Goal: Task Accomplishment & Management: Use online tool/utility

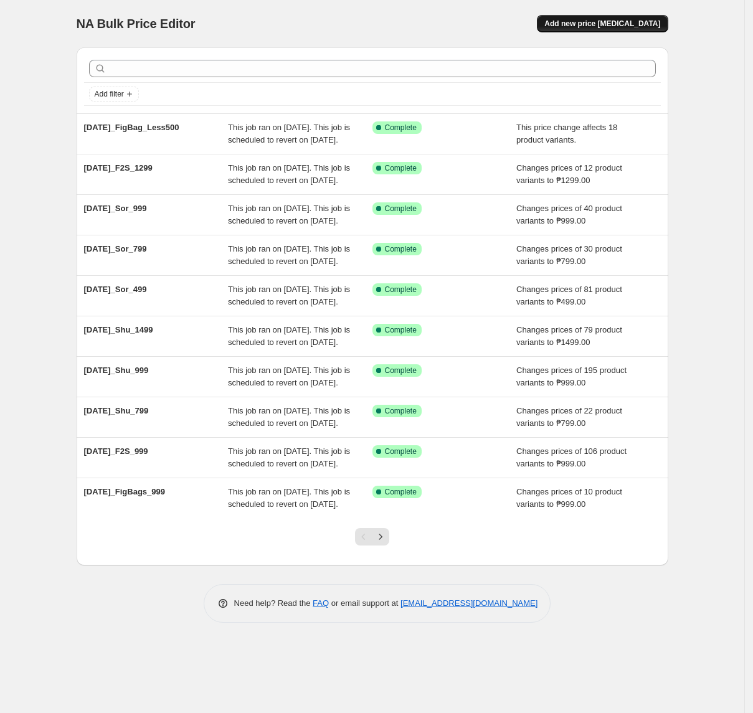
click at [637, 23] on span "Add new price [MEDICAL_DATA]" at bounding box center [603, 24] width 116 height 10
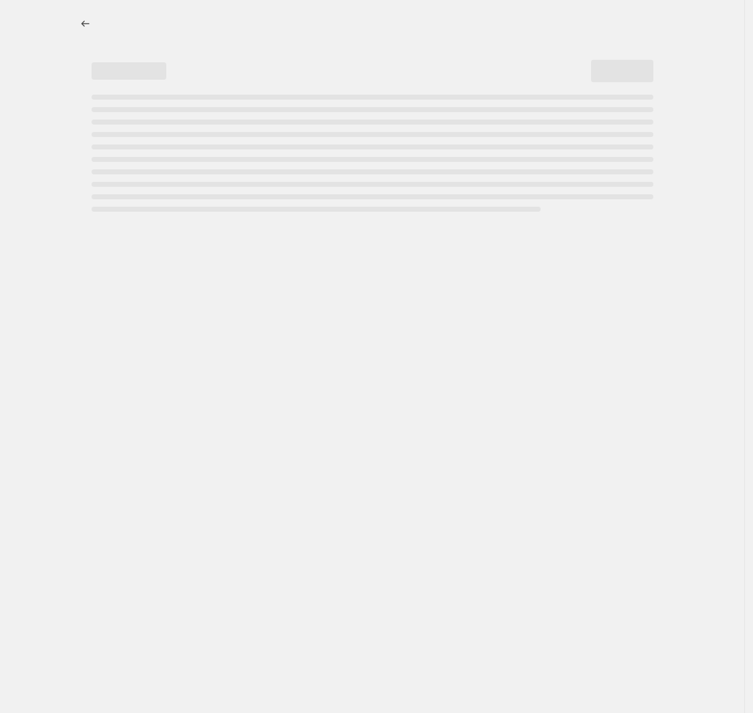
select select "percentage"
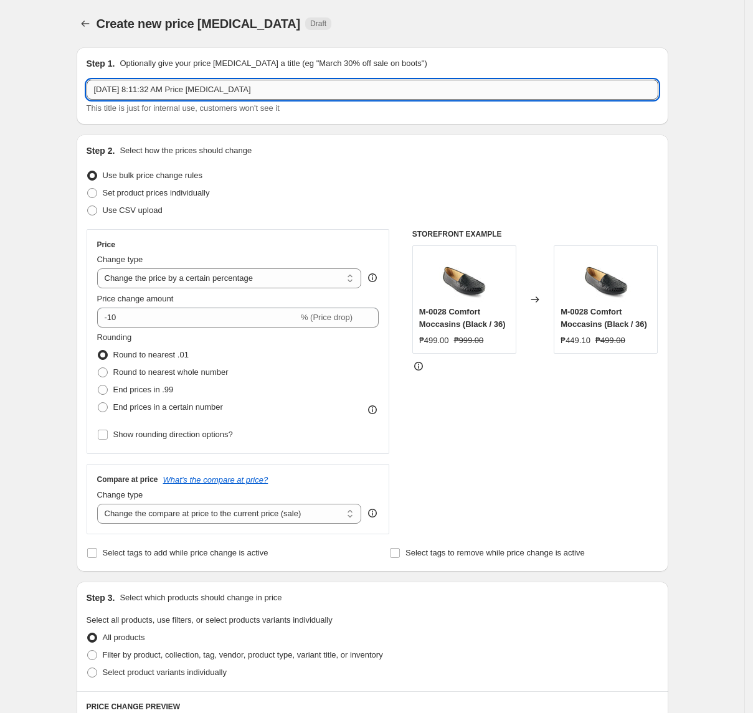
click at [319, 92] on input "Aug 12, 2025, 8:11:32 AM Price change job" at bounding box center [373, 90] width 572 height 20
paste input "2025_Fig_799"
type input "Aug2025_Fig_799"
click at [171, 275] on select "Change the price to a certain amount Change the price by a certain amount Chang…" at bounding box center [229, 279] width 265 height 20
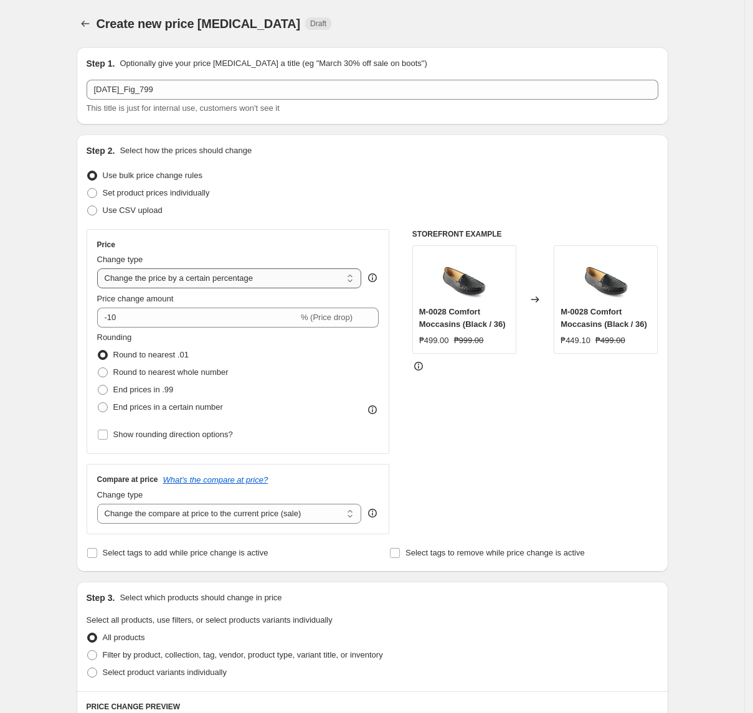
select select "to"
click at [101, 269] on select "Change the price to a certain amount Change the price by a certain amount Chang…" at bounding box center [229, 279] width 265 height 20
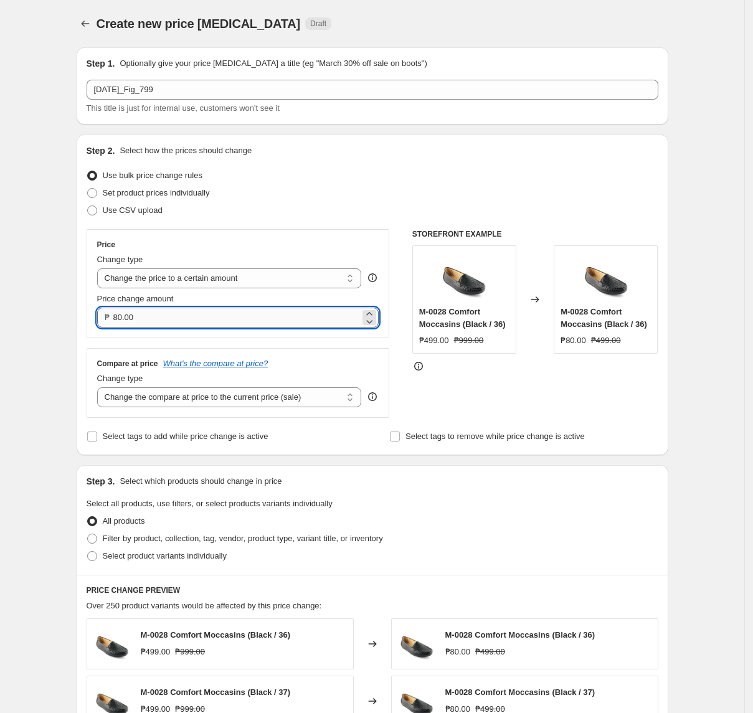
click at [171, 323] on input "80.00" at bounding box center [236, 318] width 247 height 20
type input "499.00"
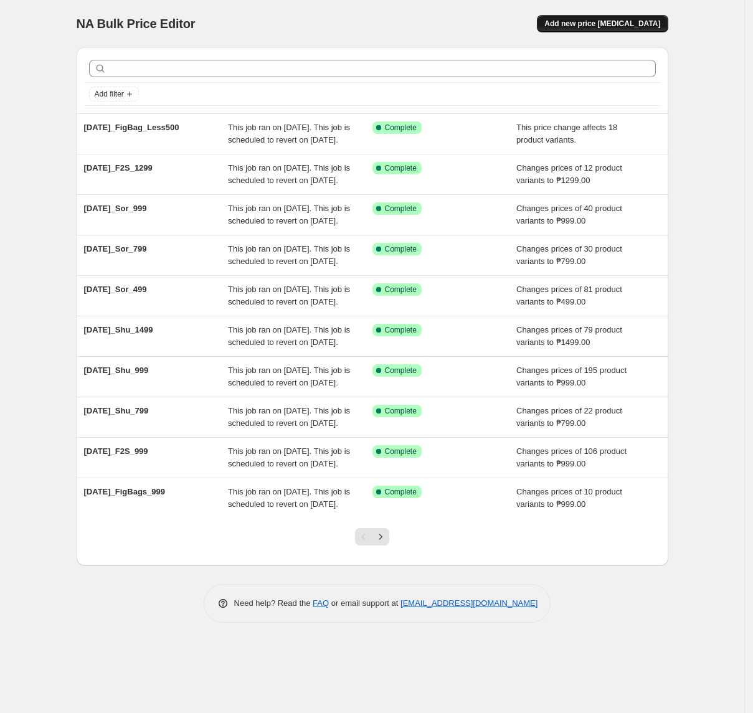
click at [647, 16] on button "Add new price [MEDICAL_DATA]" at bounding box center [602, 23] width 131 height 17
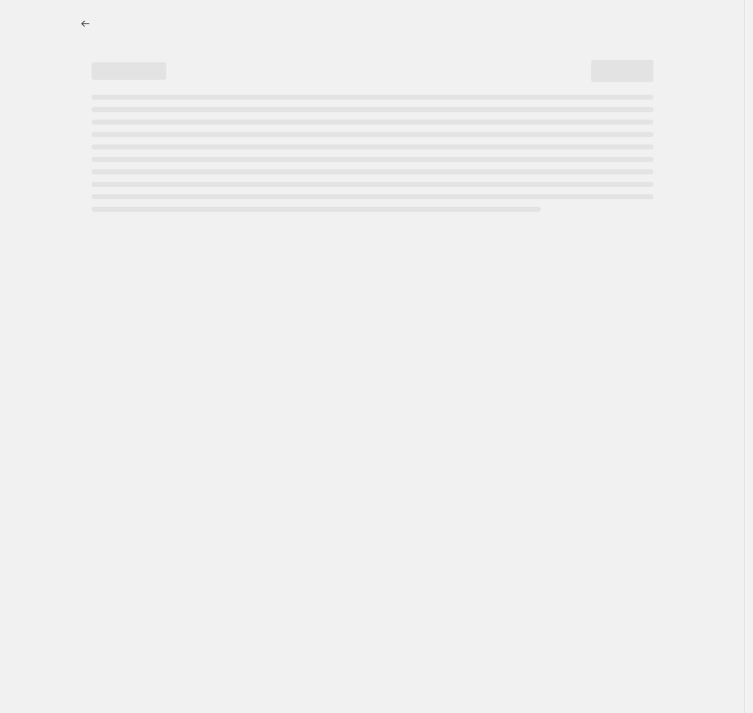
select select "percentage"
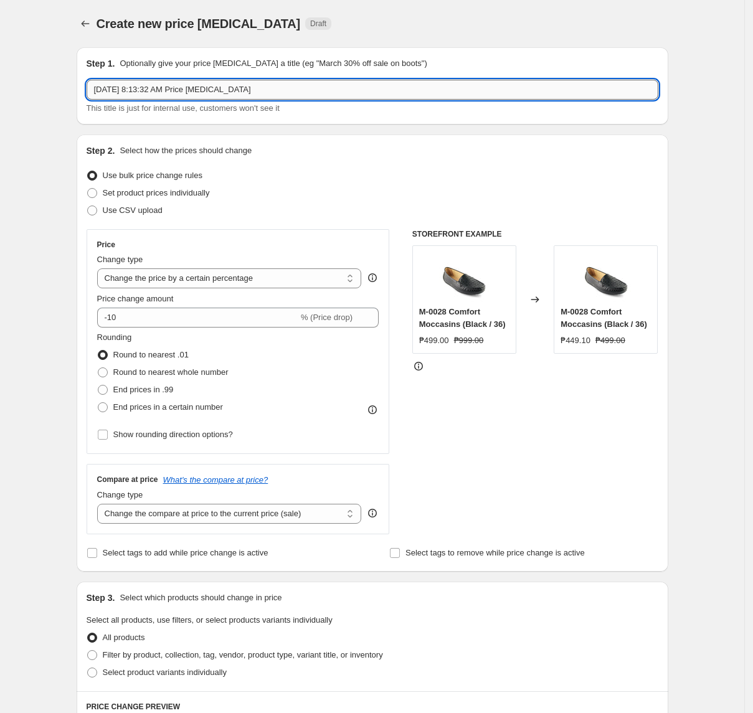
click at [297, 83] on input "[DATE] 8:13:32 AM Price [MEDICAL_DATA]" at bounding box center [373, 90] width 572 height 20
paste input "2025_Fig_499"
type input "[DATE]_Fig_499"
click at [193, 277] on select "Change the price to a certain amount Change the price by a certain amount Chang…" at bounding box center [229, 279] width 265 height 20
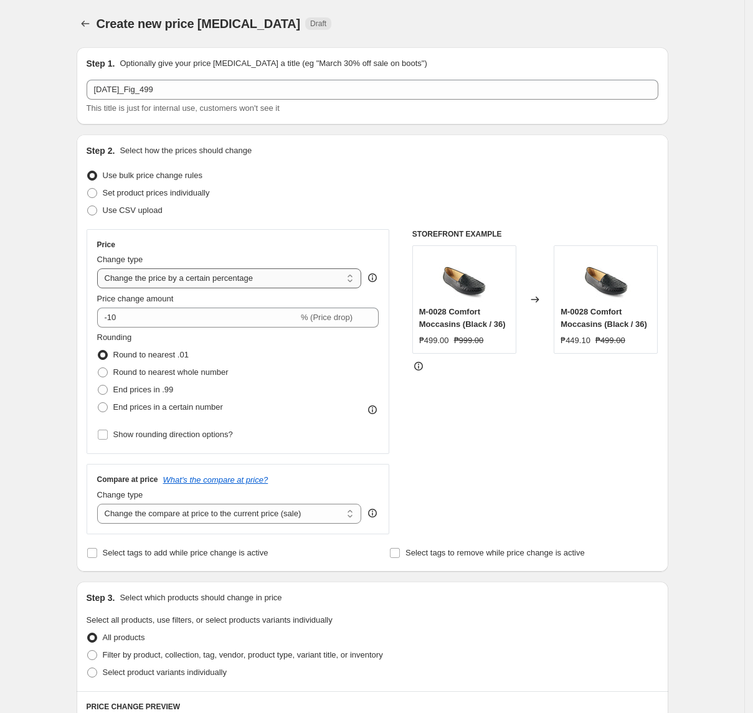
select select "to"
click at [101, 269] on select "Change the price to a certain amount Change the price by a certain amount Chang…" at bounding box center [229, 279] width 265 height 20
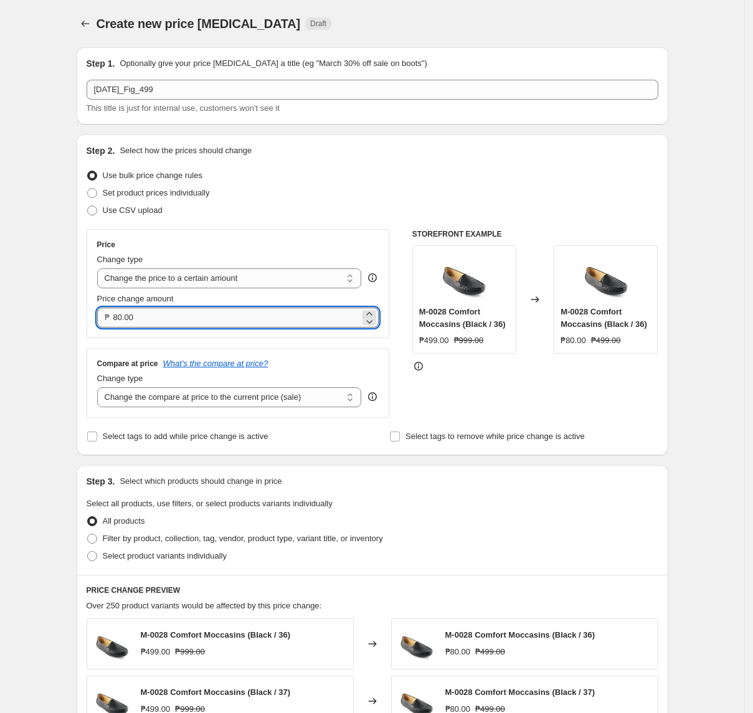
click at [194, 312] on input "80.00" at bounding box center [236, 318] width 247 height 20
type input "499.00"
click at [240, 399] on select "Change the compare at price to the current price (sale) Change the compare at p…" at bounding box center [229, 398] width 265 height 20
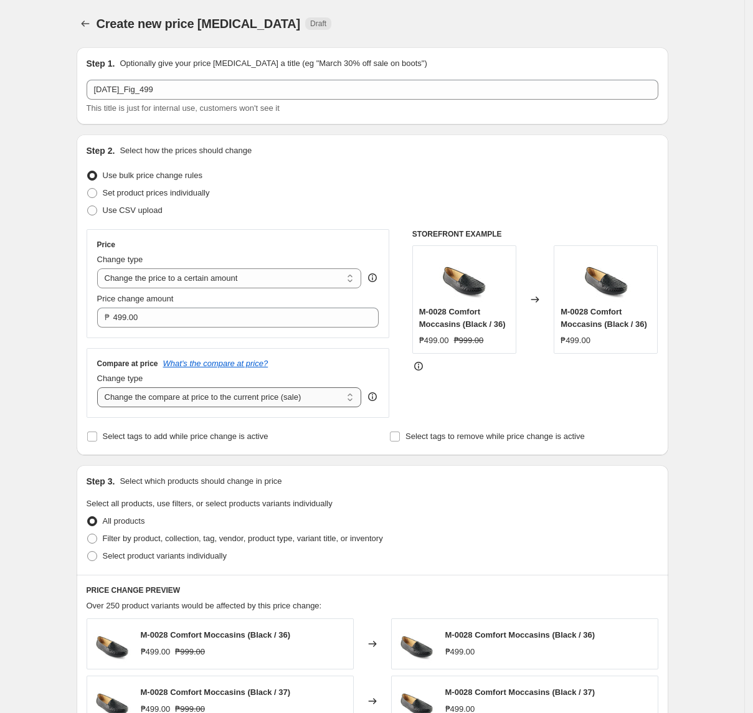
select select "no_change"
click at [101, 389] on select "Change the compare at price to the current price (sale) Change the compare at p…" at bounding box center [229, 398] width 265 height 20
click at [162, 537] on span "Filter by product, collection, tag, vendor, product type, variant title, or inv…" at bounding box center [243, 538] width 280 height 9
click at [88, 535] on input "Filter by product, collection, tag, vendor, product type, variant title, or inv…" at bounding box center [87, 534] width 1 height 1
radio input "true"
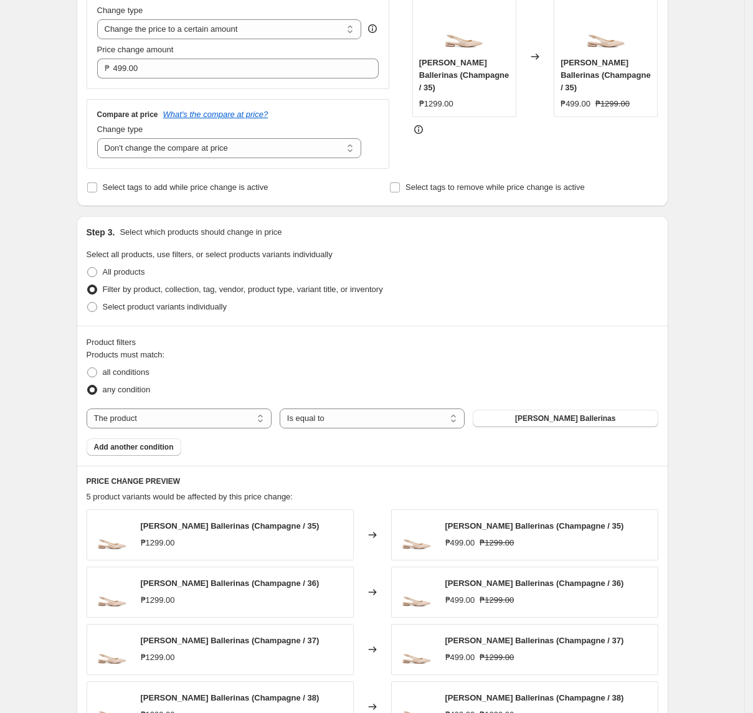
scroll to position [332, 0]
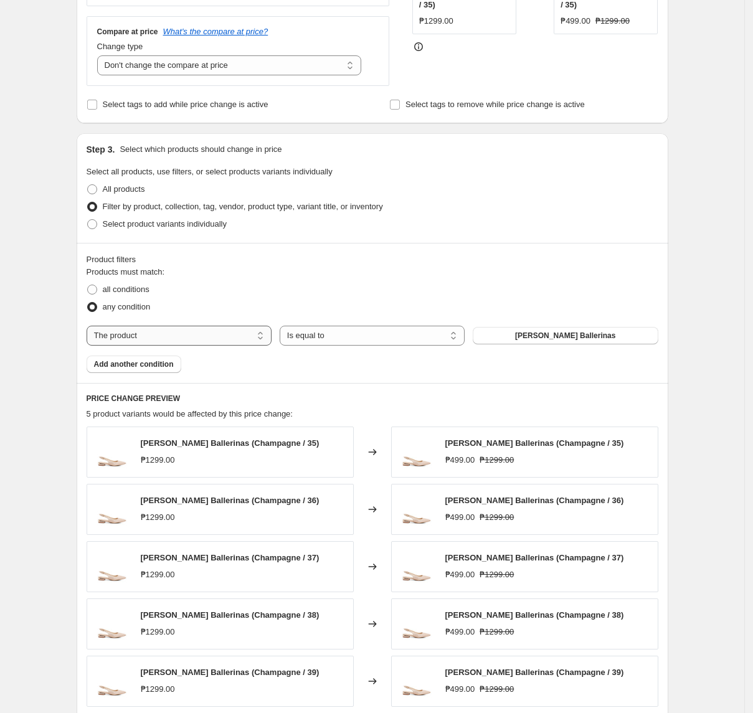
click at [203, 337] on select "The product The product's collection The product's tag The product's vendor The…" at bounding box center [179, 336] width 185 height 20
select select "tag"
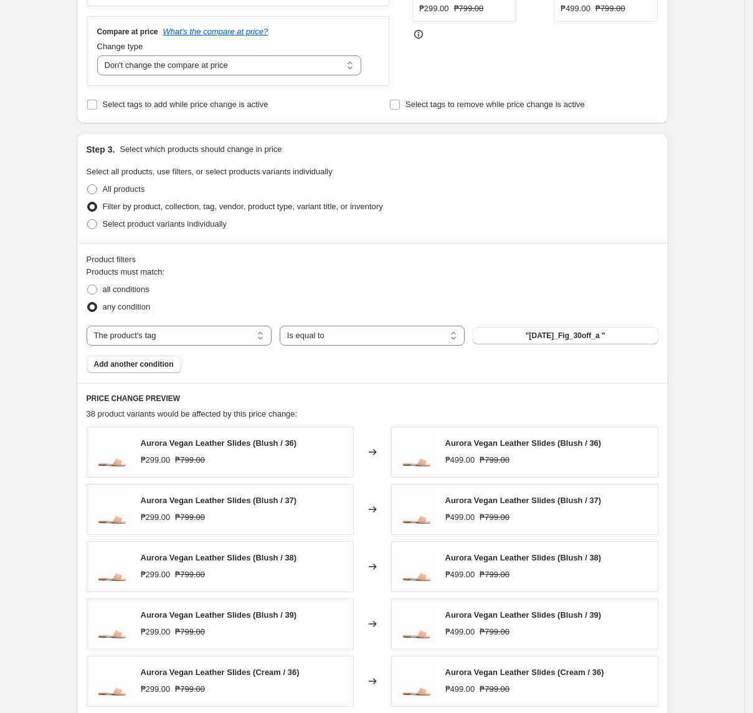
click at [541, 340] on span ""[DATE]_Fig_30off_a "" at bounding box center [566, 336] width 80 height 10
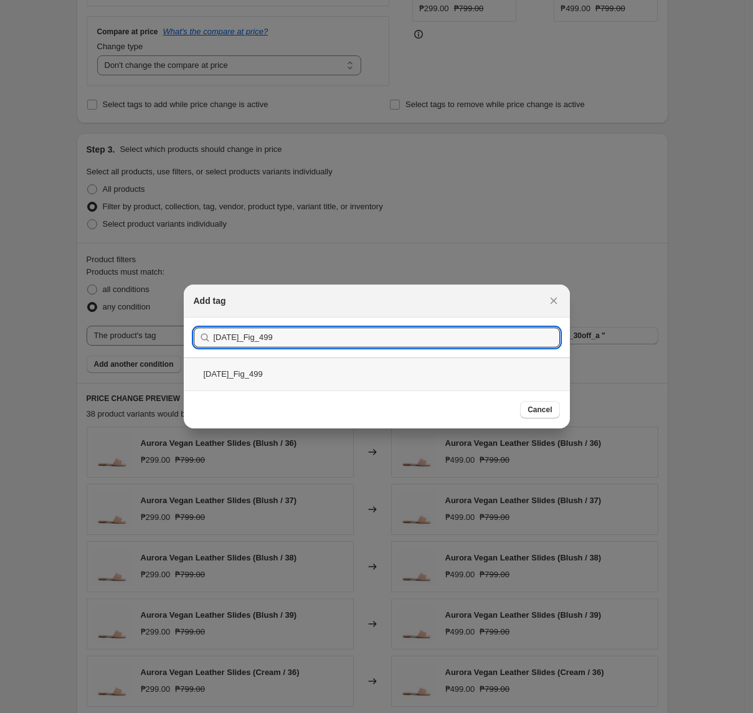
type input "[DATE]_Fig_499"
click at [412, 371] on div "[DATE]_Fig_499" at bounding box center [377, 374] width 386 height 33
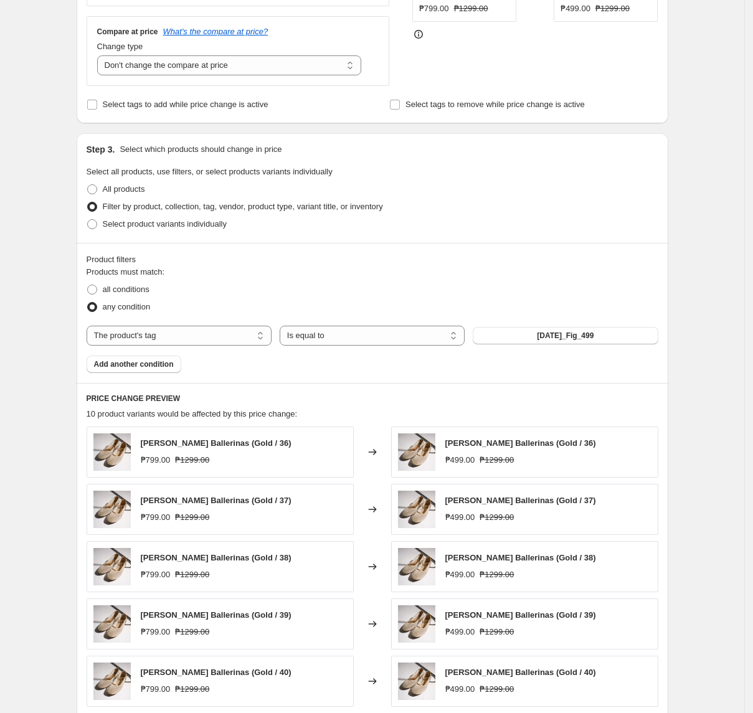
scroll to position [498, 0]
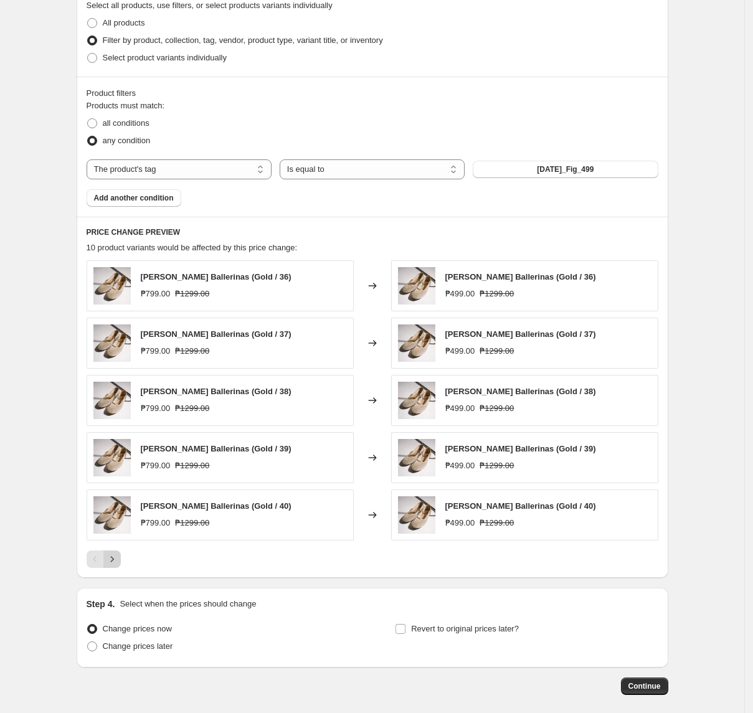
click at [118, 563] on icon "Next" at bounding box center [112, 559] width 12 height 12
click at [121, 563] on div "Pagination" at bounding box center [111, 559] width 17 height 17
click at [159, 651] on span "Change prices later" at bounding box center [138, 646] width 70 height 9
click at [88, 642] on input "Change prices later" at bounding box center [87, 642] width 1 height 1
radio input "true"
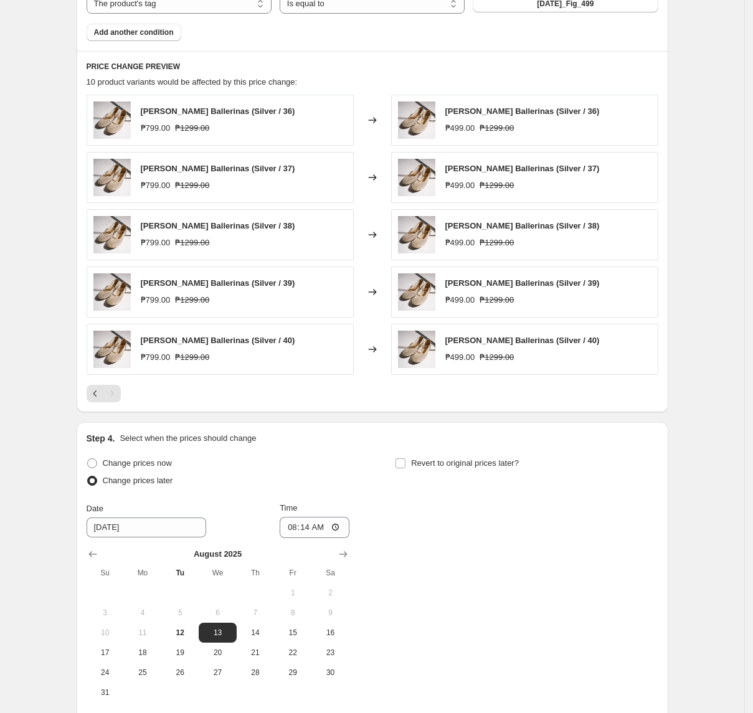
scroll to position [793, 0]
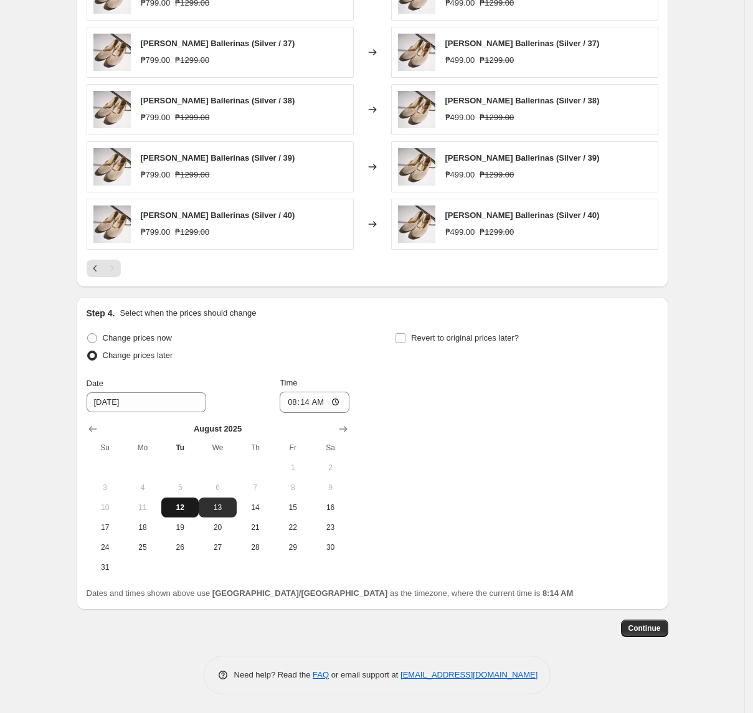
click at [192, 511] on span "12" at bounding box center [179, 508] width 27 height 10
type input "[DATE]"
click at [295, 404] on input "08:14" at bounding box center [315, 402] width 70 height 21
type input "11:00"
click at [430, 340] on span "Revert to original prices later?" at bounding box center [465, 337] width 108 height 9
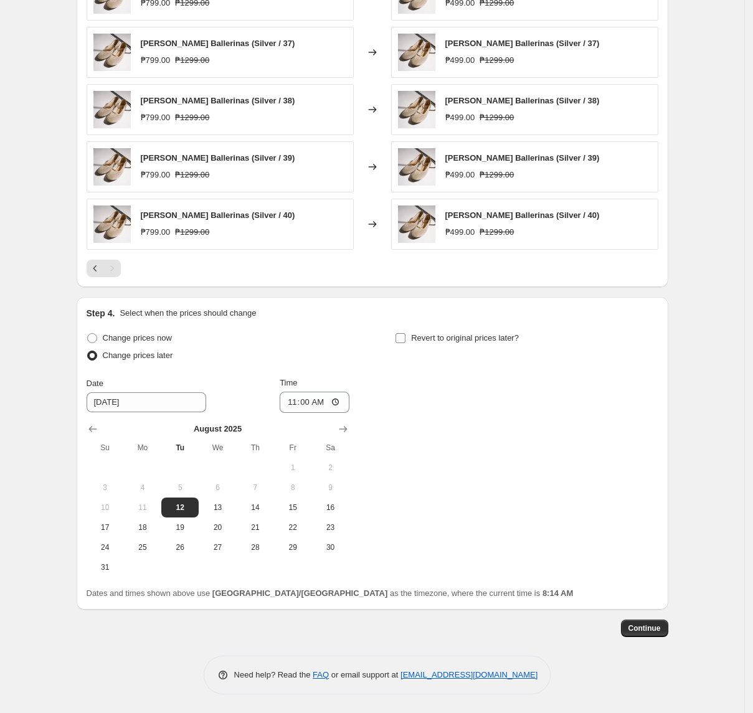
click at [406, 340] on input "Revert to original prices later?" at bounding box center [401, 338] width 10 height 10
checkbox input "true"
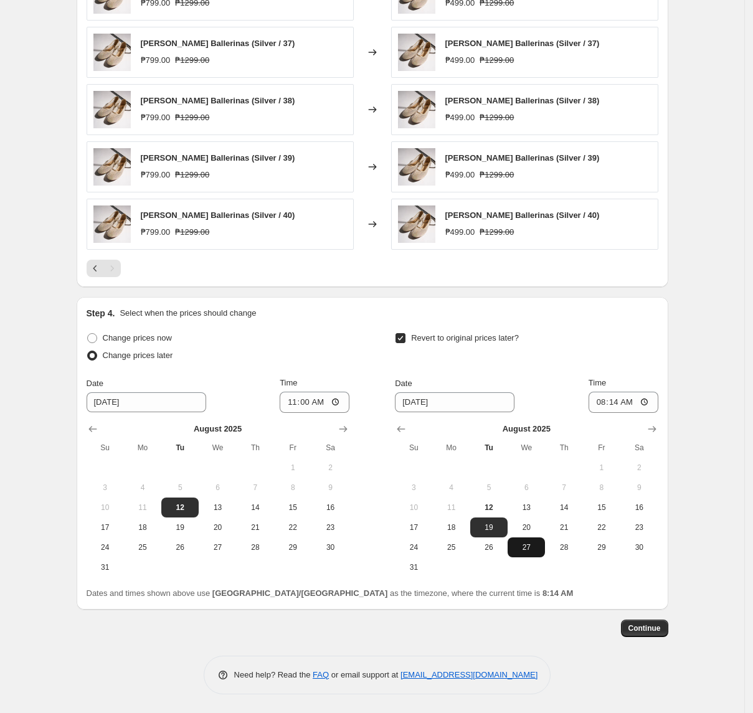
click at [538, 546] on span "27" at bounding box center [526, 548] width 27 height 10
type input "[DATE]"
click at [603, 401] on input "08:14" at bounding box center [624, 402] width 70 height 21
type input "10:00"
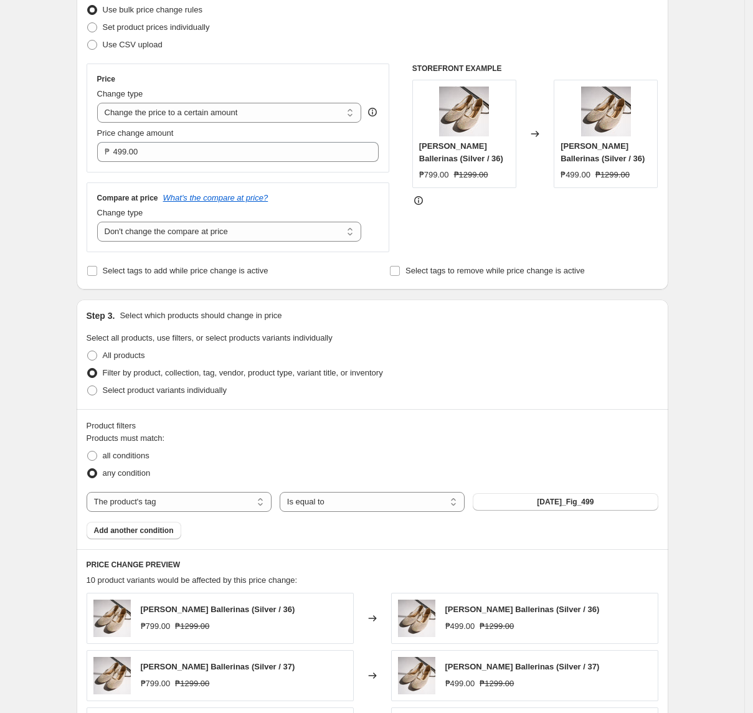
scroll to position [581, 0]
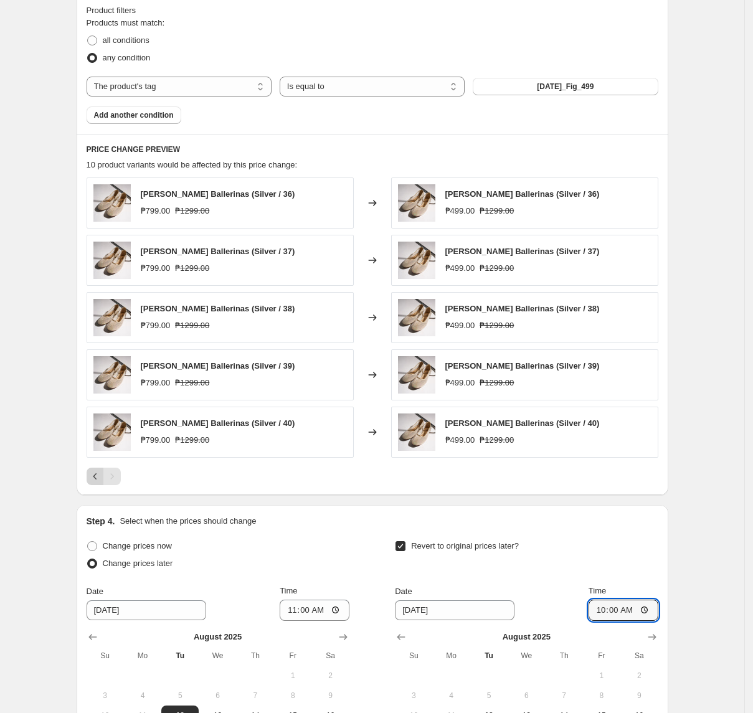
click at [100, 483] on icon "Previous" at bounding box center [95, 476] width 12 height 12
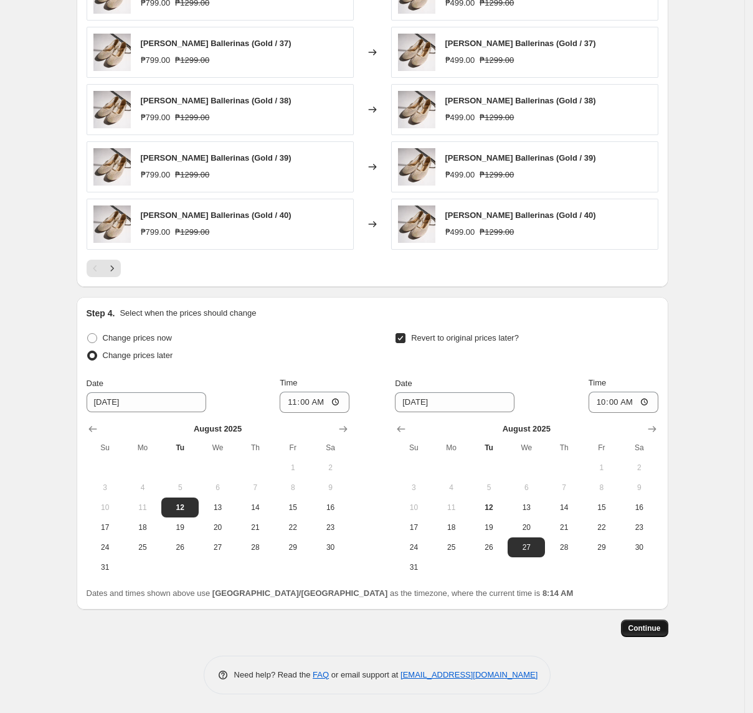
click at [634, 627] on span "Continue" at bounding box center [645, 629] width 32 height 10
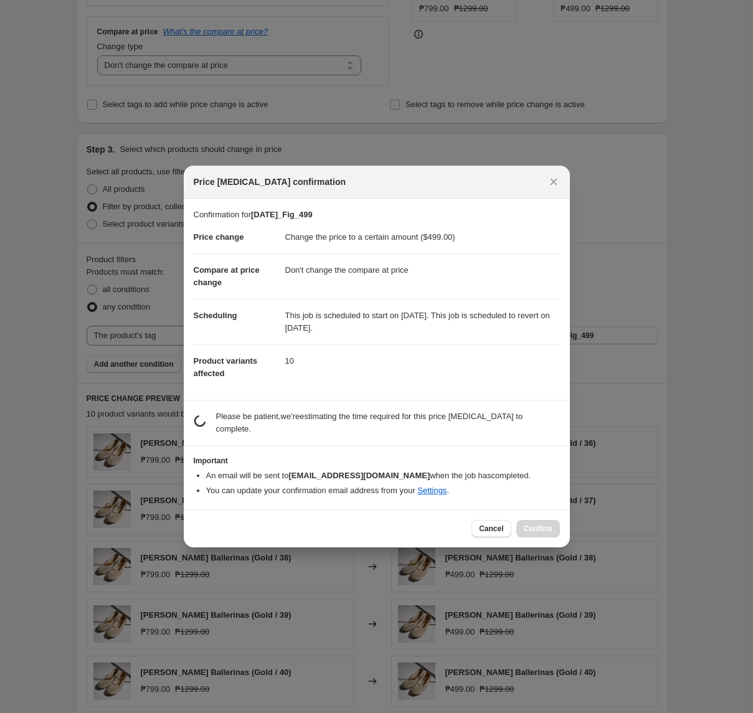
scroll to position [0, 0]
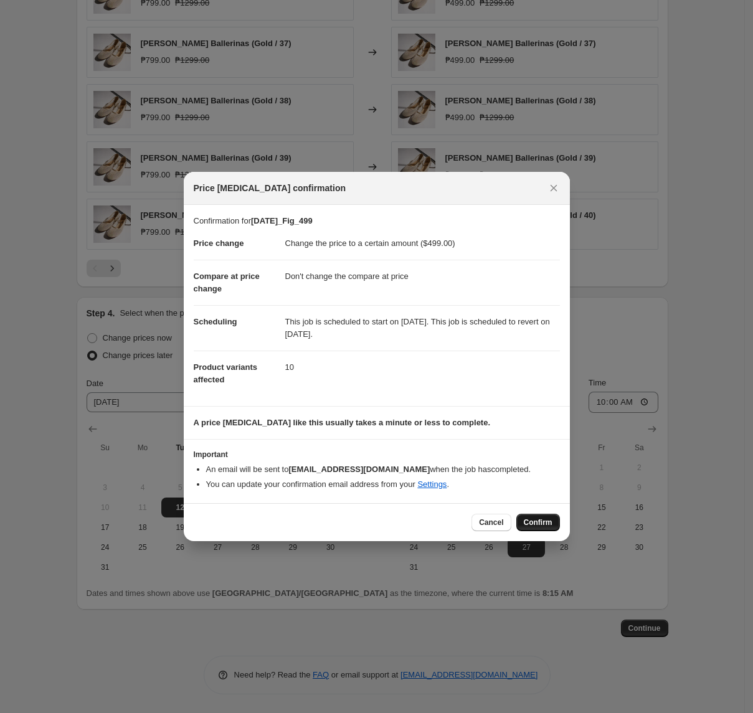
click at [552, 521] on button "Confirm" at bounding box center [538, 522] width 44 height 17
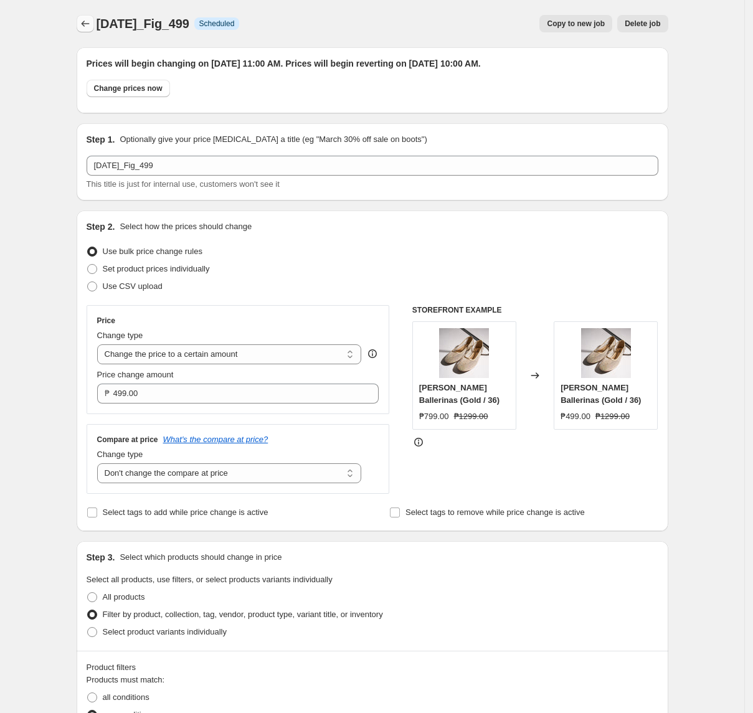
click at [85, 26] on icon "Price change jobs" at bounding box center [85, 23] width 12 height 12
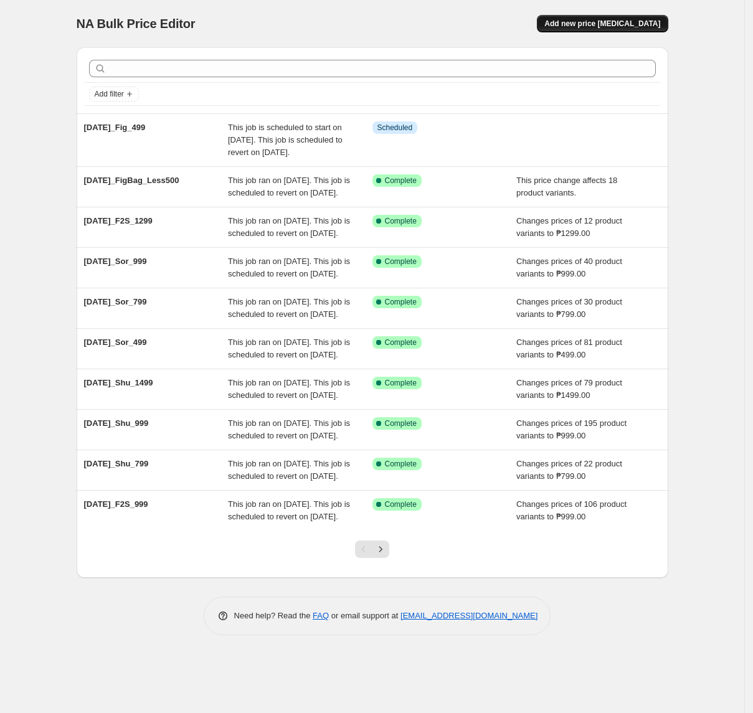
click at [636, 19] on span "Add new price [MEDICAL_DATA]" at bounding box center [603, 24] width 116 height 10
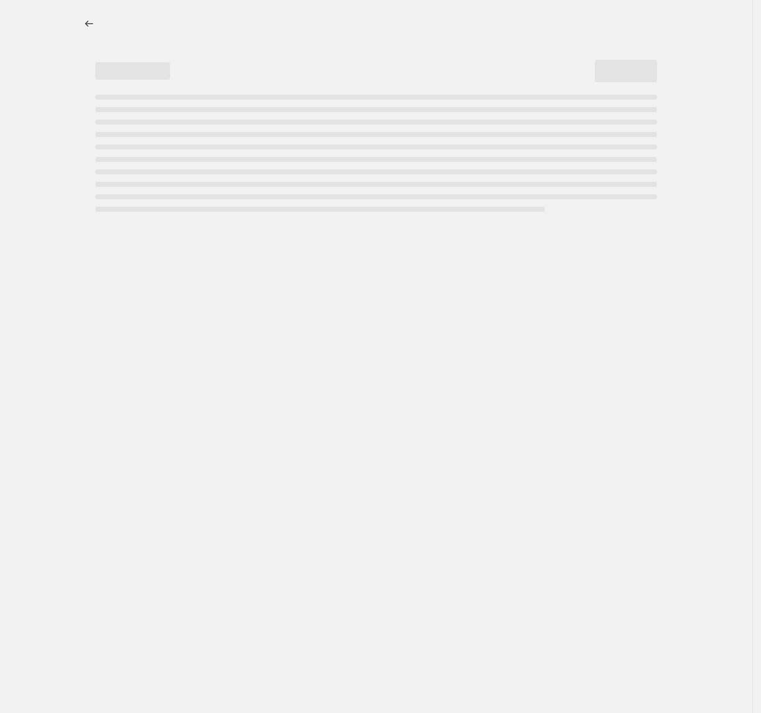
select select "percentage"
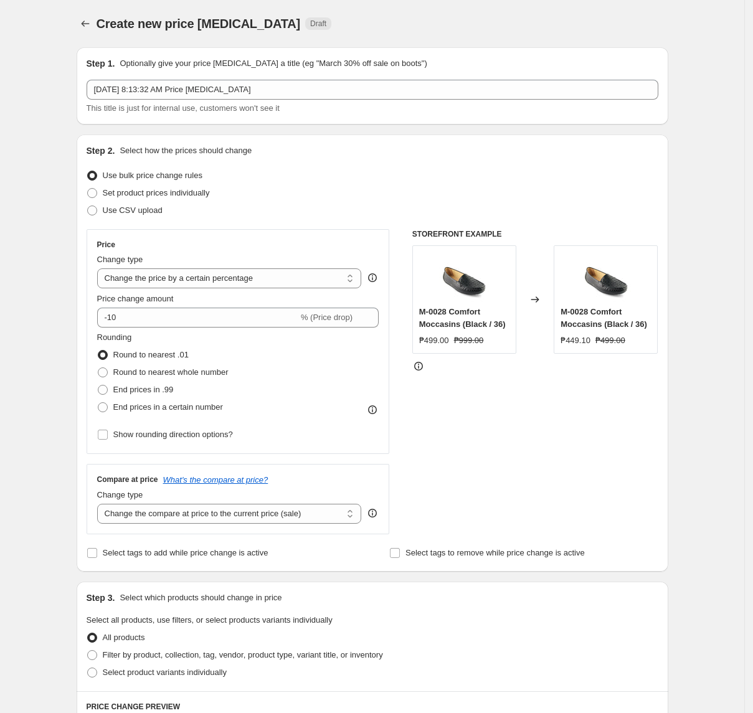
click at [208, 78] on div "Step 1. Optionally give your price [MEDICAL_DATA] a title (eg "March 30% off sa…" at bounding box center [373, 85] width 572 height 57
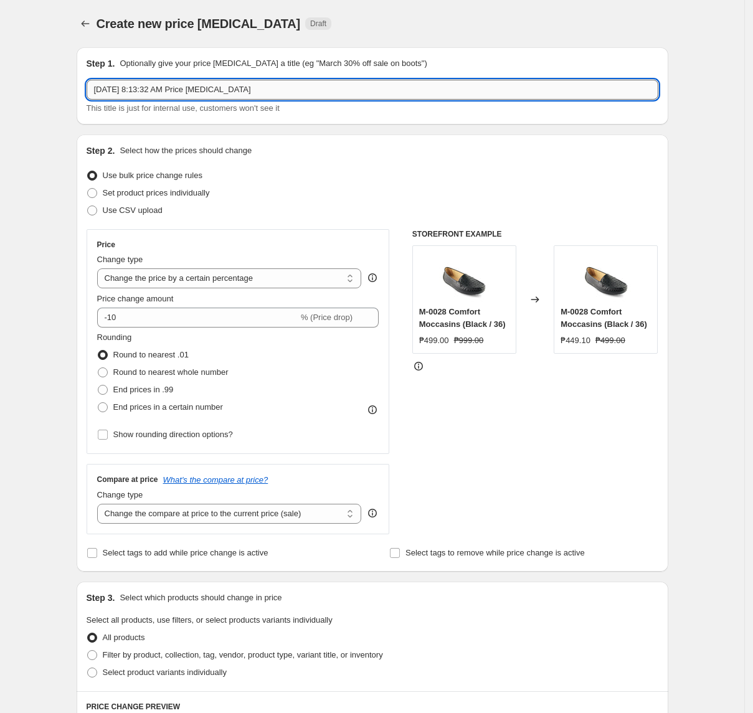
click at [209, 81] on input "[DATE] 8:13:32 AM Price [MEDICAL_DATA]" at bounding box center [373, 90] width 572 height 20
paste input "2025_Fig_999_Aug12-26"
type input "[DATE]_Fig_999_Aug12-26"
click at [168, 277] on select "Change the price to a certain amount Change the price by a certain amount Chang…" at bounding box center [229, 279] width 265 height 20
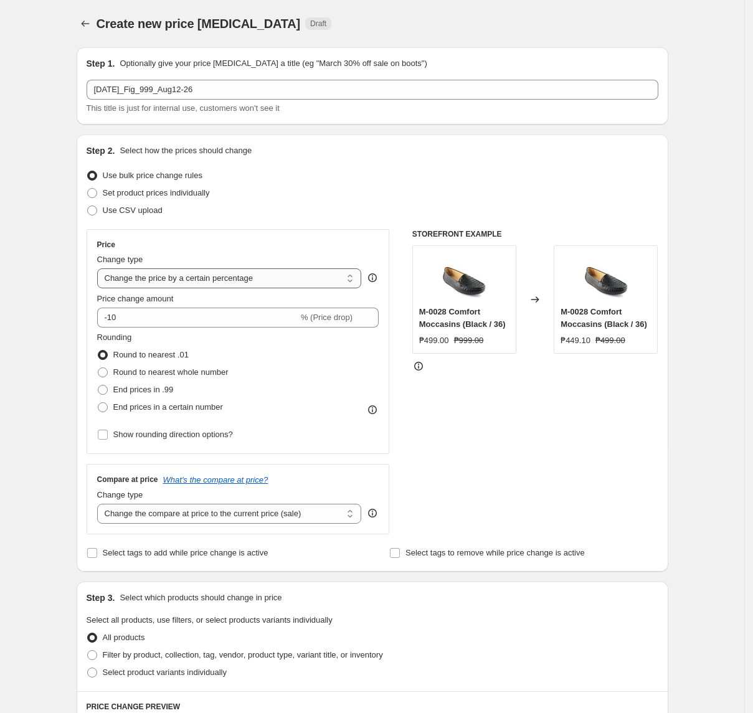
select select "to"
click at [101, 269] on select "Change the price to a certain amount Change the price by a certain amount Chang…" at bounding box center [229, 279] width 265 height 20
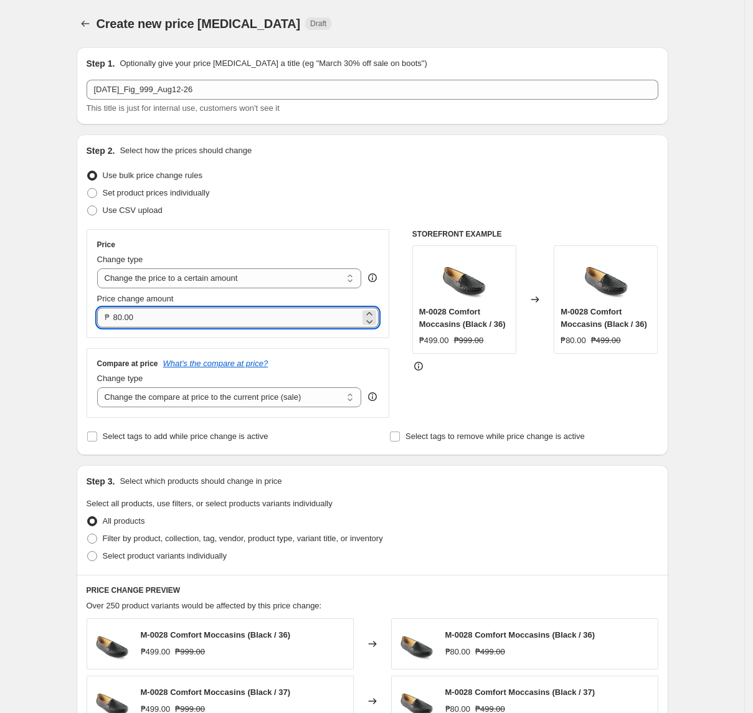
click at [191, 318] on input "80.00" at bounding box center [236, 318] width 247 height 20
type input "999.00"
click at [224, 402] on select "Change the compare at price to the current price (sale) Change the compare at p…" at bounding box center [229, 398] width 265 height 20
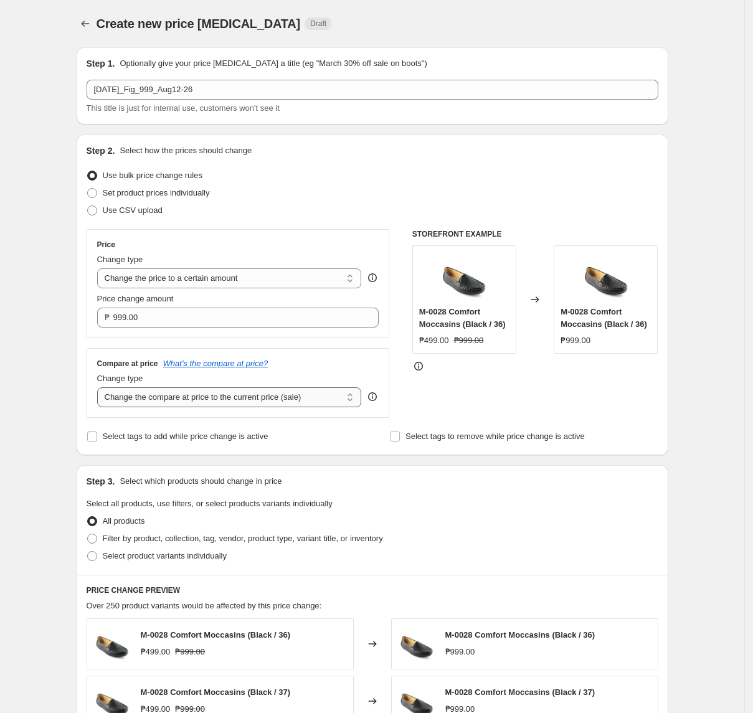
select select "no_change"
click at [101, 389] on select "Change the compare at price to the current price (sale) Change the compare at p…" at bounding box center [229, 398] width 265 height 20
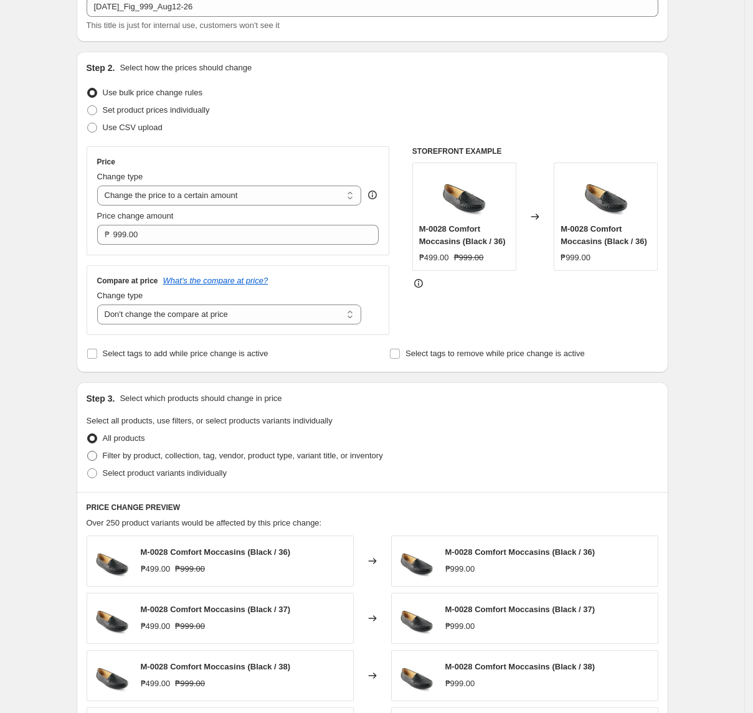
click at [194, 454] on span "Filter by product, collection, tag, vendor, product type, variant title, or inv…" at bounding box center [243, 455] width 280 height 9
click at [88, 452] on input "Filter by product, collection, tag, vendor, product type, variant title, or inv…" at bounding box center [87, 451] width 1 height 1
radio input "true"
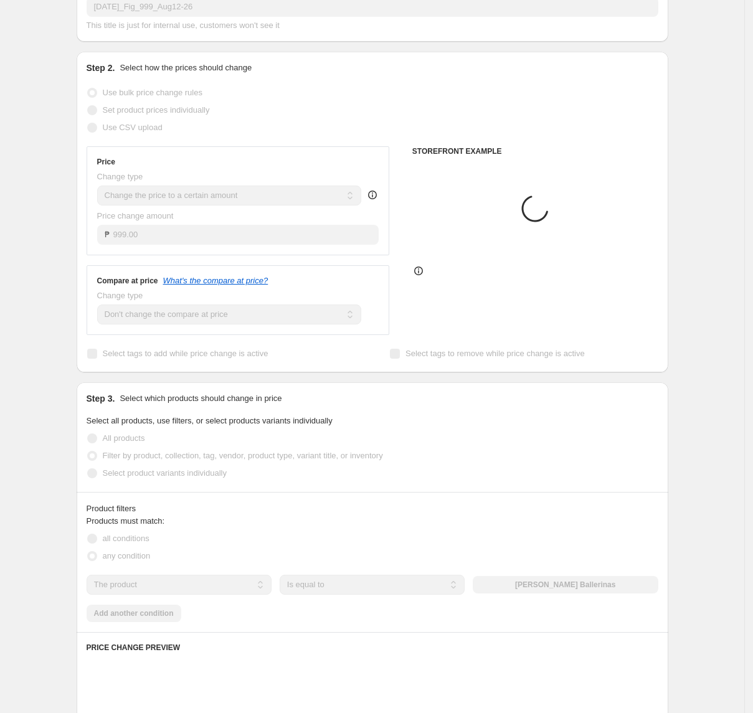
scroll to position [332, 0]
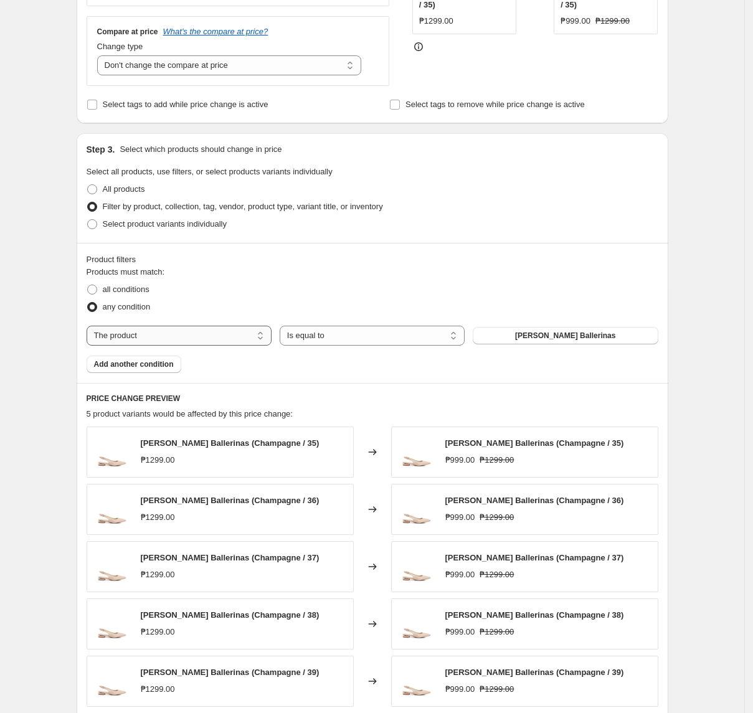
drag, startPoint x: 199, startPoint y: 334, endPoint x: 199, endPoint y: 344, distance: 10.0
click at [199, 334] on select "The product The product's collection The product's tag The product's vendor The…" at bounding box center [179, 336] width 185 height 20
select select "tag"
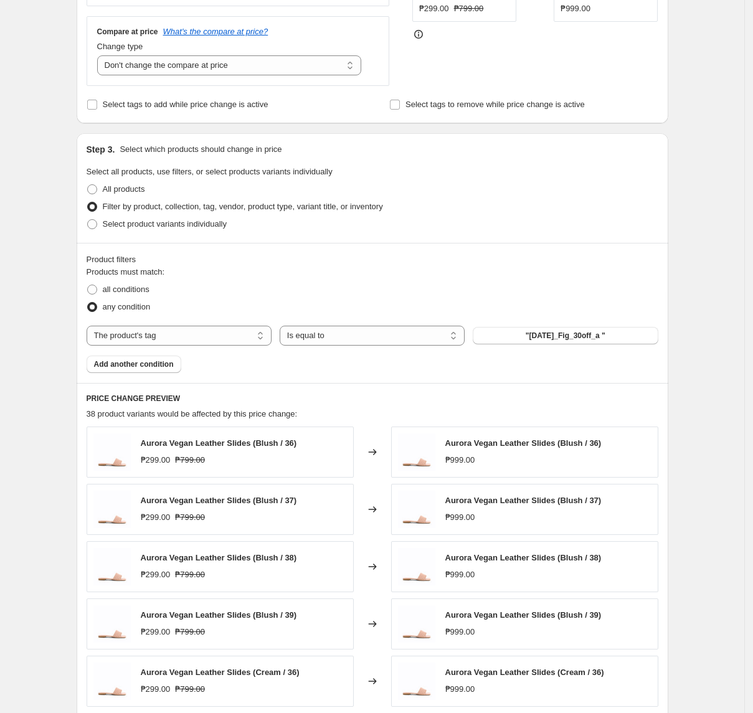
click at [546, 339] on span ""[DATE]_Fig_30off_a "" at bounding box center [566, 336] width 80 height 10
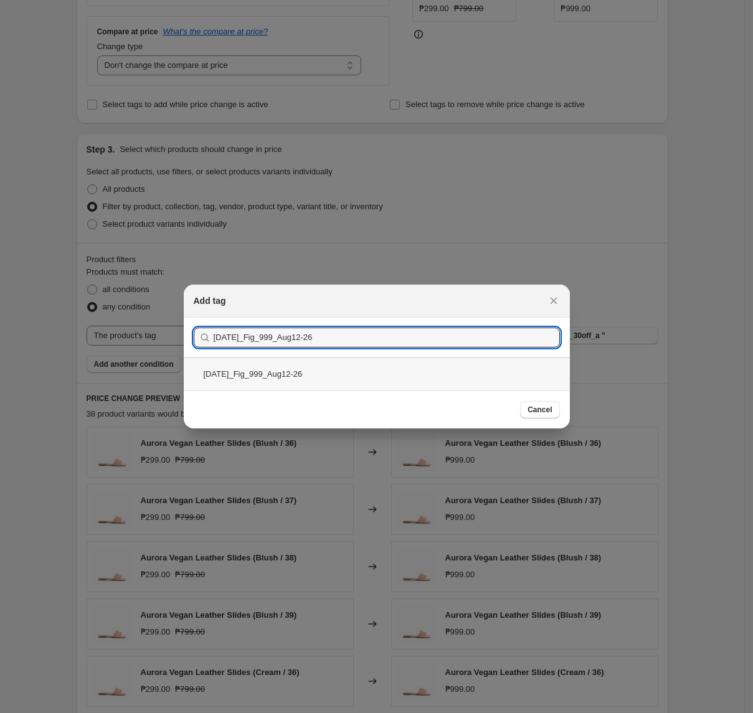
type input "[DATE]_Fig_999_Aug12-26"
click at [320, 380] on div "[DATE]_Fig_999_Aug12-26" at bounding box center [377, 374] width 386 height 33
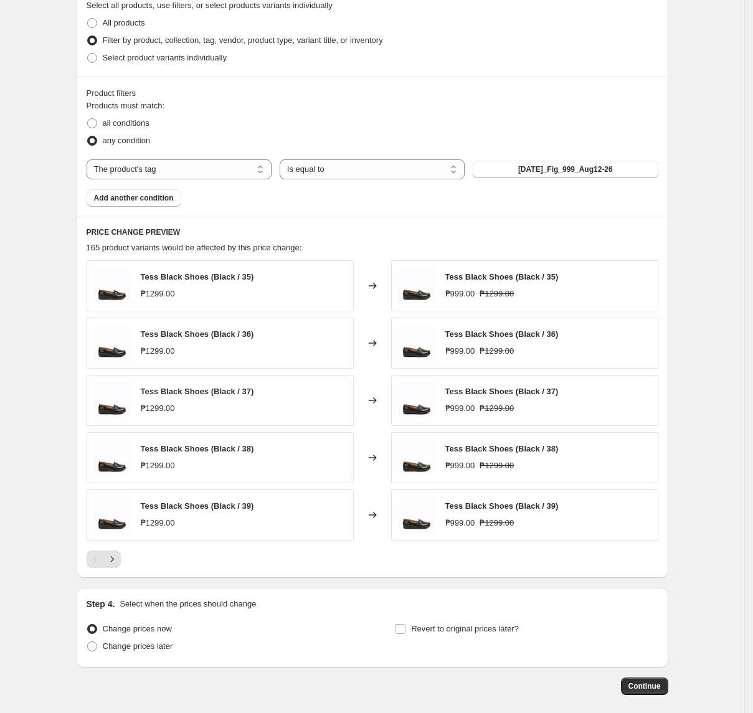
scroll to position [561, 0]
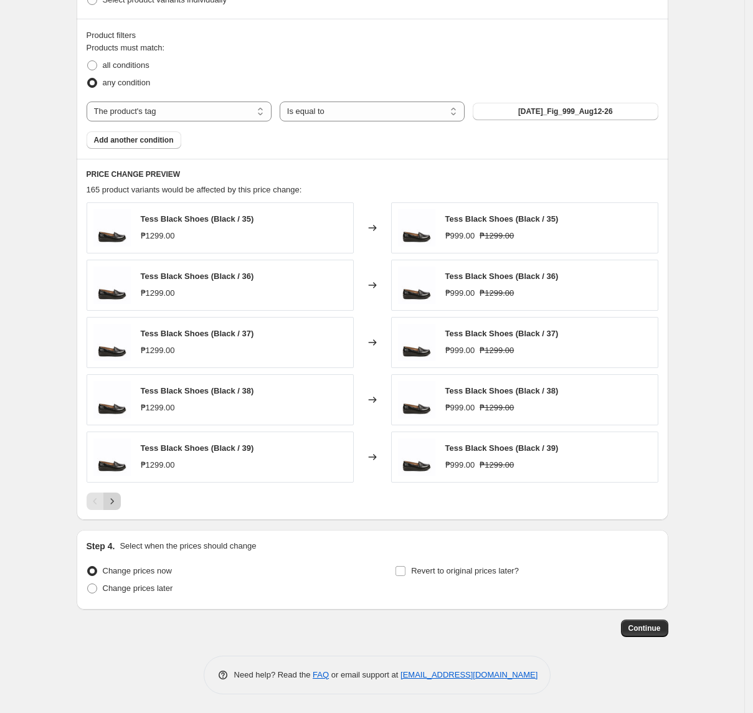
click at [118, 501] on icon "Next" at bounding box center [112, 501] width 12 height 12
click at [26, 487] on div "Create new price [MEDICAL_DATA]. This page is ready Create new price [MEDICAL_D…" at bounding box center [372, 79] width 745 height 1270
click at [118, 505] on icon "Next" at bounding box center [112, 501] width 12 height 12
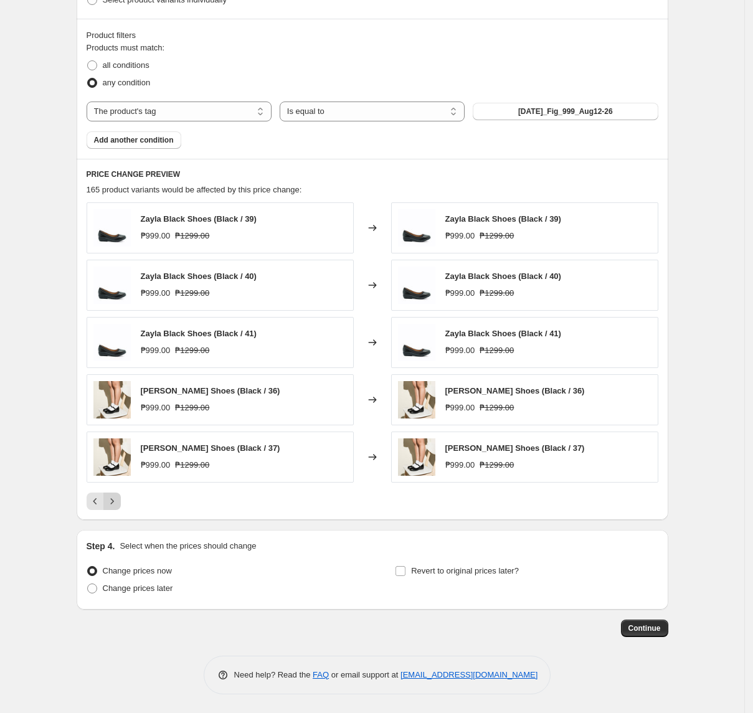
click at [118, 497] on icon "Next" at bounding box center [112, 501] width 12 height 12
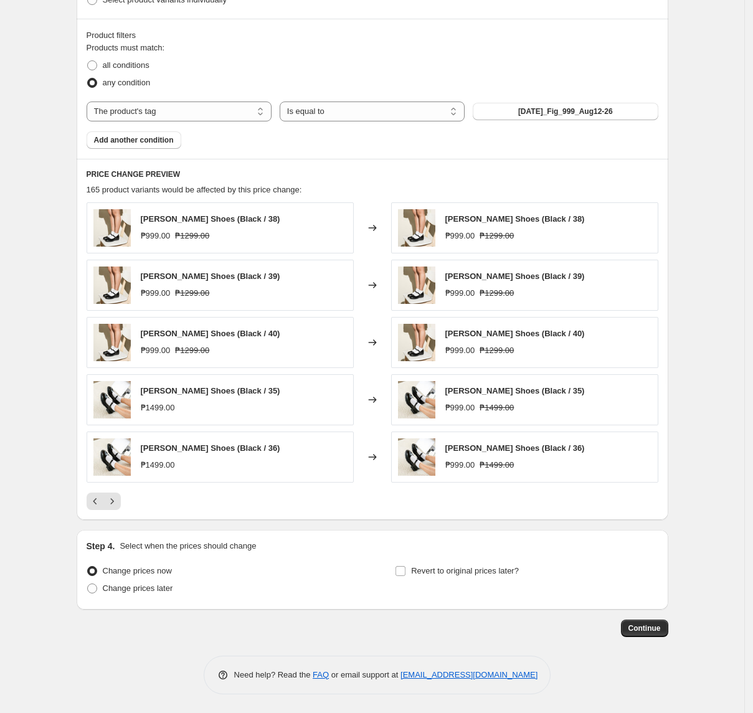
click at [121, 493] on div "Pagination" at bounding box center [111, 501] width 17 height 17
click at [118, 497] on icon "Next" at bounding box center [112, 501] width 12 height 12
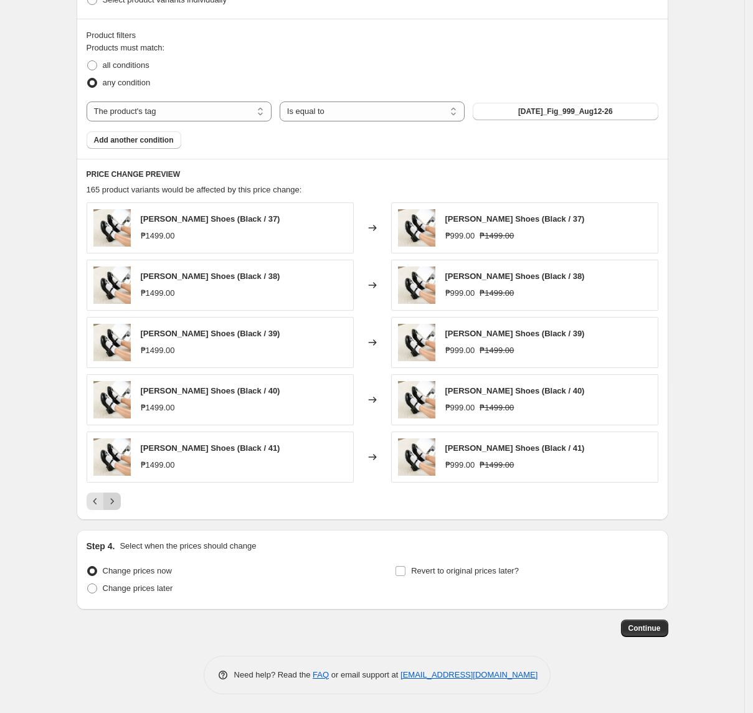
click at [118, 496] on icon "Next" at bounding box center [112, 501] width 12 height 12
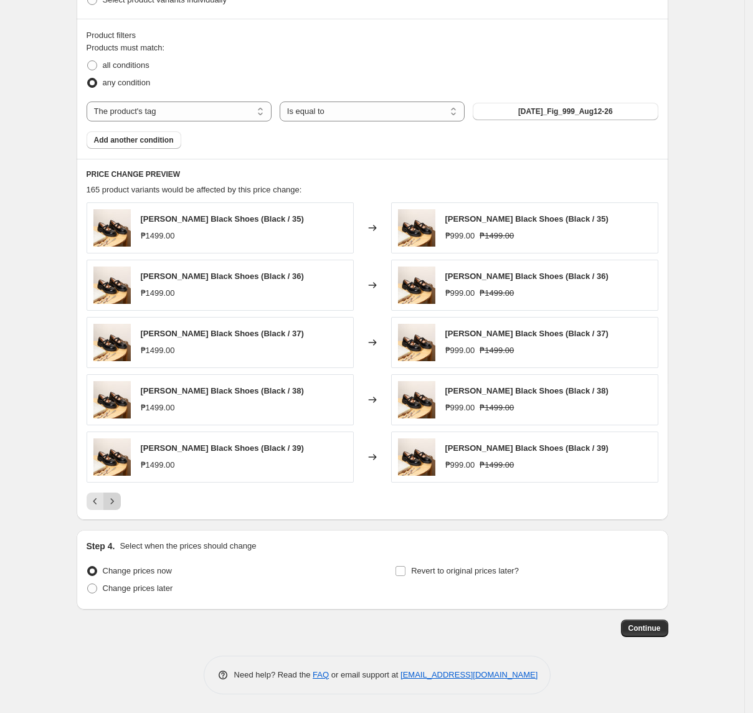
click at [118, 498] on icon "Next" at bounding box center [112, 501] width 12 height 12
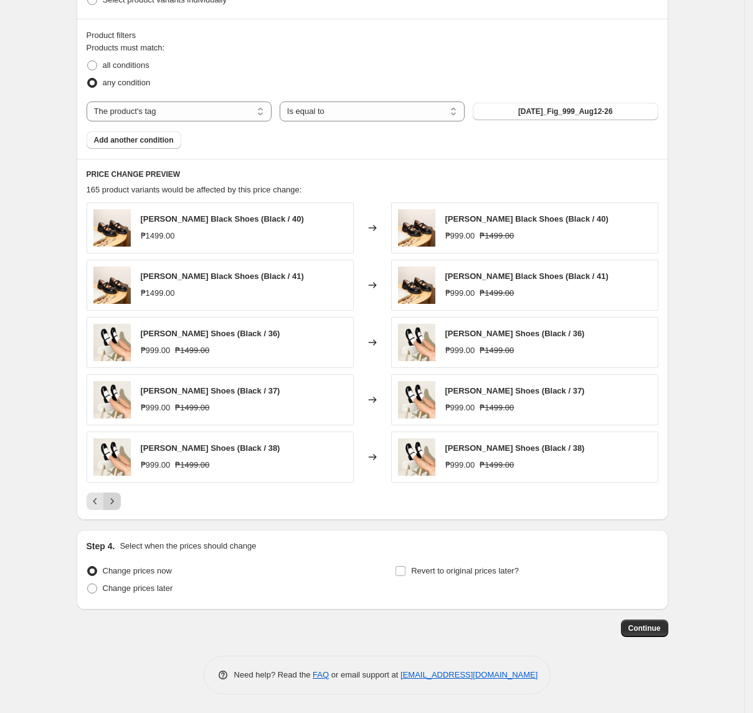
click at [116, 503] on icon "Next" at bounding box center [112, 501] width 12 height 12
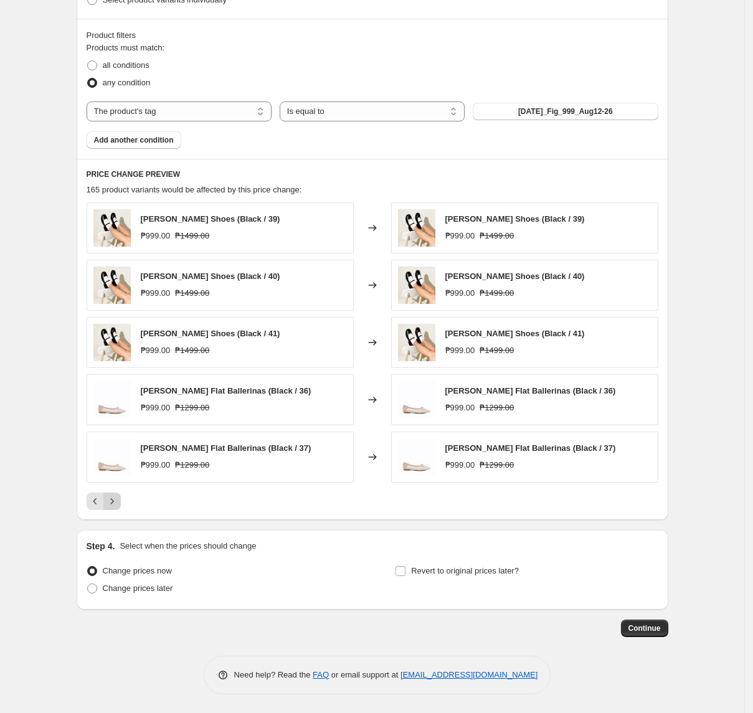
click at [115, 500] on icon "Next" at bounding box center [112, 501] width 12 height 12
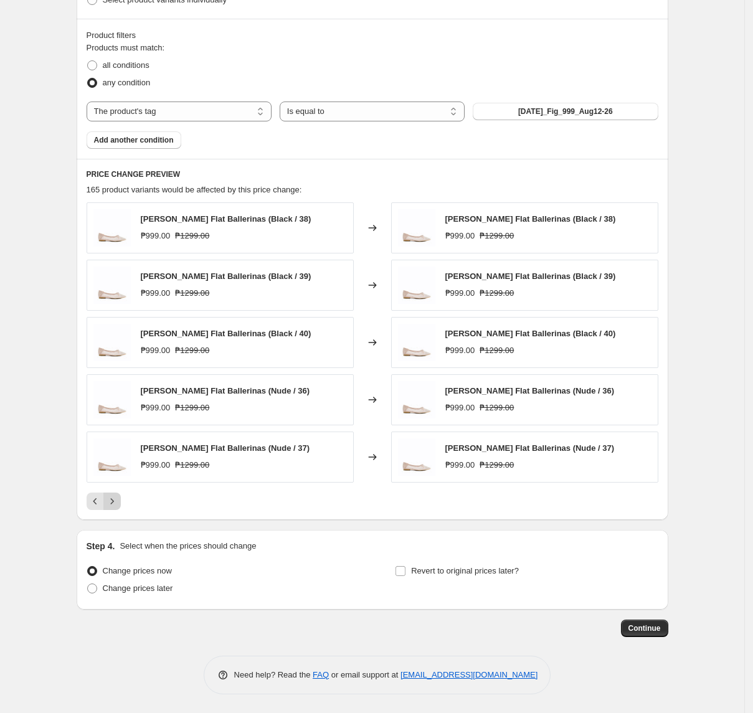
click at [115, 500] on icon "Next" at bounding box center [112, 501] width 12 height 12
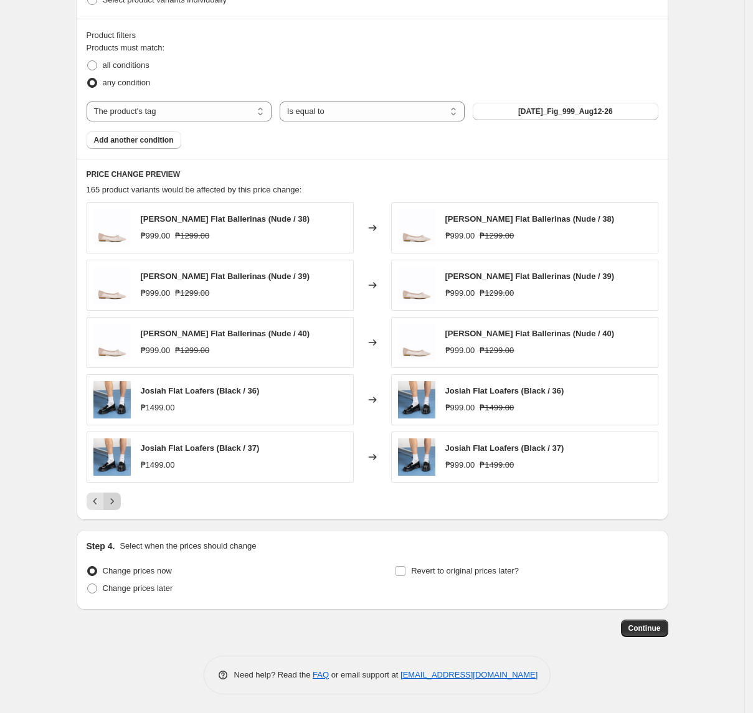
click at [115, 500] on icon "Next" at bounding box center [112, 501] width 12 height 12
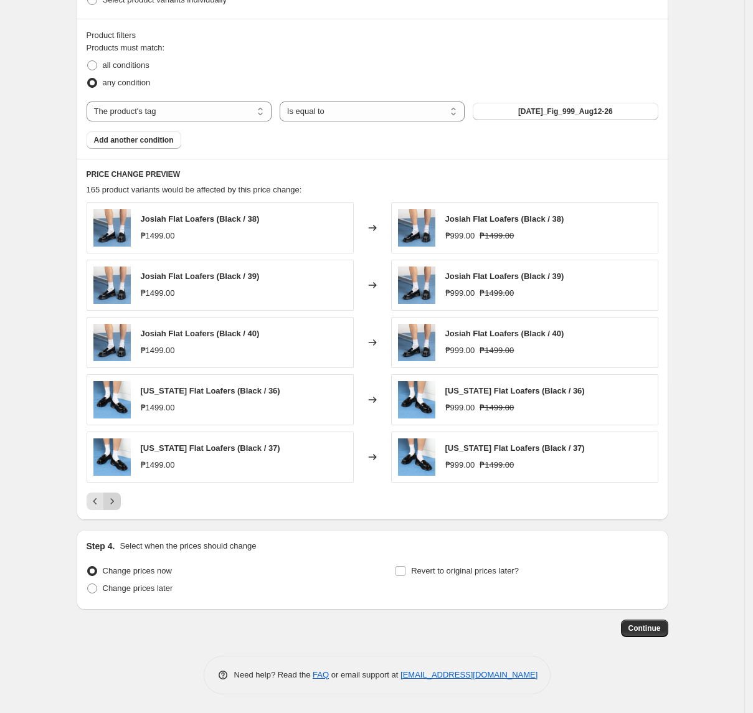
click at [118, 504] on icon "Next" at bounding box center [112, 501] width 12 height 12
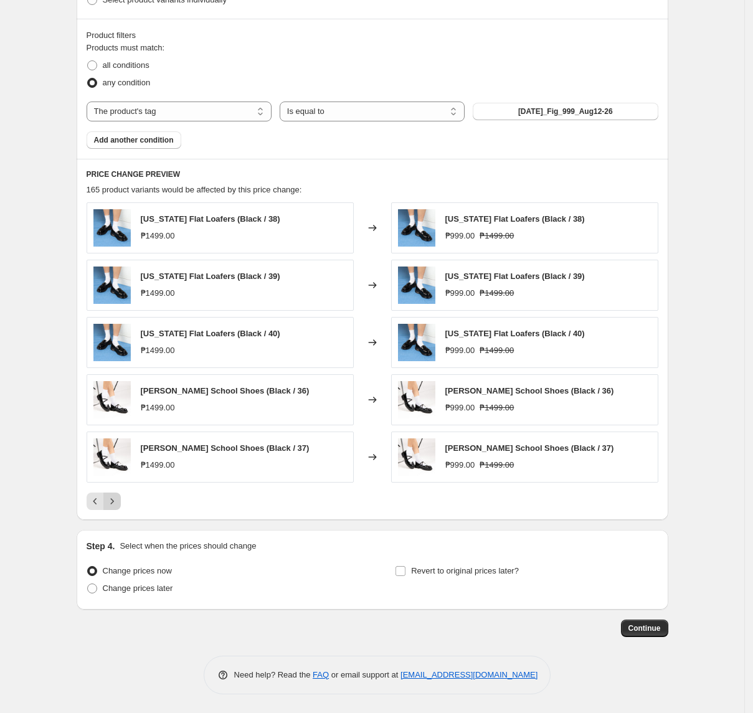
click at [112, 502] on icon "Next" at bounding box center [112, 501] width 12 height 12
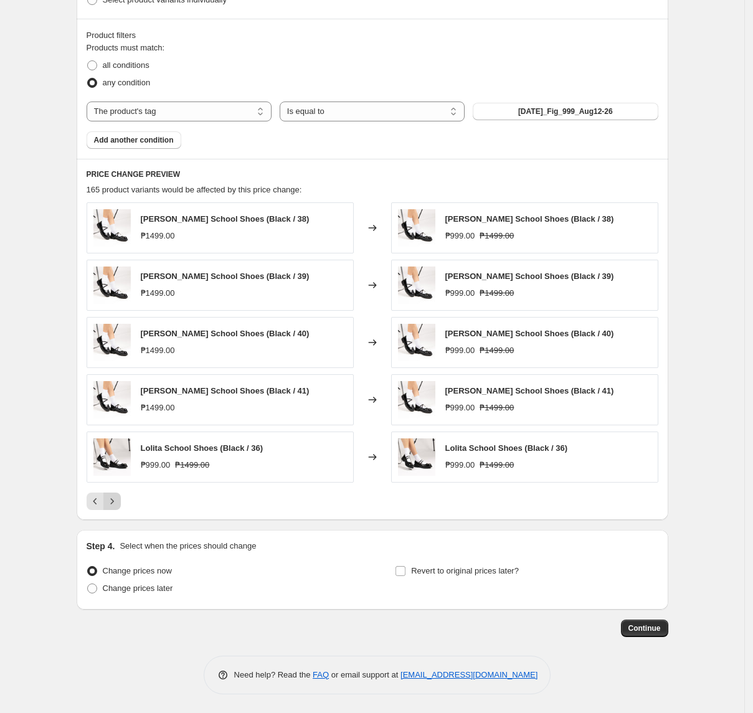
click at [117, 497] on icon "Next" at bounding box center [112, 501] width 12 height 12
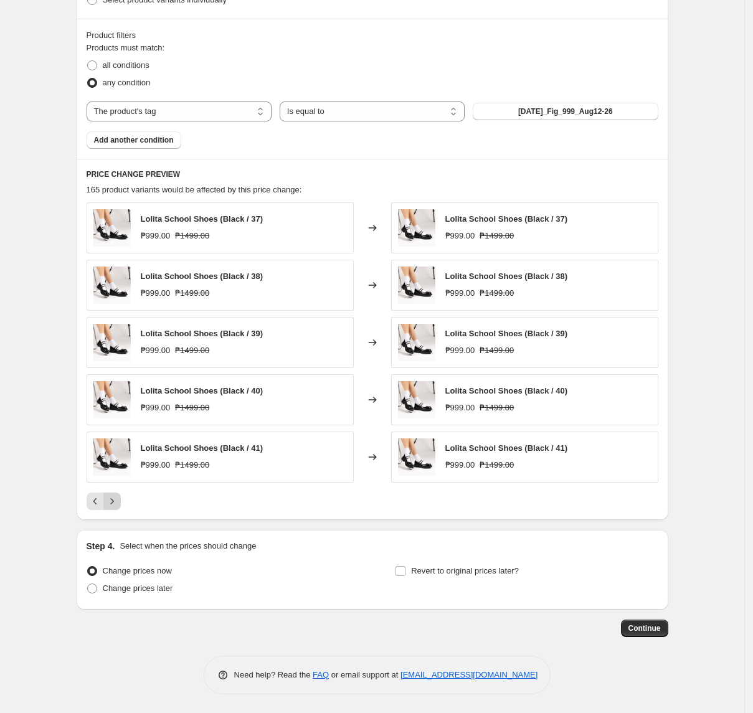
click at [117, 500] on icon "Next" at bounding box center [112, 501] width 12 height 12
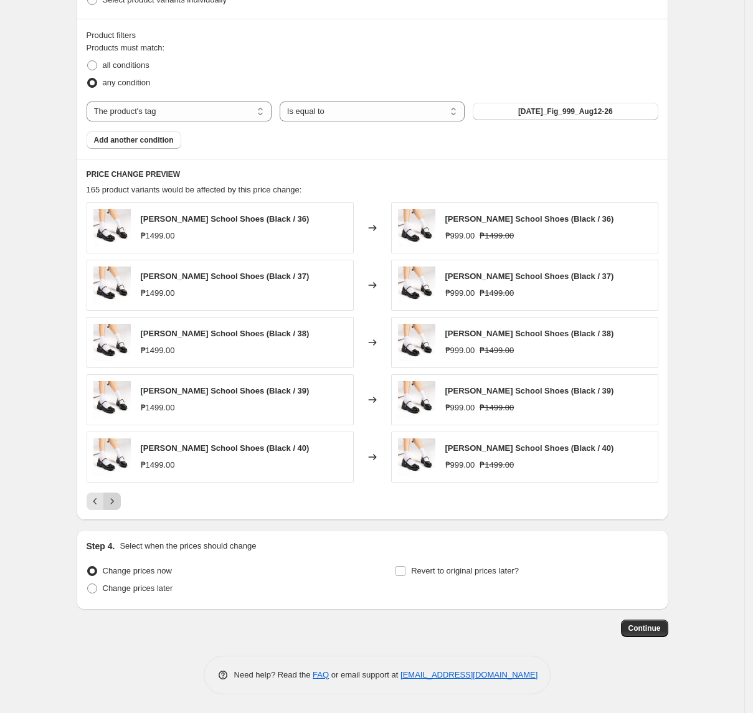
click at [121, 500] on button "Next" at bounding box center [111, 501] width 17 height 17
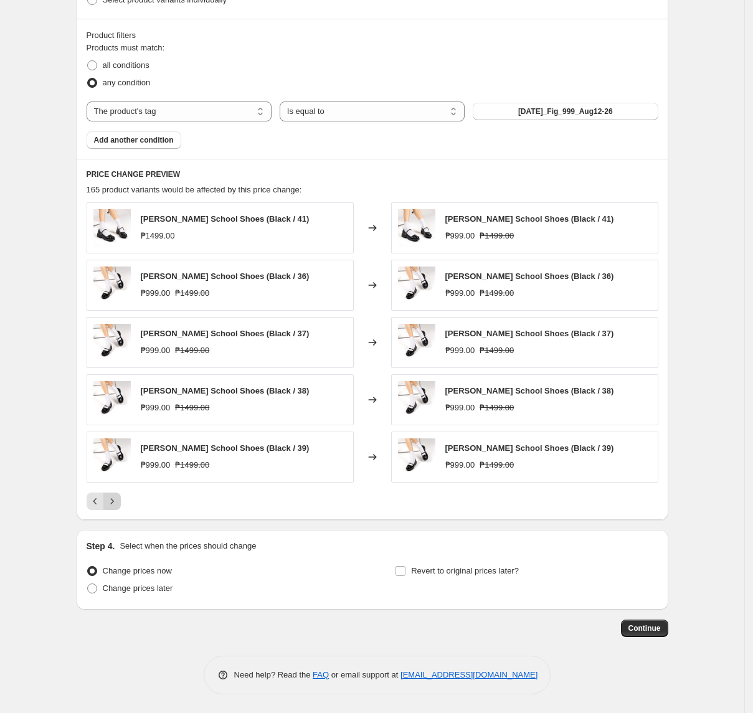
click at [113, 500] on icon "Next" at bounding box center [112, 501] width 12 height 12
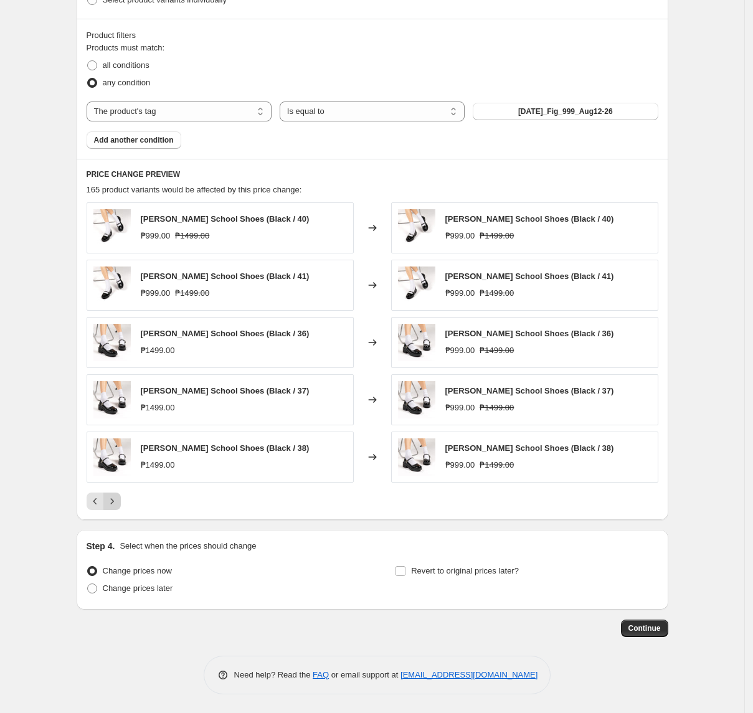
click at [118, 505] on icon "Next" at bounding box center [112, 501] width 12 height 12
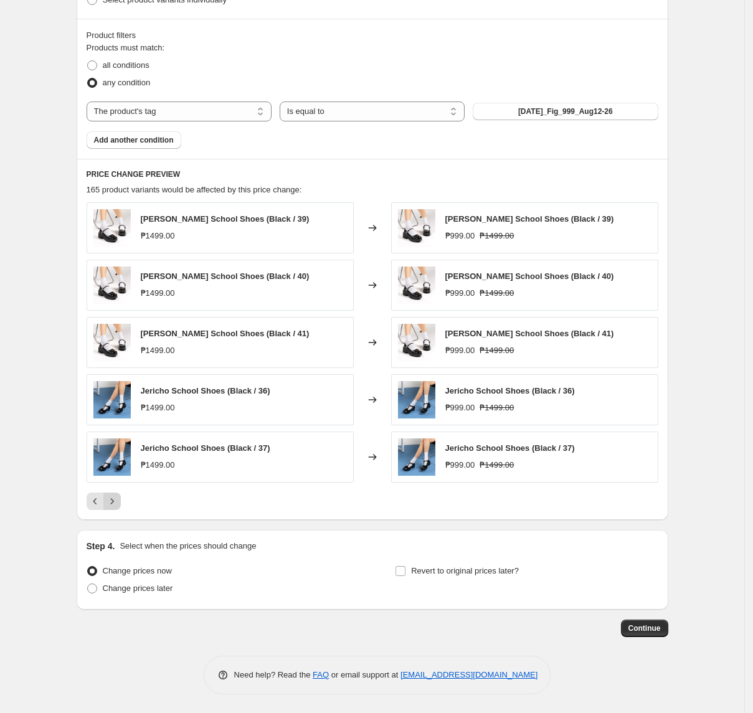
click at [118, 502] on icon "Next" at bounding box center [112, 501] width 12 height 12
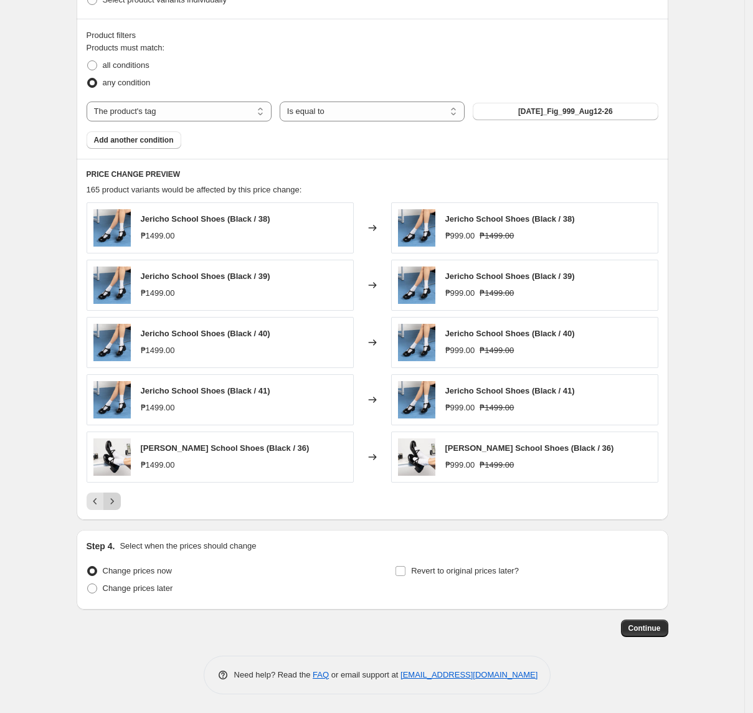
click at [121, 502] on button "Next" at bounding box center [111, 501] width 17 height 17
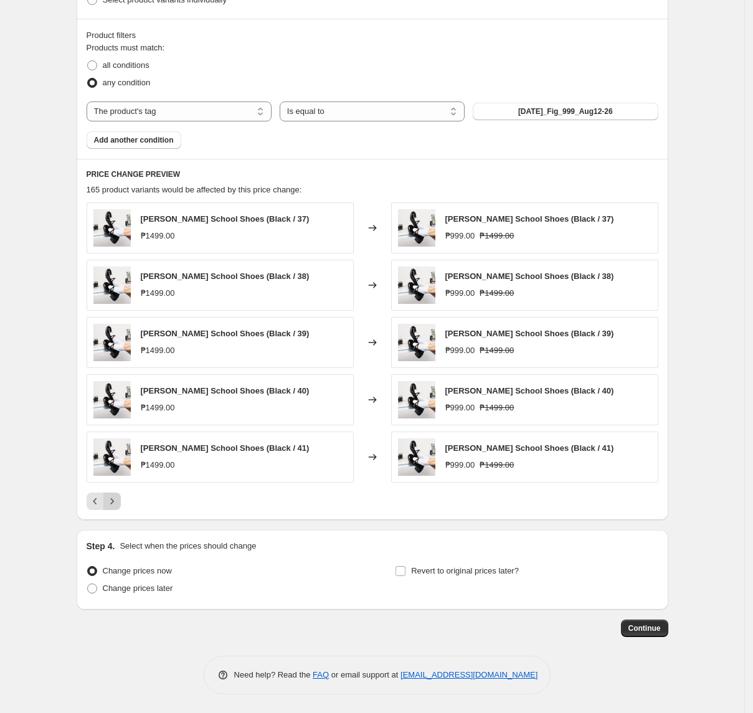
click at [121, 502] on button "Next" at bounding box center [111, 501] width 17 height 17
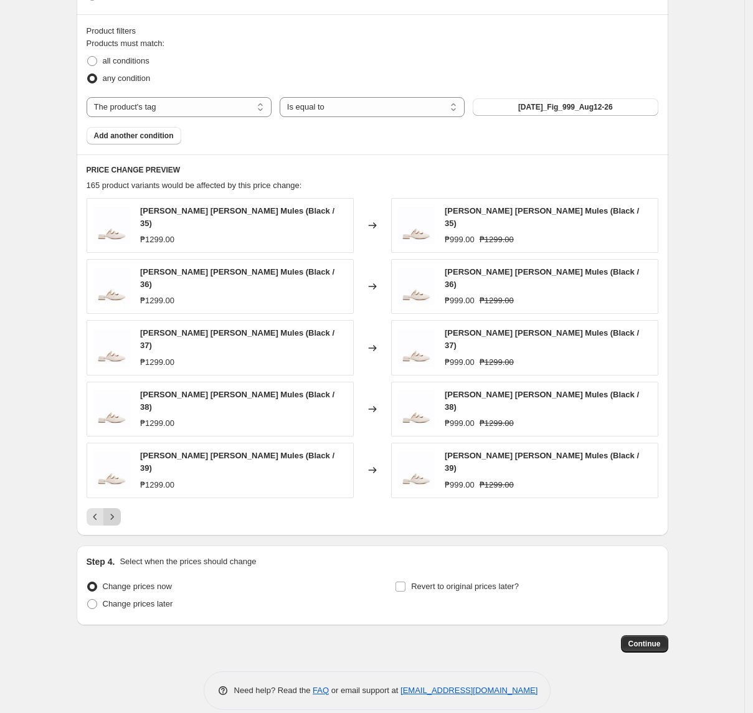
click at [118, 511] on icon "Next" at bounding box center [112, 517] width 12 height 12
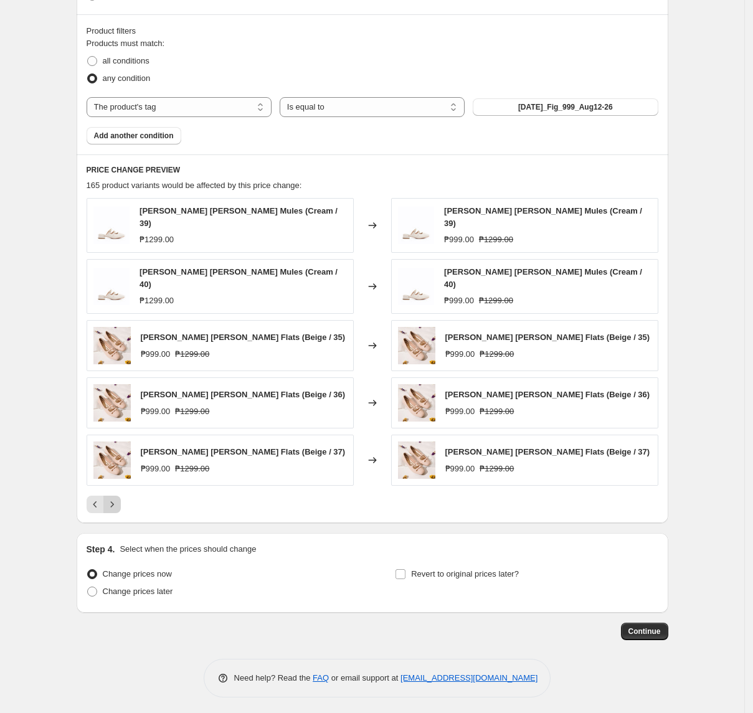
click at [121, 503] on button "Next" at bounding box center [111, 504] width 17 height 17
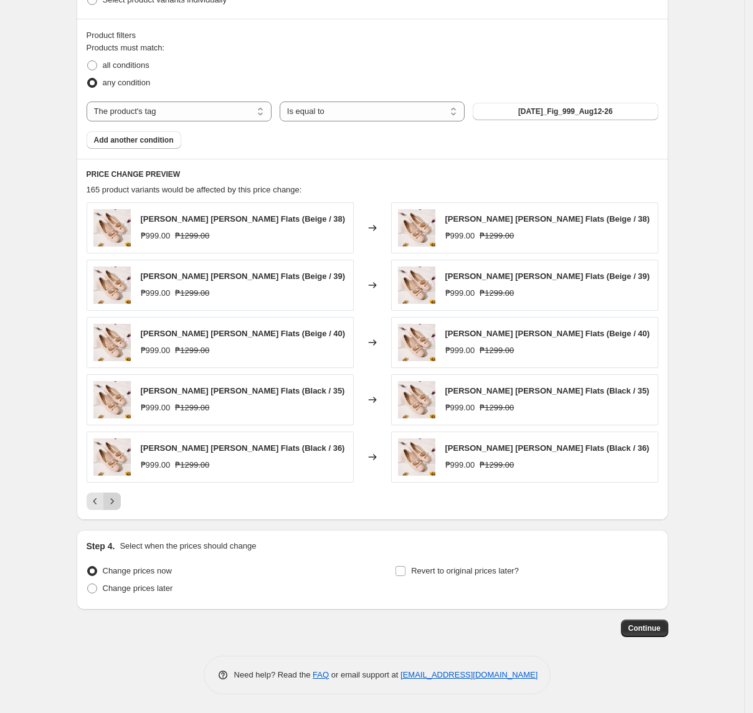
click at [121, 500] on button "Next" at bounding box center [111, 501] width 17 height 17
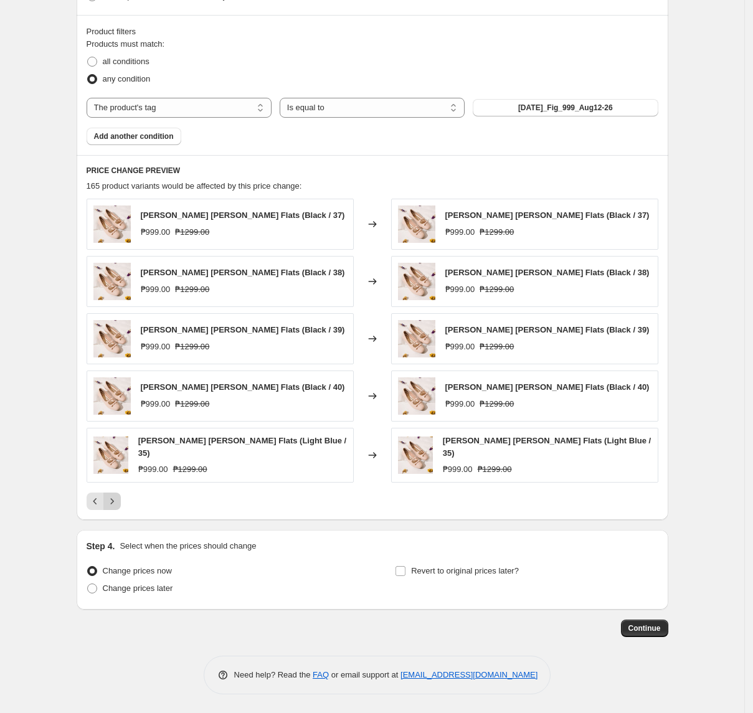
click at [121, 500] on button "Next" at bounding box center [111, 501] width 17 height 17
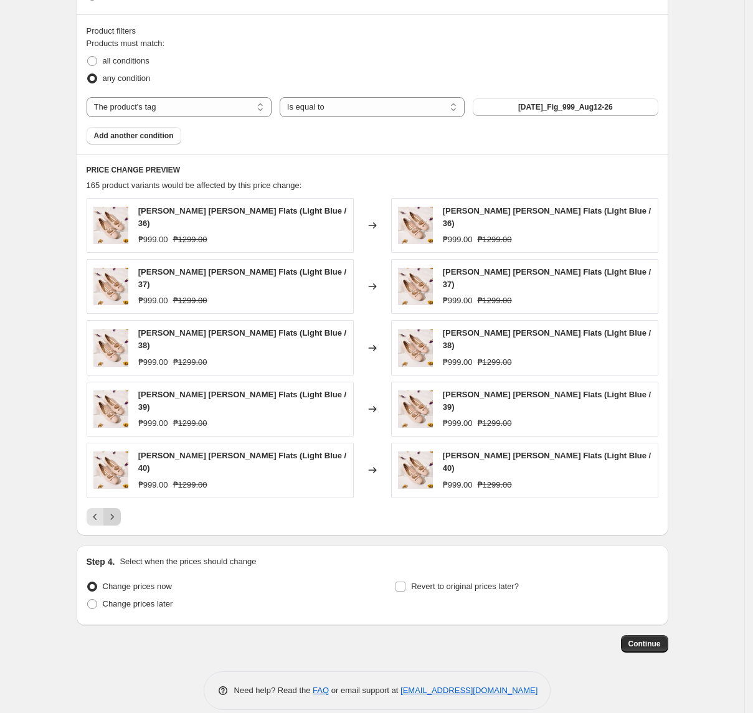
click at [121, 508] on button "Next" at bounding box center [111, 516] width 17 height 17
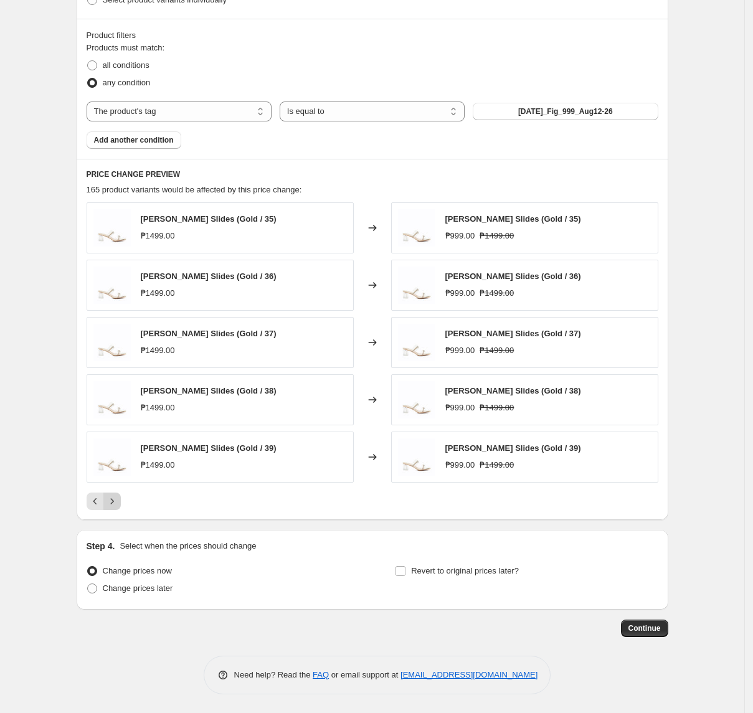
click at [121, 504] on button "Next" at bounding box center [111, 501] width 17 height 17
click at [121, 502] on button "Next" at bounding box center [111, 501] width 17 height 17
click at [65, 257] on div "Create new price [MEDICAL_DATA]. This page is ready Create new price [MEDICAL_D…" at bounding box center [373, 79] width 622 height 1270
click at [113, 509] on button "Next" at bounding box center [111, 501] width 17 height 17
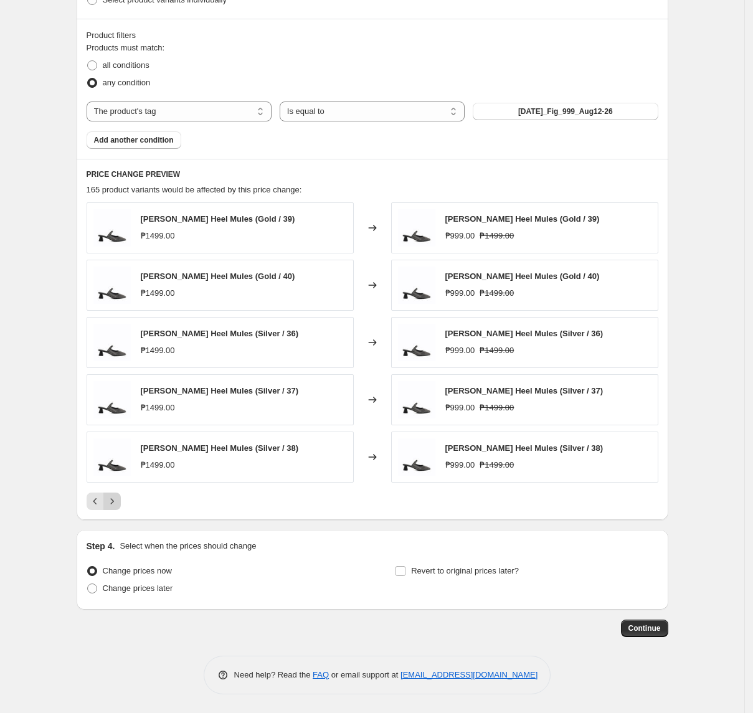
click at [113, 509] on button "Next" at bounding box center [111, 501] width 17 height 17
click at [113, 505] on icon "Next" at bounding box center [112, 501] width 12 height 12
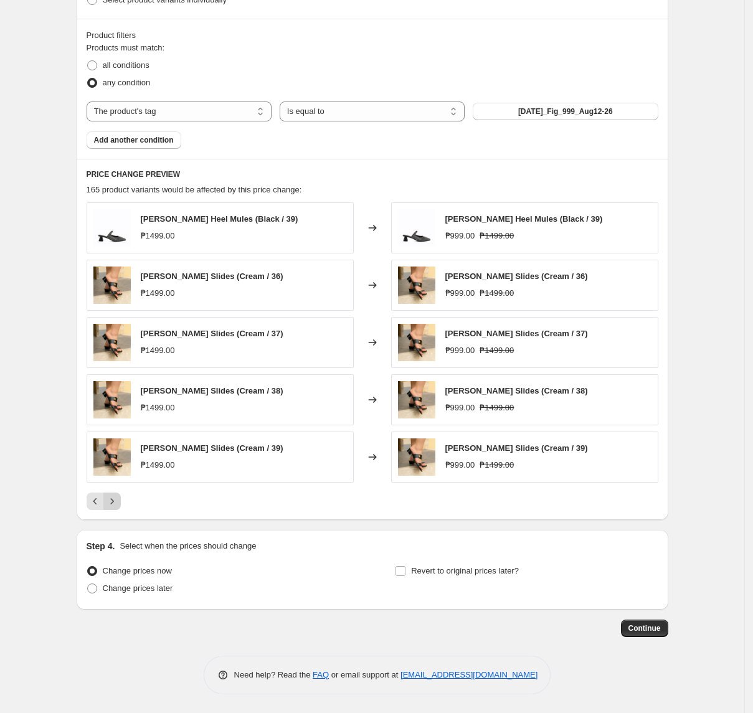
click at [120, 508] on button "Next" at bounding box center [111, 501] width 17 height 17
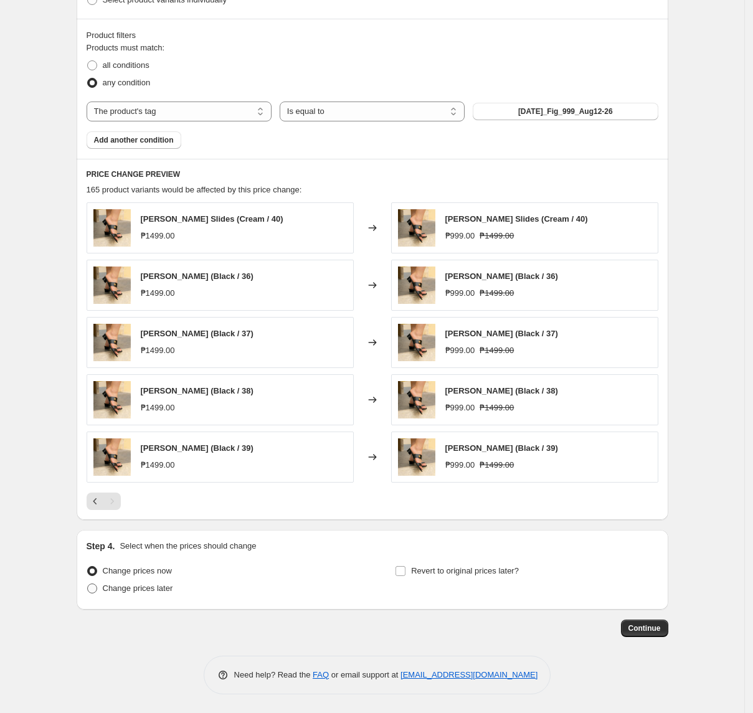
click at [161, 591] on span "Change prices later" at bounding box center [138, 588] width 70 height 9
click at [88, 584] on input "Change prices later" at bounding box center [87, 584] width 1 height 1
radio input "true"
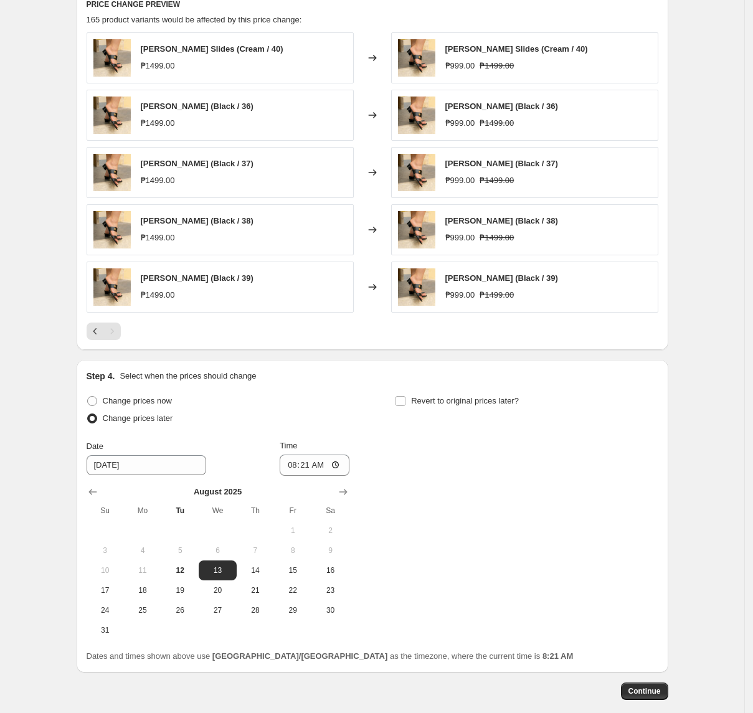
scroll to position [793, 0]
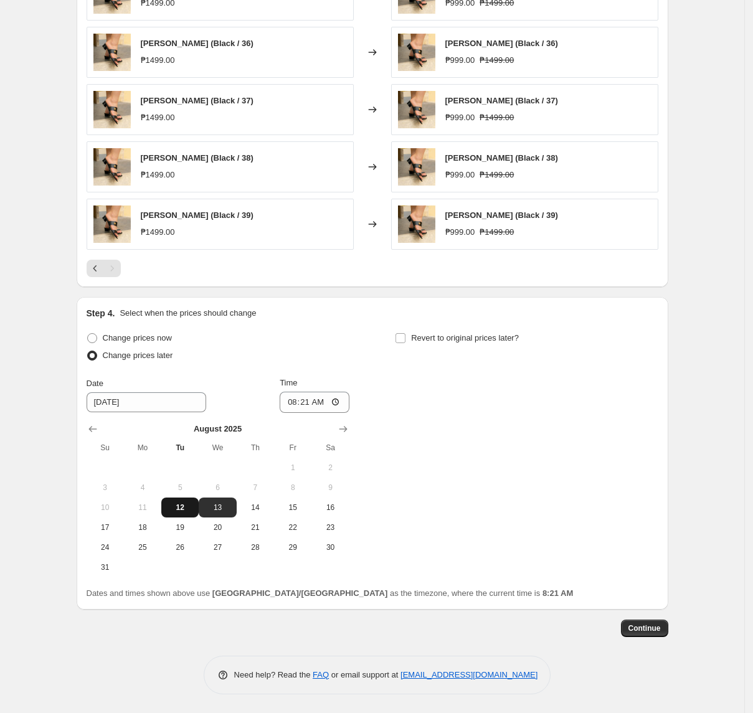
click at [195, 500] on button "12" at bounding box center [179, 508] width 37 height 20
type input "[DATE]"
click at [295, 404] on input "08:21" at bounding box center [315, 402] width 70 height 21
type input "11:00"
click at [473, 337] on span "Revert to original prices later?" at bounding box center [465, 337] width 108 height 9
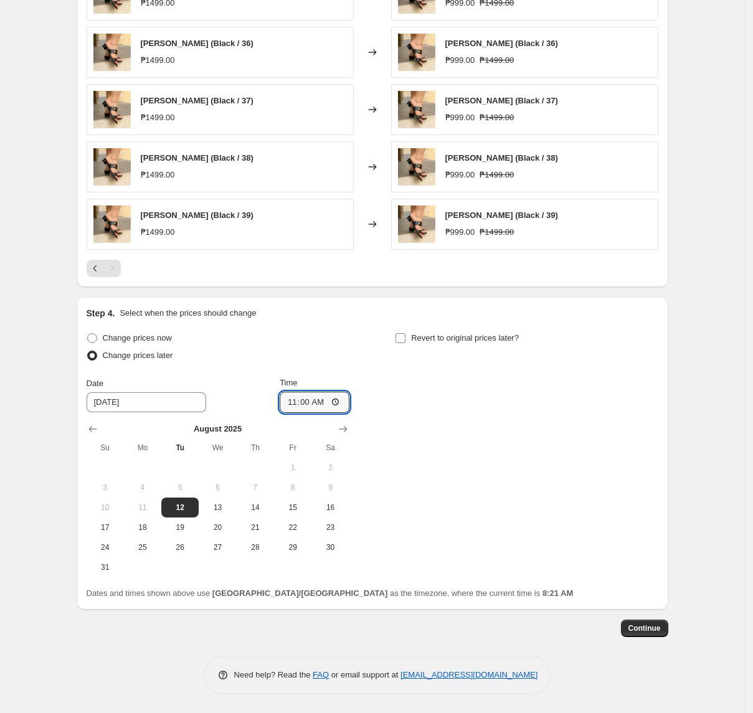
click at [406, 337] on input "Revert to original prices later?" at bounding box center [401, 338] width 10 height 10
checkbox input "true"
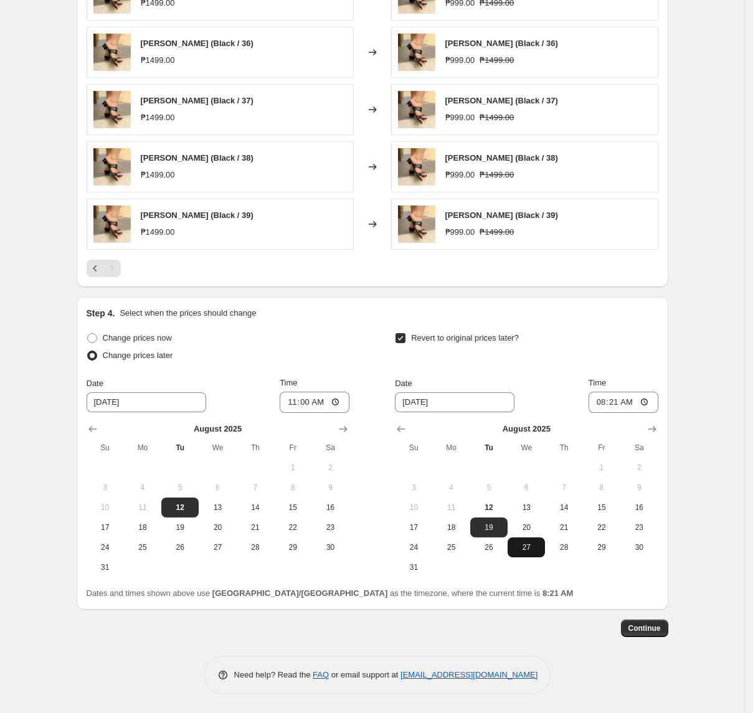
click at [514, 551] on button "27" at bounding box center [526, 548] width 37 height 20
type input "[DATE]"
click at [601, 407] on input "08:21" at bounding box center [624, 402] width 70 height 21
type input "10:00"
click at [637, 624] on span "Continue" at bounding box center [645, 629] width 32 height 10
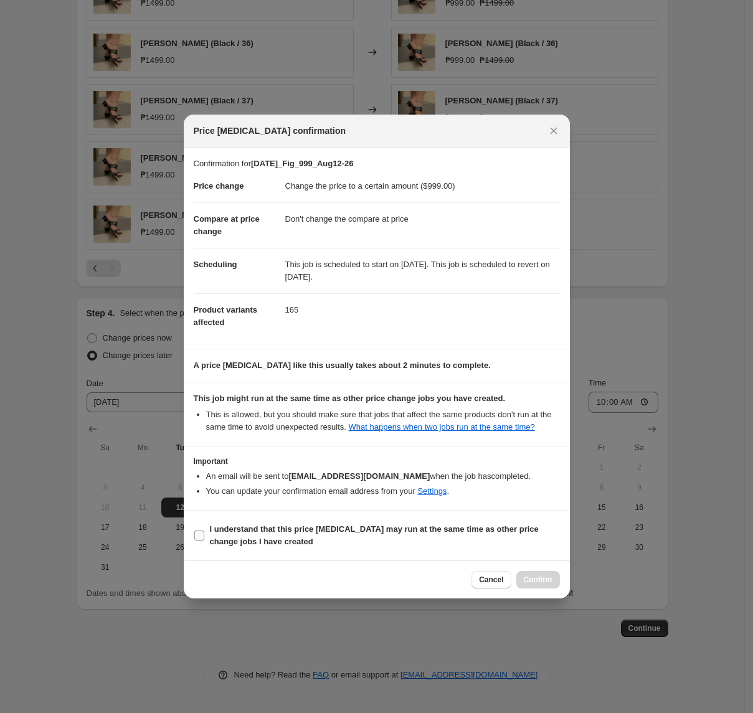
click at [235, 538] on b "I understand that this price [MEDICAL_DATA] may run at the same time as other p…" at bounding box center [374, 536] width 329 height 22
click at [204, 538] on input "I understand that this price [MEDICAL_DATA] may run at the same time as other p…" at bounding box center [199, 536] width 10 height 10
checkbox input "true"
click at [541, 581] on span "Confirm" at bounding box center [538, 580] width 29 height 10
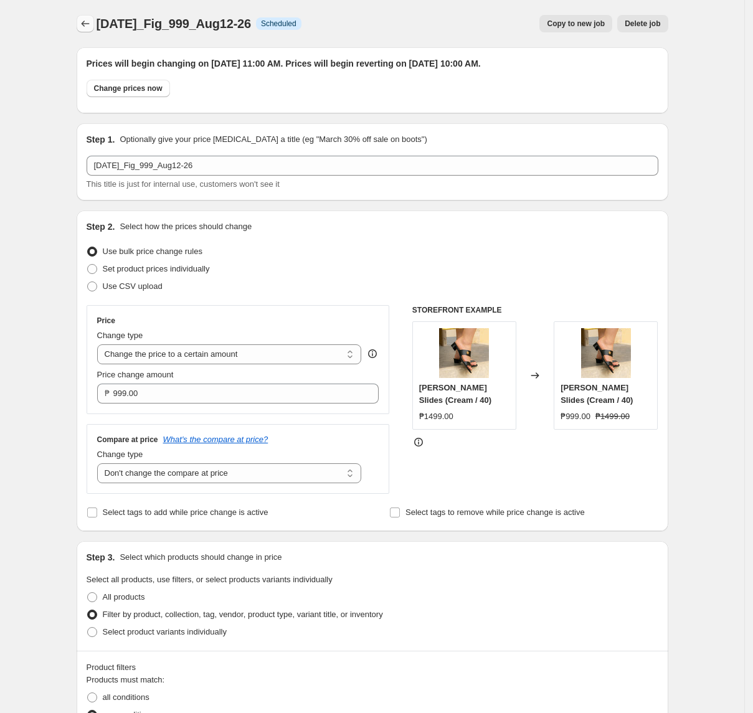
click at [88, 29] on icon "Price change jobs" at bounding box center [85, 23] width 12 height 12
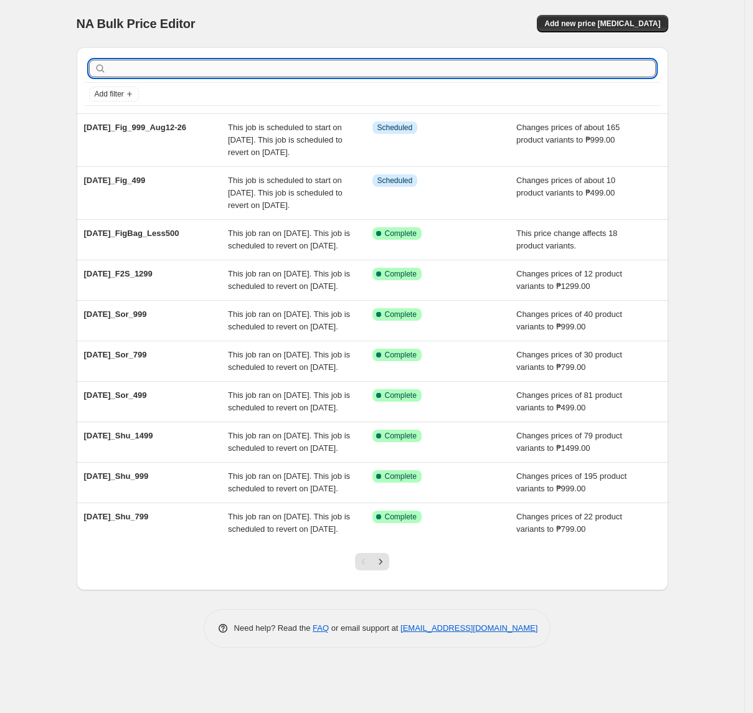
click at [464, 76] on input "text" at bounding box center [382, 68] width 547 height 17
click at [655, 19] on span "Add new price [MEDICAL_DATA]" at bounding box center [603, 24] width 116 height 10
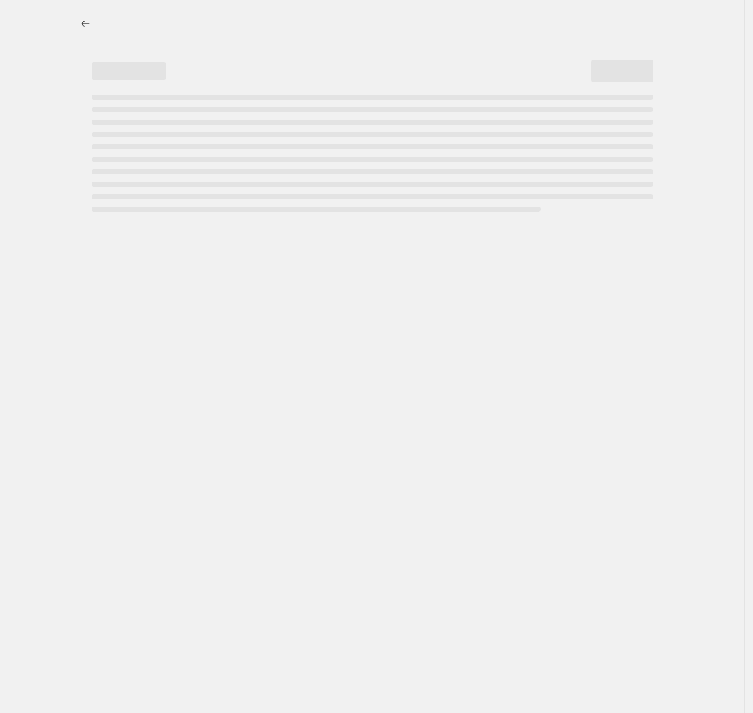
select select "percentage"
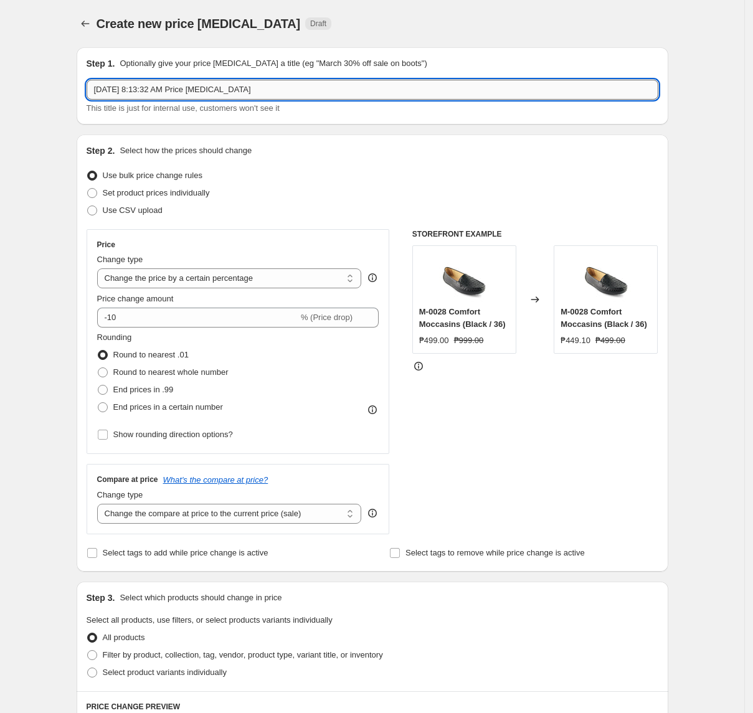
click at [193, 93] on input "[DATE] 8:13:32 AM Price [MEDICAL_DATA]" at bounding box center [373, 90] width 572 height 20
paste input "2025_FigBags_1299_Aug12-26"
type input "[DATE]_FigBags_1299_Aug12-26"
click at [175, 280] on select "Change the price to a certain amount Change the price by a certain amount Chang…" at bounding box center [229, 279] width 265 height 20
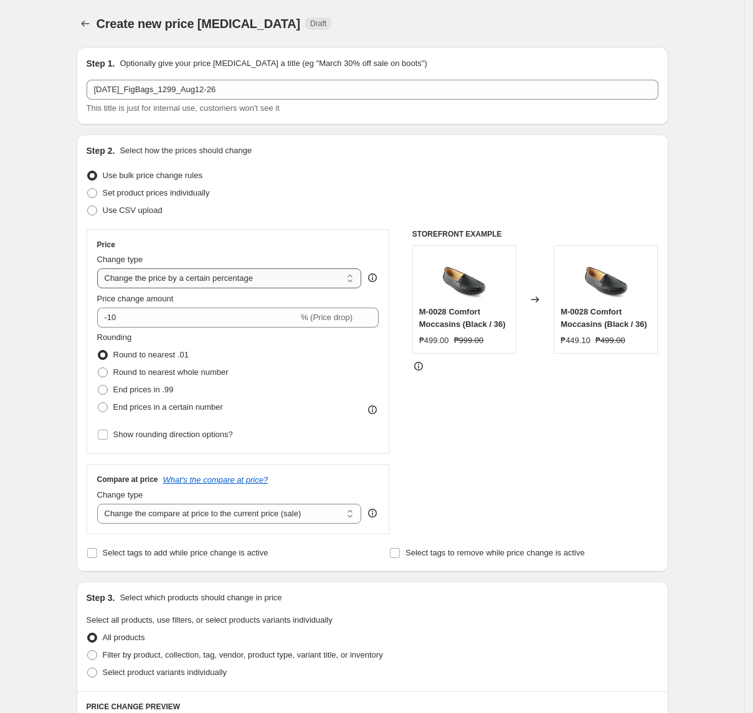
select select "to"
click at [101, 269] on select "Change the price to a certain amount Change the price by a certain amount Chang…" at bounding box center [229, 279] width 265 height 20
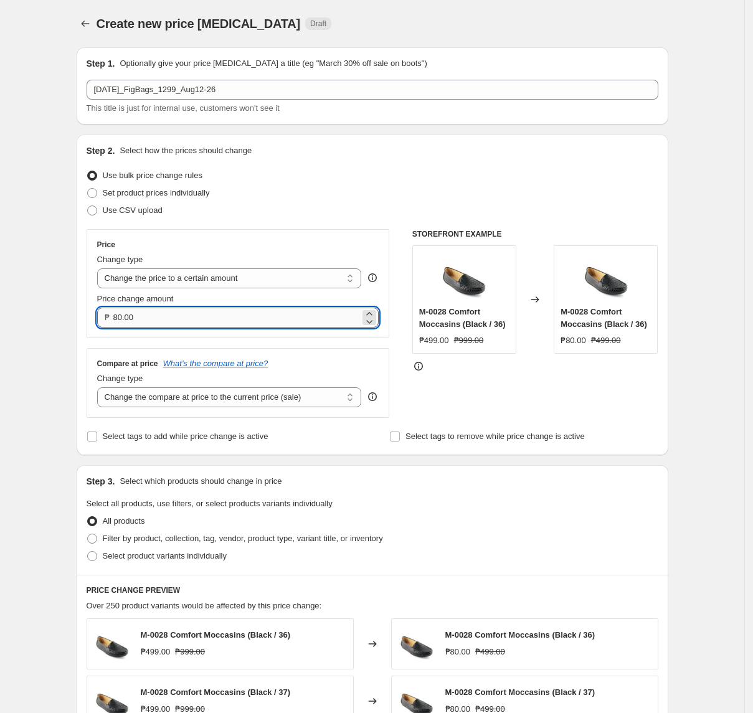
click at [193, 318] on input "80.00" at bounding box center [236, 318] width 247 height 20
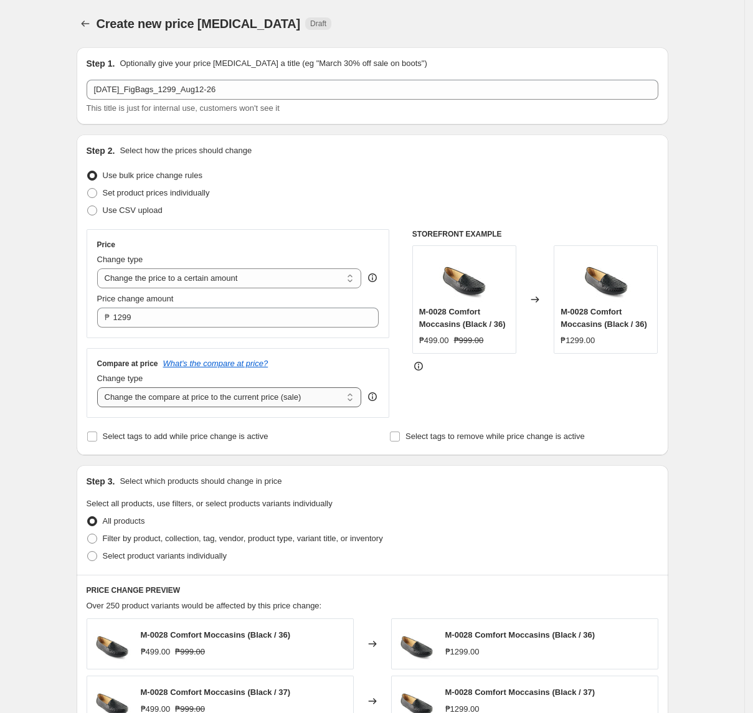
type input "1299.00"
drag, startPoint x: 172, startPoint y: 401, endPoint x: 173, endPoint y: 407, distance: 6.3
click at [172, 401] on select "Change the compare at price to the current price (sale) Change the compare at p…" at bounding box center [229, 398] width 265 height 20
select select "no_change"
click at [101, 389] on select "Change the compare at price to the current price (sale) Change the compare at p…" at bounding box center [229, 398] width 265 height 20
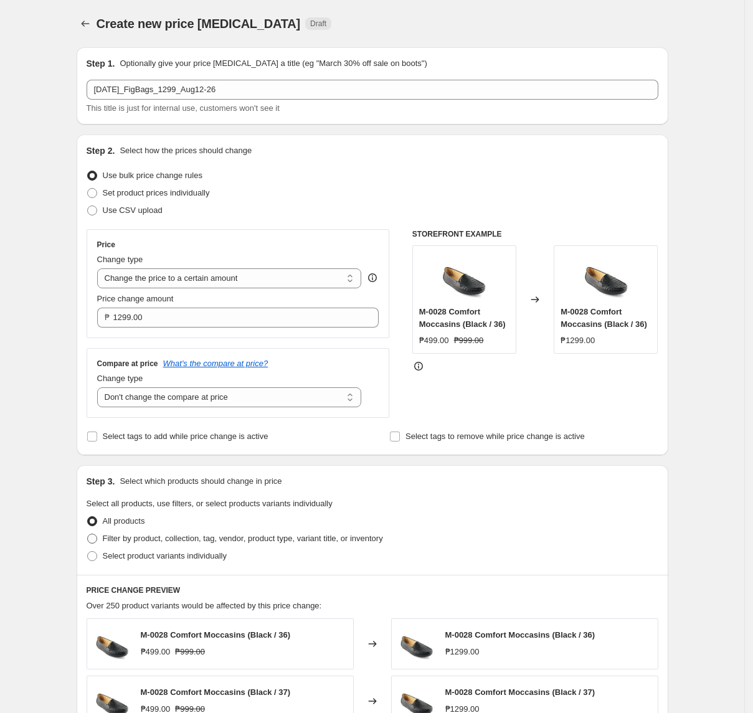
click at [165, 543] on span "Filter by product, collection, tag, vendor, product type, variant title, or inv…" at bounding box center [243, 538] width 280 height 9
click at [88, 535] on input "Filter by product, collection, tag, vendor, product type, variant title, or inv…" at bounding box center [87, 534] width 1 height 1
radio input "true"
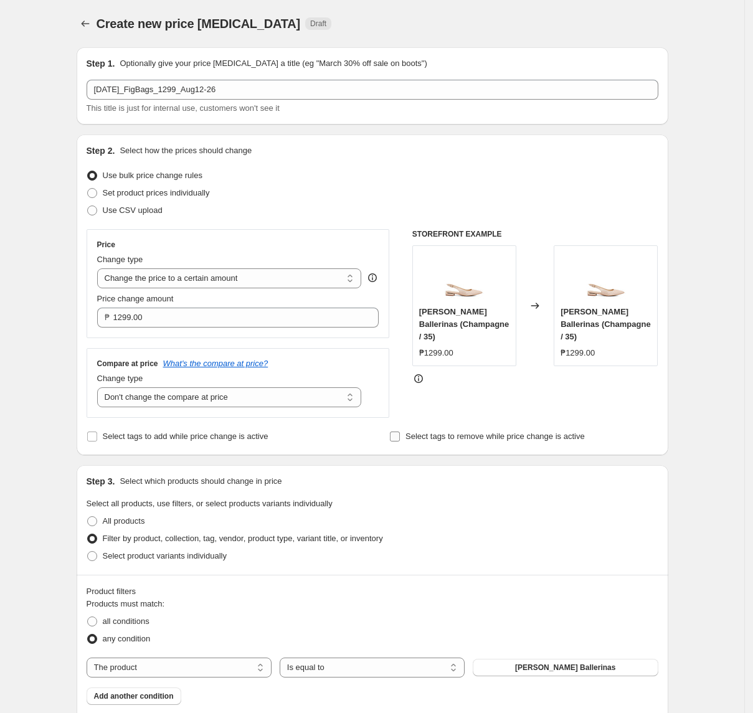
scroll to position [332, 0]
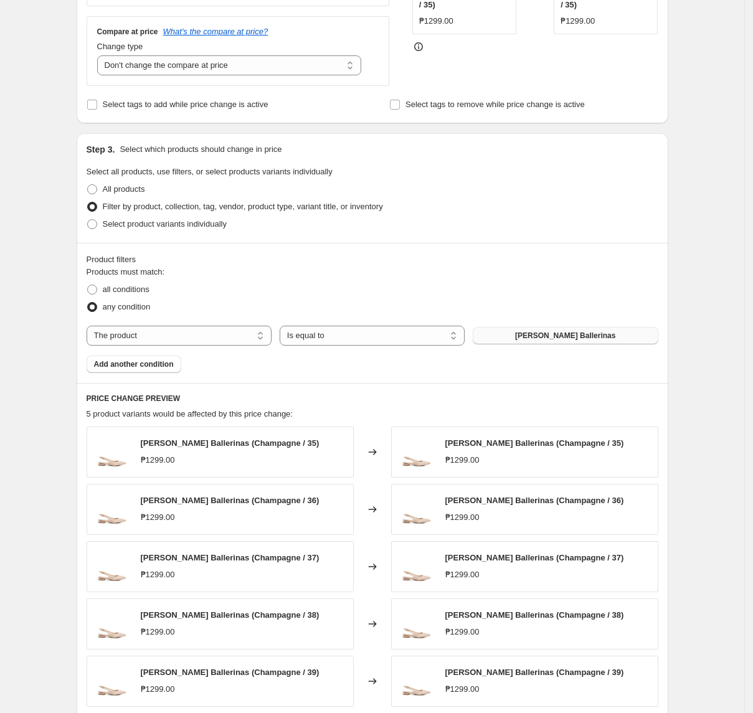
click at [556, 345] on button "[PERSON_NAME] Ballerinas" at bounding box center [565, 335] width 185 height 17
click at [166, 339] on select "The product The product's collection The product's tag The product's vendor The…" at bounding box center [179, 336] width 185 height 20
select select "tag"
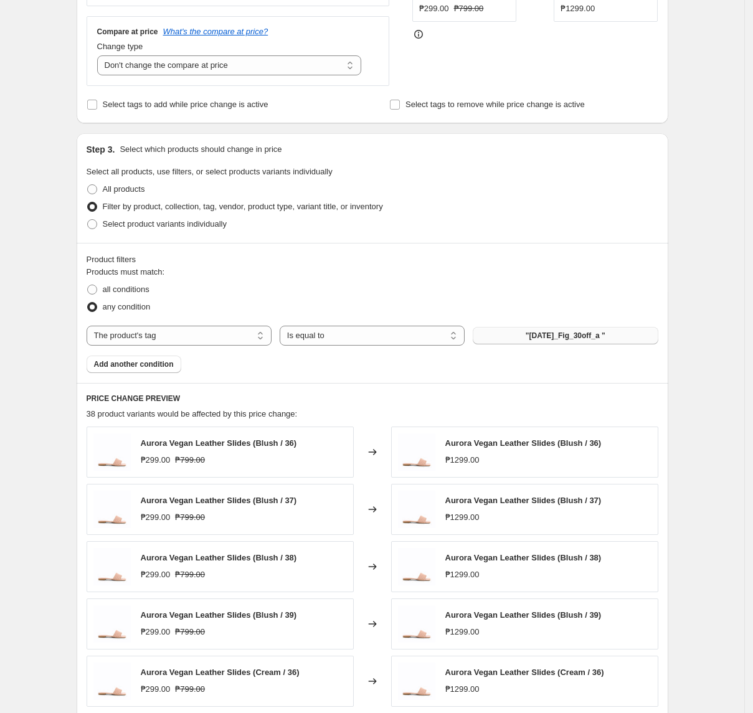
click at [524, 342] on button ""[DATE]_Fig_30off_a "" at bounding box center [565, 335] width 185 height 17
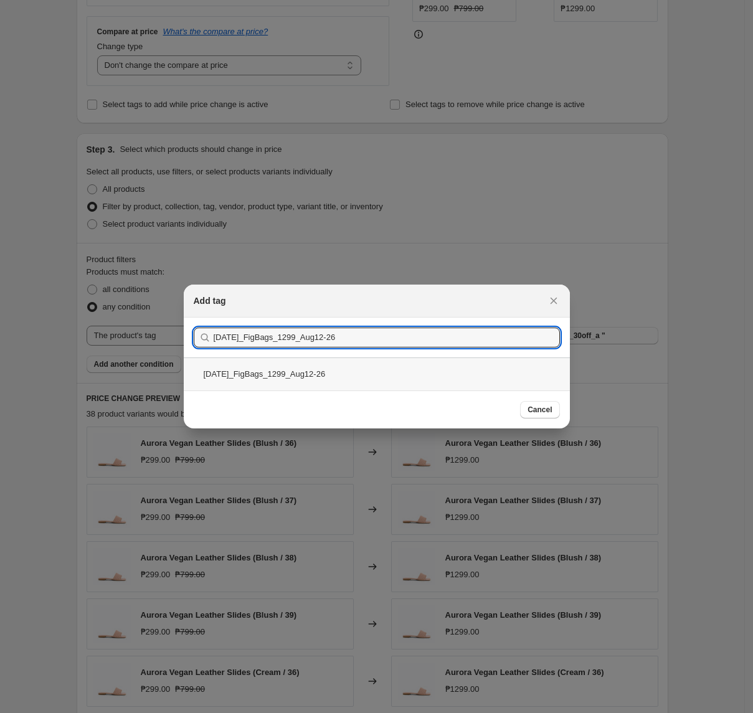
type input "[DATE]_FigBags_1299_Aug12-26"
click at [409, 380] on div "[DATE]_FigBags_1299_Aug12-26" at bounding box center [377, 374] width 386 height 33
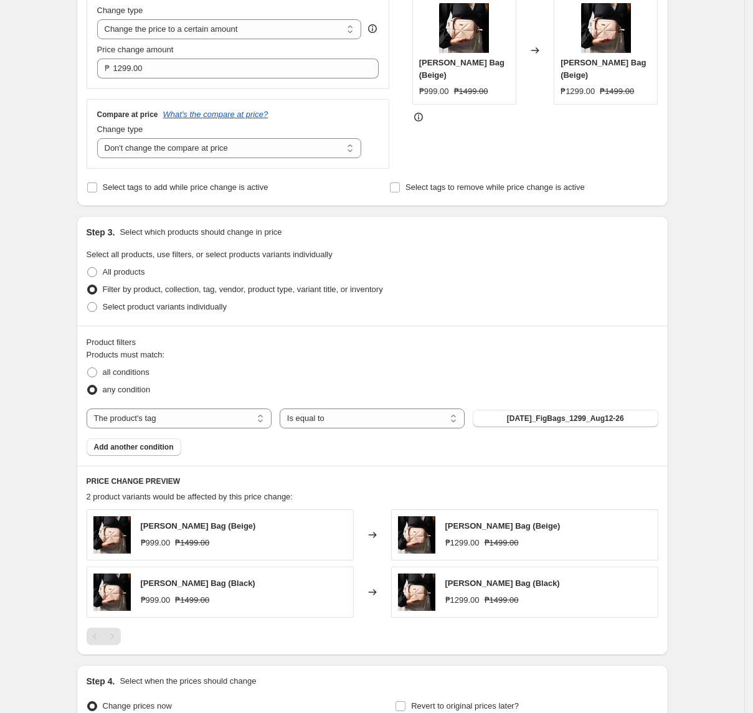
scroll to position [332, 0]
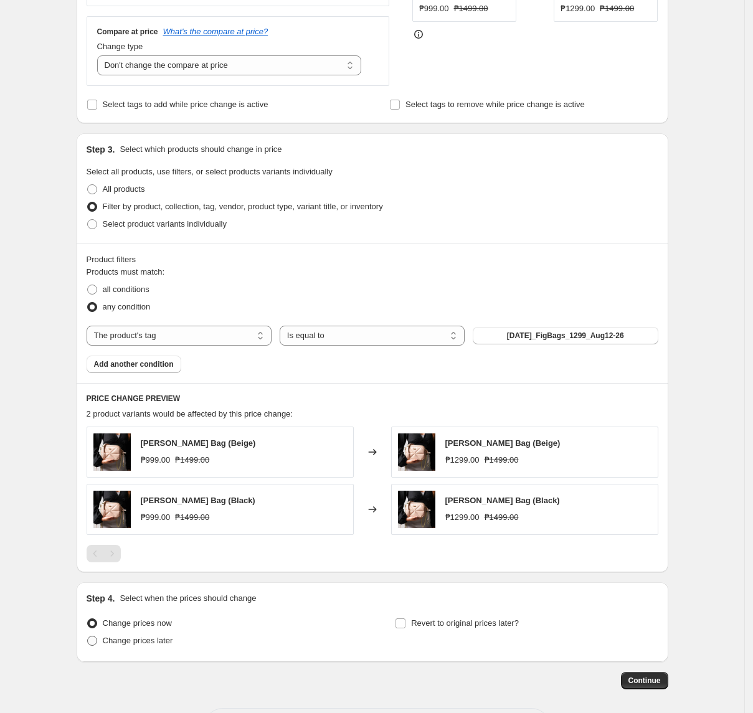
click at [172, 645] on span "Change prices later" at bounding box center [138, 640] width 70 height 9
click at [88, 637] on input "Change prices later" at bounding box center [87, 636] width 1 height 1
radio input "true"
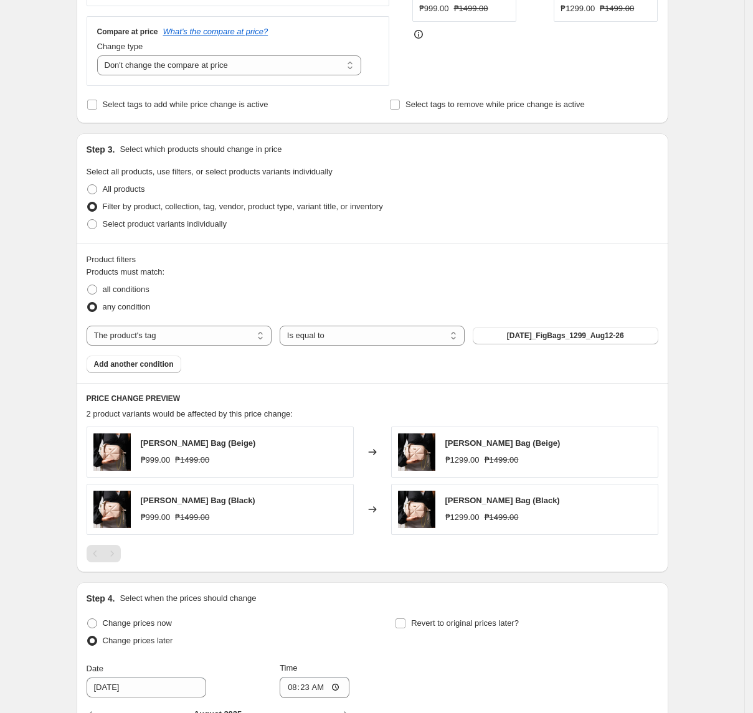
scroll to position [621, 0]
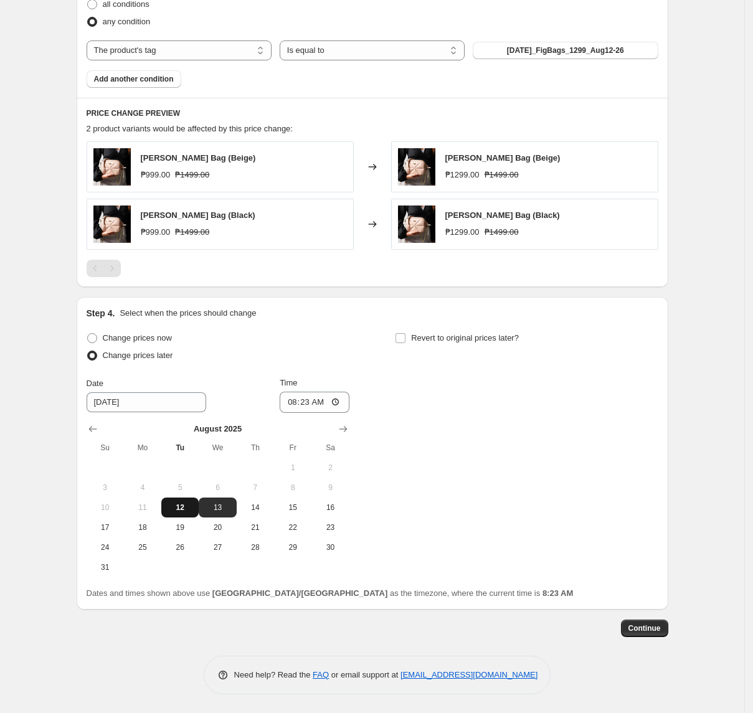
click at [193, 508] on span "12" at bounding box center [179, 508] width 27 height 10
type input "[DATE]"
click at [295, 407] on input "08:23" at bounding box center [315, 402] width 70 height 21
type input "11:00"
click at [432, 334] on span "Revert to original prices later?" at bounding box center [465, 337] width 108 height 9
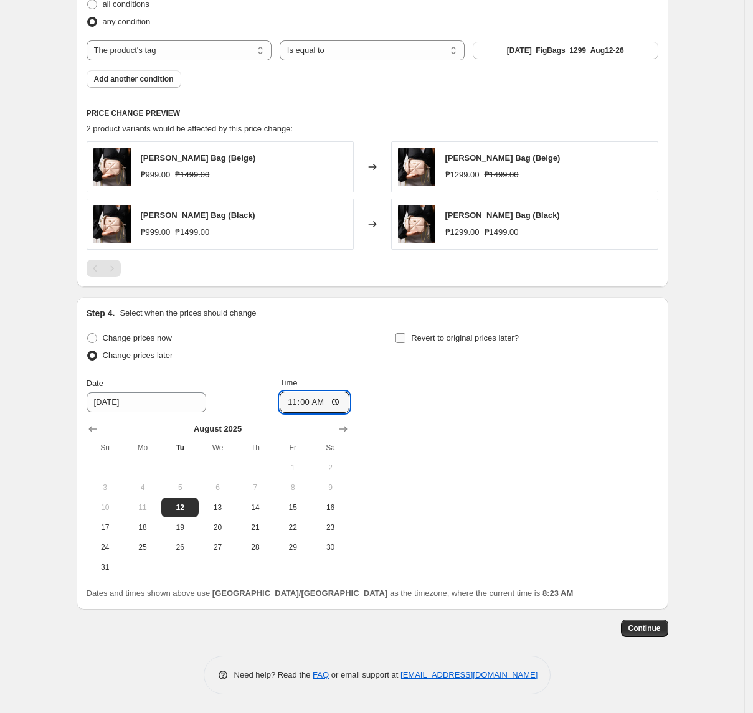
click at [406, 334] on input "Revert to original prices later?" at bounding box center [401, 338] width 10 height 10
checkbox input "true"
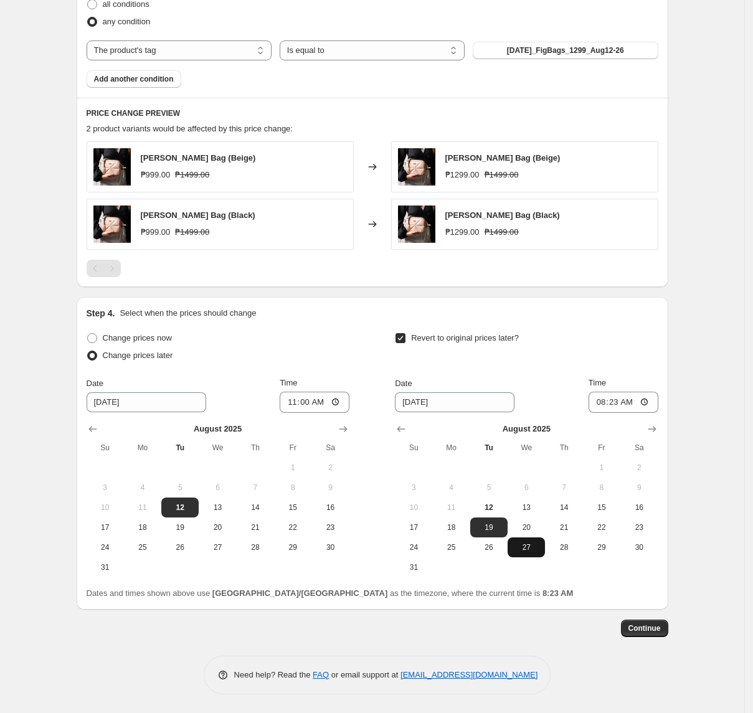
click at [533, 546] on span "27" at bounding box center [526, 548] width 27 height 10
type input "[DATE]"
click at [601, 405] on input "08:23" at bounding box center [624, 402] width 70 height 21
type input "10:00"
click at [656, 627] on span "Continue" at bounding box center [645, 629] width 32 height 10
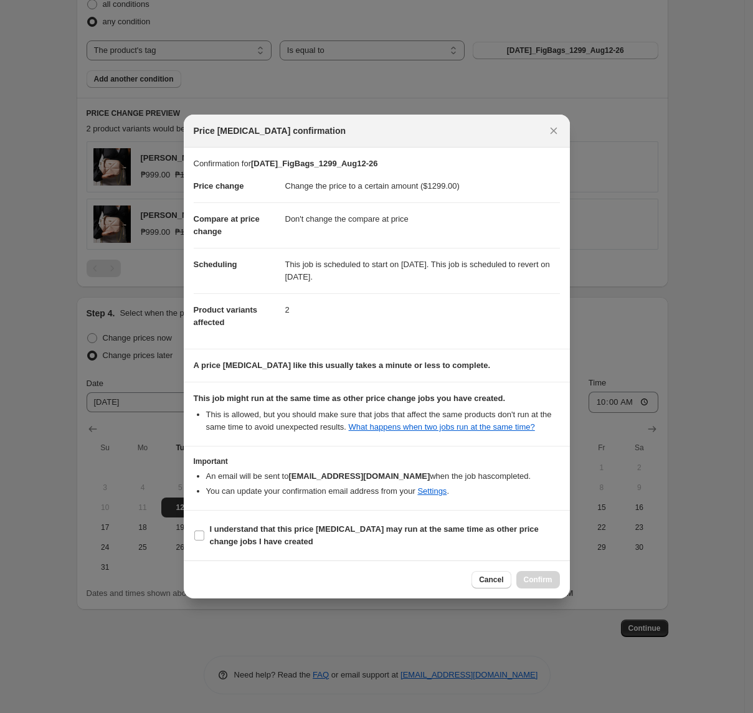
click at [254, 520] on section "I understand that this price [MEDICAL_DATA] may run at the same time as other p…" at bounding box center [377, 536] width 386 height 50
click at [255, 531] on b "I understand that this price [MEDICAL_DATA] may run at the same time as other p…" at bounding box center [374, 536] width 329 height 22
click at [204, 531] on input "I understand that this price [MEDICAL_DATA] may run at the same time as other p…" at bounding box center [199, 536] width 10 height 10
checkbox input "true"
click at [545, 571] on div "Cancel Confirm" at bounding box center [377, 580] width 386 height 38
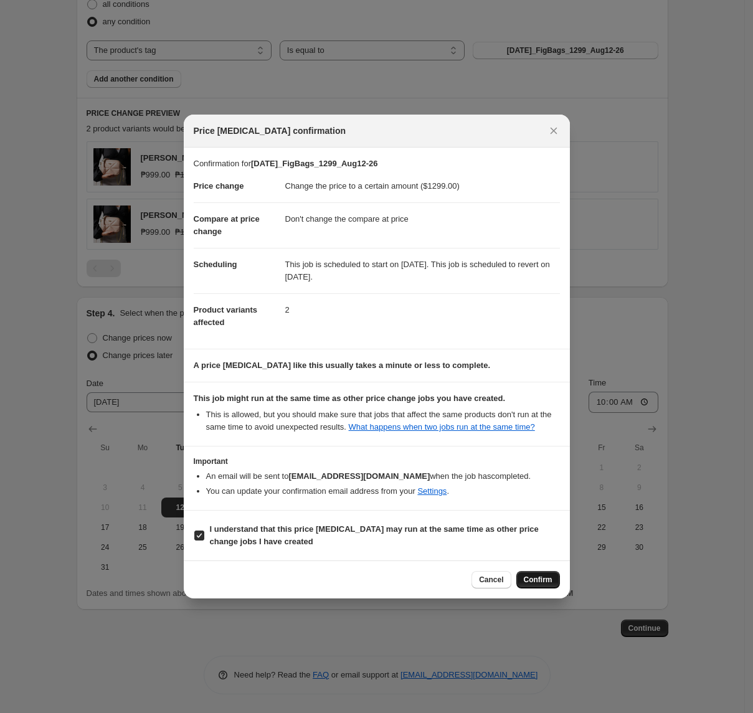
click at [544, 578] on span "Confirm" at bounding box center [538, 580] width 29 height 10
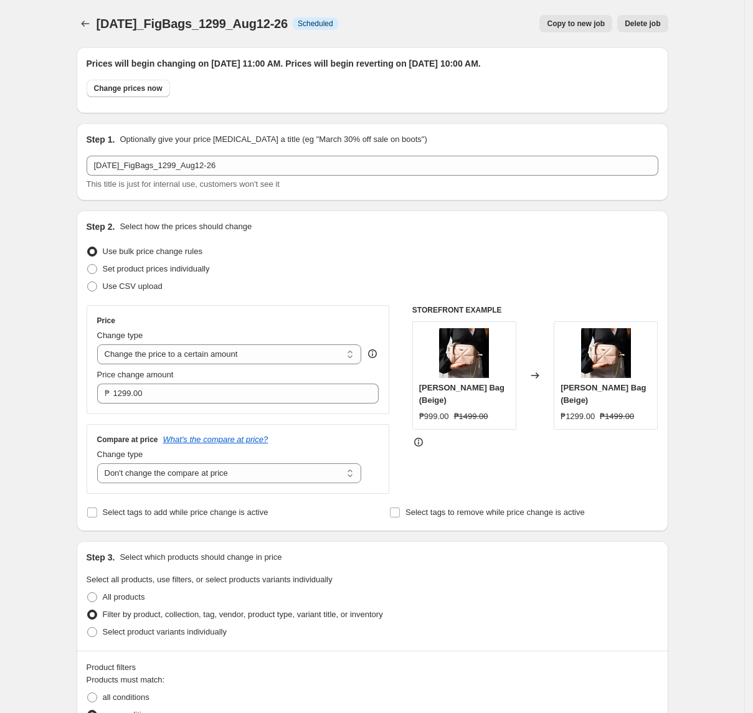
click at [77, 26] on div "[DATE]_FigBags_1299_Aug12-26. This page is ready [DATE]_FigBags_1299_Aug12-26 I…" at bounding box center [373, 703] width 622 height 1407
click at [82, 26] on icon "Price change jobs" at bounding box center [85, 23] width 12 height 12
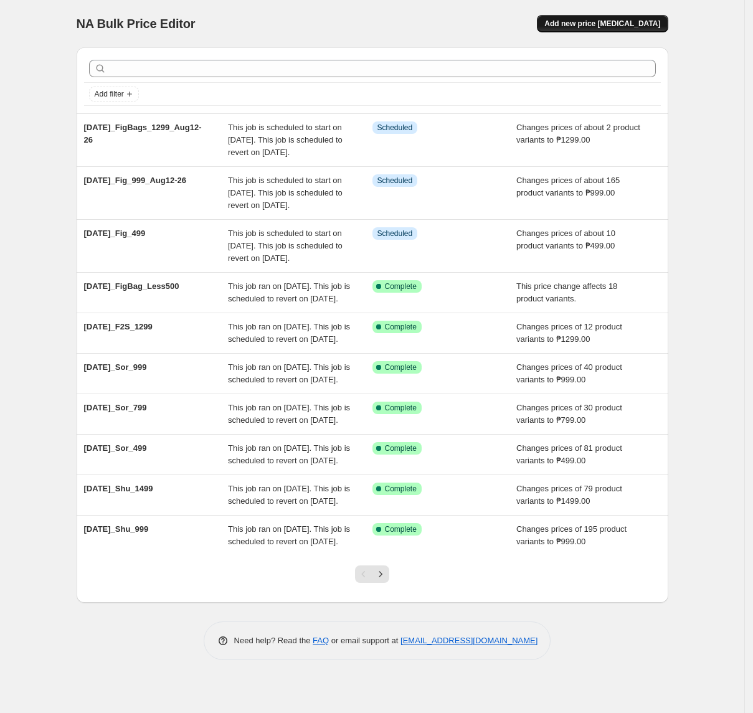
click at [601, 22] on span "Add new price [MEDICAL_DATA]" at bounding box center [603, 24] width 116 height 10
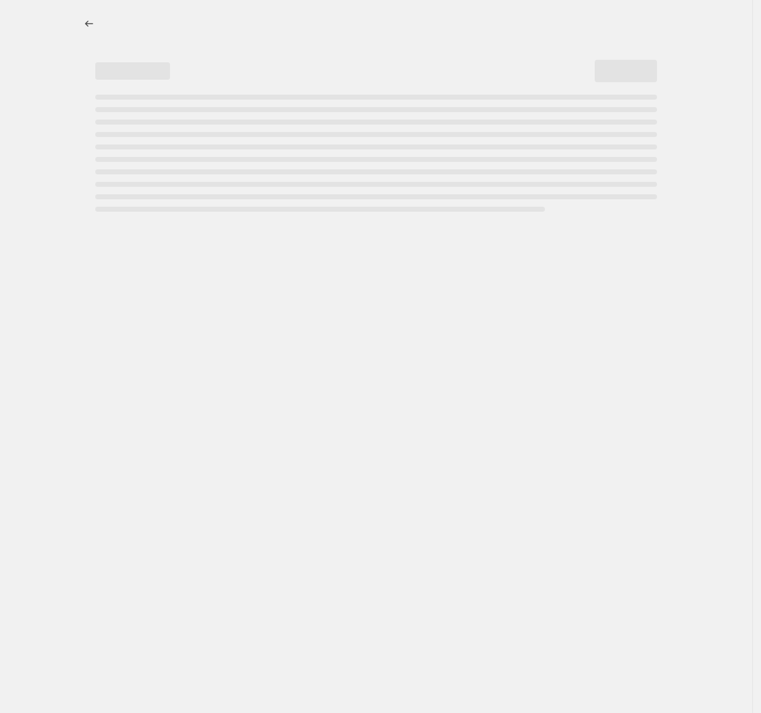
select select "percentage"
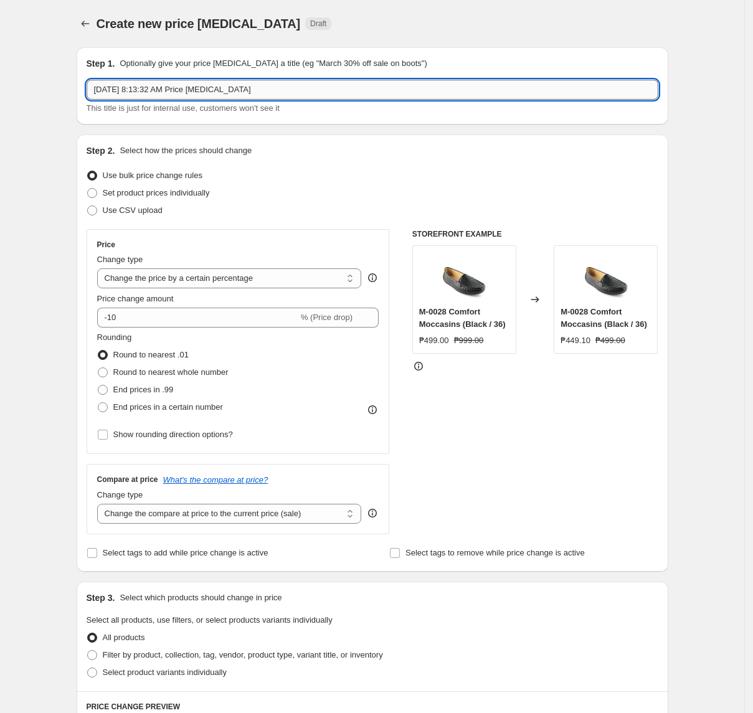
click at [297, 91] on input "[DATE] 8:13:32 AM Price [MEDICAL_DATA]" at bounding box center [373, 90] width 572 height 20
paste input "2025_FigBags_1499_Aug12-26"
type input "[DATE]_FigBags_1499_Aug12-26"
click at [165, 270] on select "Change the price to a certain amount Change the price by a certain amount Chang…" at bounding box center [229, 279] width 265 height 20
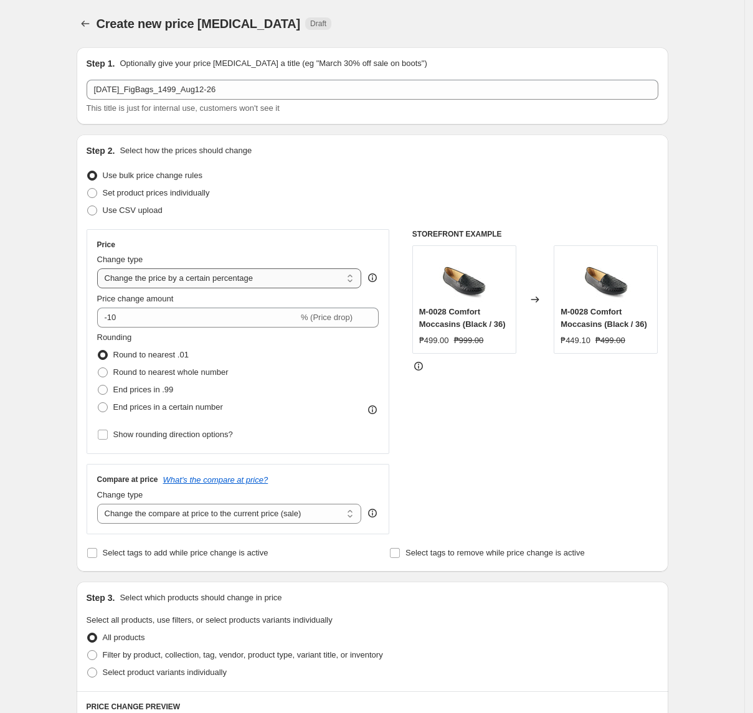
select select "to"
click at [101, 269] on select "Change the price to a certain amount Change the price by a certain amount Chang…" at bounding box center [229, 279] width 265 height 20
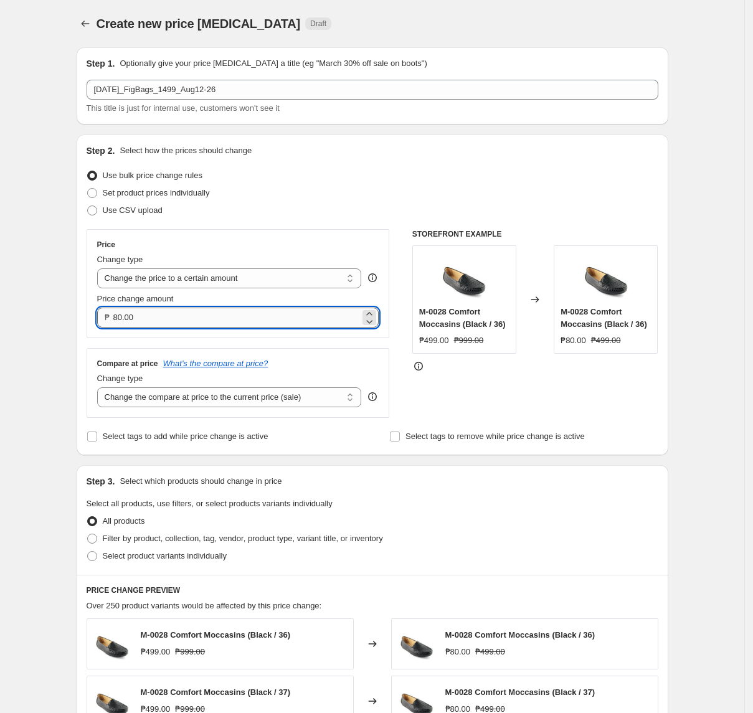
click at [182, 317] on input "80.00" at bounding box center [236, 318] width 247 height 20
type input "1499.00"
click at [88, 325] on div "Step 2. Select how the prices should change Use bulk price change rules Set pro…" at bounding box center [373, 295] width 592 height 321
click at [195, 321] on input "1499.00" at bounding box center [236, 318] width 247 height 20
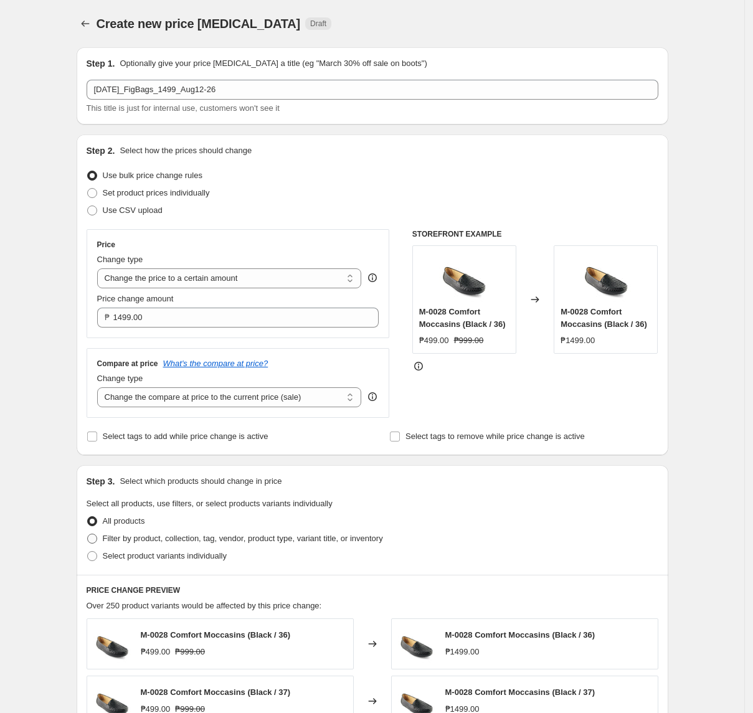
click at [161, 541] on span "Filter by product, collection, tag, vendor, product type, variant title, or inv…" at bounding box center [243, 538] width 280 height 9
click at [88, 535] on input "Filter by product, collection, tag, vendor, product type, variant title, or inv…" at bounding box center [87, 534] width 1 height 1
radio input "true"
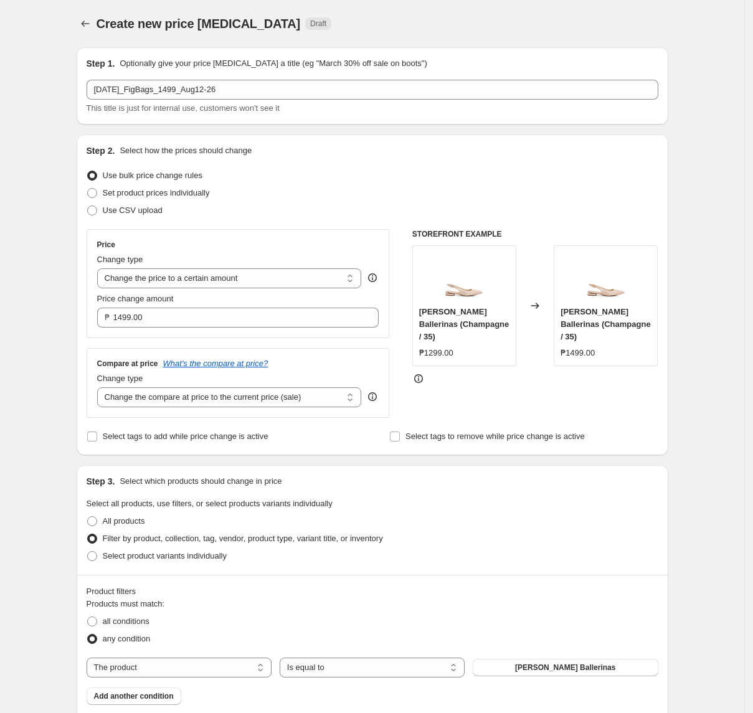
scroll to position [249, 0]
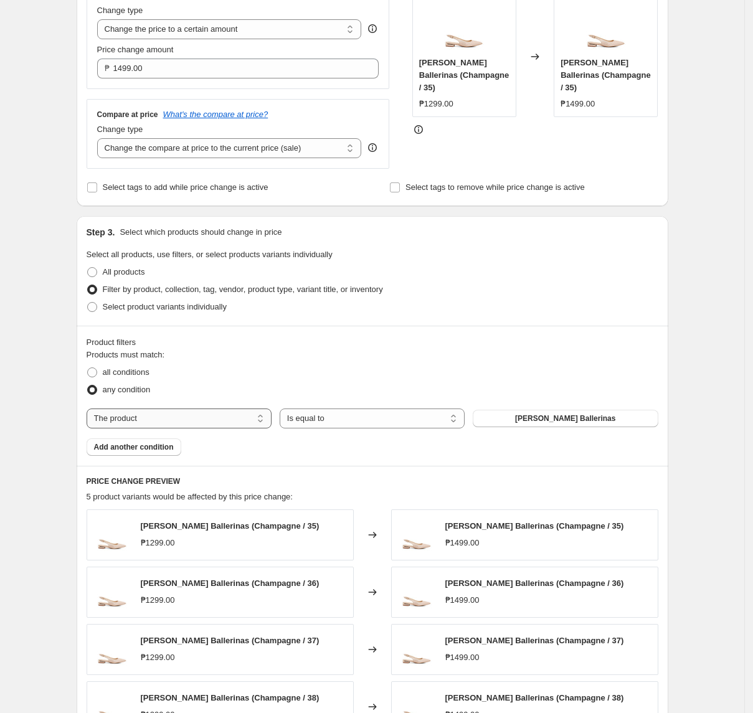
click at [197, 417] on select "The product The product's collection The product's tag The product's vendor The…" at bounding box center [179, 419] width 185 height 20
select select "tag"
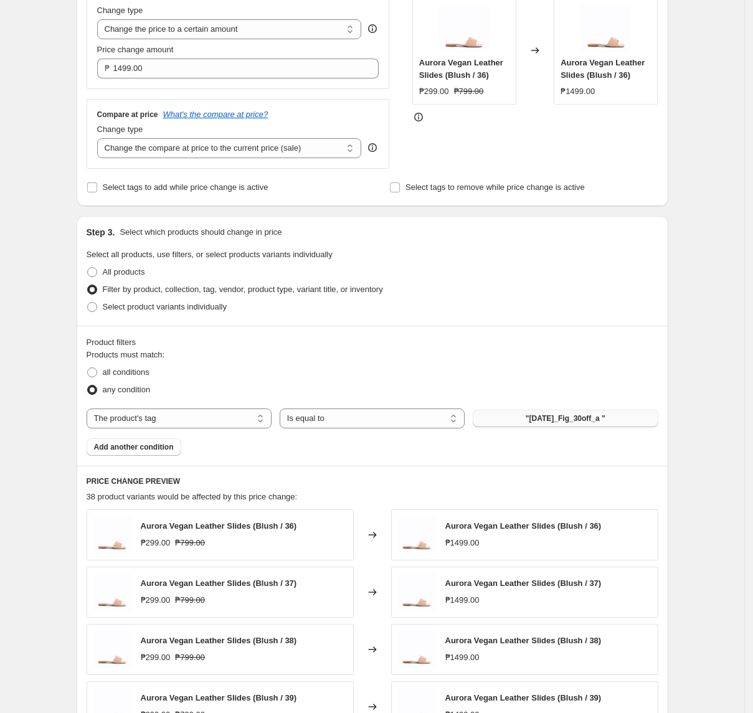
click at [556, 417] on span ""[DATE]_Fig_30off_a "" at bounding box center [566, 419] width 80 height 10
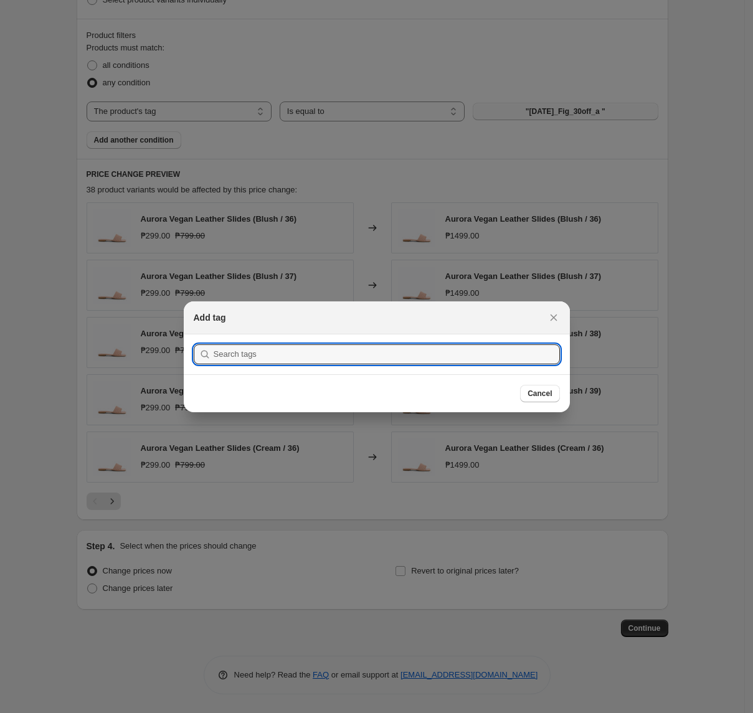
scroll to position [0, 0]
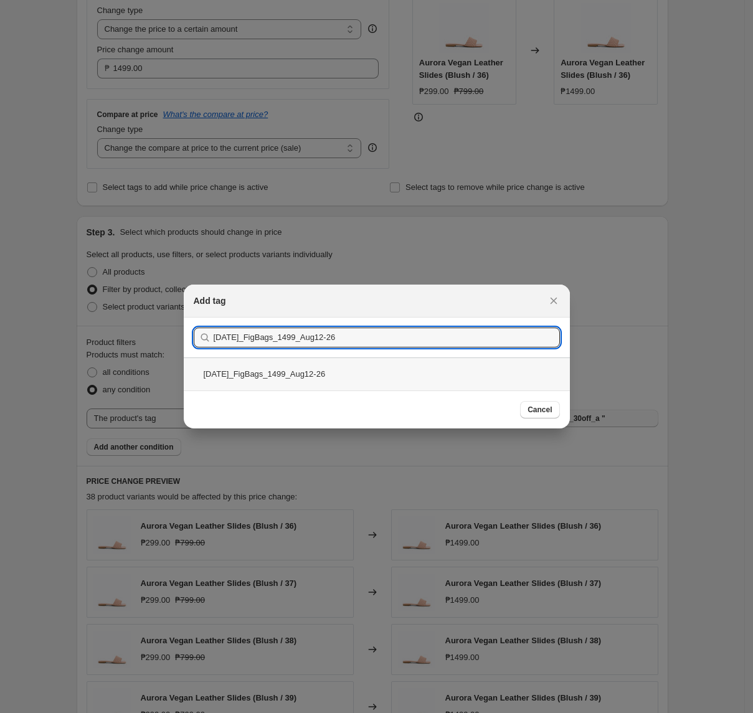
type input "[DATE]_FigBags_1499_Aug12-26"
click at [359, 377] on div "[DATE]_FigBags_1499_Aug12-26" at bounding box center [377, 374] width 386 height 33
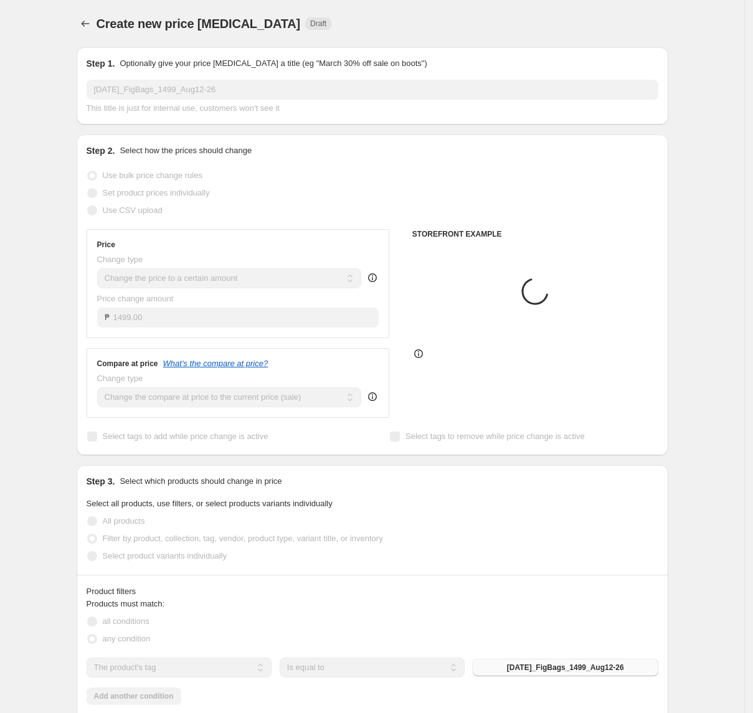
scroll to position [249, 0]
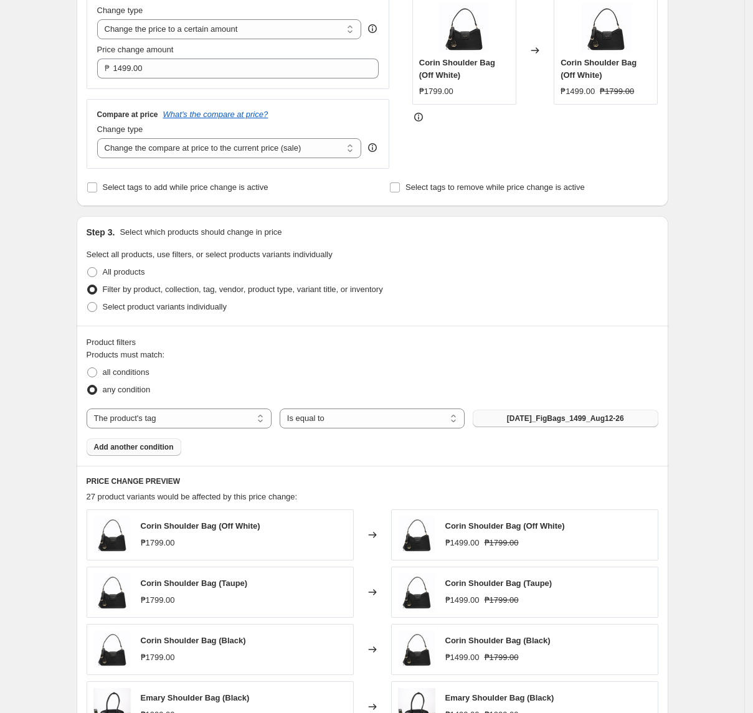
click at [156, 449] on span "Add another condition" at bounding box center [134, 447] width 80 height 10
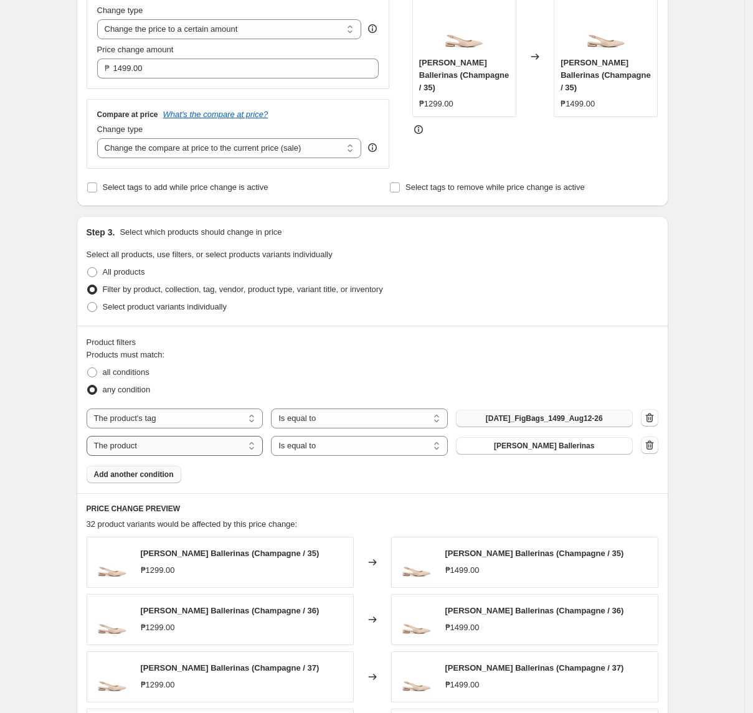
click at [190, 446] on select "The product The product's collection The product's tag The product's vendor The…" at bounding box center [175, 446] width 177 height 20
select select "title"
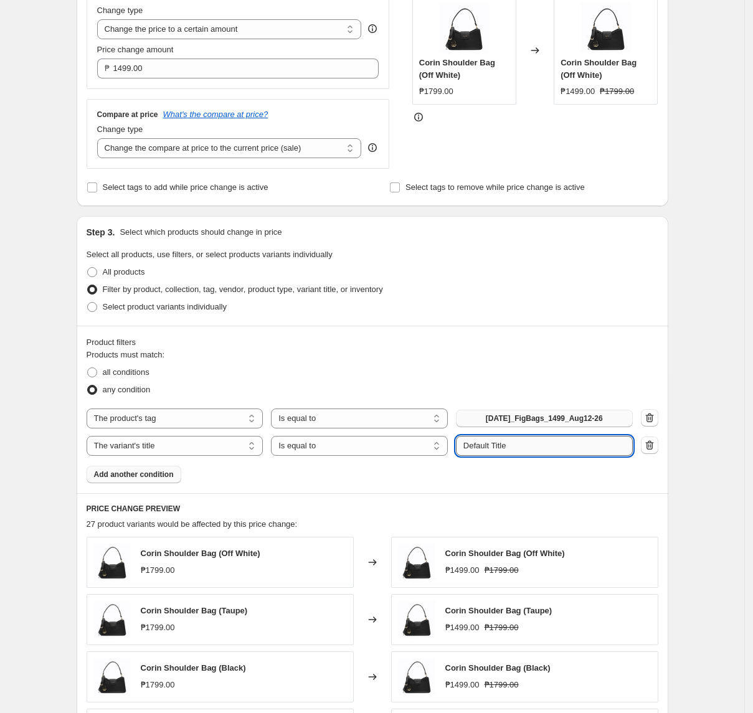
click at [579, 450] on input "Default Title" at bounding box center [544, 446] width 177 height 20
click at [456, 216] on button "Submit" at bounding box center [474, 222] width 36 height 13
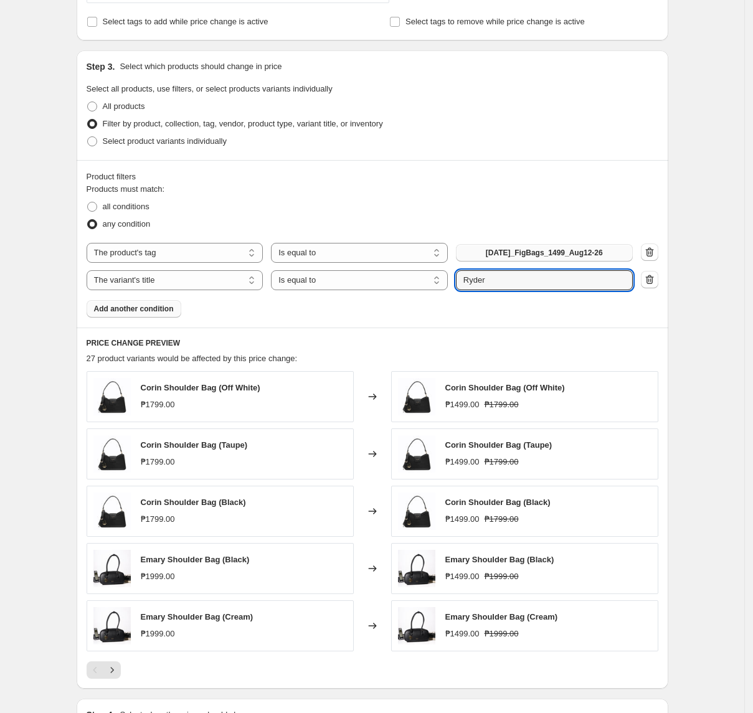
scroll to position [498, 0]
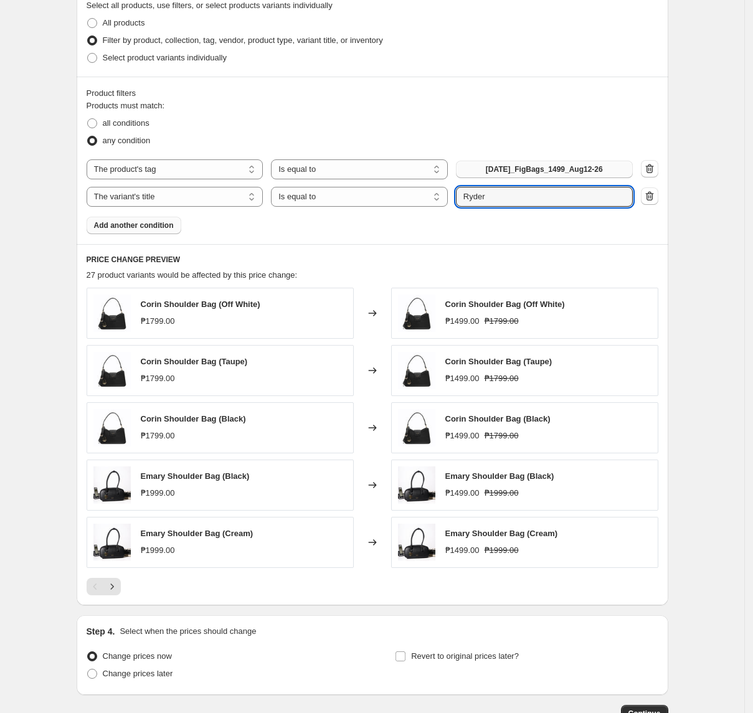
click at [512, 212] on div "Products must match: all conditions any condition The product The product's col…" at bounding box center [373, 167] width 572 height 135
click at [546, 197] on input "Ryder" at bounding box center [544, 197] width 177 height 20
paste input "Hand Bag"
type input "Ryder Hand Bag"
click at [557, 224] on div "Products must match: all conditions any condition The product The product's col…" at bounding box center [373, 167] width 572 height 135
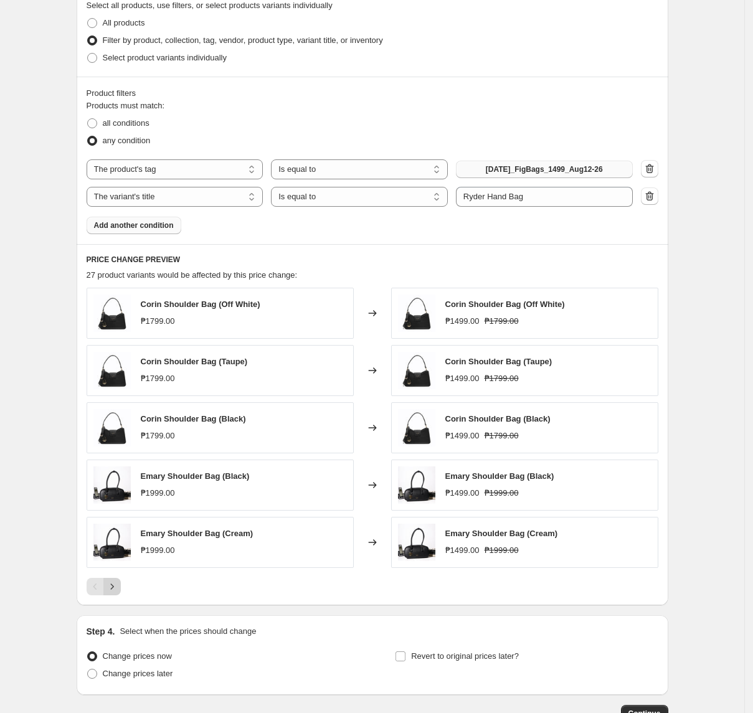
click at [118, 592] on icon "Next" at bounding box center [112, 587] width 12 height 12
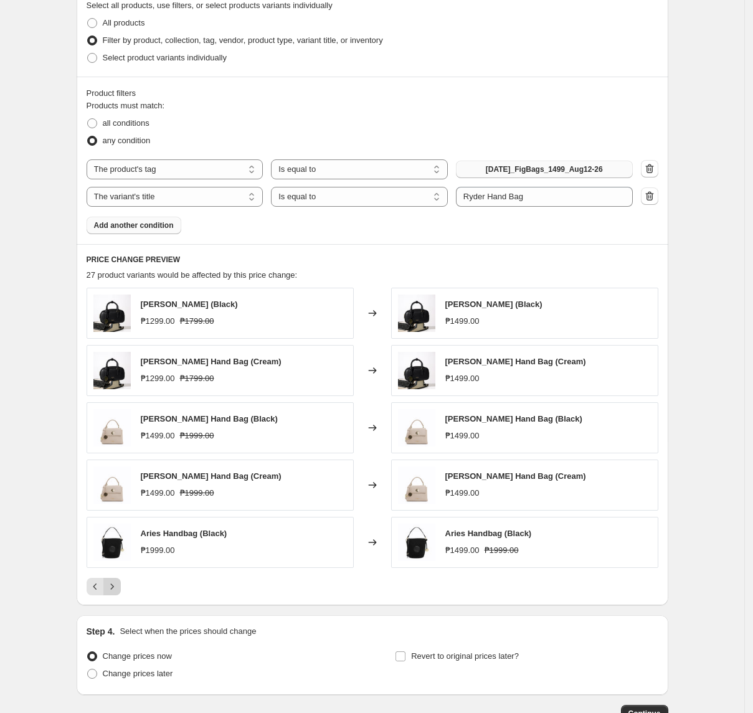
click at [115, 589] on icon "Next" at bounding box center [112, 587] width 12 height 12
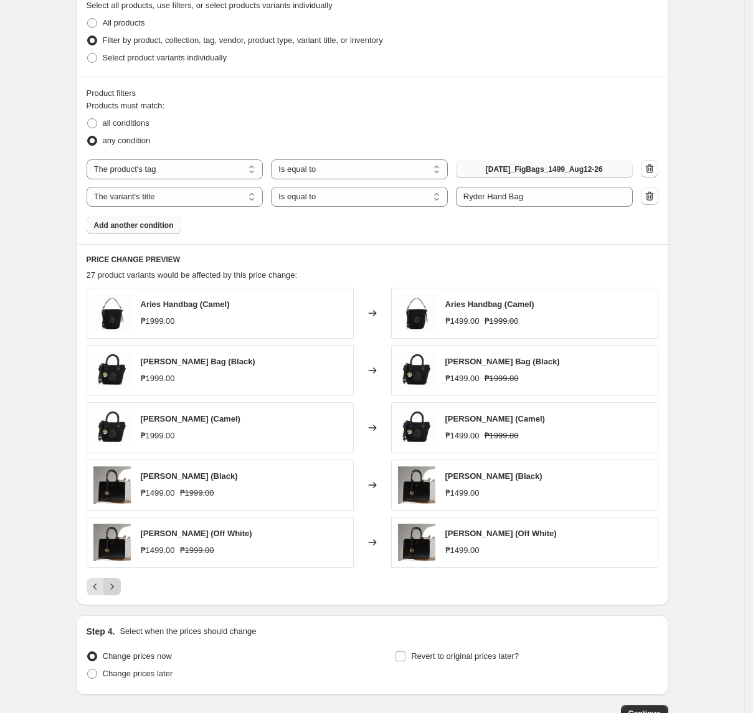
click at [113, 591] on icon "Next" at bounding box center [112, 587] width 12 height 12
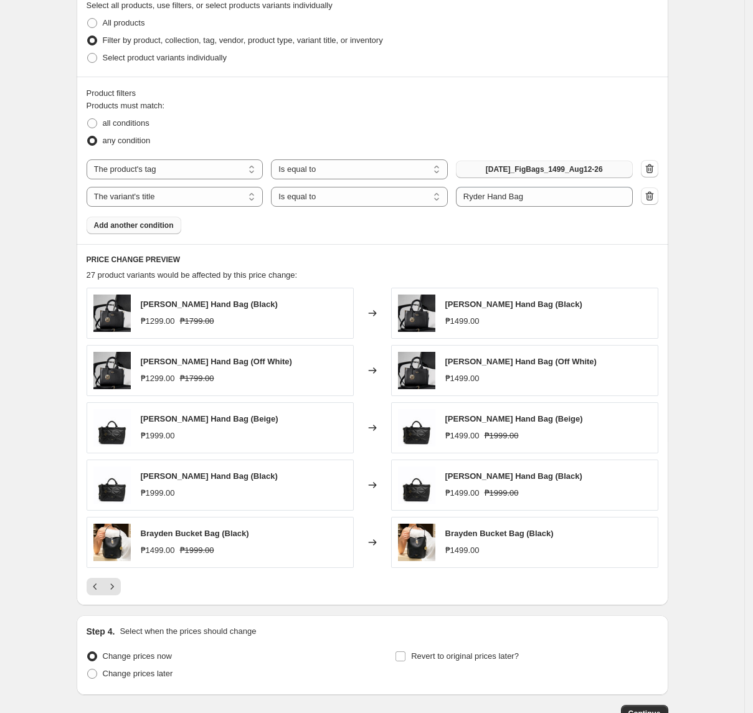
click at [123, 577] on div "[PERSON_NAME] Hand Bag (Black) ₱1299.00 ₱1799.00 Changed to [PERSON_NAME] Hand …" at bounding box center [373, 442] width 572 height 308
click at [120, 583] on button "Next" at bounding box center [111, 586] width 17 height 17
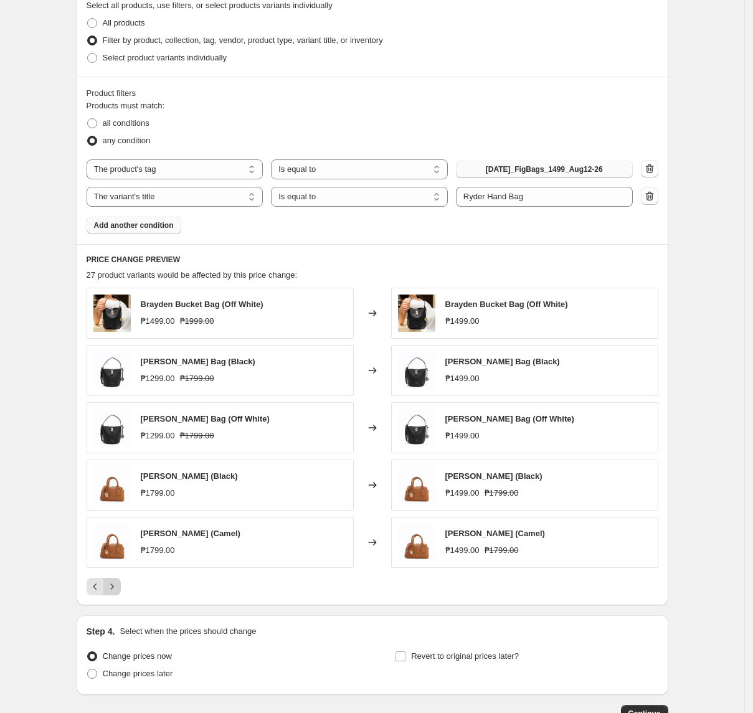
click at [118, 587] on icon "Next" at bounding box center [112, 587] width 12 height 12
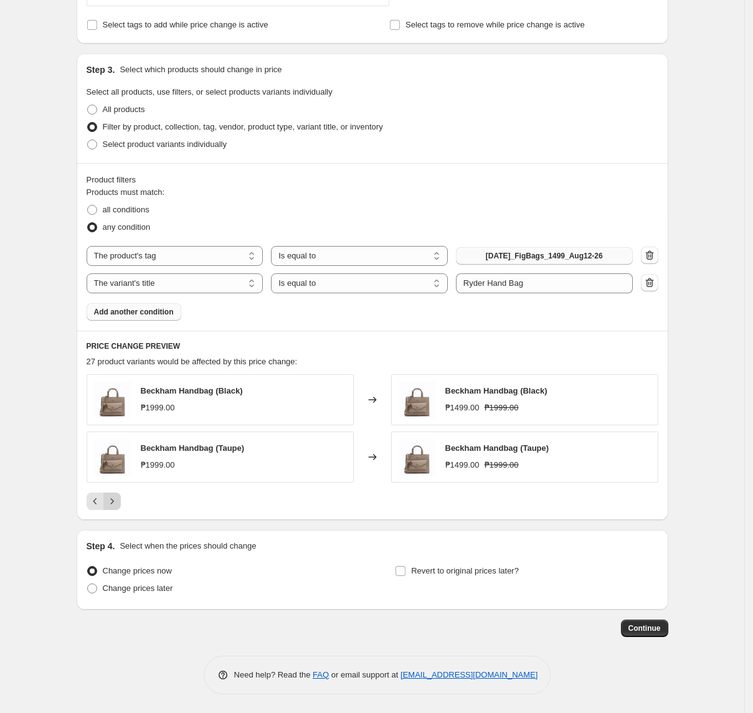
scroll to position [414, 0]
click at [101, 502] on icon "Previous" at bounding box center [95, 501] width 12 height 12
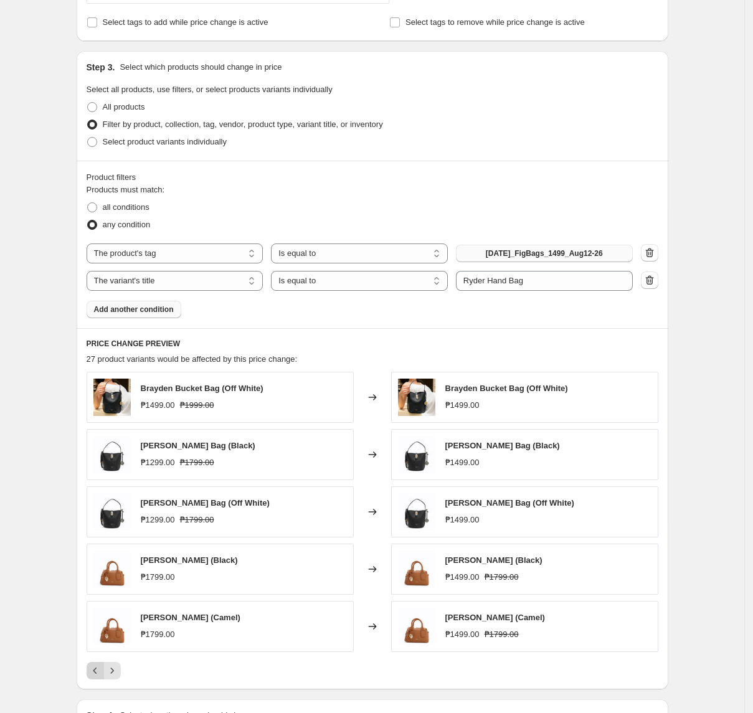
click at [102, 669] on icon "Previous" at bounding box center [95, 671] width 12 height 12
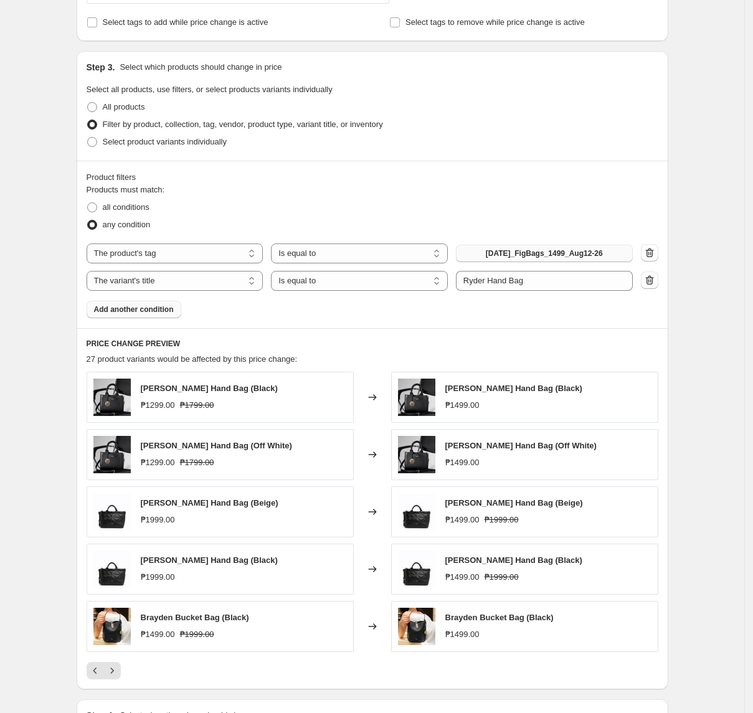
scroll to position [581, 0]
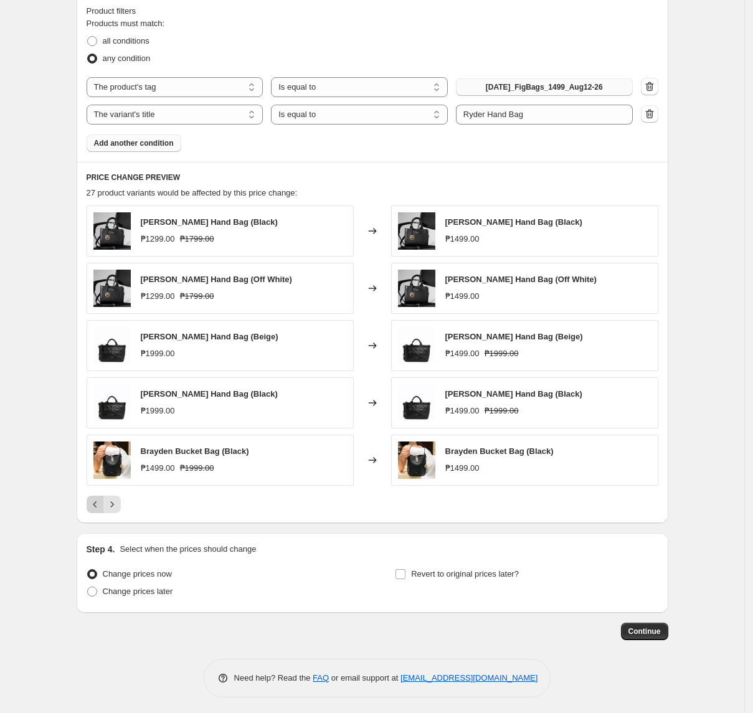
click at [100, 511] on icon "Previous" at bounding box center [95, 504] width 12 height 12
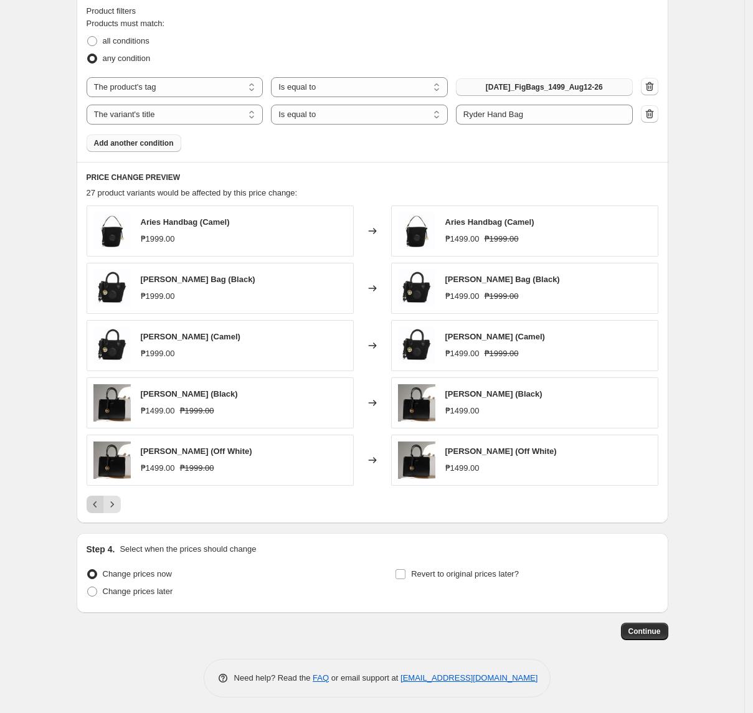
click at [100, 510] on icon "Previous" at bounding box center [95, 504] width 12 height 12
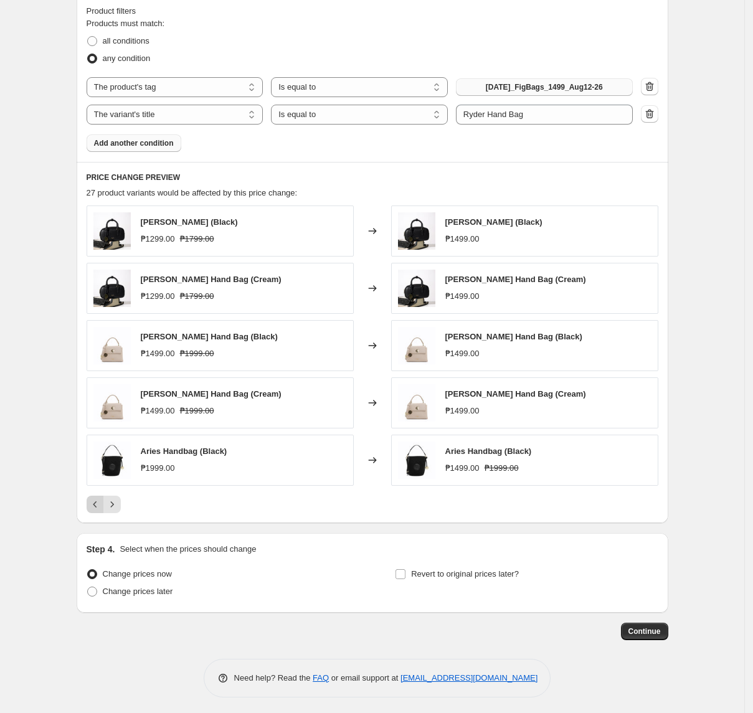
click at [100, 510] on icon "Previous" at bounding box center [95, 504] width 12 height 12
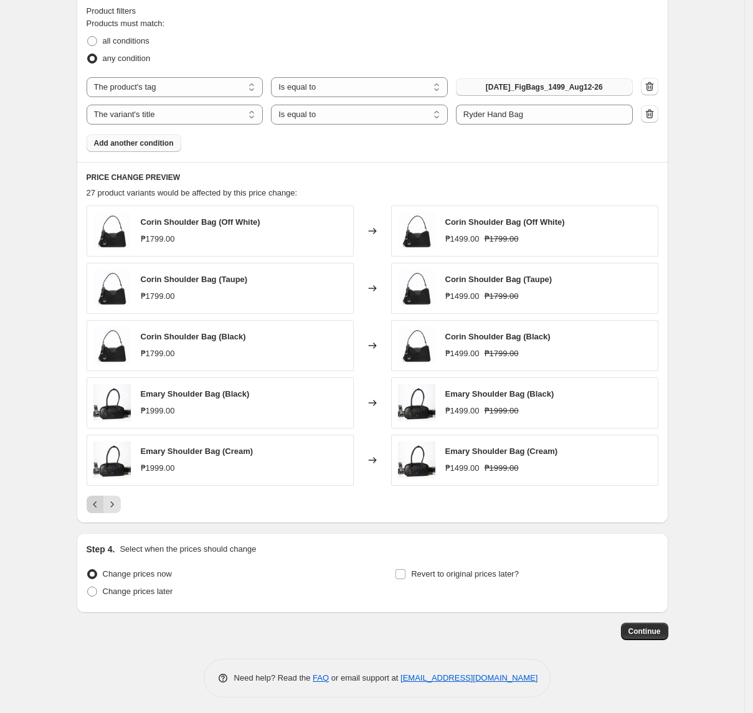
click at [100, 510] on div "Pagination" at bounding box center [95, 504] width 17 height 17
click at [120, 513] on button "Next" at bounding box center [111, 504] width 17 height 17
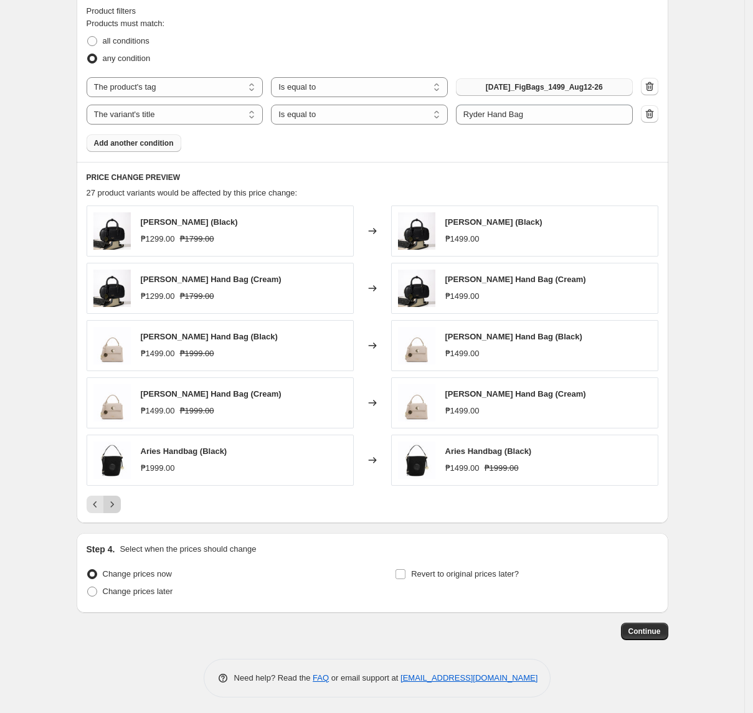
click at [120, 513] on button "Next" at bounding box center [111, 504] width 17 height 17
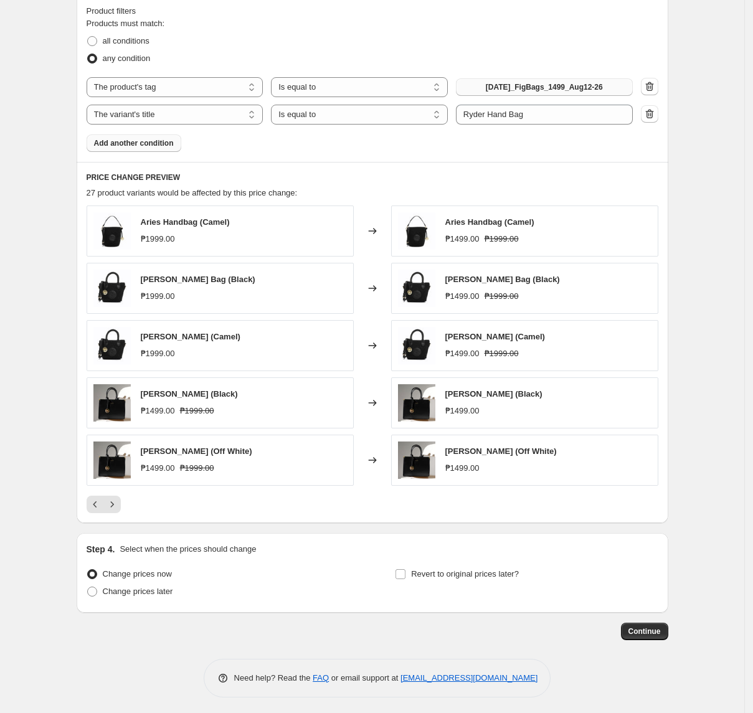
scroll to position [414, 0]
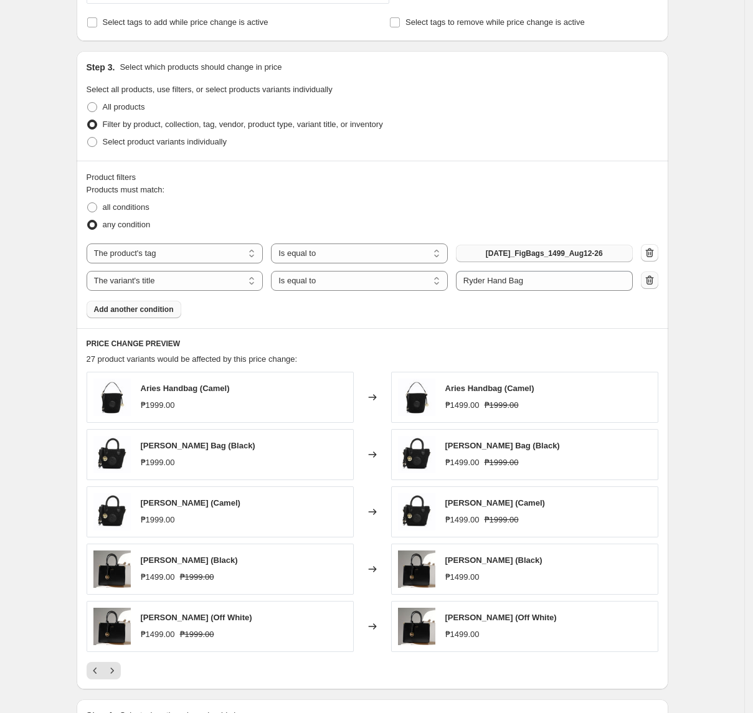
click at [649, 287] on icon "button" at bounding box center [650, 280] width 12 height 12
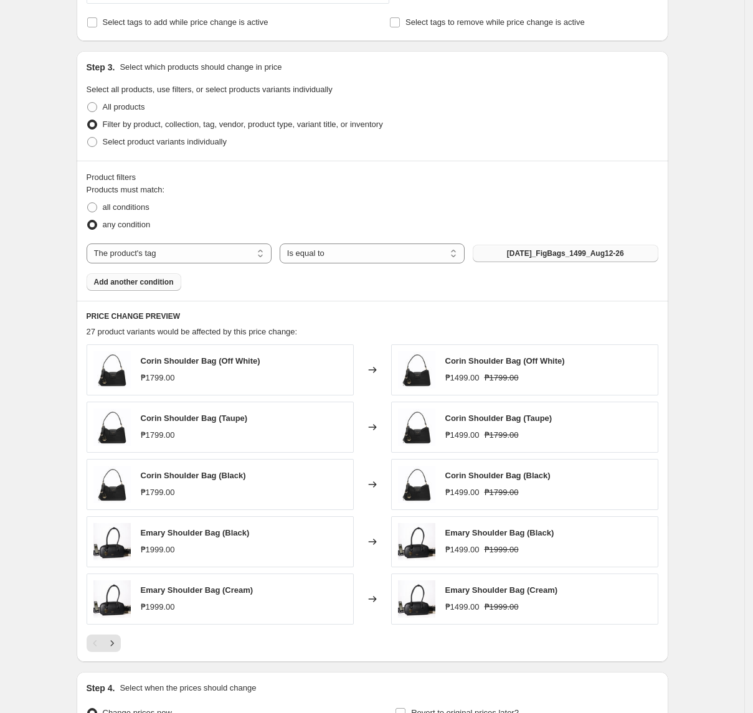
click at [619, 259] on span "[DATE]_FigBags_1499_Aug12-26" at bounding box center [565, 254] width 117 height 10
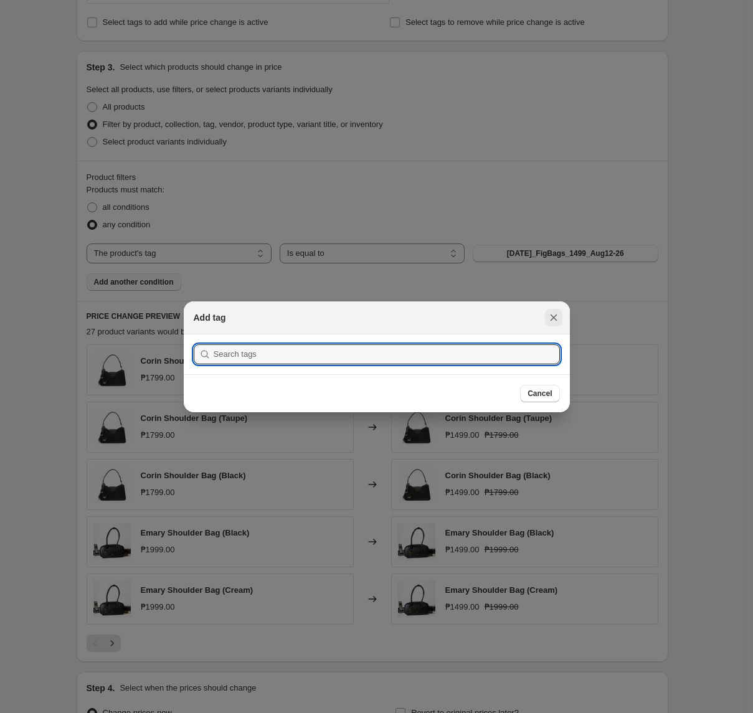
click at [552, 319] on icon "Close" at bounding box center [553, 317] width 7 height 6
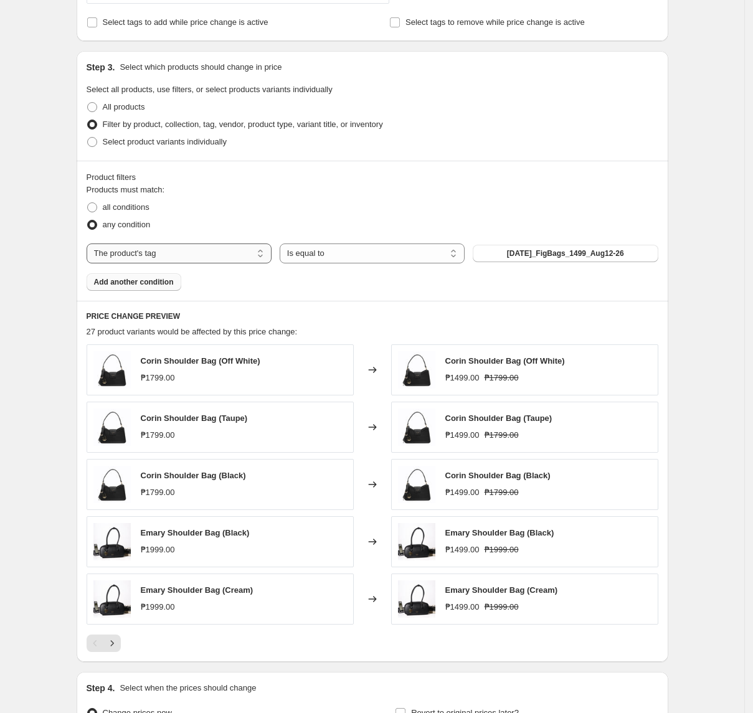
click at [220, 254] on select "The product The product's collection The product's tag The product's vendor The…" at bounding box center [179, 254] width 185 height 20
select select "product"
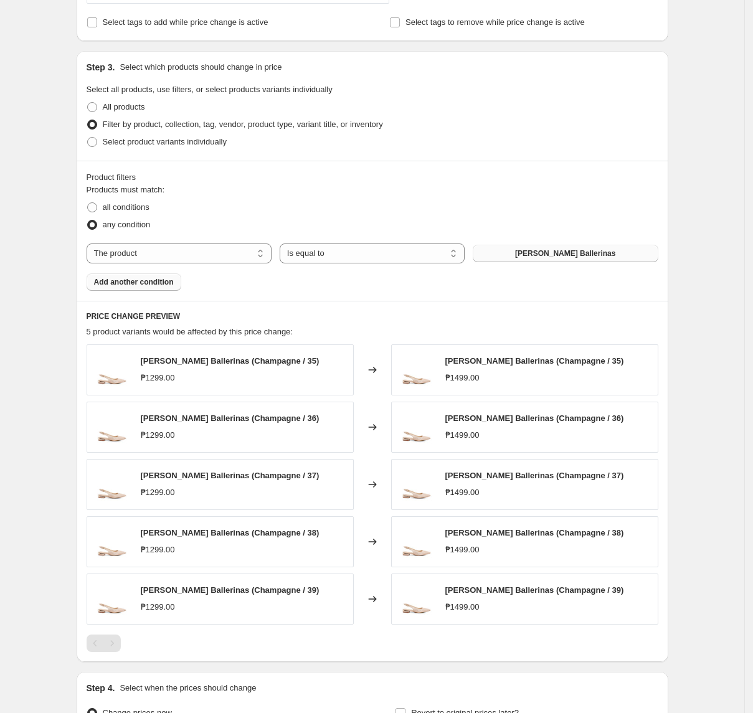
click at [525, 254] on button "[PERSON_NAME] Ballerinas" at bounding box center [565, 253] width 185 height 17
click at [232, 252] on select "The product The product's collection The product's tag The product's vendor The…" at bounding box center [179, 254] width 185 height 20
click at [409, 268] on div "Products must match: all conditions any condition The product The product's col…" at bounding box center [373, 237] width 572 height 107
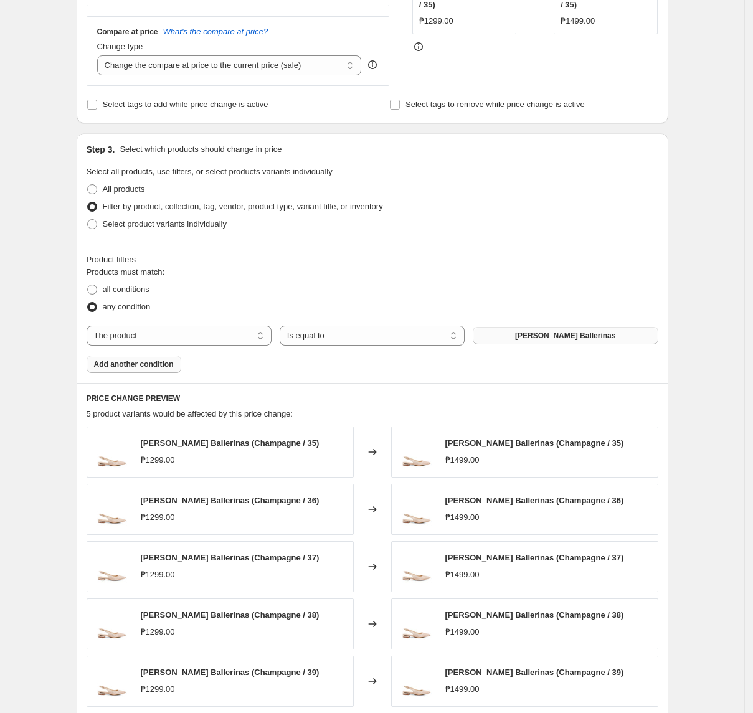
scroll to position [415, 0]
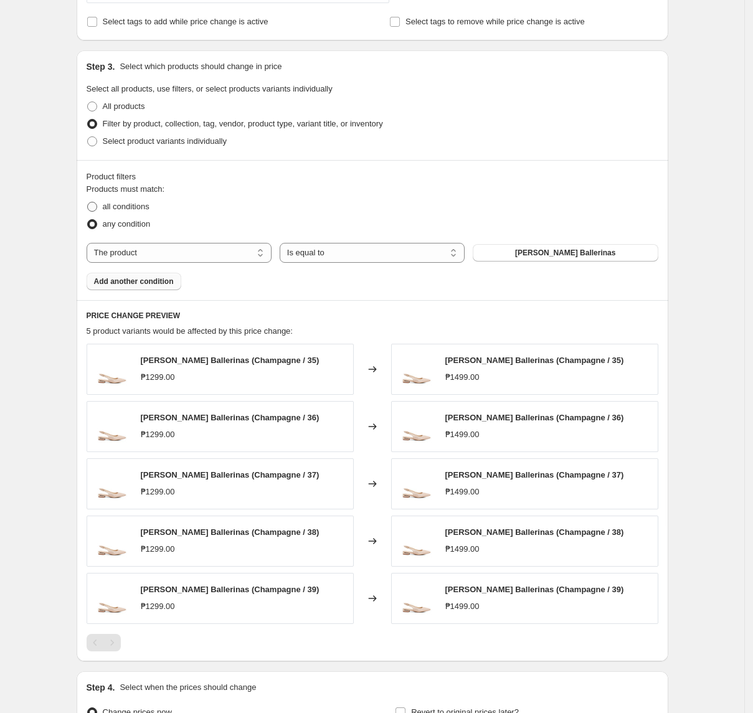
click at [132, 211] on span "all conditions" at bounding box center [126, 206] width 47 height 9
click at [88, 202] on input "all conditions" at bounding box center [87, 202] width 1 height 1
radio input "true"
click at [171, 253] on select "The product The product's collection The product's tag The product's vendor The…" at bounding box center [179, 253] width 185 height 20
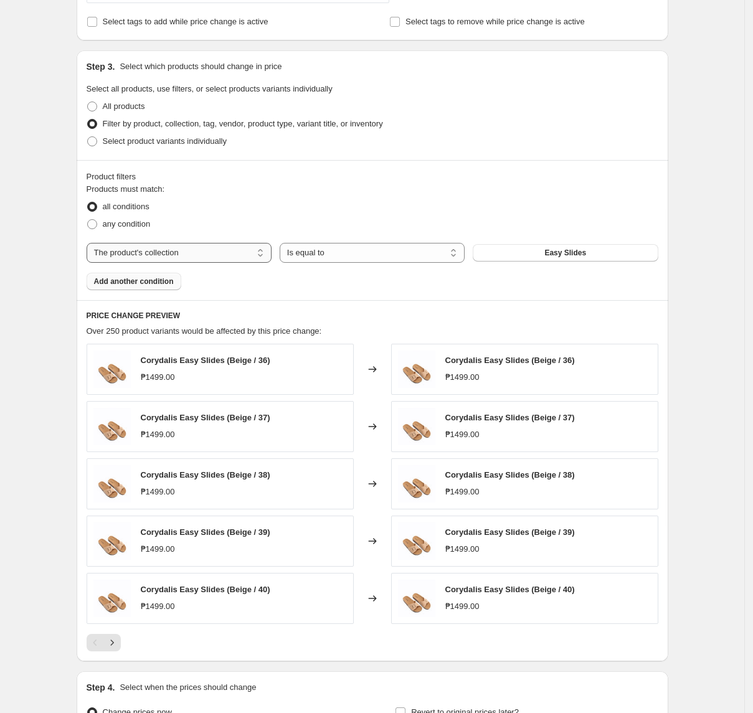
click at [172, 252] on select "The product The product's collection The product's tag The product's vendor The…" at bounding box center [179, 253] width 185 height 20
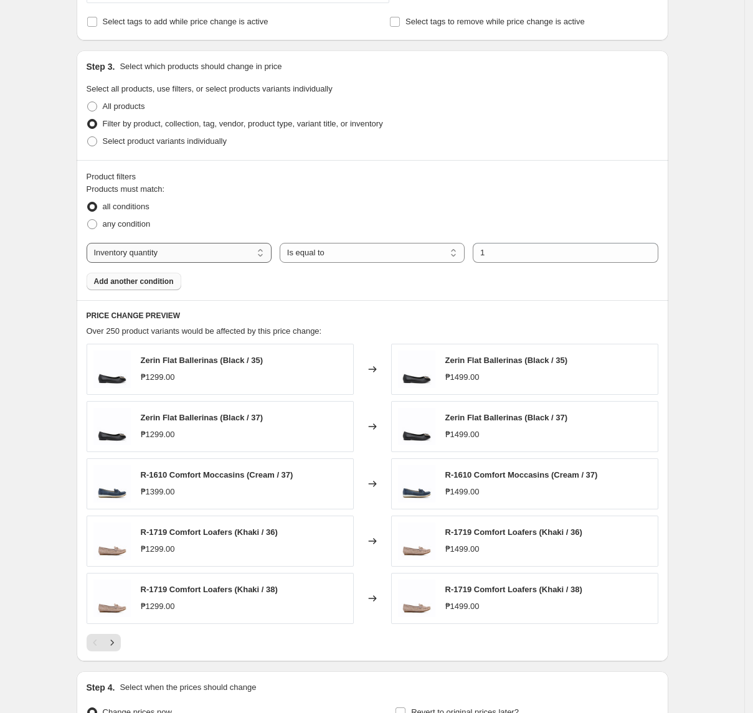
click at [227, 252] on select "The product The product's collection The product's tag The product's vendor The…" at bounding box center [179, 253] width 185 height 20
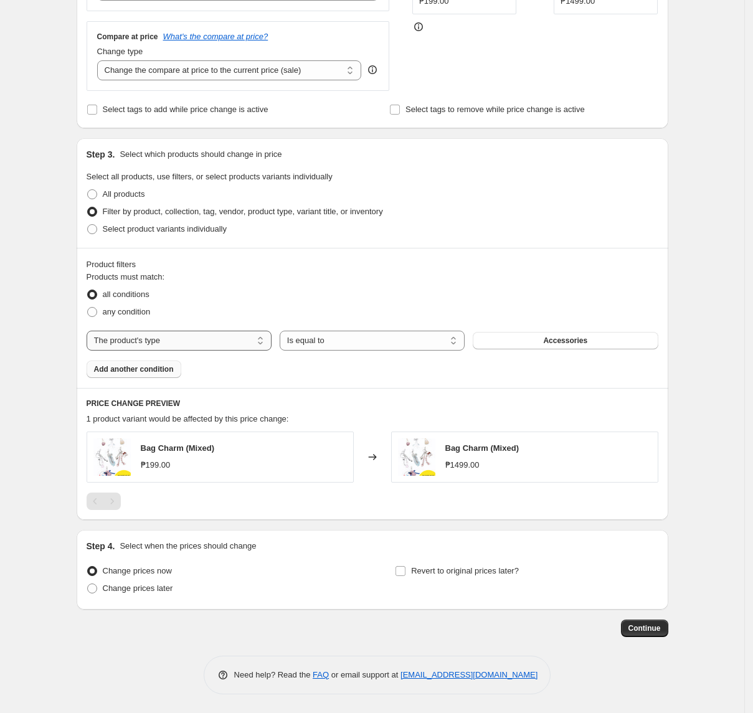
scroll to position [330, 0]
click at [216, 338] on select "The product The product's collection The product's tag The product's vendor The…" at bounding box center [179, 341] width 185 height 20
select select "collection"
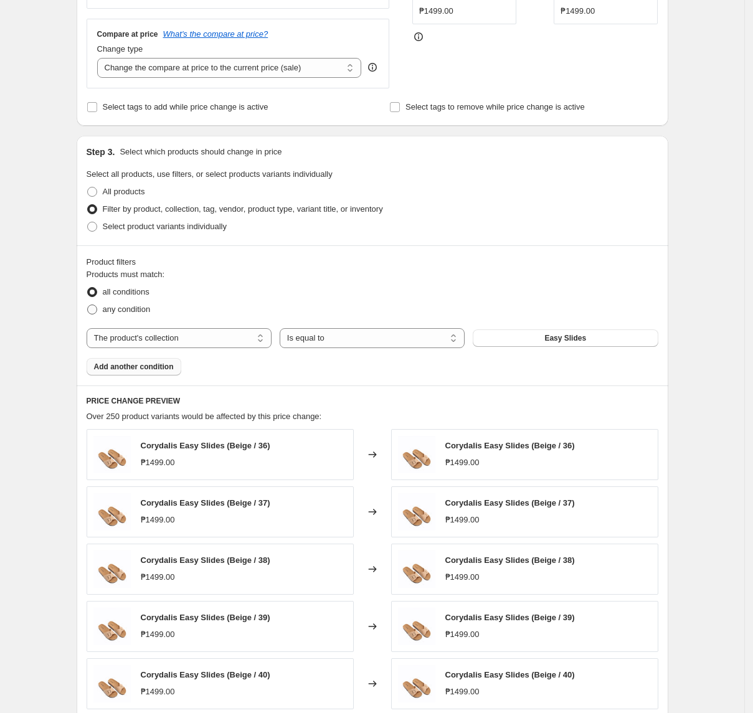
click at [151, 314] on span "any condition" at bounding box center [127, 309] width 48 height 9
click at [88, 305] on input "any condition" at bounding box center [87, 305] width 1 height 1
radio input "true"
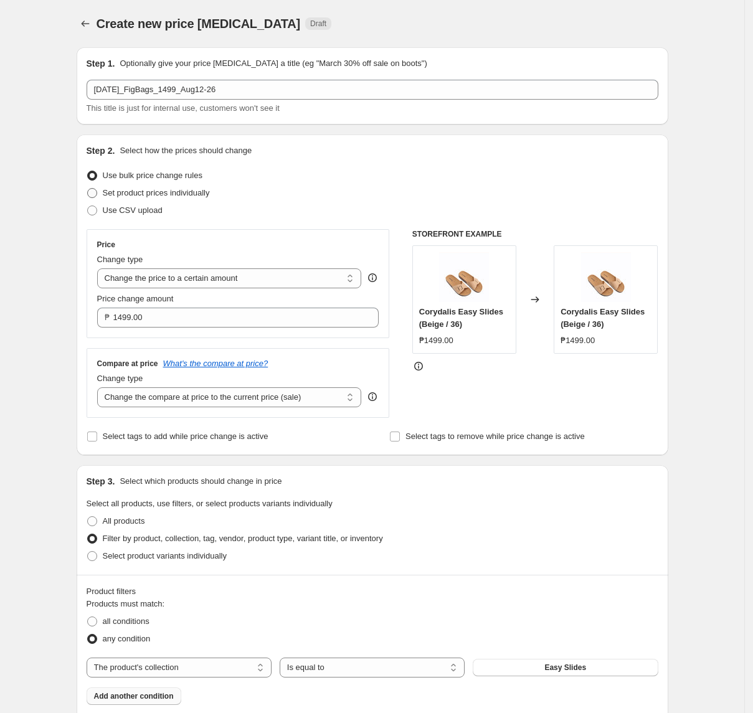
click at [155, 190] on span "Set product prices individually" at bounding box center [156, 192] width 107 height 9
click at [88, 189] on input "Set product prices individually" at bounding box center [87, 188] width 1 height 1
radio input "true"
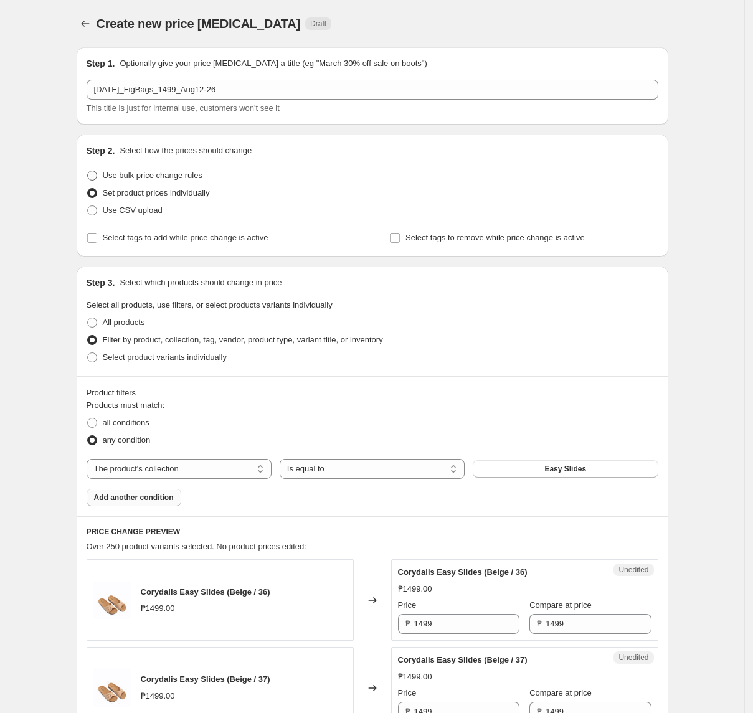
click at [158, 174] on span "Use bulk price change rules" at bounding box center [153, 175] width 100 height 9
click at [88, 171] on input "Use bulk price change rules" at bounding box center [87, 171] width 1 height 1
radio input "true"
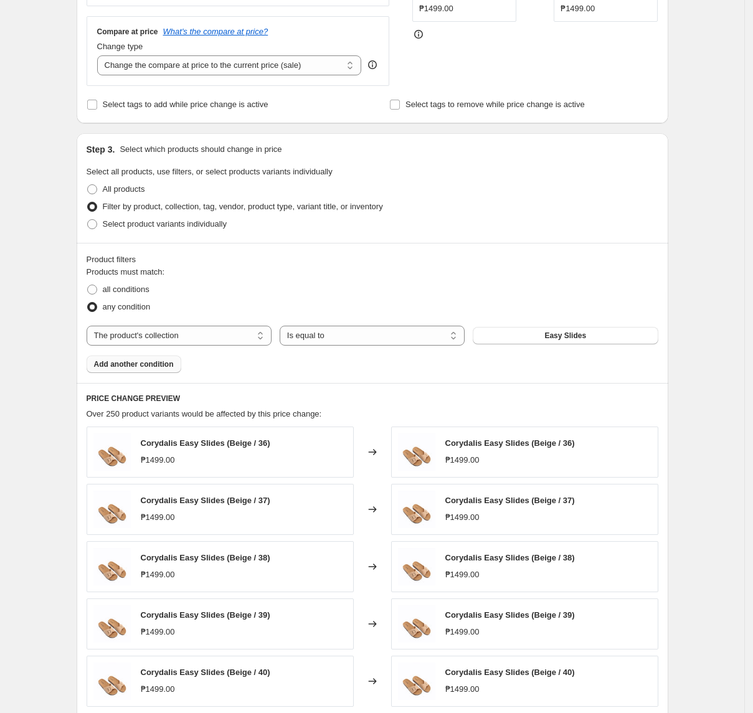
scroll to position [415, 0]
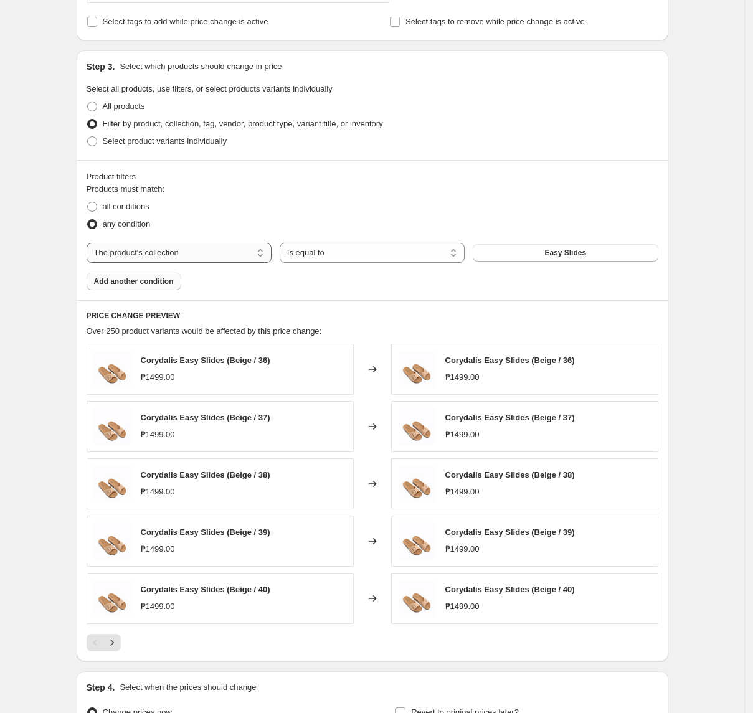
click at [217, 245] on select "The product The product's collection The product's tag The product's vendor The…" at bounding box center [179, 253] width 185 height 20
select select "tag"
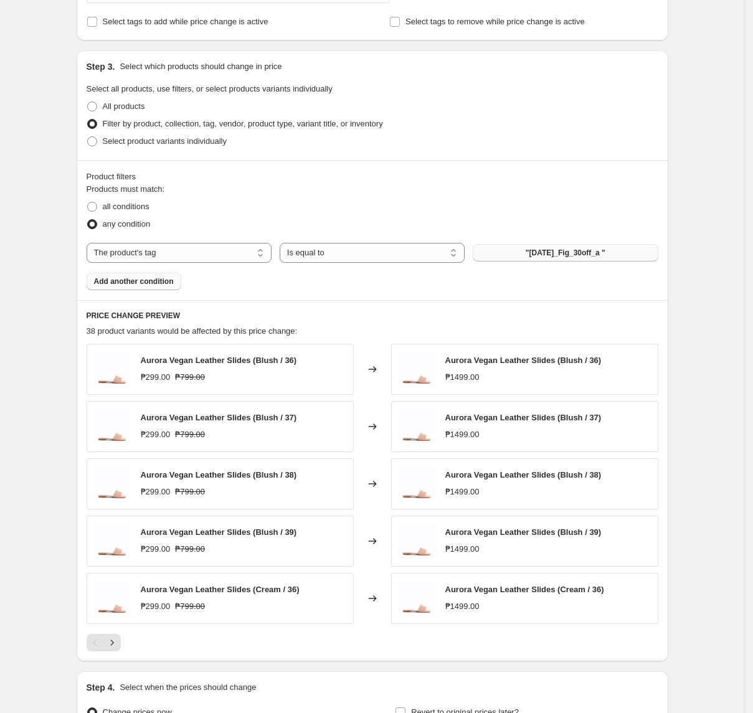
click at [532, 258] on span ""[DATE]_Fig_30off_a "" at bounding box center [566, 253] width 80 height 10
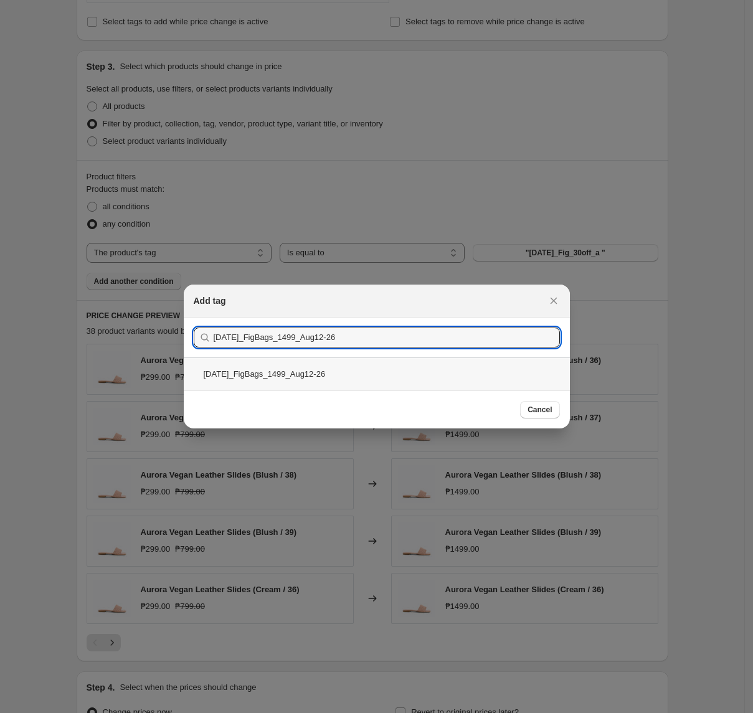
type input "[DATE]_FigBags_1499_Aug12-26"
click at [377, 379] on div "[DATE]_FigBags_1499_Aug12-26" at bounding box center [377, 374] width 386 height 33
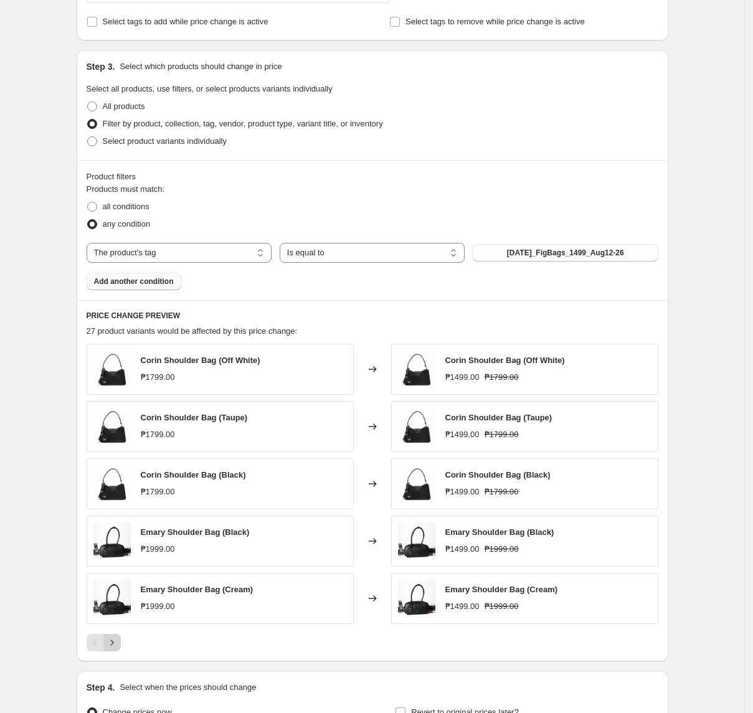
click at [118, 649] on icon "Next" at bounding box center [112, 643] width 12 height 12
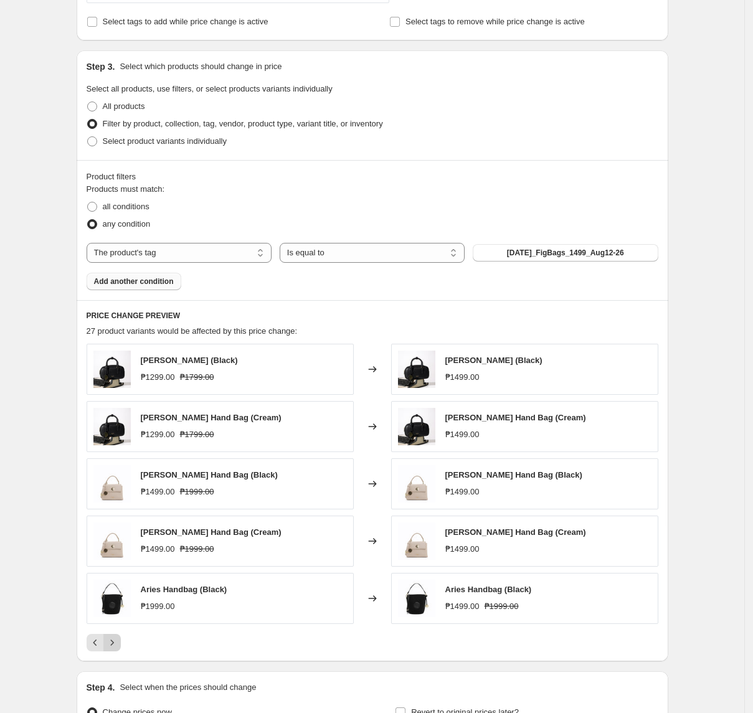
click at [118, 649] on icon "Next" at bounding box center [112, 643] width 12 height 12
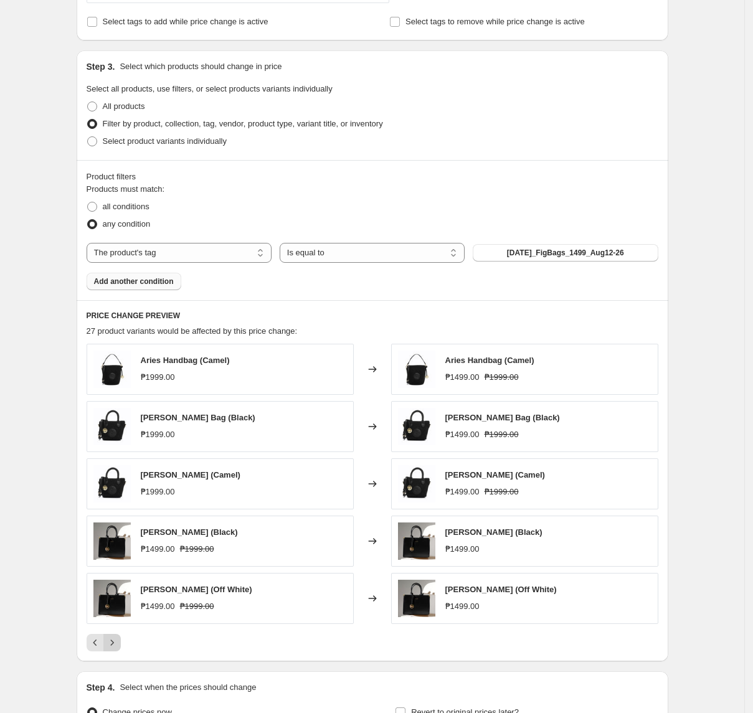
click at [118, 649] on icon "Next" at bounding box center [112, 643] width 12 height 12
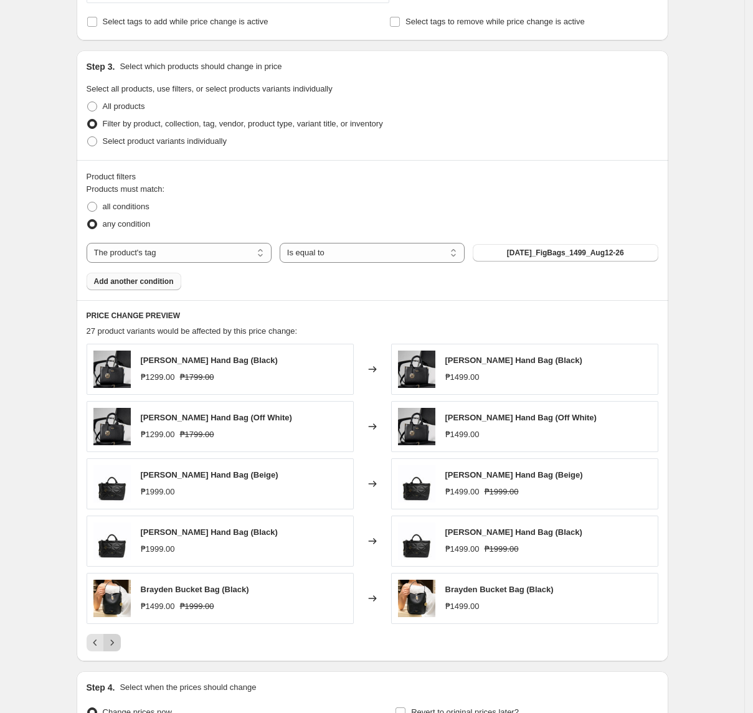
click at [118, 649] on icon "Next" at bounding box center [112, 643] width 12 height 12
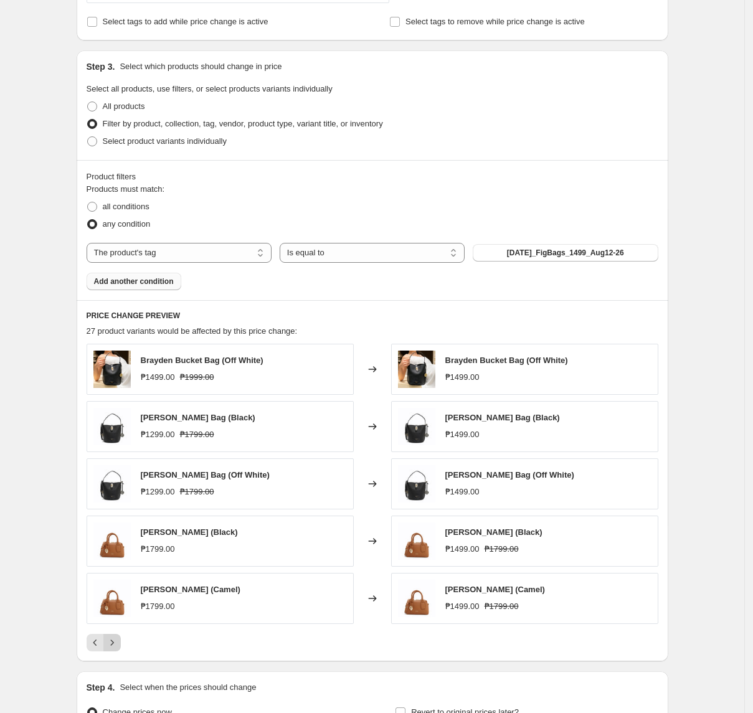
click at [118, 649] on icon "Next" at bounding box center [112, 643] width 12 height 12
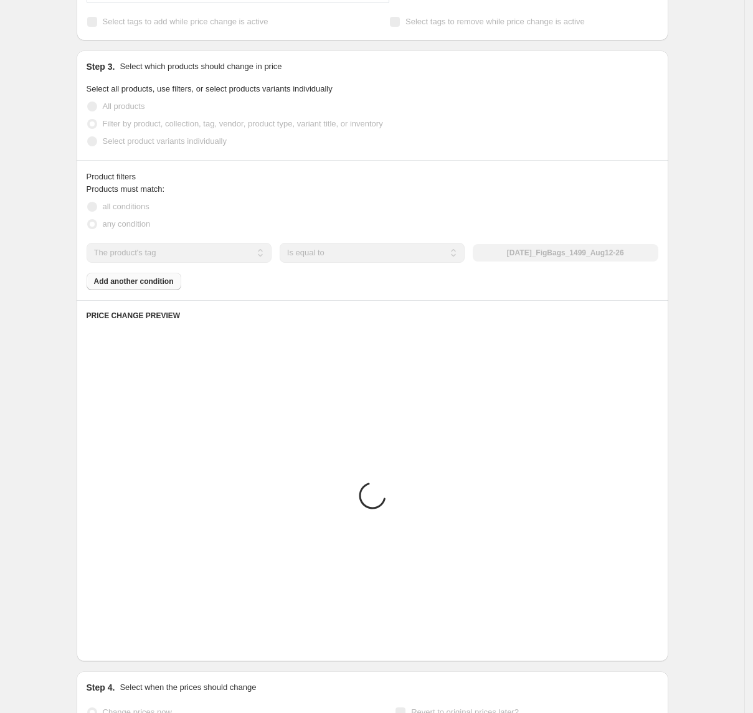
scroll to position [387, 0]
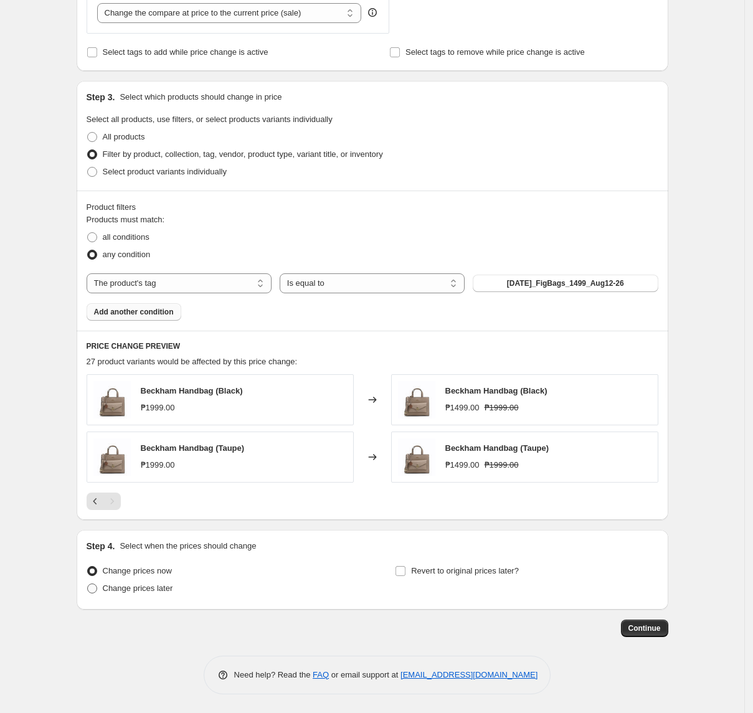
click at [145, 593] on span "Change prices later" at bounding box center [138, 588] width 70 height 9
click at [88, 584] on input "Change prices later" at bounding box center [87, 584] width 1 height 1
radio input "true"
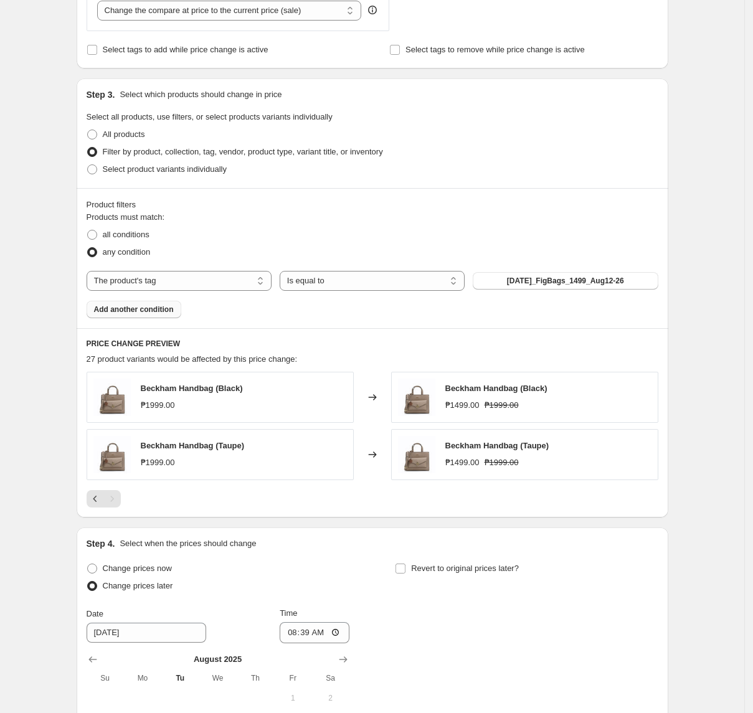
scroll to position [621, 0]
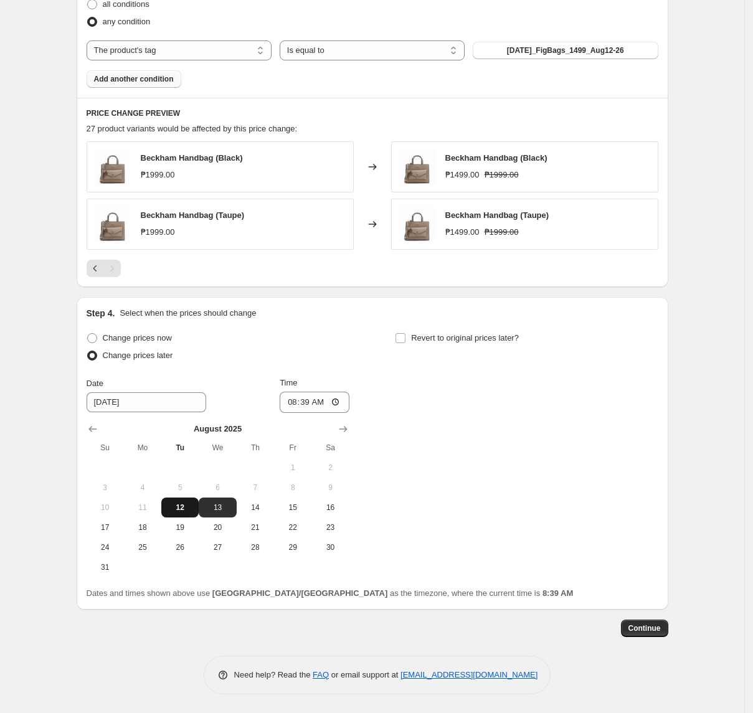
click at [190, 503] on span "12" at bounding box center [179, 508] width 27 height 10
type input "[DATE]"
click at [295, 411] on input "08:39" at bounding box center [315, 402] width 70 height 21
type input "11:00"
click at [452, 325] on div "Step 4. Select when the prices should change Change prices now Change prices la…" at bounding box center [373, 453] width 572 height 293
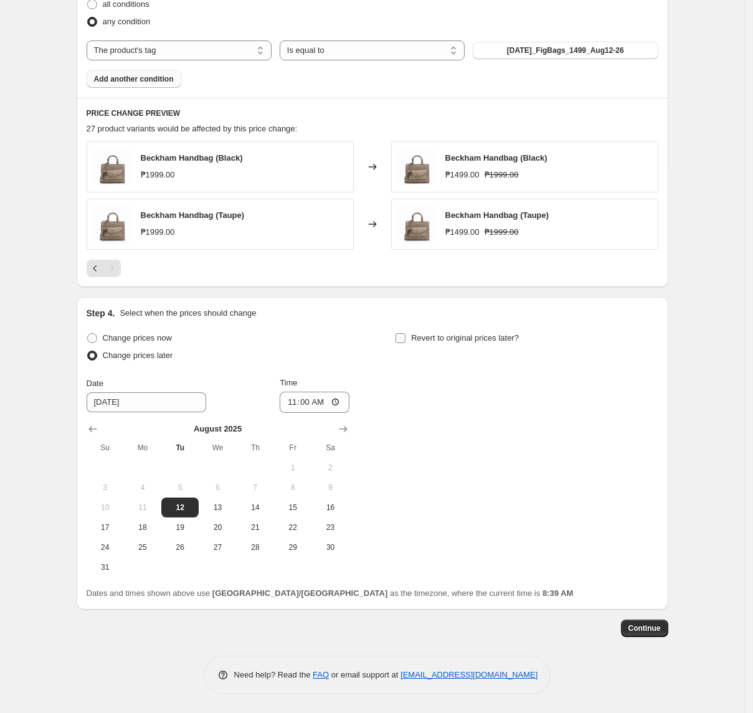
click at [449, 332] on span "Revert to original prices later?" at bounding box center [465, 338] width 108 height 12
click at [406, 333] on input "Revert to original prices later?" at bounding box center [401, 338] width 10 height 10
checkbox input "true"
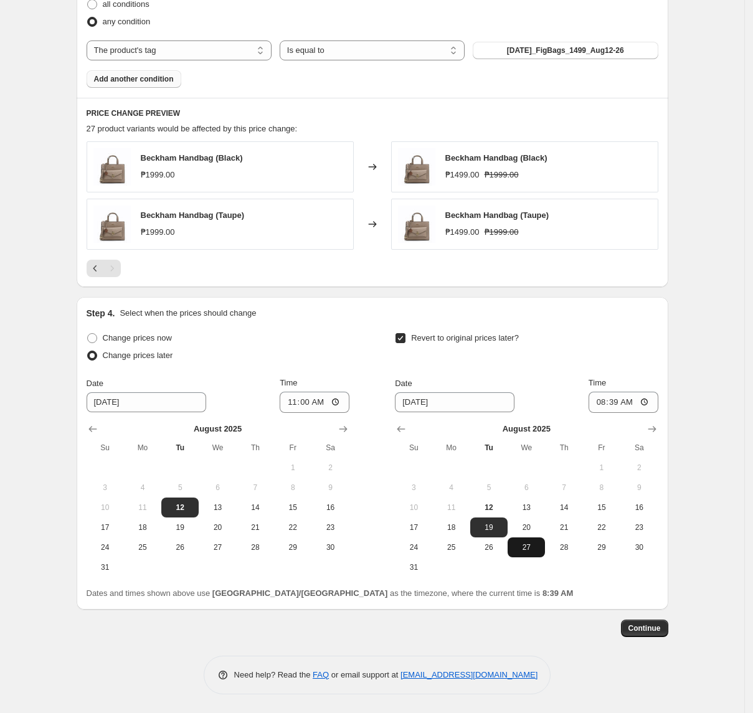
click at [528, 549] on span "27" at bounding box center [526, 548] width 27 height 10
type input "[DATE]"
click at [599, 400] on input "08:39" at bounding box center [624, 402] width 70 height 21
type input "10:00"
click at [659, 626] on span "Continue" at bounding box center [645, 629] width 32 height 10
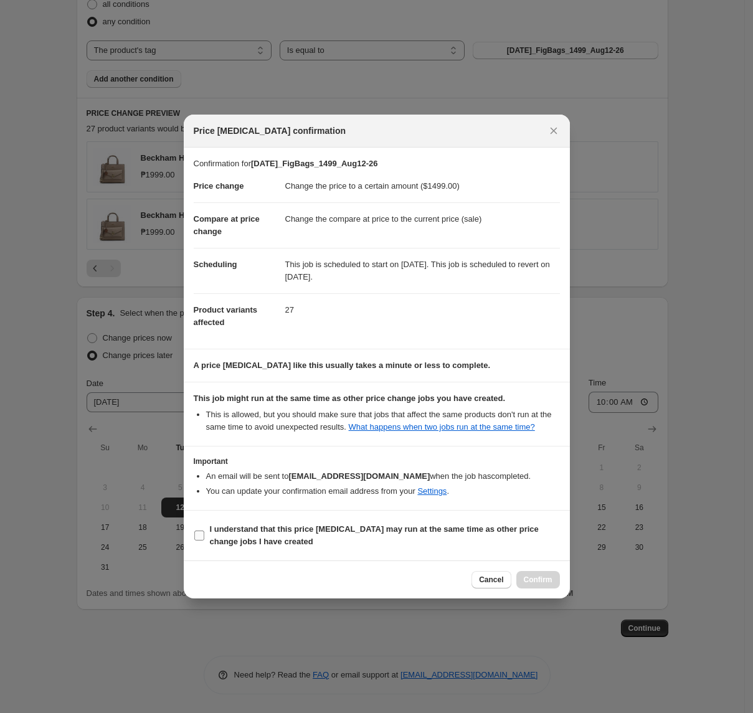
click at [272, 531] on b "I understand that this price [MEDICAL_DATA] may run at the same time as other p…" at bounding box center [374, 536] width 329 height 22
click at [204, 531] on input "I understand that this price [MEDICAL_DATA] may run at the same time as other p…" at bounding box center [199, 536] width 10 height 10
checkbox input "true"
click at [536, 581] on span "Confirm" at bounding box center [538, 580] width 29 height 10
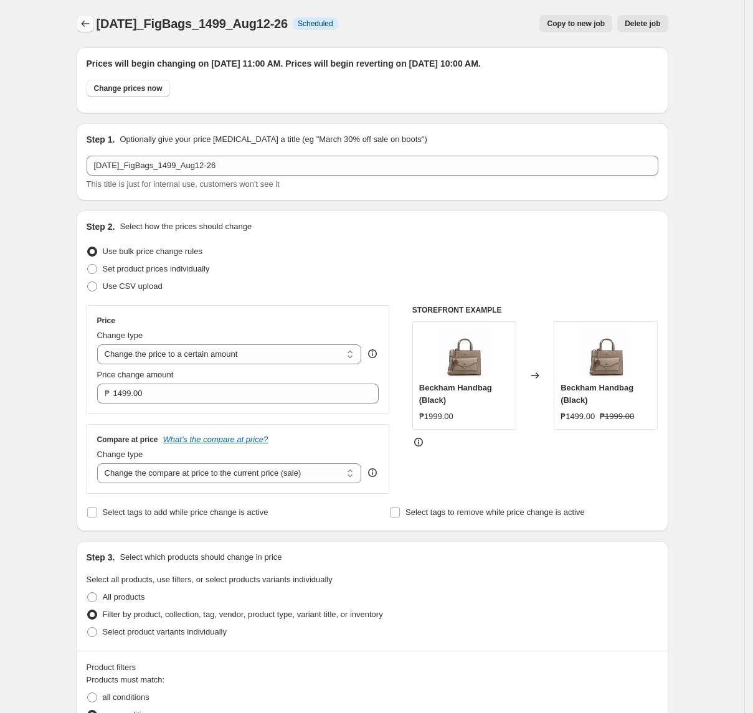
click at [86, 26] on icon "Price change jobs" at bounding box center [85, 23] width 12 height 12
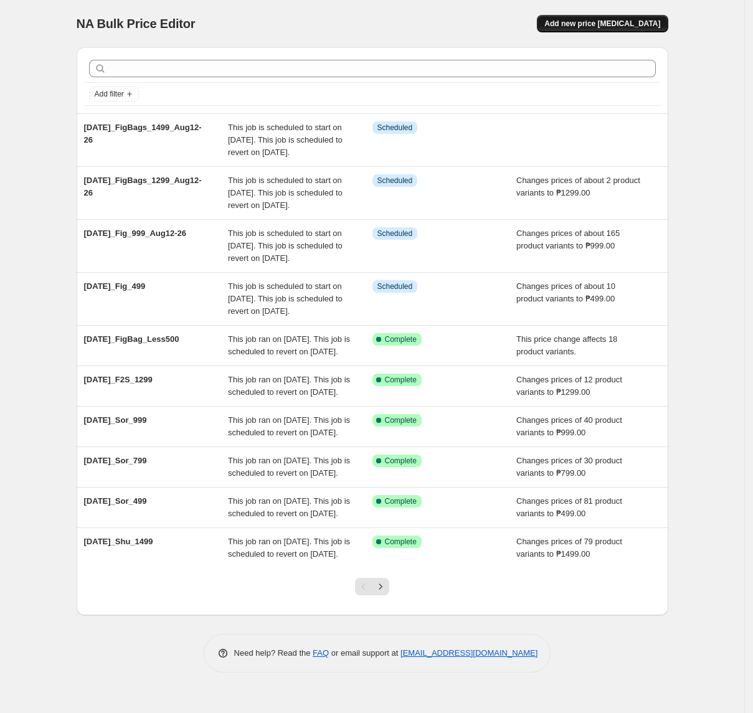
click at [618, 19] on span "Add new price [MEDICAL_DATA]" at bounding box center [603, 24] width 116 height 10
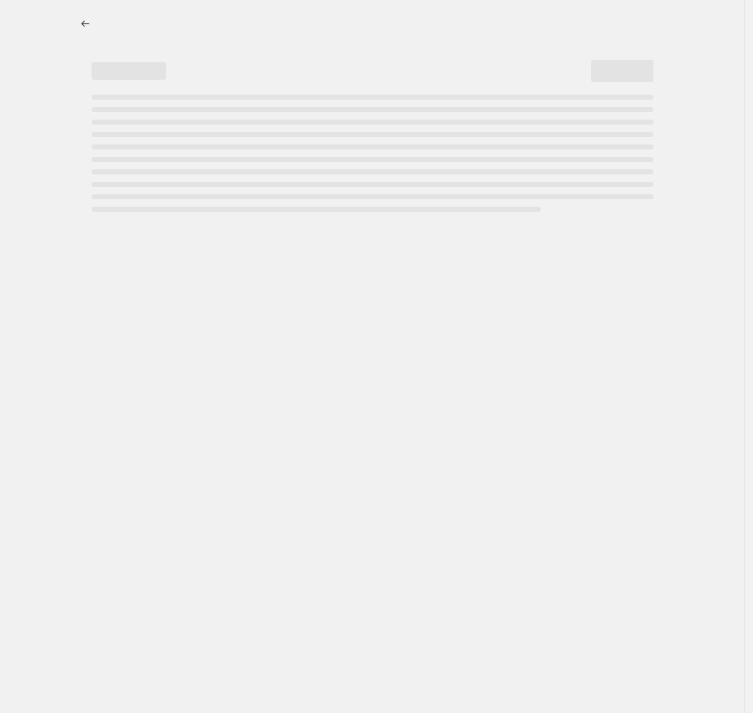
select select "percentage"
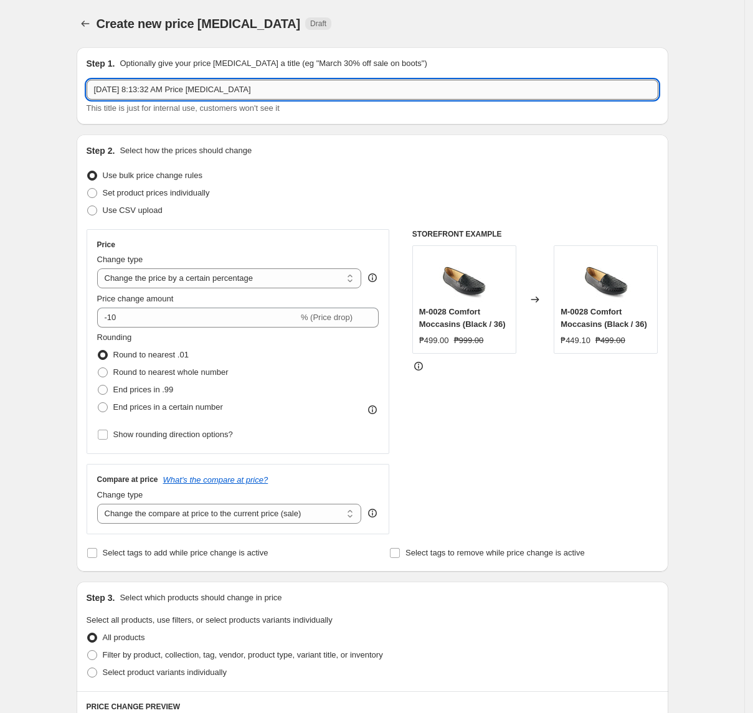
click at [279, 91] on input "[DATE] 8:13:32 AM Price [MEDICAL_DATA]" at bounding box center [373, 90] width 572 height 20
paste input "2025_F2S_799_Aug12-26"
type input "[DATE]_F2S_799_Aug12-26"
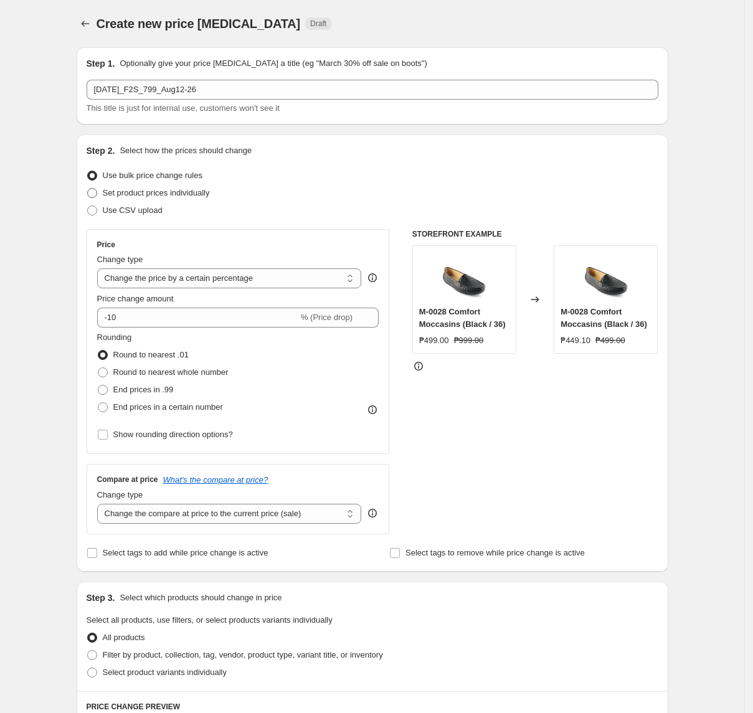
click at [177, 196] on span "Set product prices individually" at bounding box center [156, 192] width 107 height 9
click at [88, 189] on input "Set product prices individually" at bounding box center [87, 188] width 1 height 1
radio input "true"
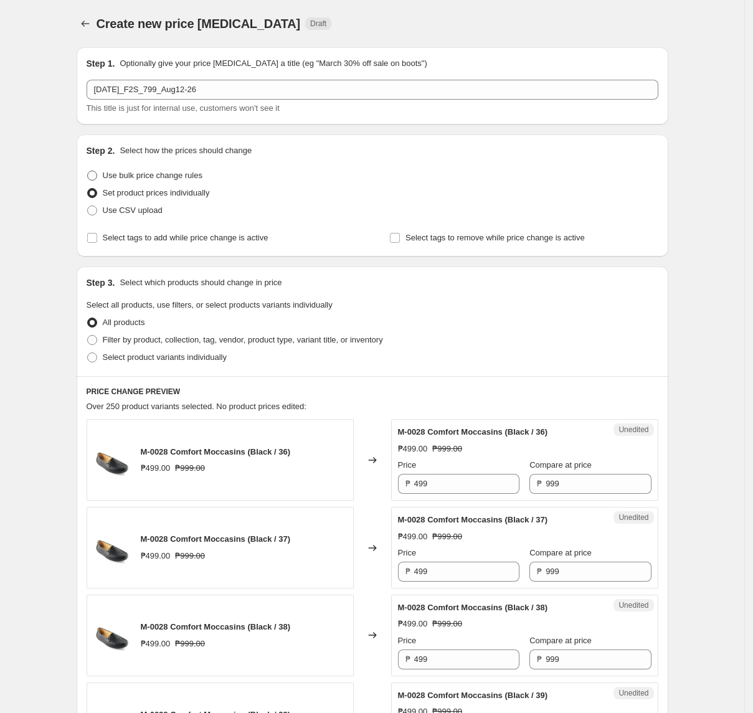
click at [184, 177] on span "Use bulk price change rules" at bounding box center [153, 175] width 100 height 9
click at [88, 171] on input "Use bulk price change rules" at bounding box center [87, 171] width 1 height 1
radio input "true"
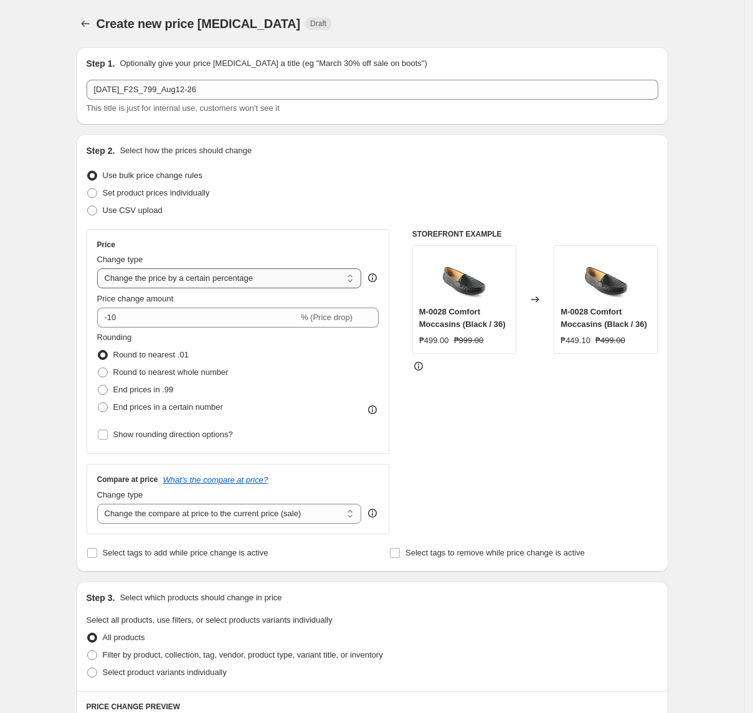
click at [209, 277] on select "Change the price to a certain amount Change the price by a certain amount Chang…" at bounding box center [229, 279] width 265 height 20
select select "to"
click at [101, 269] on select "Change the price to a certain amount Change the price by a certain amount Chang…" at bounding box center [229, 279] width 265 height 20
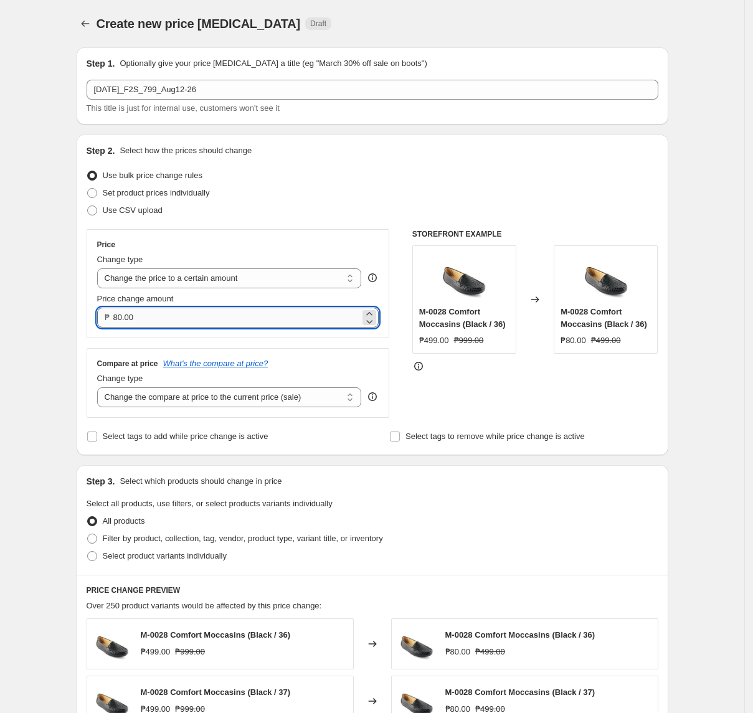
click at [194, 315] on input "80.00" at bounding box center [236, 318] width 247 height 20
type input "799.00"
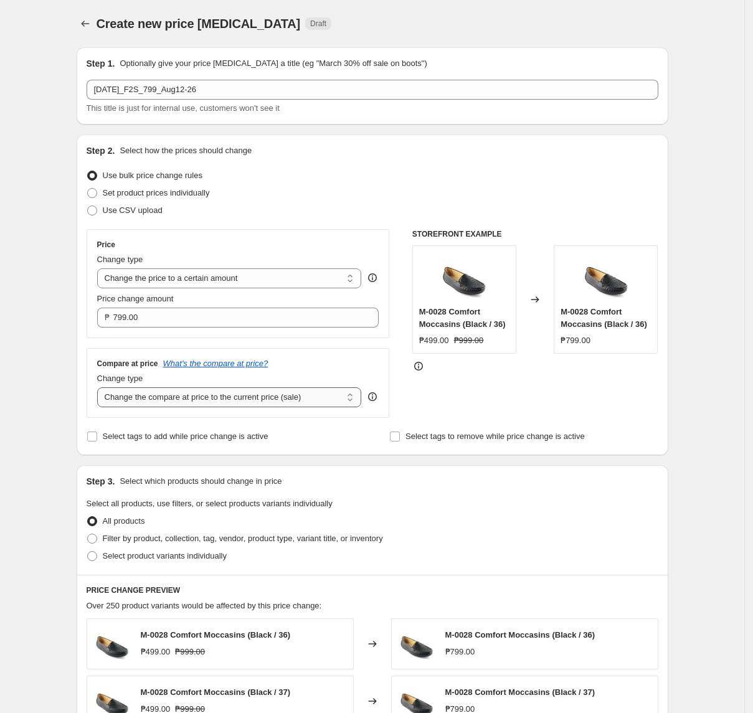
click at [161, 397] on select "Change the compare at price to the current price (sale) Change the compare at p…" at bounding box center [229, 398] width 265 height 20
select select "no_change"
click at [101, 389] on select "Change the compare at price to the current price (sale) Change the compare at p…" at bounding box center [229, 398] width 265 height 20
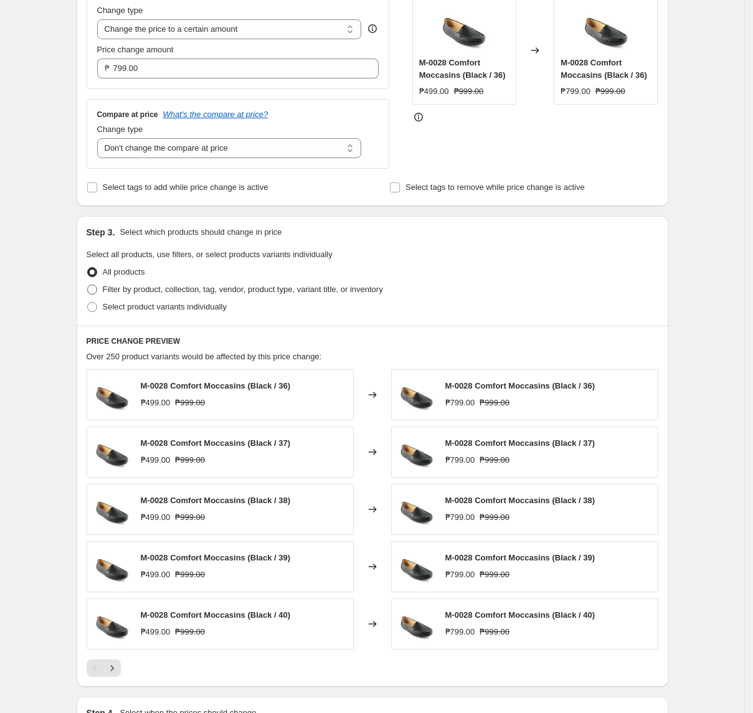
click at [198, 292] on span "Filter by product, collection, tag, vendor, product type, variant title, or inv…" at bounding box center [243, 289] width 280 height 9
click at [88, 285] on input "Filter by product, collection, tag, vendor, product type, variant title, or inv…" at bounding box center [87, 285] width 1 height 1
radio input "true"
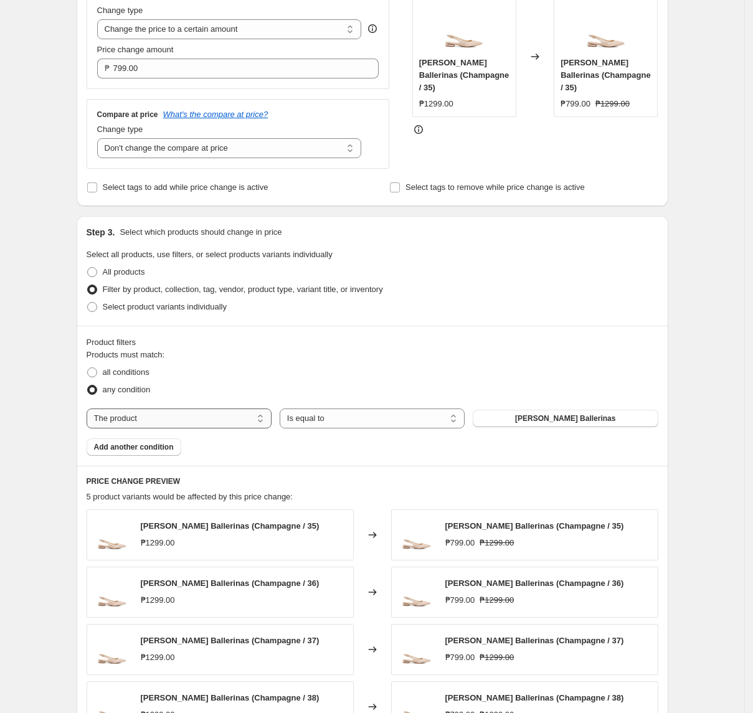
click at [207, 416] on select "The product The product's collection The product's tag The product's vendor The…" at bounding box center [179, 419] width 185 height 20
select select "tag"
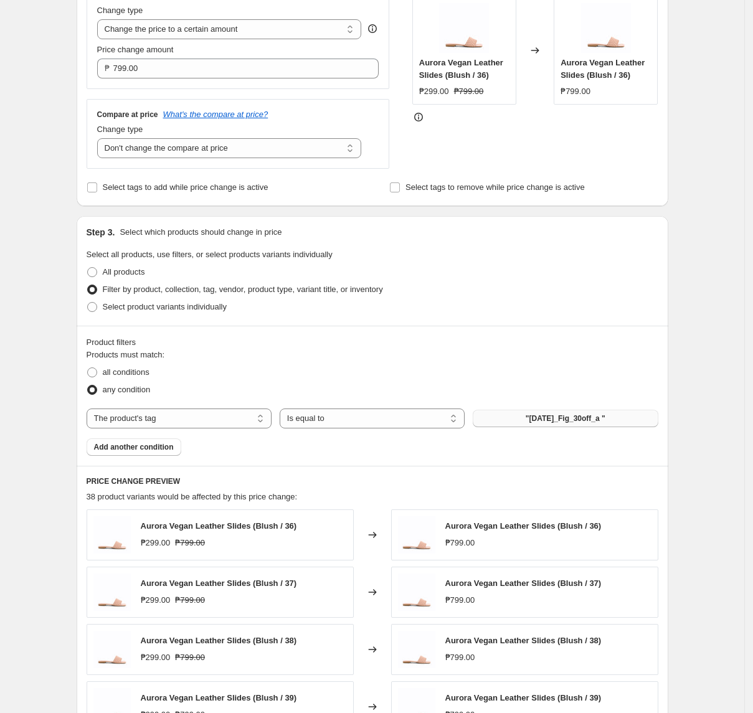
click at [588, 422] on span ""[DATE]_Fig_30off_a "" at bounding box center [566, 419] width 80 height 10
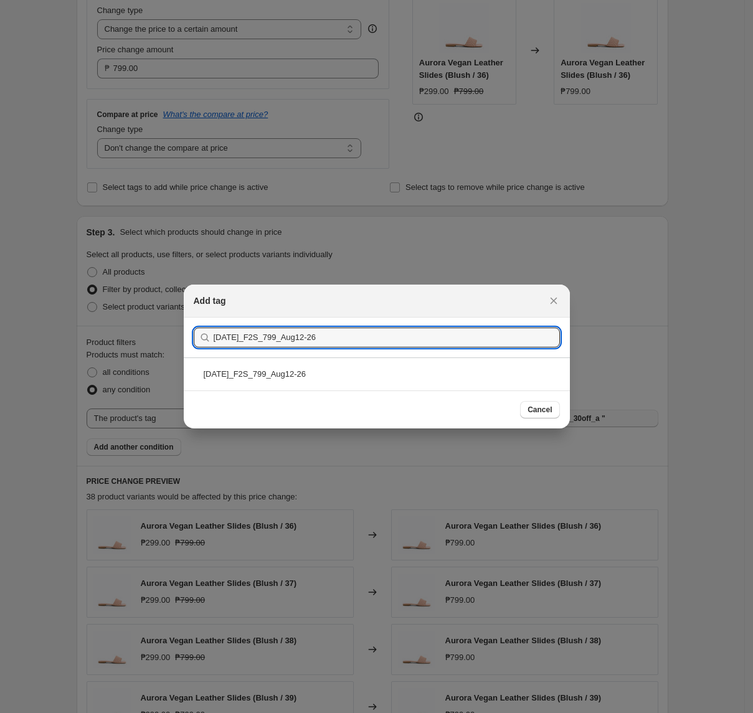
type input "[DATE]_F2S_799_Aug12-26"
click at [285, 371] on div "[DATE]_F2S_799_Aug12-26" at bounding box center [377, 374] width 386 height 33
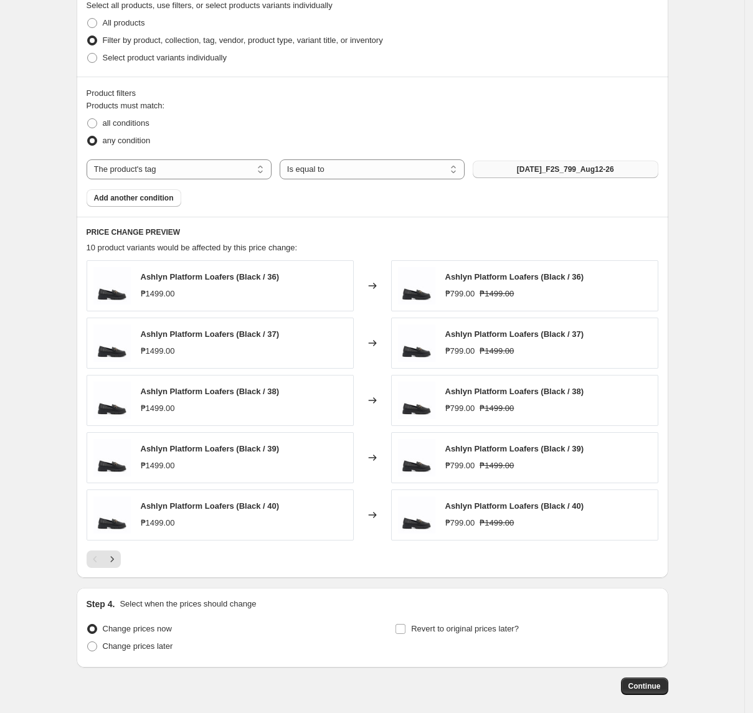
scroll to position [561, 0]
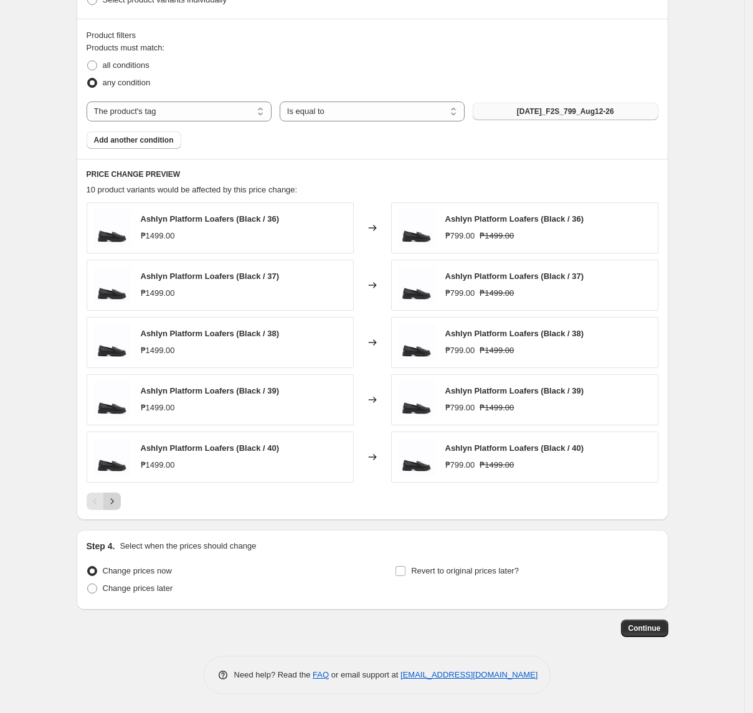
click at [118, 499] on icon "Next" at bounding box center [112, 501] width 12 height 12
click at [95, 499] on icon "Previous" at bounding box center [95, 501] width 12 height 12
click at [112, 499] on icon "Next" at bounding box center [112, 501] width 12 height 12
click at [112, 499] on div "Pagination" at bounding box center [111, 501] width 17 height 17
click at [140, 594] on span "Change prices later" at bounding box center [138, 589] width 70 height 12
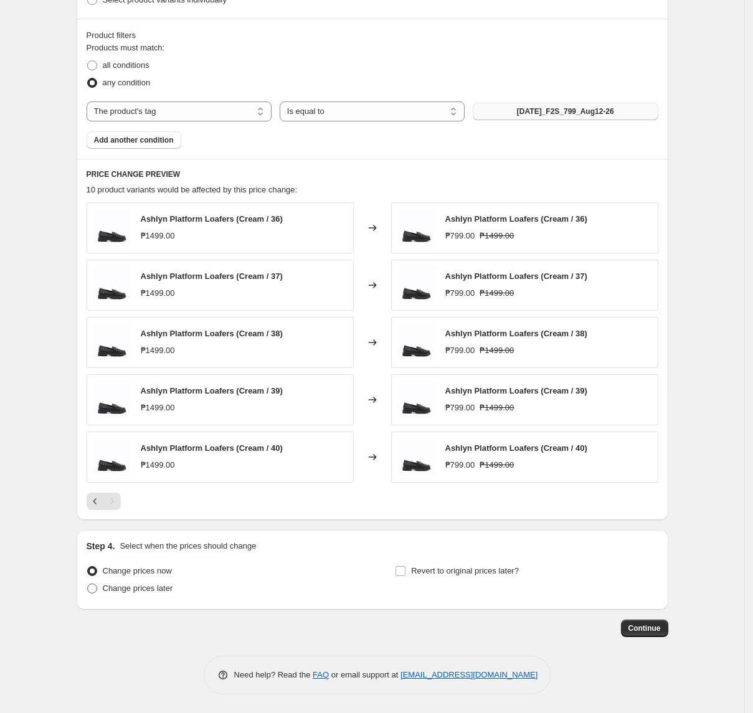
click at [88, 584] on input "Change prices later" at bounding box center [87, 584] width 1 height 1
radio input "true"
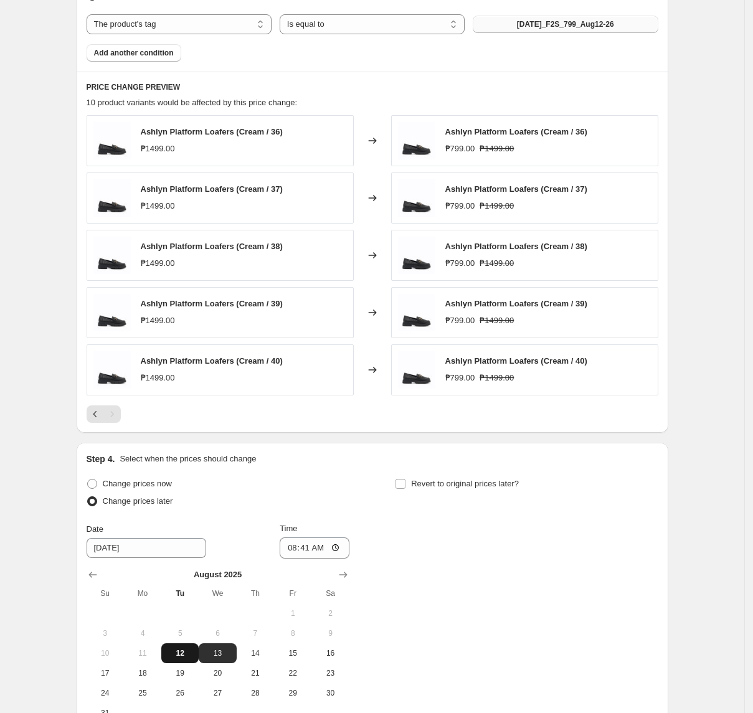
scroll to position [793, 0]
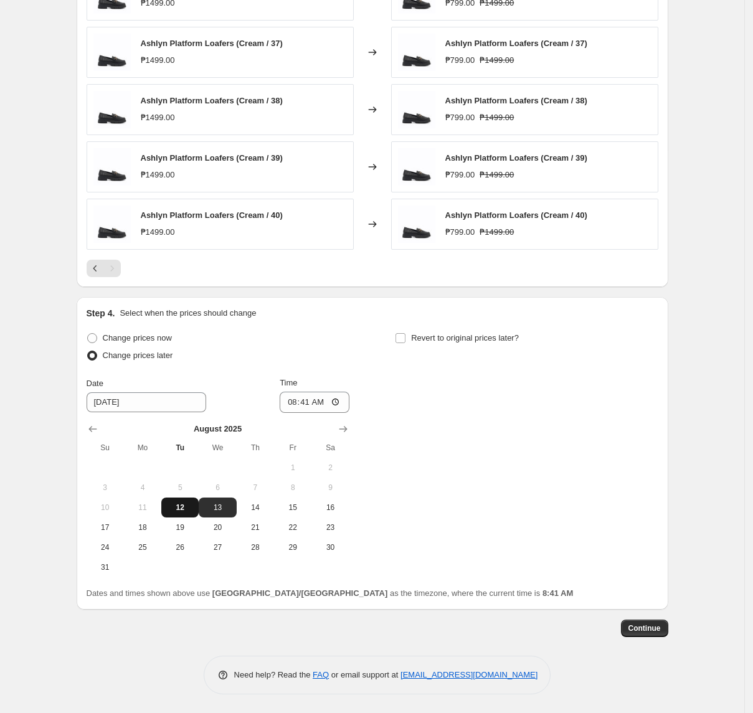
click at [186, 510] on span "12" at bounding box center [179, 508] width 27 height 10
type input "[DATE]"
click at [292, 407] on input "08:41" at bounding box center [315, 402] width 70 height 21
type input "11:00"
click at [499, 339] on span "Revert to original prices later?" at bounding box center [465, 337] width 108 height 9
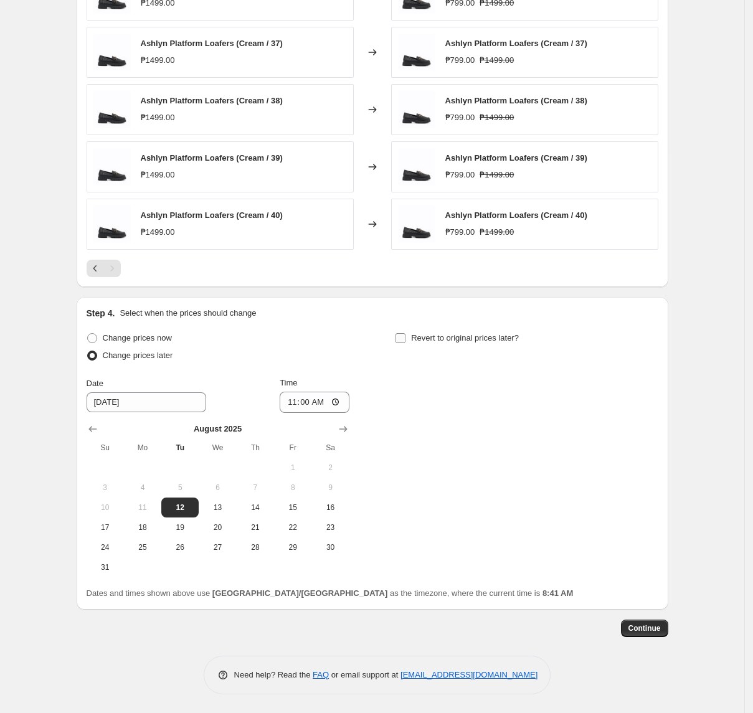
click at [406, 339] on input "Revert to original prices later?" at bounding box center [401, 338] width 10 height 10
checkbox input "true"
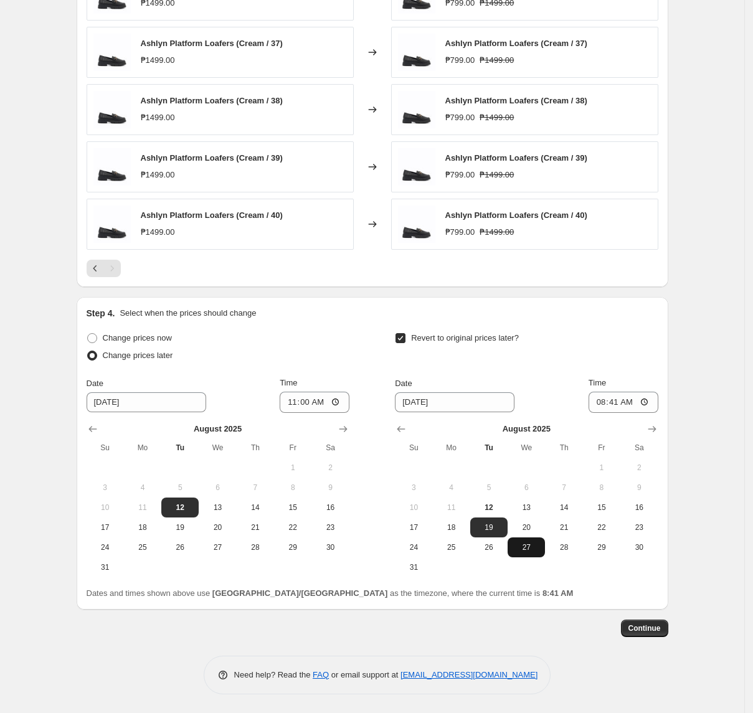
click at [538, 549] on span "27" at bounding box center [526, 548] width 27 height 10
type input "[DATE]"
click at [602, 406] on input "08:41" at bounding box center [624, 402] width 70 height 21
type input "10:00"
click at [661, 624] on span "Continue" at bounding box center [645, 629] width 32 height 10
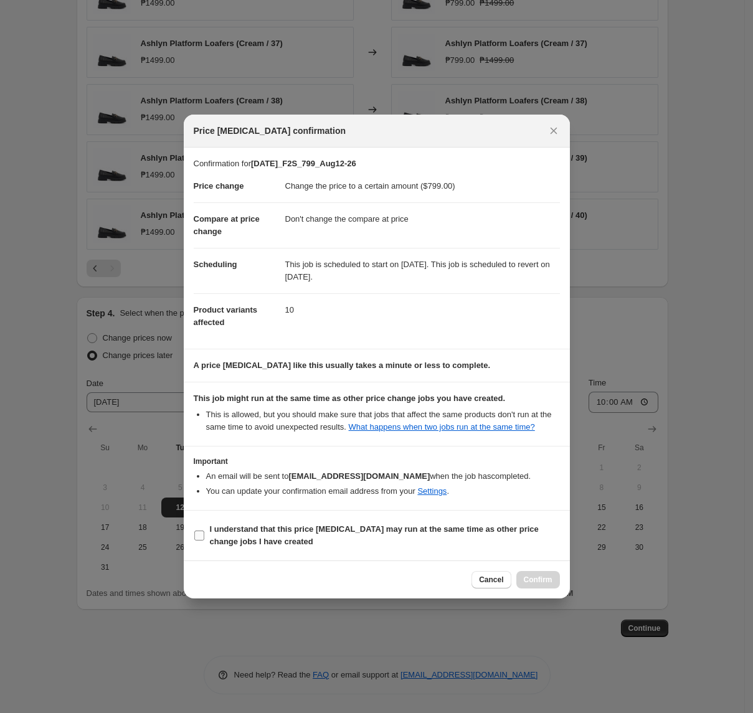
click at [265, 541] on span "I understand that this price [MEDICAL_DATA] may run at the same time as other p…" at bounding box center [385, 535] width 350 height 25
click at [204, 541] on input "I understand that this price [MEDICAL_DATA] may run at the same time as other p…" at bounding box center [199, 536] width 10 height 10
checkbox input "true"
click at [537, 577] on span "Confirm" at bounding box center [538, 580] width 29 height 10
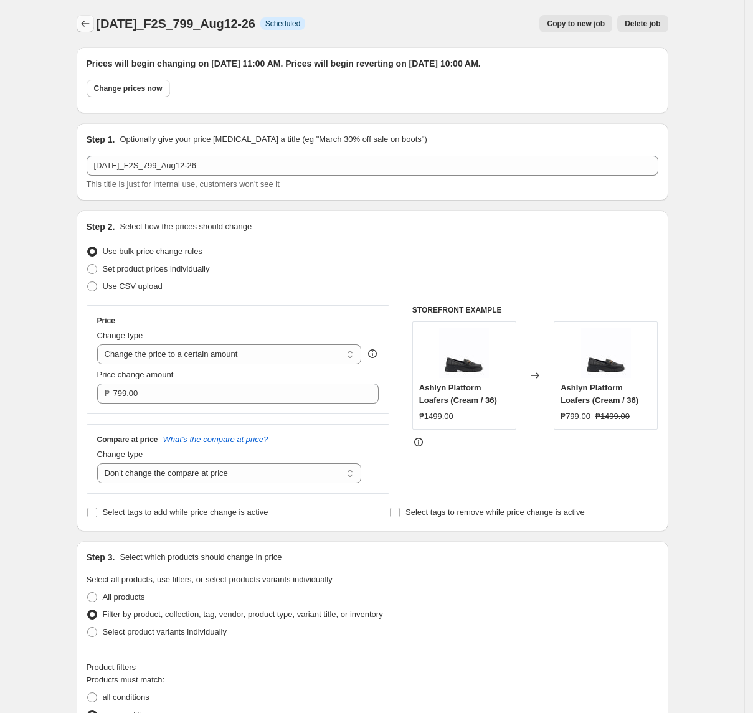
click at [89, 24] on icon "Price change jobs" at bounding box center [85, 24] width 8 height 6
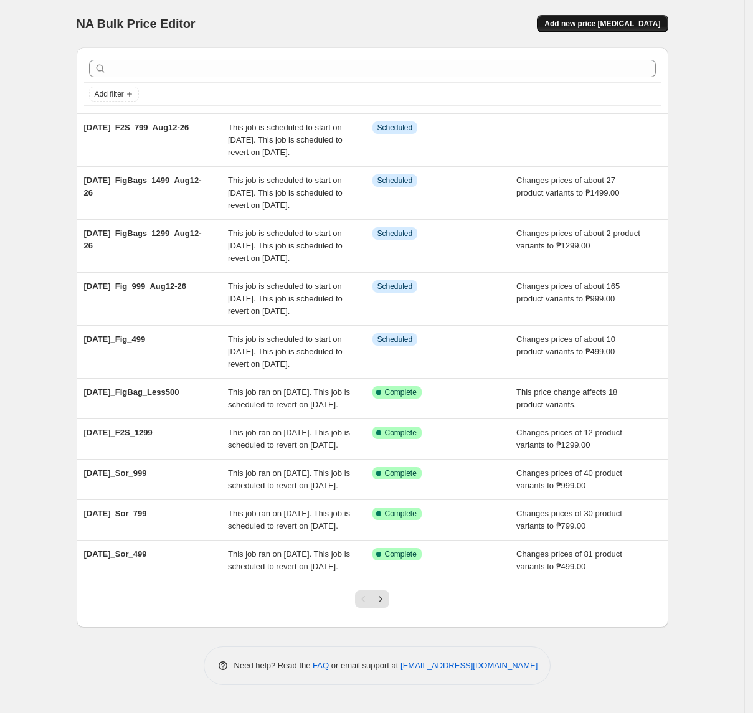
click at [587, 28] on span "Add new price [MEDICAL_DATA]" at bounding box center [603, 24] width 116 height 10
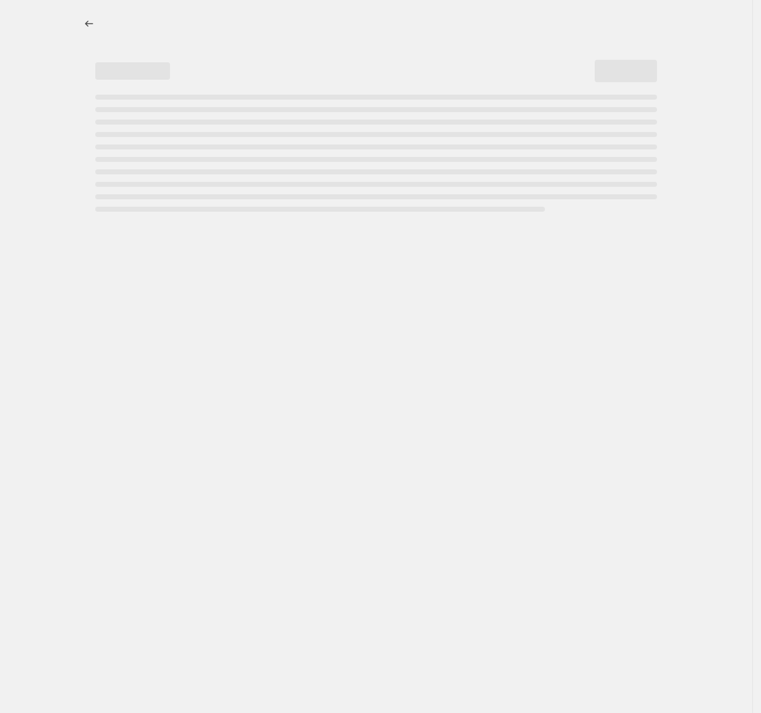
select select "percentage"
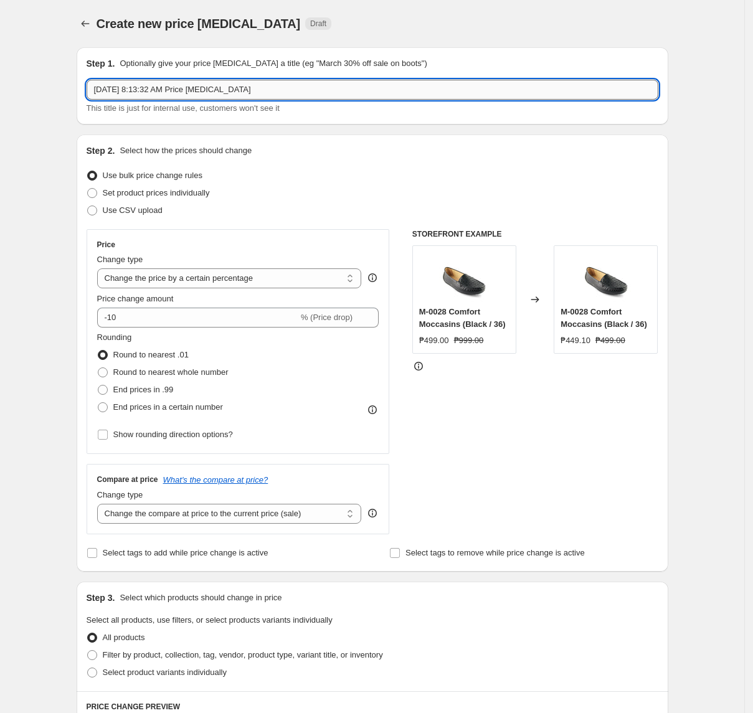
click at [244, 95] on input "[DATE] 8:13:32 AM Price [MEDICAL_DATA]" at bounding box center [373, 90] width 572 height 20
paste input "2025_F2S_999_Aug12-26"
type input "[DATE]_F2S_999_Aug12-26"
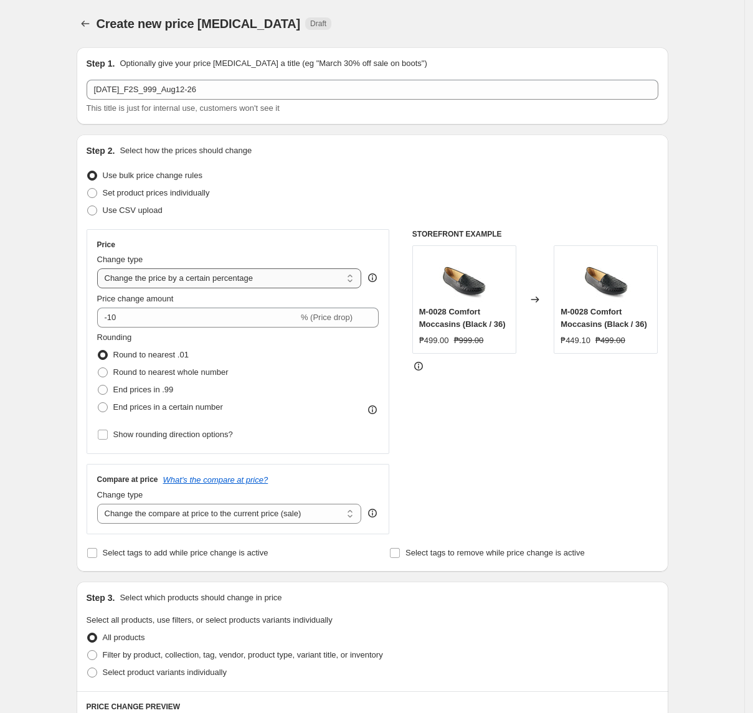
drag, startPoint x: 179, startPoint y: 272, endPoint x: 193, endPoint y: 280, distance: 15.1
click at [179, 272] on select "Change the price to a certain amount Change the price by a certain amount Chang…" at bounding box center [229, 279] width 265 height 20
select select "to"
click at [101, 269] on select "Change the price to a certain amount Change the price by a certain amount Chang…" at bounding box center [229, 279] width 265 height 20
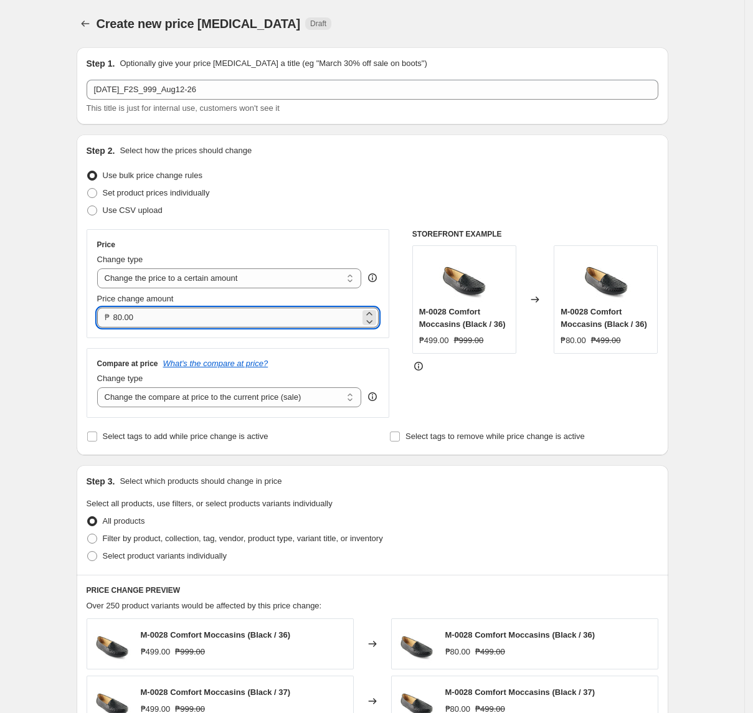
click at [227, 326] on input "80.00" at bounding box center [236, 318] width 247 height 20
type input "999.00"
click at [176, 397] on select "Change the compare at price to the current price (sale) Change the compare at p…" at bounding box center [229, 398] width 265 height 20
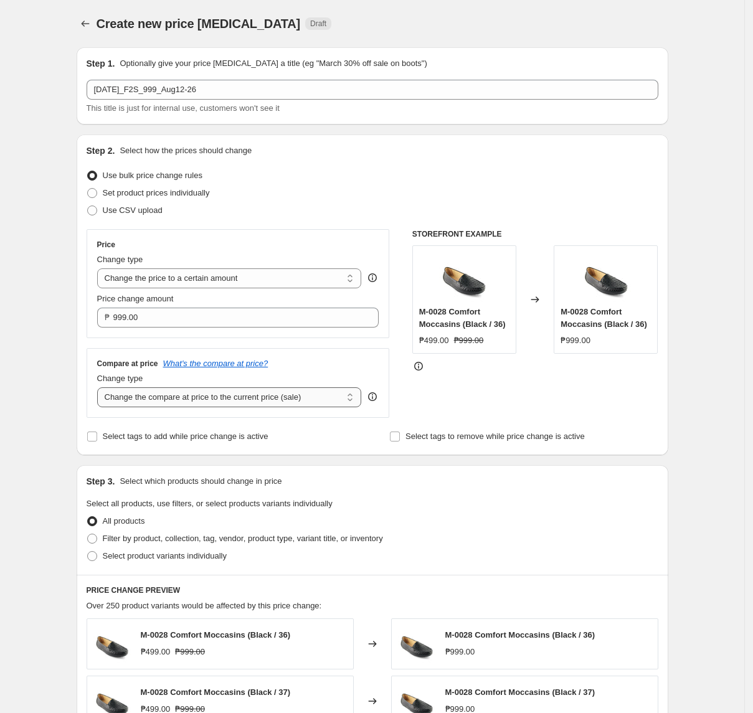
select select "no_change"
click at [101, 389] on select "Change the compare at price to the current price (sale) Change the compare at p…" at bounding box center [229, 398] width 265 height 20
click at [208, 542] on span "Filter by product, collection, tag, vendor, product type, variant title, or inv…" at bounding box center [243, 538] width 280 height 9
click at [88, 535] on input "Filter by product, collection, tag, vendor, product type, variant title, or inv…" at bounding box center [87, 534] width 1 height 1
radio input "true"
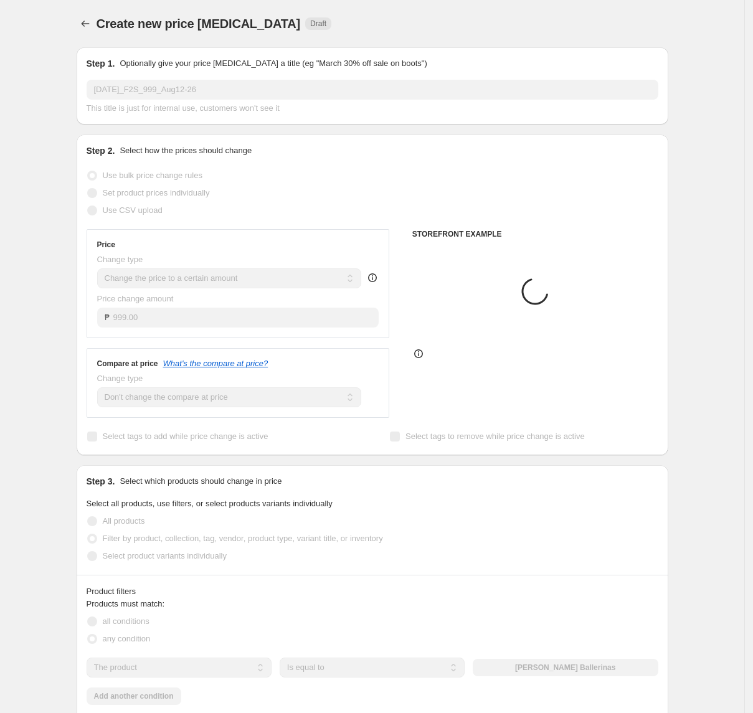
scroll to position [83, 0]
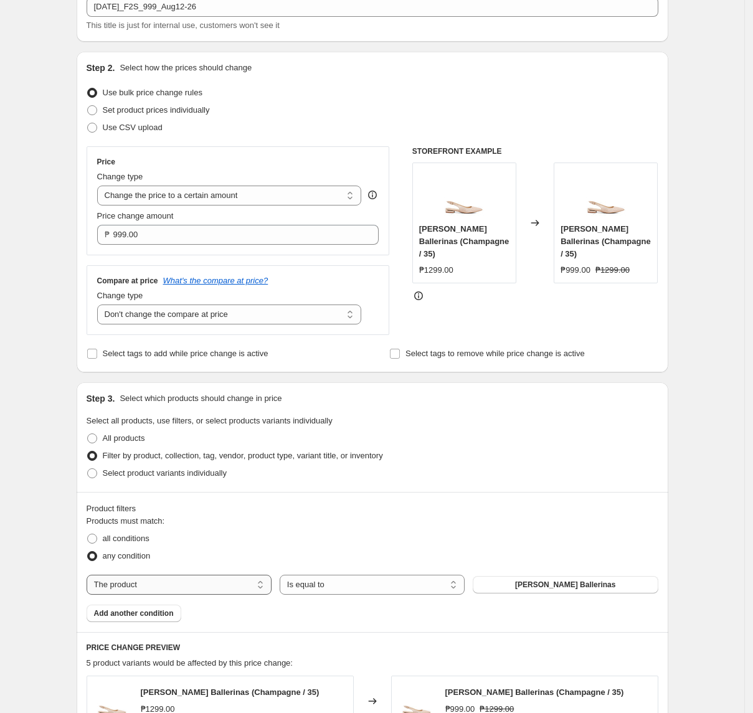
click at [195, 584] on select "The product The product's collection The product's tag The product's vendor The…" at bounding box center [179, 585] width 185 height 20
select select "tag"
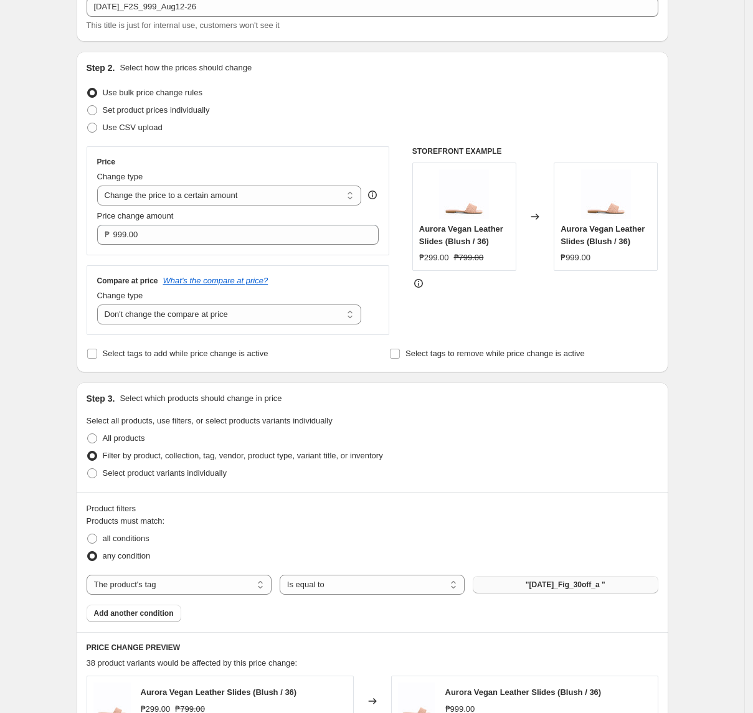
click at [564, 587] on span ""[DATE]_Fig_30off_a "" at bounding box center [566, 585] width 80 height 10
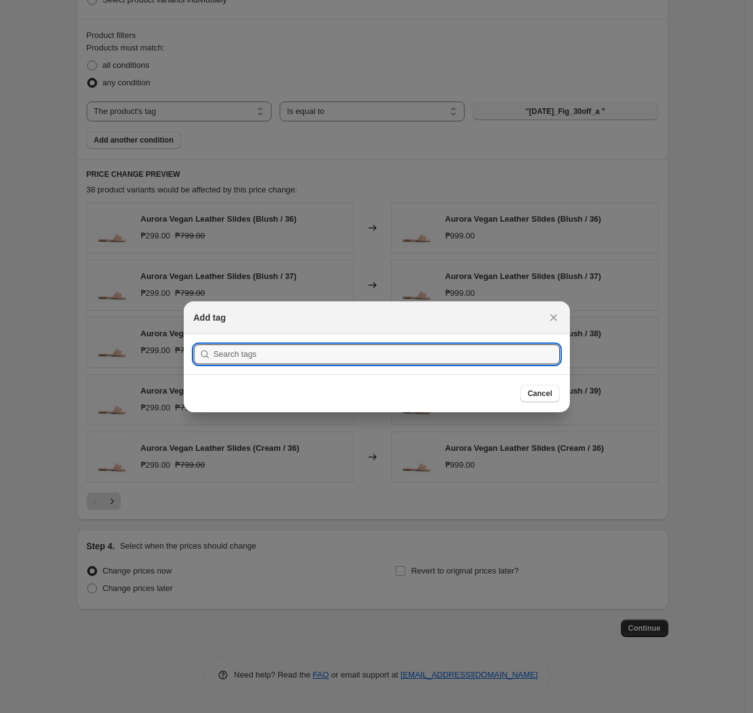
scroll to position [0, 0]
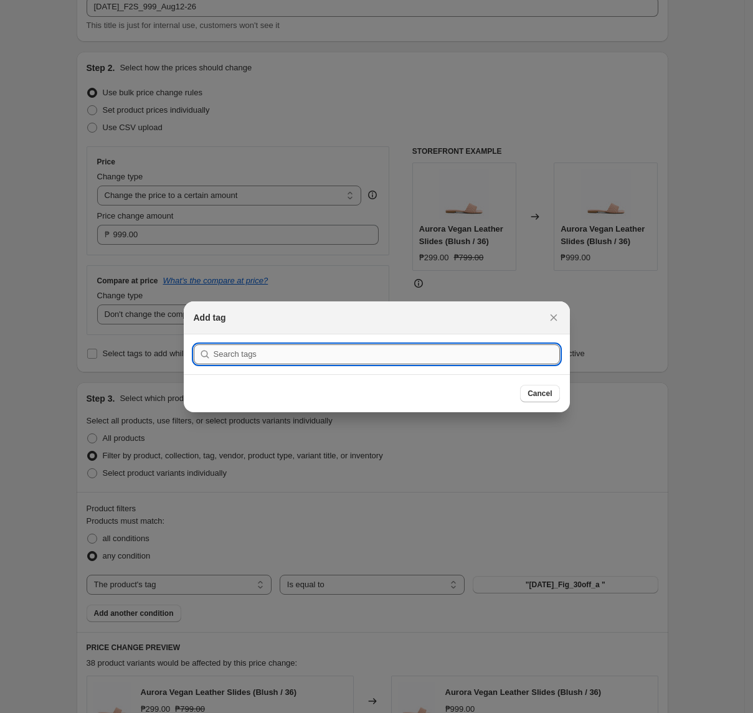
click at [429, 350] on input ":ro8:" at bounding box center [387, 355] width 346 height 20
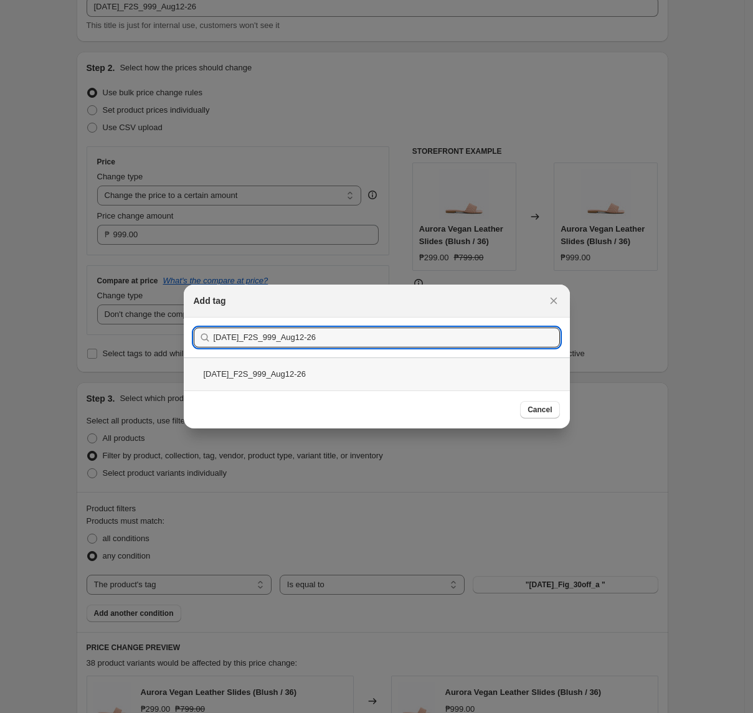
type input "[DATE]_F2S_999_Aug12-26"
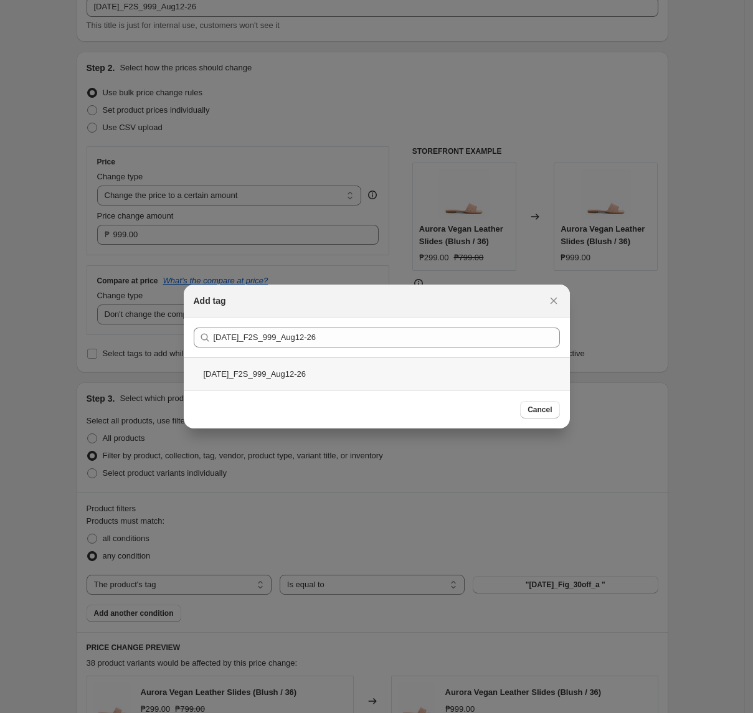
click at [309, 371] on div "[DATE]_F2S_999_Aug12-26" at bounding box center [377, 374] width 386 height 33
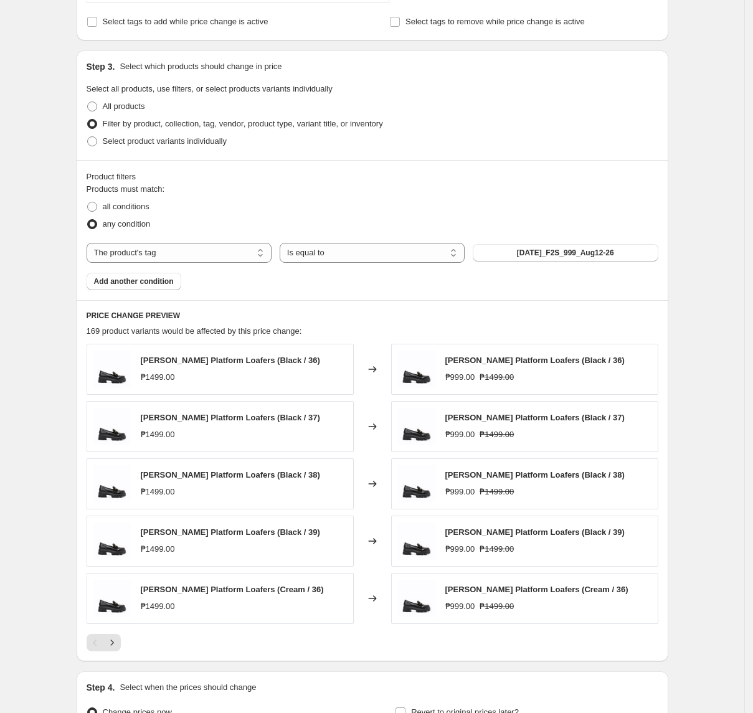
scroll to position [498, 0]
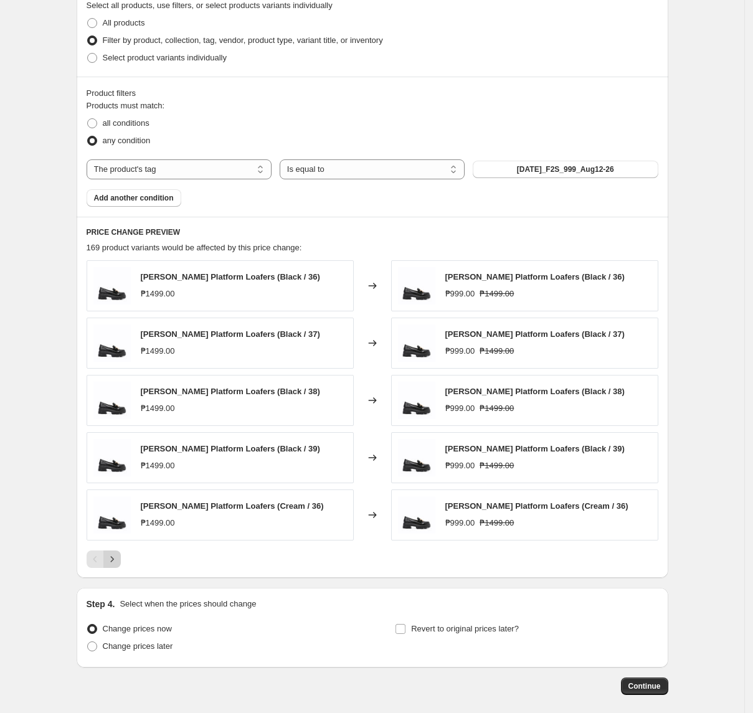
click at [118, 566] on icon "Next" at bounding box center [112, 559] width 12 height 12
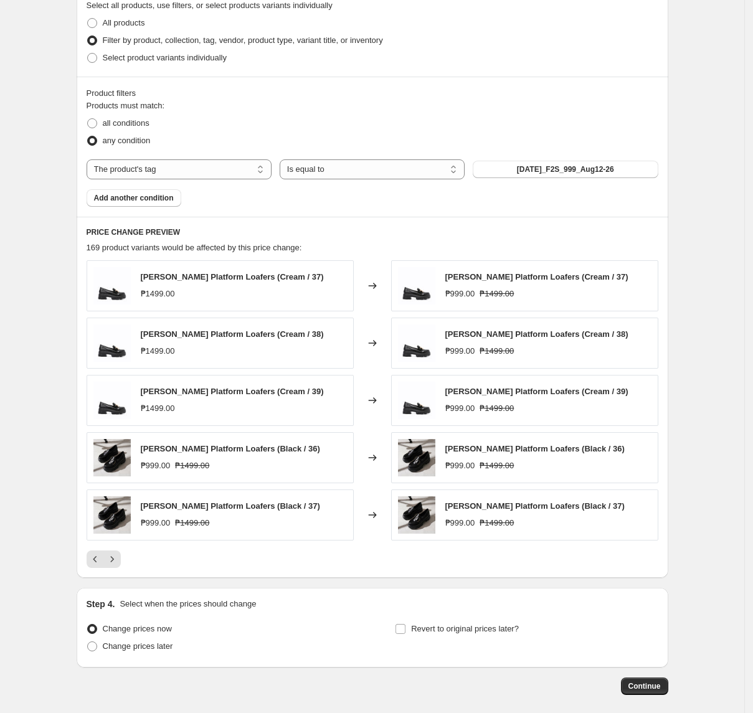
click at [96, 572] on div "PRICE CHANGE PREVIEW 169 product variants would be affected by this price chang…" at bounding box center [373, 397] width 592 height 361
click at [95, 562] on icon "Previous" at bounding box center [95, 559] width 12 height 12
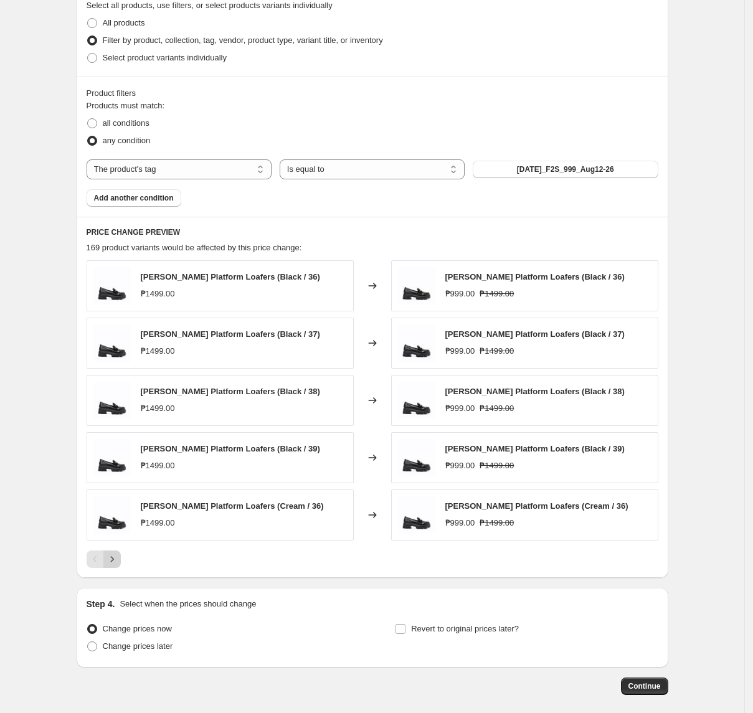
click at [121, 564] on button "Next" at bounding box center [111, 559] width 17 height 17
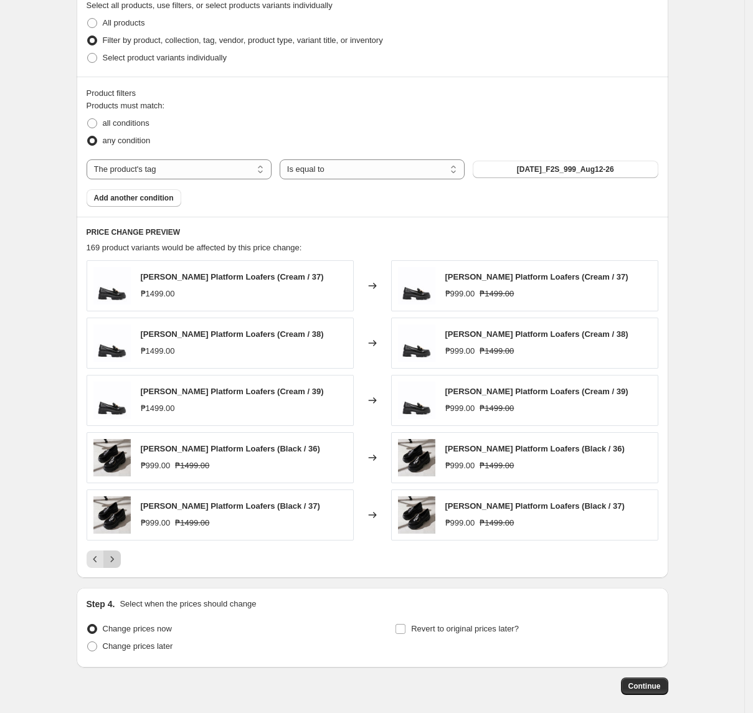
click at [115, 561] on icon "Next" at bounding box center [112, 559] width 12 height 12
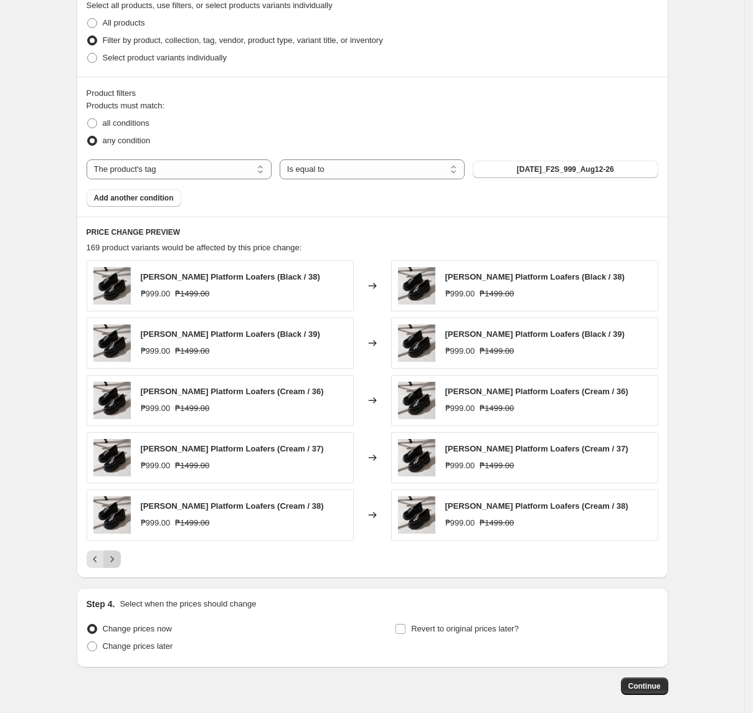
click at [115, 561] on icon "Next" at bounding box center [112, 559] width 12 height 12
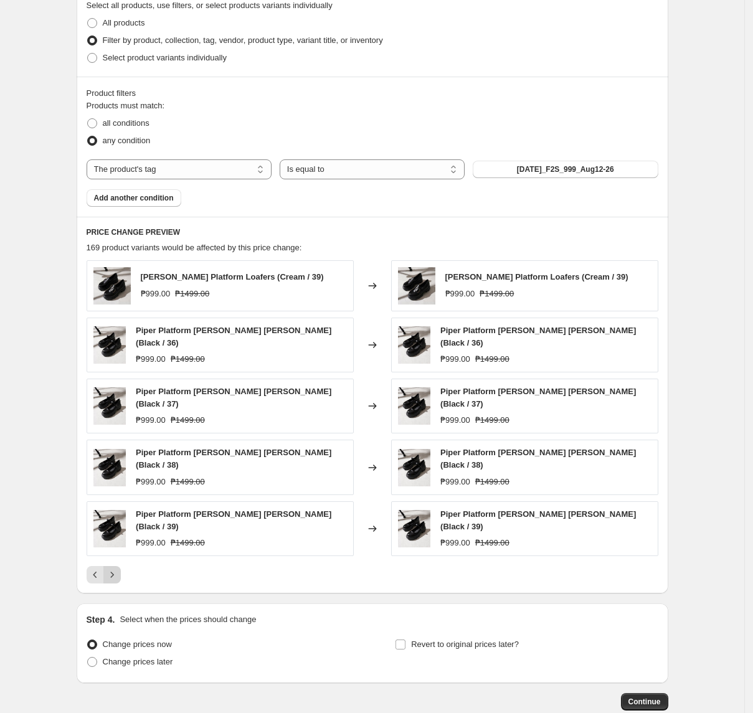
click at [113, 572] on icon "Next" at bounding box center [111, 575] width 3 height 6
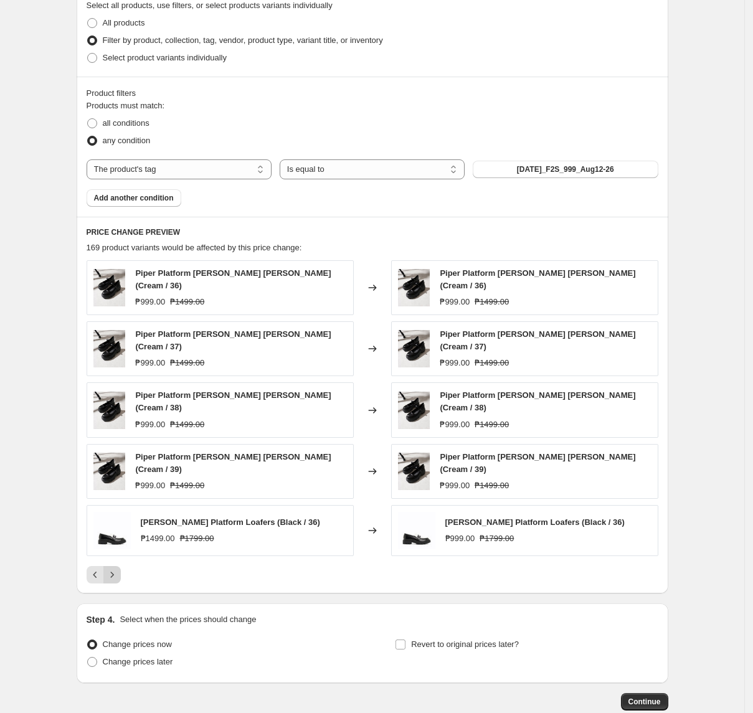
click at [113, 572] on icon "Next" at bounding box center [111, 575] width 3 height 6
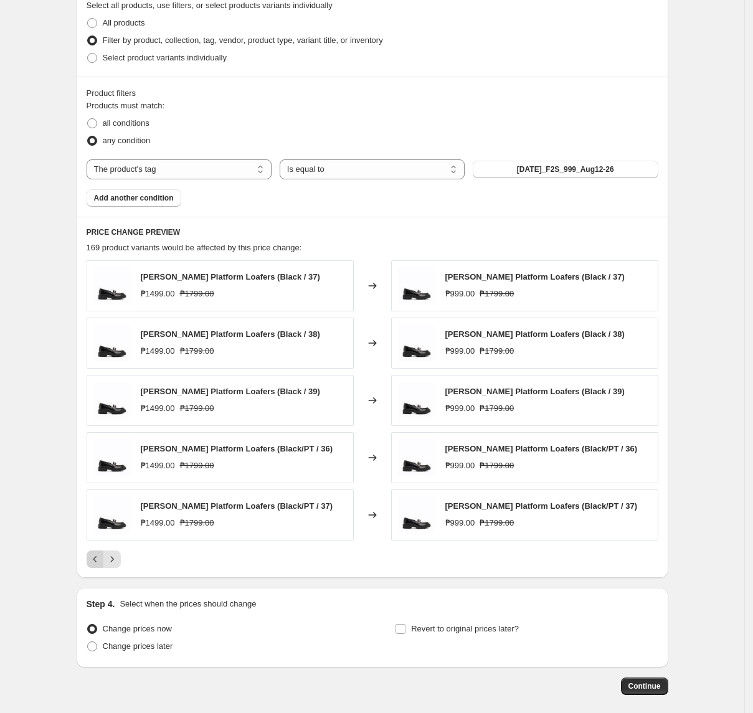
click at [102, 566] on icon "Previous" at bounding box center [95, 559] width 12 height 12
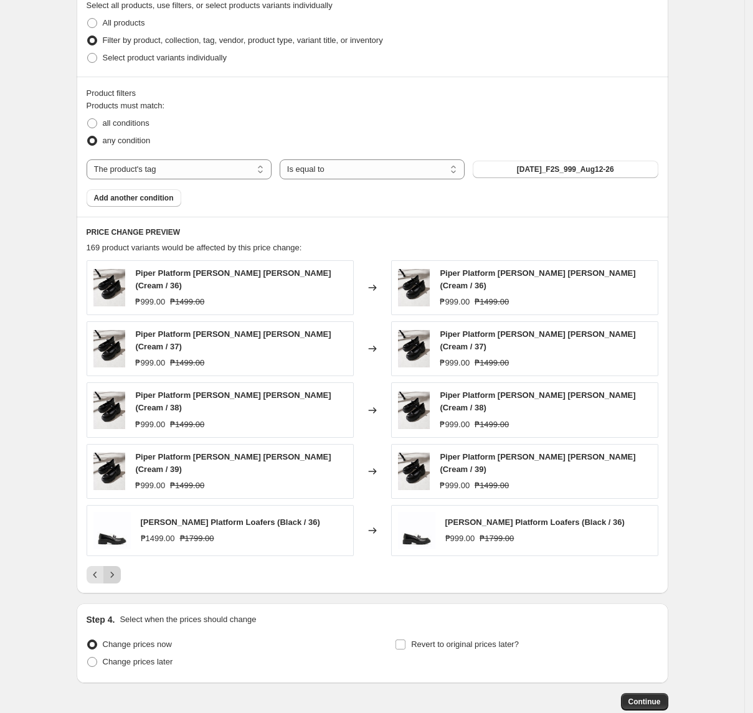
click at [113, 572] on icon "Next" at bounding box center [111, 575] width 3 height 6
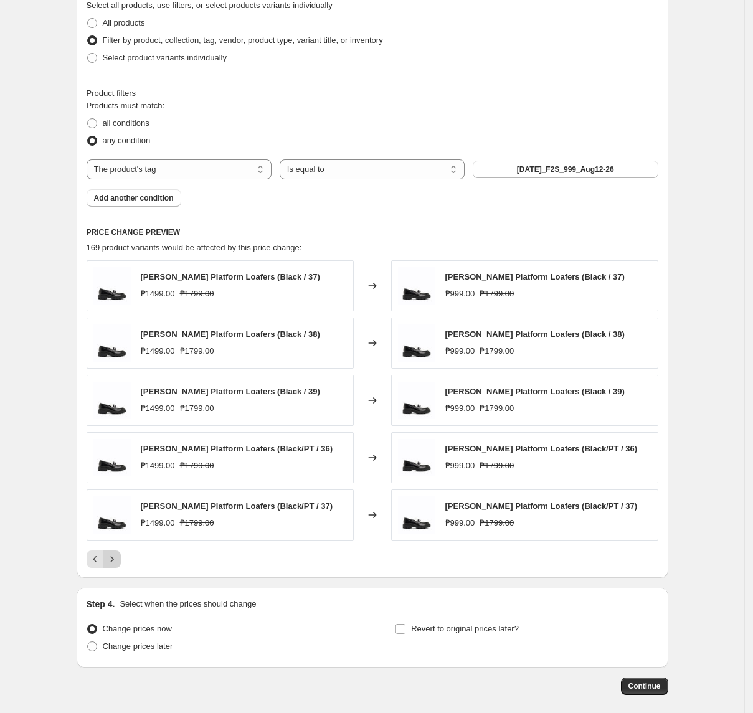
click at [113, 562] on icon "Next" at bounding box center [111, 559] width 3 height 6
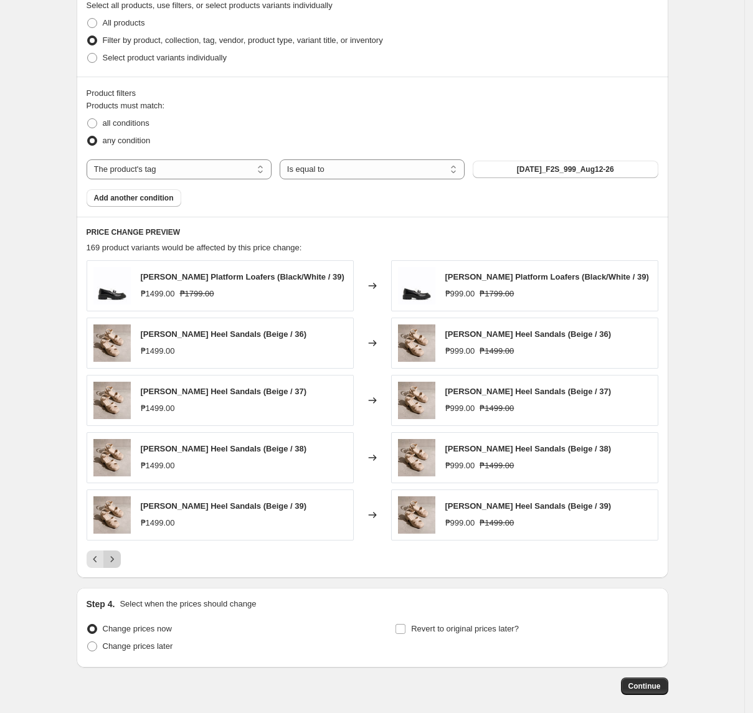
click at [117, 564] on icon "Next" at bounding box center [112, 559] width 12 height 12
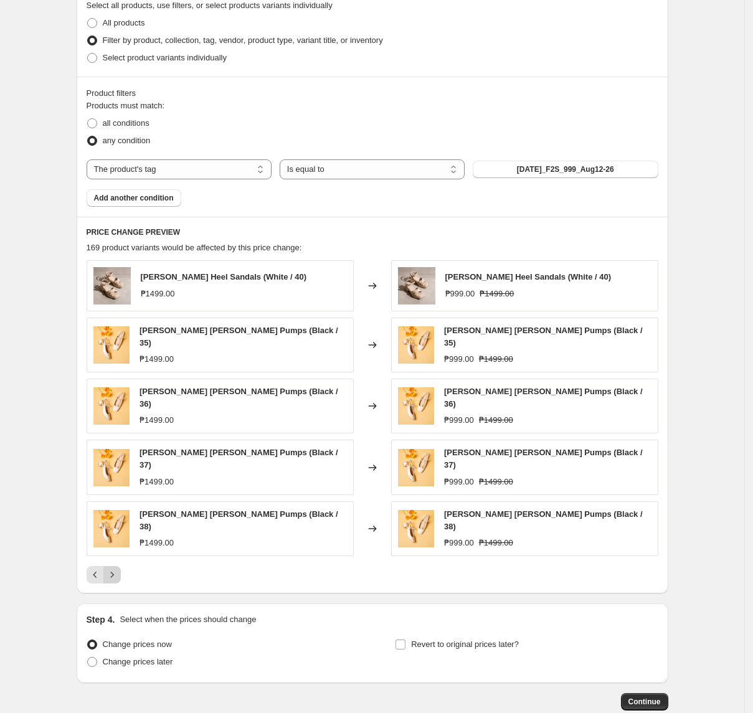
click at [113, 569] on icon "Next" at bounding box center [112, 575] width 12 height 12
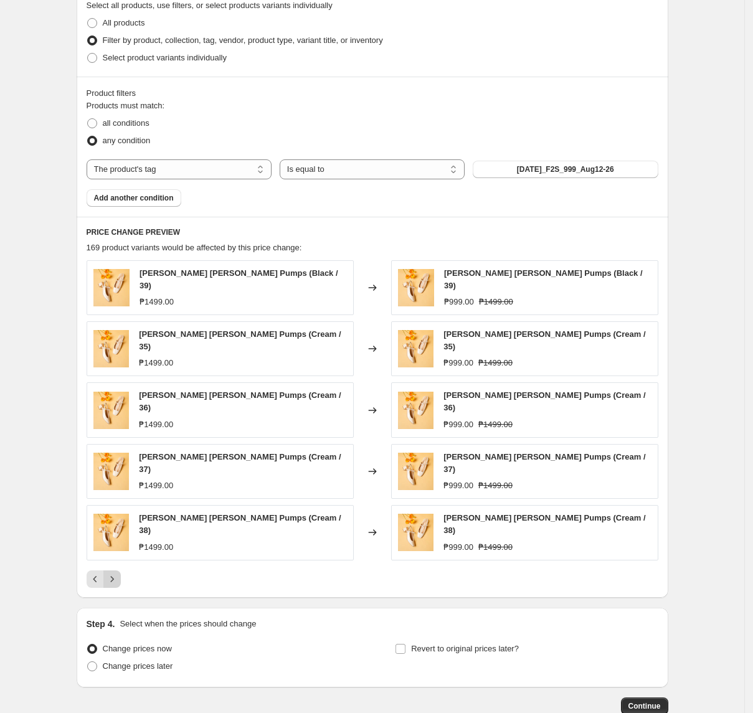
click at [113, 573] on icon "Next" at bounding box center [112, 579] width 12 height 12
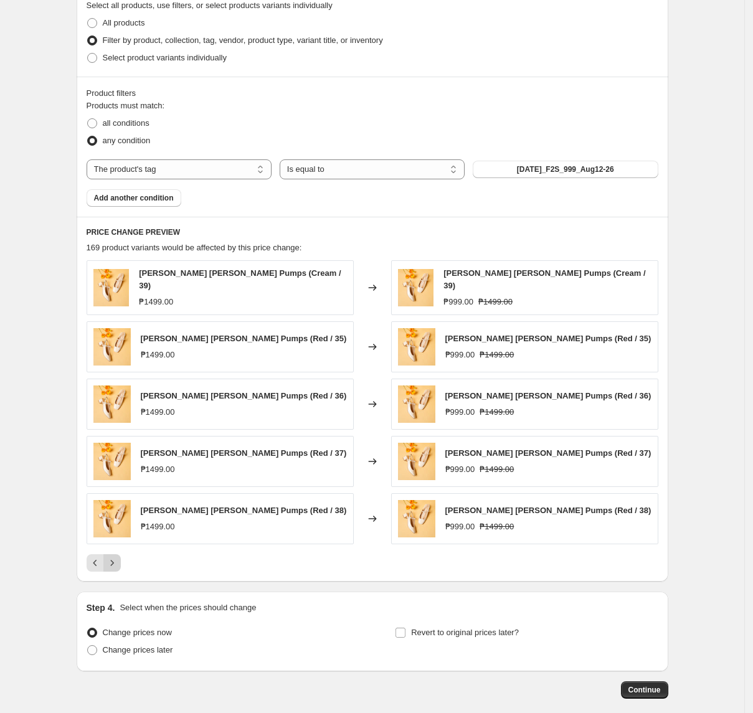
click at [113, 564] on icon "Next" at bounding box center [112, 563] width 12 height 12
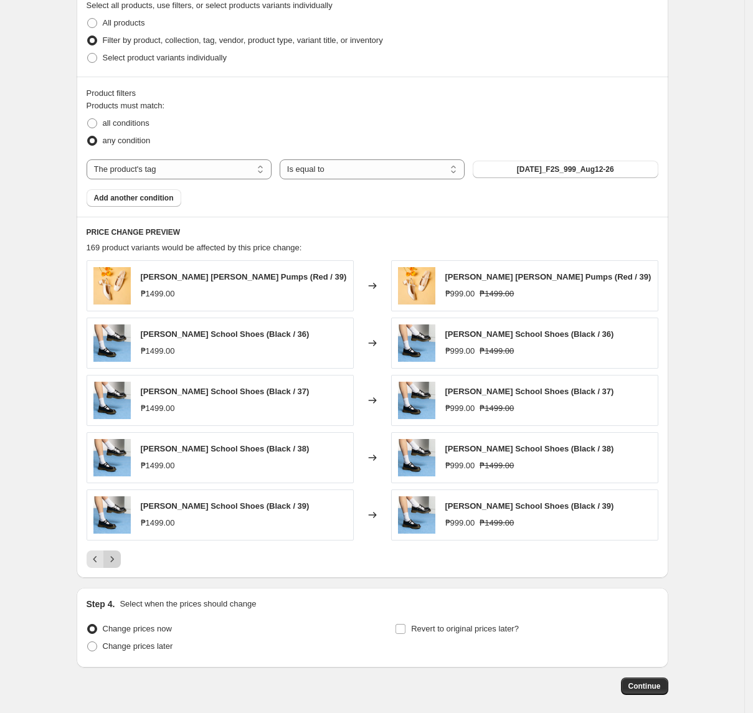
click at [111, 564] on icon "Next" at bounding box center [112, 559] width 12 height 12
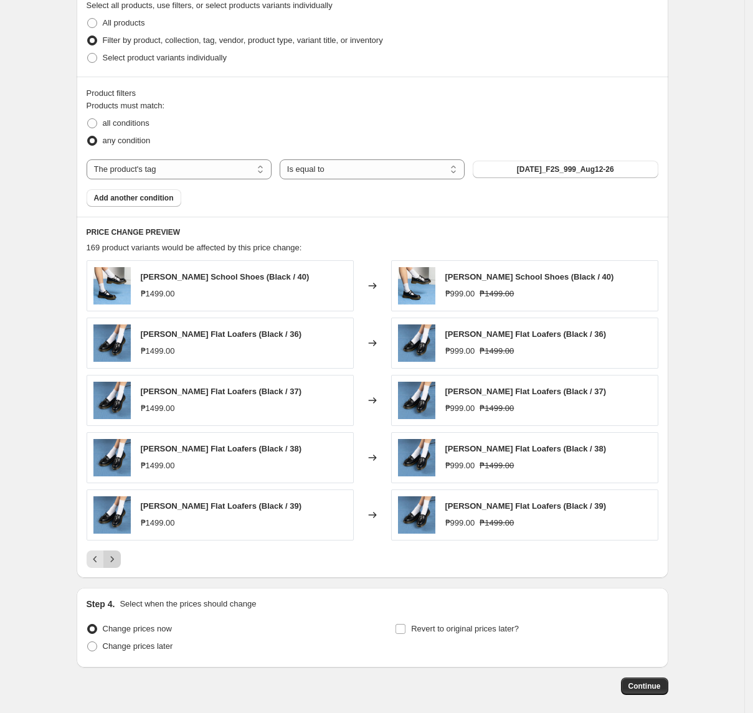
click at [111, 564] on icon "Next" at bounding box center [112, 559] width 12 height 12
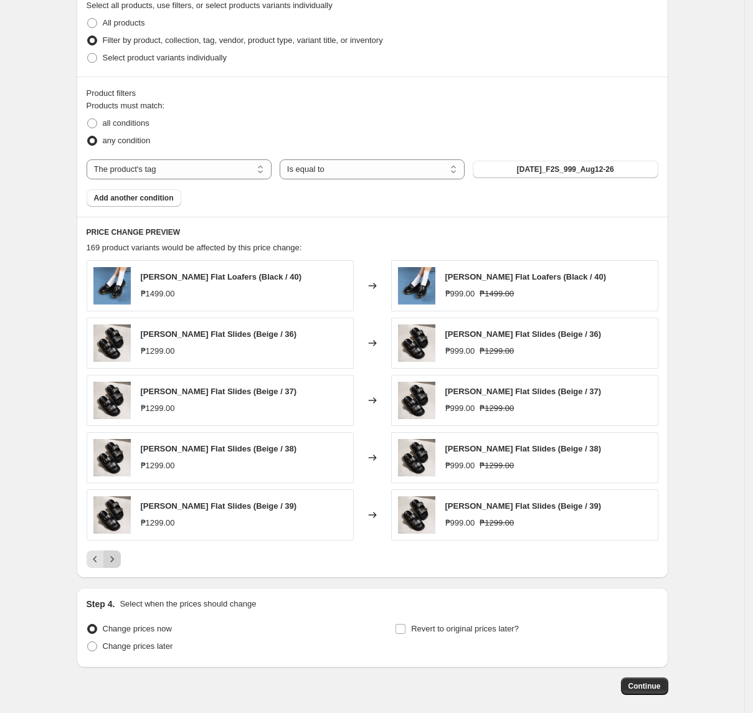
click at [113, 564] on icon "Next" at bounding box center [112, 559] width 12 height 12
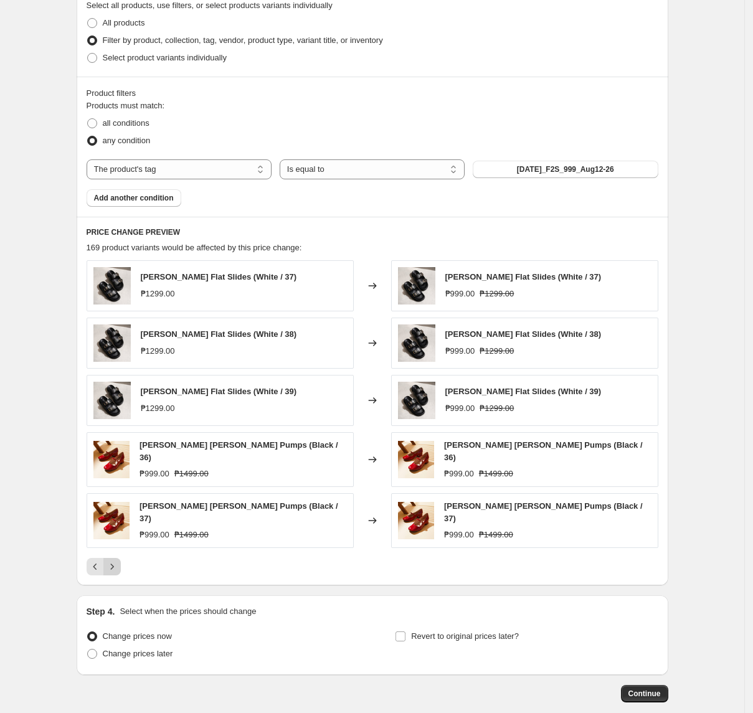
click at [118, 563] on icon "Next" at bounding box center [112, 567] width 12 height 12
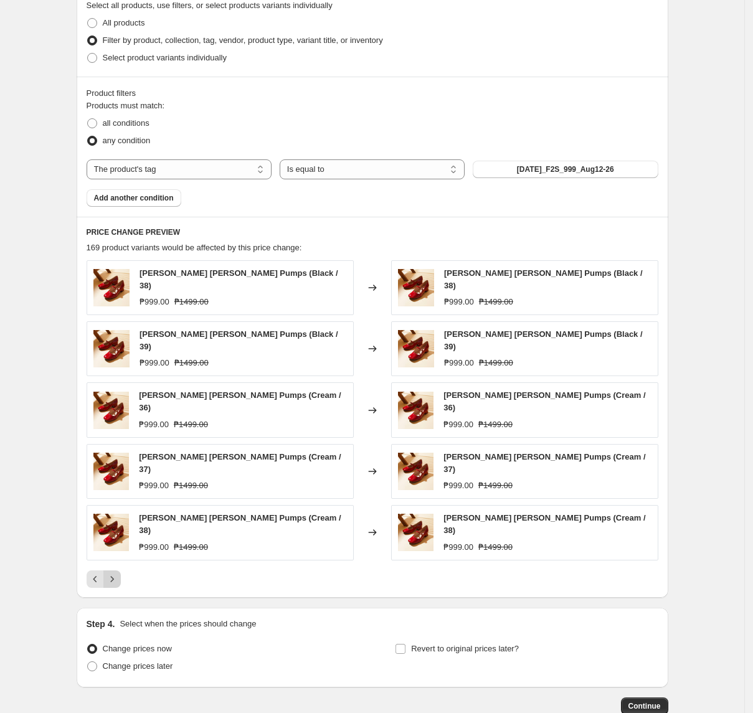
click at [118, 573] on icon "Next" at bounding box center [112, 579] width 12 height 12
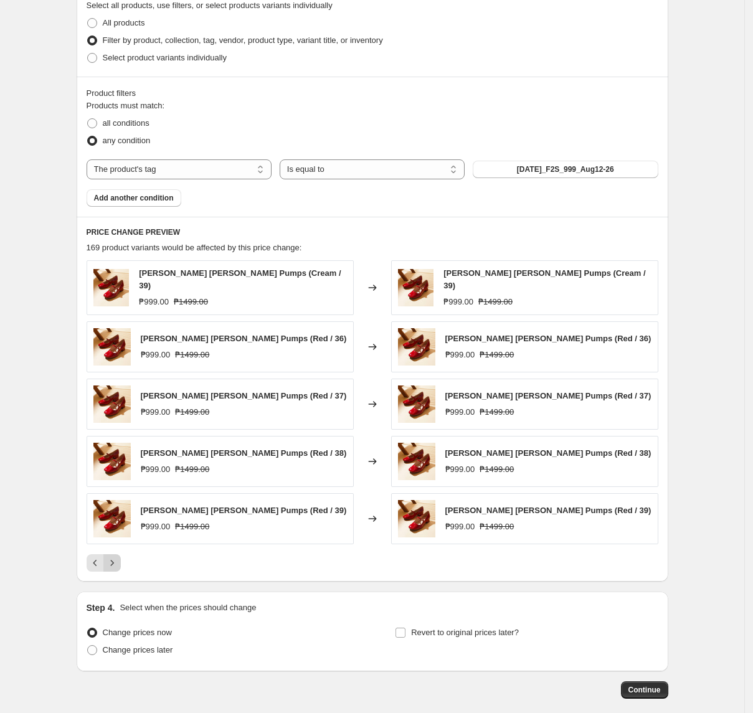
click at [118, 563] on icon "Next" at bounding box center [112, 563] width 12 height 12
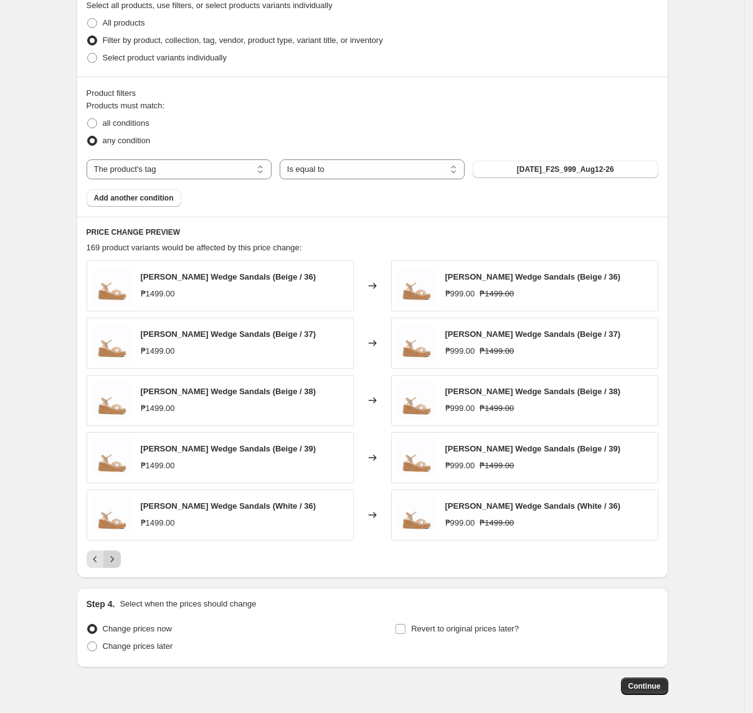
click at [118, 563] on icon "Next" at bounding box center [112, 559] width 12 height 12
click at [118, 566] on icon "Next" at bounding box center [112, 559] width 12 height 12
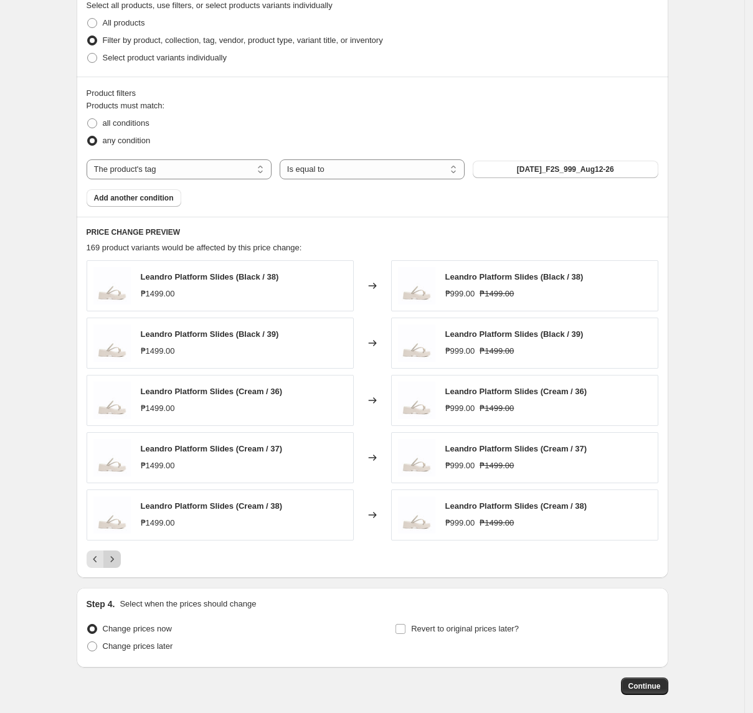
click at [118, 566] on icon "Next" at bounding box center [112, 559] width 12 height 12
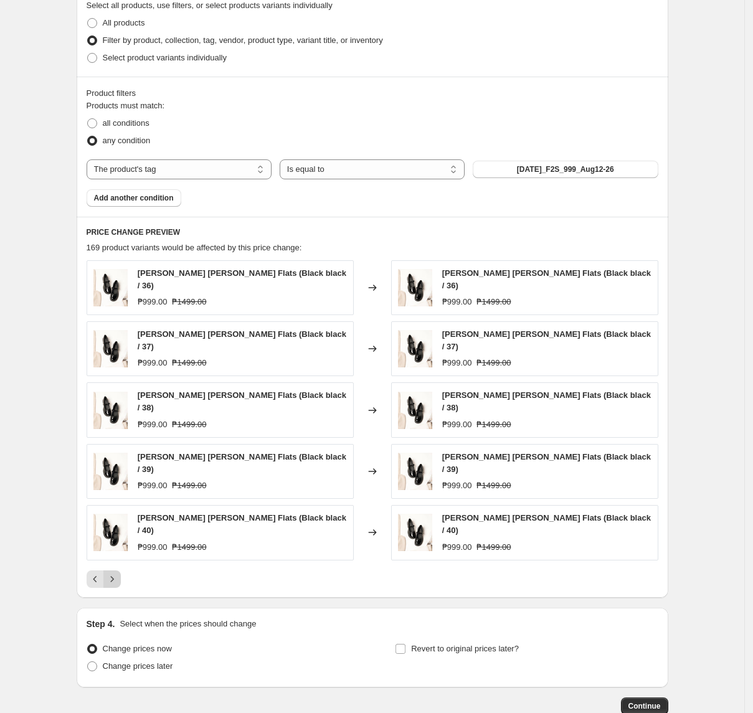
click at [115, 573] on icon "Next" at bounding box center [112, 579] width 12 height 12
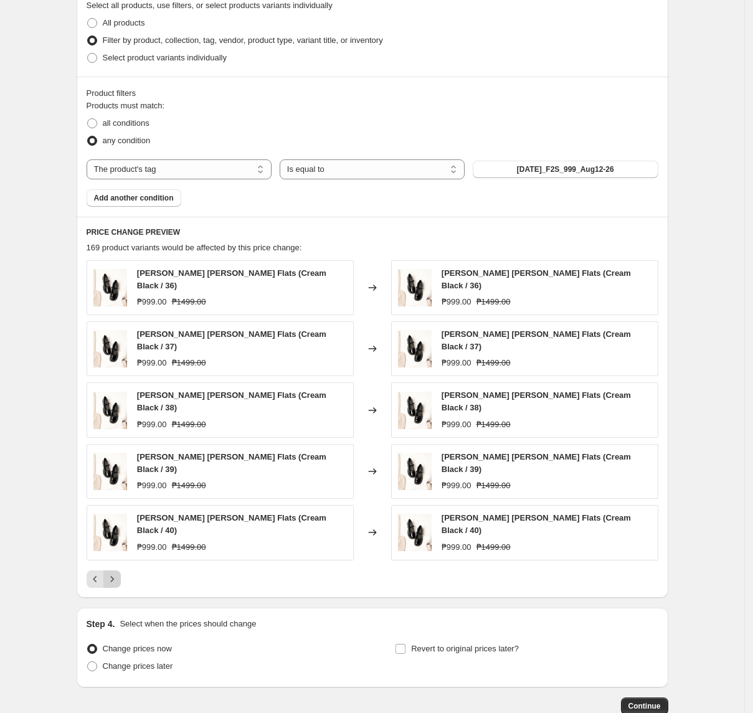
click at [115, 573] on icon "Next" at bounding box center [112, 579] width 12 height 12
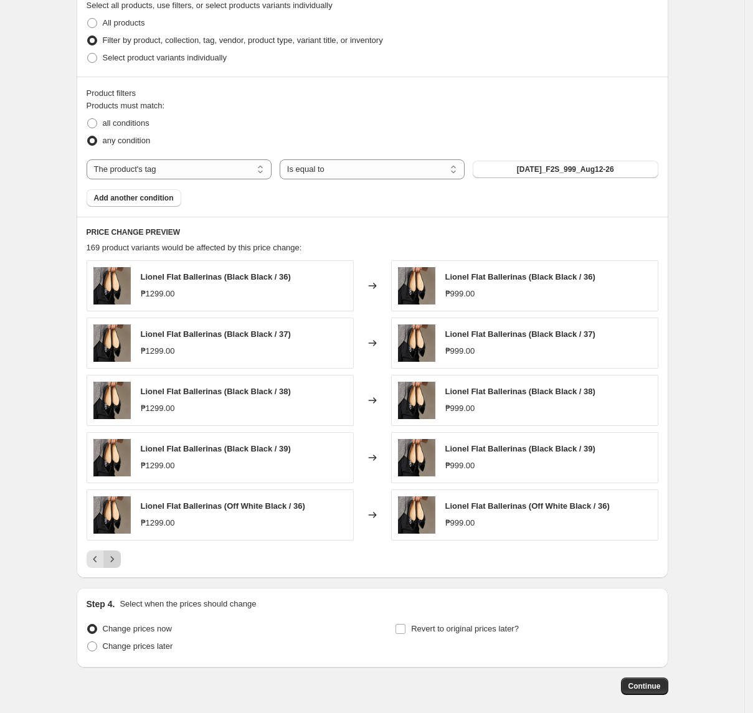
click at [121, 566] on button "Next" at bounding box center [111, 559] width 17 height 17
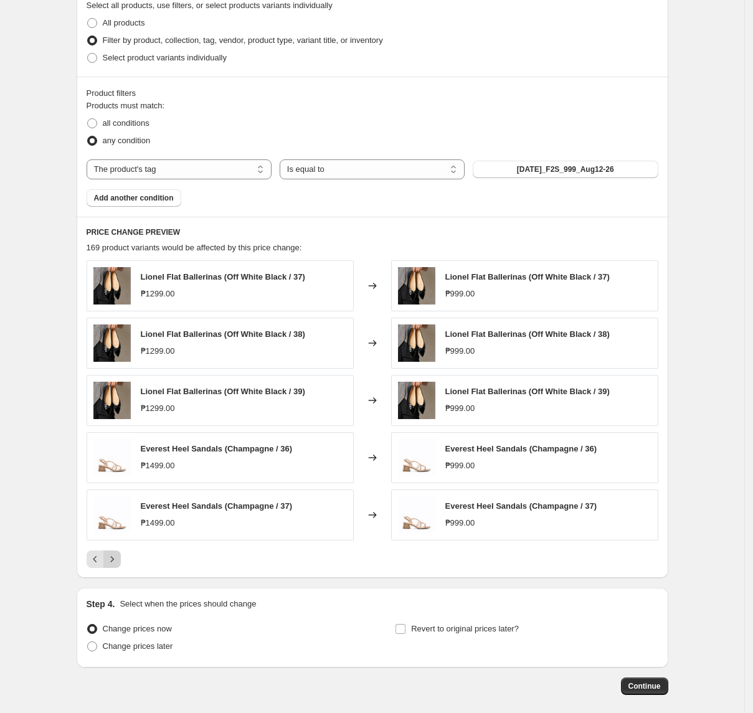
click at [118, 566] on icon "Next" at bounding box center [112, 559] width 12 height 12
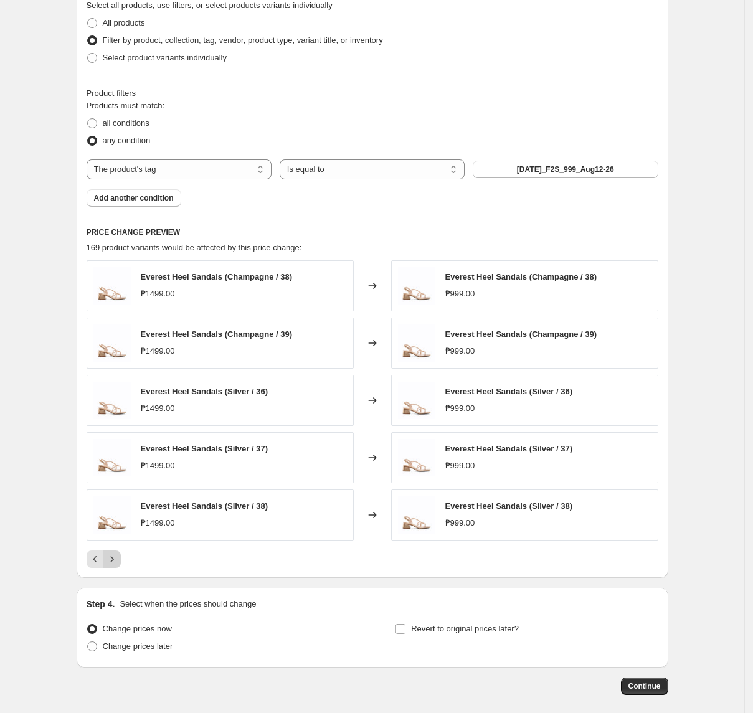
click at [115, 559] on icon "Next" at bounding box center [112, 559] width 12 height 12
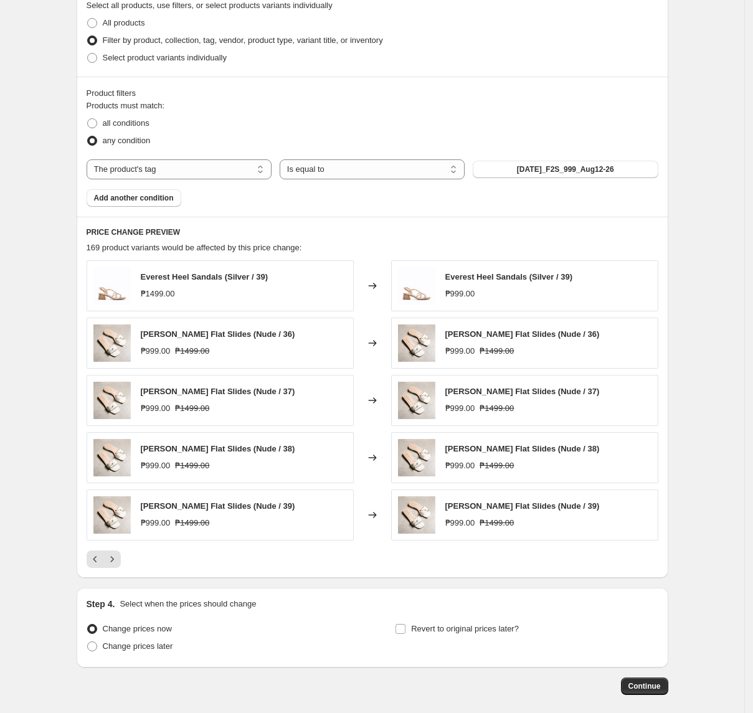
click at [106, 551] on div "Everest Heel Sandals (Silver / 39) ₱1499.00 Changed to Everest Heel Sandals (Si…" at bounding box center [373, 414] width 572 height 308
click at [111, 556] on button "Next" at bounding box center [111, 559] width 17 height 17
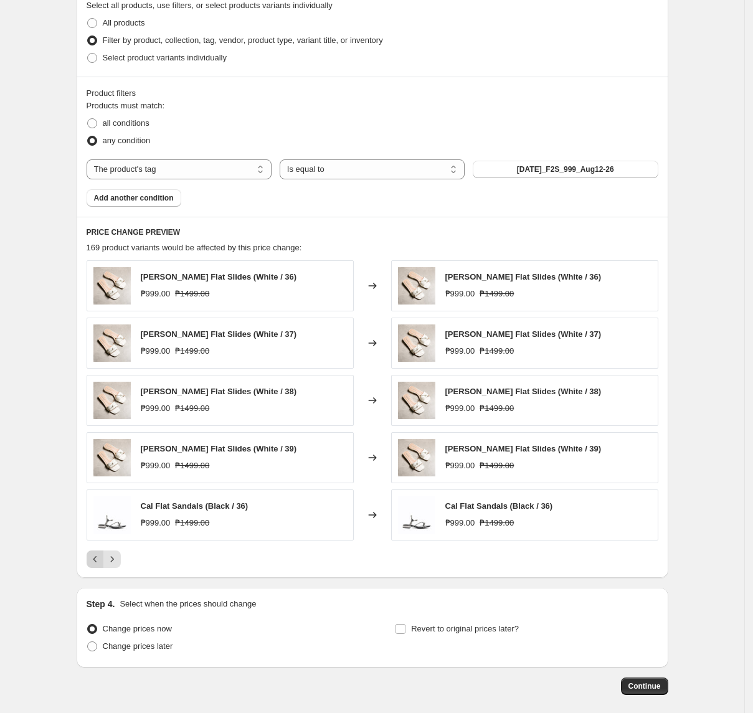
click at [95, 564] on icon "Previous" at bounding box center [95, 559] width 12 height 12
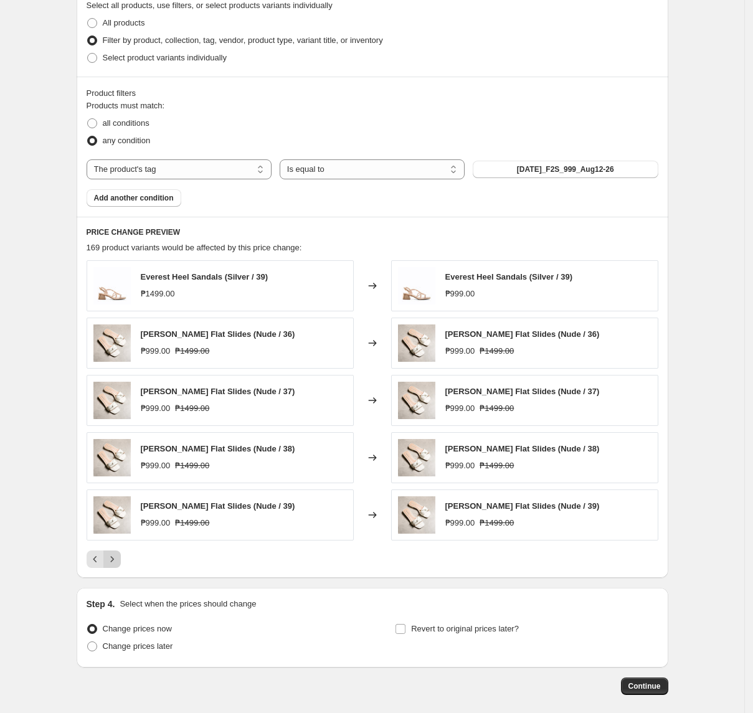
click at [113, 562] on icon "Next" at bounding box center [111, 559] width 3 height 6
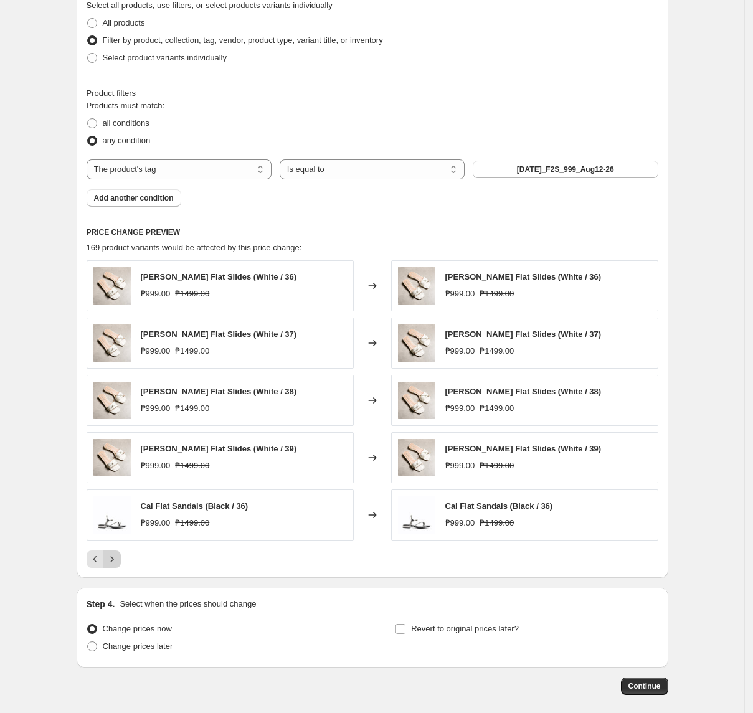
click at [121, 564] on button "Next" at bounding box center [111, 559] width 17 height 17
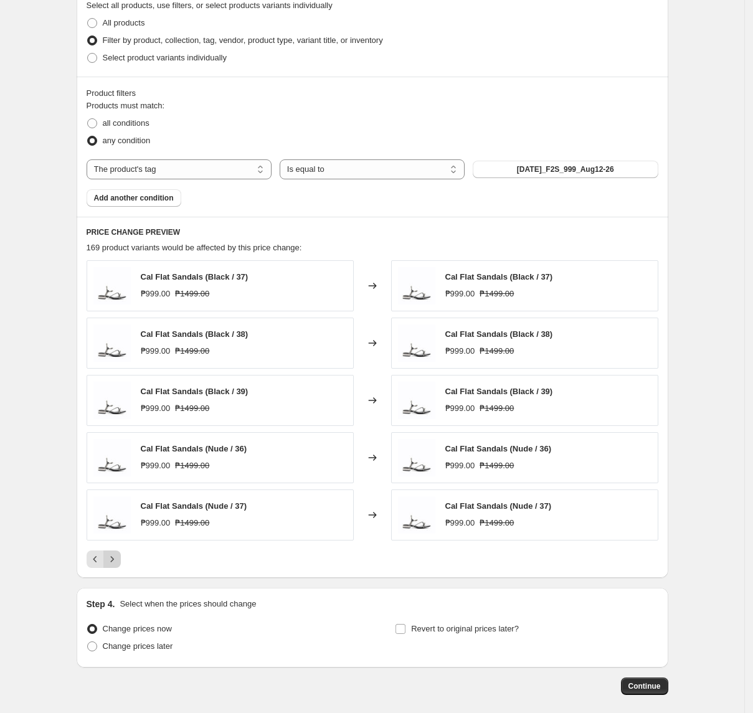
click at [121, 564] on button "Next" at bounding box center [111, 559] width 17 height 17
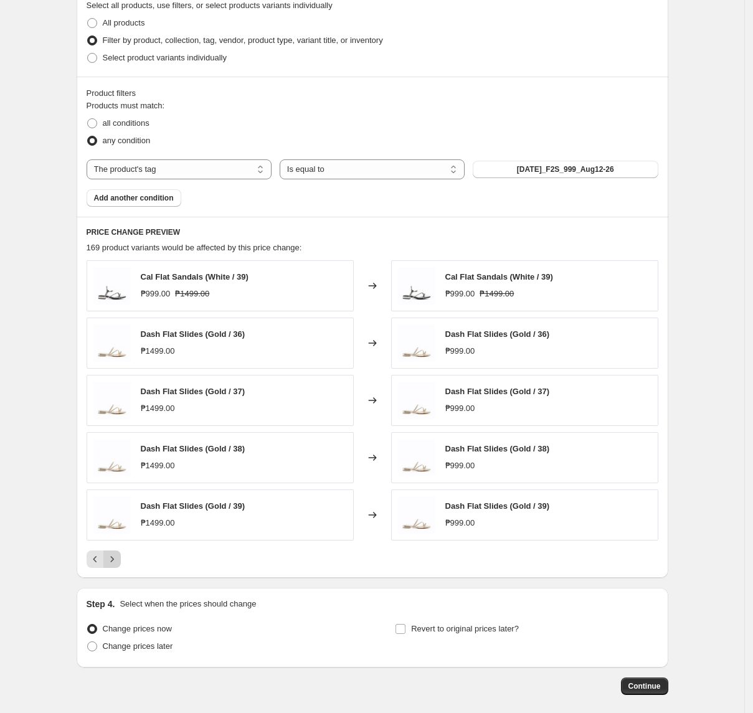
click at [118, 566] on icon "Next" at bounding box center [112, 559] width 12 height 12
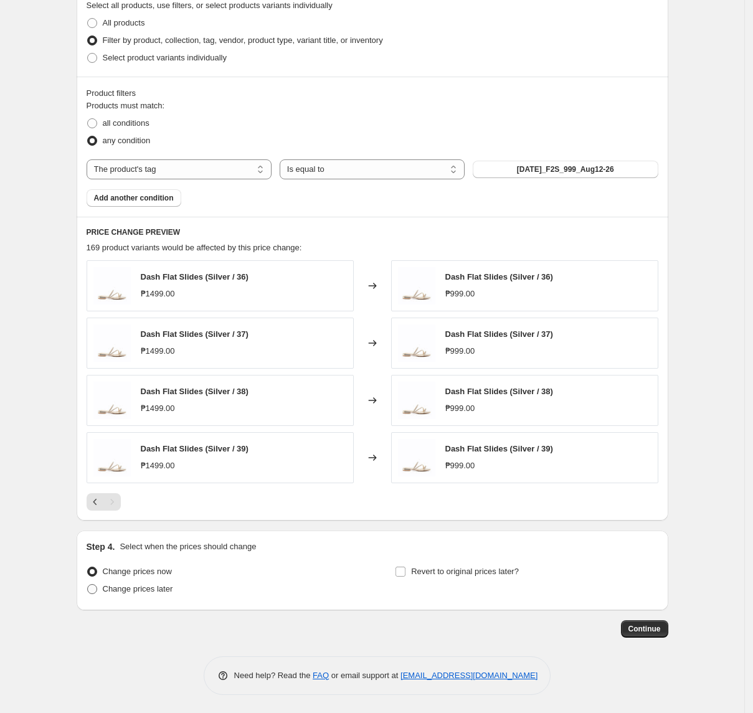
click at [146, 592] on span "Change prices later" at bounding box center [138, 588] width 70 height 9
click at [88, 585] on input "Change prices later" at bounding box center [87, 584] width 1 height 1
radio input "true"
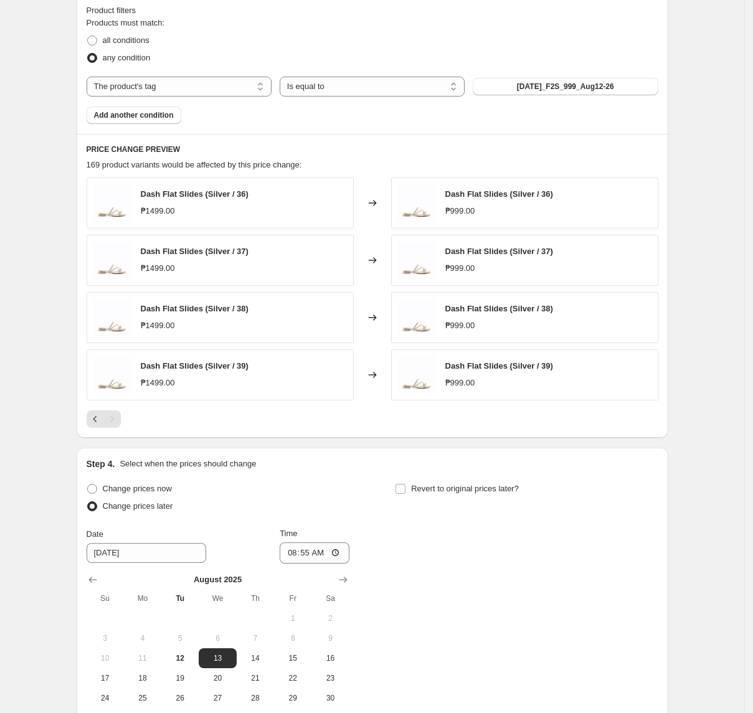
scroll to position [736, 0]
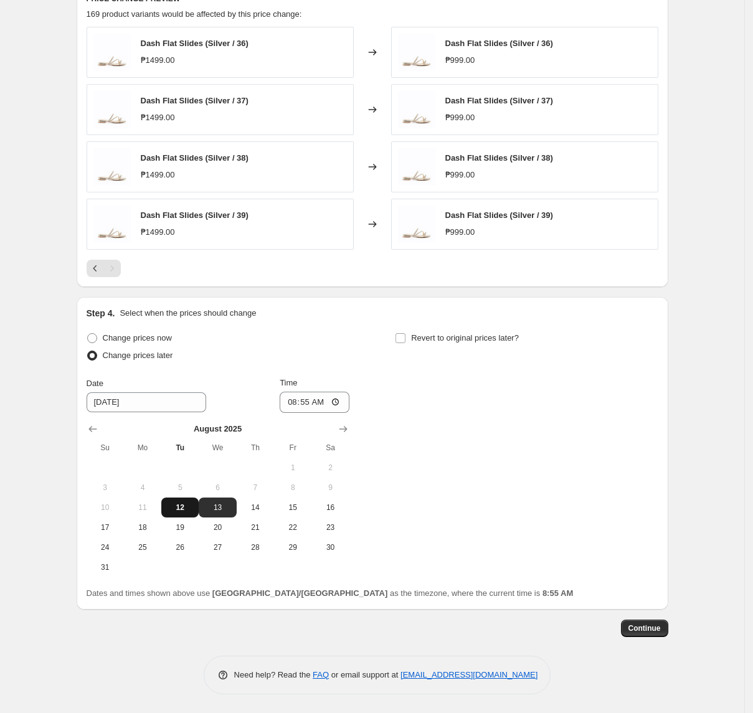
click at [194, 507] on span "12" at bounding box center [179, 508] width 27 height 10
type input "[DATE]"
click at [297, 404] on input "08:55" at bounding box center [315, 402] width 70 height 21
type input "11:00"
click at [434, 345] on label "Revert to original prices later?" at bounding box center [457, 338] width 124 height 17
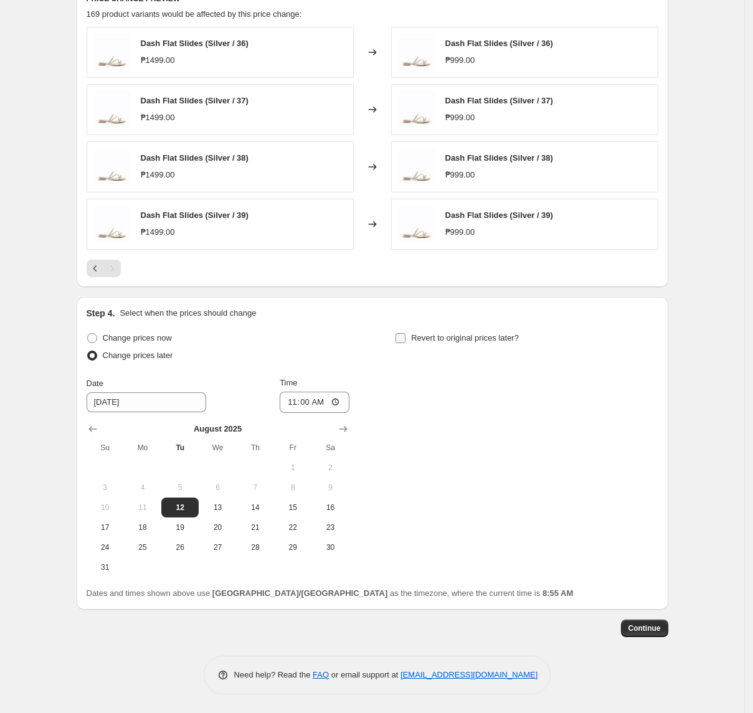
click at [406, 343] on input "Revert to original prices later?" at bounding box center [401, 338] width 10 height 10
checkbox input "true"
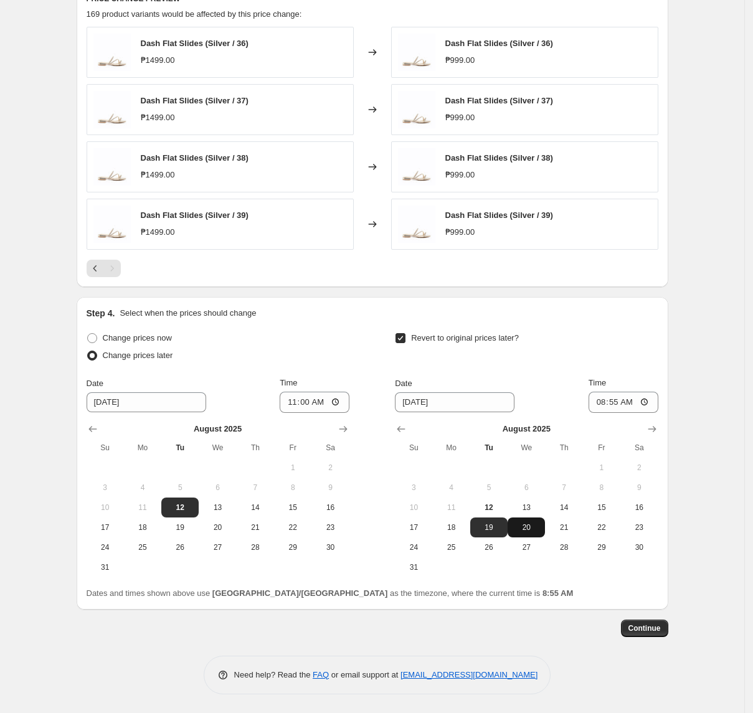
drag, startPoint x: 536, startPoint y: 545, endPoint x: 541, endPoint y: 533, distance: 12.3
click at [536, 545] on span "27" at bounding box center [526, 548] width 27 height 10
type input "[DATE]"
click at [604, 401] on input "08:55" at bounding box center [624, 402] width 70 height 21
type input "00:55"
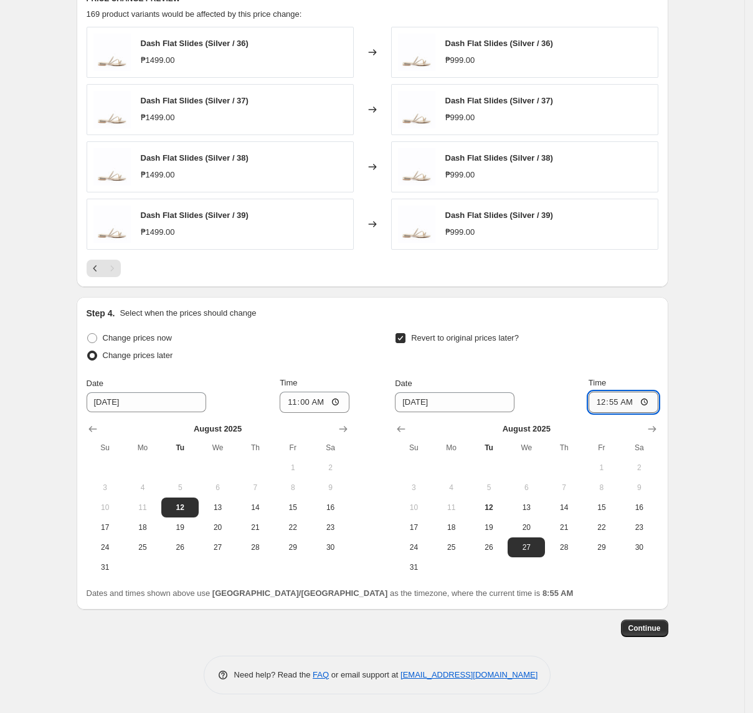
click at [602, 400] on input "00:55" at bounding box center [624, 402] width 70 height 21
type input "10:00"
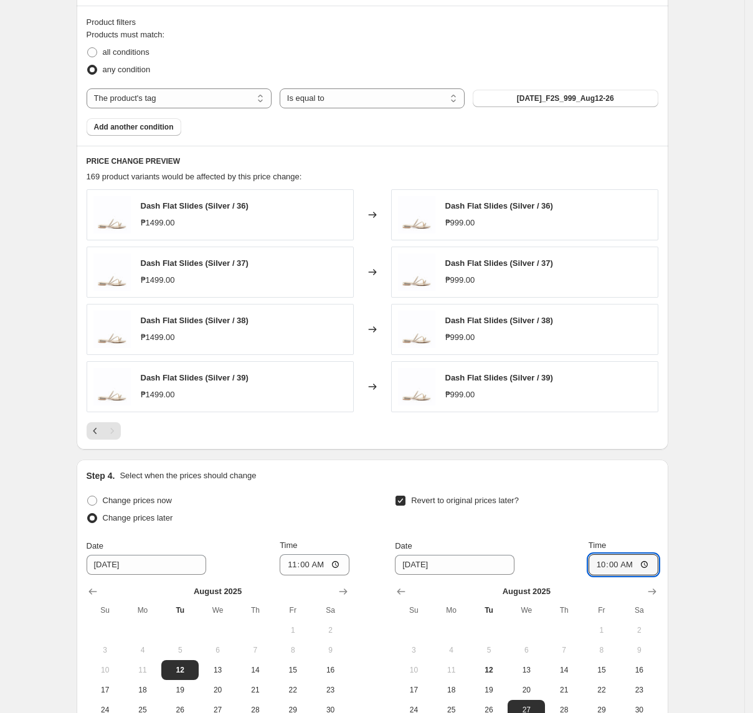
scroll to position [653, 0]
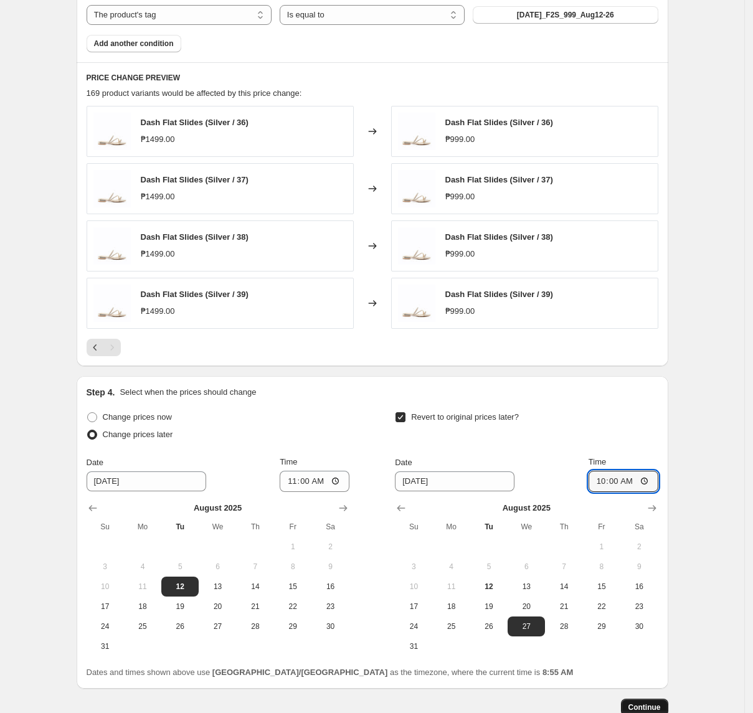
click at [647, 703] on button "Continue" at bounding box center [644, 707] width 47 height 17
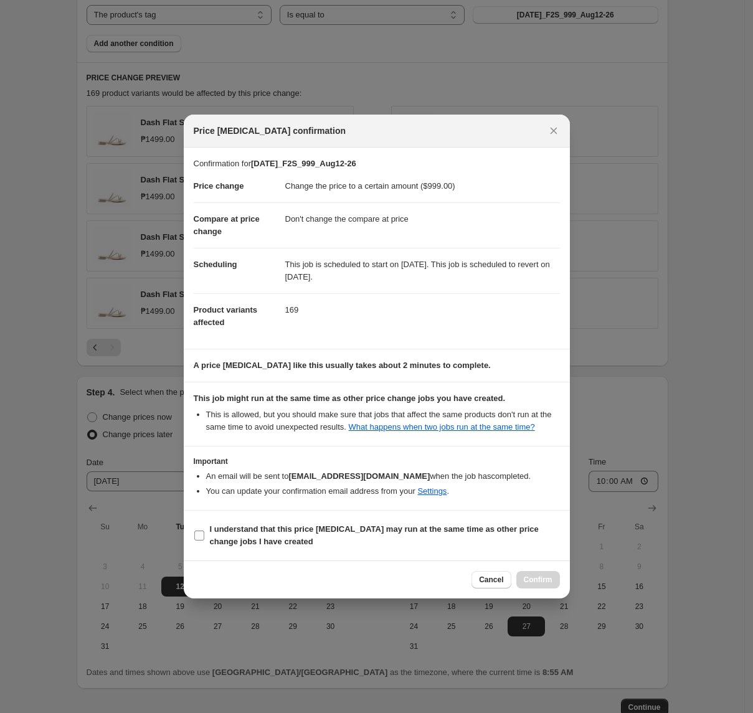
click at [259, 539] on b "I understand that this price [MEDICAL_DATA] may run at the same time as other p…" at bounding box center [374, 536] width 329 height 22
click at [204, 539] on input "I understand that this price [MEDICAL_DATA] may run at the same time as other p…" at bounding box center [199, 536] width 10 height 10
checkbox input "true"
click at [541, 577] on span "Confirm" at bounding box center [538, 580] width 29 height 10
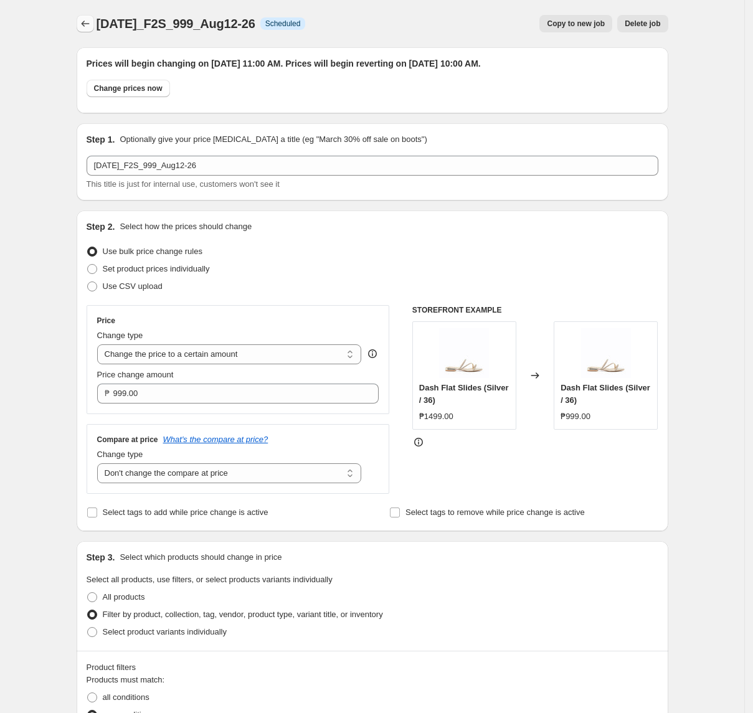
click at [82, 28] on icon "Price change jobs" at bounding box center [85, 23] width 12 height 12
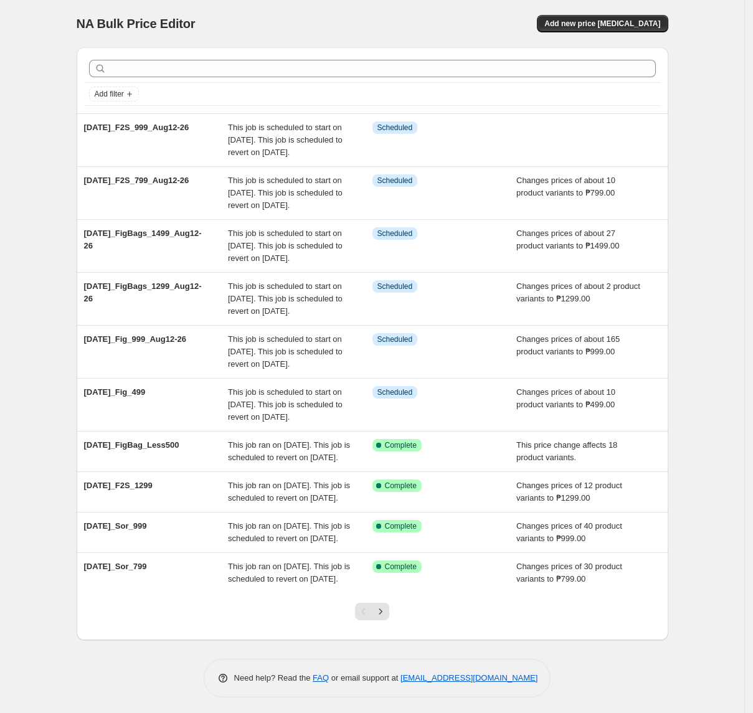
click at [471, 27] on div "Add new price [MEDICAL_DATA]" at bounding box center [519, 23] width 297 height 17
click at [594, 24] on span "Add new price [MEDICAL_DATA]" at bounding box center [603, 24] width 116 height 10
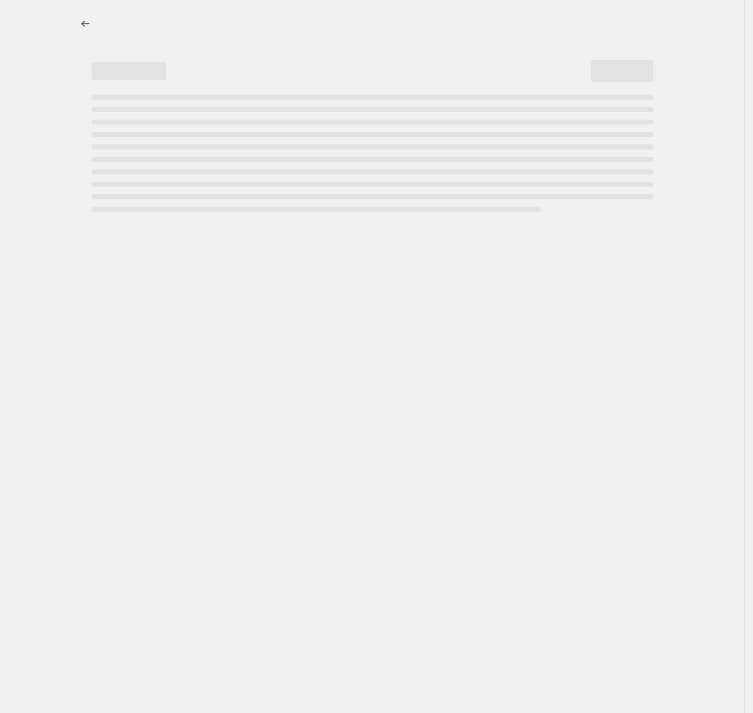
select select "percentage"
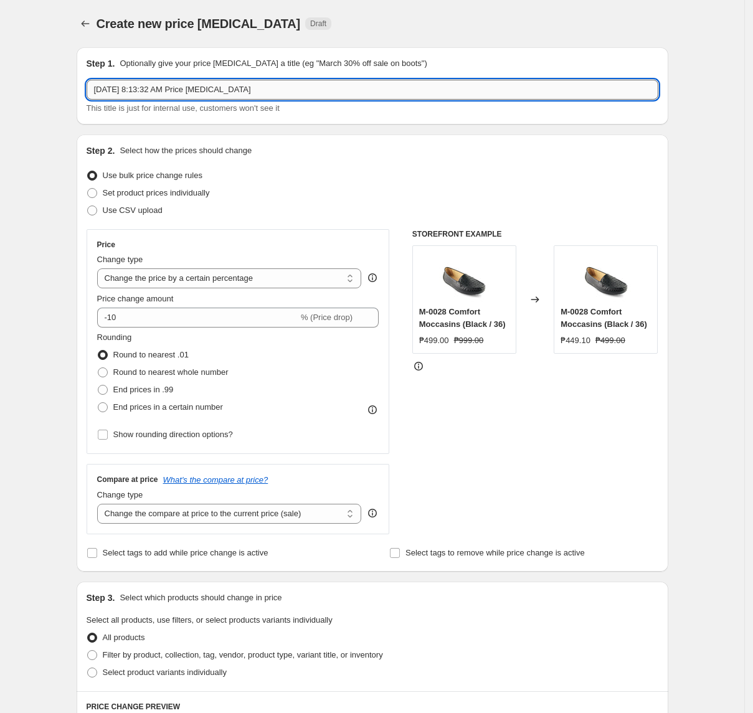
click at [300, 88] on input "[DATE] 8:13:32 AM Price [MEDICAL_DATA]" at bounding box center [373, 90] width 572 height 20
paste input "2025_F2S_1299_Aug12-26"
type input "[DATE]_F2S_1299_Aug12-26"
click at [183, 277] on select "Change the price to a certain amount Change the price by a certain amount Chang…" at bounding box center [229, 279] width 265 height 20
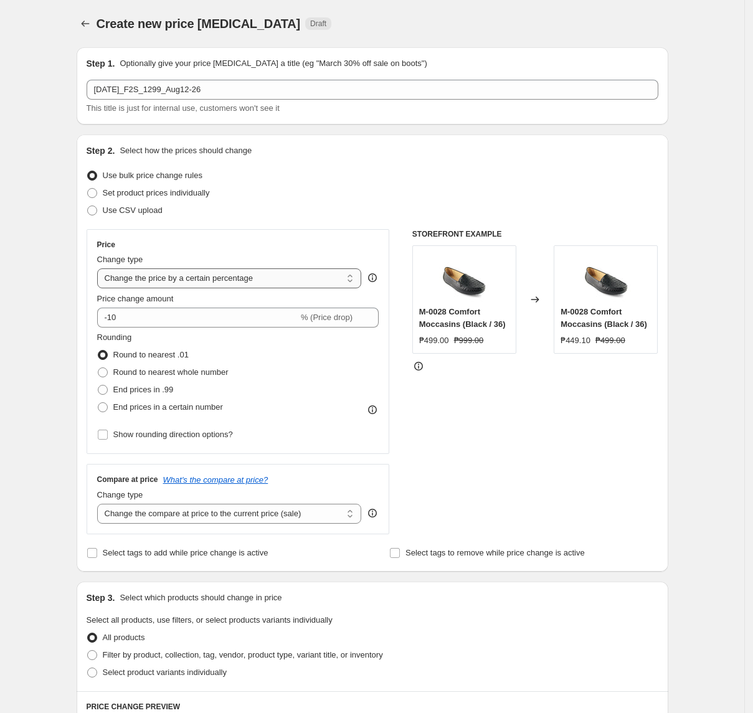
select select "to"
click at [101, 269] on select "Change the price to a certain amount Change the price by a certain amount Chang…" at bounding box center [229, 279] width 265 height 20
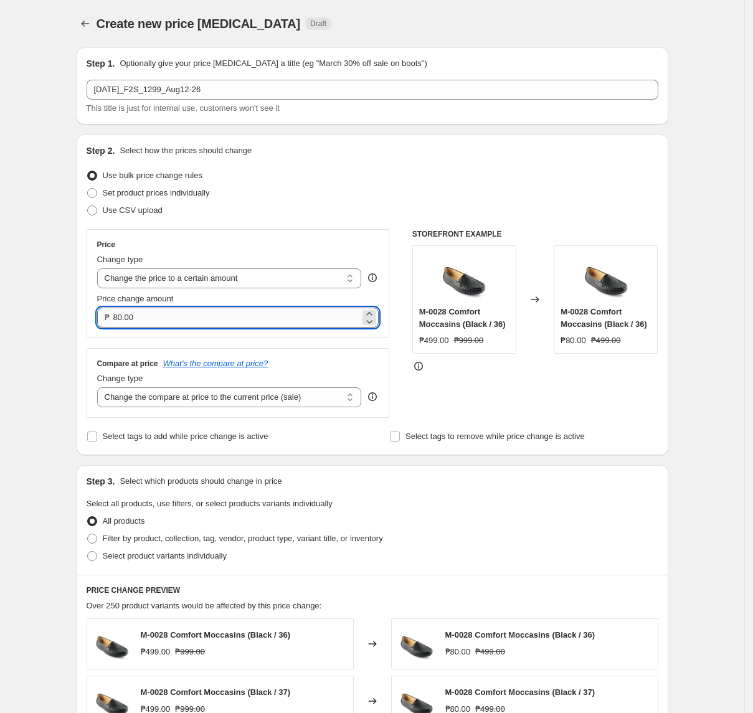
click at [202, 315] on input "80.00" at bounding box center [236, 318] width 247 height 20
type input "1299.00"
click at [254, 401] on select "Change the compare at price to the current price (sale) Change the compare at p…" at bounding box center [229, 398] width 265 height 20
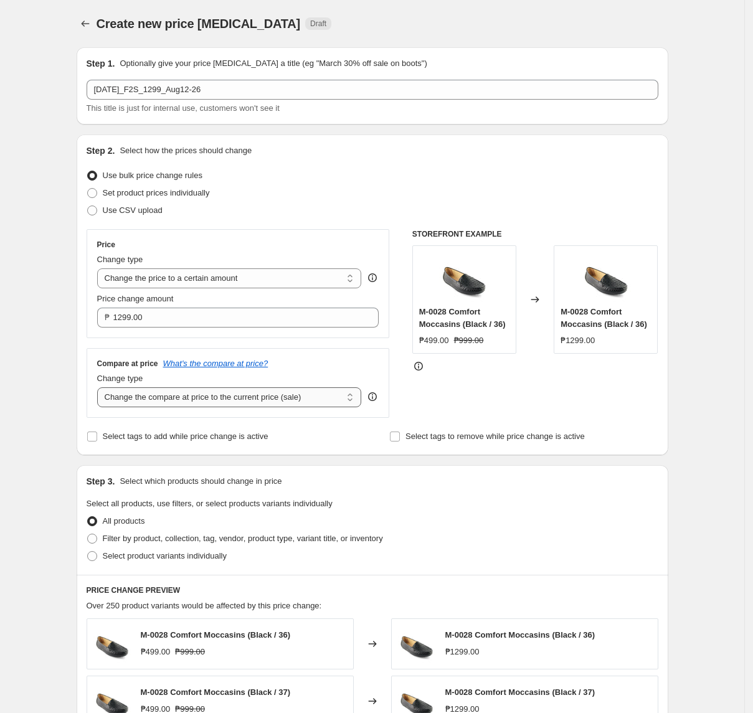
select select "no_change"
click at [101, 389] on select "Change the compare at price to the current price (sale) Change the compare at p…" at bounding box center [229, 398] width 265 height 20
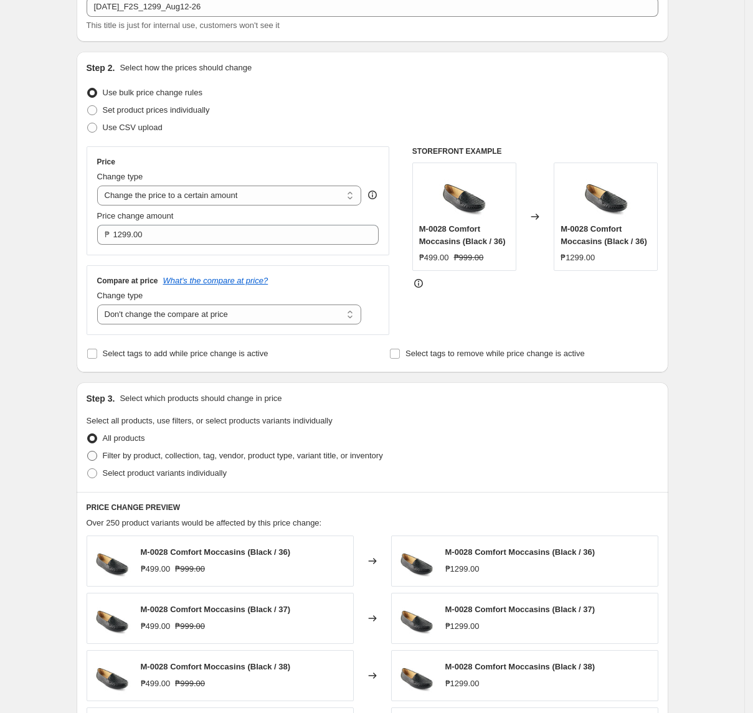
click at [165, 460] on span "Filter by product, collection, tag, vendor, product type, variant title, or inv…" at bounding box center [243, 455] width 280 height 9
click at [88, 452] on input "Filter by product, collection, tag, vendor, product type, variant title, or inv…" at bounding box center [87, 451] width 1 height 1
radio input "true"
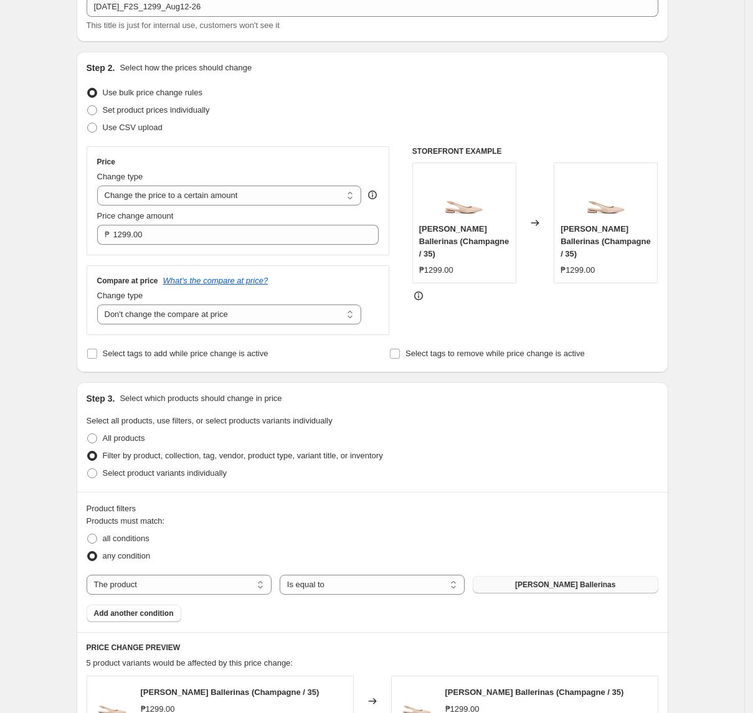
click at [528, 586] on button "[PERSON_NAME] Ballerinas" at bounding box center [565, 584] width 185 height 17
click at [178, 579] on select "The product The product's collection The product's tag The product's vendor The…" at bounding box center [179, 585] width 185 height 20
select select "tag"
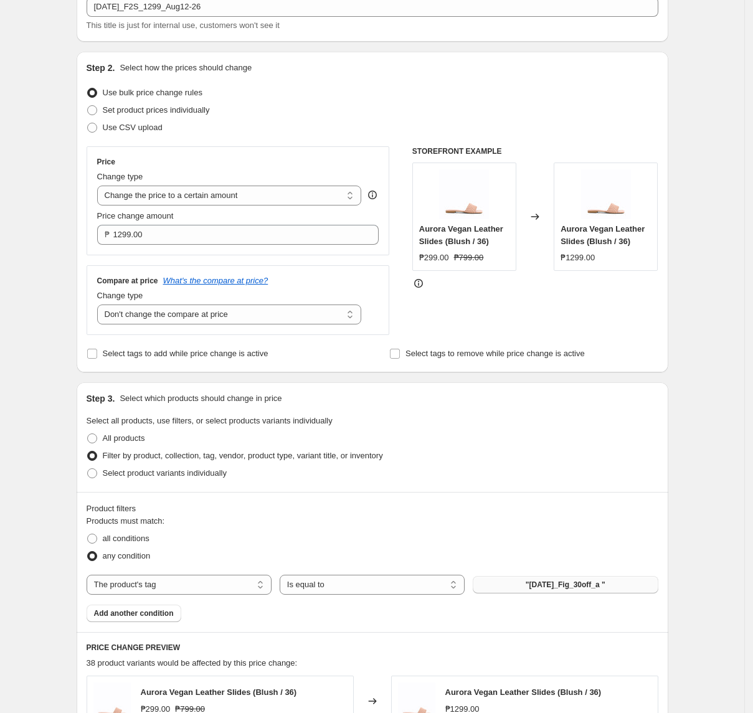
click at [572, 586] on span ""[DATE]_Fig_30off_a "" at bounding box center [566, 585] width 80 height 10
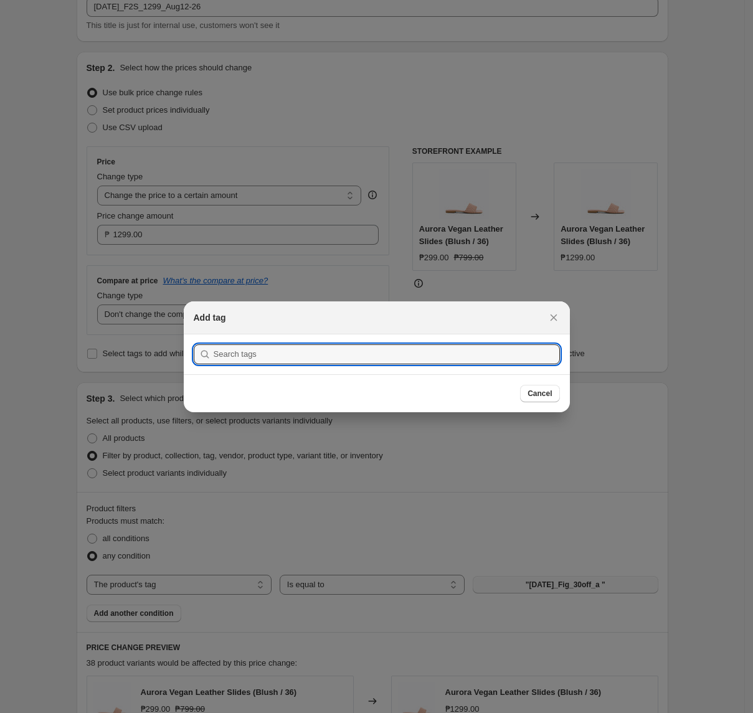
scroll to position [0, 0]
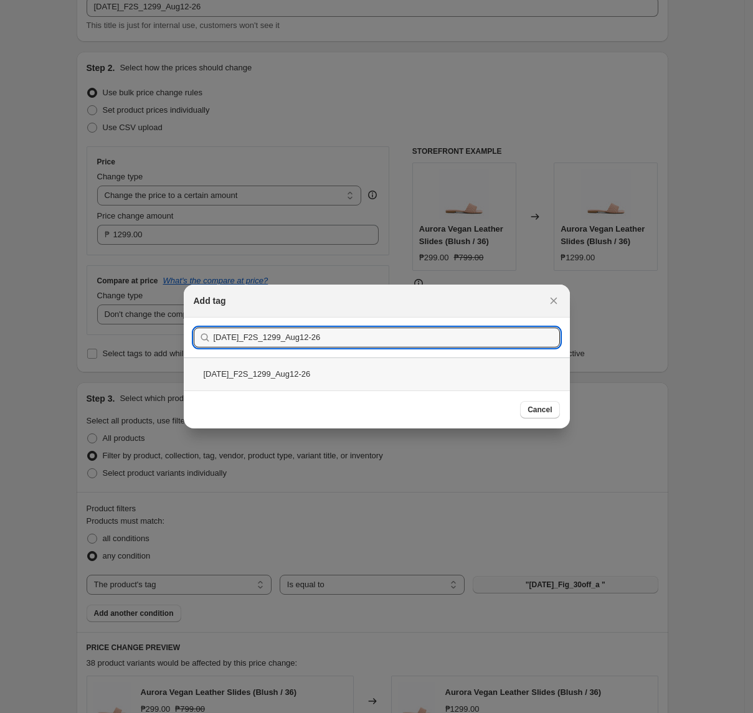
type input "[DATE]_F2S_1299_Aug12-26"
click at [360, 372] on div "[DATE]_F2S_1299_Aug12-26" at bounding box center [377, 374] width 386 height 33
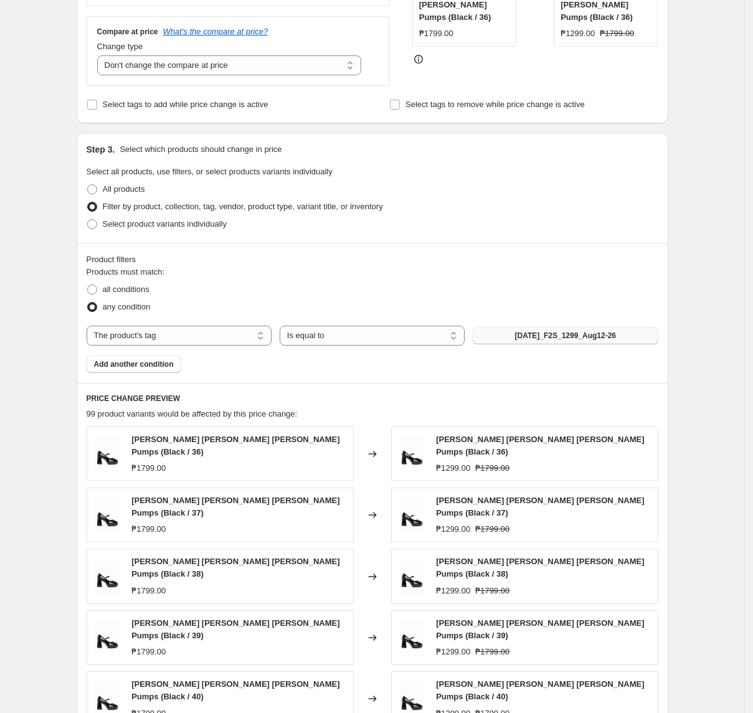
scroll to position [415, 0]
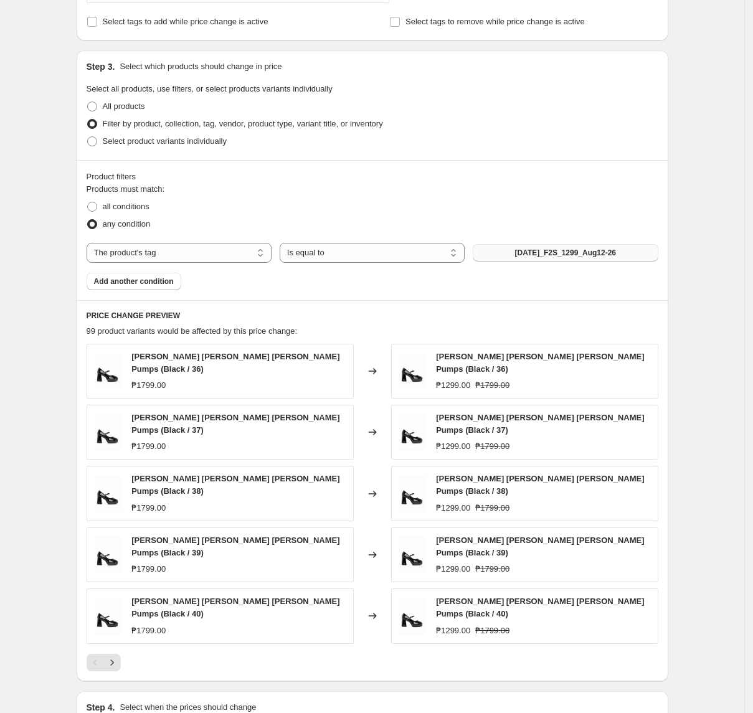
click at [24, 586] on div "Create new price [MEDICAL_DATA]. This page is ready Create new price [MEDICAL_D…" at bounding box center [372, 230] width 745 height 1290
drag, startPoint x: 118, startPoint y: 641, endPoint x: 93, endPoint y: 641, distance: 24.3
click at [118, 657] on icon "Next" at bounding box center [112, 663] width 12 height 12
click at [117, 657] on icon "Next" at bounding box center [112, 663] width 12 height 12
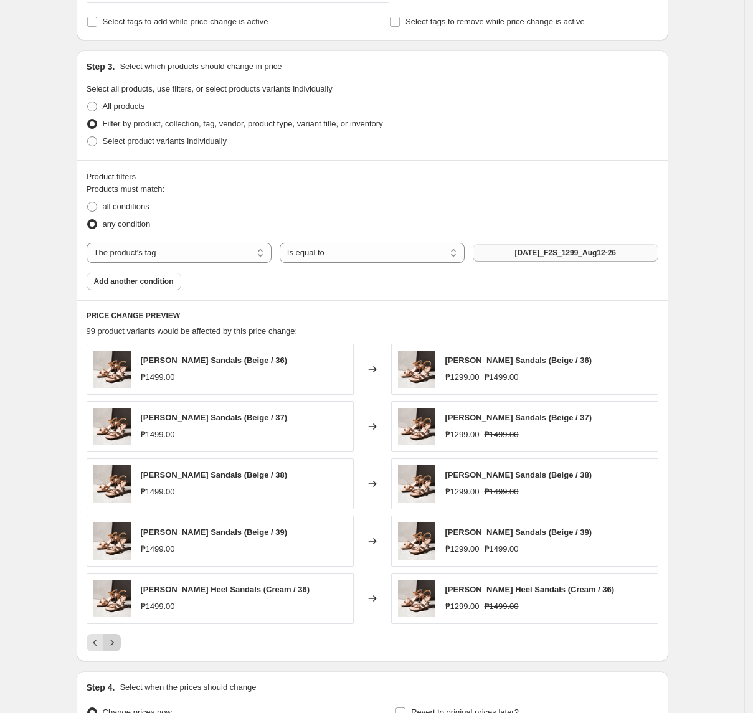
click at [118, 646] on icon "Next" at bounding box center [112, 643] width 12 height 12
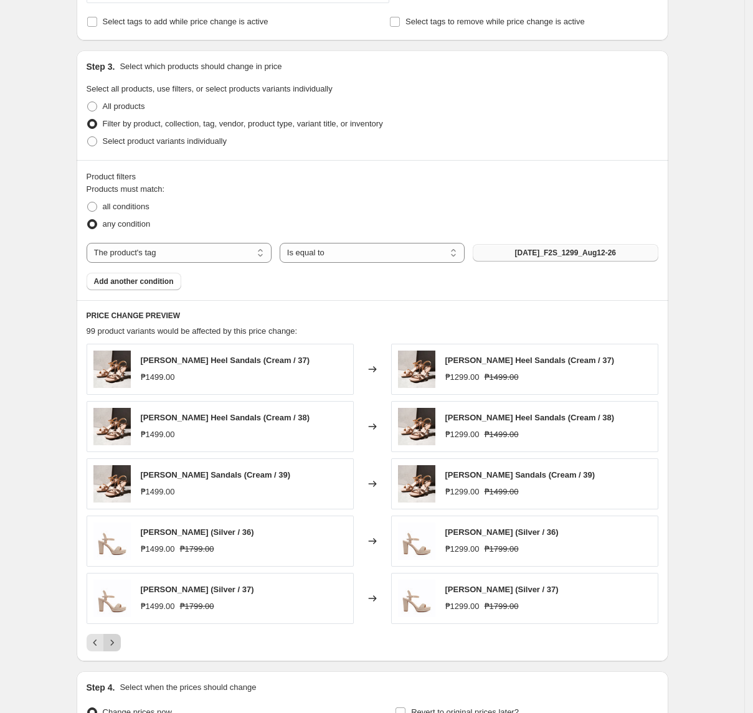
click at [118, 649] on icon "Next" at bounding box center [112, 643] width 12 height 12
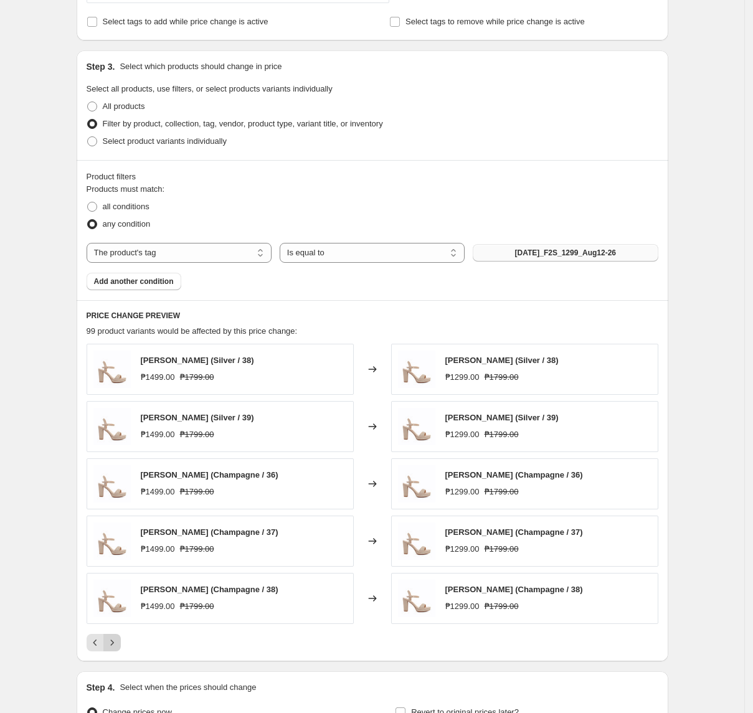
click at [118, 649] on icon "Next" at bounding box center [112, 643] width 12 height 12
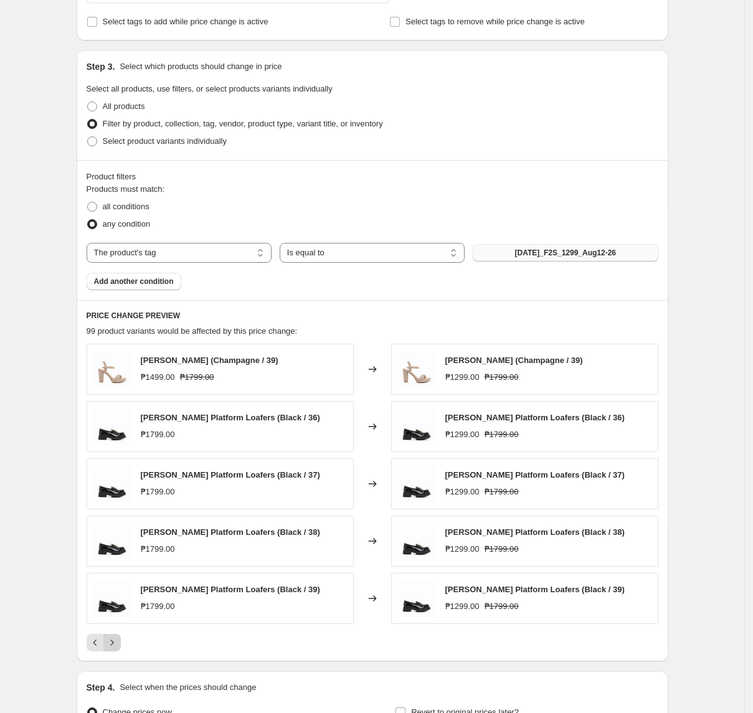
click at [118, 645] on icon "Next" at bounding box center [112, 643] width 12 height 12
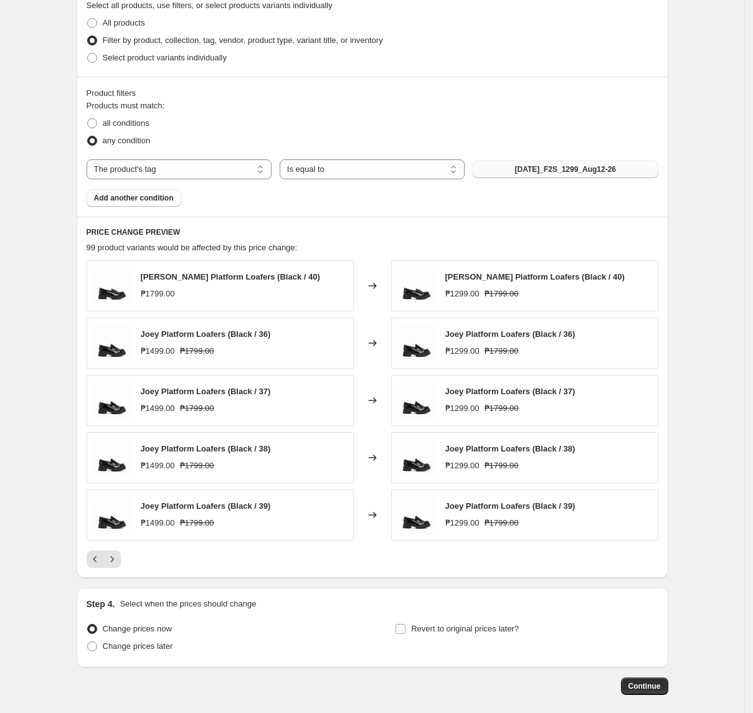
scroll to position [561, 0]
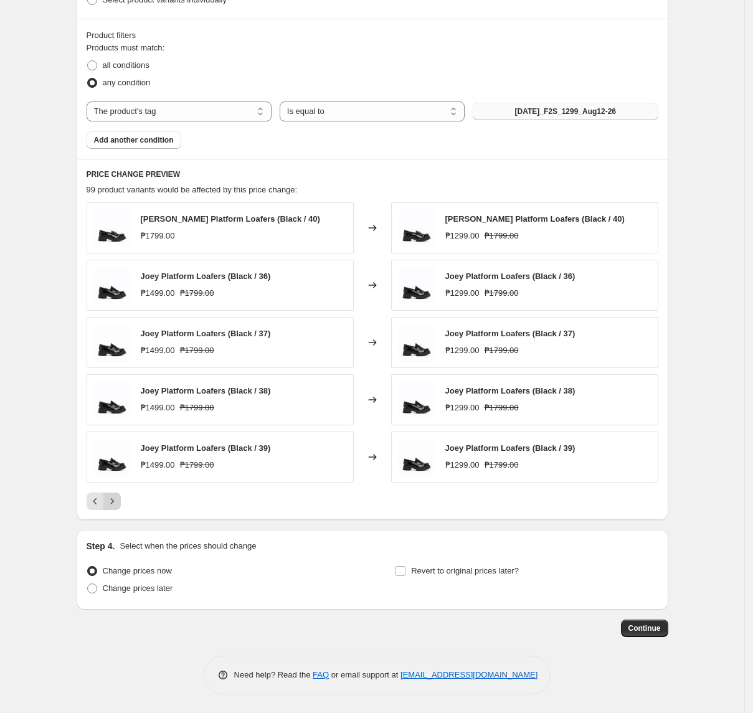
click at [121, 502] on button "Next" at bounding box center [111, 501] width 17 height 17
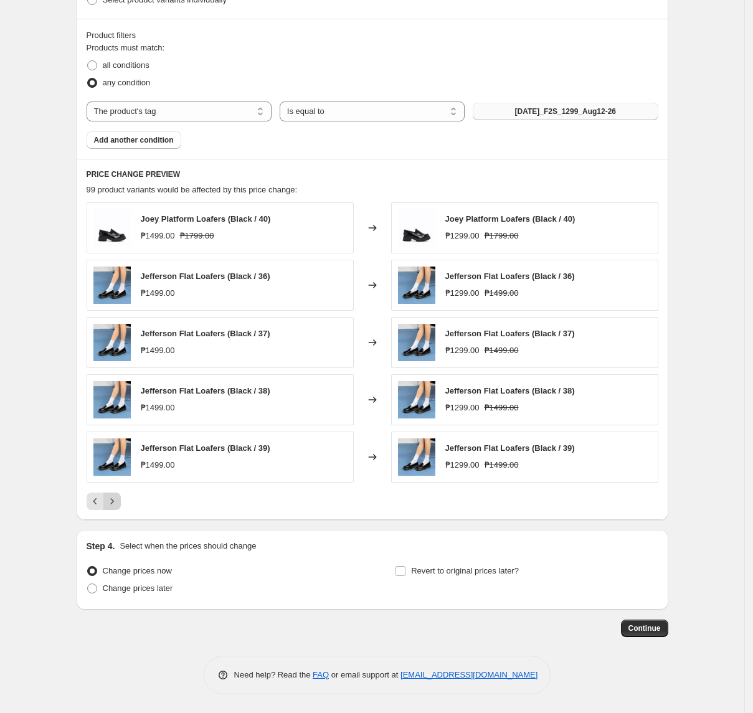
click at [116, 504] on icon "Next" at bounding box center [112, 501] width 12 height 12
click at [113, 502] on icon "Next" at bounding box center [111, 501] width 3 height 6
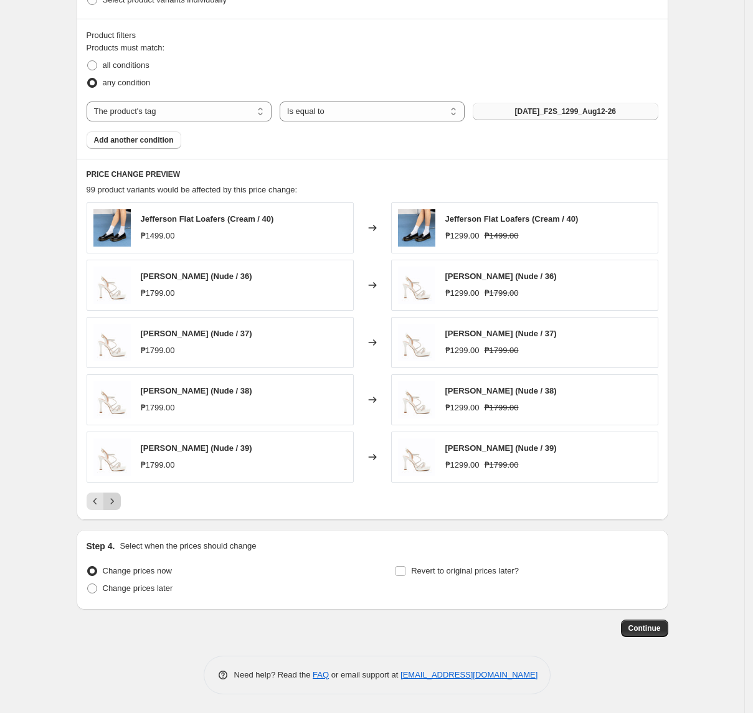
click at [116, 502] on icon "Next" at bounding box center [112, 501] width 12 height 12
click at [121, 503] on button "Next" at bounding box center [111, 501] width 17 height 17
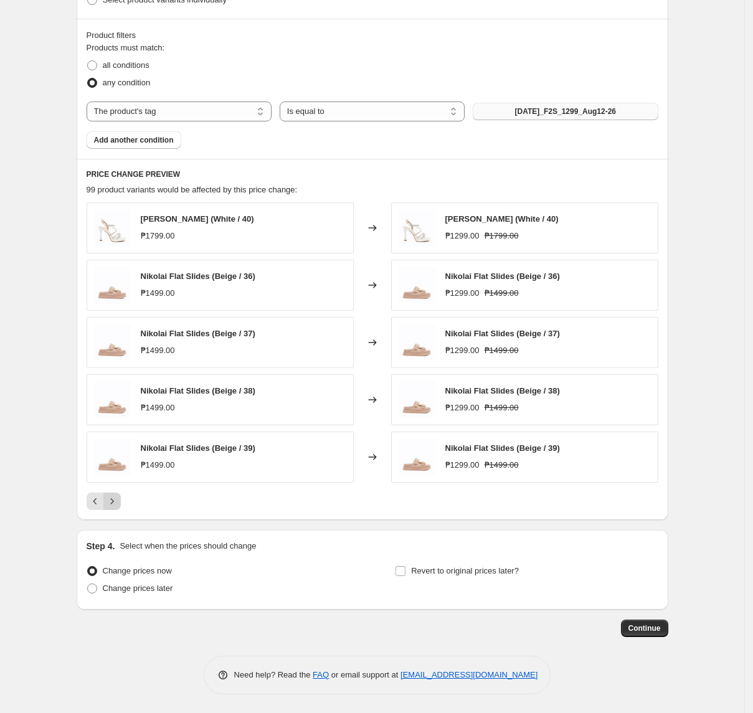
click at [118, 502] on icon "Next" at bounding box center [112, 501] width 12 height 12
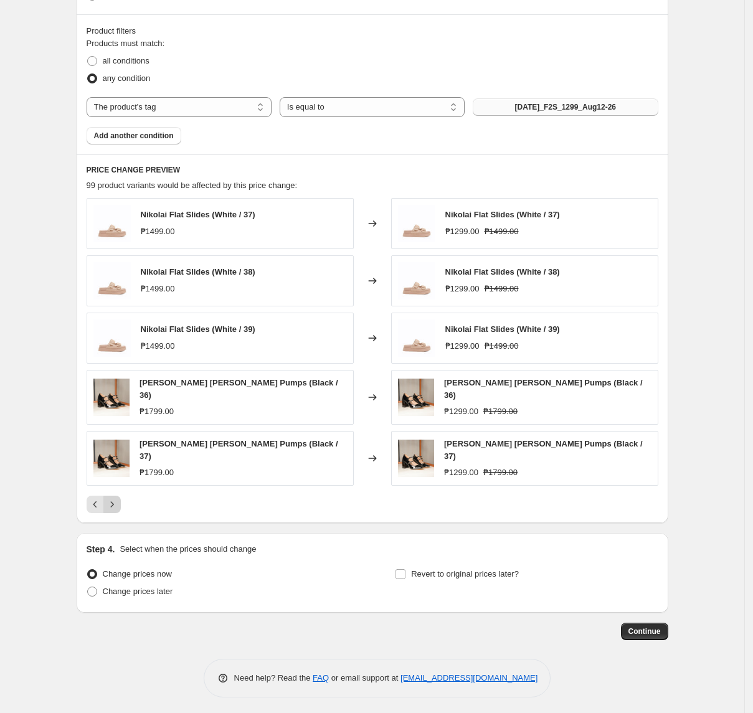
click at [118, 504] on icon "Next" at bounding box center [112, 504] width 12 height 12
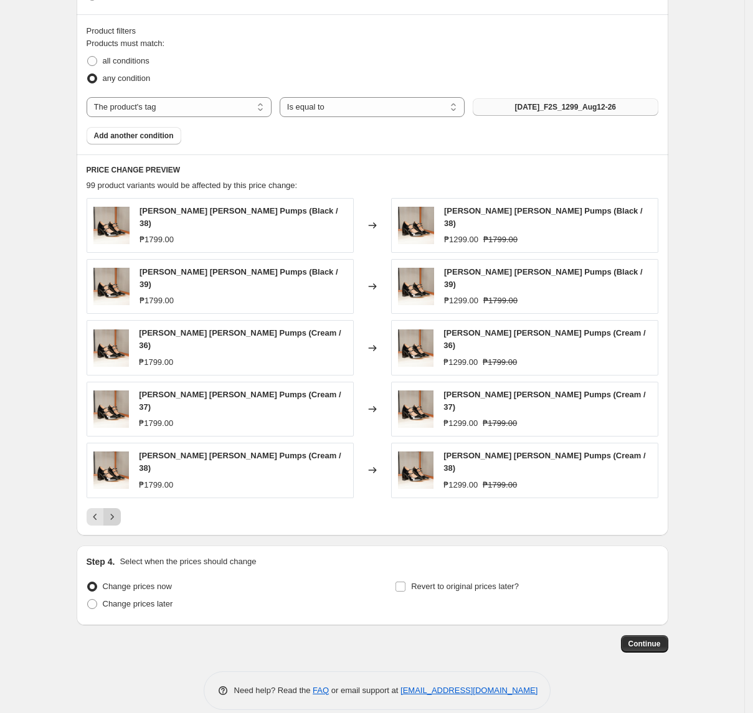
click at [117, 511] on icon "Next" at bounding box center [112, 517] width 12 height 12
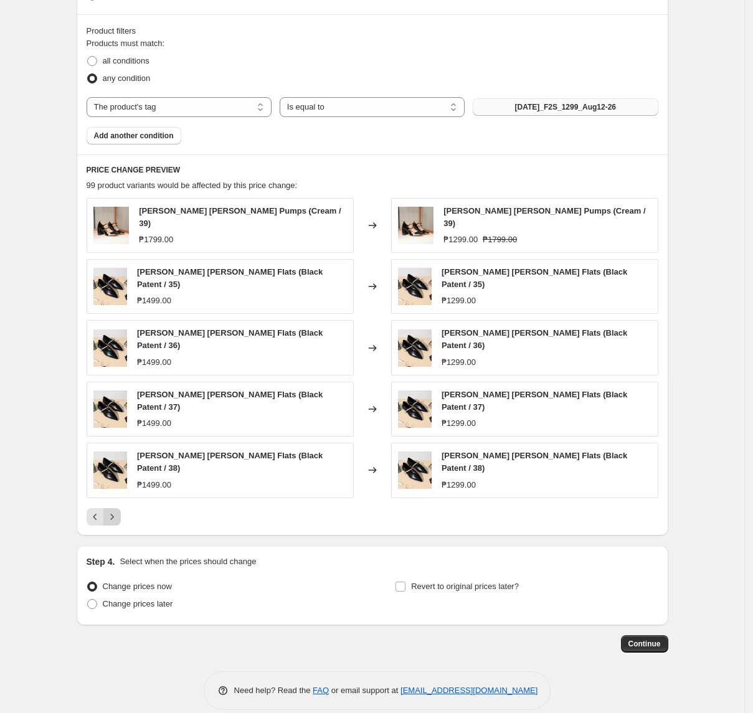
click at [121, 508] on button "Next" at bounding box center [111, 516] width 17 height 17
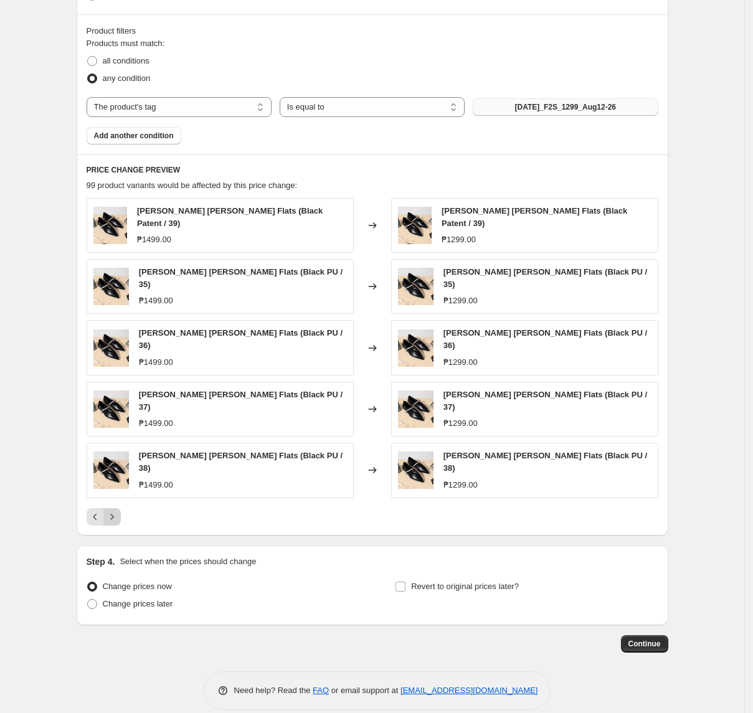
click at [121, 508] on button "Next" at bounding box center [111, 516] width 17 height 17
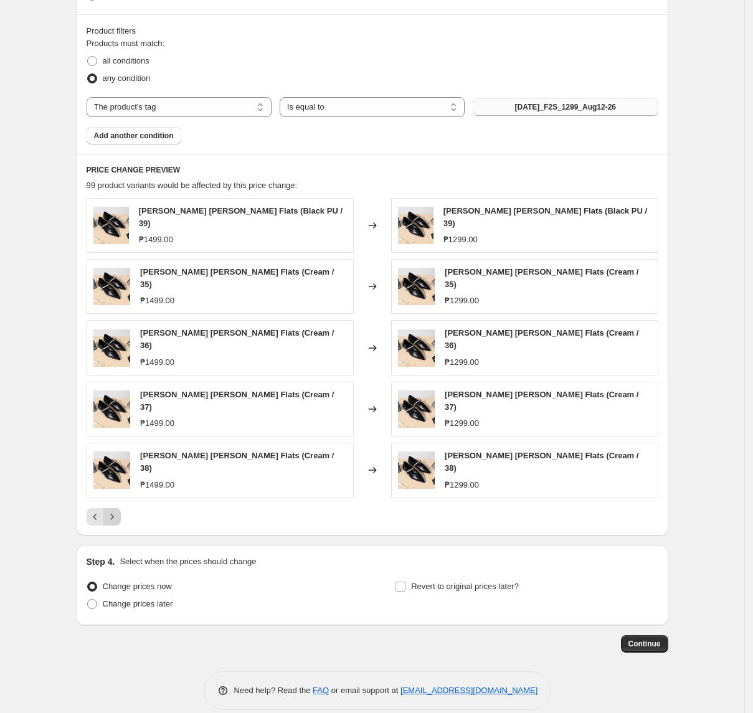
click at [121, 508] on button "Next" at bounding box center [111, 516] width 17 height 17
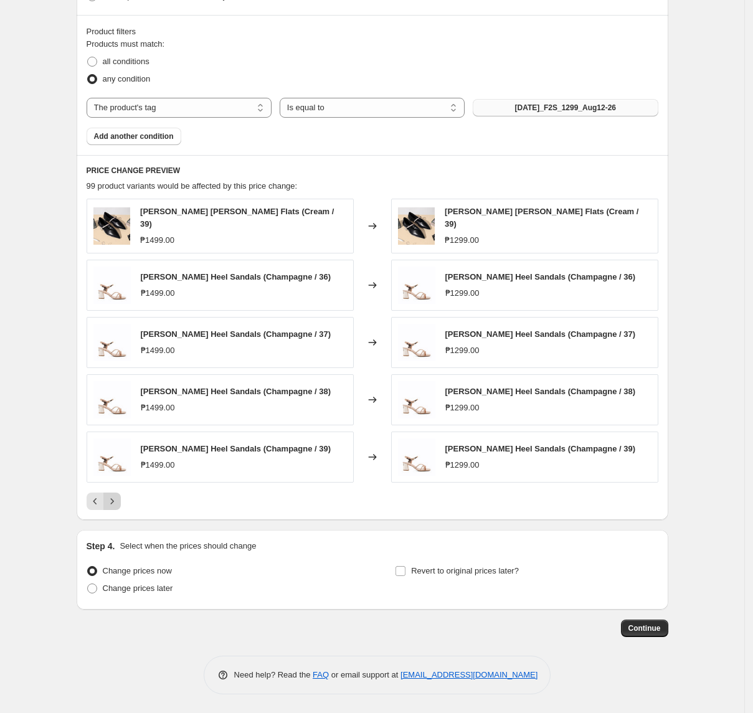
click at [118, 506] on icon "Next" at bounding box center [112, 501] width 12 height 12
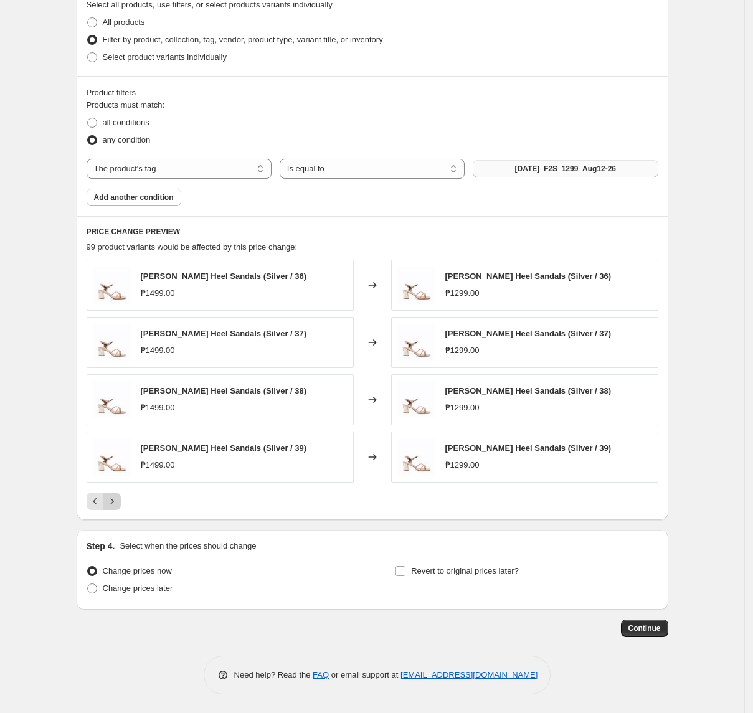
scroll to position [502, 0]
drag, startPoint x: 151, startPoint y: 586, endPoint x: 153, endPoint y: 577, distance: 9.7
click at [151, 586] on span "Change prices later" at bounding box center [138, 588] width 70 height 9
click at [88, 584] on input "Change prices later" at bounding box center [87, 584] width 1 height 1
radio input "true"
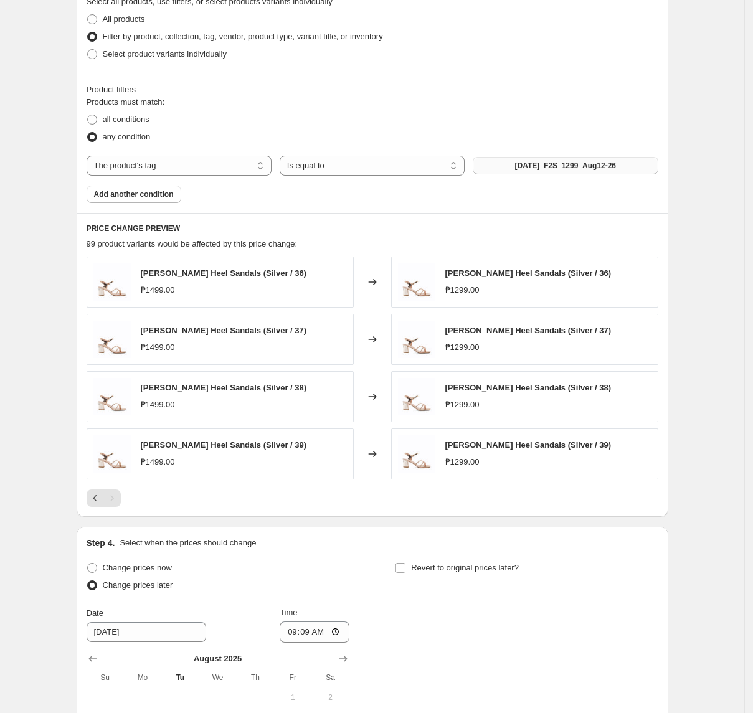
scroll to position [736, 0]
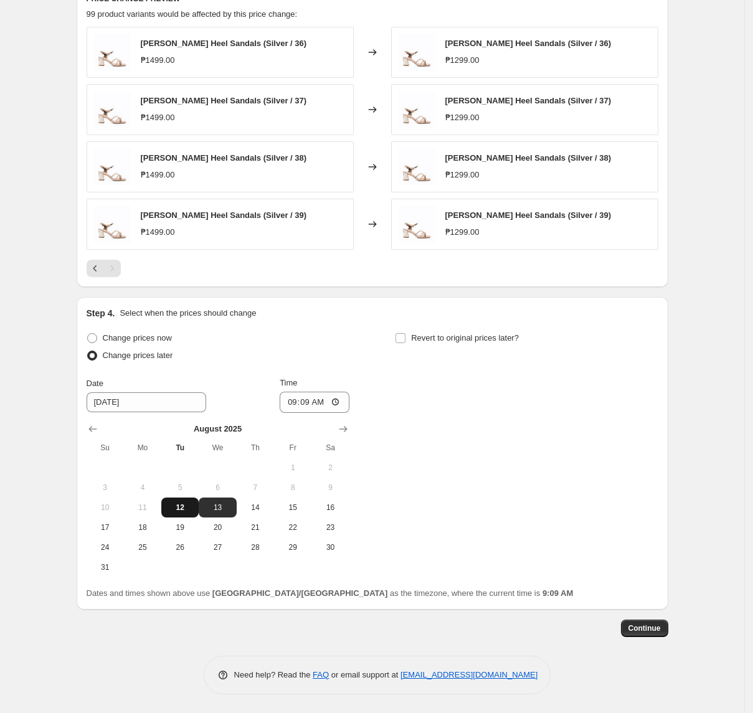
click at [186, 514] on button "12" at bounding box center [179, 508] width 37 height 20
type input "[DATE]"
click at [290, 406] on input "09:09" at bounding box center [315, 402] width 70 height 21
type input "11:00"
click at [452, 330] on label "Revert to original prices later?" at bounding box center [457, 338] width 124 height 17
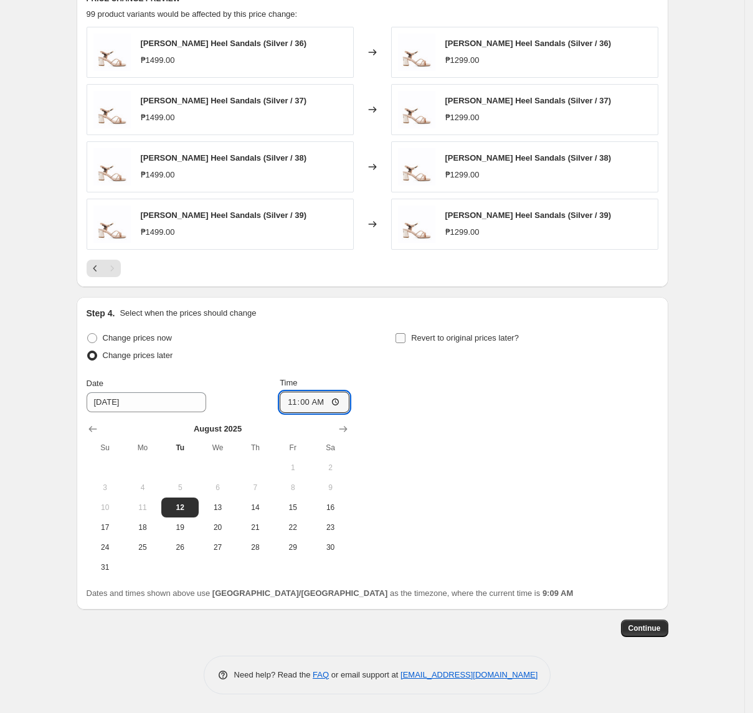
click at [406, 333] on input "Revert to original prices later?" at bounding box center [401, 338] width 10 height 10
checkbox input "true"
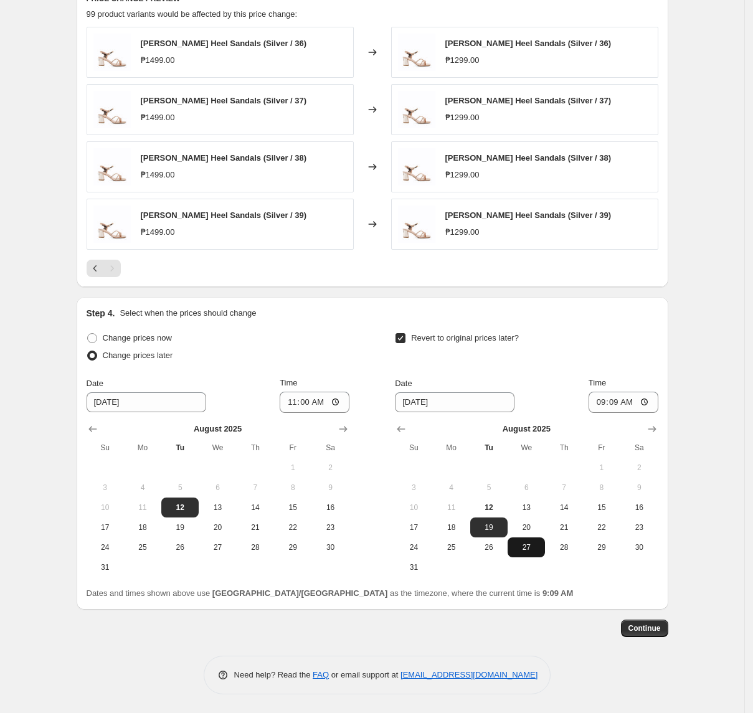
click at [532, 553] on button "27" at bounding box center [526, 548] width 37 height 20
type input "[DATE]"
click at [606, 400] on input "09:09" at bounding box center [624, 402] width 70 height 21
type input "10:00"
click at [657, 631] on span "Continue" at bounding box center [645, 629] width 32 height 10
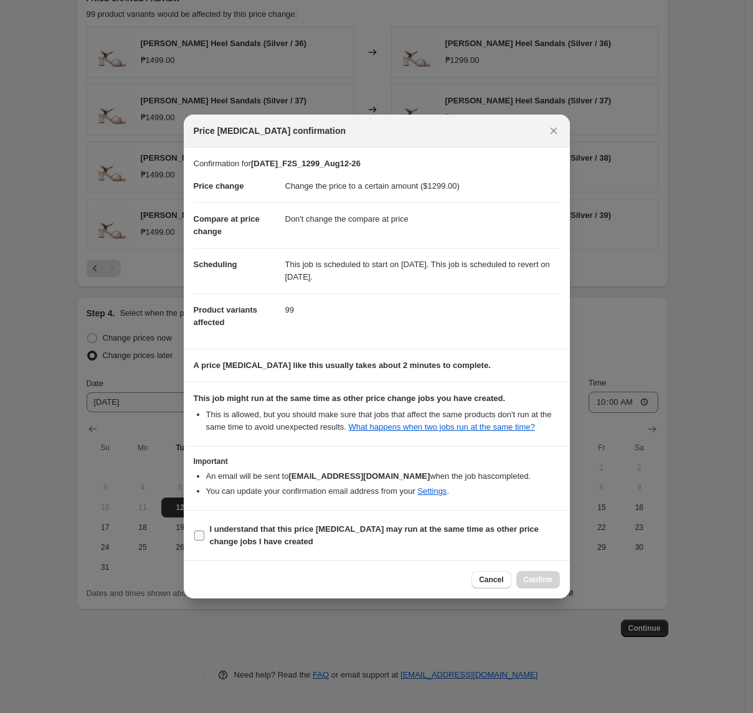
click at [280, 537] on span "I understand that this price [MEDICAL_DATA] may run at the same time as other p…" at bounding box center [385, 535] width 350 height 25
click at [204, 537] on input "I understand that this price [MEDICAL_DATA] may run at the same time as other p…" at bounding box center [199, 536] width 10 height 10
checkbox input "true"
click at [522, 576] on button "Confirm" at bounding box center [538, 579] width 44 height 17
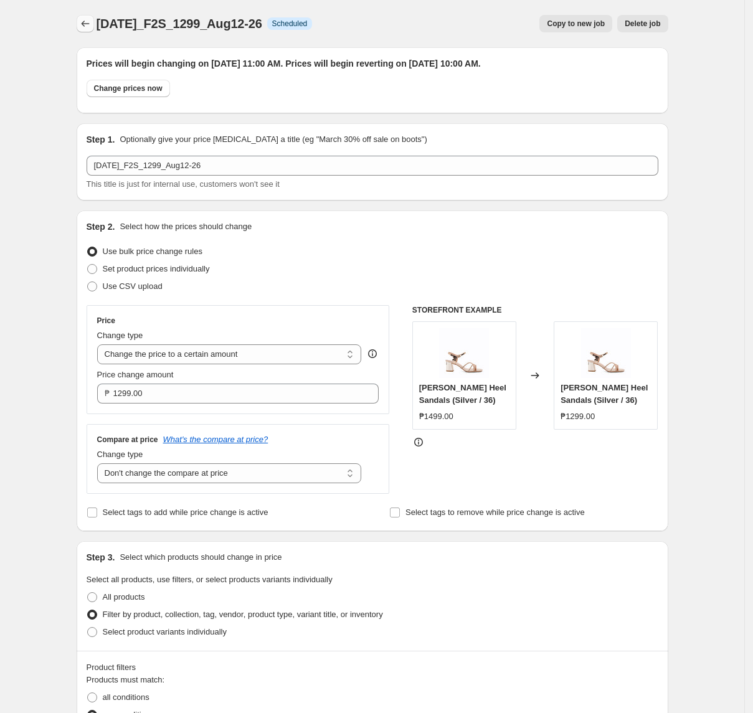
click at [93, 16] on button "Price change jobs" at bounding box center [85, 23] width 17 height 17
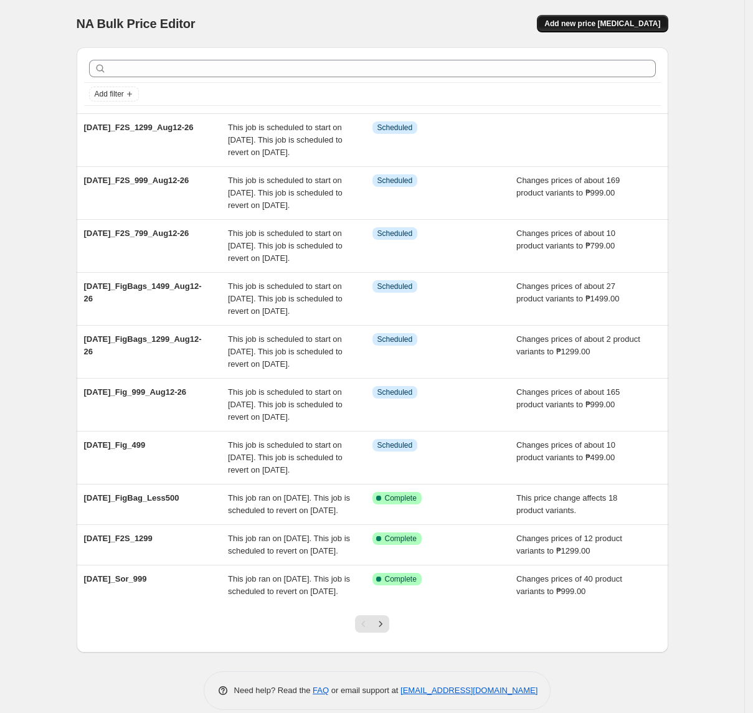
click at [574, 25] on button "Add new price [MEDICAL_DATA]" at bounding box center [602, 23] width 131 height 17
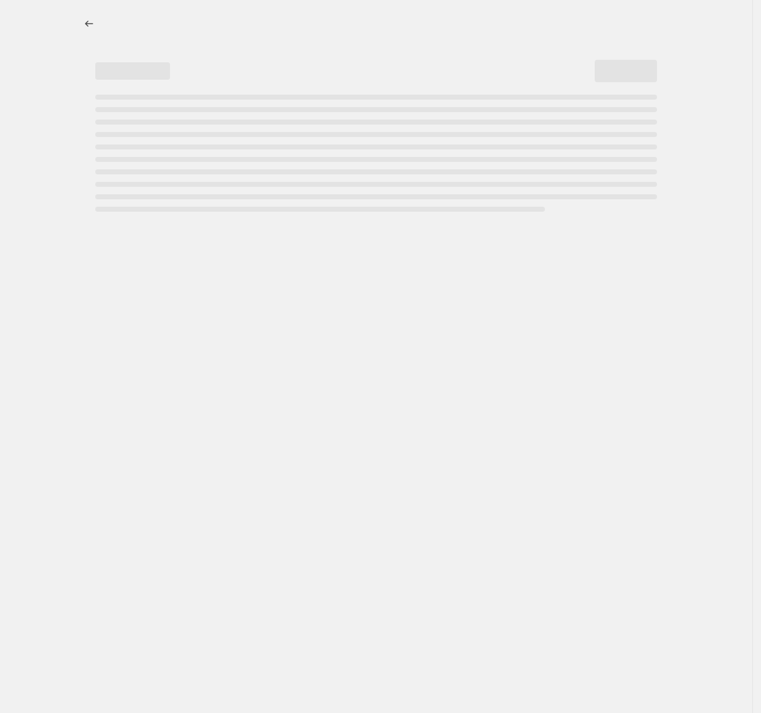
select select "percentage"
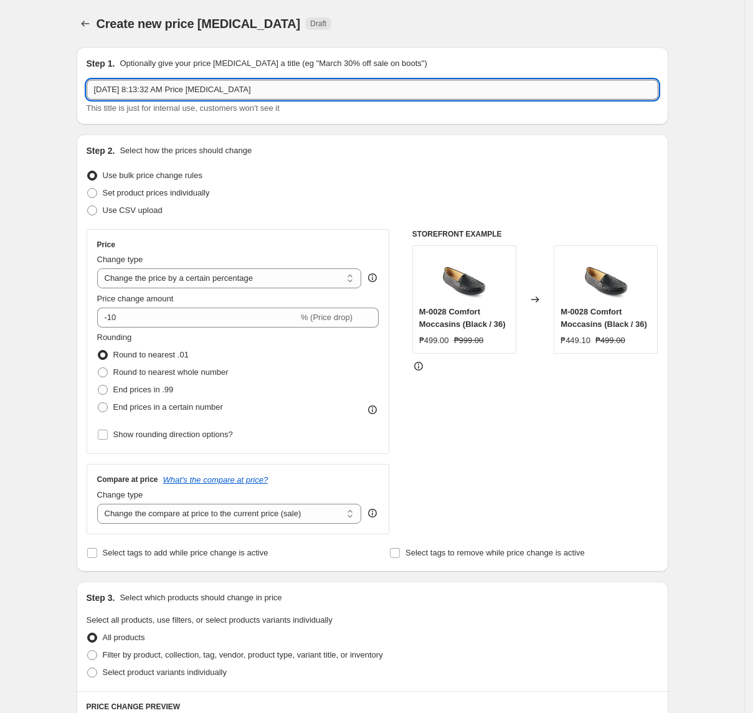
click at [207, 90] on input "[DATE] 8:13:32 AM Price [MEDICAL_DATA]" at bounding box center [373, 90] width 572 height 20
paste input "2025_F2S_1499_Aug12-26"
type input "[DATE]_F2S_1499_Aug12-26"
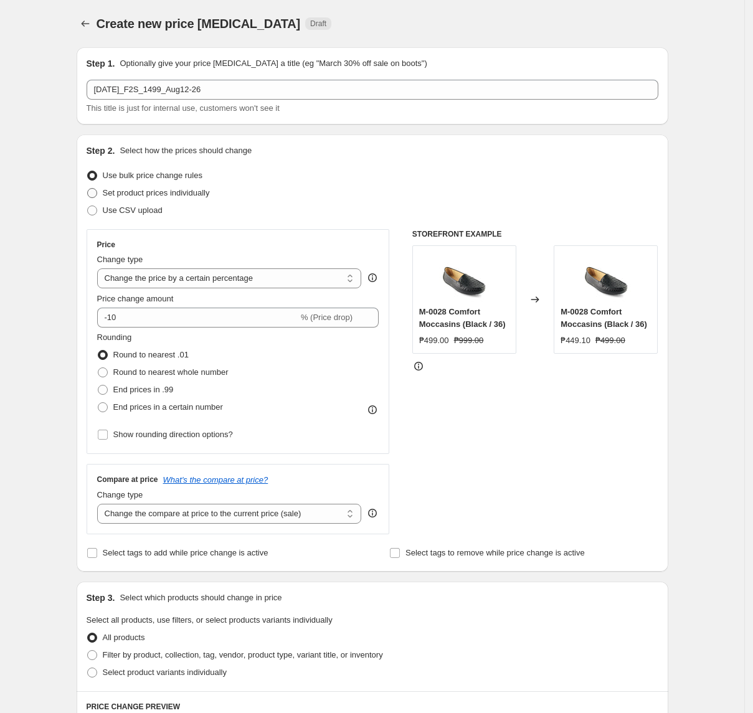
click at [182, 195] on span "Set product prices individually" at bounding box center [156, 192] width 107 height 9
click at [88, 189] on input "Set product prices individually" at bounding box center [87, 188] width 1 height 1
radio input "true"
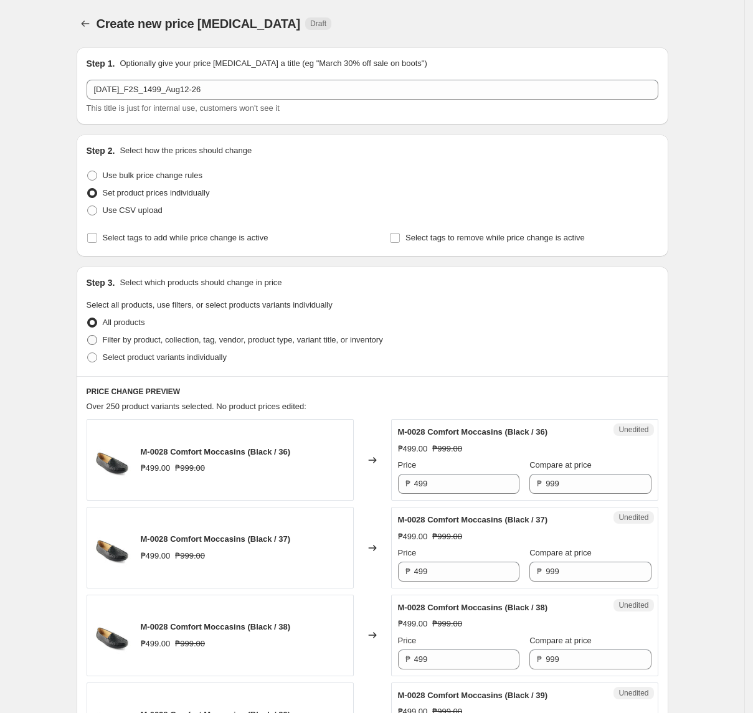
click at [209, 342] on span "Filter by product, collection, tag, vendor, product type, variant title, or inv…" at bounding box center [243, 339] width 280 height 9
click at [88, 336] on input "Filter by product, collection, tag, vendor, product type, variant title, or inv…" at bounding box center [87, 335] width 1 height 1
radio input "true"
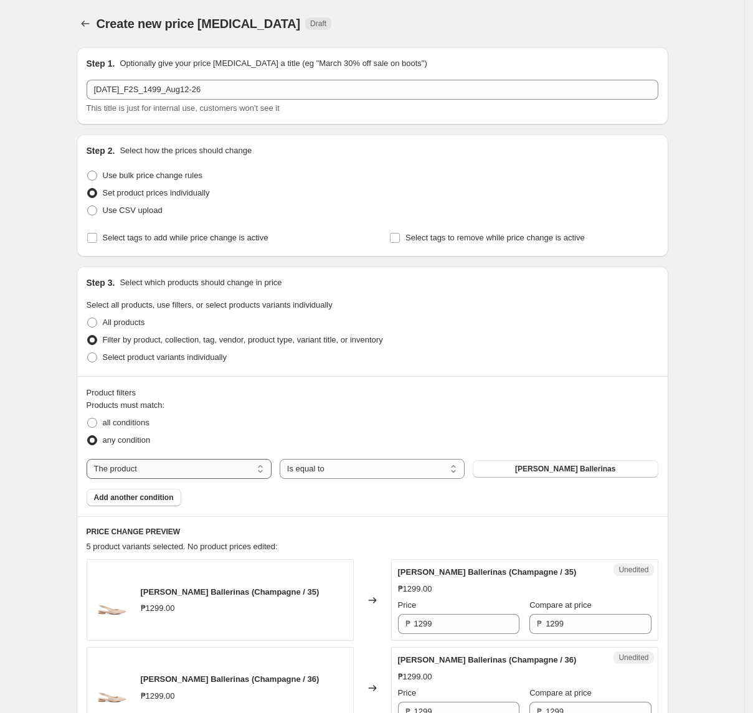
click at [198, 467] on select "The product The product's collection The product's tag The product's vendor The…" at bounding box center [179, 469] width 185 height 20
select select "tag"
click at [602, 471] on span ""[DATE]_Fig_30off_a "" at bounding box center [566, 469] width 80 height 10
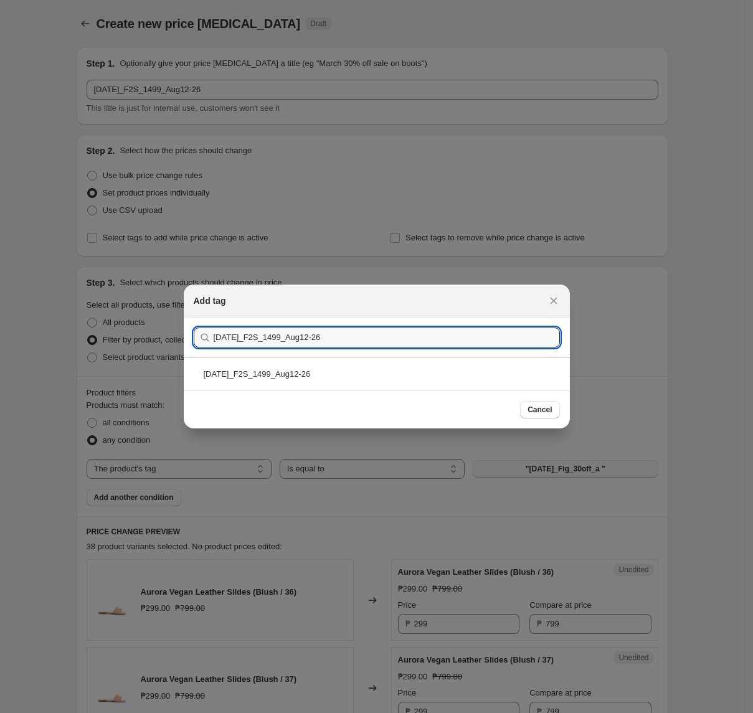
type input "[DATE]_F2S_1499_Aug12-26"
click at [404, 374] on div "[DATE]_F2S_1499_Aug12-26" at bounding box center [377, 374] width 386 height 33
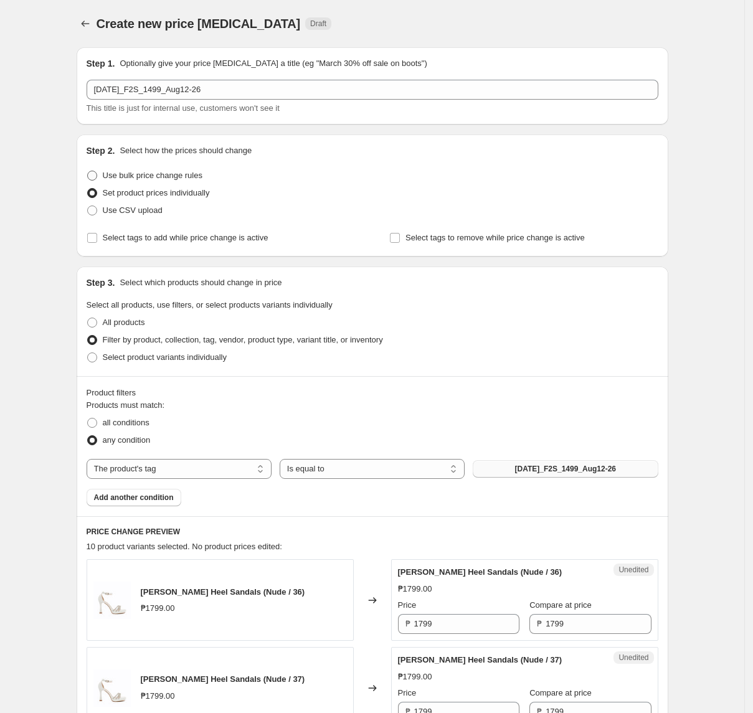
click at [181, 179] on span "Use bulk price change rules" at bounding box center [153, 175] width 100 height 9
click at [88, 171] on input "Use bulk price change rules" at bounding box center [87, 171] width 1 height 1
radio input "true"
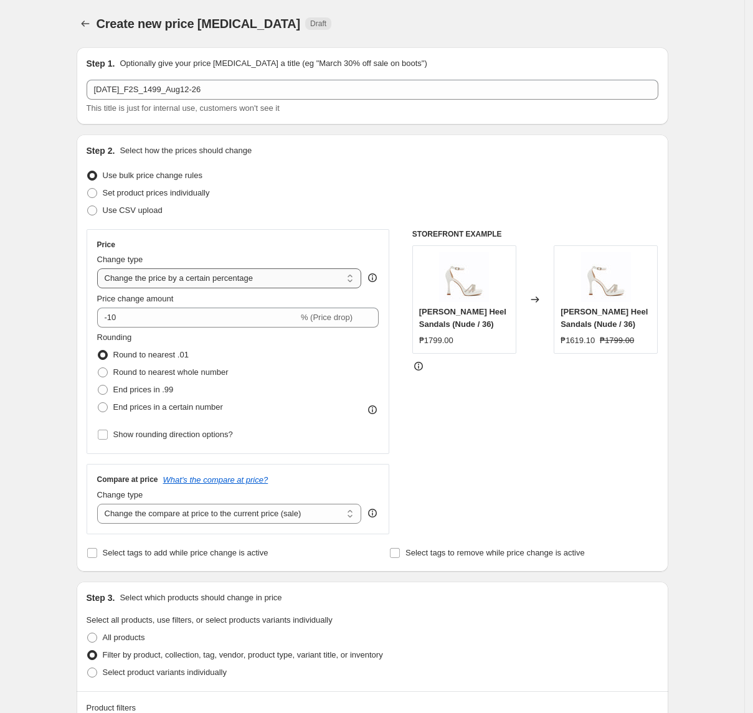
click at [260, 275] on select "Change the price to a certain amount Change the price by a certain amount Chang…" at bounding box center [229, 279] width 265 height 20
select select "to"
click at [101, 269] on select "Change the price to a certain amount Change the price by a certain amount Chang…" at bounding box center [229, 279] width 265 height 20
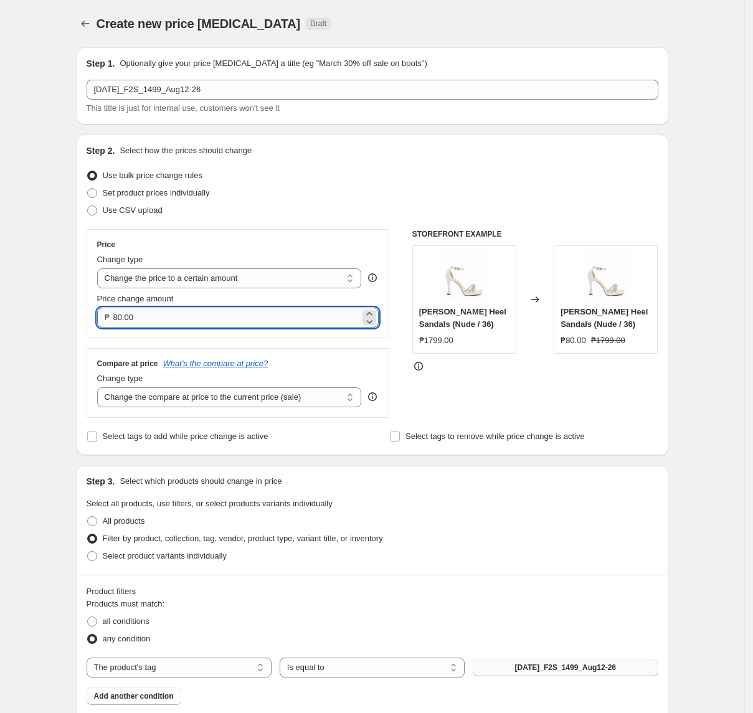
click at [243, 315] on input "80.00" at bounding box center [236, 318] width 247 height 20
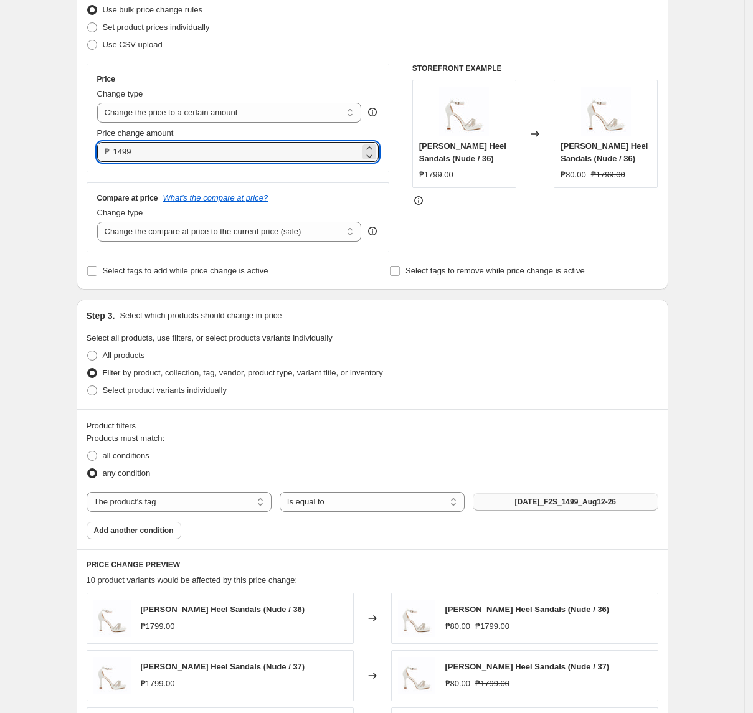
scroll to position [249, 0]
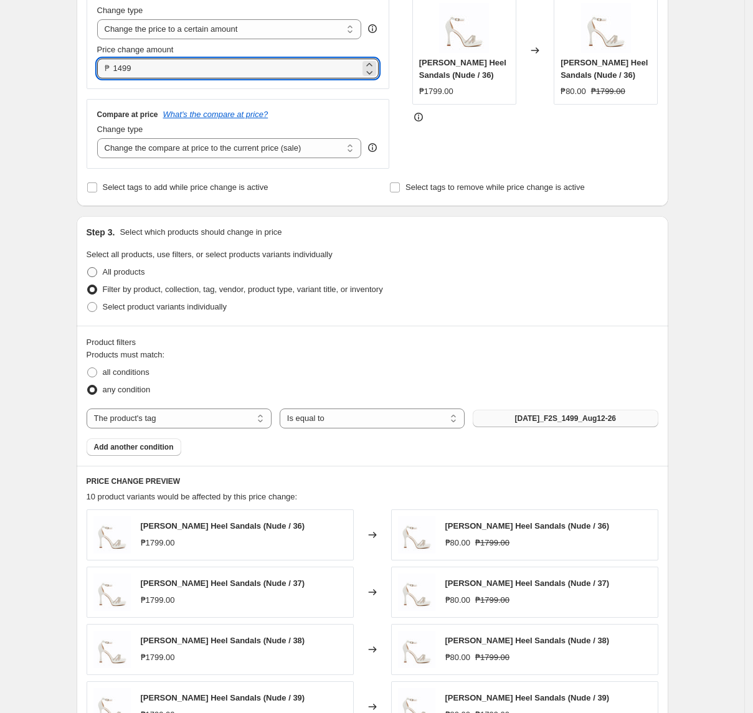
type input "1499.00"
click at [145, 275] on span "All products" at bounding box center [124, 271] width 42 height 9
click at [88, 268] on input "All products" at bounding box center [87, 267] width 1 height 1
radio input "true"
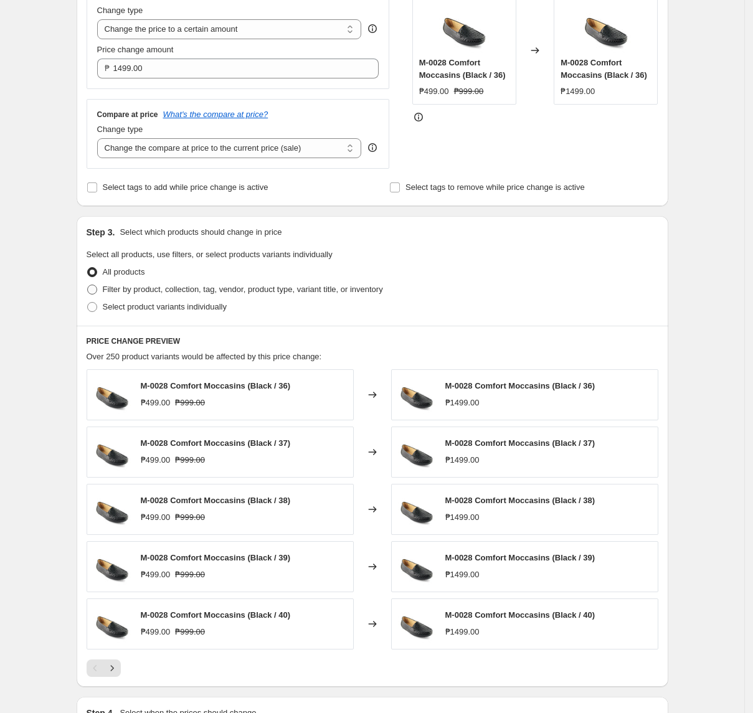
click at [188, 293] on span "Filter by product, collection, tag, vendor, product type, variant title, or inv…" at bounding box center [243, 289] width 280 height 9
click at [88, 285] on input "Filter by product, collection, tag, vendor, product type, variant title, or inv…" at bounding box center [87, 285] width 1 height 1
radio input "true"
select select "tag"
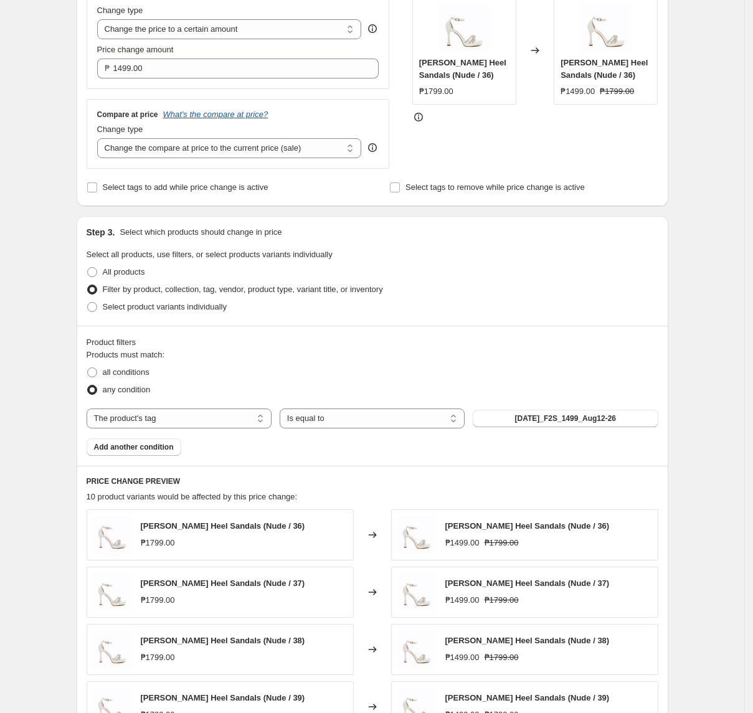
scroll to position [561, 0]
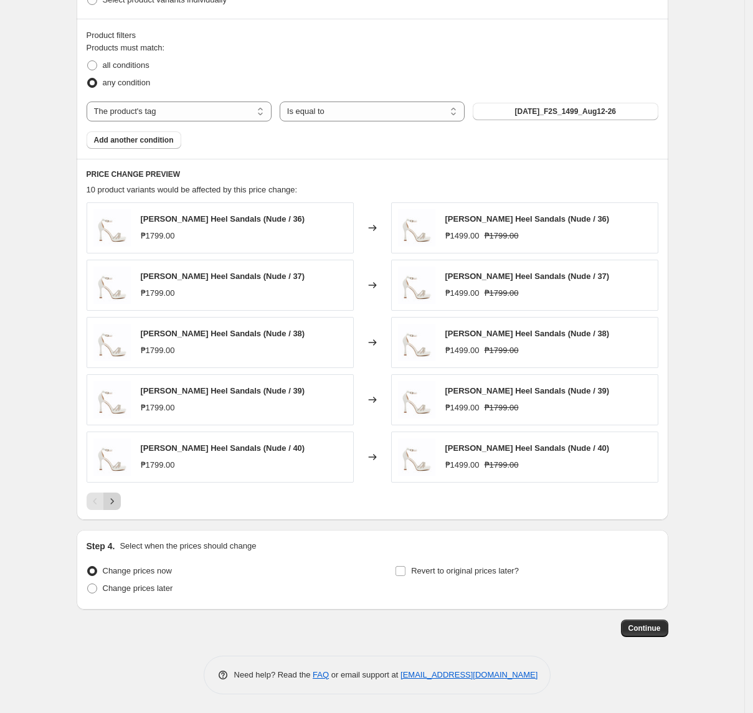
click at [118, 503] on icon "Next" at bounding box center [112, 501] width 12 height 12
click at [150, 591] on span "Change prices later" at bounding box center [138, 588] width 70 height 9
click at [88, 584] on input "Change prices later" at bounding box center [87, 584] width 1 height 1
radio input "true"
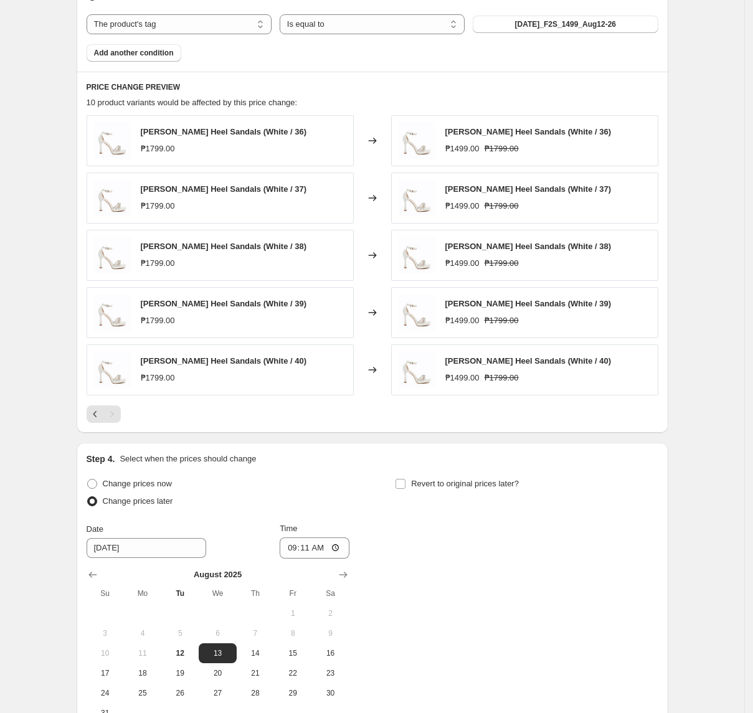
scroll to position [793, 0]
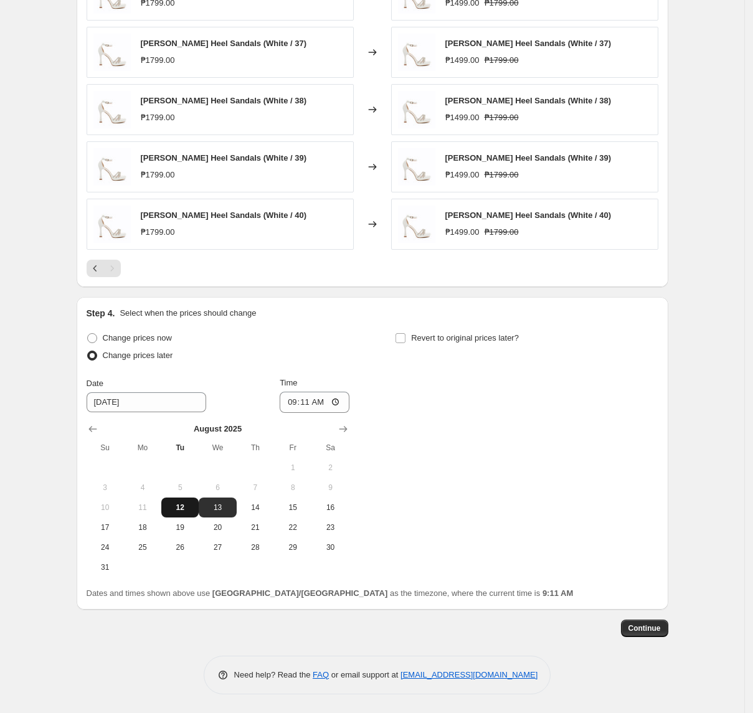
click at [194, 509] on span "12" at bounding box center [179, 508] width 27 height 10
type input "[DATE]"
click at [298, 399] on input "09:11" at bounding box center [315, 402] width 70 height 21
type input "11:00"
click at [437, 326] on div "Step 4. Select when the prices should change Change prices now Change prices la…" at bounding box center [373, 453] width 572 height 293
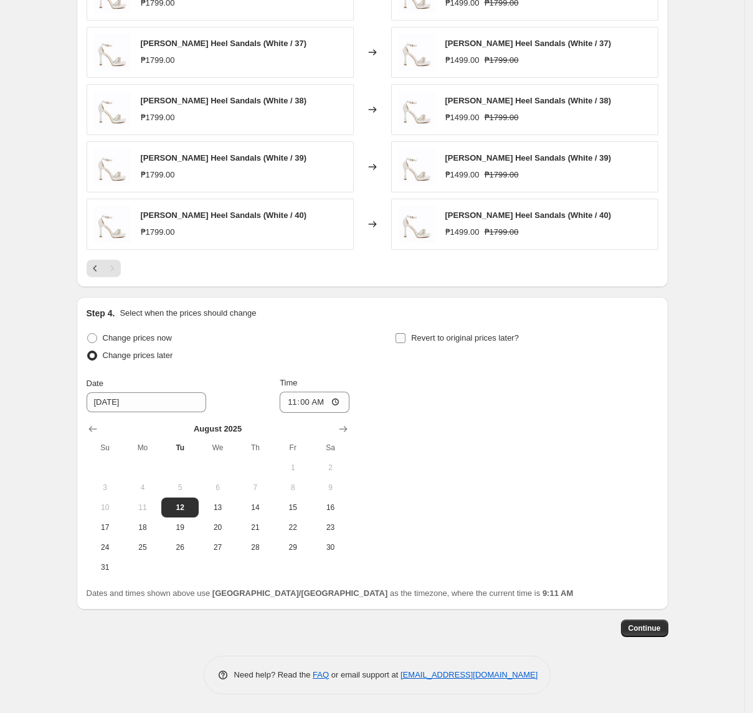
click at [437, 340] on span "Revert to original prices later?" at bounding box center [465, 337] width 108 height 9
click at [406, 340] on input "Revert to original prices later?" at bounding box center [401, 338] width 10 height 10
checkbox input "true"
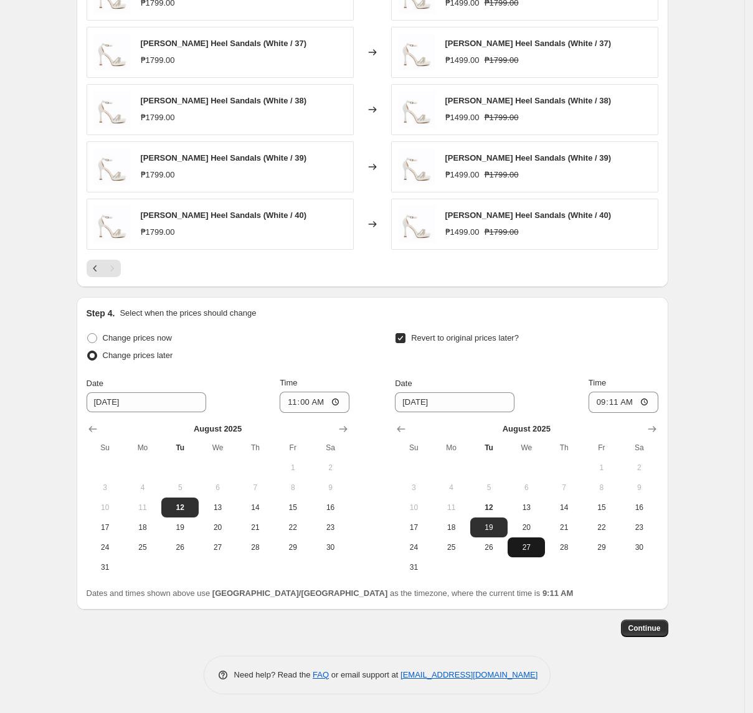
click at [529, 547] on span "27" at bounding box center [526, 548] width 27 height 10
type input "[DATE]"
click at [609, 407] on input "09:11" at bounding box center [624, 402] width 70 height 21
type input "10:00"
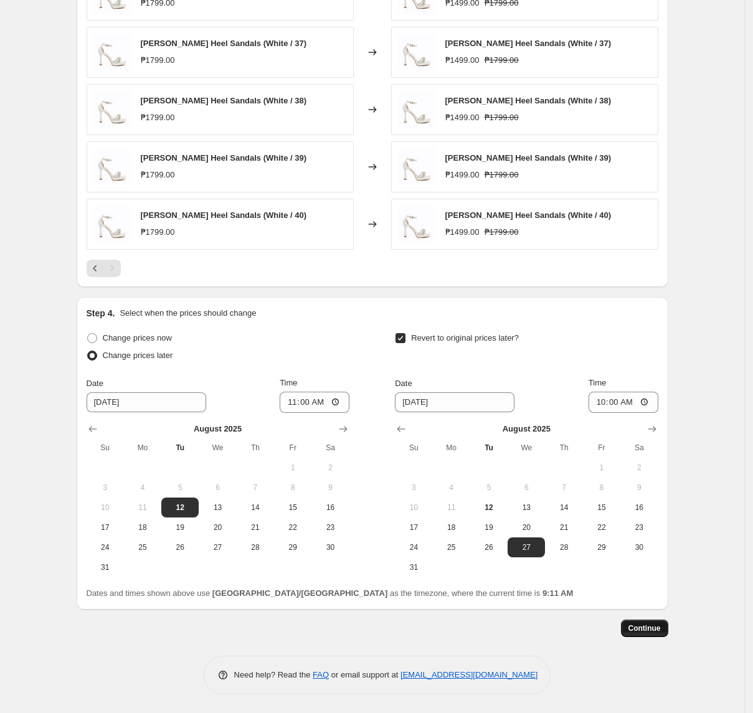
click at [646, 627] on span "Continue" at bounding box center [645, 629] width 32 height 10
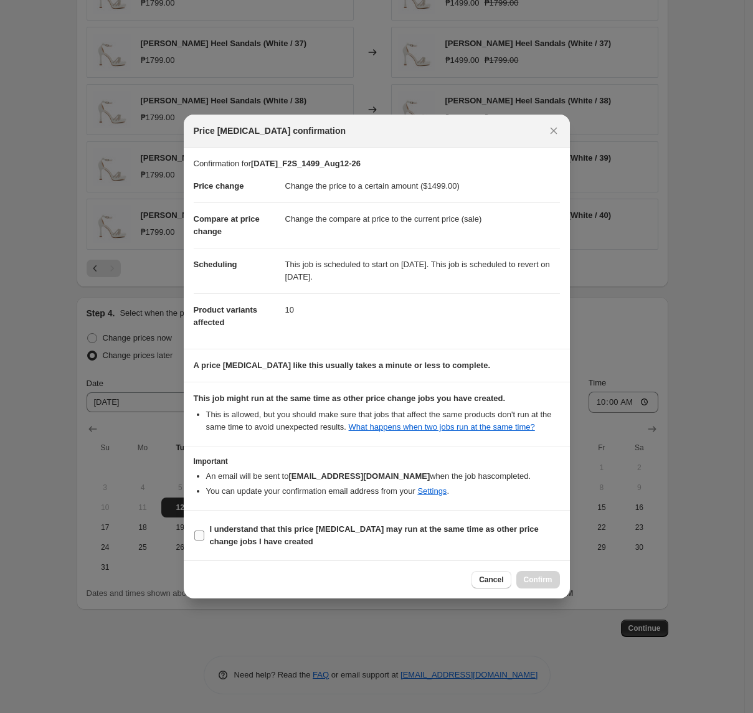
click at [245, 541] on b "I understand that this price [MEDICAL_DATA] may run at the same time as other p…" at bounding box center [374, 536] width 329 height 22
click at [204, 541] on input "I understand that this price [MEDICAL_DATA] may run at the same time as other p…" at bounding box center [199, 536] width 10 height 10
checkbox input "true"
click at [544, 588] on button "Confirm" at bounding box center [538, 579] width 44 height 17
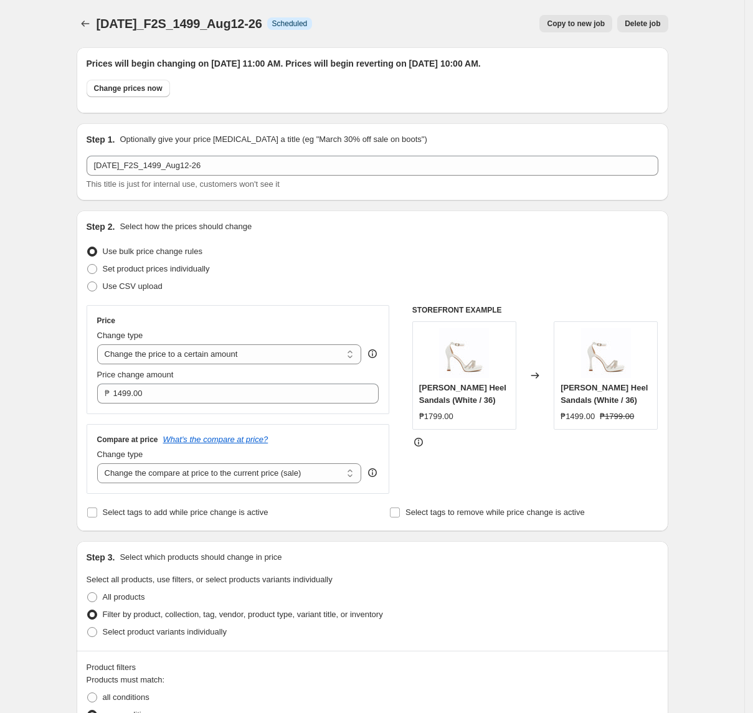
click at [91, 32] on div "[DATE]_F2S_1499_Aug12-26. This page is ready [DATE]_F2S_1499_Aug12-26 Info Sche…" at bounding box center [373, 23] width 592 height 47
click at [90, 25] on icon "Price change jobs" at bounding box center [85, 23] width 12 height 12
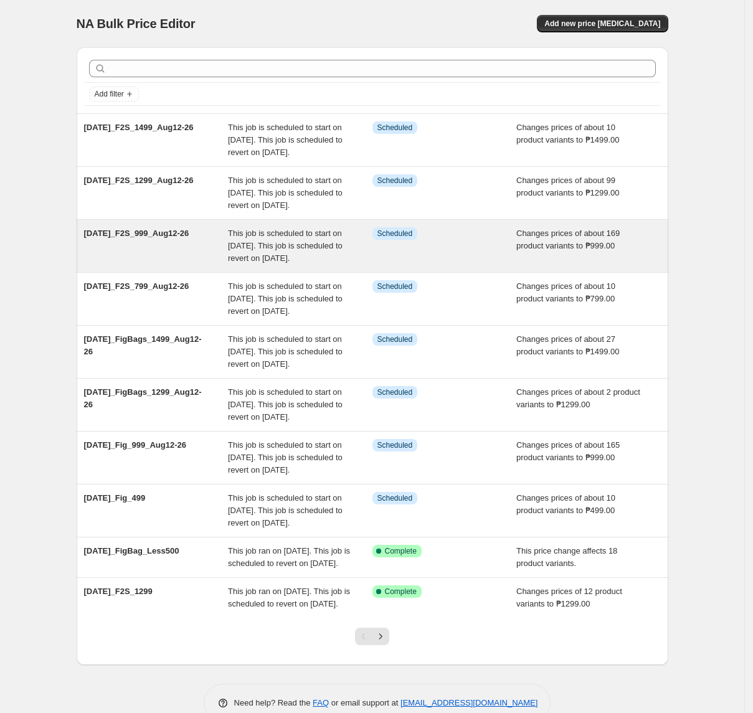
scroll to position [155, 0]
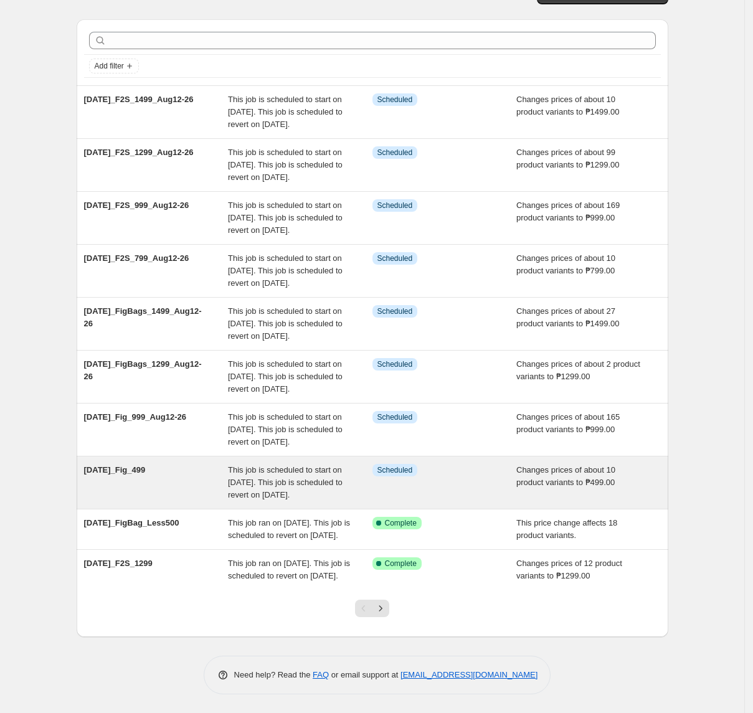
click at [289, 467] on div "This job is scheduled to start on [DATE]. This job is scheduled to revert on [D…" at bounding box center [300, 482] width 145 height 37
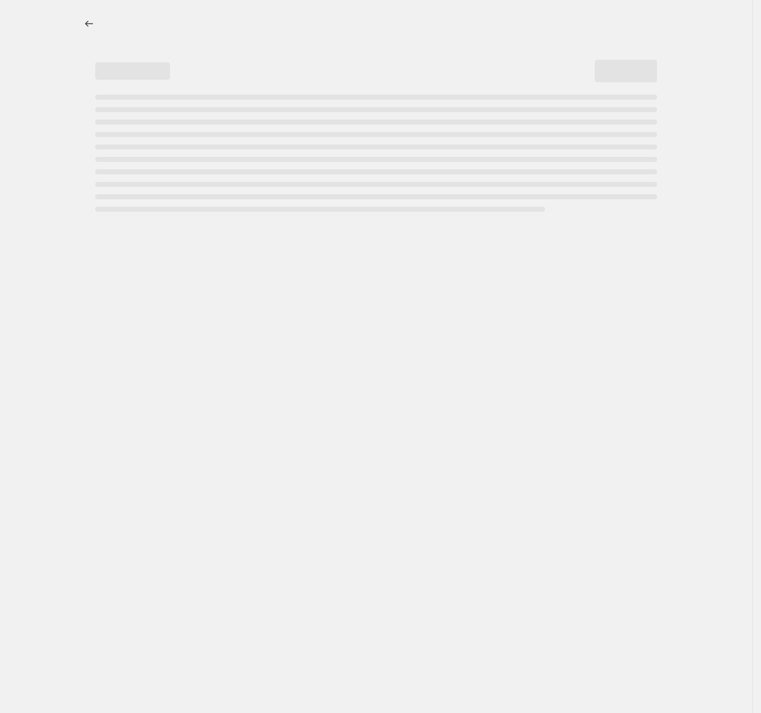
select select "no_change"
select select "tag"
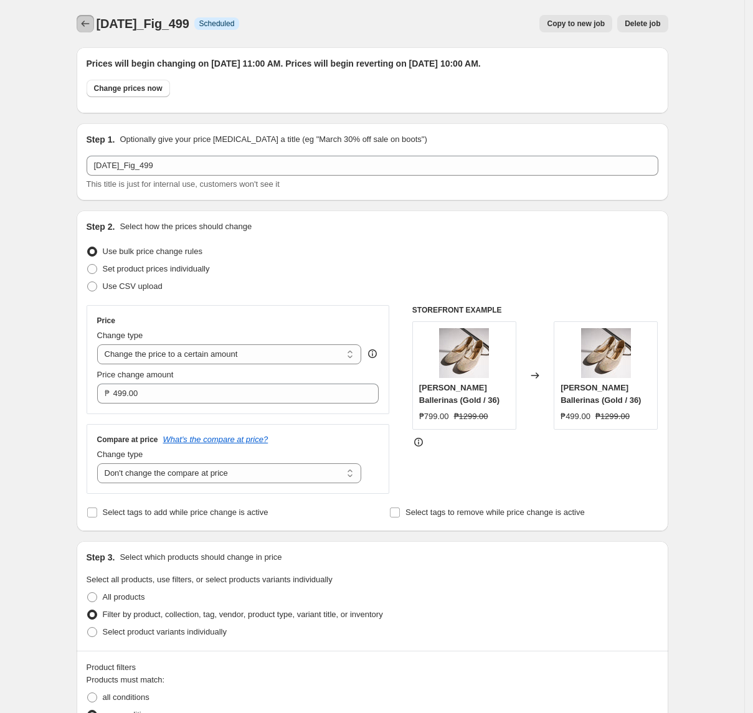
click at [83, 18] on icon "Price change jobs" at bounding box center [85, 23] width 12 height 12
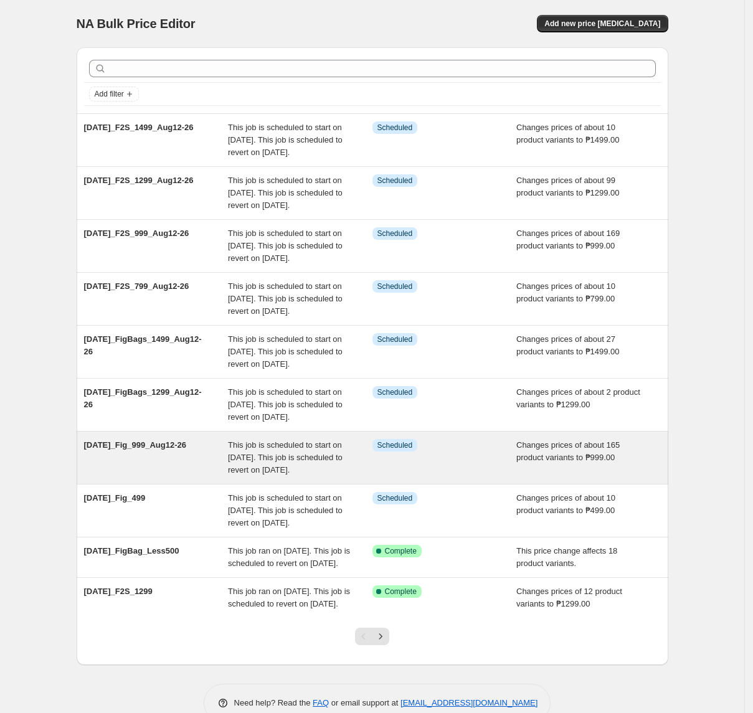
click at [310, 484] on div "[DATE]_Fig_999_Aug12-26 This job is scheduled to start on [DATE]. This job is s…" at bounding box center [373, 458] width 592 height 52
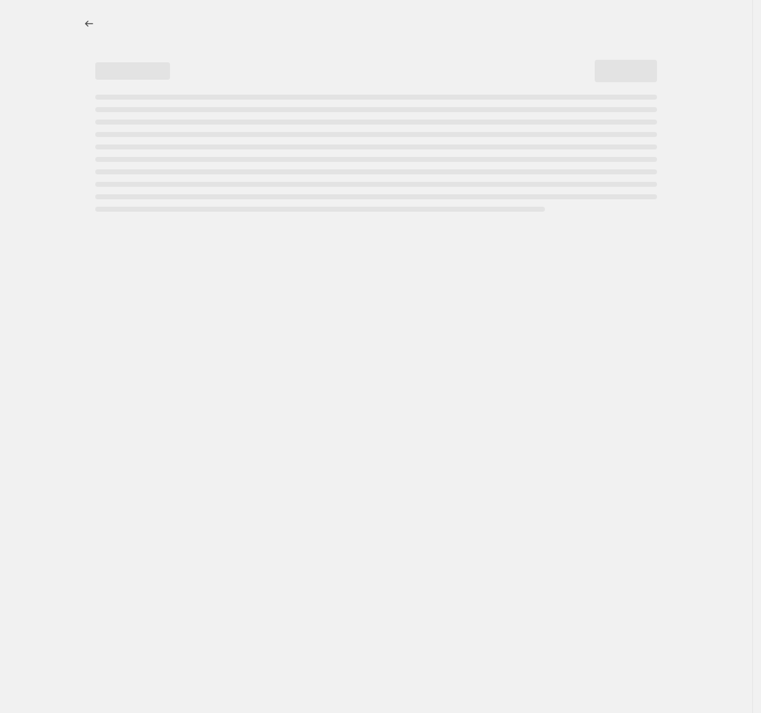
select select "no_change"
select select "tag"
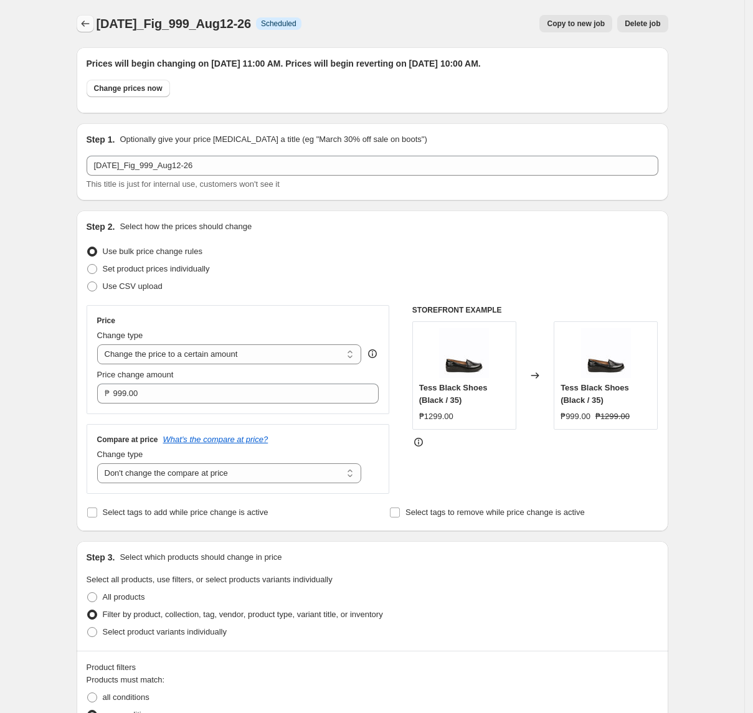
click at [88, 17] on icon "Price change jobs" at bounding box center [85, 23] width 12 height 12
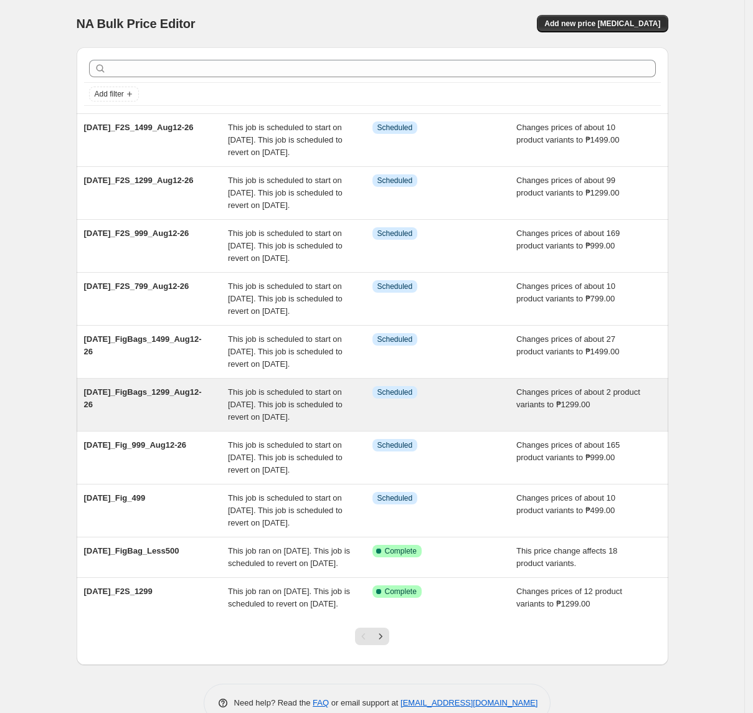
click at [235, 422] on span "This job is scheduled to start on [DATE]. This job is scheduled to revert on [D…" at bounding box center [285, 405] width 115 height 34
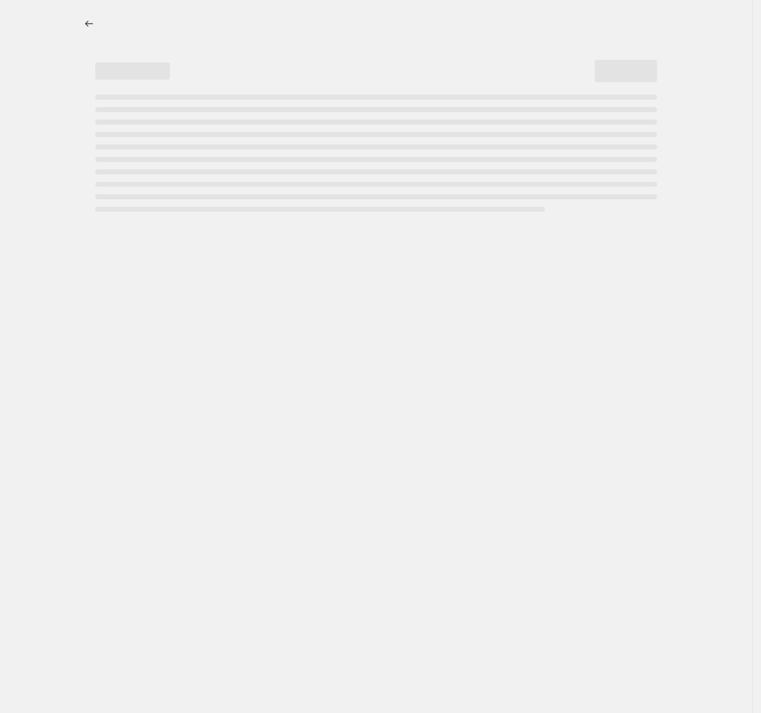
select select "no_change"
select select "tag"
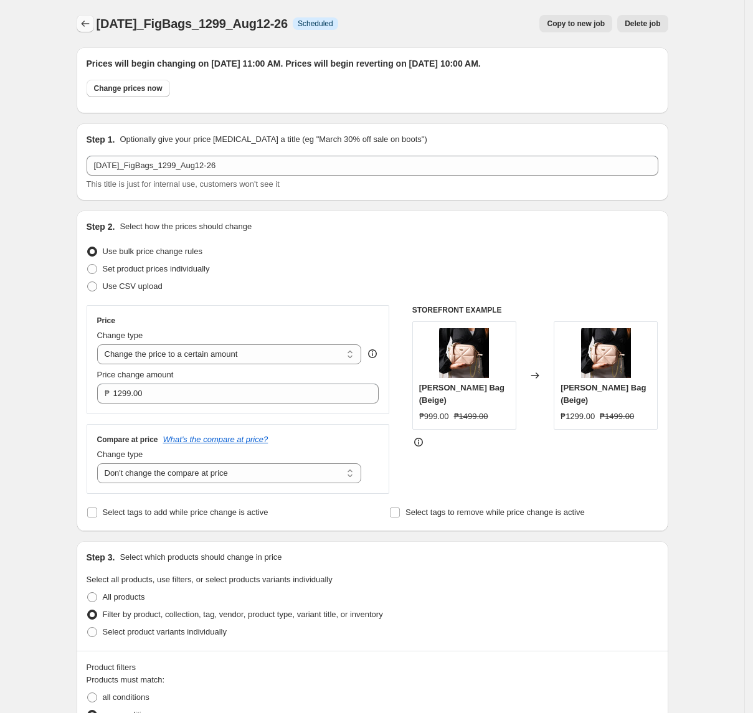
click at [82, 22] on icon "Price change jobs" at bounding box center [85, 23] width 12 height 12
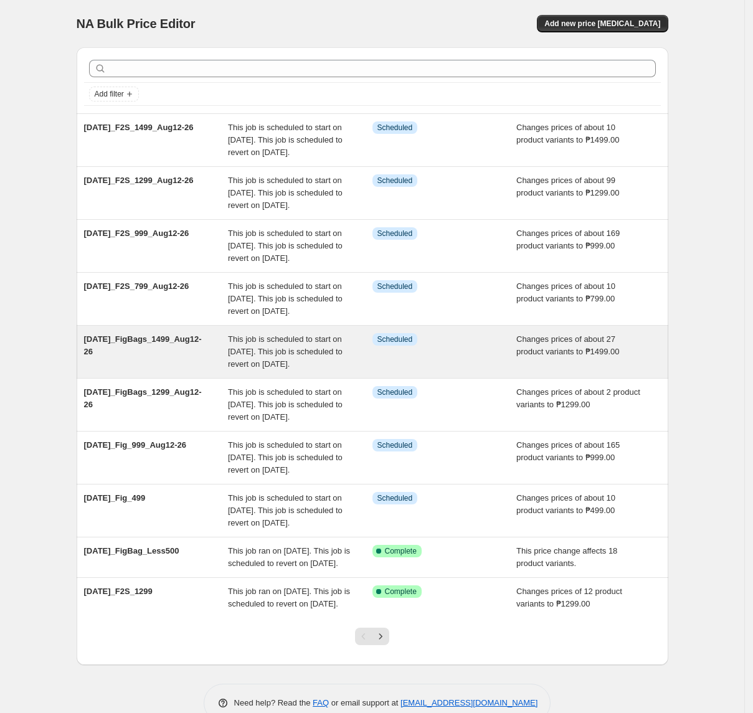
click at [299, 369] on span "This job is scheduled to start on [DATE]. This job is scheduled to revert on [D…" at bounding box center [285, 352] width 115 height 34
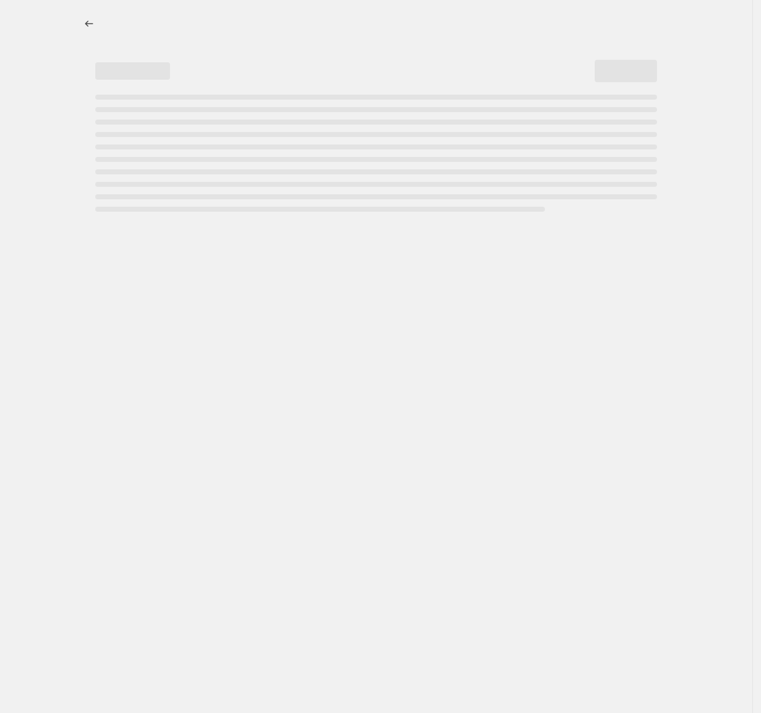
select select "tag"
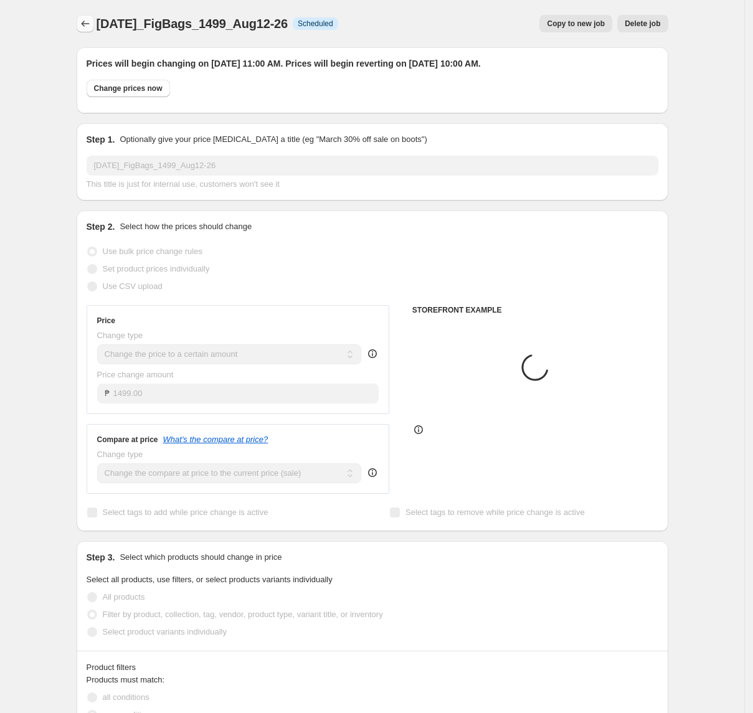
click at [80, 23] on button "Price change jobs" at bounding box center [85, 23] width 17 height 17
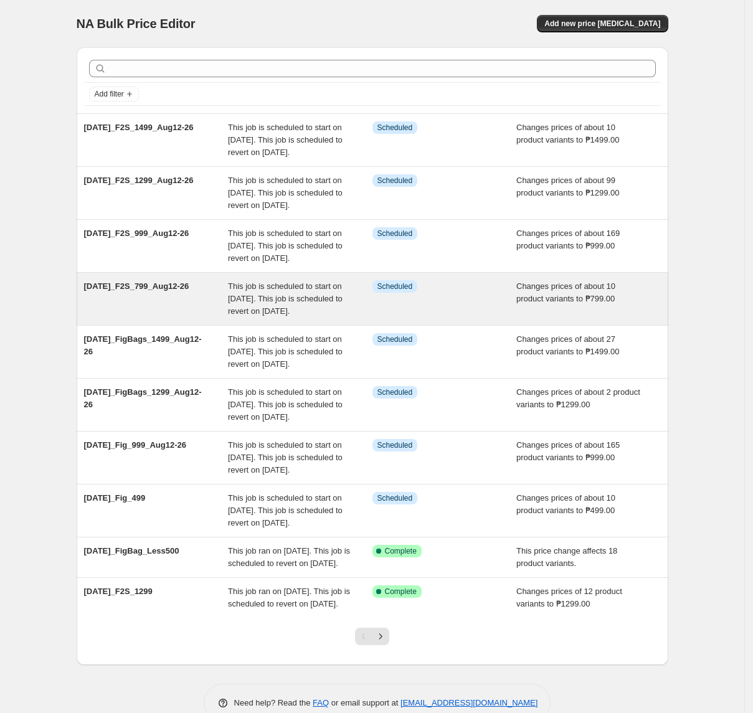
click at [330, 316] on span "This job is scheduled to start on [DATE]. This job is scheduled to revert on [D…" at bounding box center [285, 299] width 115 height 34
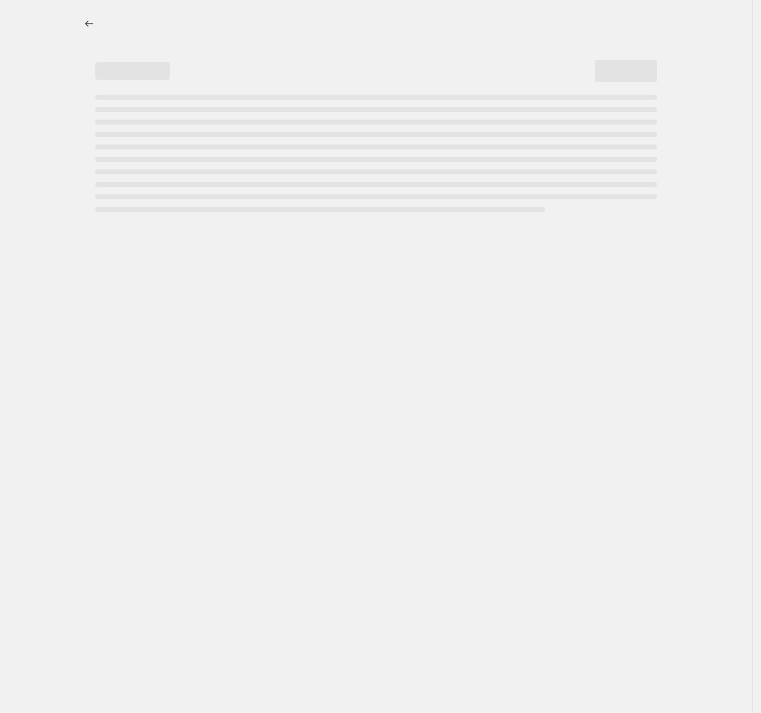
select select "no_change"
select select "tag"
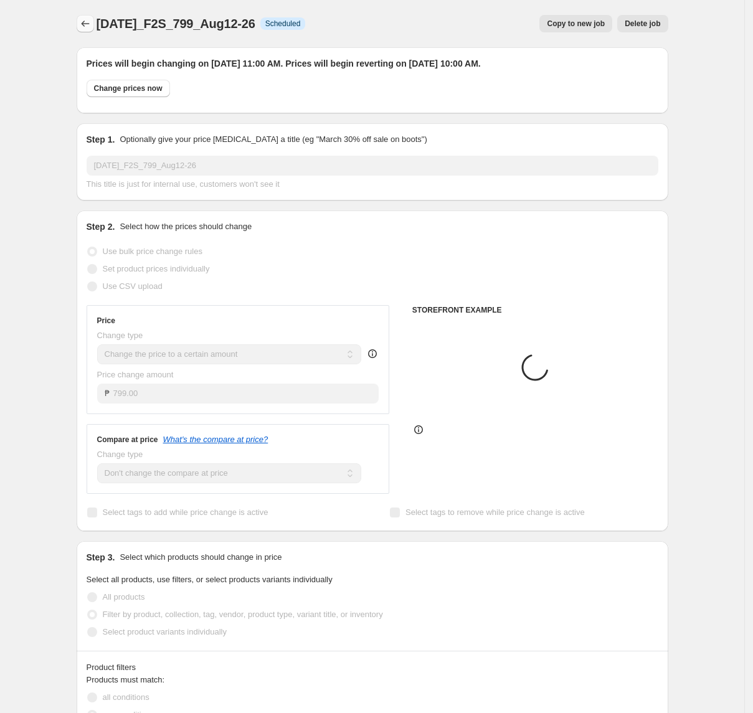
click at [86, 26] on icon "Price change jobs" at bounding box center [85, 23] width 12 height 12
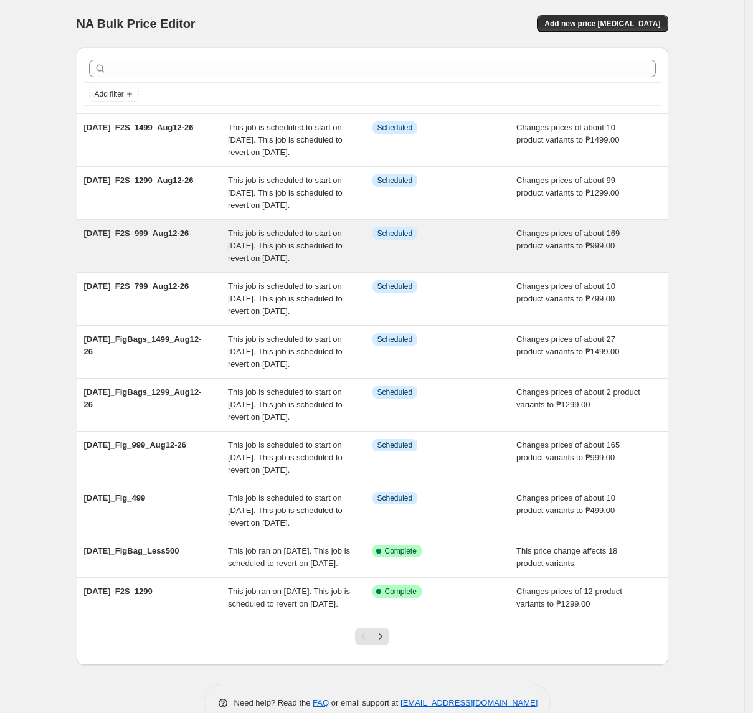
click at [331, 263] on span "This job is scheduled to start on [DATE]. This job is scheduled to revert on [D…" at bounding box center [285, 246] width 115 height 34
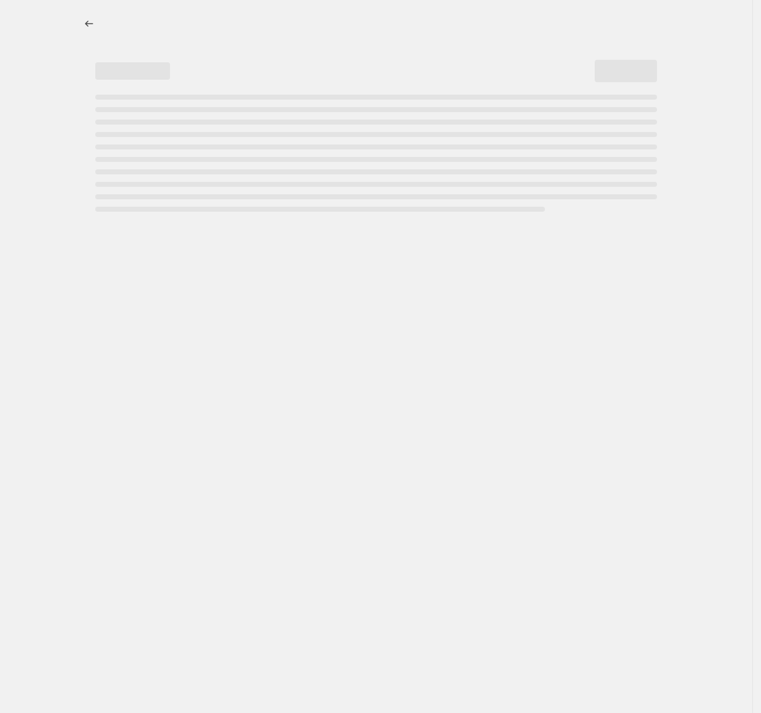
select select "no_change"
select select "tag"
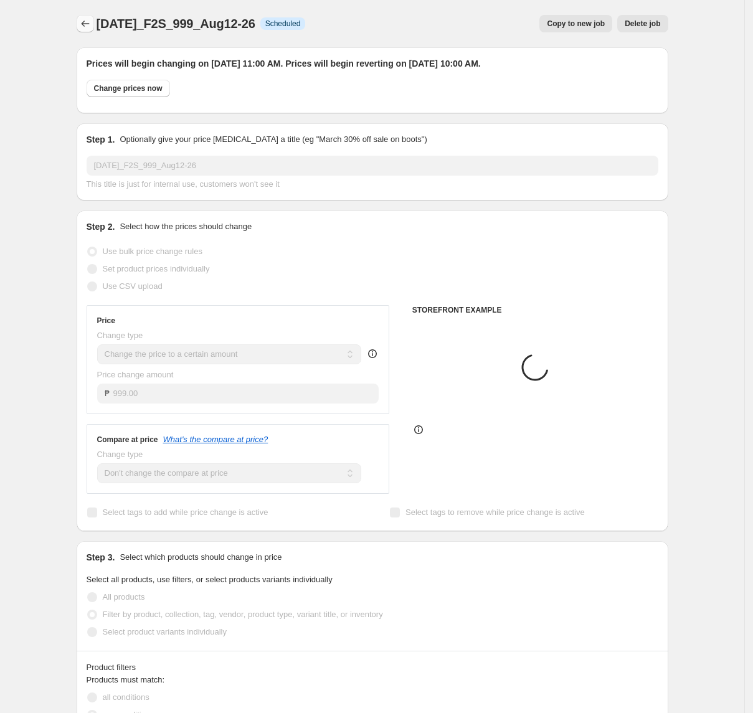
click at [92, 21] on icon "Price change jobs" at bounding box center [85, 23] width 12 height 12
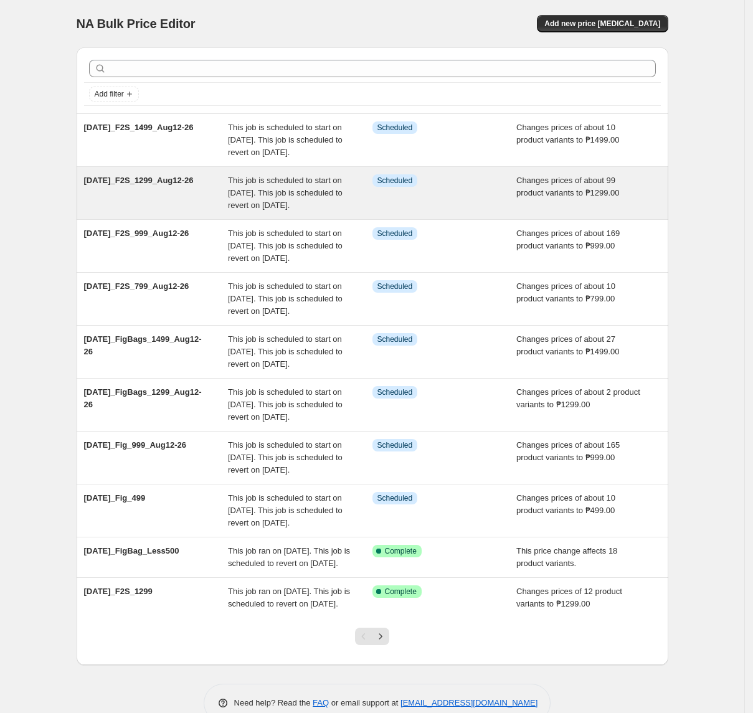
click at [305, 208] on span "This job is scheduled to start on [DATE]. This job is scheduled to revert on [D…" at bounding box center [285, 193] width 115 height 34
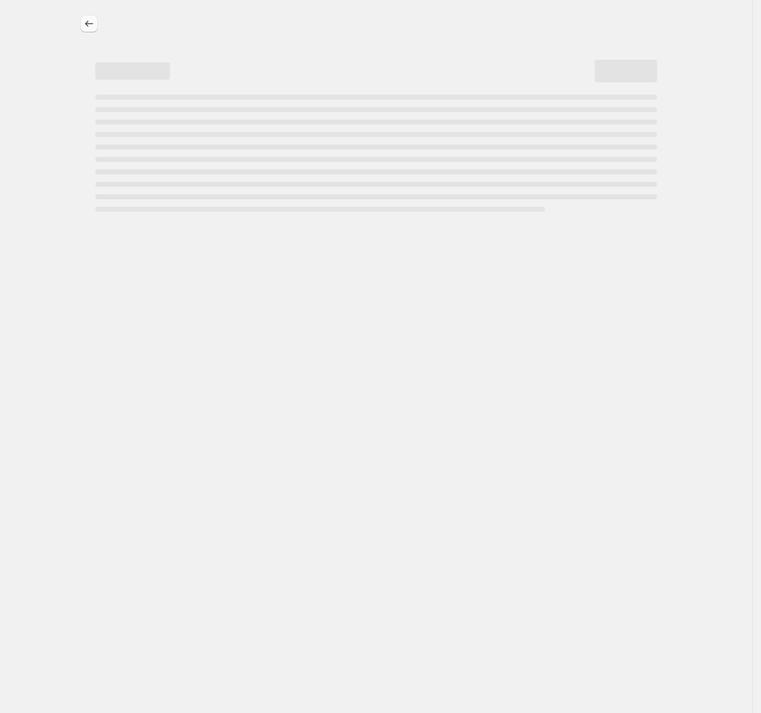
select select "no_change"
select select "tag"
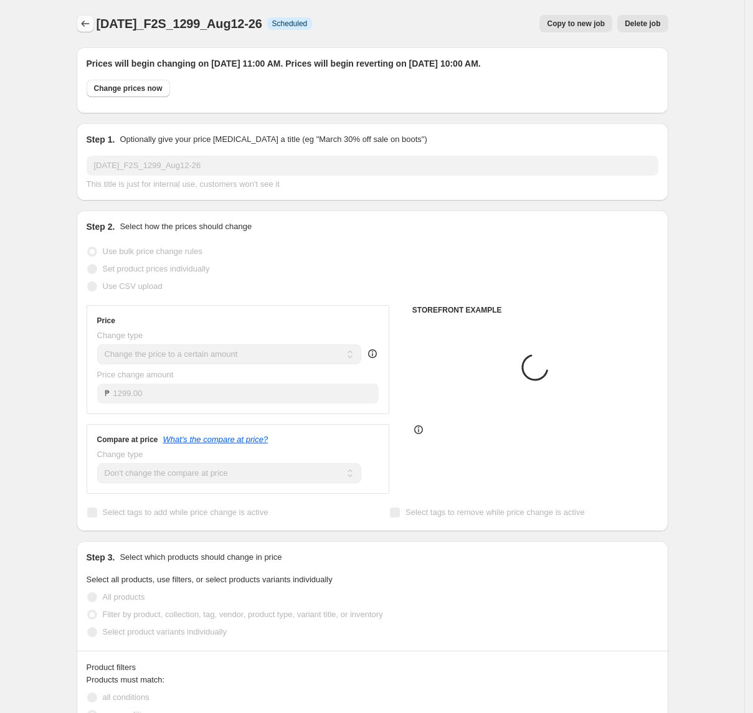
click at [92, 25] on icon "Price change jobs" at bounding box center [85, 23] width 12 height 12
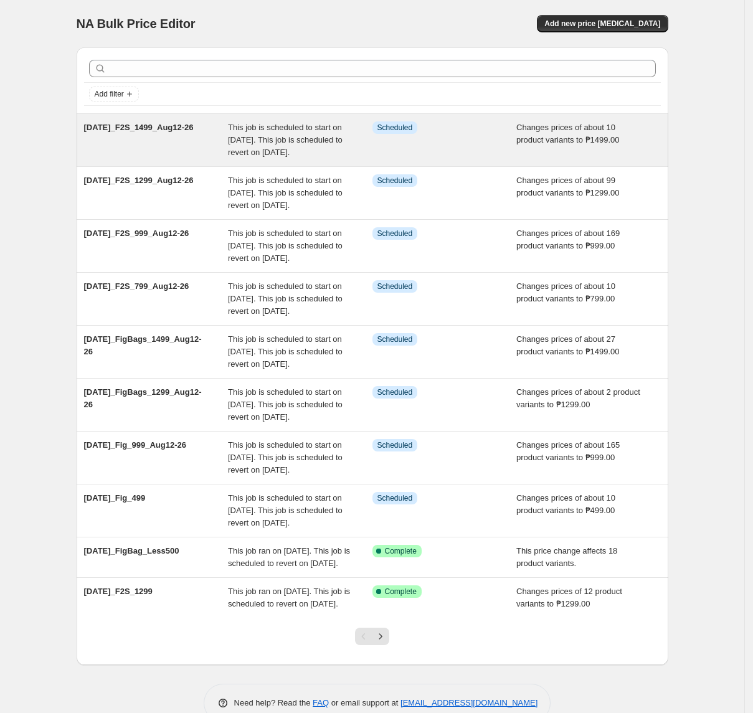
click at [235, 157] on span "This job is scheduled to start on [DATE]. This job is scheduled to revert on [D…" at bounding box center [285, 140] width 115 height 34
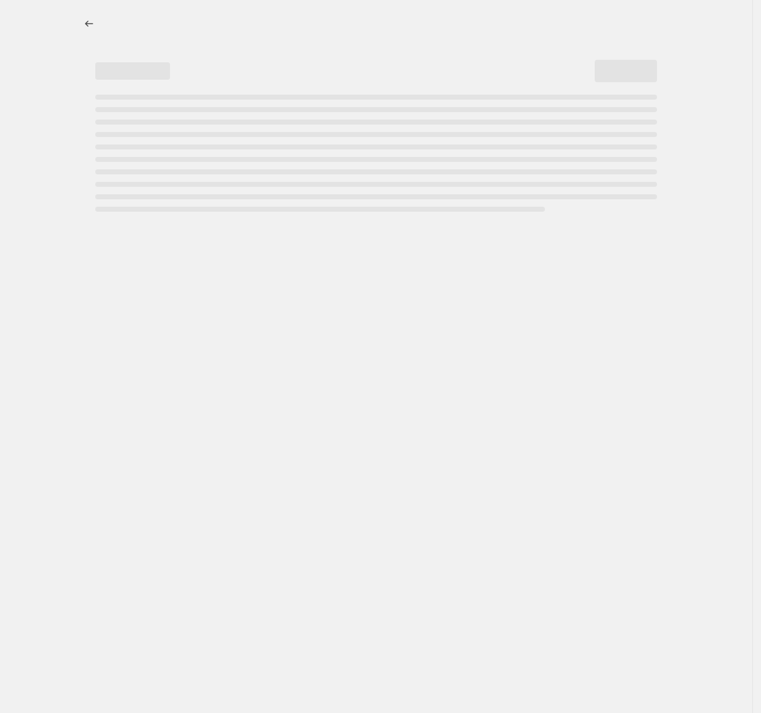
select select "tag"
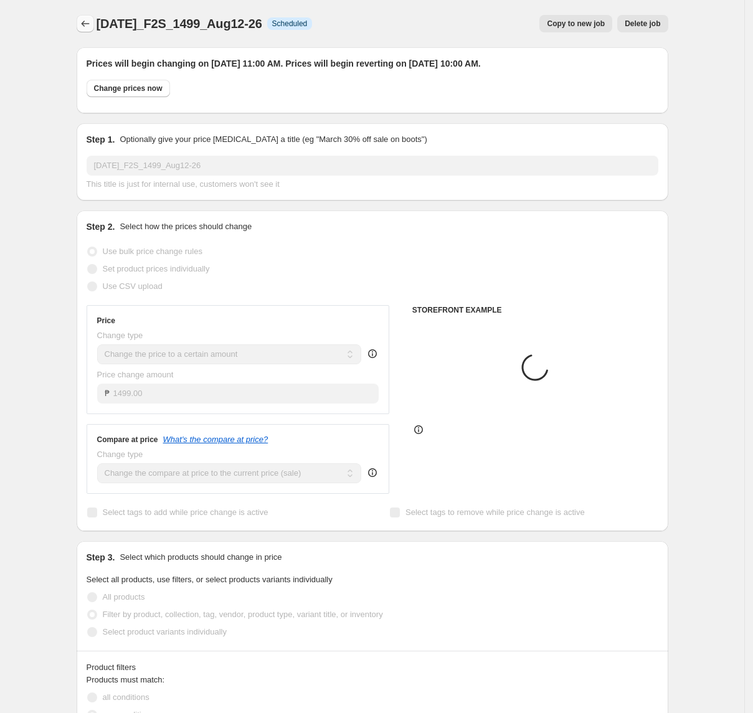
click at [85, 23] on icon "Price change jobs" at bounding box center [85, 23] width 12 height 12
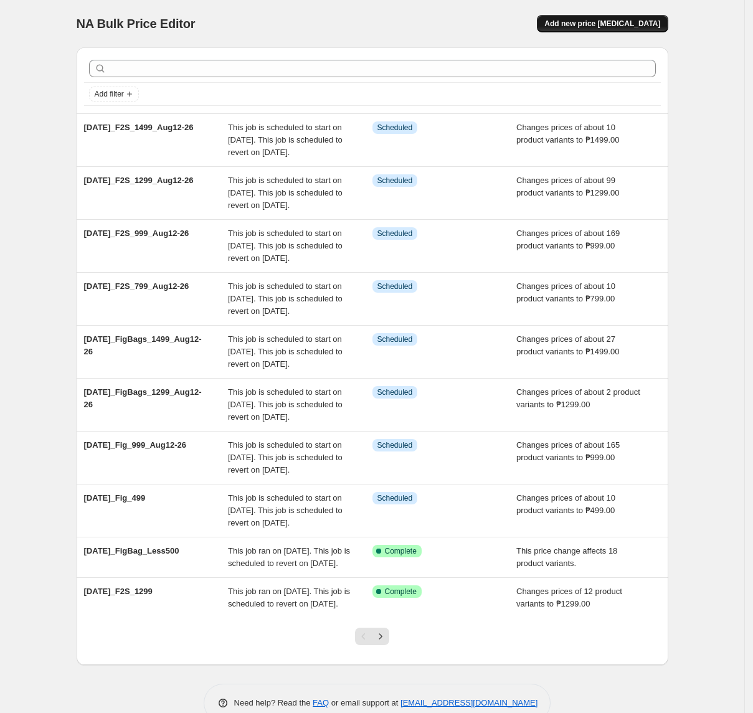
click at [611, 21] on span "Add new price [MEDICAL_DATA]" at bounding box center [603, 24] width 116 height 10
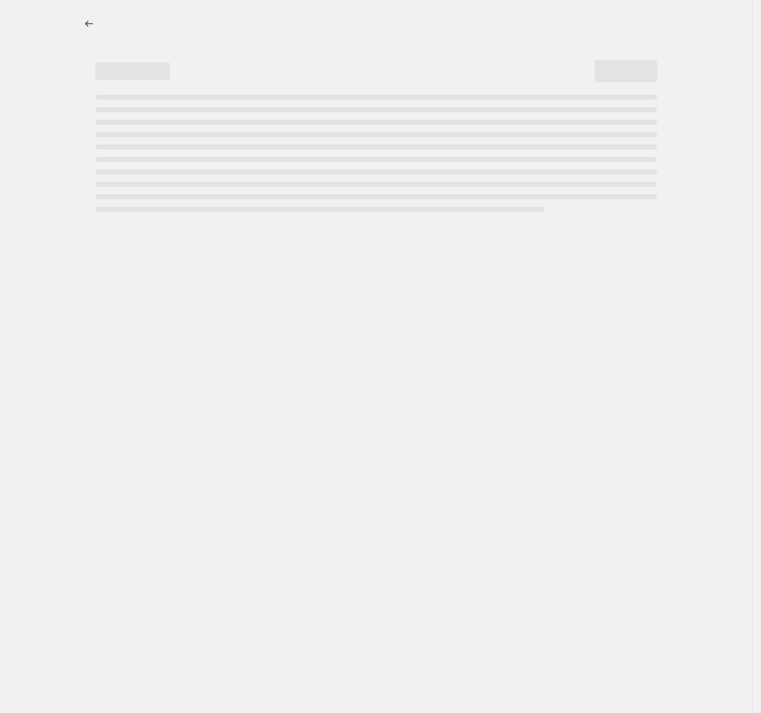
select select "percentage"
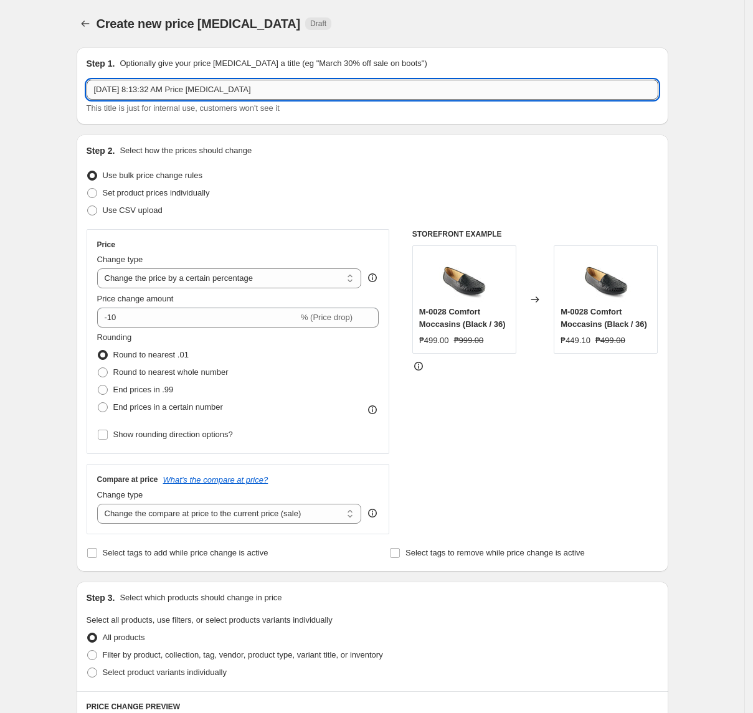
click at [297, 88] on input "[DATE] 8:13:32 AM Price [MEDICAL_DATA]" at bounding box center [373, 90] width 572 height 20
paste input "2025_Shu_799_Aug12-26"
type input "[DATE]_Shu_799_Aug12-26"
click at [193, 277] on select "Change the price to a certain amount Change the price by a certain amount Chang…" at bounding box center [229, 279] width 265 height 20
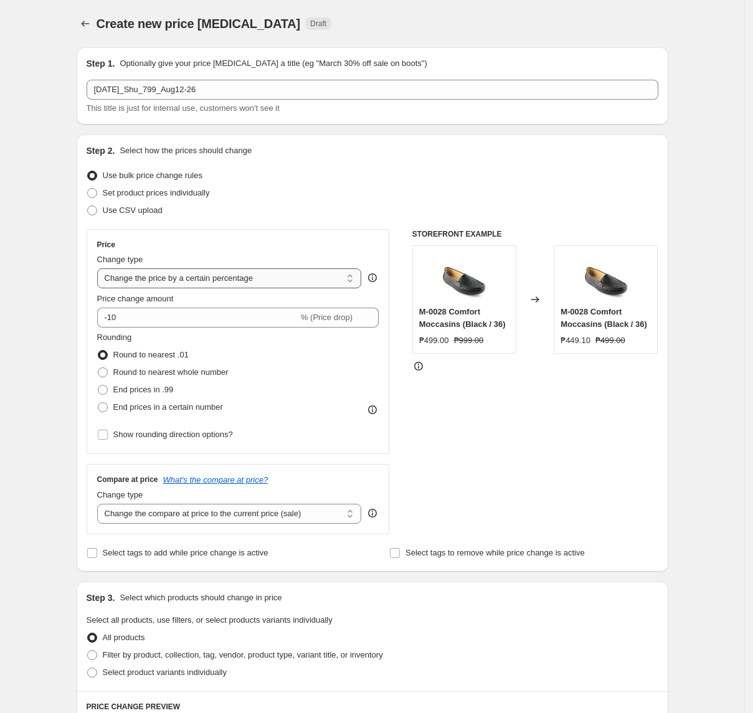
select select "to"
click at [101, 269] on select "Change the price to a certain amount Change the price by a certain amount Chang…" at bounding box center [229, 279] width 265 height 20
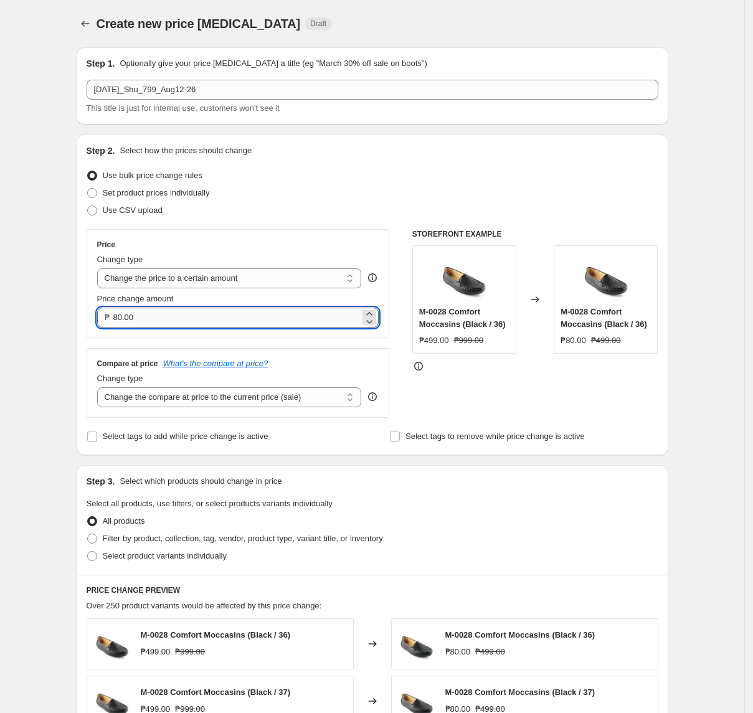
click at [199, 320] on input "80.00" at bounding box center [236, 318] width 247 height 20
type input "799.00"
click at [240, 405] on select "Change the compare at price to the current price (sale) Change the compare at p…" at bounding box center [229, 398] width 265 height 20
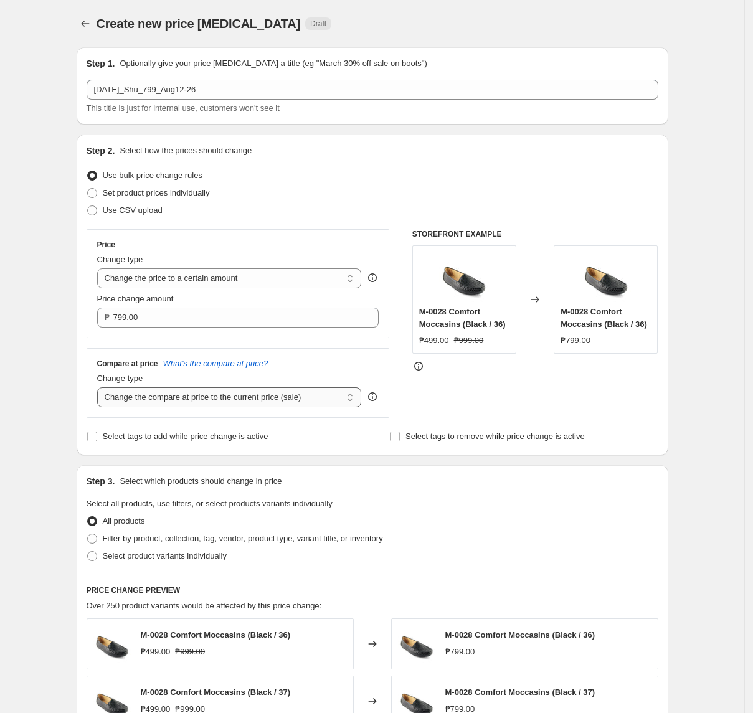
select select "no_change"
click at [101, 389] on select "Change the compare at price to the current price (sale) Change the compare at p…" at bounding box center [229, 398] width 265 height 20
click at [143, 541] on span "Filter by product, collection, tag, vendor, product type, variant title, or inv…" at bounding box center [243, 538] width 280 height 9
click at [88, 535] on input "Filter by product, collection, tag, vendor, product type, variant title, or inv…" at bounding box center [87, 534] width 1 height 1
radio input "true"
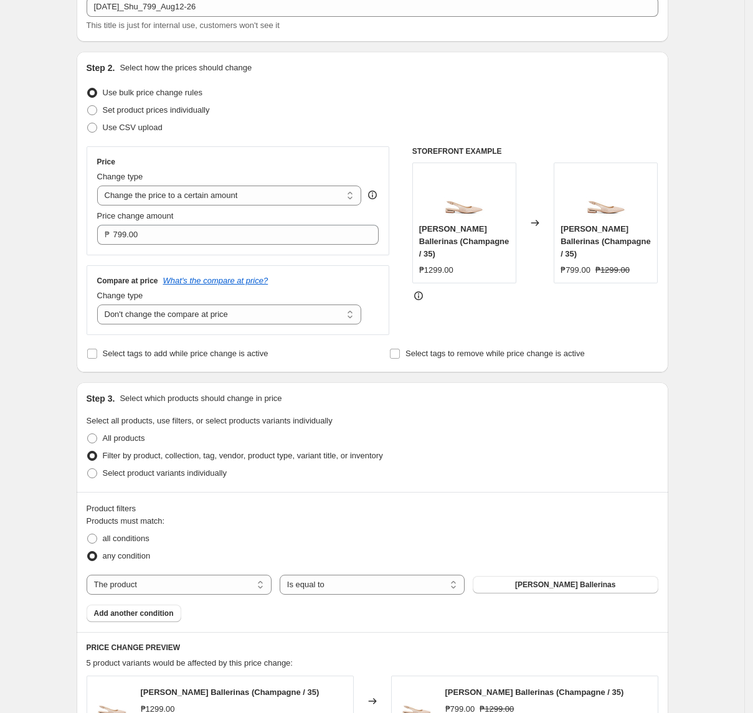
scroll to position [166, 0]
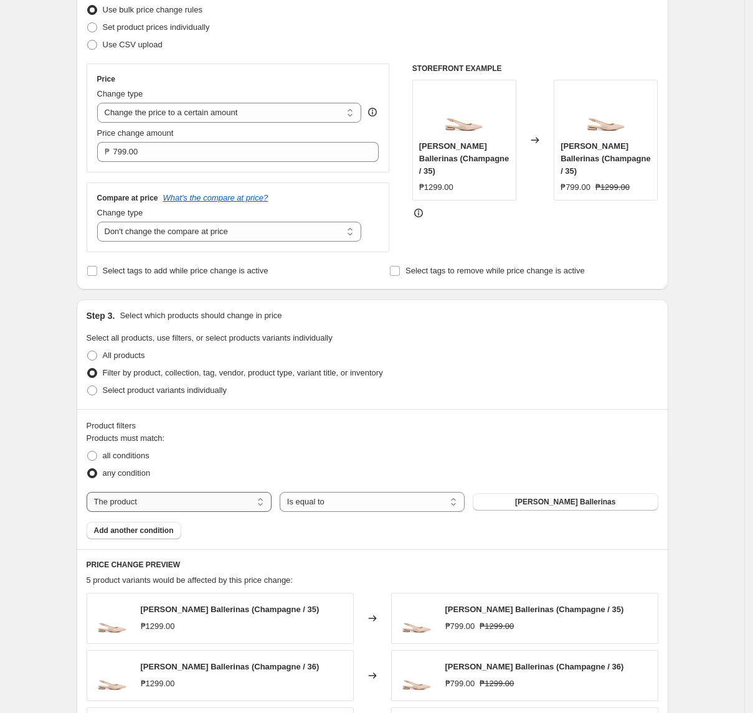
click at [202, 501] on select "The product The product's collection The product's tag The product's vendor The…" at bounding box center [179, 502] width 185 height 20
select select "tag"
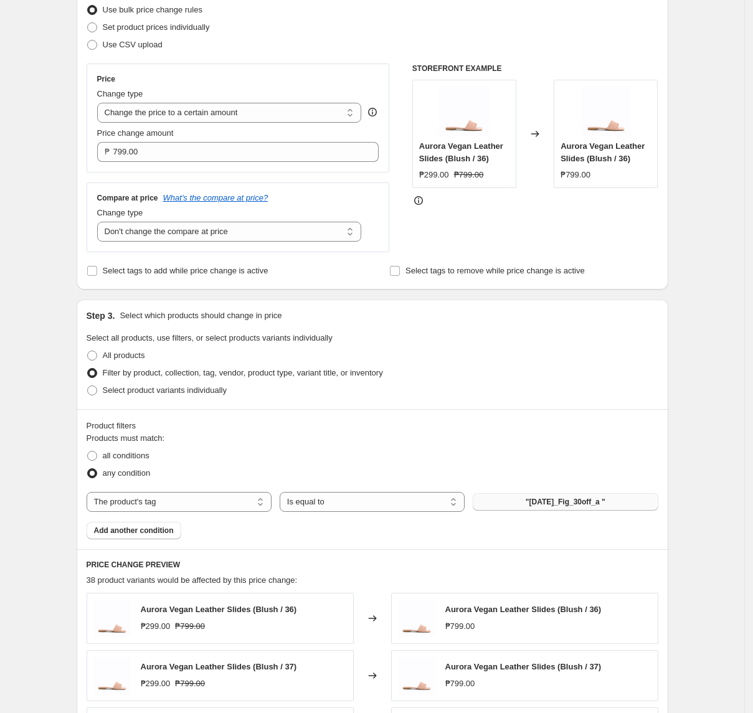
click at [534, 502] on span ""[DATE]_Fig_30off_a "" at bounding box center [566, 502] width 80 height 10
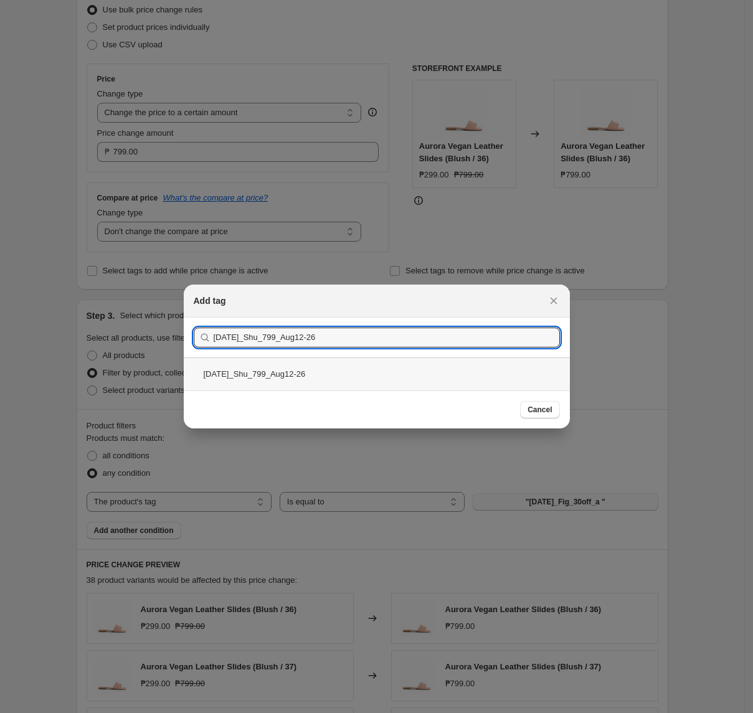
type input "[DATE]_Shu_799_Aug12-26"
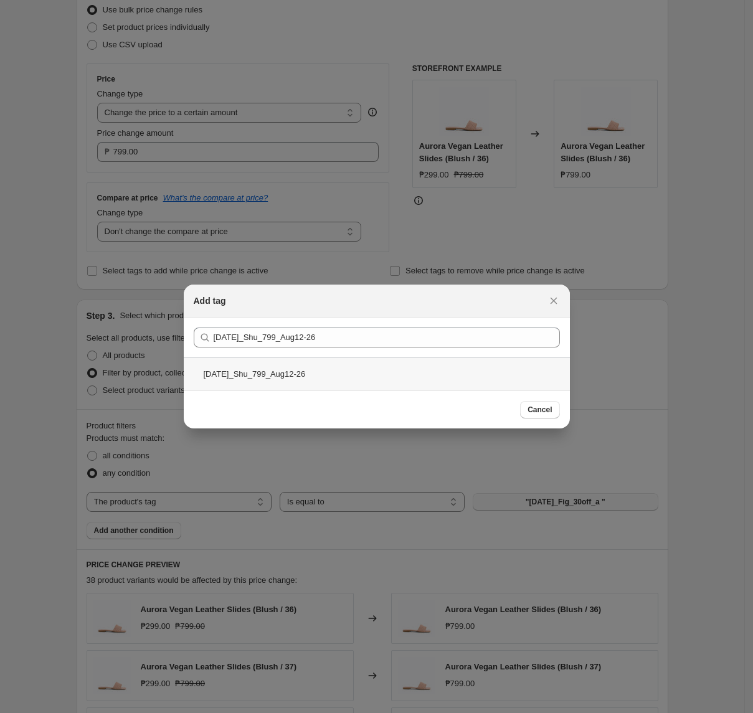
click at [394, 375] on div "[DATE]_Shu_799_Aug12-26" at bounding box center [377, 374] width 386 height 33
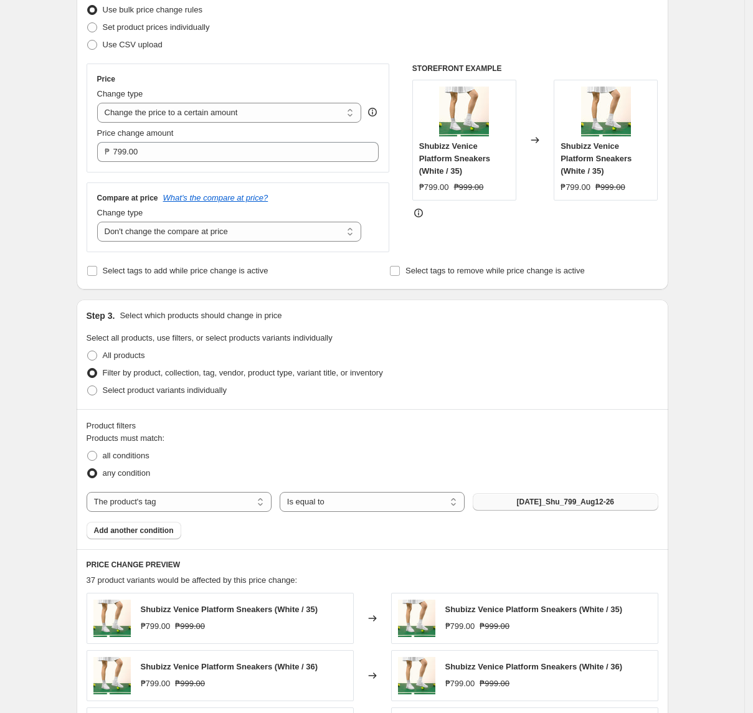
scroll to position [561, 0]
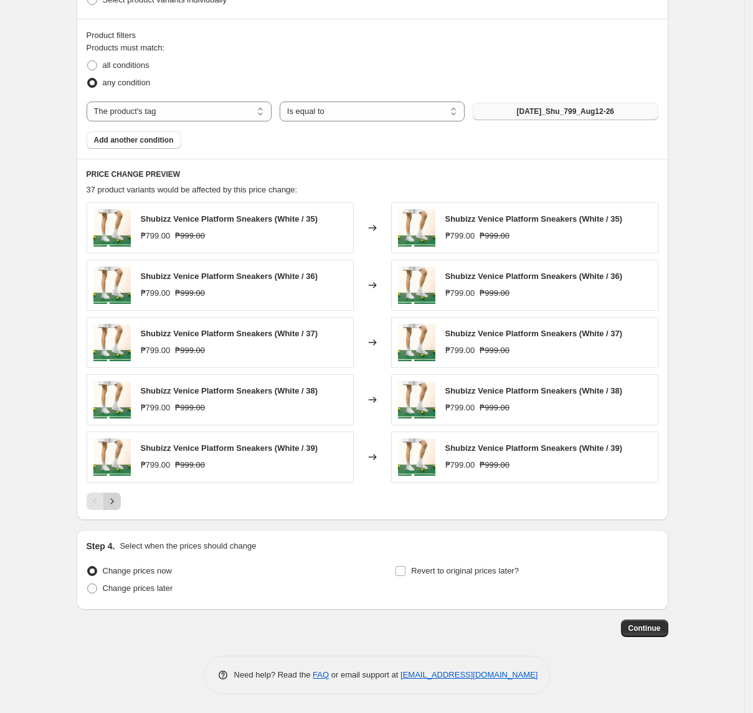
click at [113, 505] on icon "Next" at bounding box center [112, 501] width 12 height 12
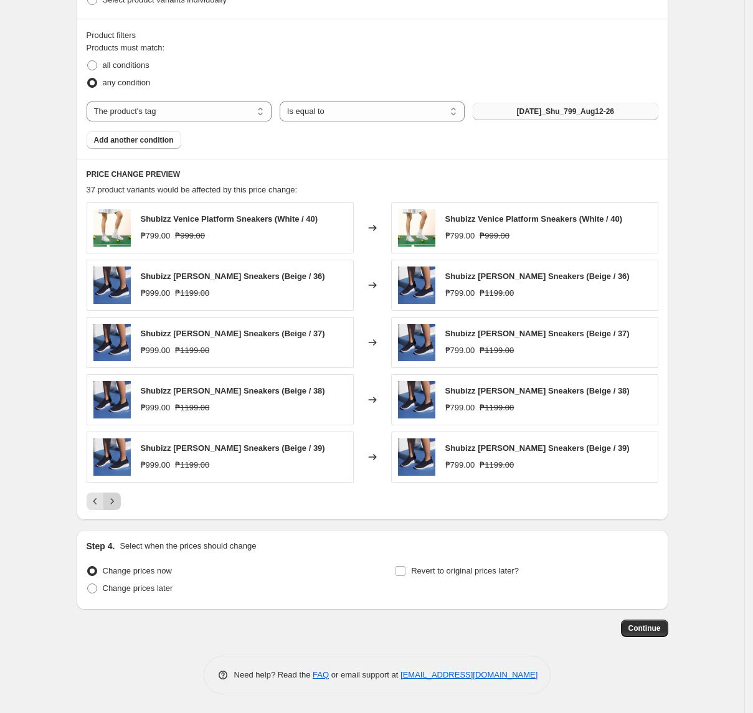
click at [110, 505] on icon "Next" at bounding box center [112, 501] width 12 height 12
click at [110, 502] on icon "Next" at bounding box center [112, 501] width 12 height 12
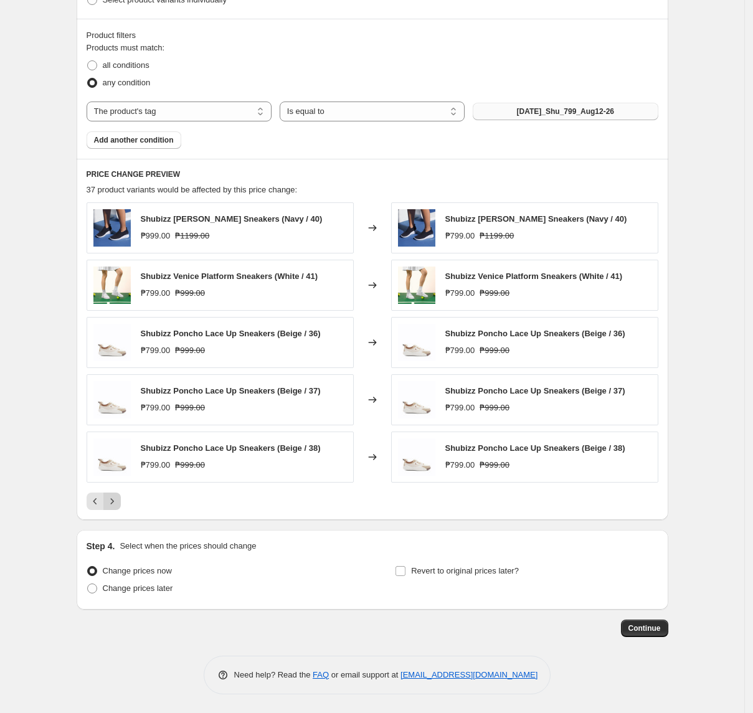
click at [117, 502] on icon "Next" at bounding box center [112, 501] width 12 height 12
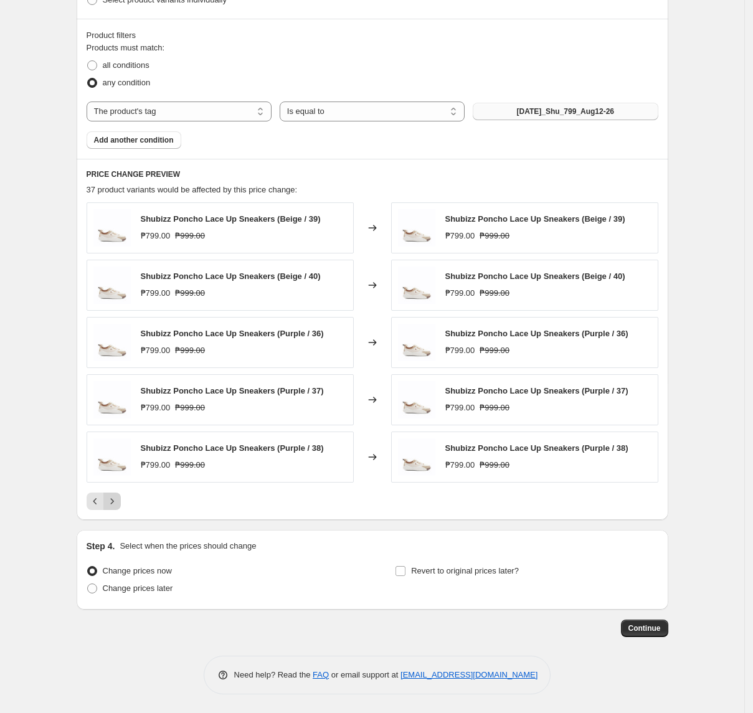
click at [117, 502] on icon "Next" at bounding box center [112, 501] width 12 height 12
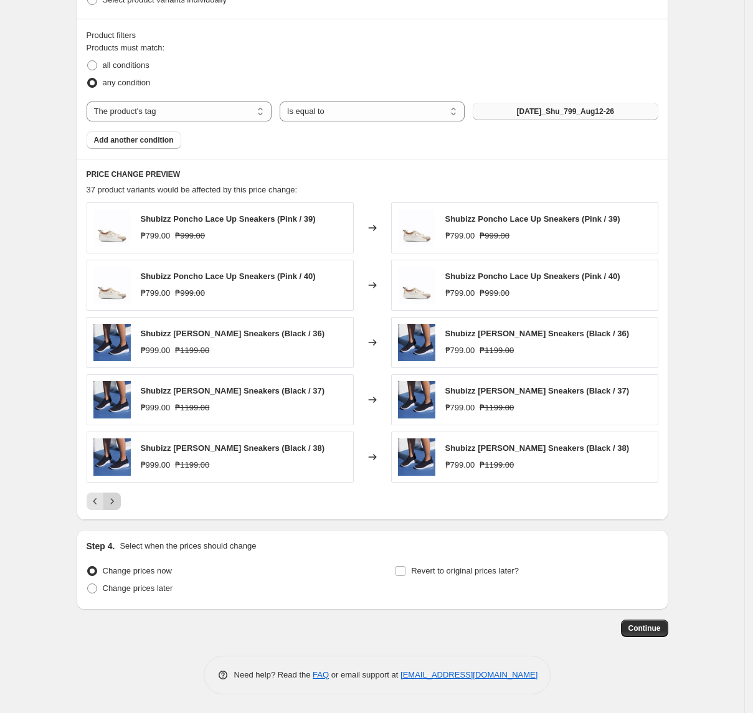
click at [117, 502] on icon "Next" at bounding box center [112, 501] width 12 height 12
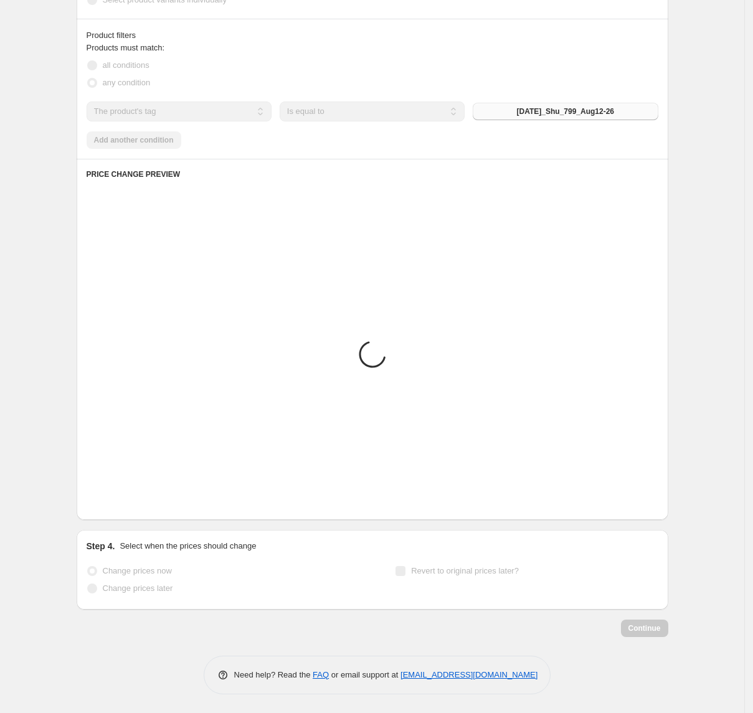
scroll to position [387, 0]
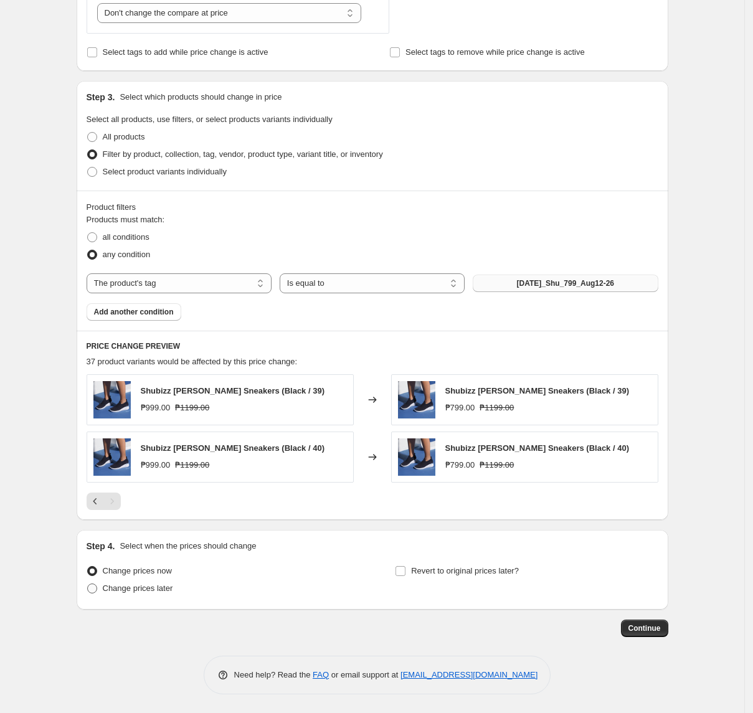
click at [143, 588] on span "Change prices later" at bounding box center [138, 588] width 70 height 9
click at [88, 584] on input "Change prices later" at bounding box center [87, 584] width 1 height 1
radio input "true"
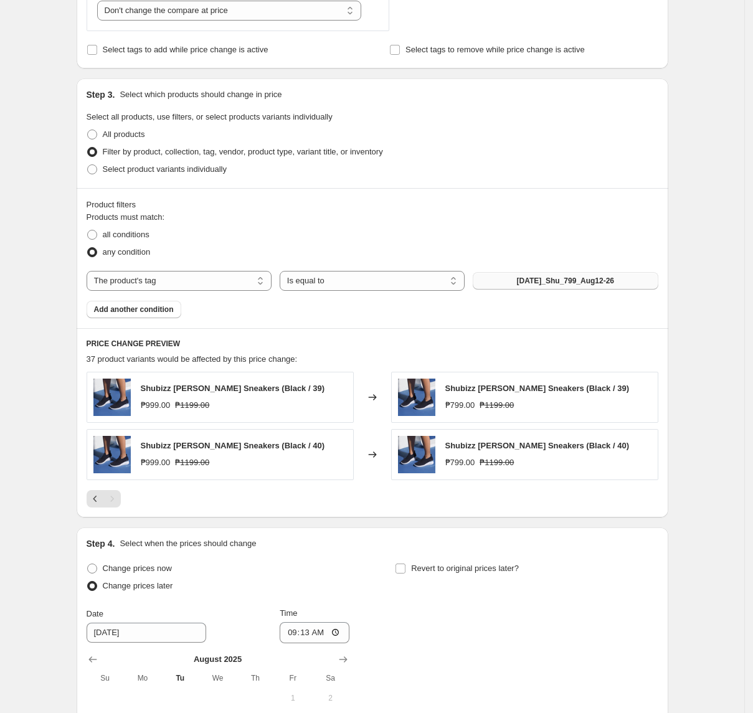
scroll to position [621, 0]
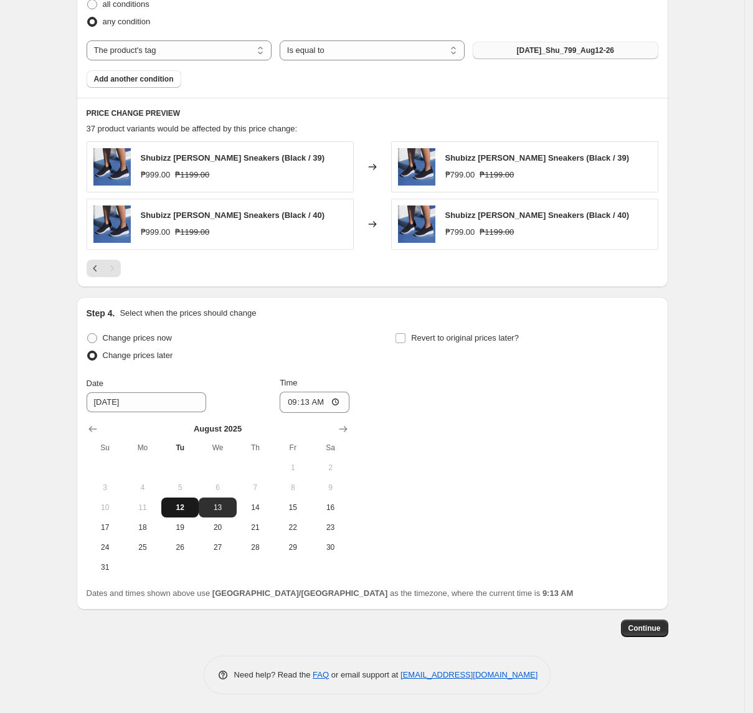
click at [183, 503] on span "12" at bounding box center [179, 508] width 27 height 10
type input "[DATE]"
click at [290, 407] on input "09:13" at bounding box center [315, 402] width 70 height 21
type input "11:00"
click at [495, 336] on span "Revert to original prices later?" at bounding box center [465, 337] width 108 height 9
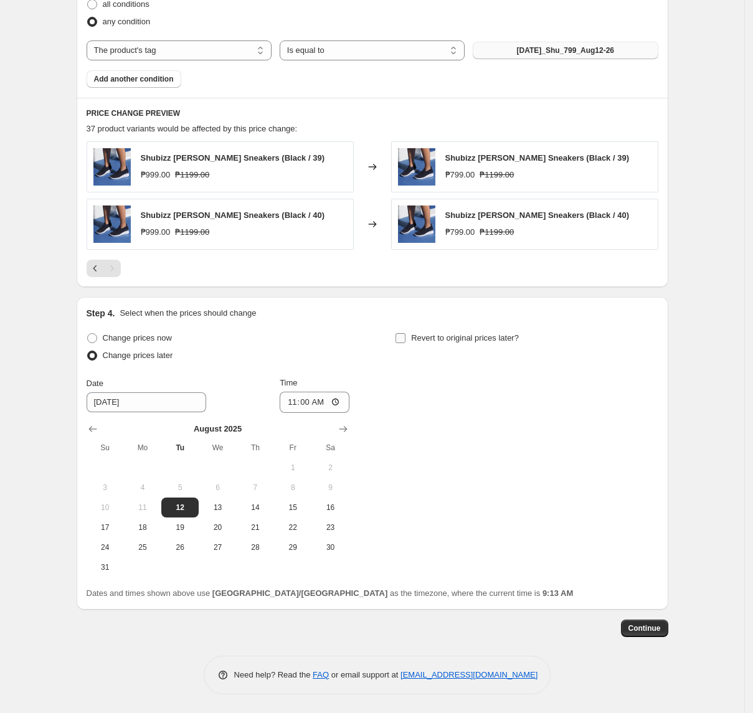
click at [406, 336] on input "Revert to original prices later?" at bounding box center [401, 338] width 10 height 10
checkbox input "true"
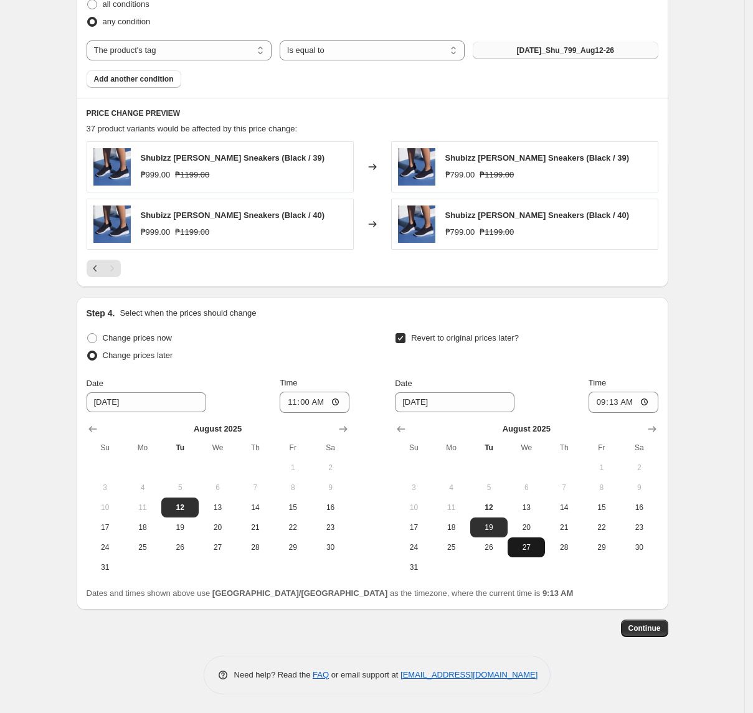
click at [531, 548] on span "27" at bounding box center [526, 548] width 27 height 10
type input "[DATE]"
click at [602, 399] on input "09:13" at bounding box center [624, 402] width 70 height 21
type input "10:00"
click at [633, 620] on button "Continue" at bounding box center [644, 628] width 47 height 17
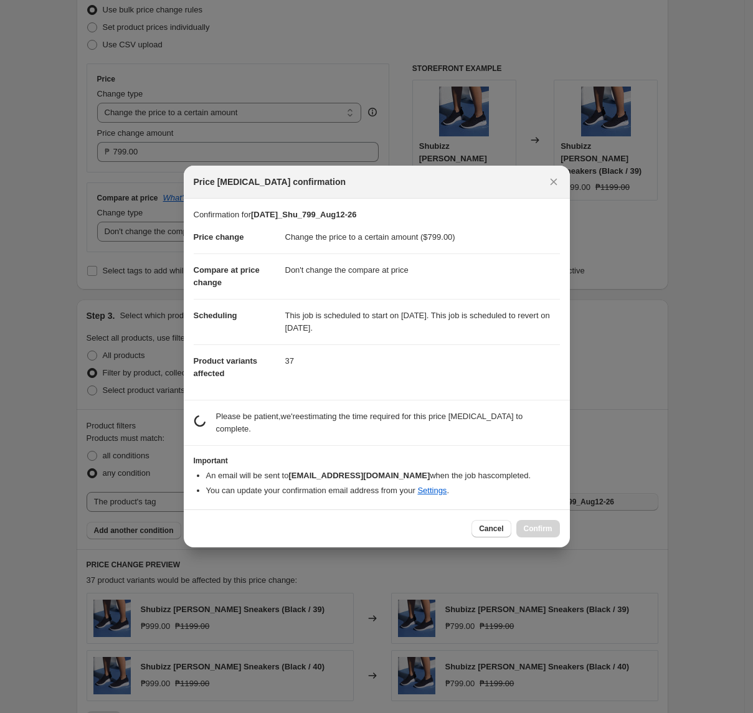
scroll to position [0, 0]
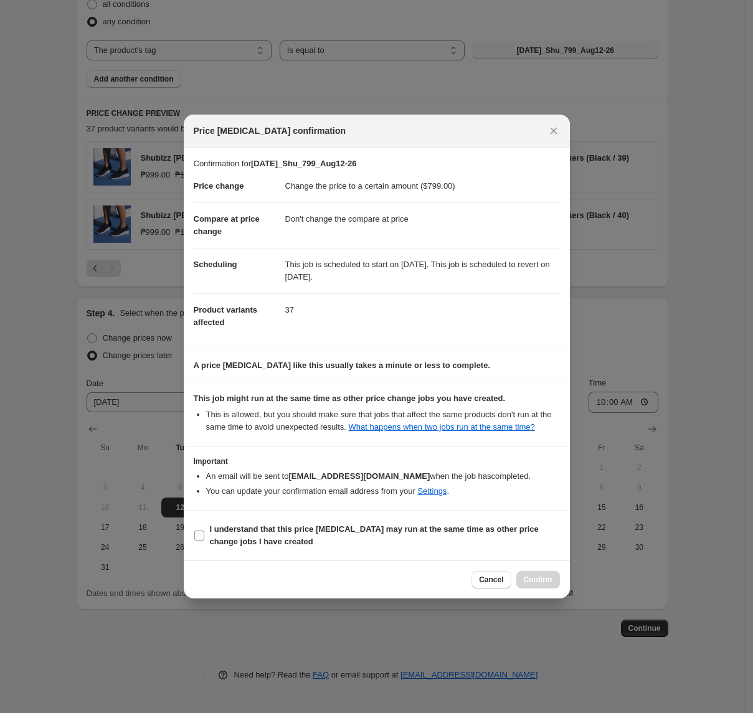
click at [249, 544] on b "I understand that this price [MEDICAL_DATA] may run at the same time as other p…" at bounding box center [374, 536] width 329 height 22
click at [204, 541] on input "I understand that this price [MEDICAL_DATA] may run at the same time as other p…" at bounding box center [199, 536] width 10 height 10
checkbox input "true"
click at [531, 574] on button "Confirm" at bounding box center [538, 579] width 44 height 17
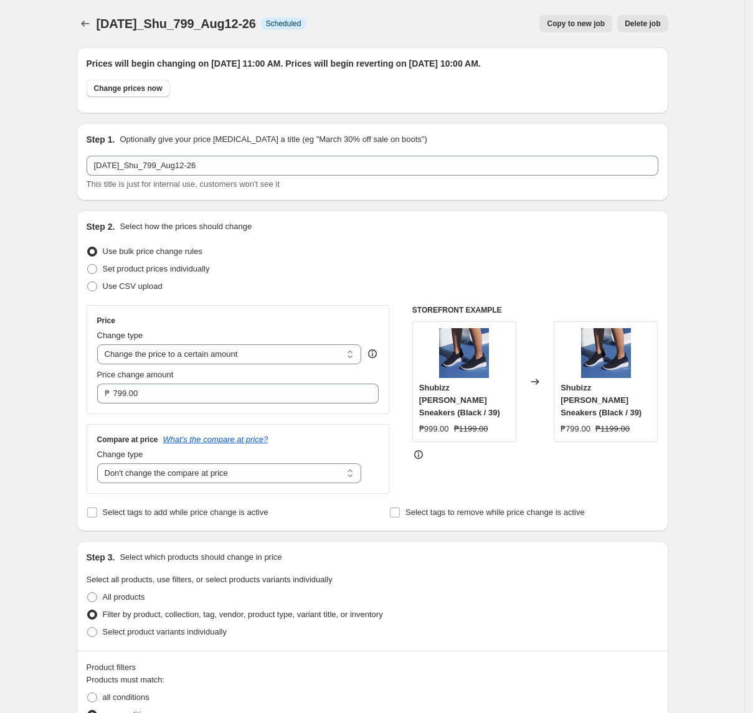
click at [90, 36] on div "[DATE]_Shu_799_Aug12-26. This page is ready [DATE]_Shu_799_Aug12-26 Info Schedu…" at bounding box center [373, 23] width 592 height 47
click at [90, 22] on icon "Price change jobs" at bounding box center [85, 23] width 12 height 12
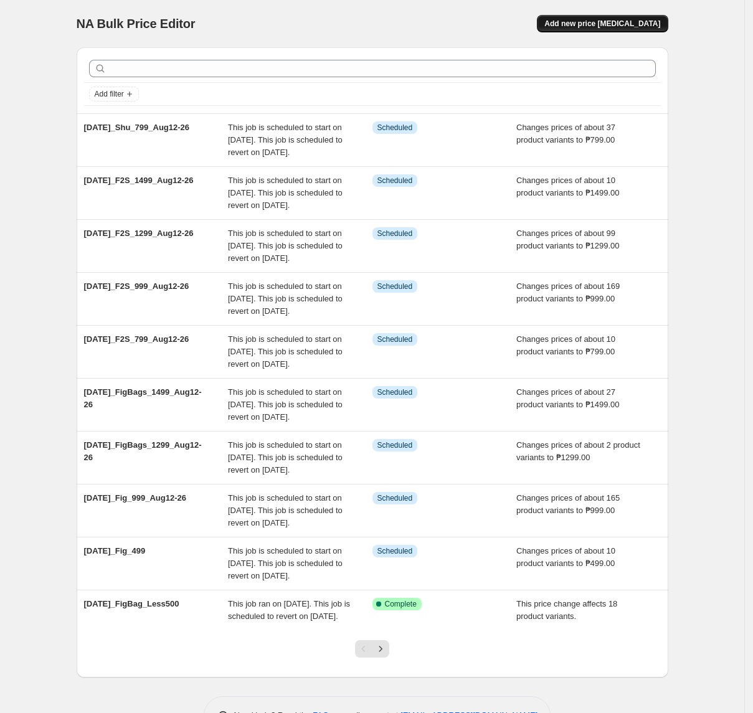
click at [613, 21] on span "Add new price [MEDICAL_DATA]" at bounding box center [603, 24] width 116 height 10
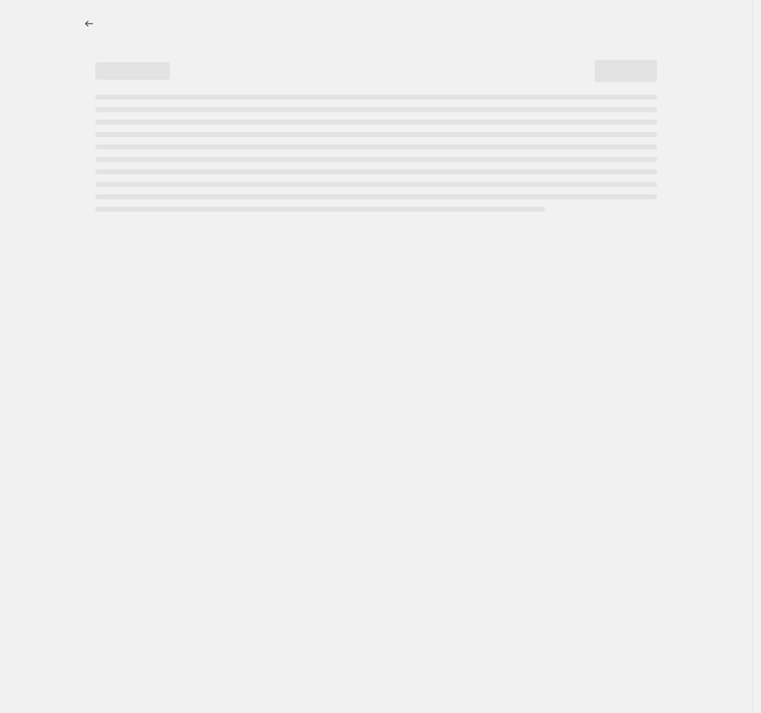
select select "percentage"
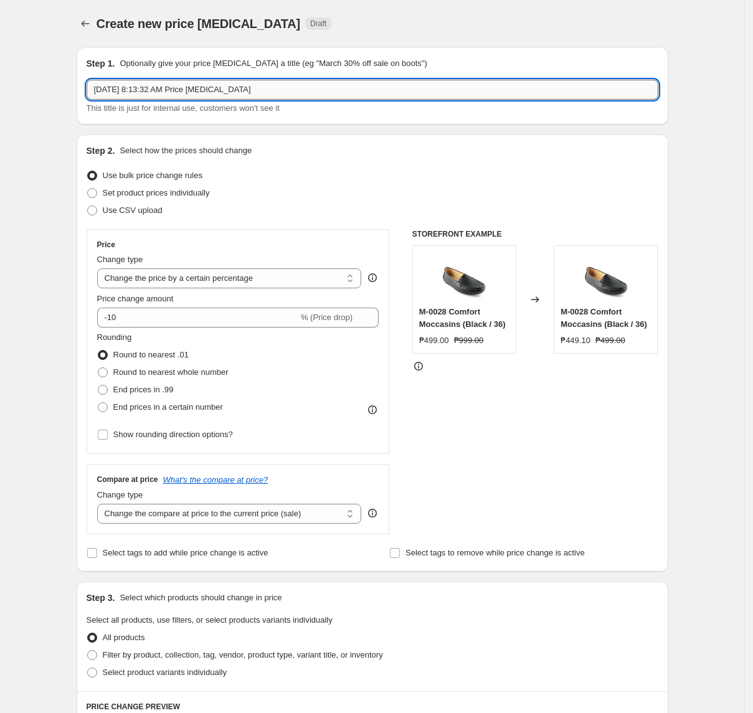
click at [275, 87] on input "[DATE] 8:13:32 AM Price [MEDICAL_DATA]" at bounding box center [373, 90] width 572 height 20
paste input "2025_Shu_999_Aug12-26"
type input "[DATE]_Shu_999_Aug12-26"
click at [178, 280] on select "Change the price to a certain amount Change the price by a certain amount Chang…" at bounding box center [229, 279] width 265 height 20
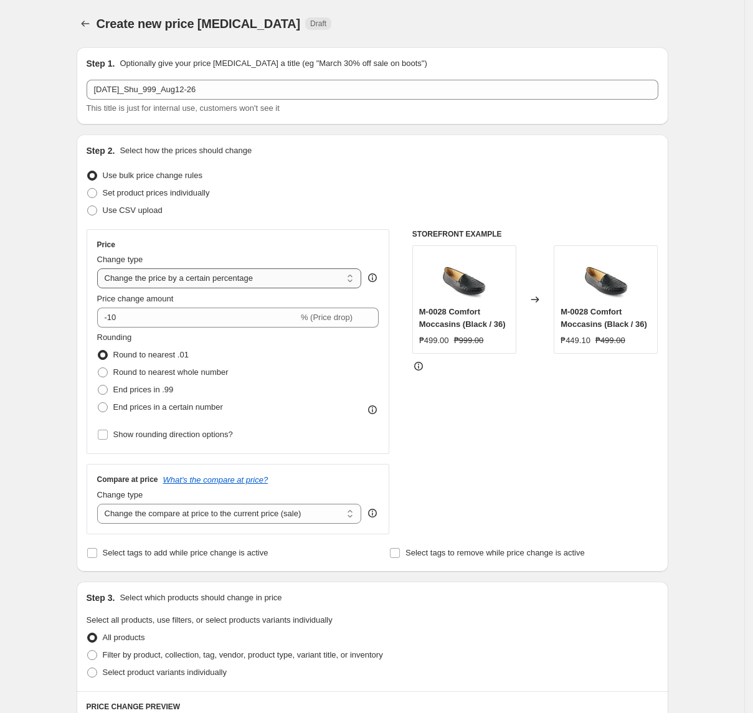
select select "to"
click at [101, 269] on select "Change the price to a certain amount Change the price by a certain amount Chang…" at bounding box center [229, 279] width 265 height 20
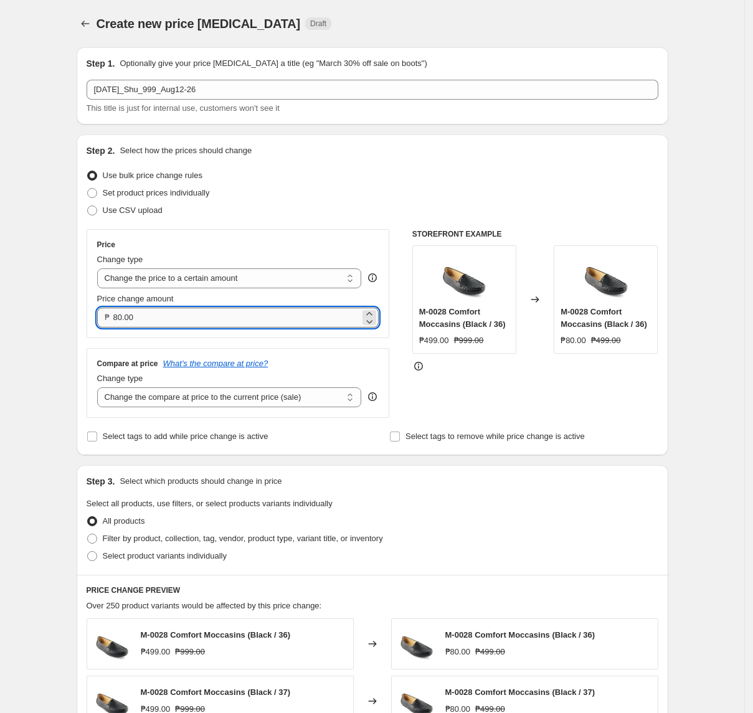
click at [185, 326] on input "80.00" at bounding box center [236, 318] width 247 height 20
type input "999.00"
click at [237, 404] on select "Change the compare at price to the current price (sale) Change the compare at p…" at bounding box center [229, 398] width 265 height 20
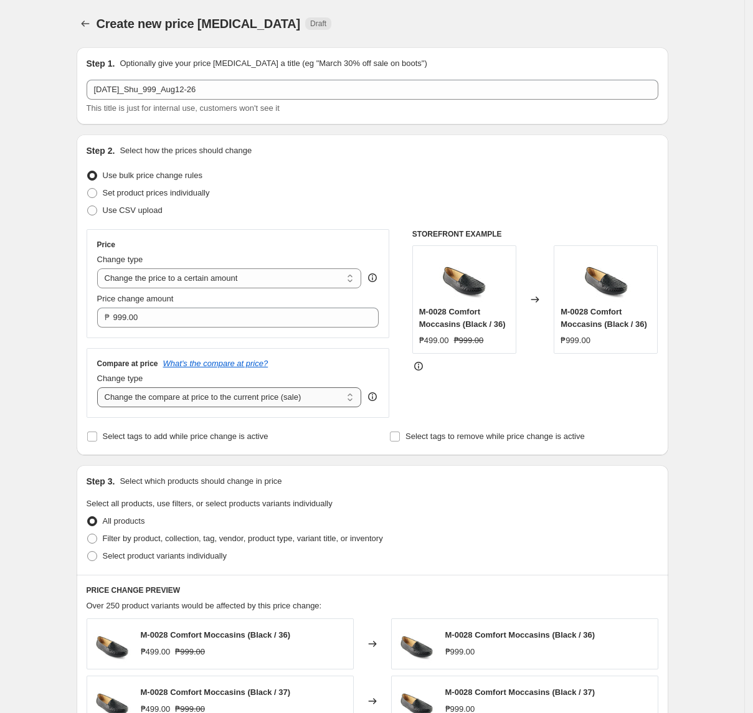
select select "no_change"
click at [101, 389] on select "Change the compare at price to the current price (sale) Change the compare at p…" at bounding box center [229, 398] width 265 height 20
click at [169, 540] on span "Filter by product, collection, tag, vendor, product type, variant title, or inv…" at bounding box center [243, 538] width 280 height 9
click at [88, 535] on input "Filter by product, collection, tag, vendor, product type, variant title, or inv…" at bounding box center [87, 534] width 1 height 1
radio input "true"
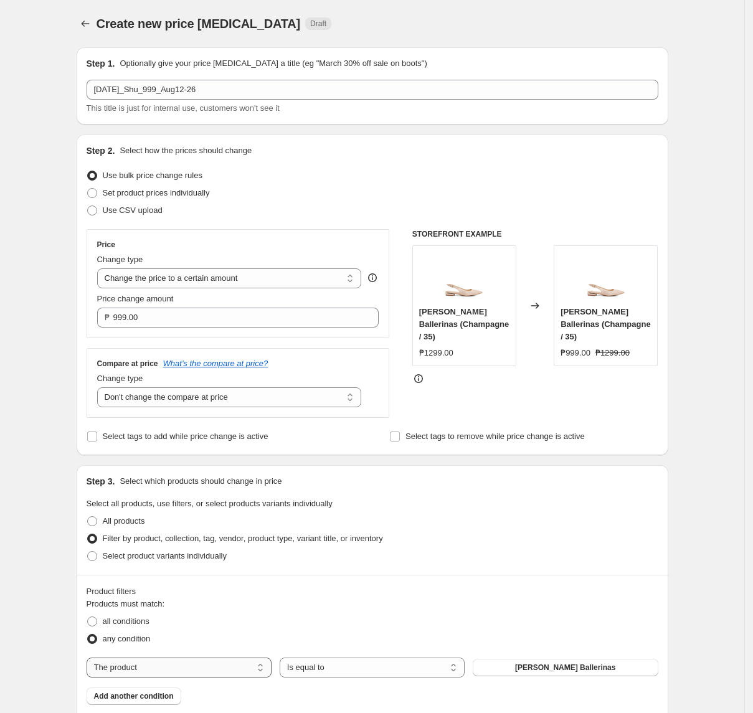
click at [188, 668] on select "The product The product's collection The product's tag The product's vendor The…" at bounding box center [179, 668] width 185 height 20
select select "tag"
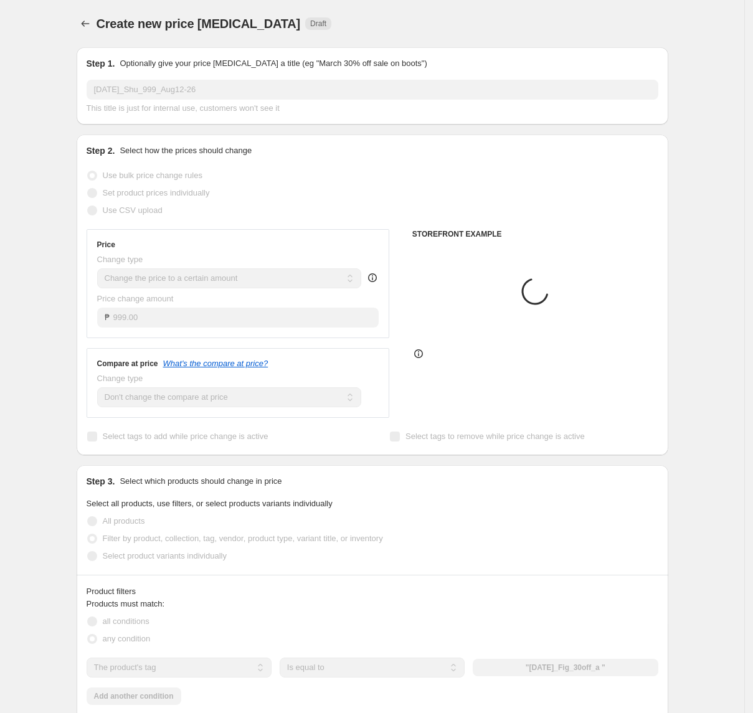
scroll to position [166, 0]
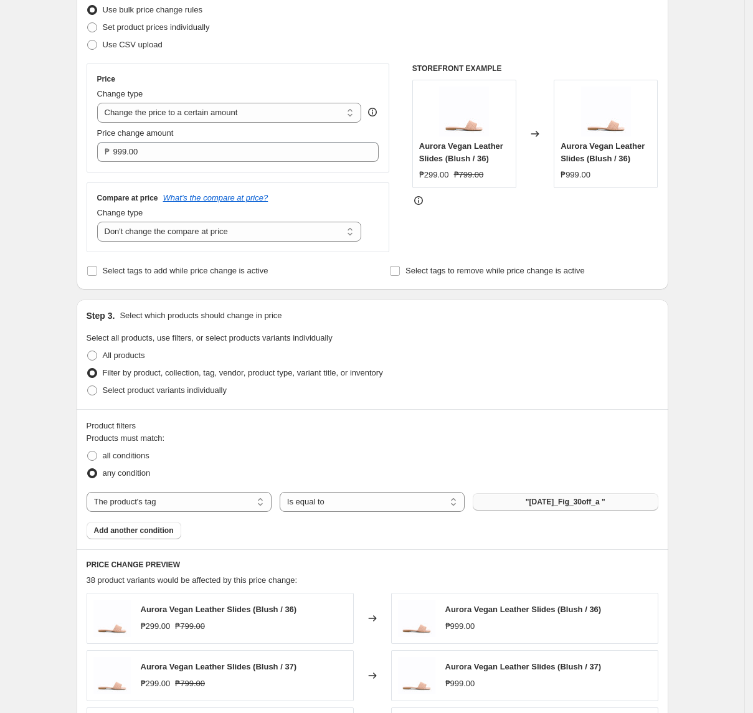
click at [551, 498] on button ""[DATE]_Fig_30off_a "" at bounding box center [565, 501] width 185 height 17
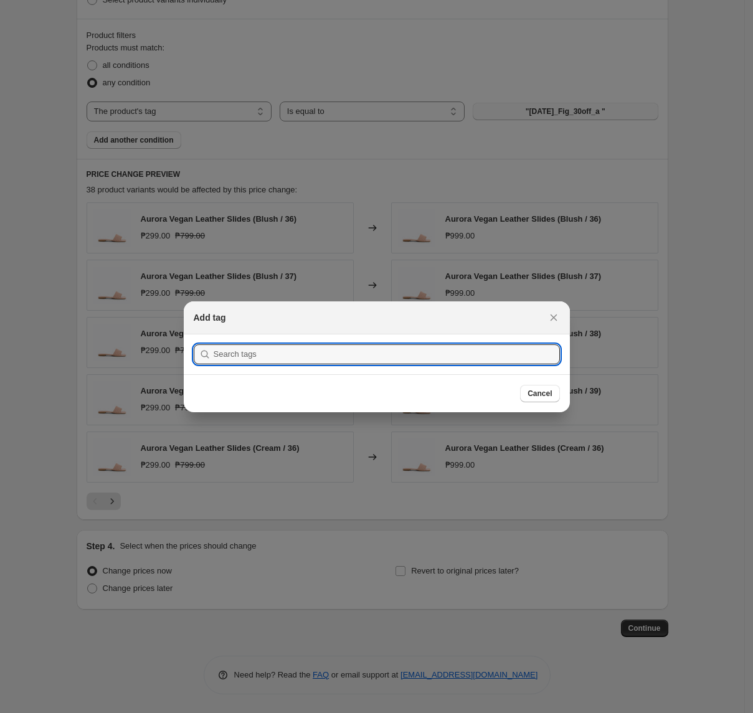
scroll to position [0, 0]
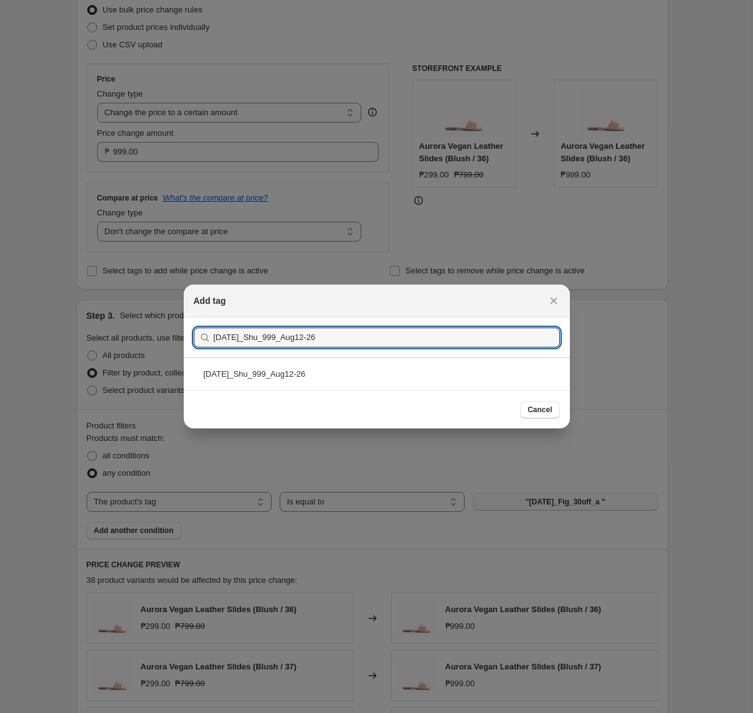
type input "[DATE]_Shu_999_Aug12-26"
click at [324, 384] on div "[DATE]_Shu_999_Aug12-26" at bounding box center [377, 374] width 386 height 33
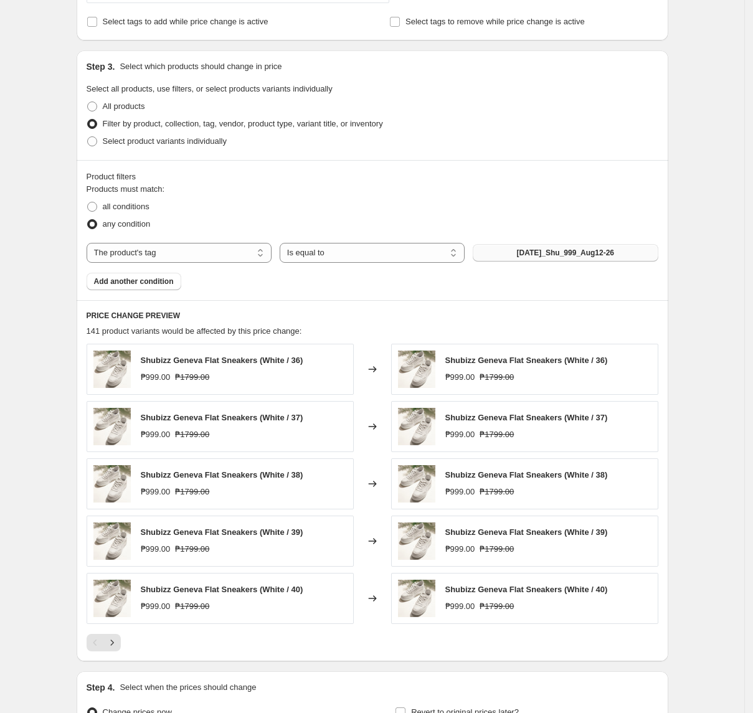
scroll to position [561, 0]
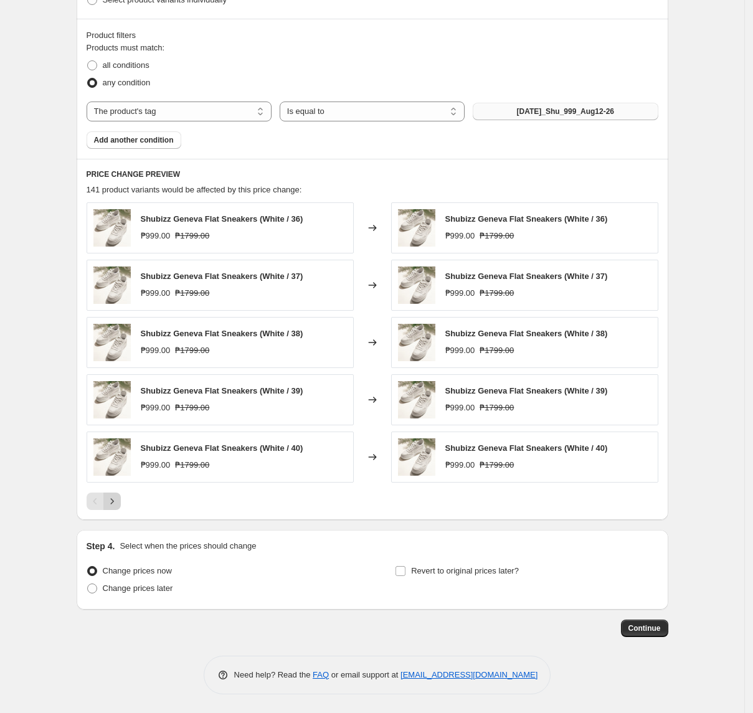
click at [118, 497] on icon "Next" at bounding box center [112, 501] width 12 height 12
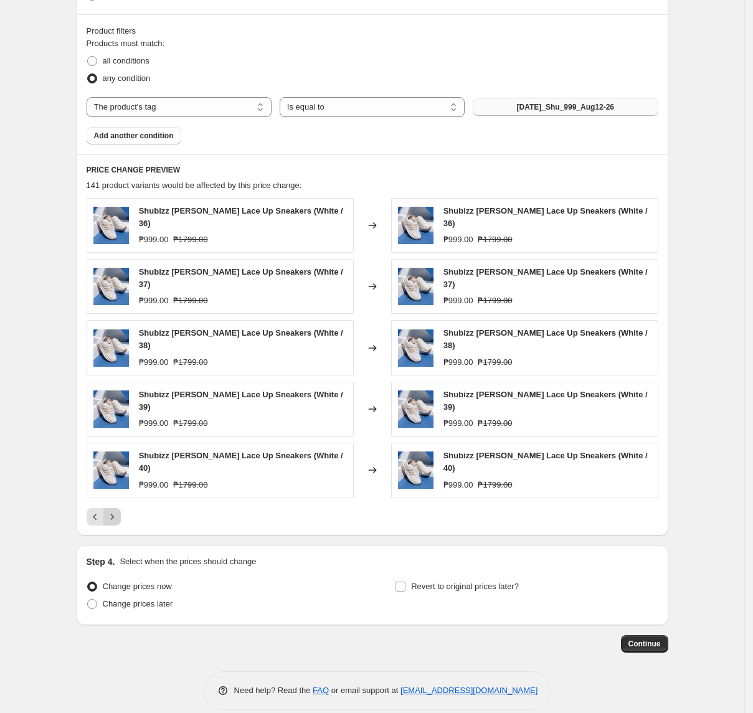
click at [118, 511] on icon "Next" at bounding box center [112, 517] width 12 height 12
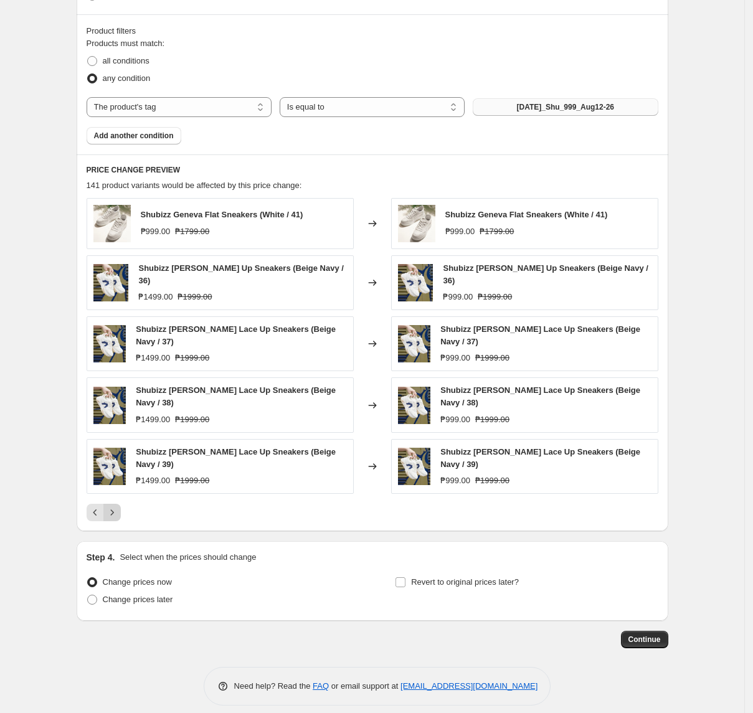
click at [118, 507] on icon "Next" at bounding box center [112, 513] width 12 height 12
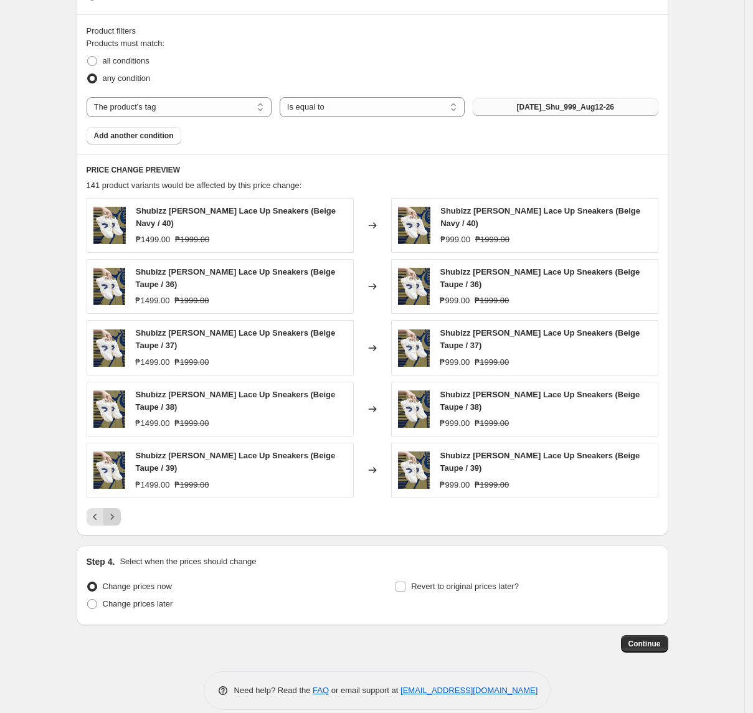
click at [118, 511] on icon "Next" at bounding box center [112, 517] width 12 height 12
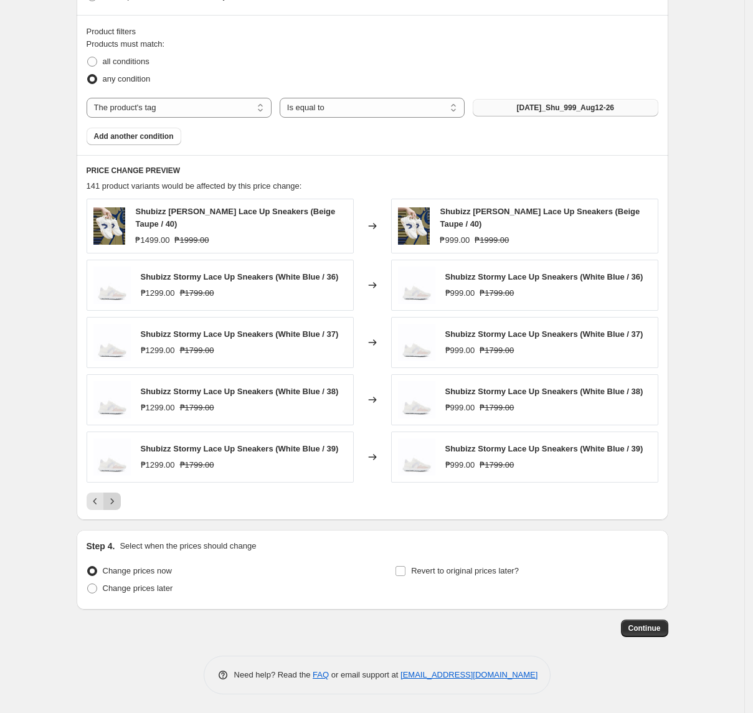
click at [118, 502] on icon "Next" at bounding box center [112, 501] width 12 height 12
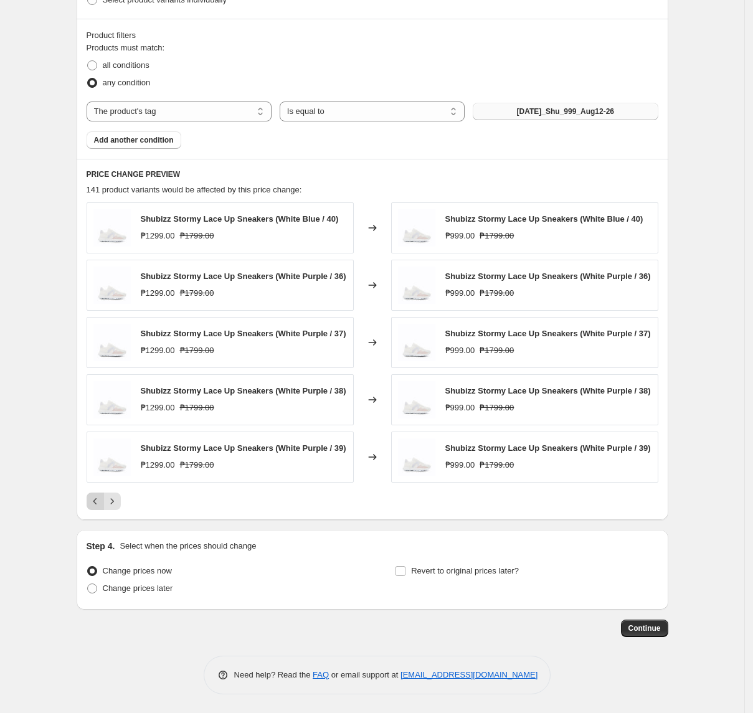
click at [97, 507] on icon "Previous" at bounding box center [95, 501] width 12 height 12
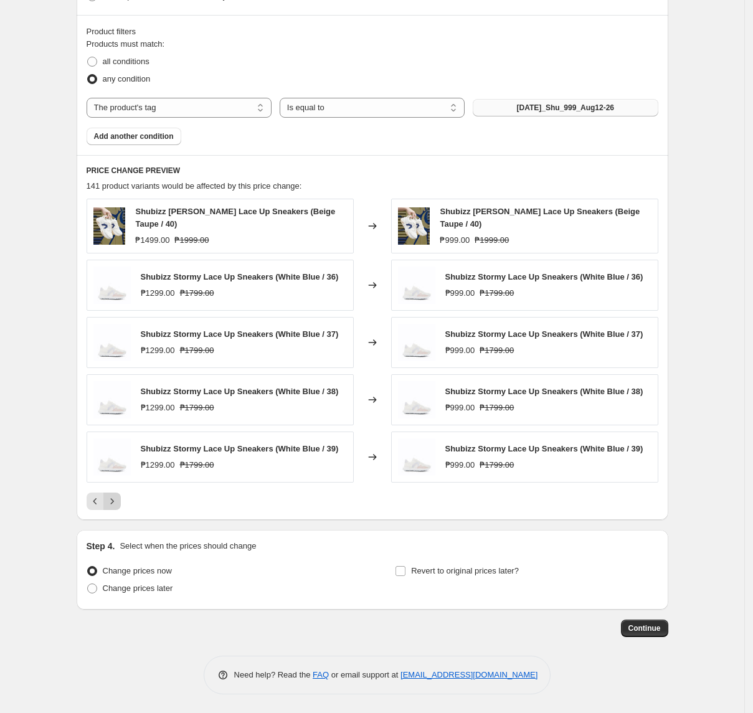
click at [121, 501] on button "Next" at bounding box center [111, 501] width 17 height 17
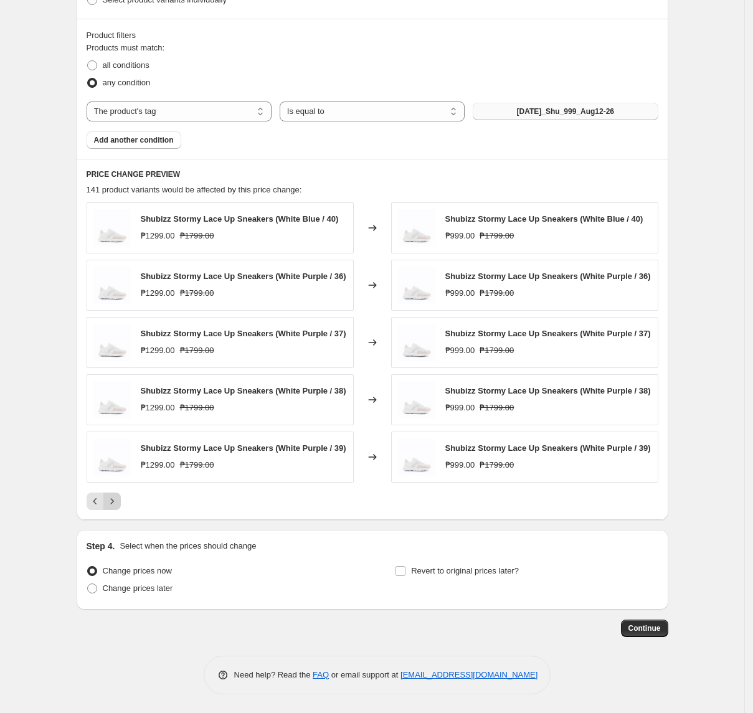
click at [121, 501] on button "Next" at bounding box center [111, 501] width 17 height 17
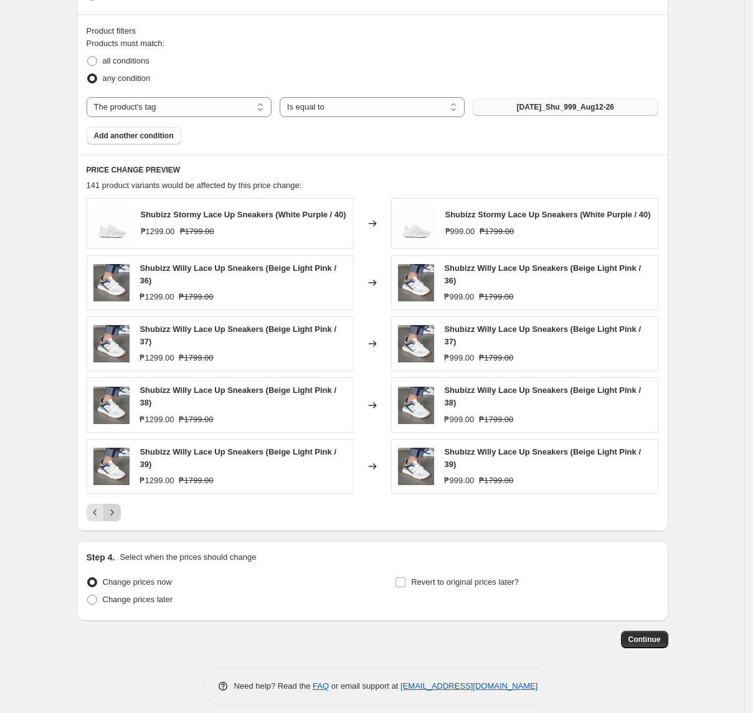
click at [118, 519] on icon "Next" at bounding box center [112, 513] width 12 height 12
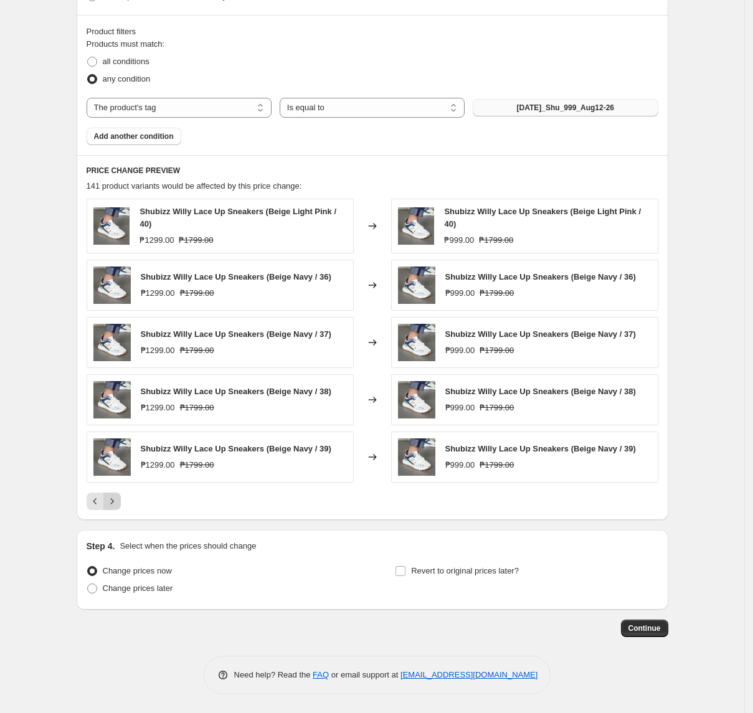
click at [118, 507] on icon "Next" at bounding box center [112, 501] width 12 height 12
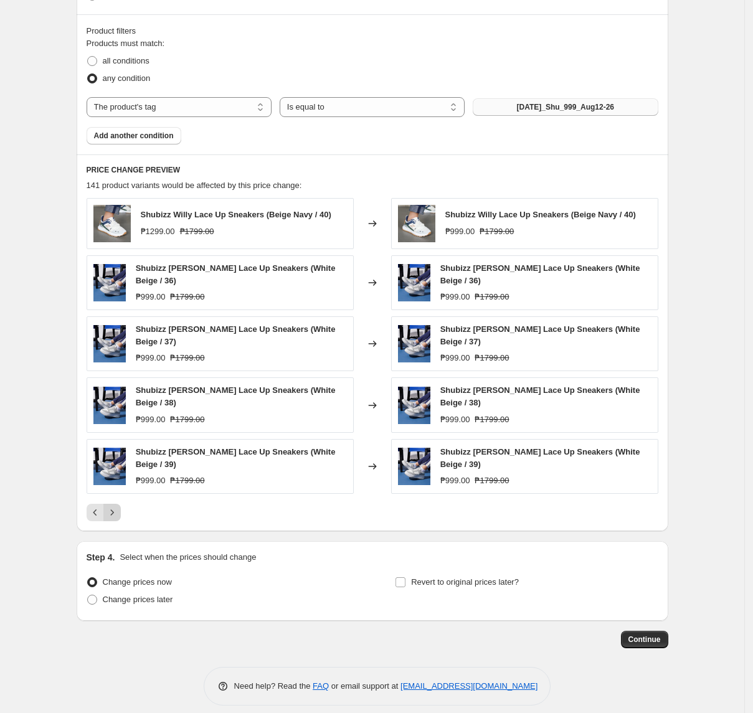
click at [118, 507] on icon "Next" at bounding box center [112, 513] width 12 height 12
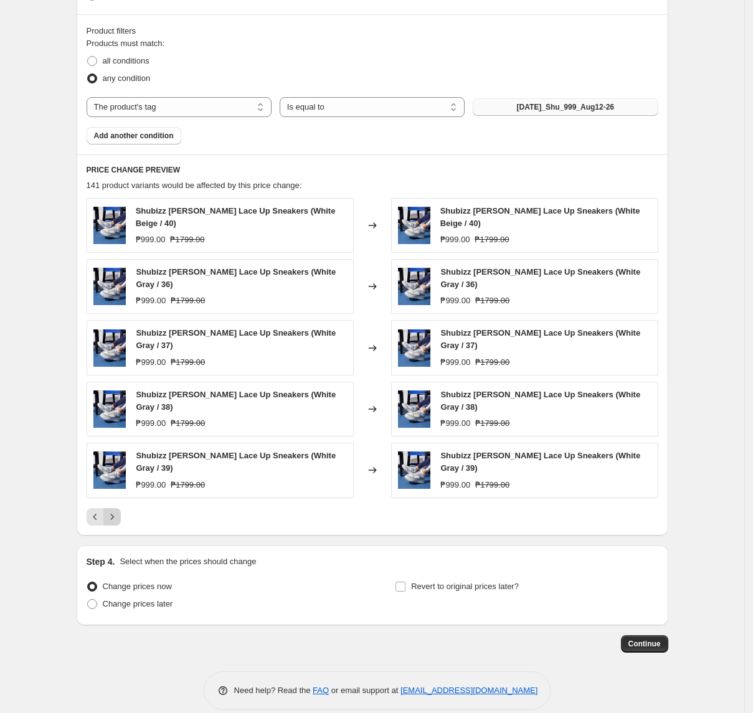
click at [118, 511] on icon "Next" at bounding box center [112, 517] width 12 height 12
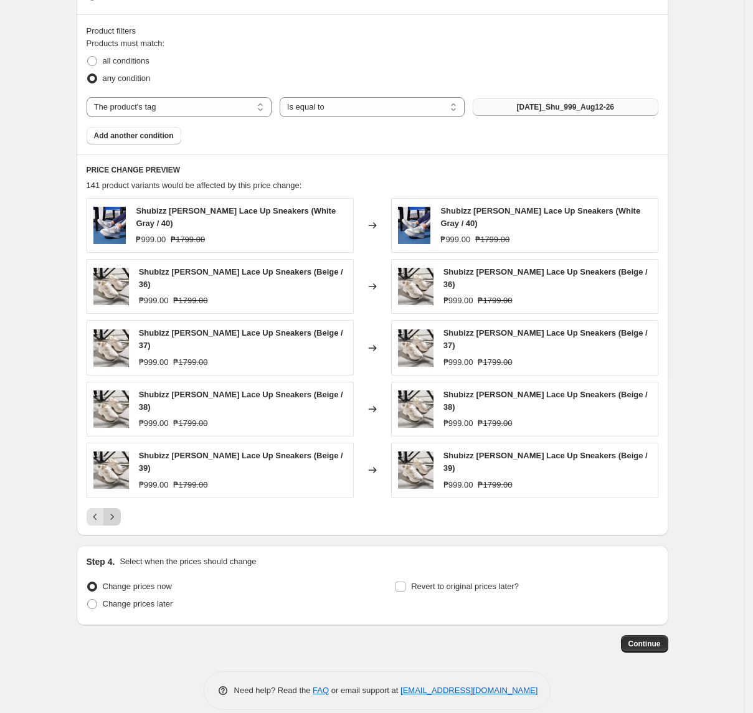
click at [118, 511] on icon "Next" at bounding box center [112, 517] width 12 height 12
click at [128, 508] on div at bounding box center [373, 516] width 572 height 17
click at [118, 511] on icon "Next" at bounding box center [112, 517] width 12 height 12
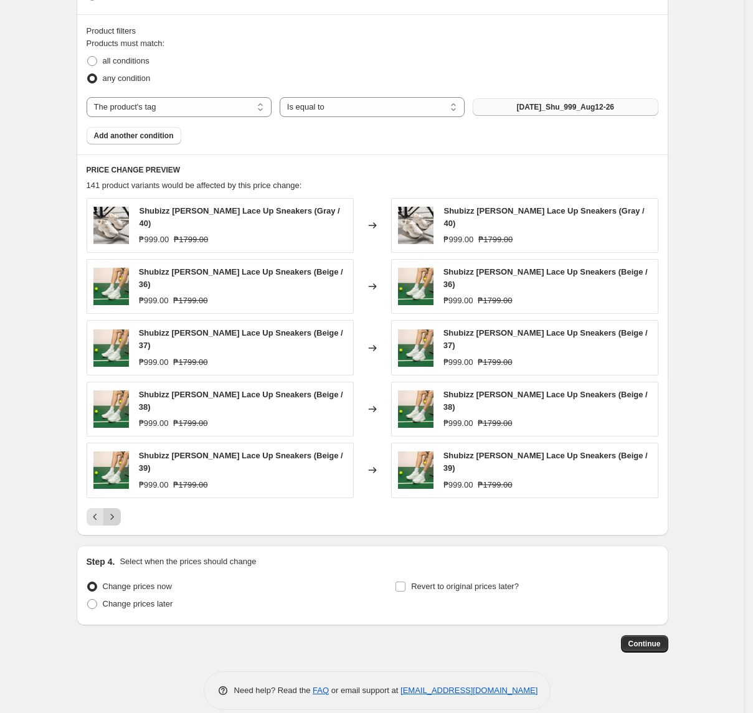
click at [121, 508] on button "Next" at bounding box center [111, 516] width 17 height 17
click at [117, 511] on icon "Next" at bounding box center [112, 517] width 12 height 12
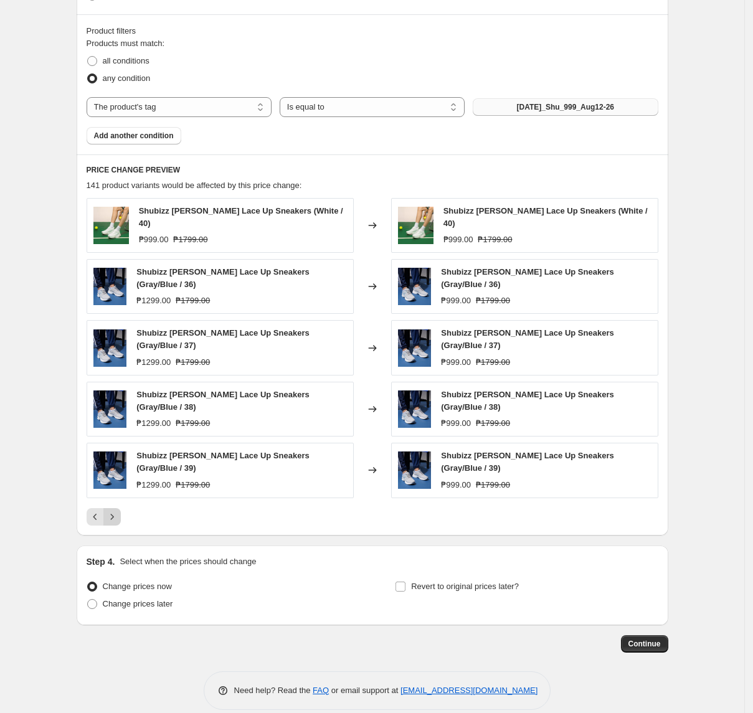
click at [118, 511] on icon "Next" at bounding box center [112, 517] width 12 height 12
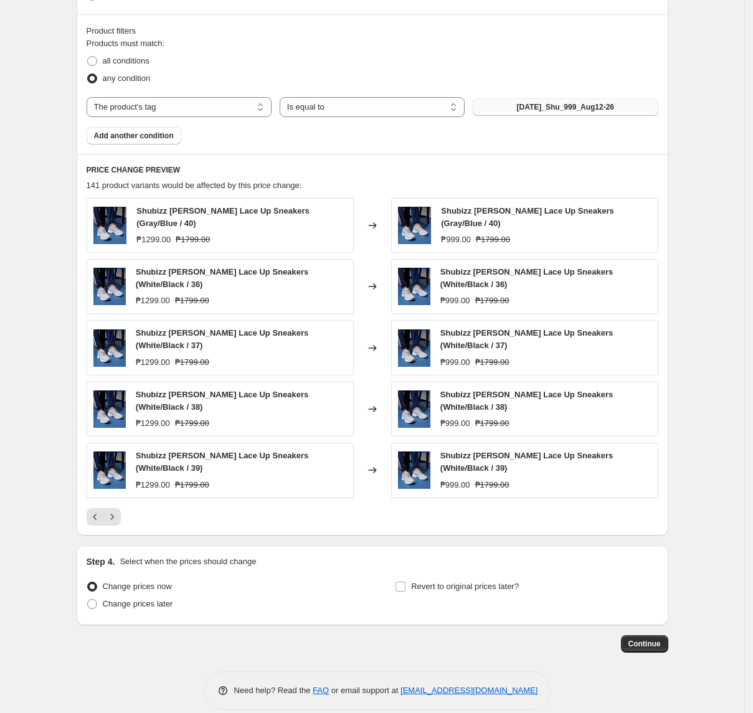
click at [96, 220] on div "Shubizz [PERSON_NAME] Lace Up Sneakers (Gray/Blue / 40) ₱1299.00 ₱1799.00" at bounding box center [220, 225] width 267 height 55
click at [115, 511] on icon "Next" at bounding box center [112, 517] width 12 height 12
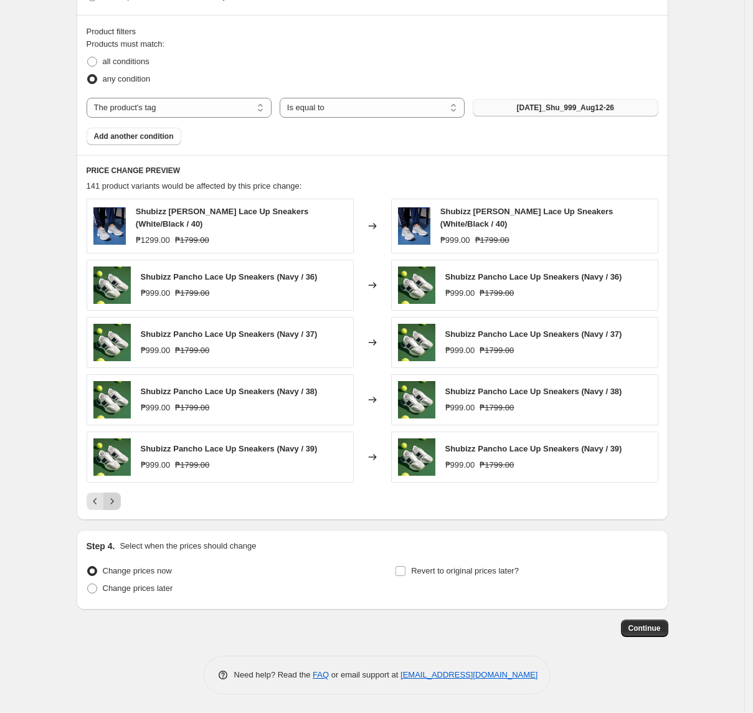
click at [118, 500] on icon "Next" at bounding box center [112, 501] width 12 height 12
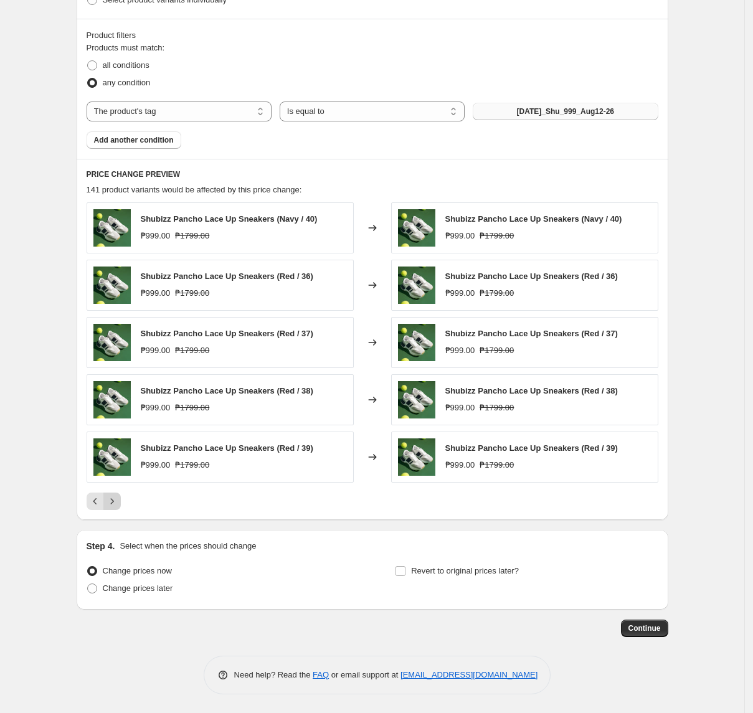
click at [118, 500] on icon "Next" at bounding box center [112, 501] width 12 height 12
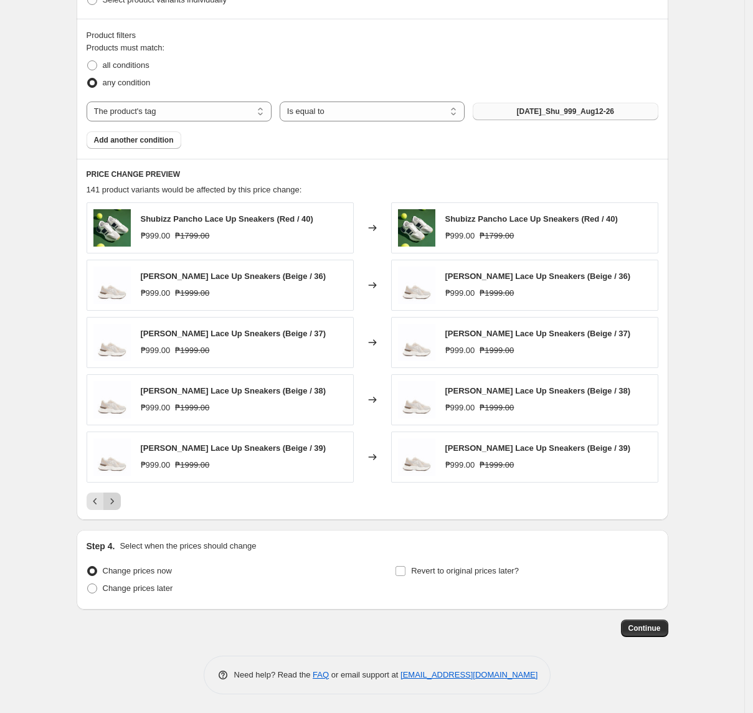
click at [118, 506] on icon "Next" at bounding box center [112, 501] width 12 height 12
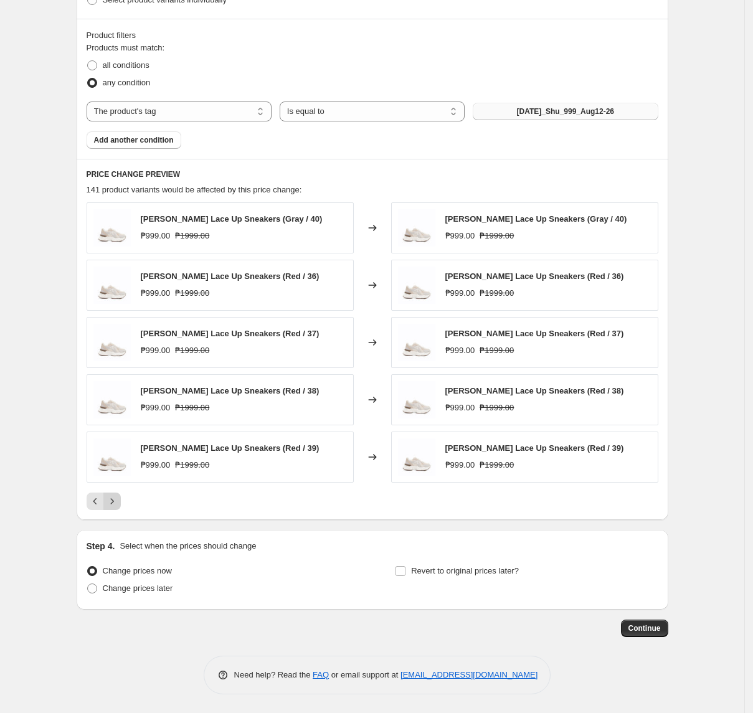
click at [118, 506] on icon "Next" at bounding box center [112, 501] width 12 height 12
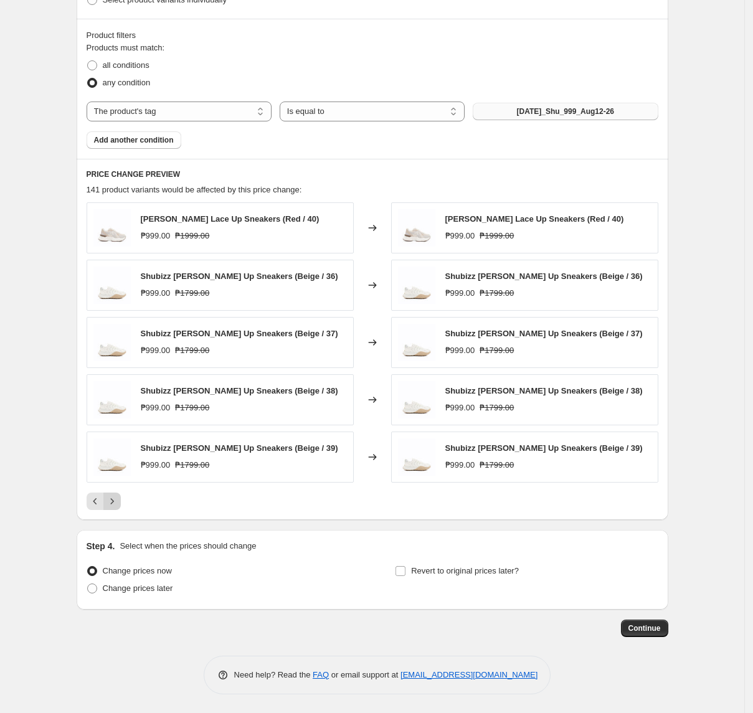
click at [118, 506] on icon "Next" at bounding box center [112, 501] width 12 height 12
click at [116, 506] on icon "Next" at bounding box center [112, 501] width 12 height 12
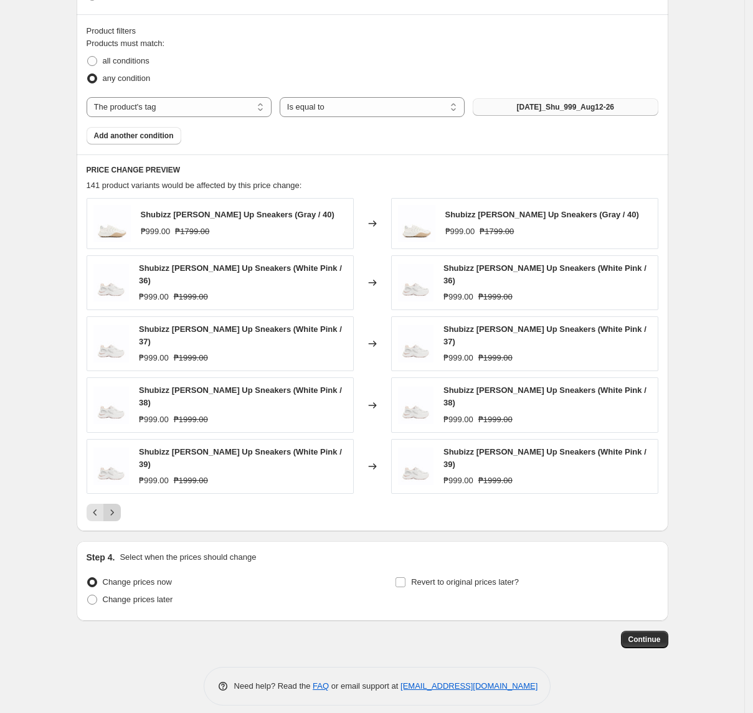
click at [113, 510] on icon "Next" at bounding box center [111, 513] width 3 height 6
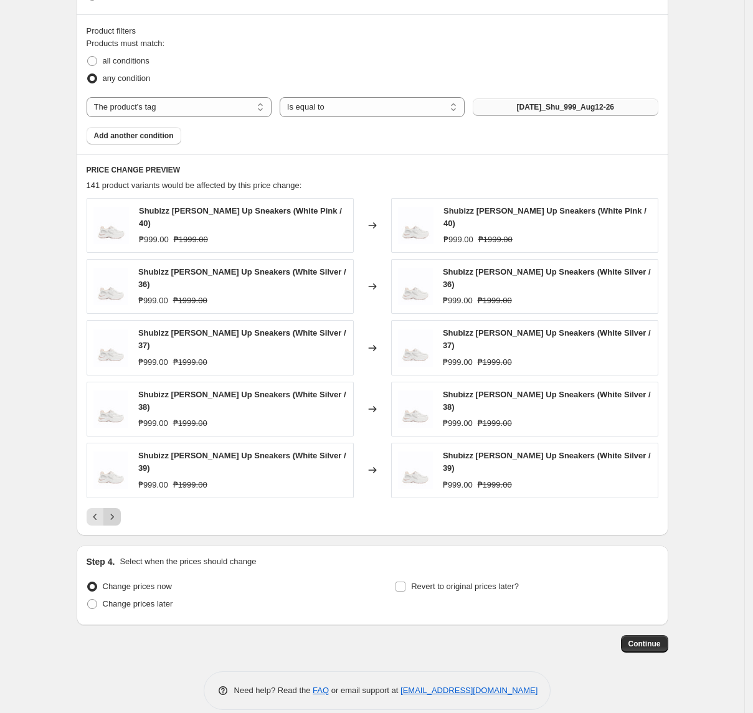
click at [113, 514] on icon "Next" at bounding box center [111, 517] width 3 height 6
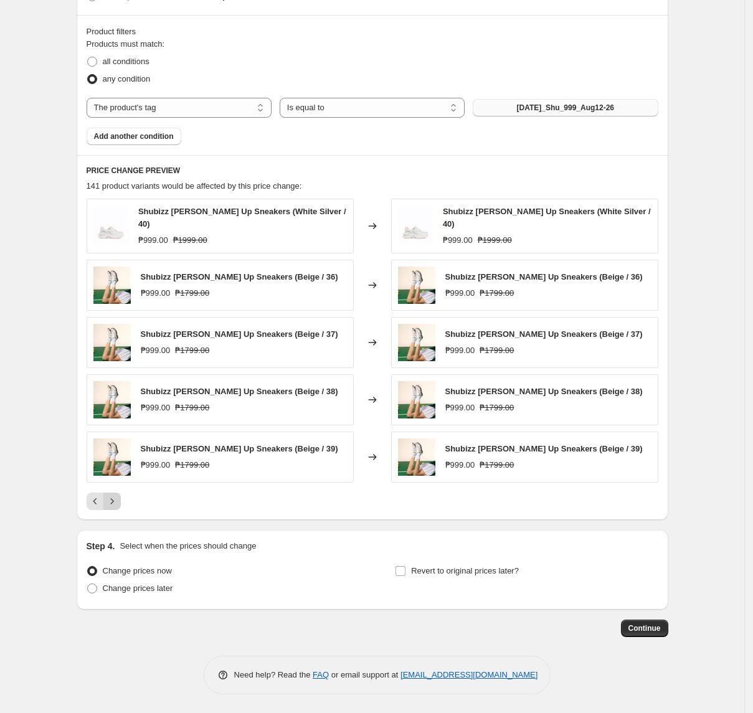
click at [118, 495] on icon "Next" at bounding box center [112, 501] width 12 height 12
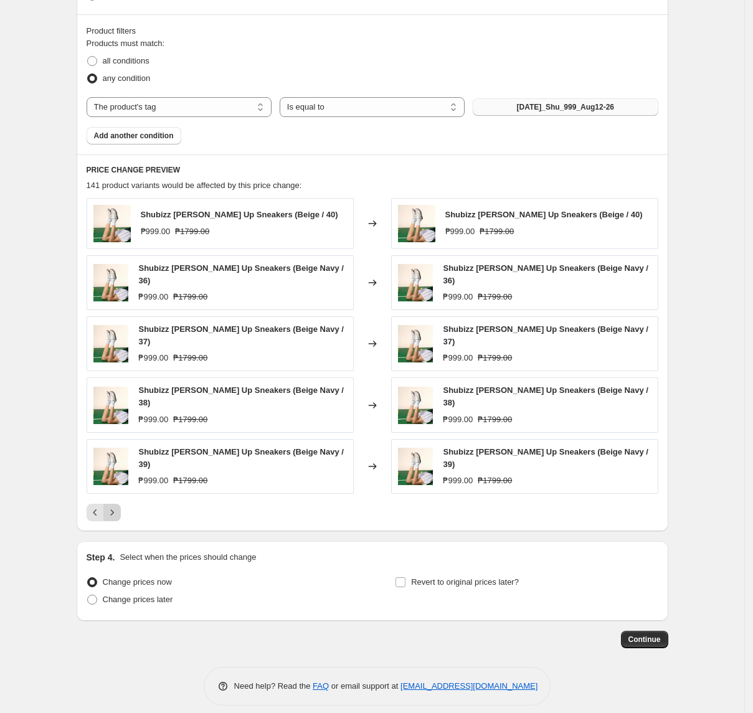
click at [118, 507] on icon "Next" at bounding box center [112, 513] width 12 height 12
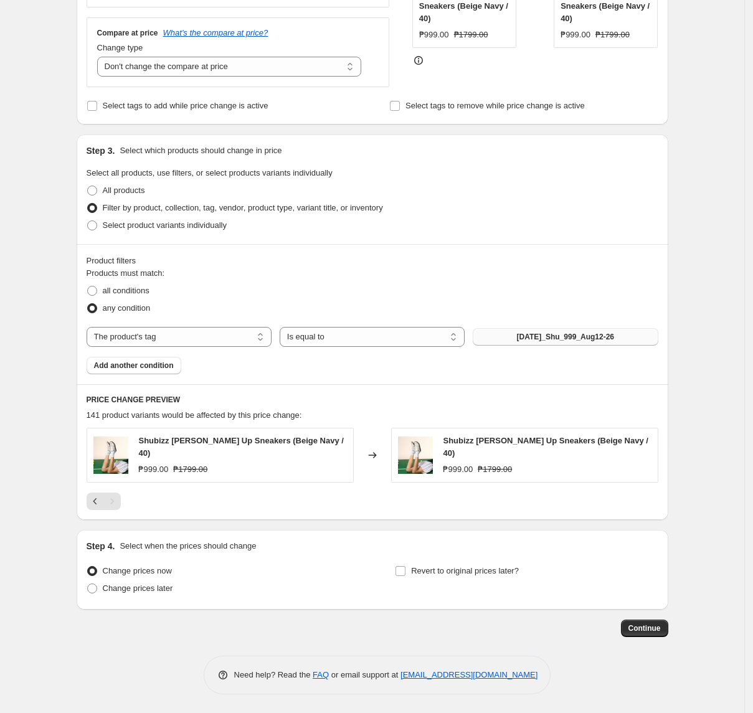
scroll to position [330, 0]
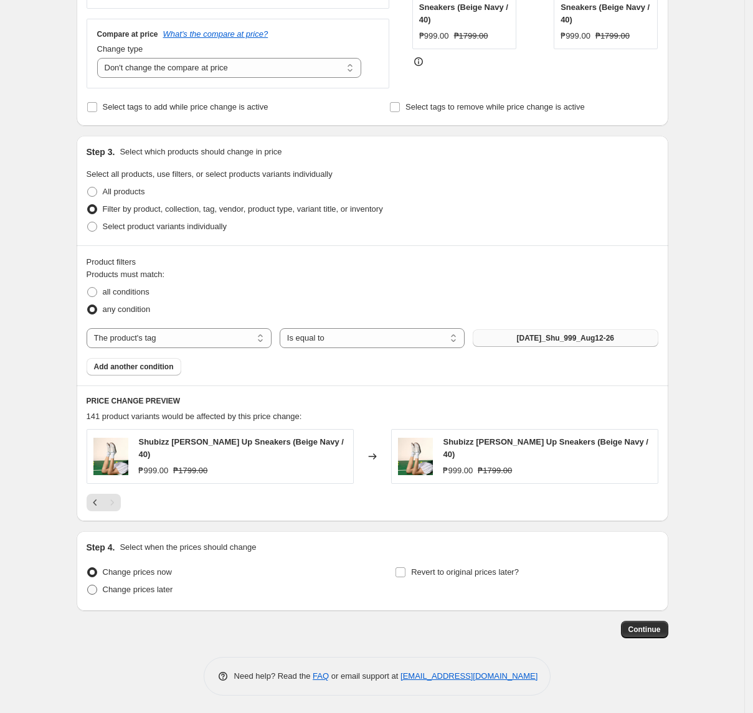
click at [143, 592] on span "Change prices later" at bounding box center [138, 589] width 70 height 9
click at [88, 586] on input "Change prices later" at bounding box center [87, 585] width 1 height 1
radio input "true"
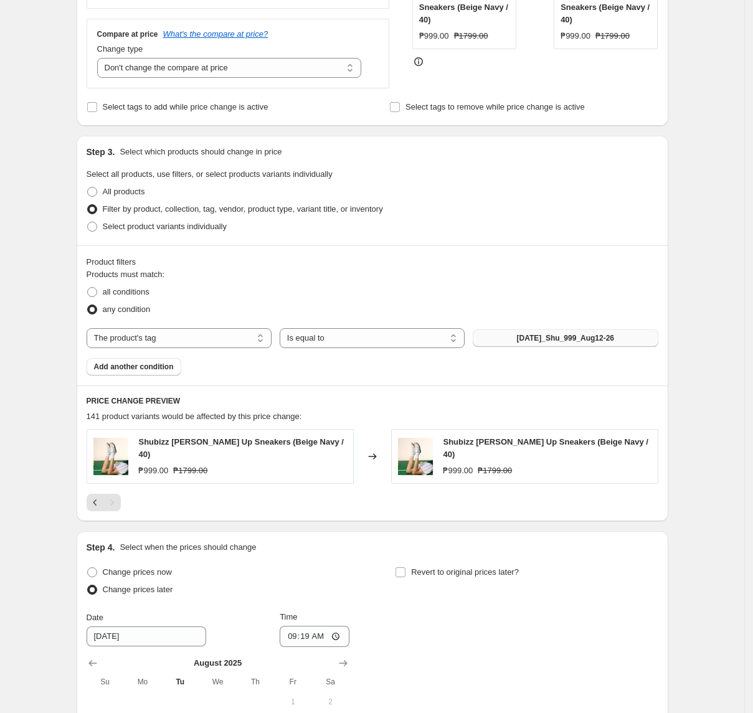
scroll to position [562, 0]
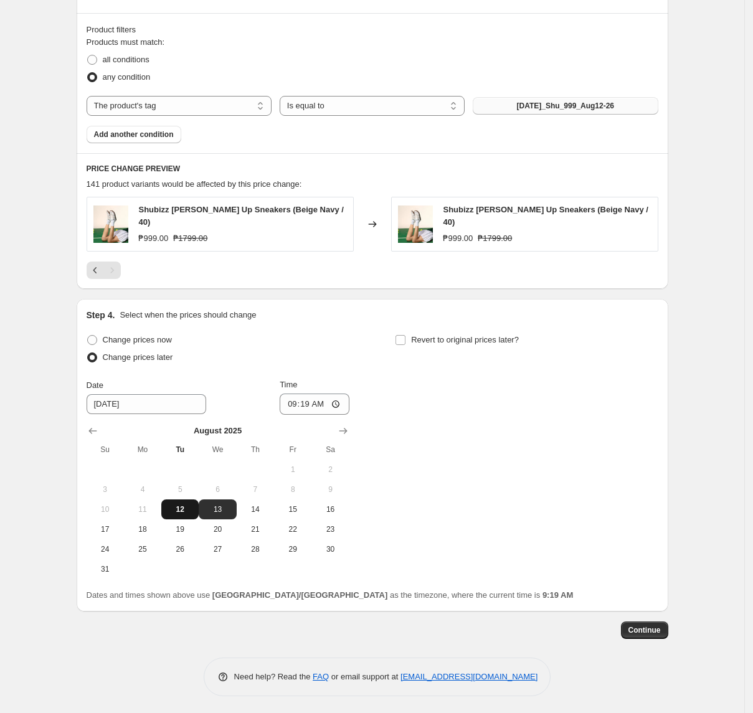
click at [189, 505] on span "12" at bounding box center [179, 510] width 27 height 10
type input "[DATE]"
click at [297, 402] on input "09:19" at bounding box center [315, 404] width 70 height 21
type input "11:00"
click at [466, 342] on span "Revert to original prices later?" at bounding box center [465, 339] width 108 height 9
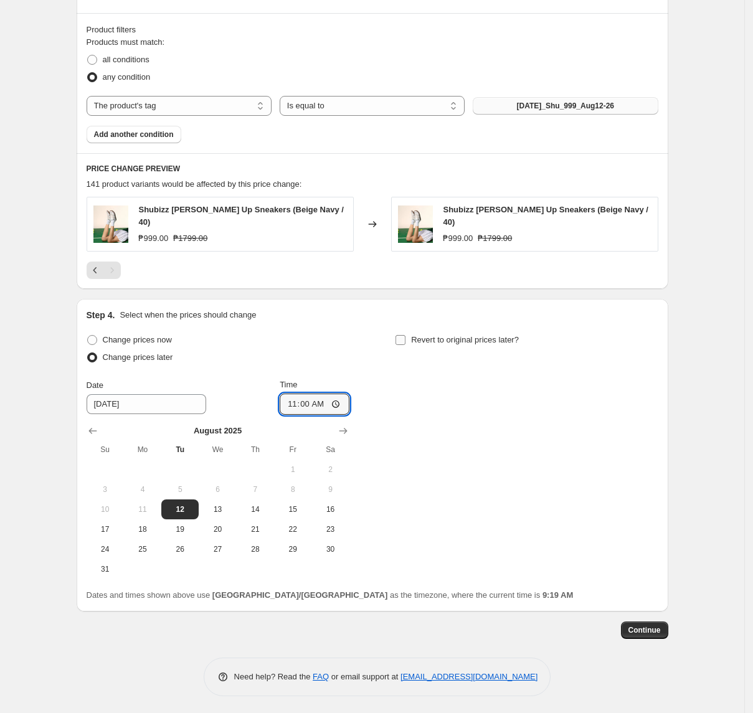
click at [406, 342] on input "Revert to original prices later?" at bounding box center [401, 340] width 10 height 10
checkbox input "true"
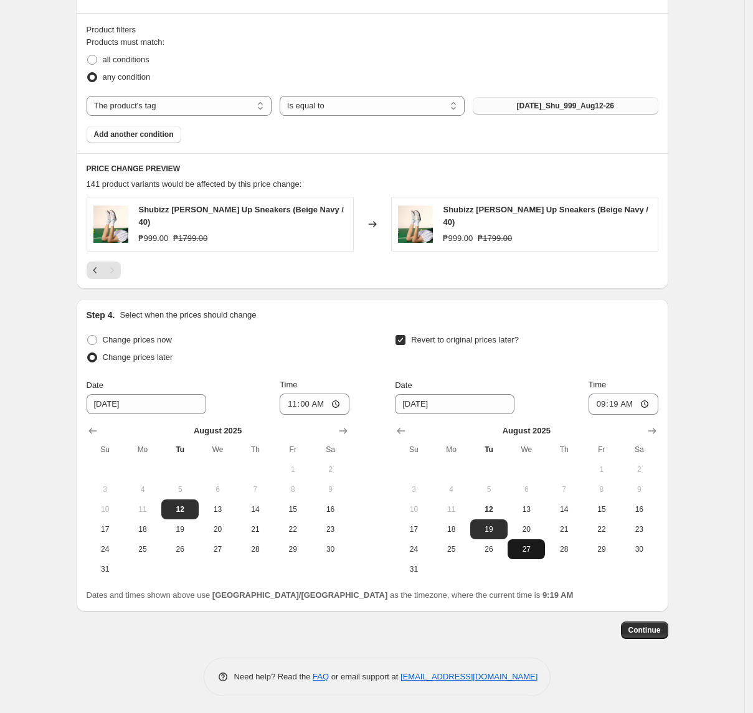
click at [520, 545] on span "27" at bounding box center [526, 550] width 27 height 10
type input "[DATE]"
click at [606, 404] on input "09:19" at bounding box center [624, 404] width 70 height 21
type input "10:00"
click at [660, 630] on span "Continue" at bounding box center [645, 631] width 32 height 10
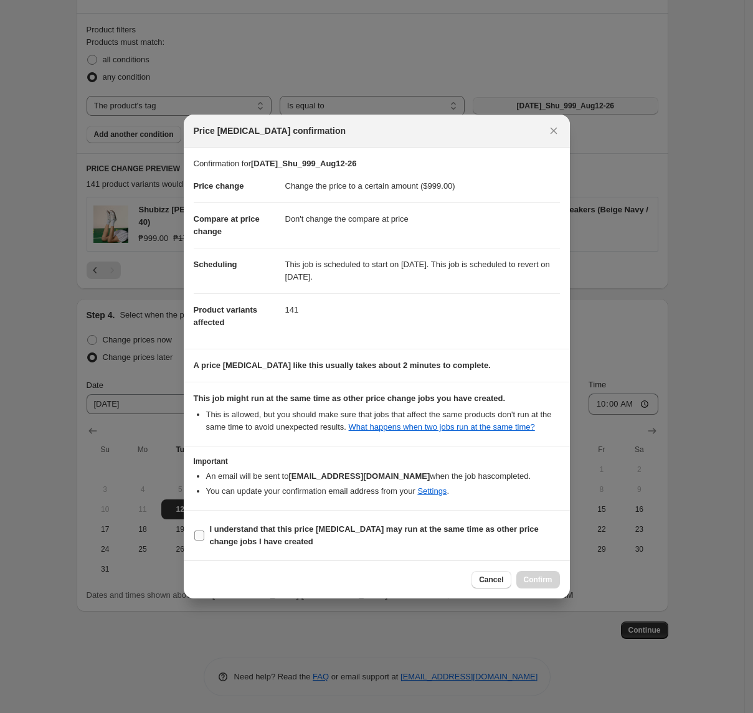
click at [267, 529] on b "I understand that this price [MEDICAL_DATA] may run at the same time as other p…" at bounding box center [374, 536] width 329 height 22
click at [204, 531] on input "I understand that this price [MEDICAL_DATA] may run at the same time as other p…" at bounding box center [199, 536] width 10 height 10
checkbox input "true"
click at [541, 583] on span "Confirm" at bounding box center [538, 580] width 29 height 10
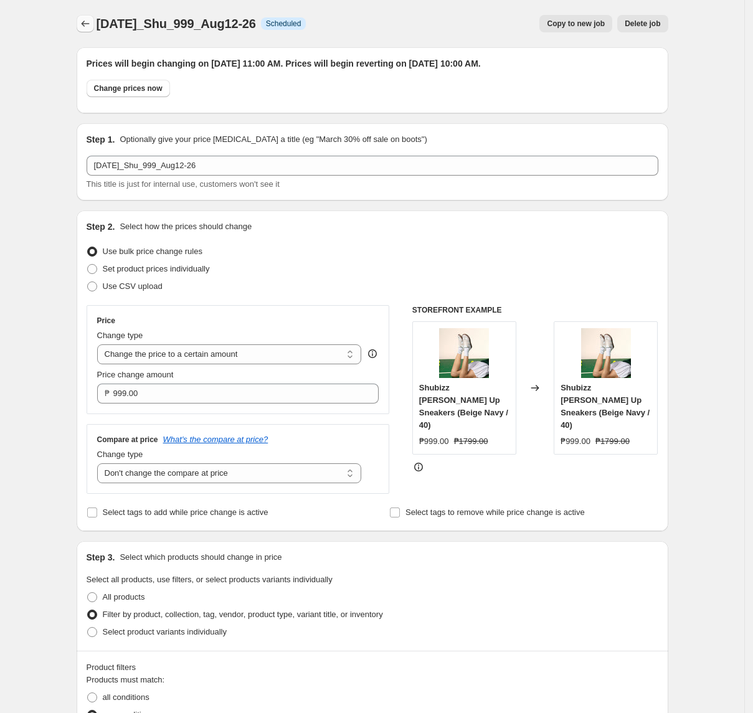
click at [92, 20] on icon "Price change jobs" at bounding box center [85, 23] width 12 height 12
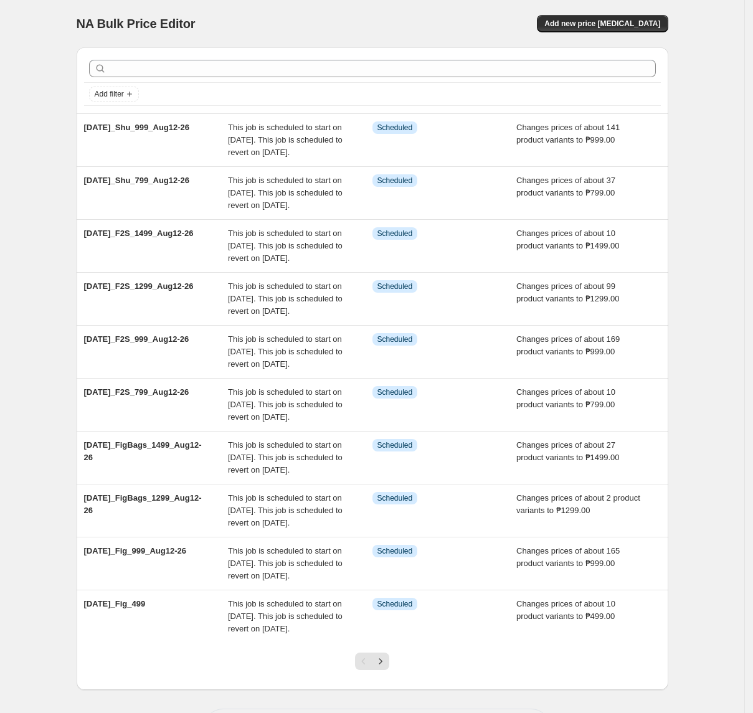
click at [586, 33] on div "NA Bulk Price Editor. This page is ready NA Bulk Price Editor Add new price [ME…" at bounding box center [373, 23] width 592 height 47
click at [586, 26] on span "Add new price [MEDICAL_DATA]" at bounding box center [603, 24] width 116 height 10
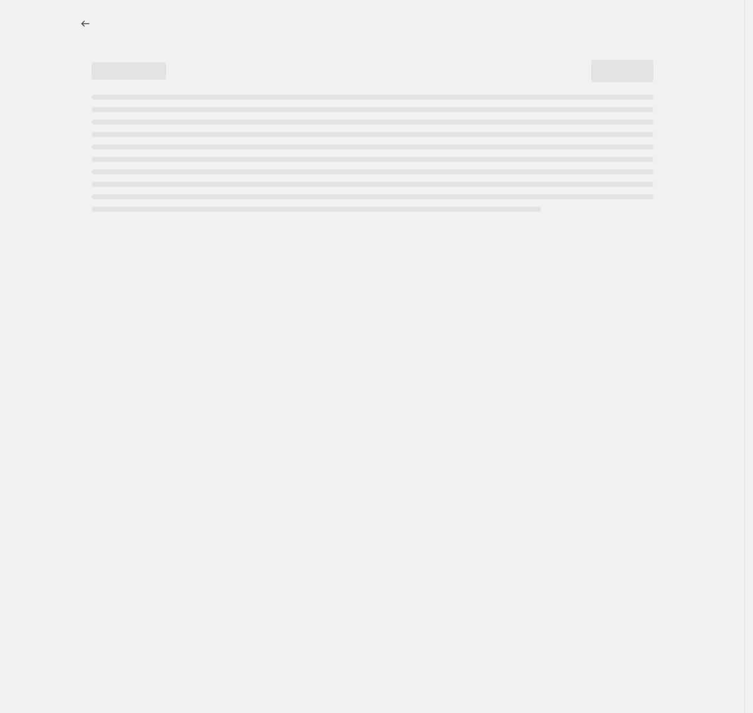
select select "percentage"
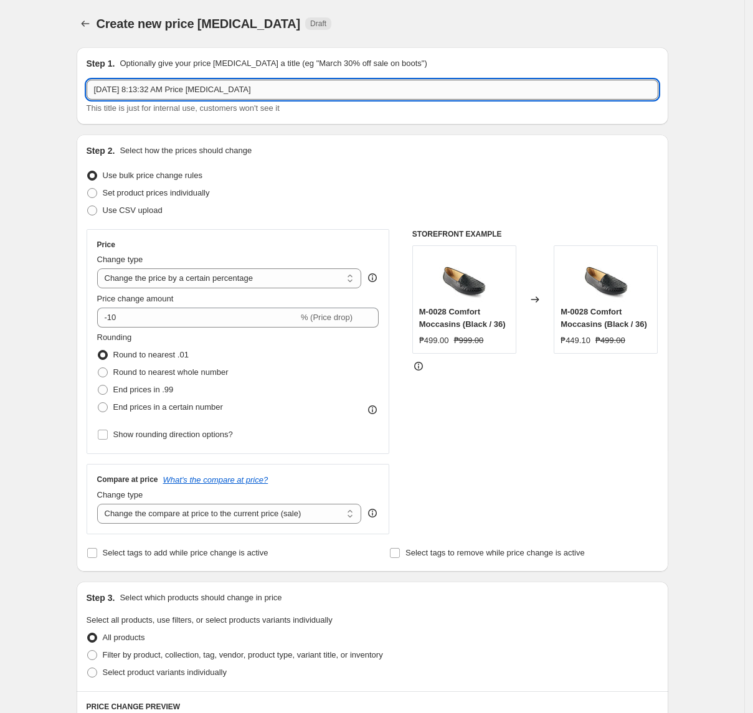
click at [156, 88] on input "[DATE] 8:13:32 AM Price [MEDICAL_DATA]" at bounding box center [373, 90] width 572 height 20
paste input "2025_Shu_1299_Aug12-26"
type input "[DATE]_Shu_1299_Aug12-26"
click at [178, 282] on select "Change the price to a certain amount Change the price by a certain amount Chang…" at bounding box center [229, 279] width 265 height 20
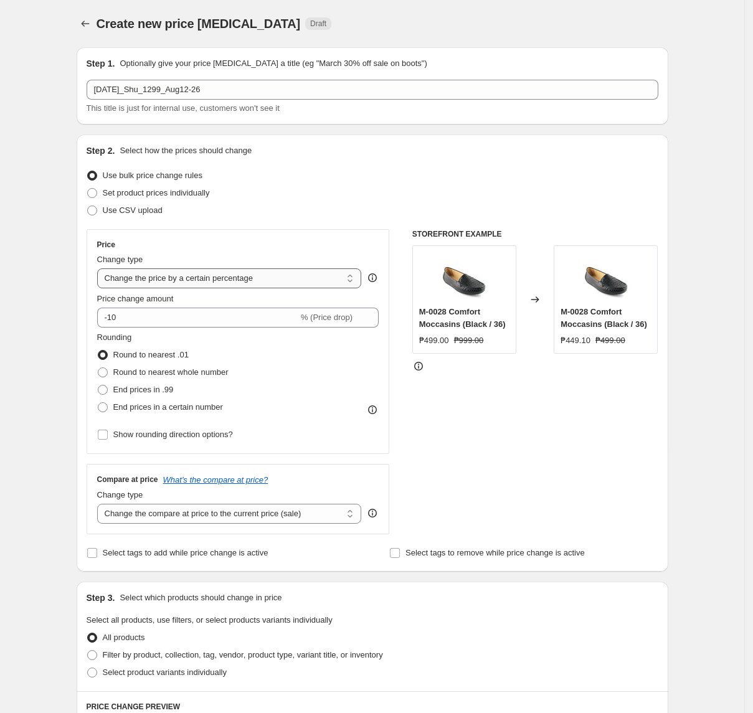
select select "to"
click at [101, 269] on select "Change the price to a certain amount Change the price by a certain amount Chang…" at bounding box center [229, 279] width 265 height 20
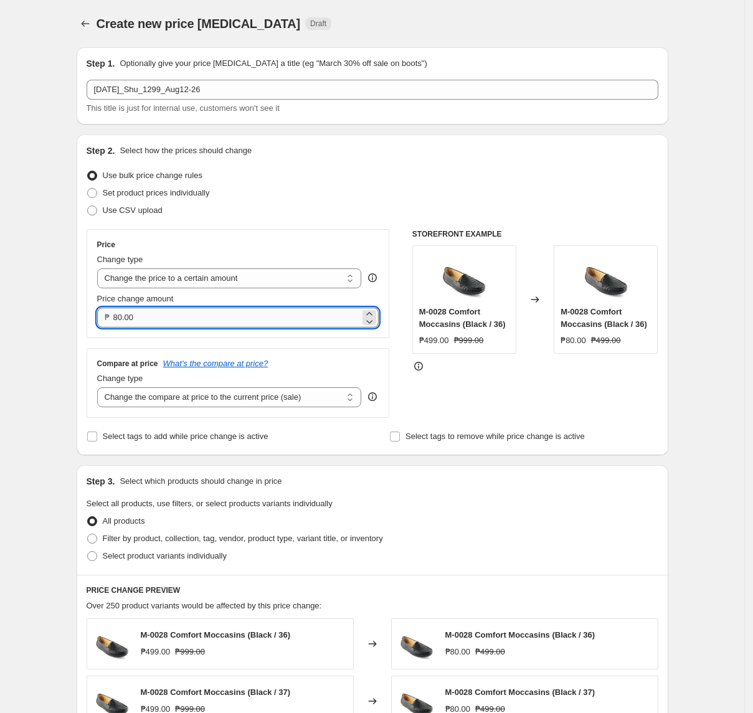
click at [178, 320] on input "80.00" at bounding box center [236, 318] width 247 height 20
type input "1299.00"
click at [62, 265] on div "Create new price [MEDICAL_DATA]. This page is ready Create new price [MEDICAL_D…" at bounding box center [372, 565] width 745 height 1130
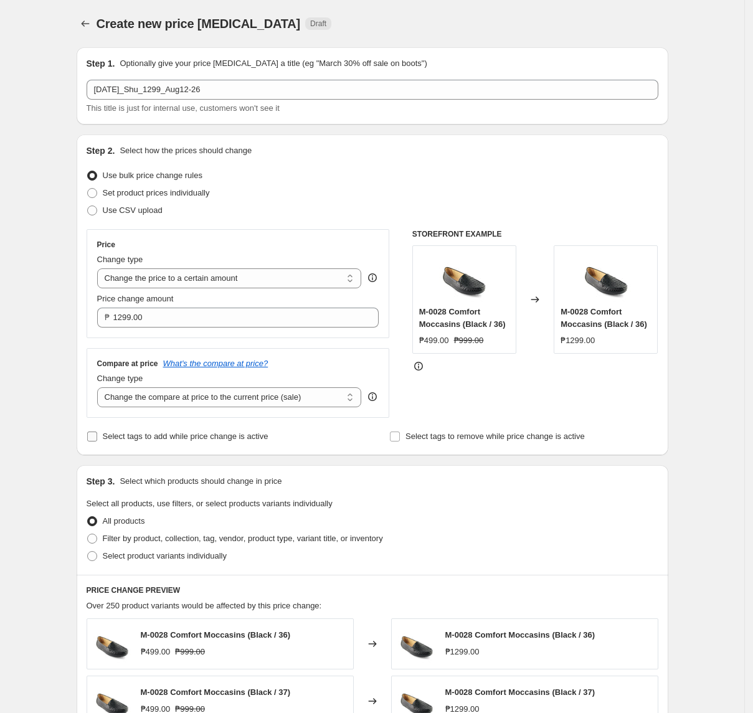
scroll to position [83, 0]
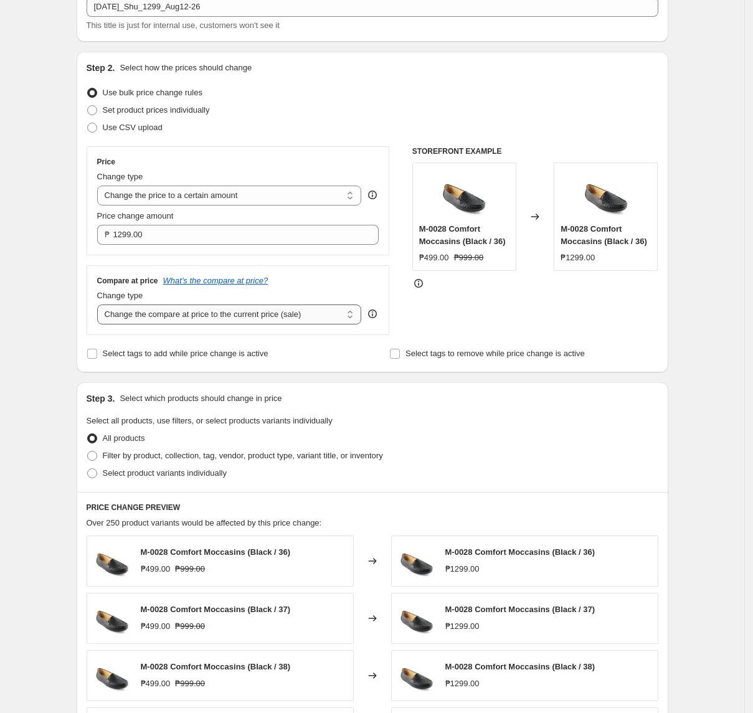
click at [187, 308] on select "Change the compare at price to the current price (sale) Change the compare at p…" at bounding box center [229, 315] width 265 height 20
click at [204, 318] on select "Change the compare at price to the current price (sale) Change the compare at p…" at bounding box center [229, 315] width 265 height 20
select select "no_change"
click at [101, 306] on select "Change the compare at price to the current price (sale) Change the compare at p…" at bounding box center [229, 315] width 265 height 20
click at [163, 459] on span "Filter by product, collection, tag, vendor, product type, variant title, or inv…" at bounding box center [243, 455] width 280 height 9
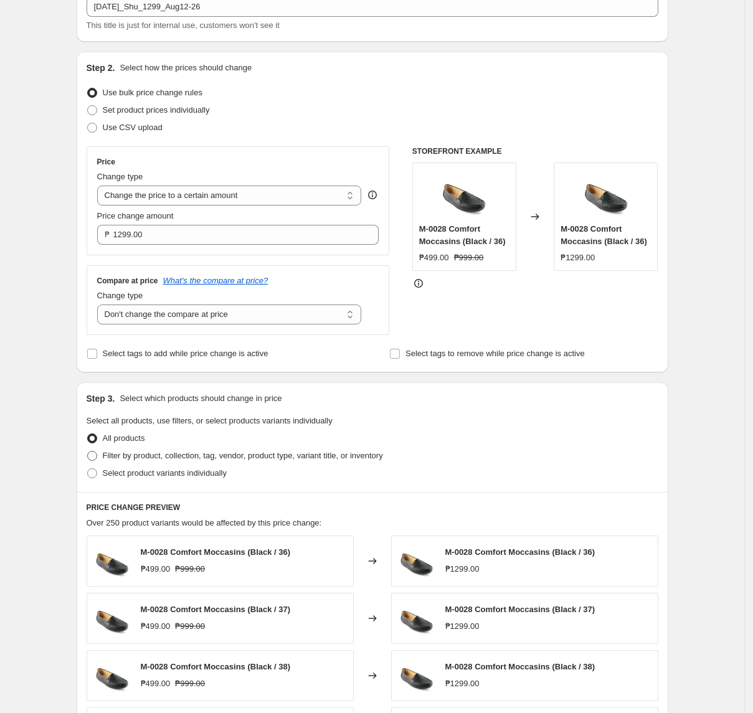
click at [88, 452] on input "Filter by product, collection, tag, vendor, product type, variant title, or inv…" at bounding box center [87, 451] width 1 height 1
radio input "true"
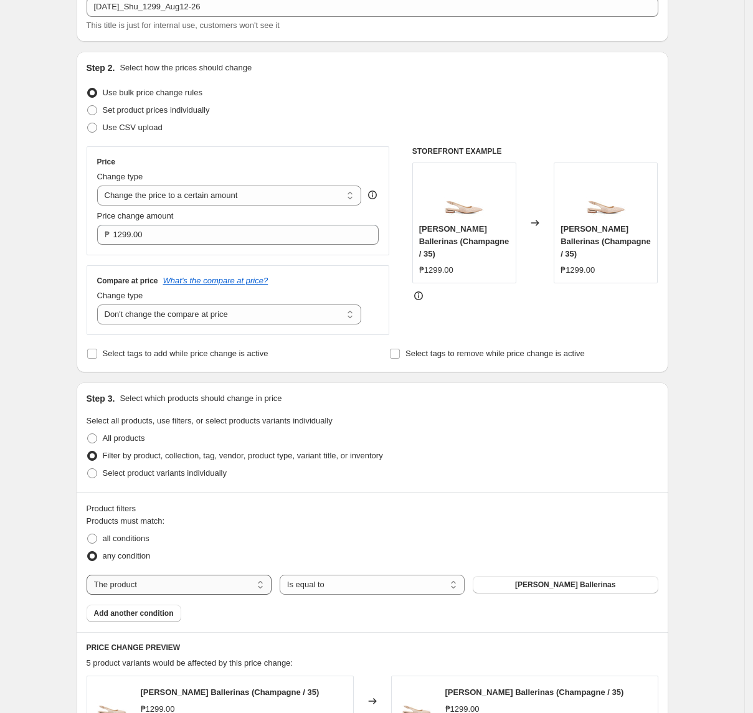
click at [209, 583] on select "The product The product's collection The product's tag The product's vendor The…" at bounding box center [179, 585] width 185 height 20
select select "tag"
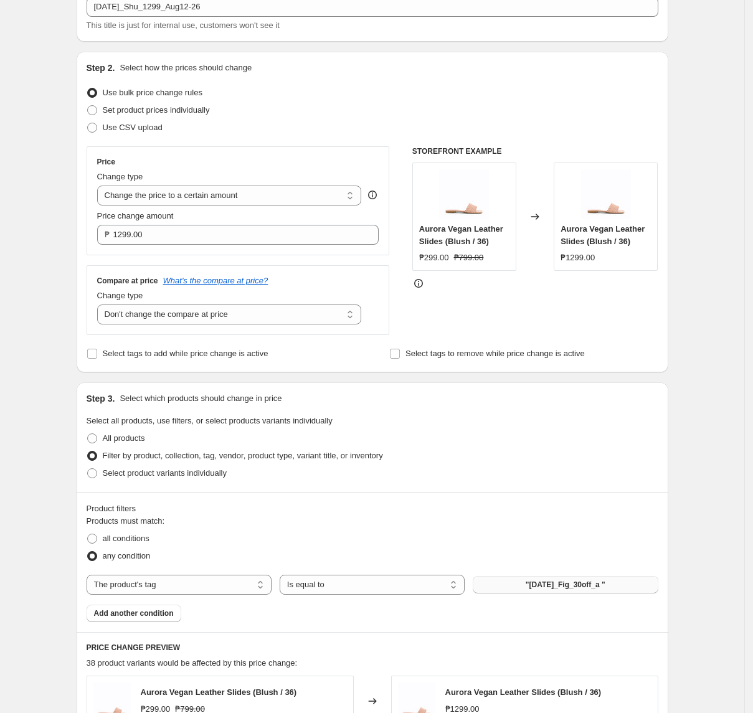
click at [576, 592] on button ""[DATE]_Fig_30off_a "" at bounding box center [565, 584] width 185 height 17
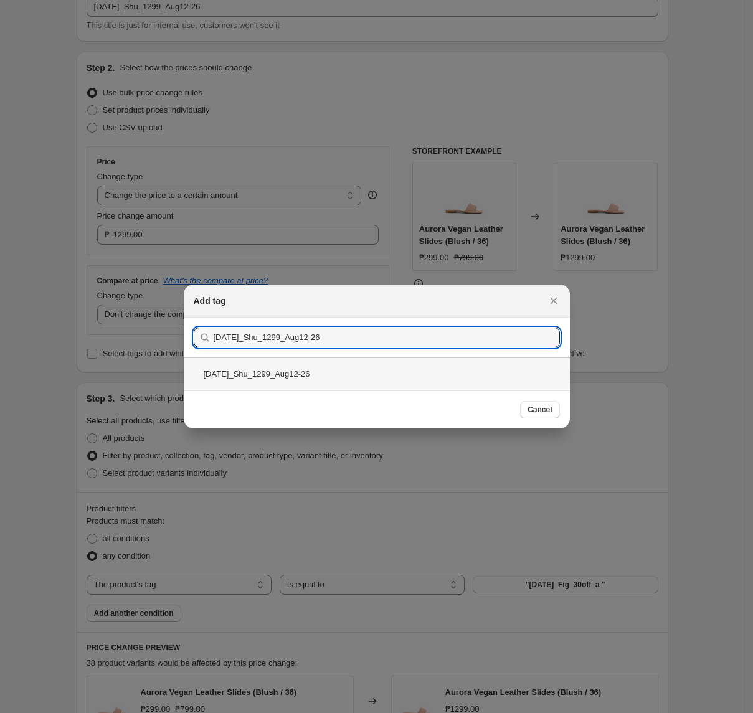
type input "[DATE]_Shu_1299_Aug12-26"
click at [317, 374] on div "[DATE]_Shu_1299_Aug12-26" at bounding box center [377, 374] width 386 height 33
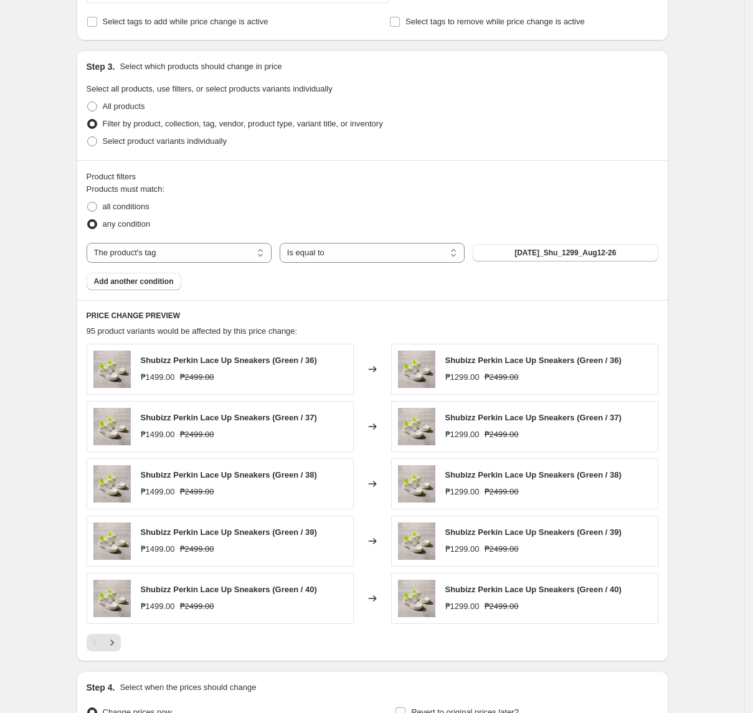
scroll to position [498, 0]
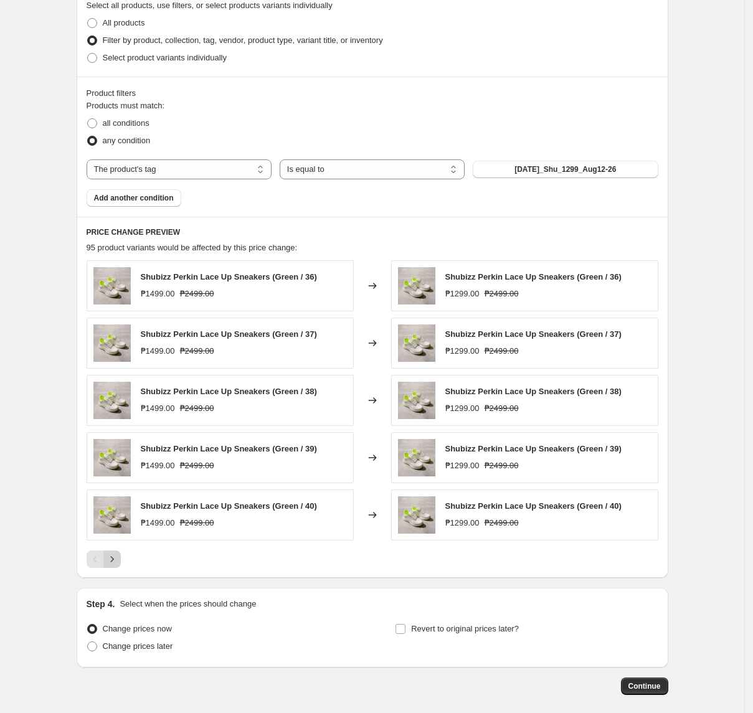
click at [115, 568] on button "Next" at bounding box center [111, 559] width 17 height 17
click at [118, 566] on icon "Next" at bounding box center [112, 559] width 12 height 12
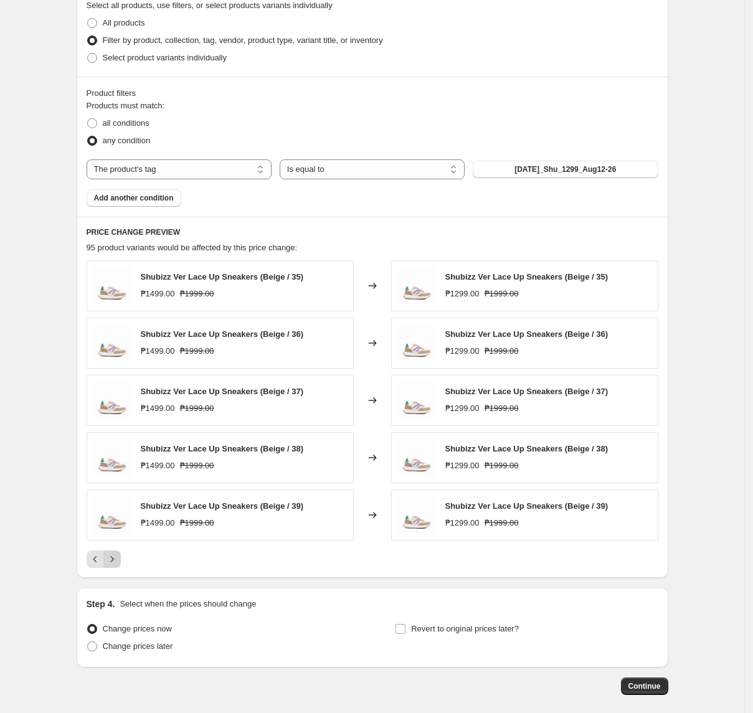
click at [118, 559] on icon "Next" at bounding box center [112, 559] width 12 height 12
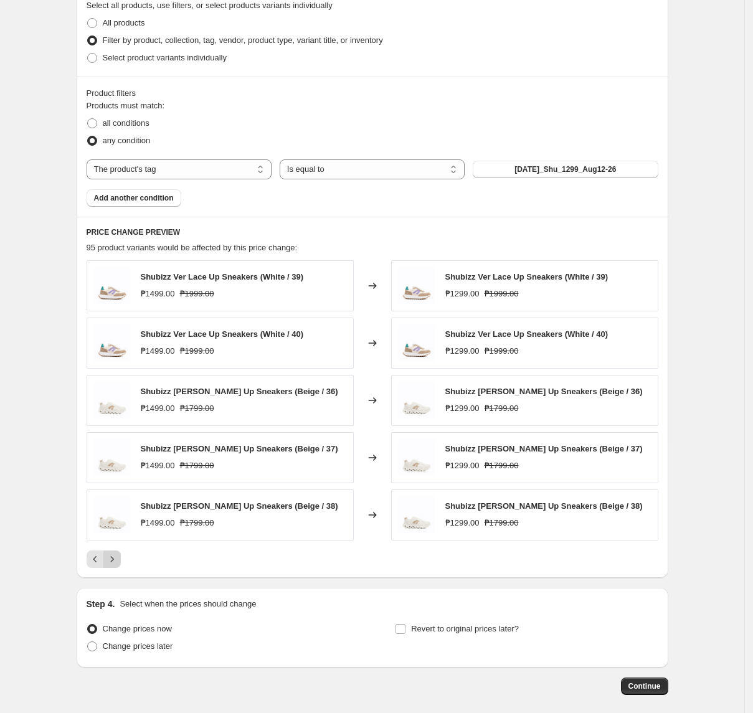
click at [118, 561] on icon "Next" at bounding box center [112, 559] width 12 height 12
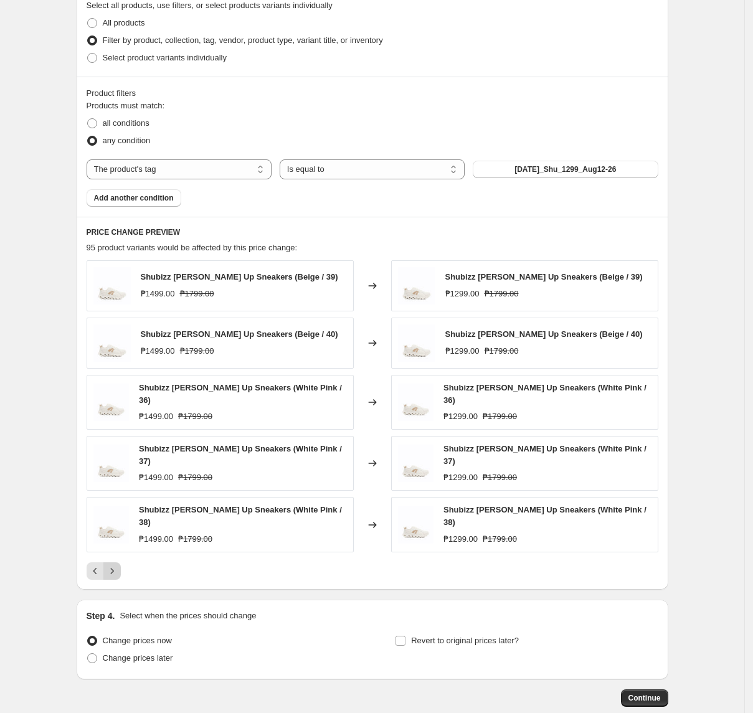
click at [118, 567] on icon "Next" at bounding box center [112, 571] width 12 height 12
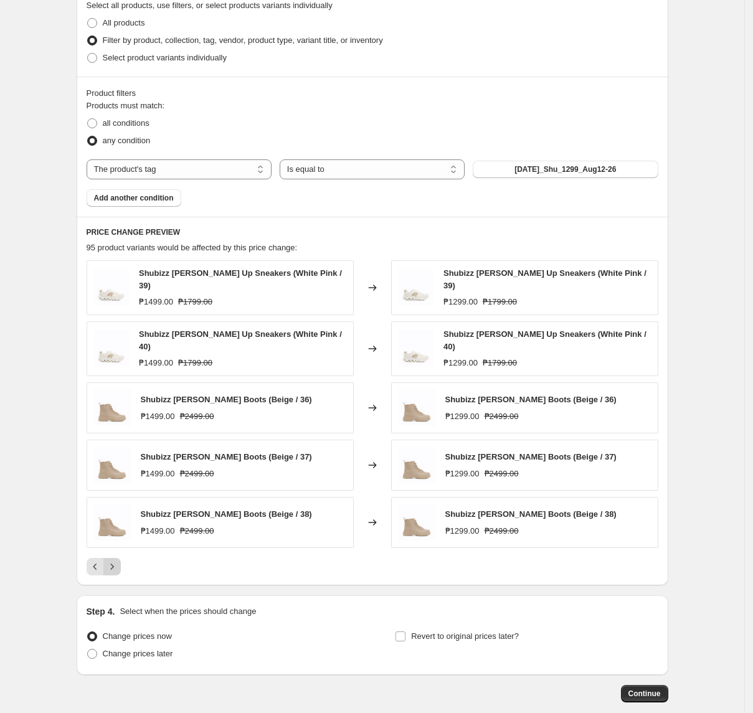
click at [118, 558] on button "Next" at bounding box center [111, 566] width 17 height 17
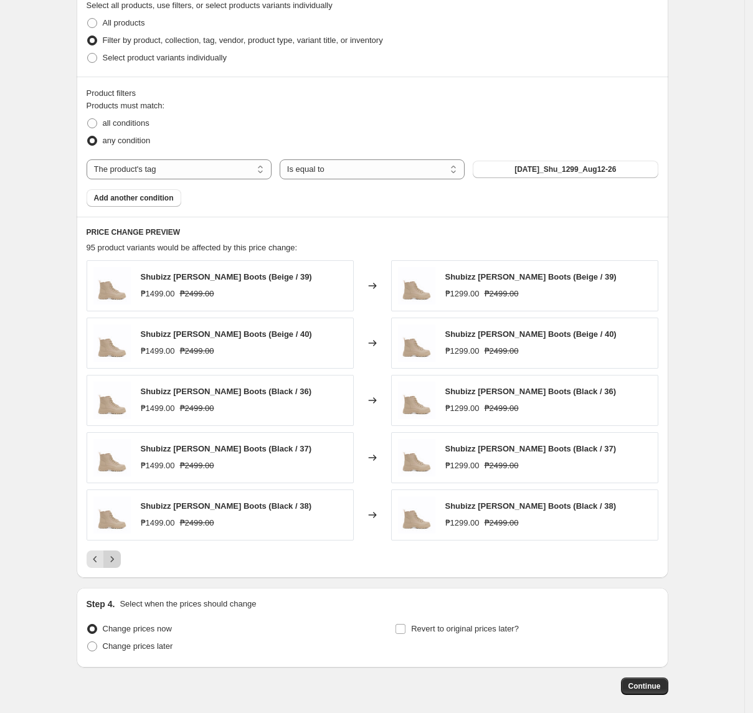
click at [118, 564] on icon "Next" at bounding box center [112, 559] width 12 height 12
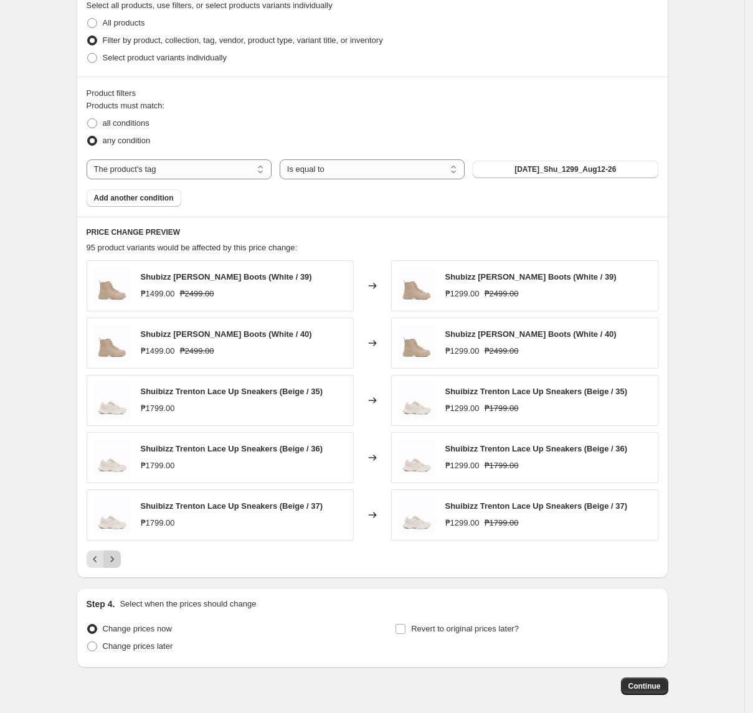
click at [118, 566] on icon "Next" at bounding box center [112, 559] width 12 height 12
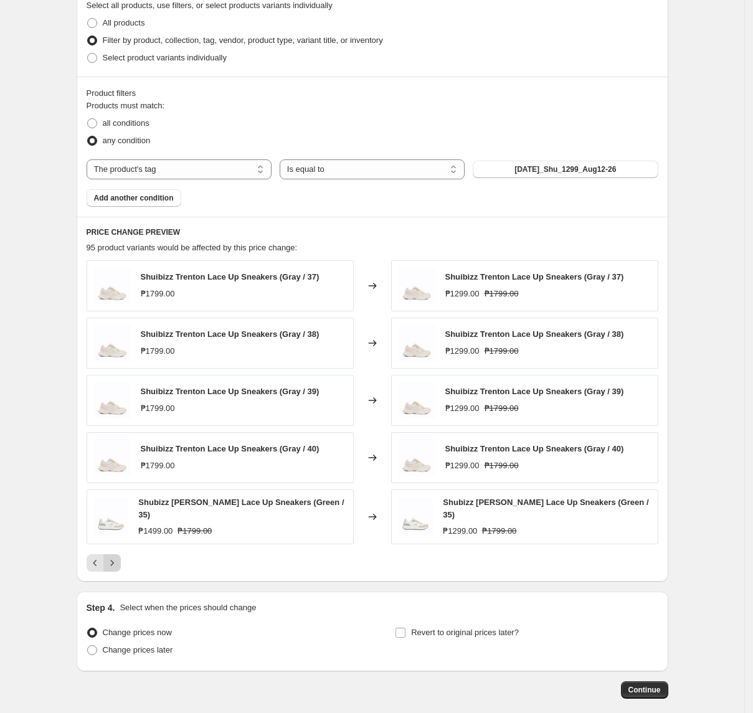
click at [112, 559] on icon "Next" at bounding box center [112, 563] width 12 height 12
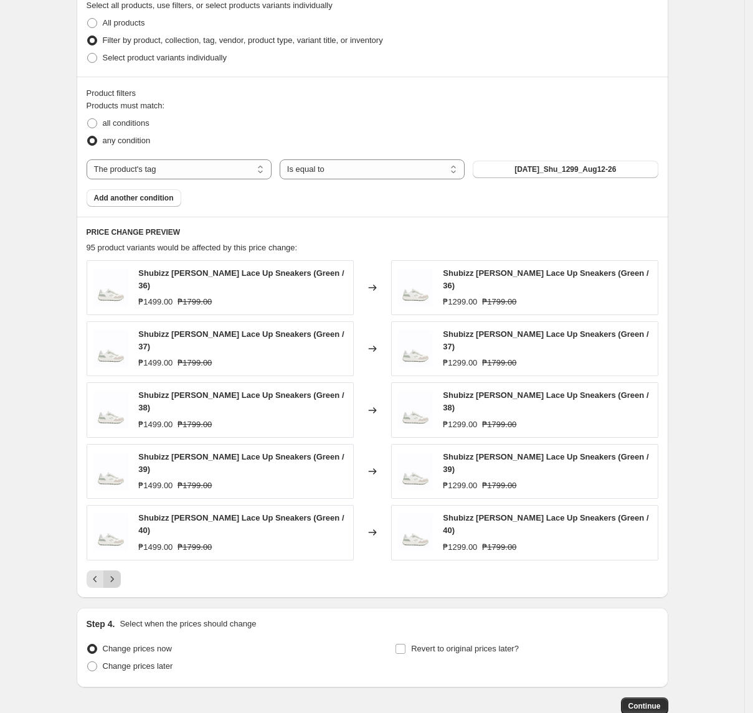
click at [112, 573] on icon "Next" at bounding box center [112, 579] width 12 height 12
click at [118, 573] on icon "Next" at bounding box center [112, 579] width 12 height 12
click at [121, 571] on button "Next" at bounding box center [111, 579] width 17 height 17
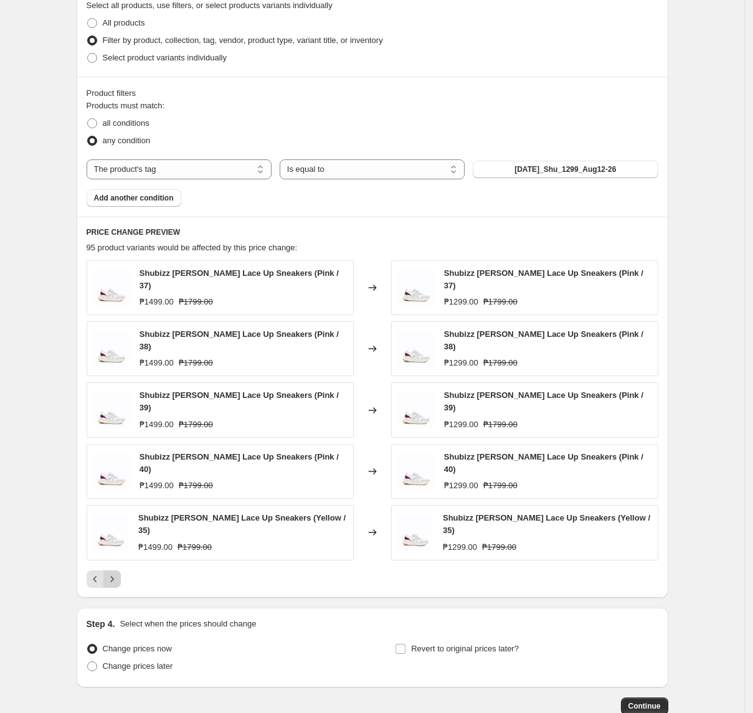
click at [121, 571] on button "Next" at bounding box center [111, 579] width 17 height 17
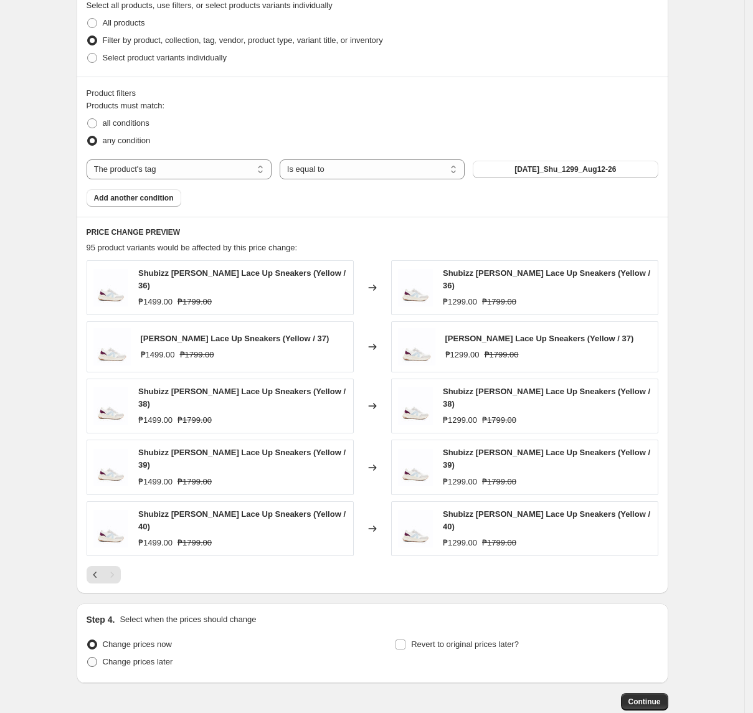
click at [118, 657] on span "Change prices later" at bounding box center [138, 661] width 70 height 9
click at [88, 657] on input "Change prices later" at bounding box center [87, 657] width 1 height 1
radio input "true"
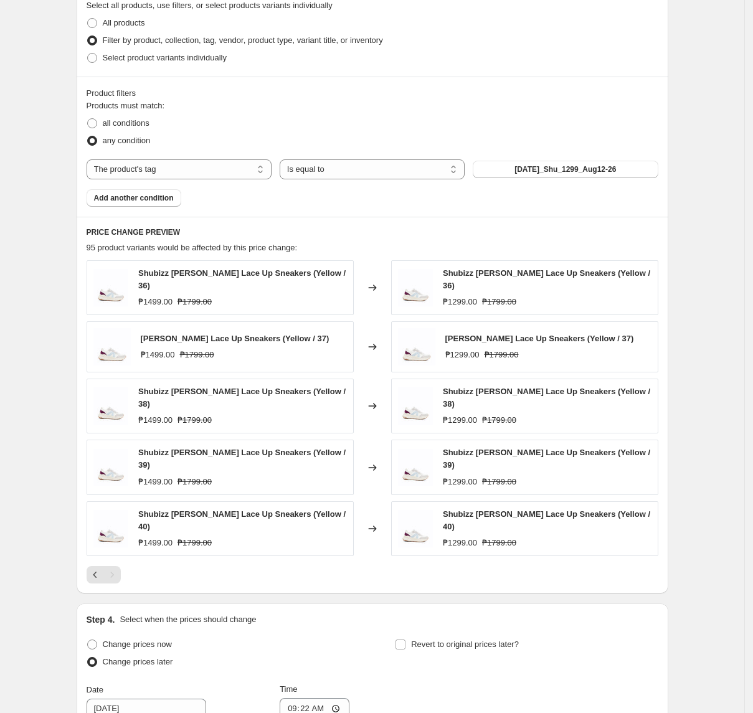
scroll to position [793, 0]
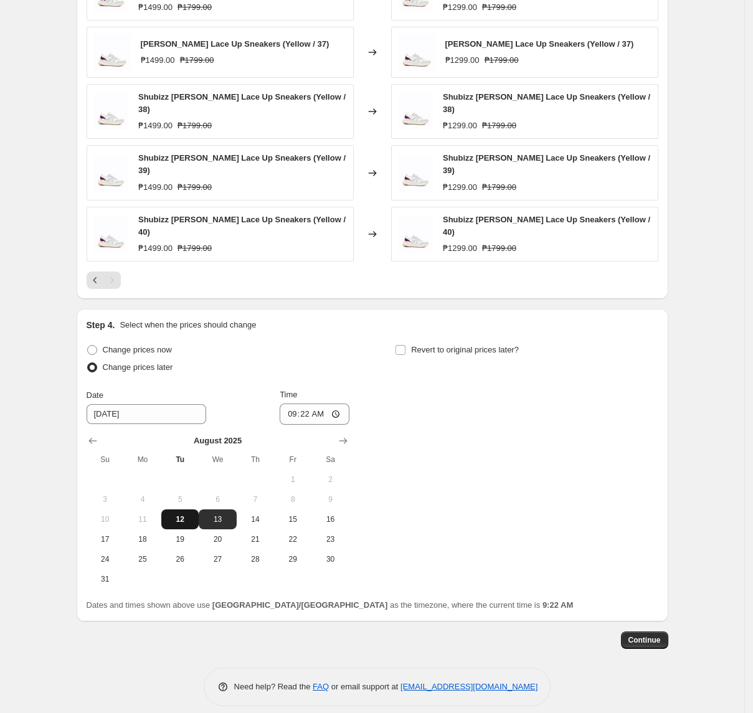
click at [183, 510] on button "12" at bounding box center [179, 520] width 37 height 20
type input "[DATE]"
click at [293, 404] on input "09:22" at bounding box center [315, 414] width 70 height 21
type input "23:00"
click at [454, 345] on span "Revert to original prices later?" at bounding box center [465, 349] width 108 height 9
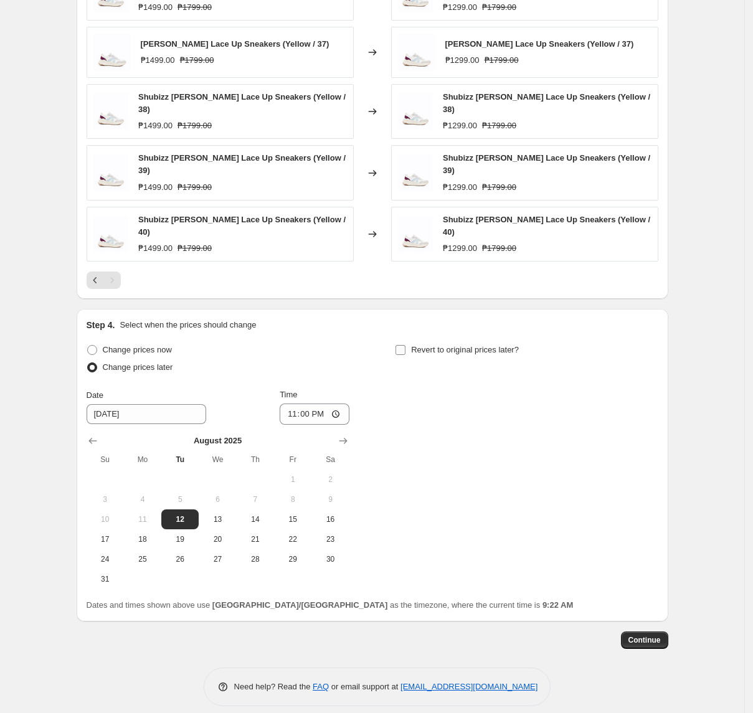
click at [406, 345] on input "Revert to original prices later?" at bounding box center [401, 350] width 10 height 10
checkbox input "true"
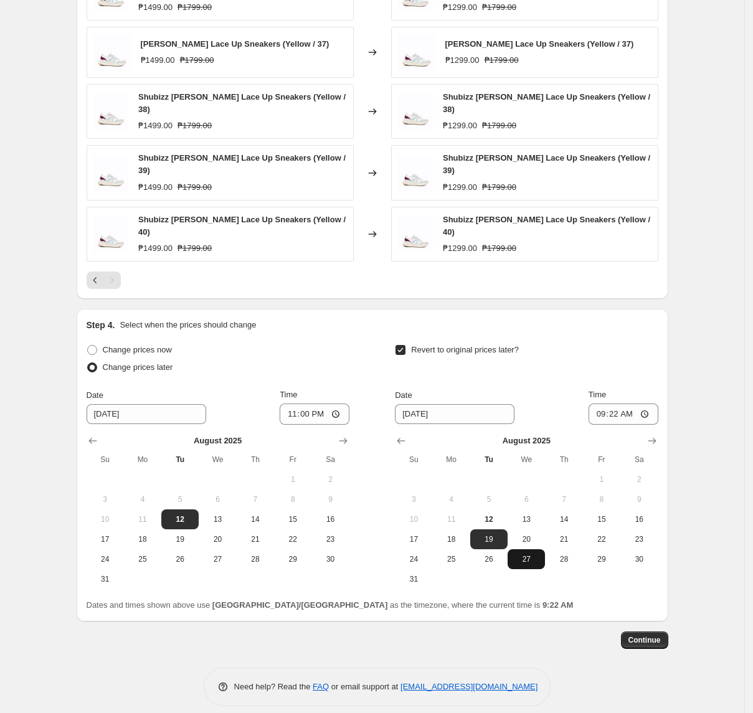
click at [526, 554] on span "27" at bounding box center [526, 559] width 27 height 10
type input "[DATE]"
click at [604, 404] on input "09:22" at bounding box center [624, 414] width 70 height 21
type input "10:00"
click at [655, 635] on span "Continue" at bounding box center [645, 640] width 32 height 10
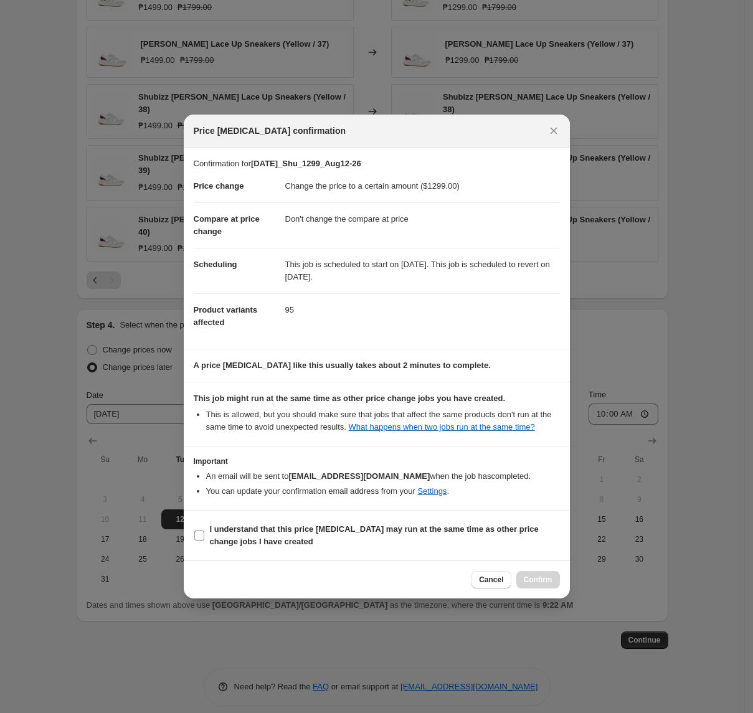
click at [267, 532] on b "I understand that this price [MEDICAL_DATA] may run at the same time as other p…" at bounding box center [374, 536] width 329 height 22
click at [204, 532] on input "I understand that this price [MEDICAL_DATA] may run at the same time as other p…" at bounding box center [199, 536] width 10 height 10
checkbox input "true"
click at [549, 584] on span "Confirm" at bounding box center [538, 580] width 29 height 10
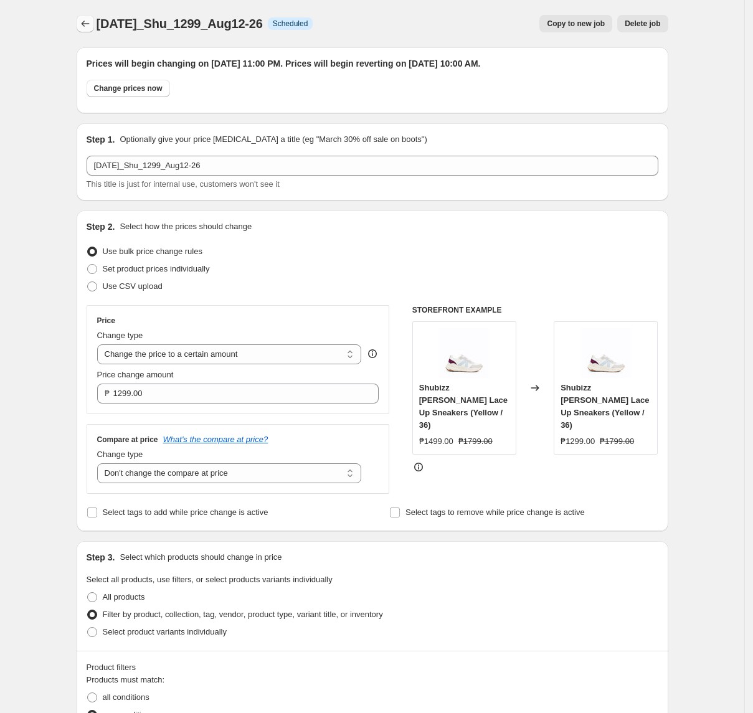
click at [83, 21] on icon "Price change jobs" at bounding box center [85, 23] width 12 height 12
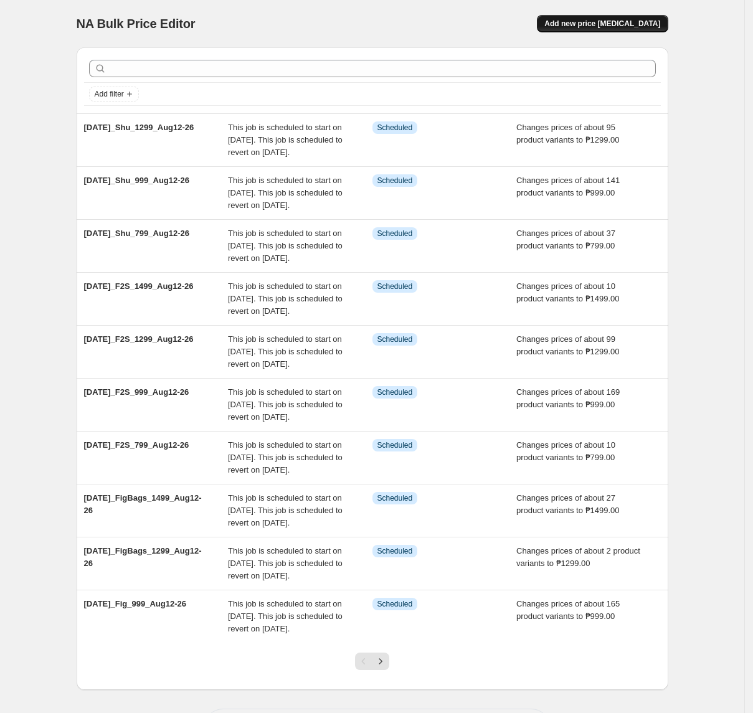
click at [629, 15] on button "Add new price [MEDICAL_DATA]" at bounding box center [602, 23] width 131 height 17
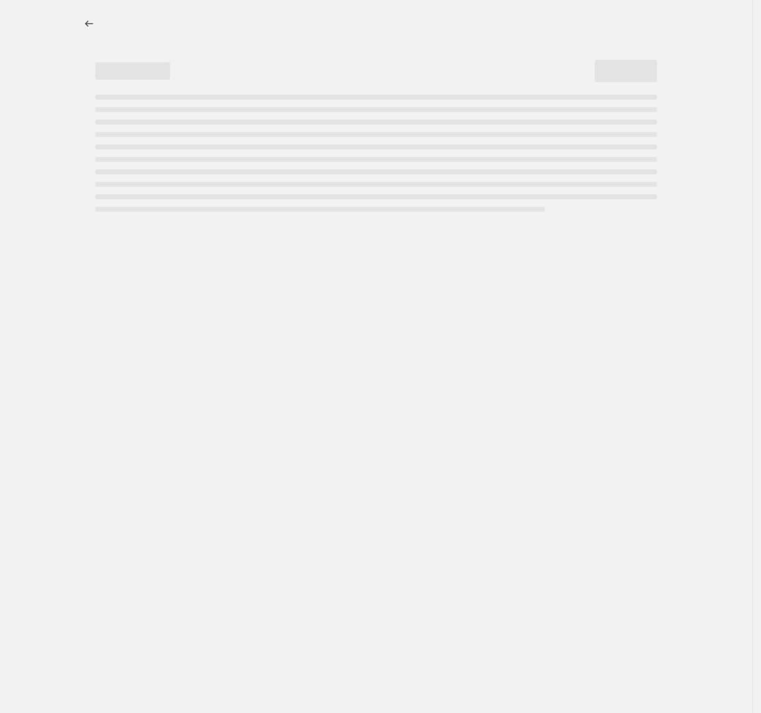
select select "percentage"
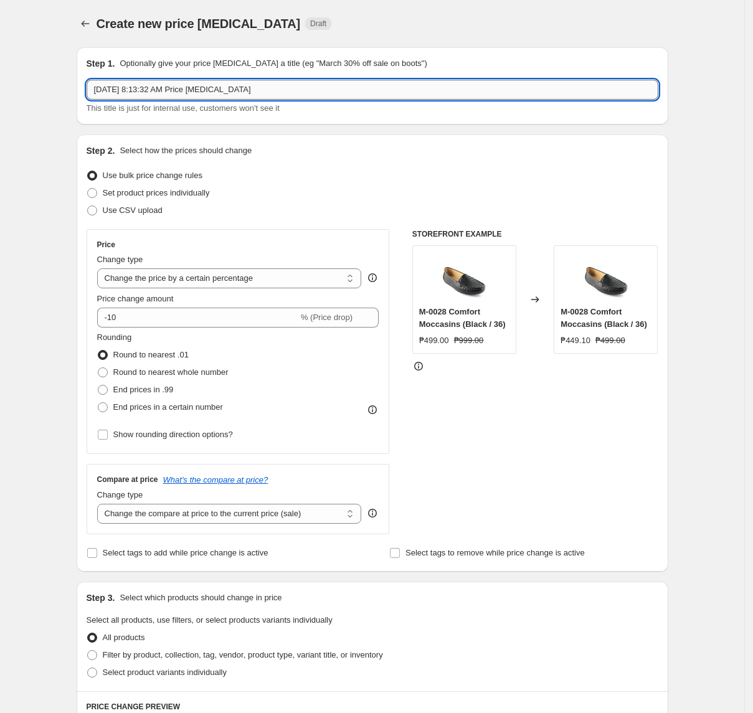
click at [260, 85] on input "[DATE] 8:13:32 AM Price [MEDICAL_DATA]" at bounding box center [373, 90] width 572 height 20
paste input "2025_Shu_1499_Aug12-26"
type input "[DATE]_Shu_1499_Aug12-26"
click at [183, 272] on select "Change the price to a certain amount Change the price by a certain amount Chang…" at bounding box center [229, 279] width 265 height 20
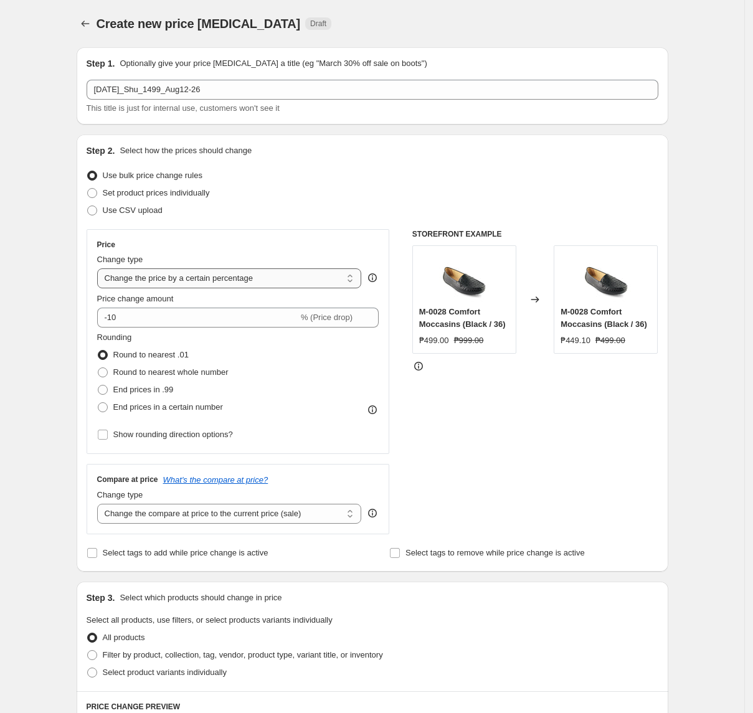
select select "to"
click at [101, 269] on select "Change the price to a certain amount Change the price by a certain amount Chang…" at bounding box center [229, 279] width 265 height 20
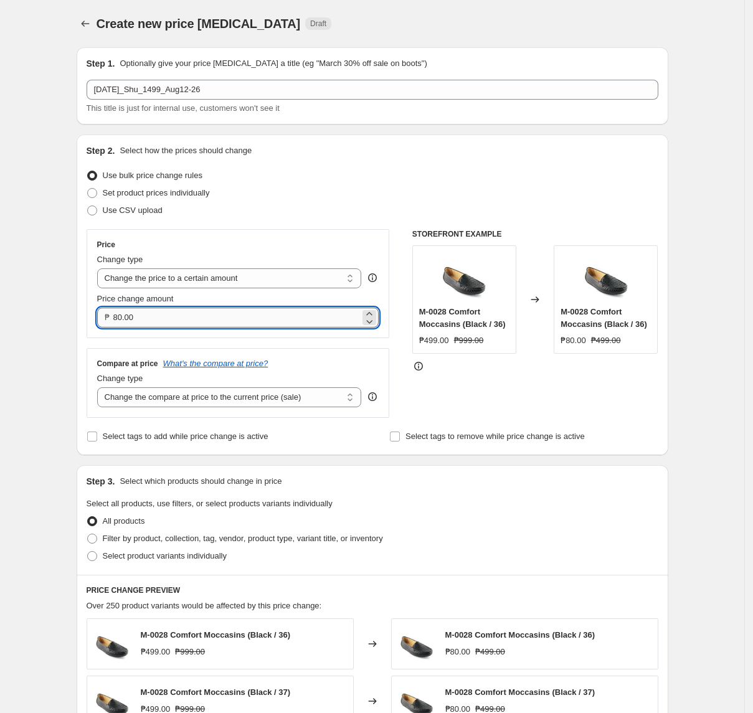
click at [196, 324] on input "80.00" at bounding box center [236, 318] width 247 height 20
click at [117, 404] on select "Change the compare at price to the current price (sale) Change the compare at p…" at bounding box center [229, 398] width 265 height 20
type input "1499.00"
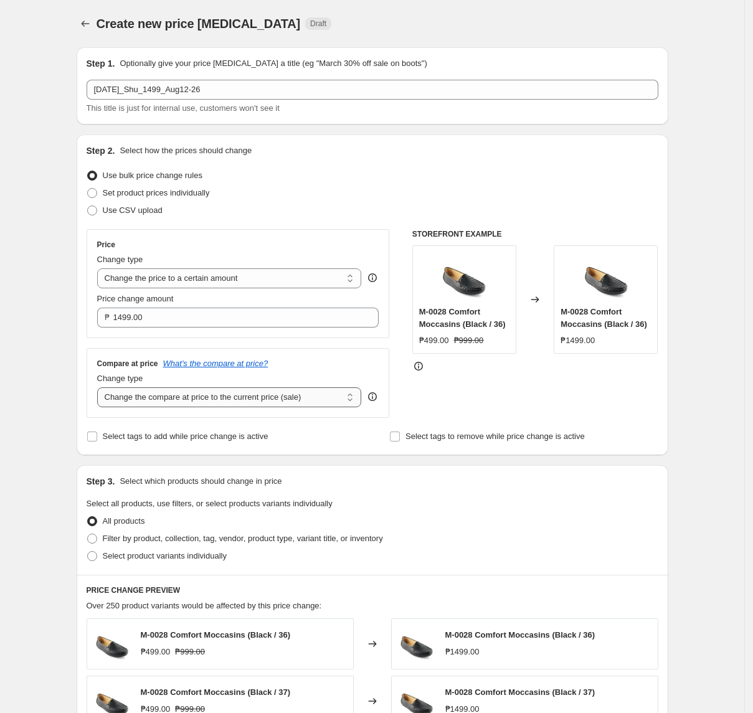
select select "no_change"
click at [101, 389] on select "Change the compare at price to the current price (sale) Change the compare at p…" at bounding box center [229, 398] width 265 height 20
click at [145, 541] on span "Filter by product, collection, tag, vendor, product type, variant title, or inv…" at bounding box center [243, 538] width 280 height 9
click at [88, 535] on input "Filter by product, collection, tag, vendor, product type, variant title, or inv…" at bounding box center [87, 534] width 1 height 1
radio input "true"
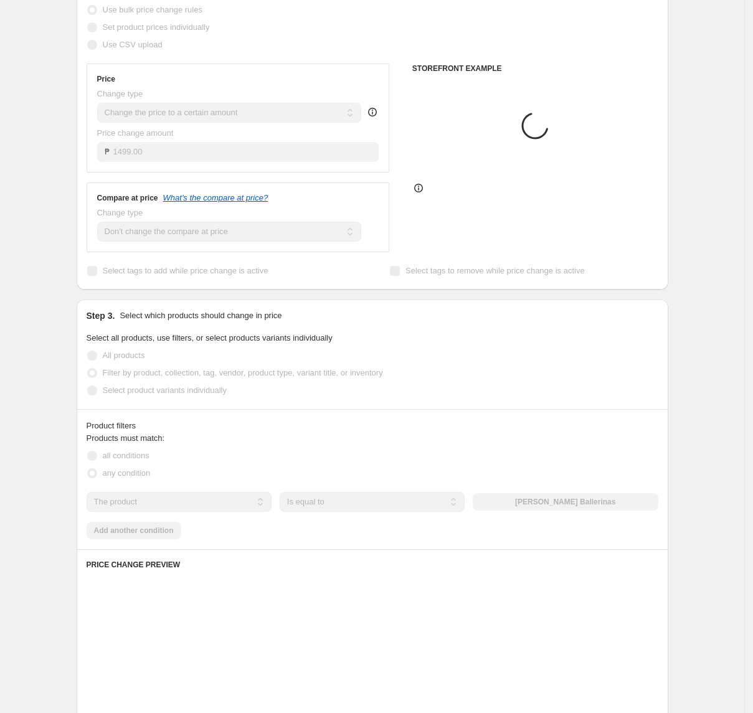
scroll to position [249, 0]
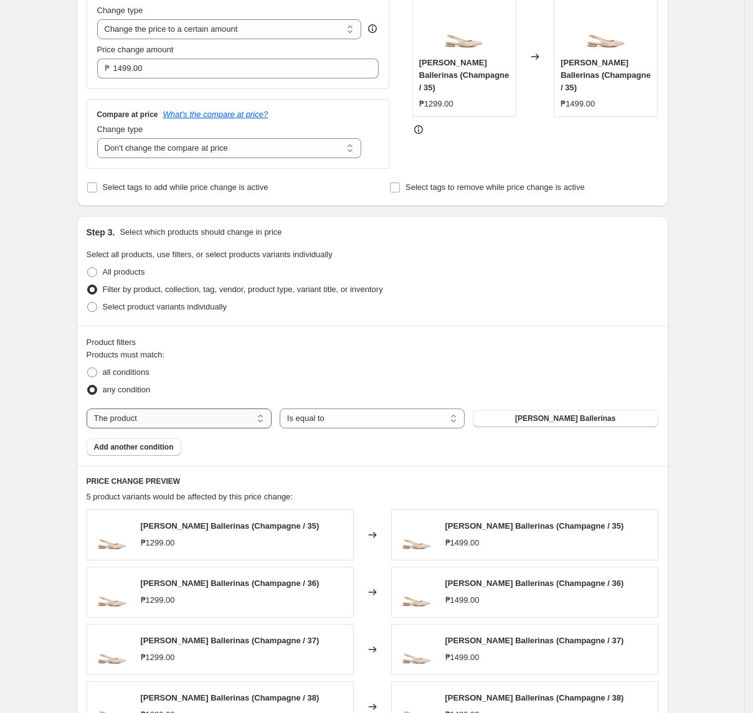
click at [207, 416] on select "The product The product's collection The product's tag The product's vendor The…" at bounding box center [179, 419] width 185 height 20
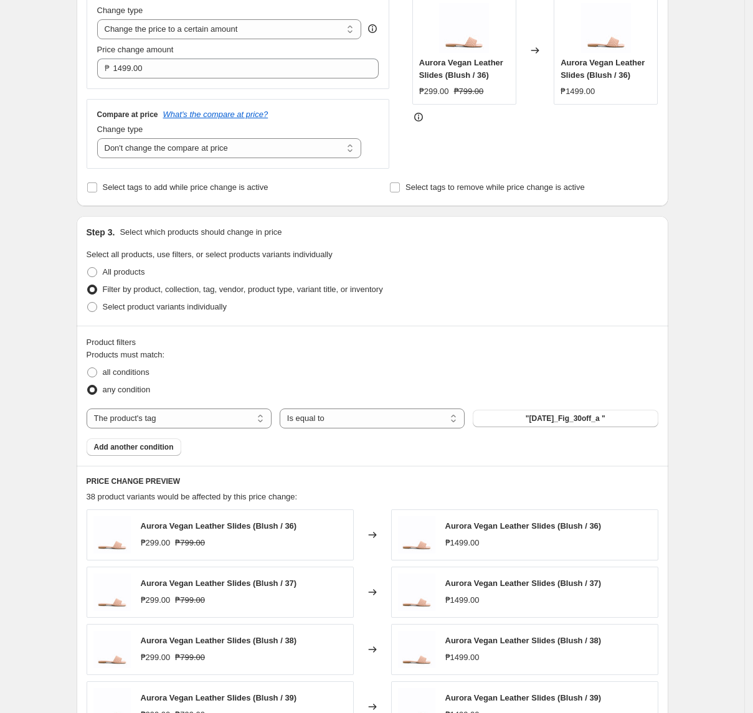
click at [579, 419] on span ""[DATE]_Fig_30off_a "" at bounding box center [566, 419] width 80 height 10
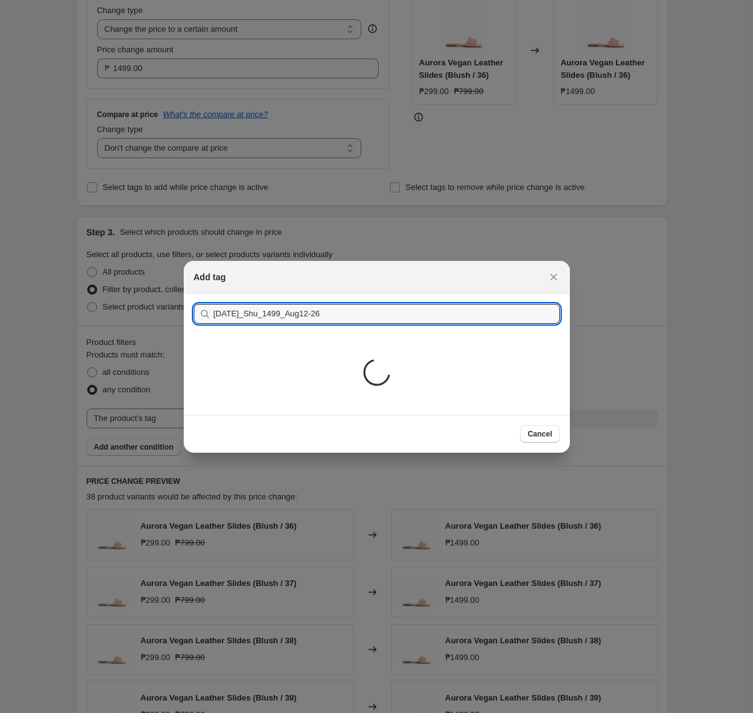
click at [342, 377] on div "Loading..." at bounding box center [377, 374] width 386 height 81
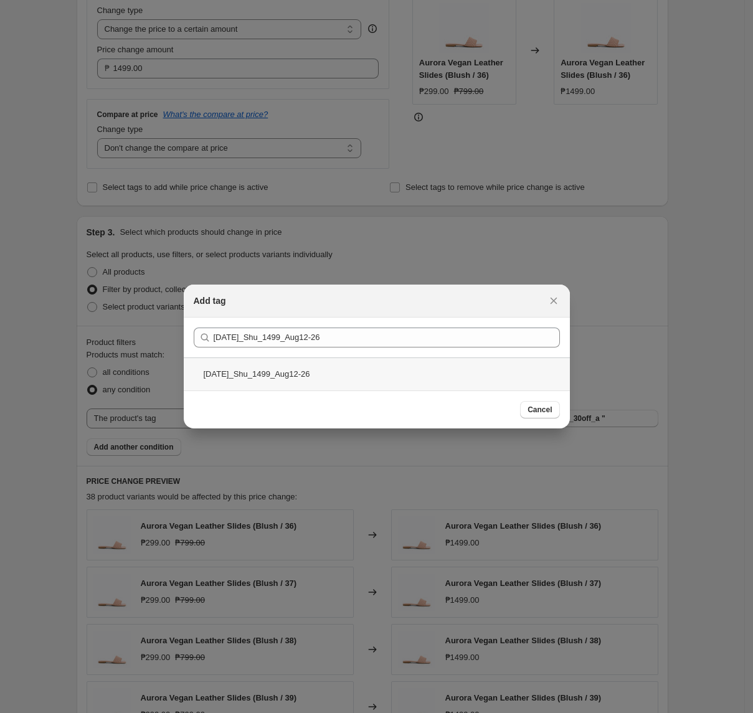
click at [342, 376] on div "[DATE]_Shu_1499_Aug12-26" at bounding box center [377, 374] width 386 height 33
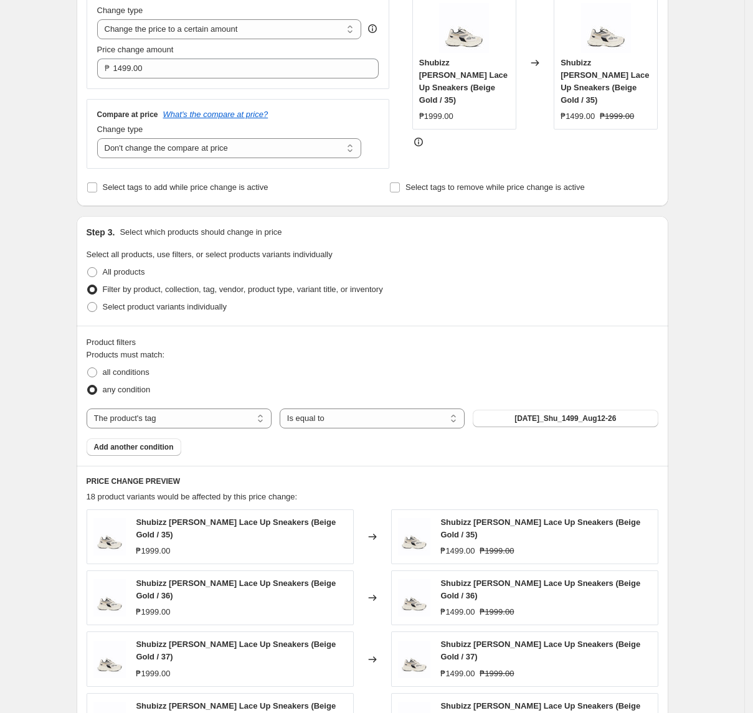
scroll to position [561, 0]
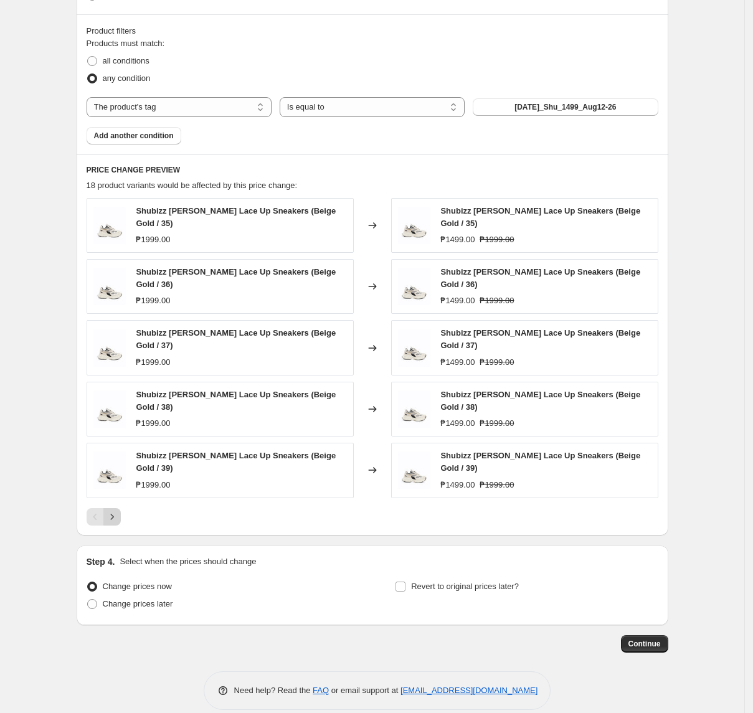
click at [118, 511] on icon "Next" at bounding box center [112, 517] width 12 height 12
click at [118, 512] on icon "Next" at bounding box center [112, 517] width 12 height 12
click at [118, 521] on div "PRICE CHANGE PREVIEW 18 product variants would be affected by this price change…" at bounding box center [373, 345] width 592 height 381
click at [120, 516] on button "Next" at bounding box center [111, 516] width 17 height 17
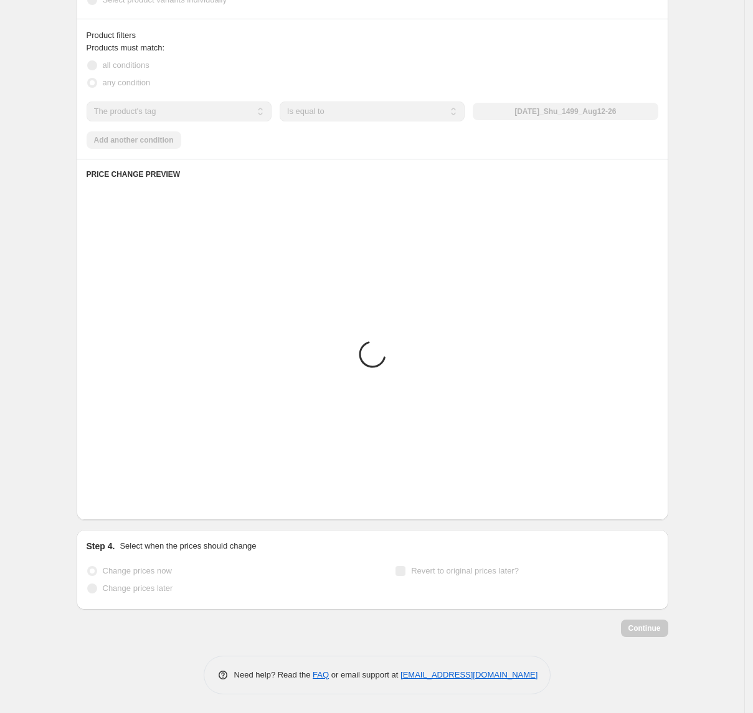
scroll to position [445, 0]
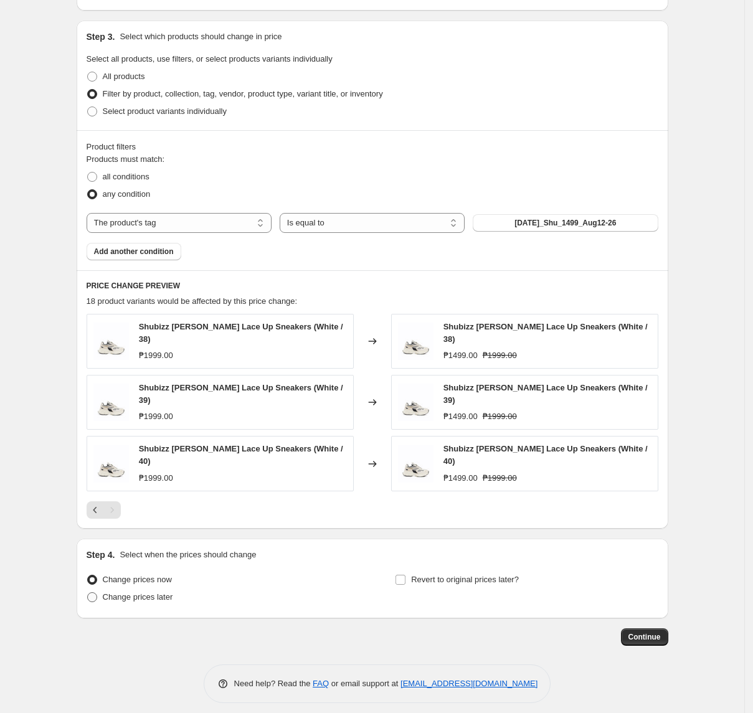
click at [127, 592] on span "Change prices later" at bounding box center [138, 596] width 70 height 9
click at [88, 592] on input "Change prices later" at bounding box center [87, 592] width 1 height 1
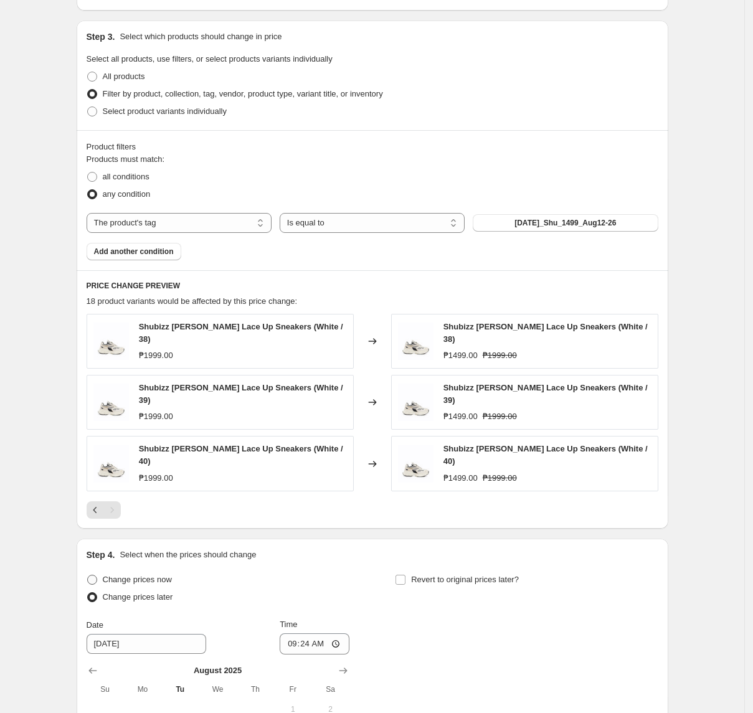
scroll to position [678, 0]
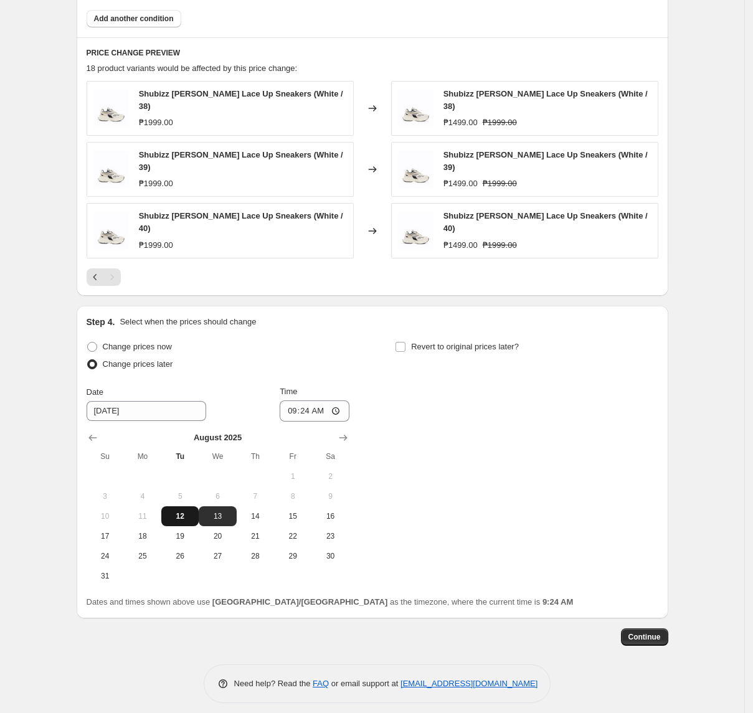
click at [184, 507] on button "12" at bounding box center [179, 517] width 37 height 20
click at [300, 410] on input "09:24" at bounding box center [315, 411] width 70 height 21
click at [414, 345] on label "Revert to original prices later?" at bounding box center [457, 346] width 124 height 17
click at [406, 345] on input "Revert to original prices later?" at bounding box center [401, 347] width 10 height 10
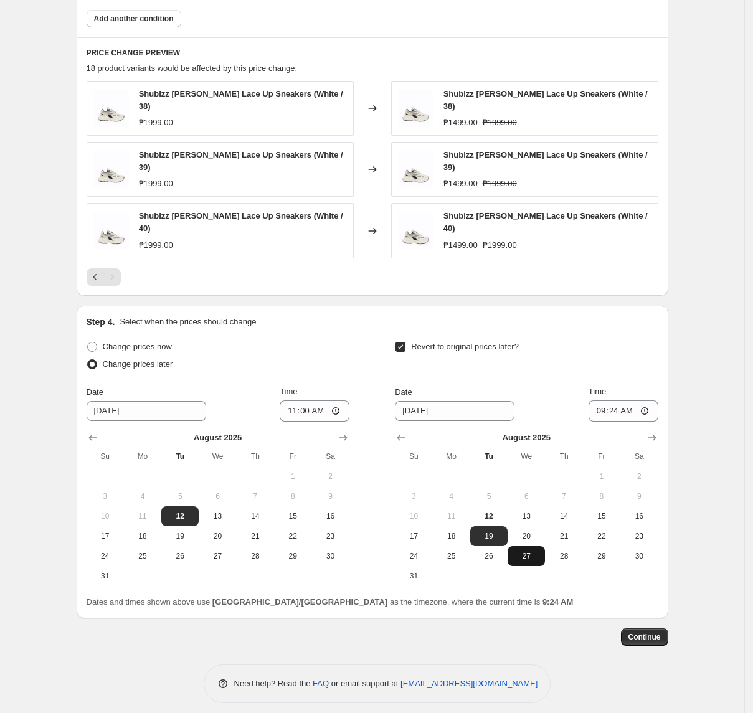
click at [531, 551] on span "27" at bounding box center [526, 556] width 27 height 10
click at [601, 402] on input "09:24" at bounding box center [624, 411] width 70 height 21
click at [654, 629] on button "Continue" at bounding box center [644, 637] width 47 height 17
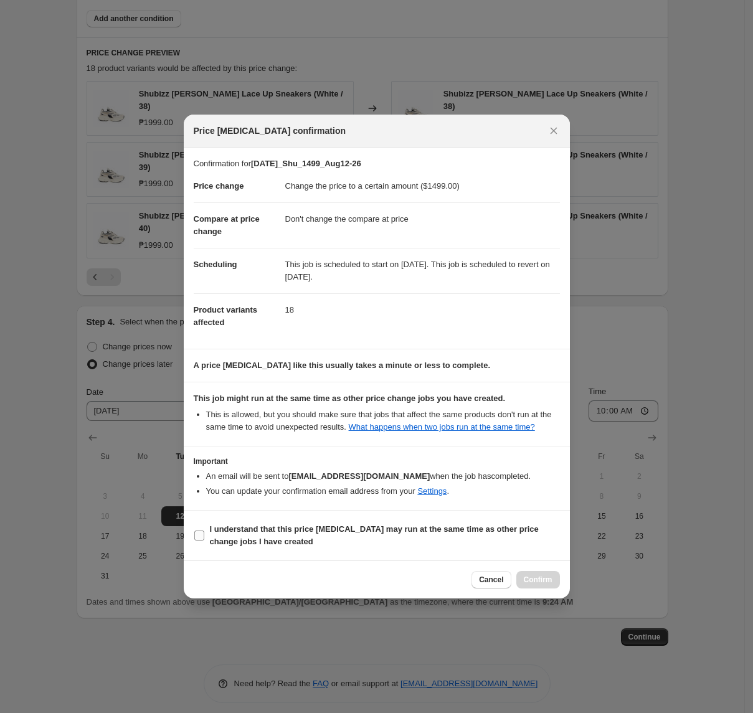
click at [250, 534] on b "I understand that this price [MEDICAL_DATA] may run at the same time as other p…" at bounding box center [374, 536] width 329 height 22
click at [204, 534] on input "I understand that this price [MEDICAL_DATA] may run at the same time as other p…" at bounding box center [199, 536] width 10 height 10
click at [543, 584] on span "Confirm" at bounding box center [538, 580] width 29 height 10
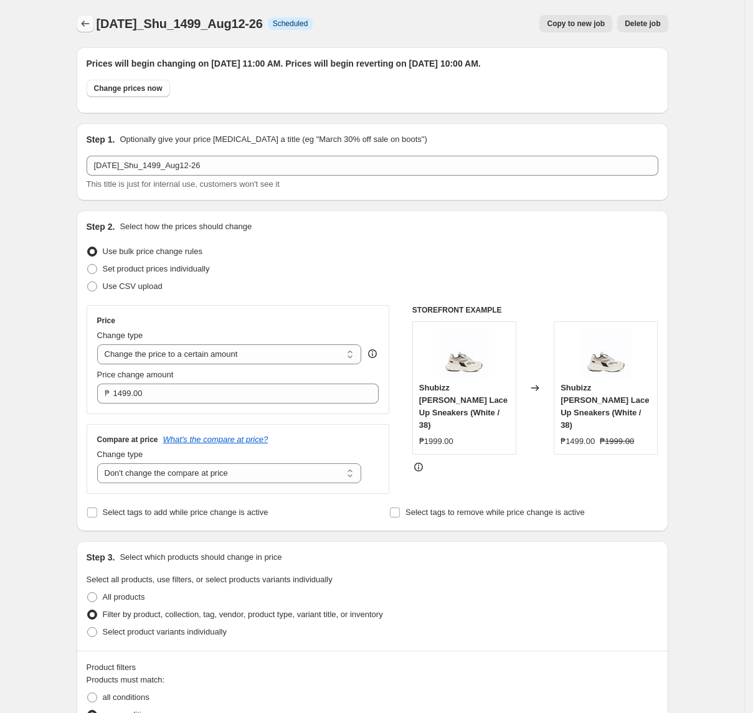
click at [90, 30] on button "Price change jobs" at bounding box center [85, 23] width 17 height 17
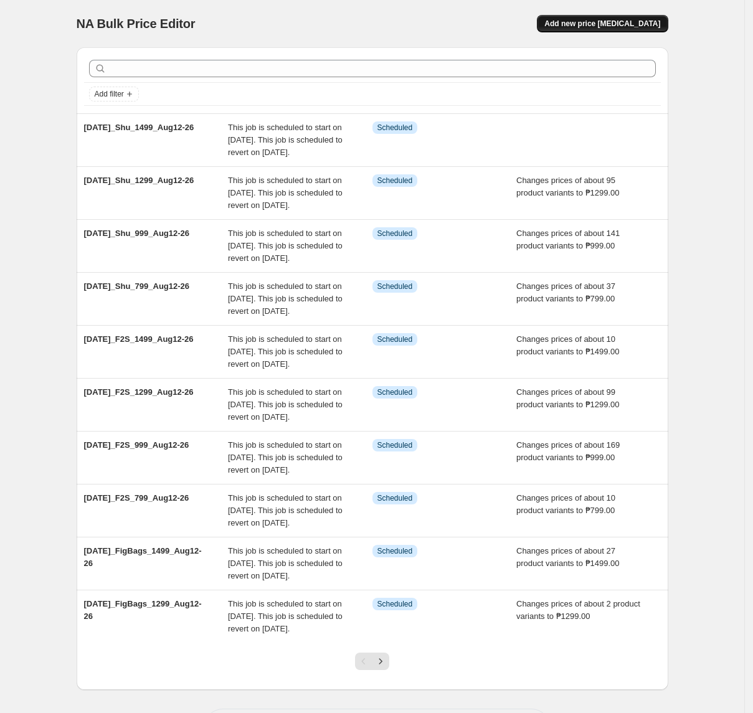
click at [592, 23] on span "Add new price [MEDICAL_DATA]" at bounding box center [603, 24] width 116 height 10
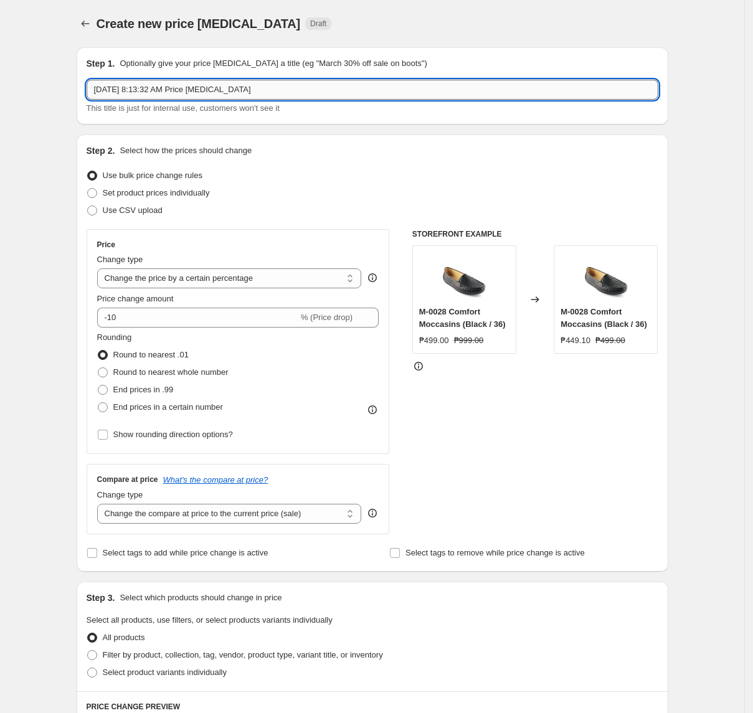
click at [292, 90] on input "[DATE] 8:13:32 AM Price [MEDICAL_DATA]" at bounding box center [373, 90] width 572 height 20
paste input "2025_Shu_1799_Aug12-26"
click at [199, 277] on select "Change the price to a certain amount Change the price by a certain amount Chang…" at bounding box center [229, 279] width 265 height 20
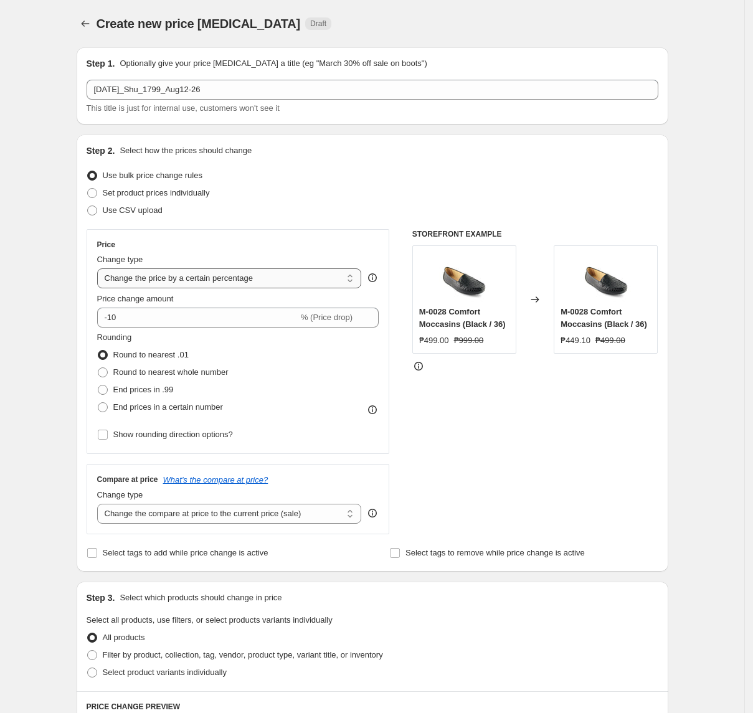
click at [101, 269] on select "Change the price to a certain amount Change the price by a certain amount Chang…" at bounding box center [229, 279] width 265 height 20
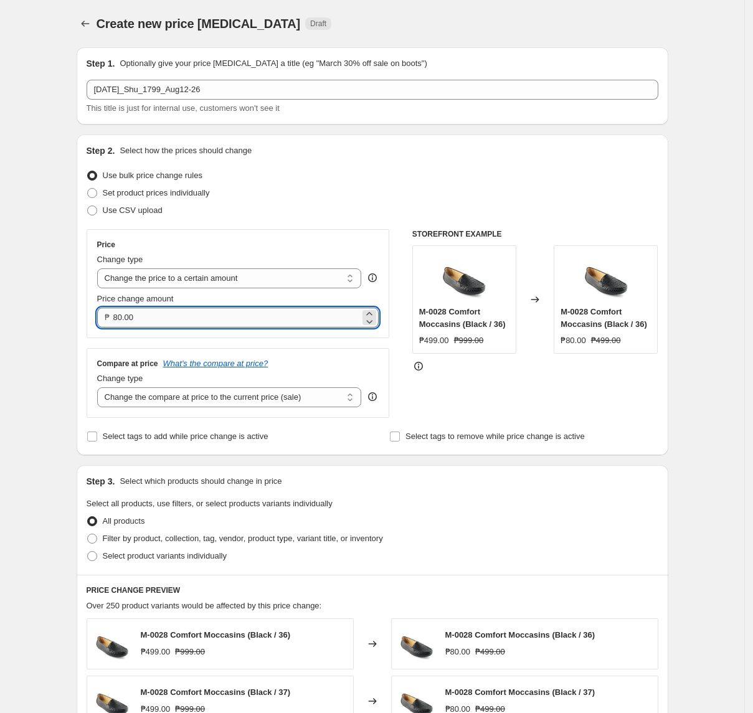
click at [212, 316] on input "80.00" at bounding box center [236, 318] width 247 height 20
drag, startPoint x: 210, startPoint y: 404, endPoint x: 213, endPoint y: 397, distance: 7.5
click at [210, 404] on select "Change the compare at price to the current price (sale) Change the compare at p…" at bounding box center [229, 398] width 265 height 20
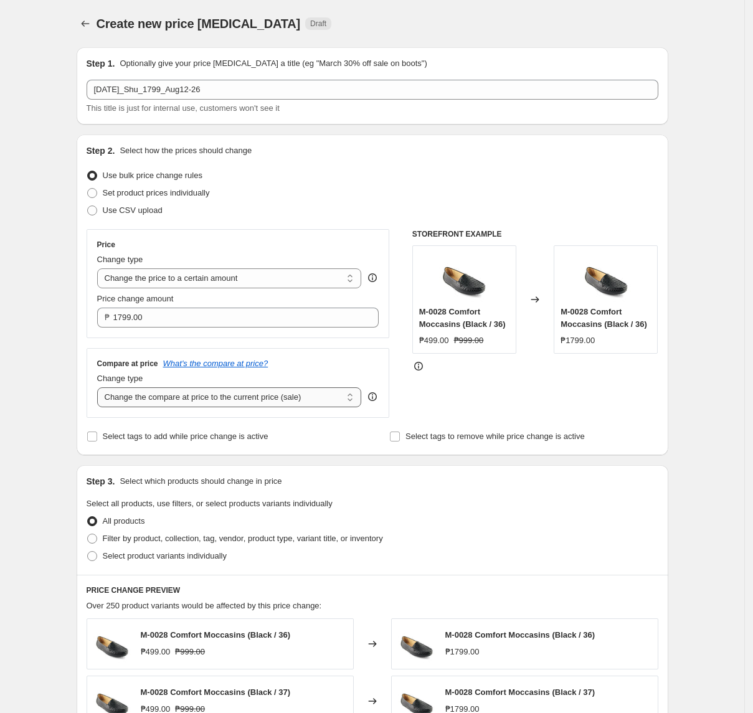
click at [101, 389] on select "Change the compare at price to the current price (sale) Change the compare at p…" at bounding box center [229, 398] width 265 height 20
click at [165, 540] on span "Filter by product, collection, tag, vendor, product type, variant title, or inv…" at bounding box center [243, 538] width 280 height 9
click at [88, 535] on input "Filter by product, collection, tag, vendor, product type, variant title, or inv…" at bounding box center [87, 534] width 1 height 1
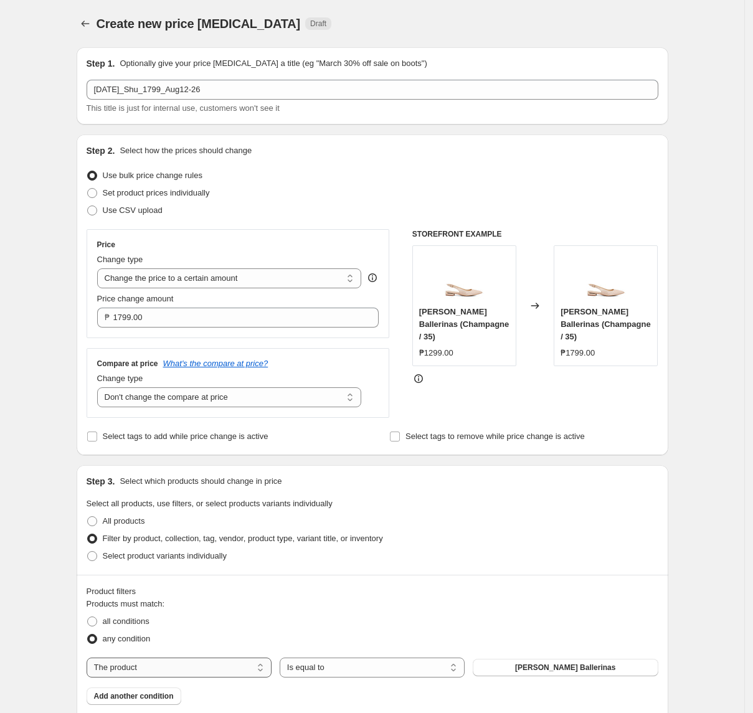
click at [175, 671] on select "The product The product's collection The product's tag The product's vendor The…" at bounding box center [179, 668] width 185 height 20
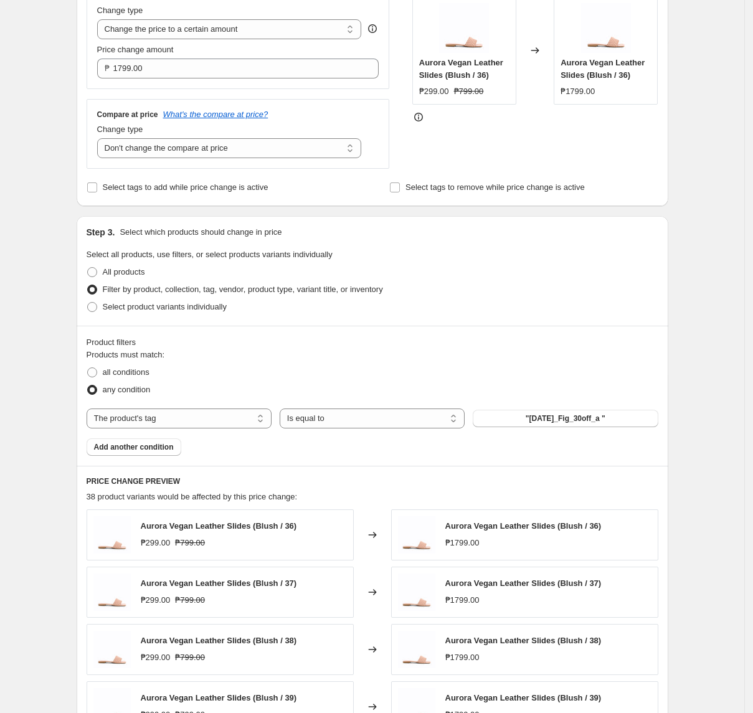
scroll to position [332, 0]
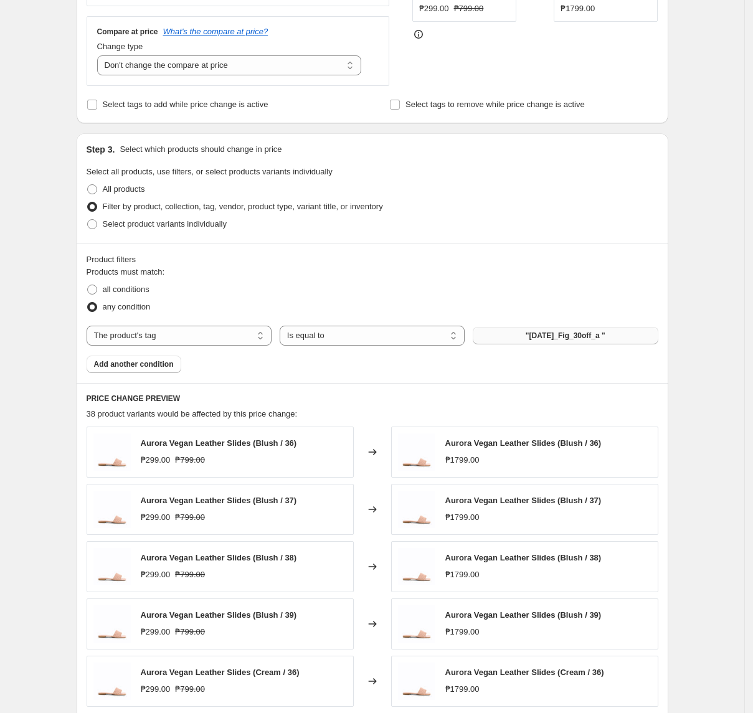
click at [557, 335] on span ""[DATE]_Fig_30off_a "" at bounding box center [566, 336] width 80 height 10
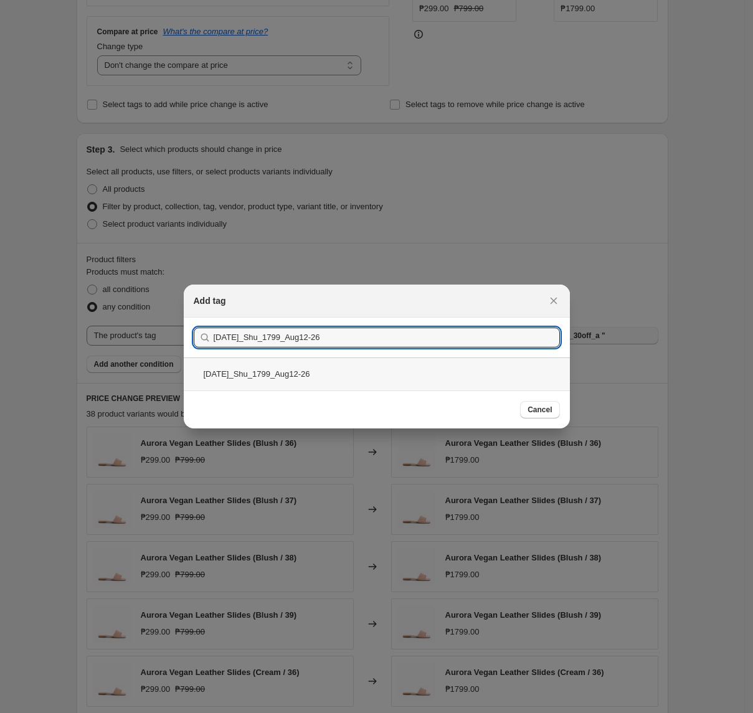
click at [312, 374] on div "[DATE]_Shu_1799_Aug12-26" at bounding box center [377, 374] width 386 height 33
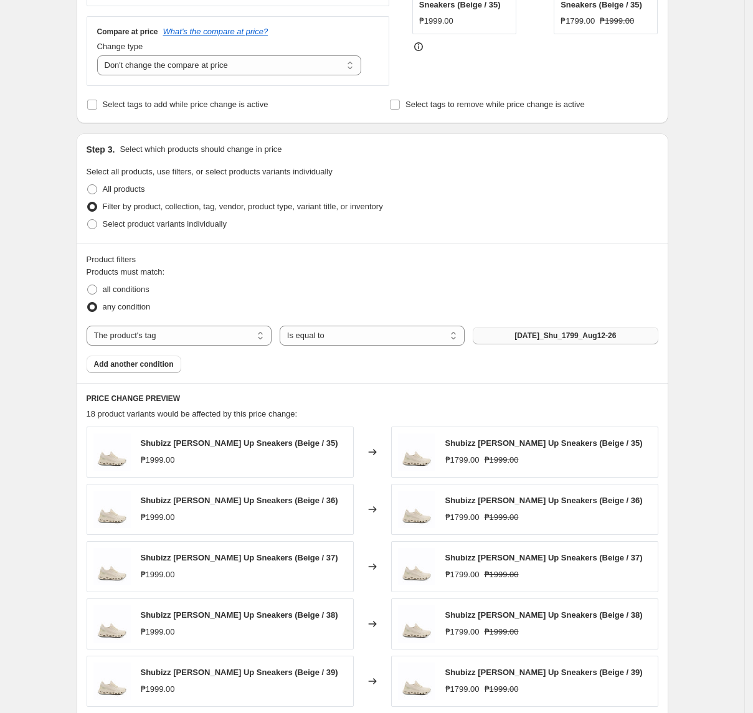
scroll to position [561, 0]
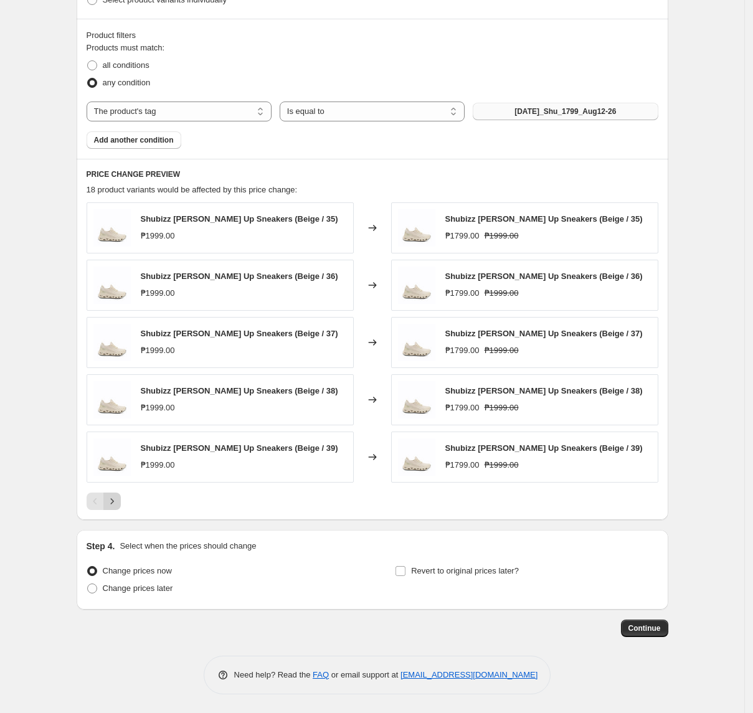
click at [116, 497] on icon "Next" at bounding box center [112, 501] width 12 height 12
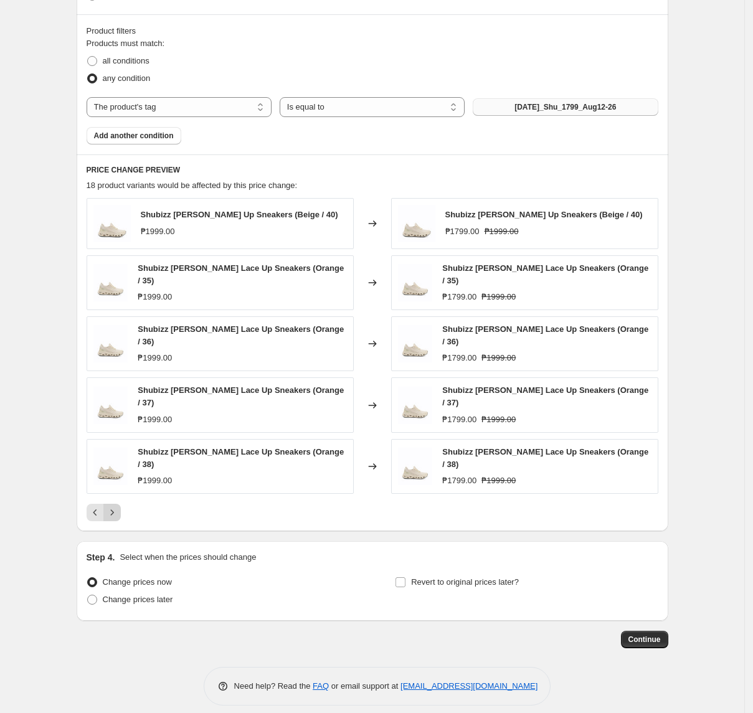
click at [120, 504] on button "Next" at bounding box center [111, 512] width 17 height 17
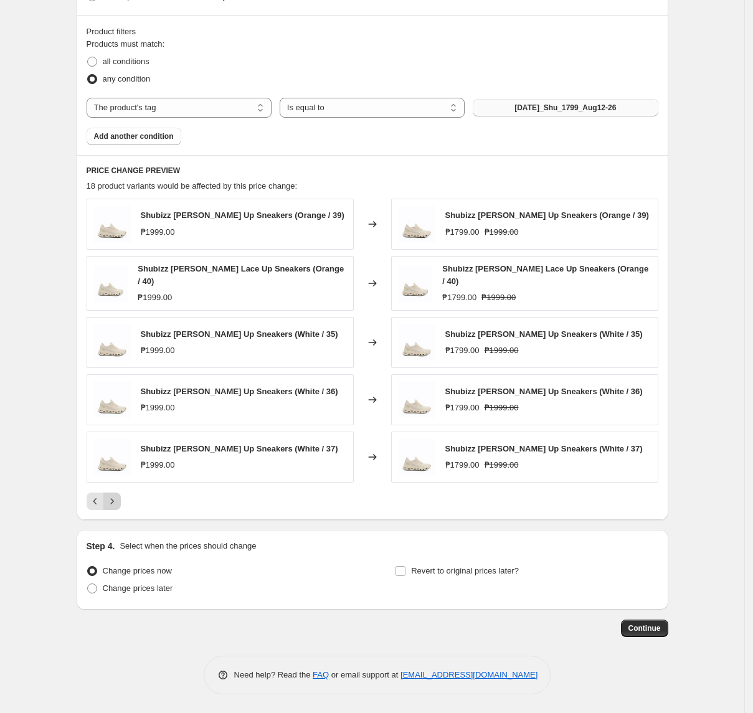
click at [120, 494] on button "Next" at bounding box center [111, 501] width 17 height 17
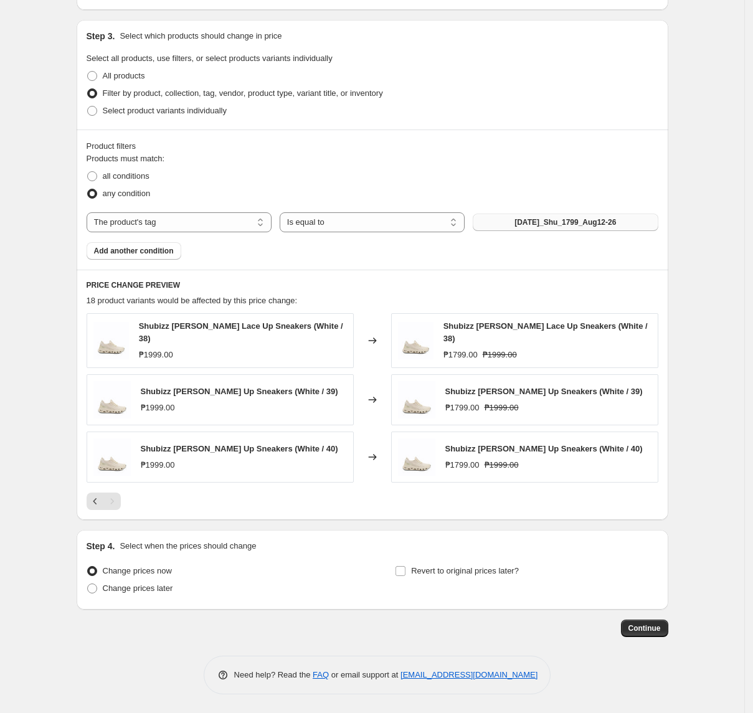
scroll to position [445, 0]
click at [148, 589] on span "Change prices later" at bounding box center [138, 588] width 70 height 9
click at [88, 585] on input "Change prices later" at bounding box center [87, 584] width 1 height 1
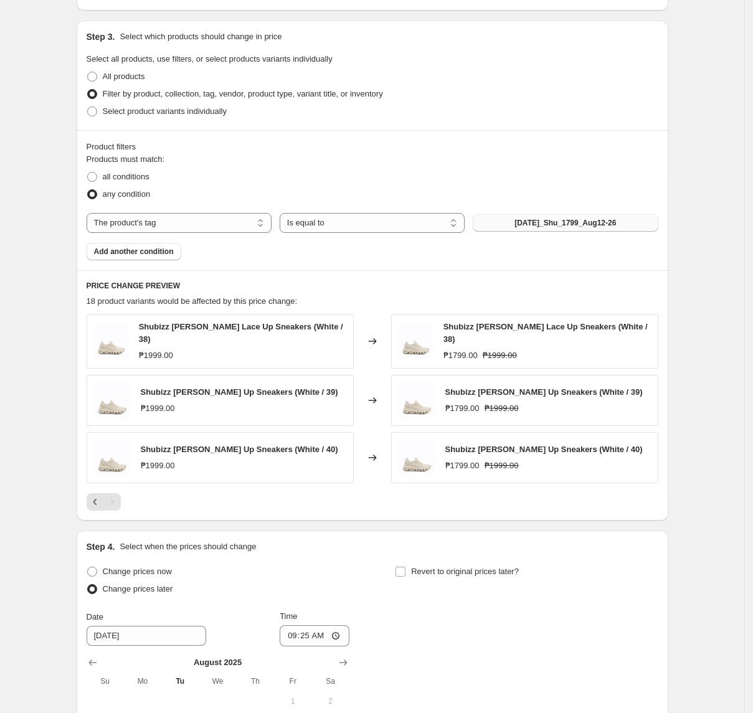
scroll to position [678, 0]
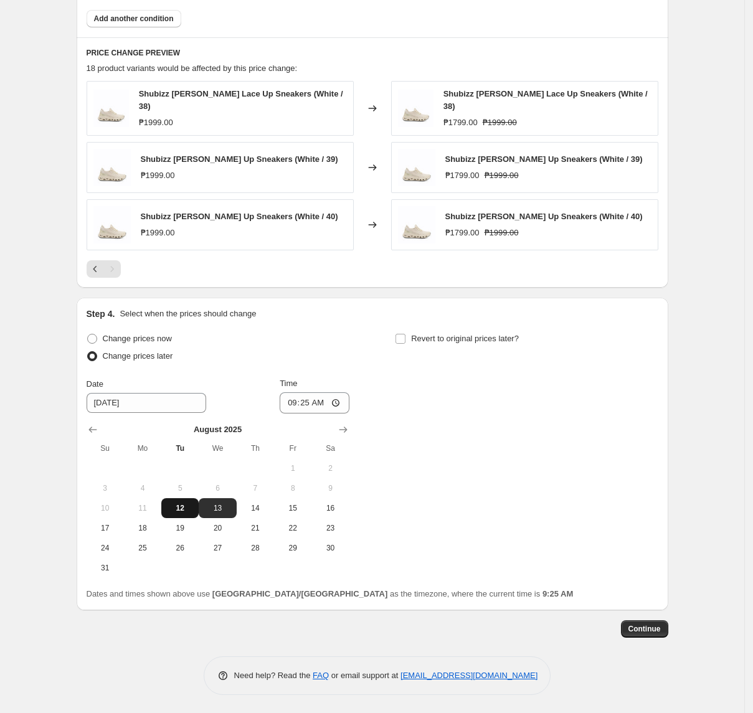
click at [192, 498] on button "12" at bounding box center [179, 508] width 37 height 20
click at [297, 392] on input "09:25" at bounding box center [315, 402] width 70 height 21
click at [417, 341] on span "Revert to original prices later?" at bounding box center [465, 338] width 108 height 9
click at [406, 341] on input "Revert to original prices later?" at bounding box center [401, 339] width 10 height 10
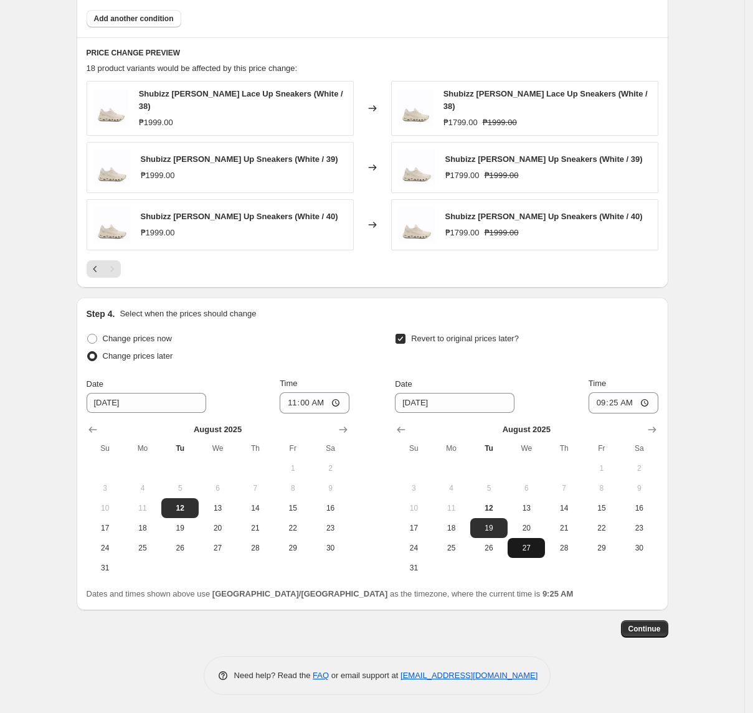
click at [526, 541] on button "27" at bounding box center [526, 548] width 37 height 20
click at [598, 399] on input "09:25" at bounding box center [624, 402] width 70 height 21
click at [646, 626] on span "Continue" at bounding box center [645, 629] width 32 height 10
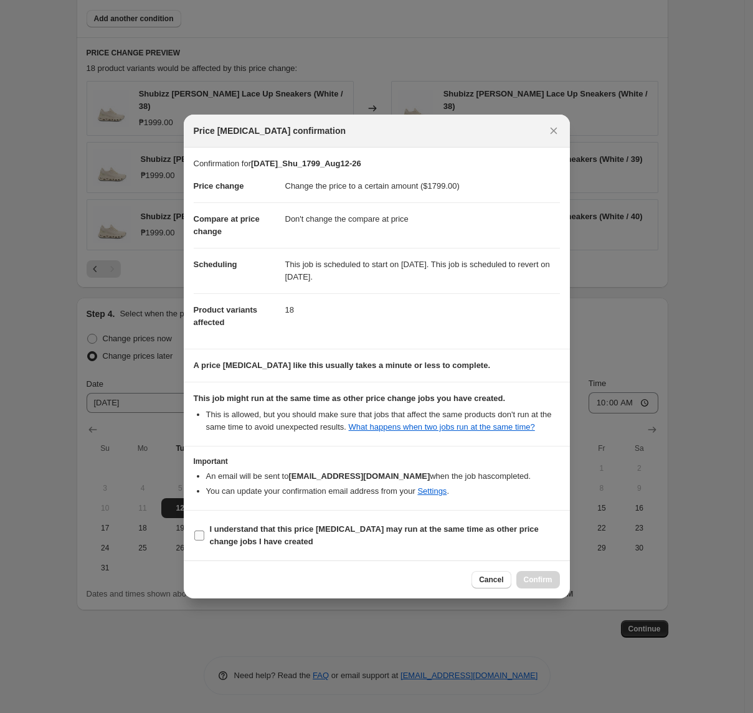
click at [245, 524] on span "I understand that this price [MEDICAL_DATA] may run at the same time as other p…" at bounding box center [385, 535] width 350 height 25
click at [204, 531] on input "I understand that this price [MEDICAL_DATA] may run at the same time as other p…" at bounding box center [199, 536] width 10 height 10
click at [541, 589] on button "Confirm" at bounding box center [538, 579] width 44 height 17
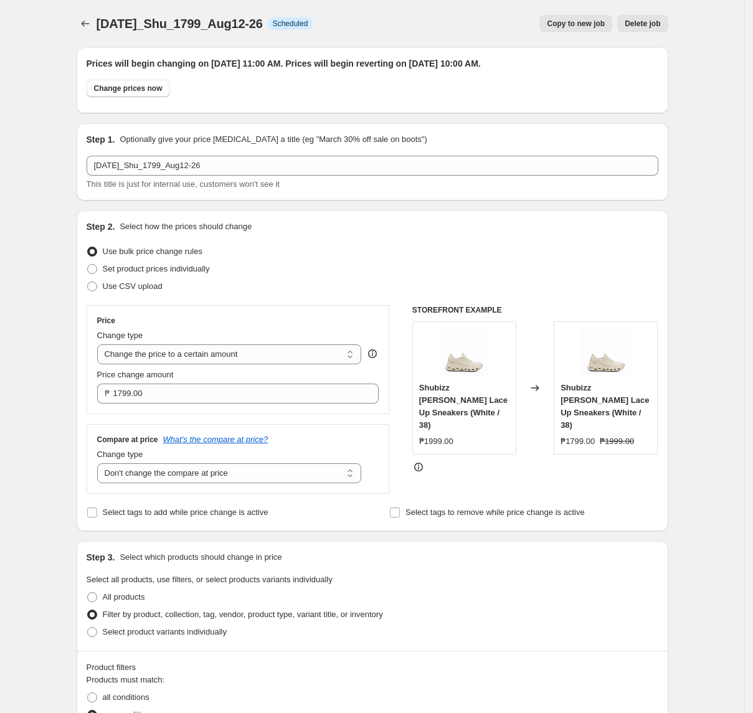
click at [91, 33] on div "[DATE]_Shu_1799_Aug12-26. This page is ready [DATE]_Shu_1799_Aug12-26 Info Sche…" at bounding box center [373, 23] width 592 height 47
click at [90, 27] on icon "Price change jobs" at bounding box center [85, 23] width 12 height 12
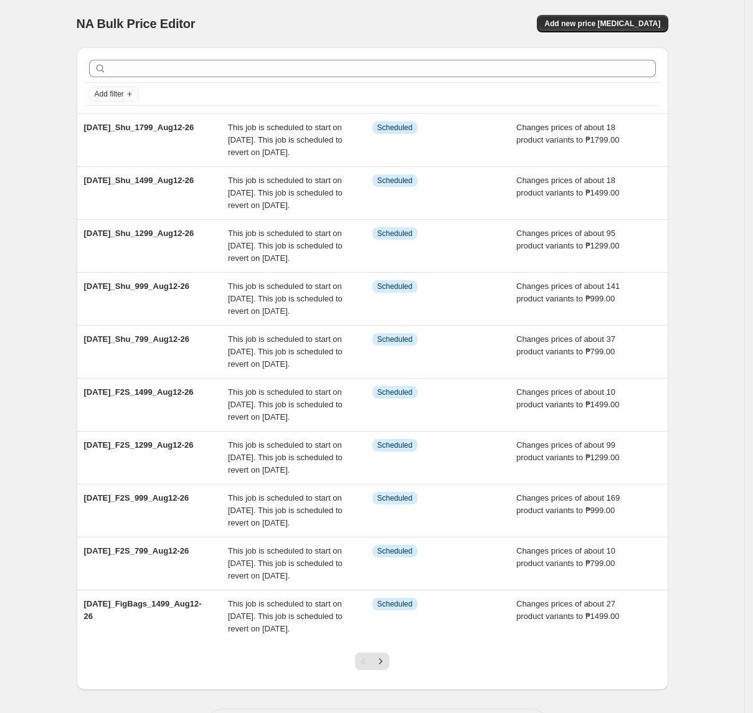
click at [638, 12] on div "NA Bulk Price Editor. This page is ready NA Bulk Price Editor Add new price [ME…" at bounding box center [373, 23] width 592 height 47
click at [629, 21] on span "Add new price [MEDICAL_DATA]" at bounding box center [603, 24] width 116 height 10
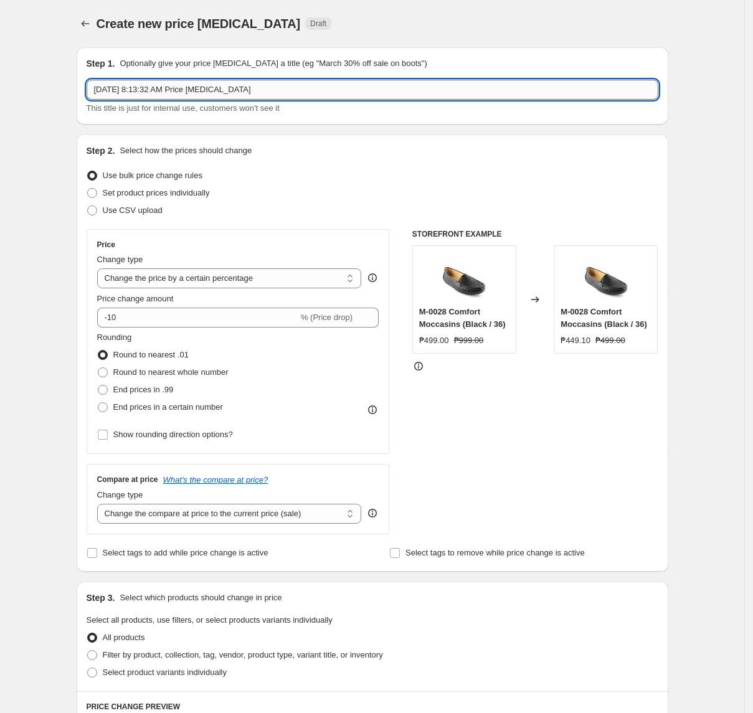
click at [292, 92] on input "[DATE] 8:13:32 AM Price [MEDICAL_DATA]" at bounding box center [373, 90] width 572 height 20
paste input "2025_Sor_499_Aug12-26"
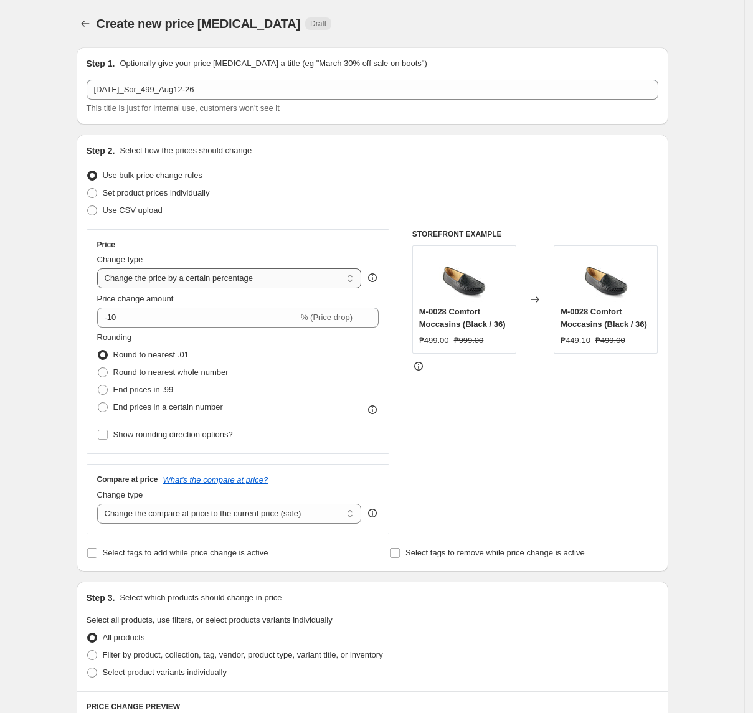
click at [265, 282] on select "Change the price to a certain amount Change the price by a certain amount Chang…" at bounding box center [229, 279] width 265 height 20
click at [101, 269] on select "Change the price to a certain amount Change the price by a certain amount Chang…" at bounding box center [229, 279] width 265 height 20
click at [268, 279] on select "Change the price to a certain amount Change the price by a certain amount Chang…" at bounding box center [229, 279] width 265 height 20
click at [101, 269] on select "Change the price to a certain amount Change the price by a certain amount Chang…" at bounding box center [229, 279] width 265 height 20
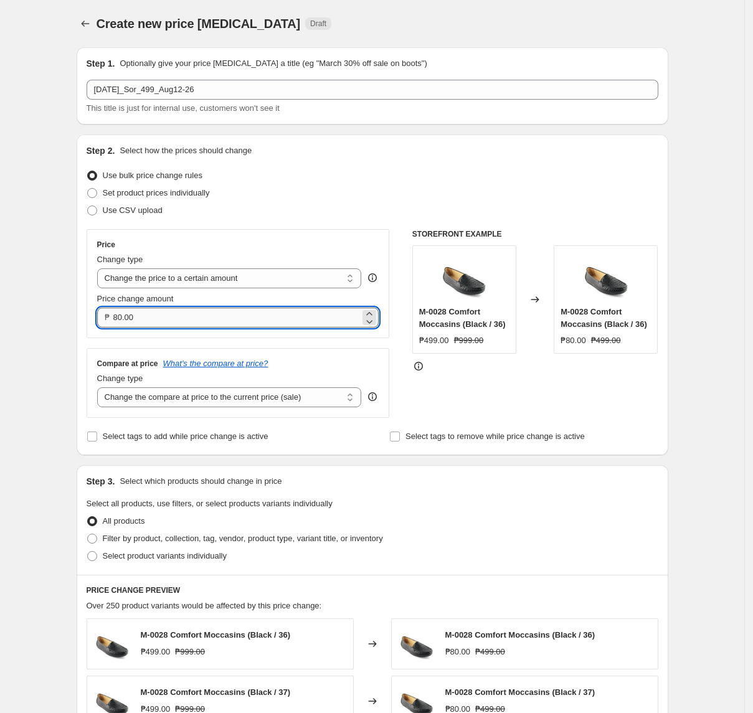
click at [227, 317] on input "80.00" at bounding box center [236, 318] width 247 height 20
click at [184, 400] on select "Change the compare at price to the current price (sale) Change the compare at p…" at bounding box center [229, 398] width 265 height 20
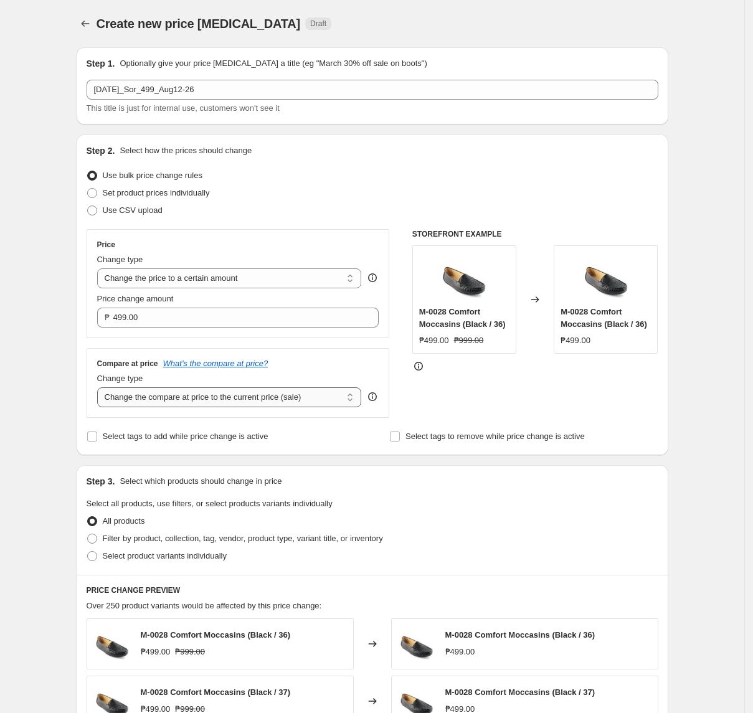
click at [101, 389] on select "Change the compare at price to the current price (sale) Change the compare at p…" at bounding box center [229, 398] width 265 height 20
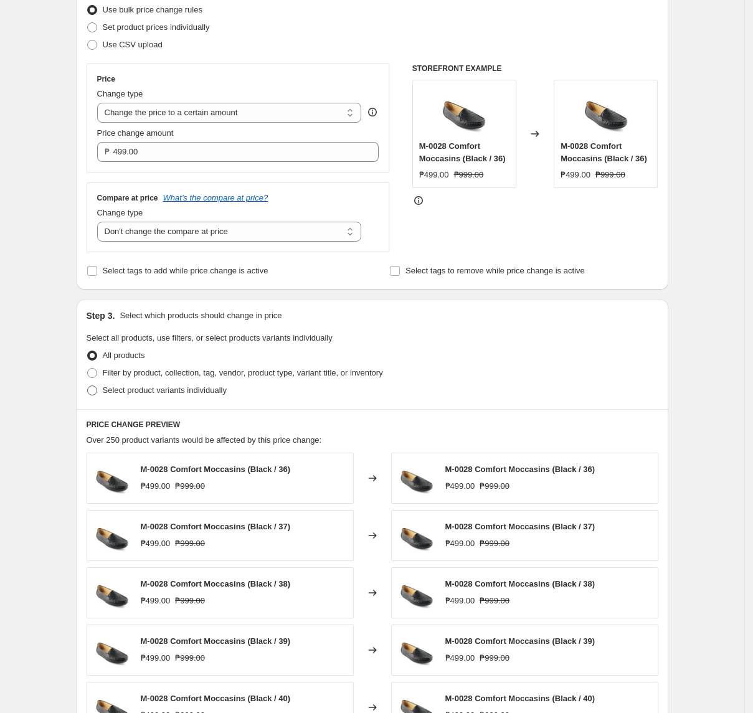
click at [166, 384] on label "Select product variants individually" at bounding box center [157, 390] width 140 height 17
click at [88, 386] on input "Select product variants individually" at bounding box center [87, 386] width 1 height 1
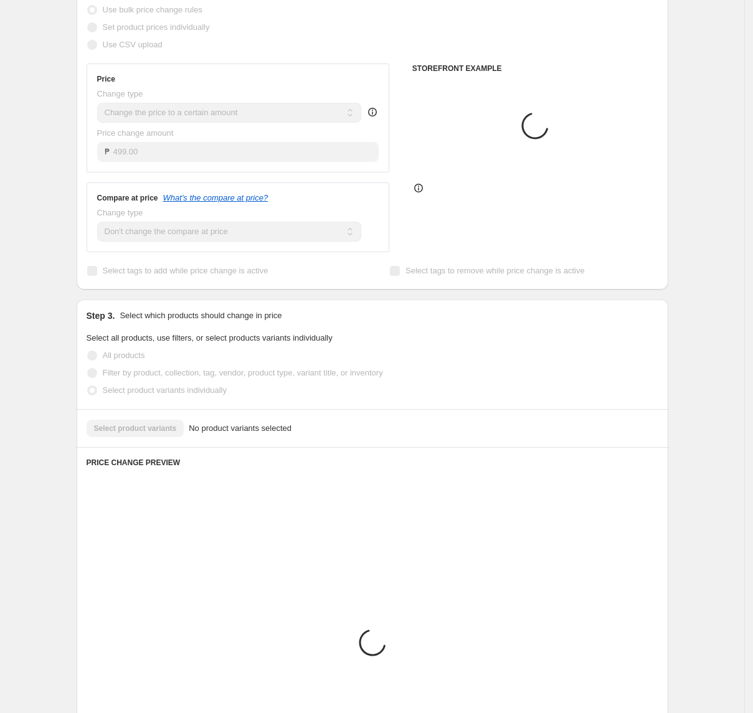
scroll to position [142, 0]
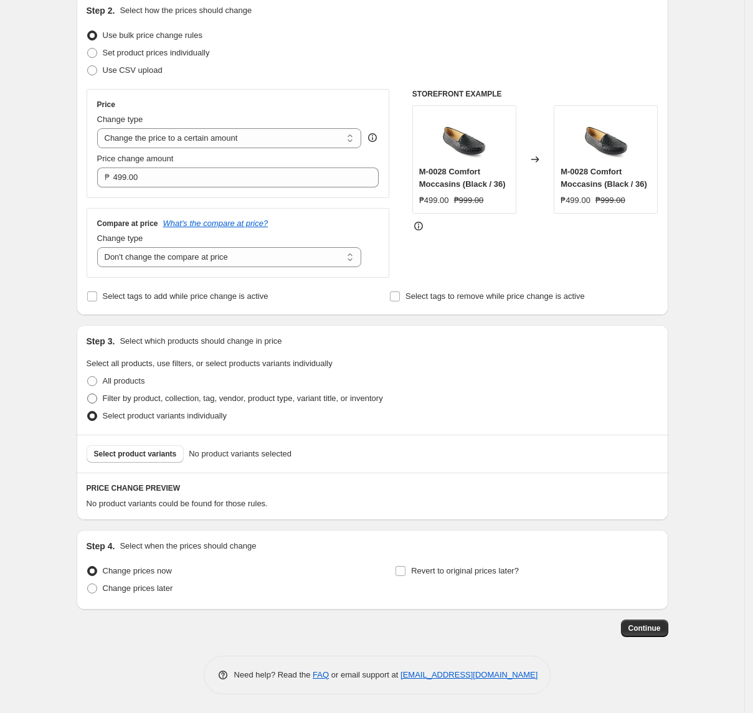
click at [157, 396] on span "Filter by product, collection, tag, vendor, product type, variant title, or inv…" at bounding box center [243, 398] width 280 height 9
click at [88, 394] on input "Filter by product, collection, tag, vendor, product type, variant title, or inv…" at bounding box center [87, 394] width 1 height 1
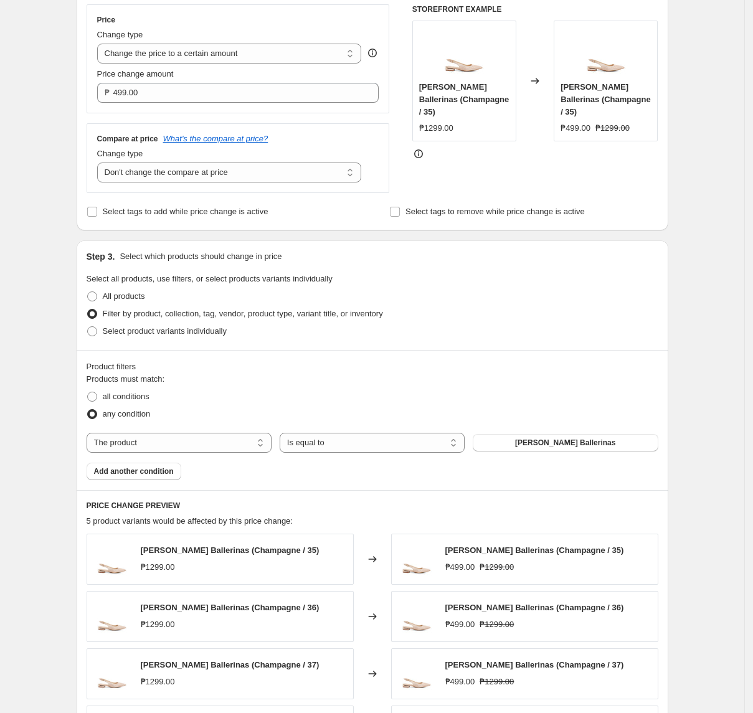
scroll to position [308, 0]
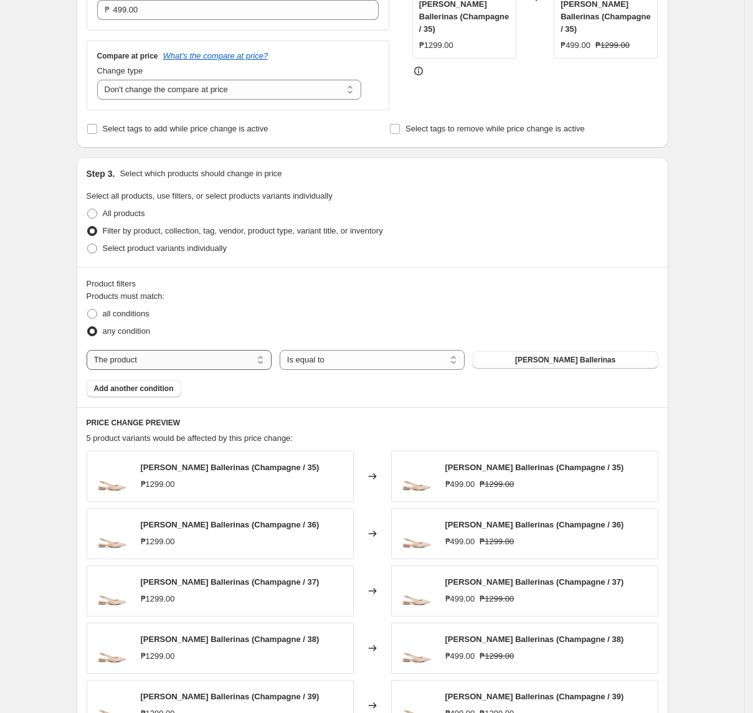
click at [174, 360] on select "The product The product's collection The product's tag The product's vendor The…" at bounding box center [179, 360] width 185 height 20
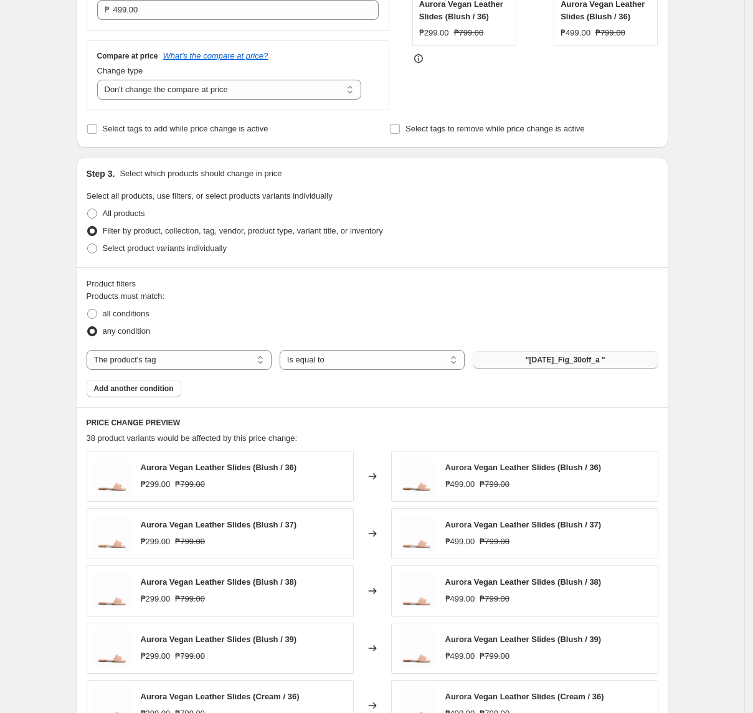
click at [549, 362] on span ""[DATE]_Fig_30off_a "" at bounding box center [566, 360] width 80 height 10
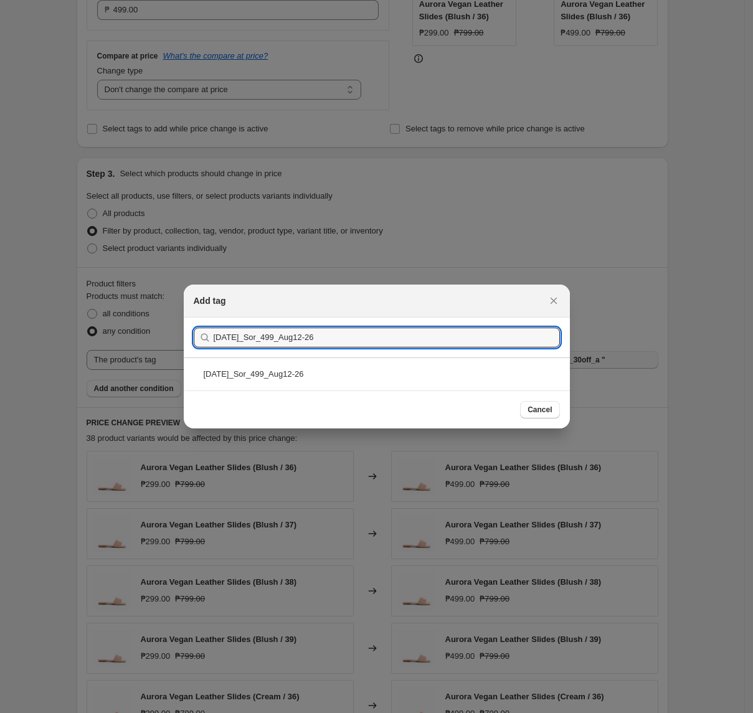
click at [349, 378] on div "[DATE]_Sor_499_Aug12-26" at bounding box center [377, 374] width 386 height 33
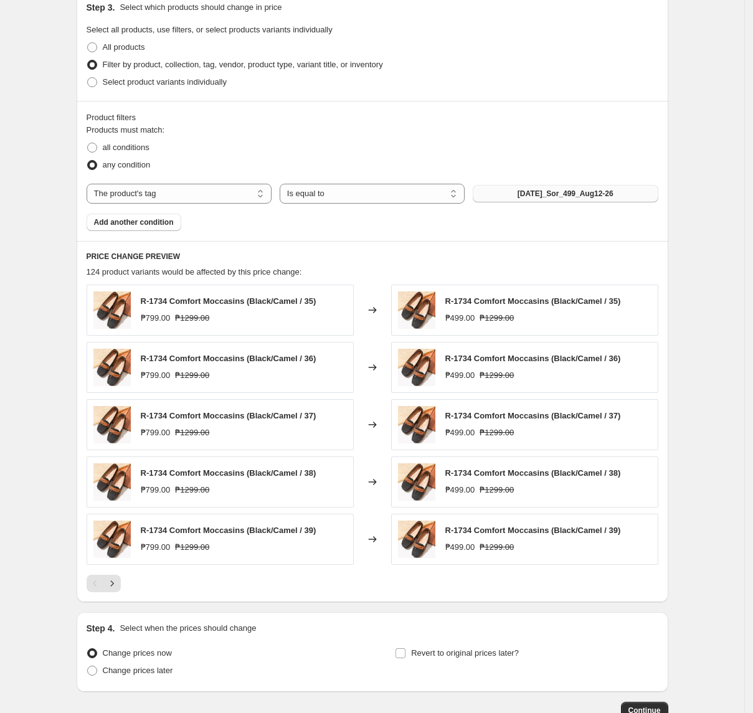
scroll to position [557, 0]
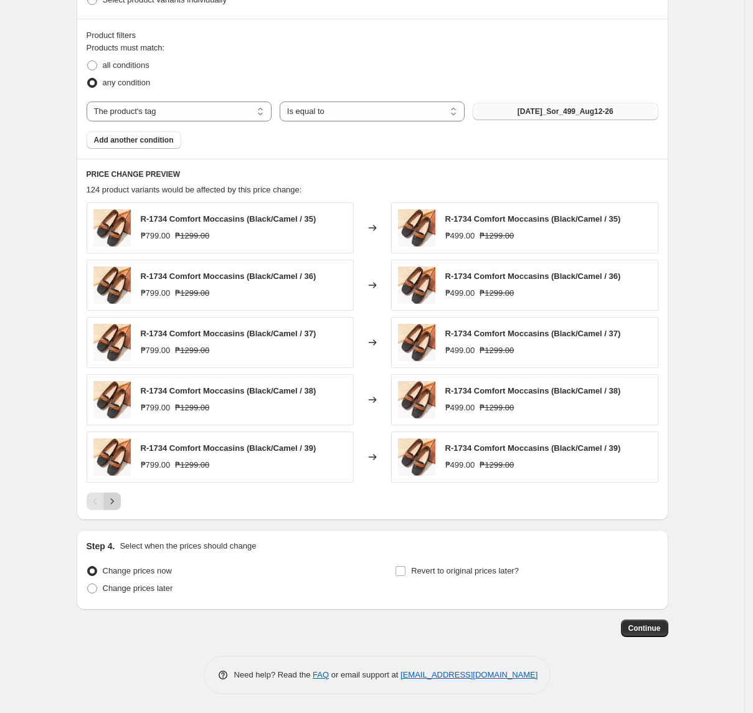
click at [118, 499] on icon "Next" at bounding box center [112, 501] width 12 height 12
click at [118, 501] on icon "Next" at bounding box center [112, 501] width 12 height 12
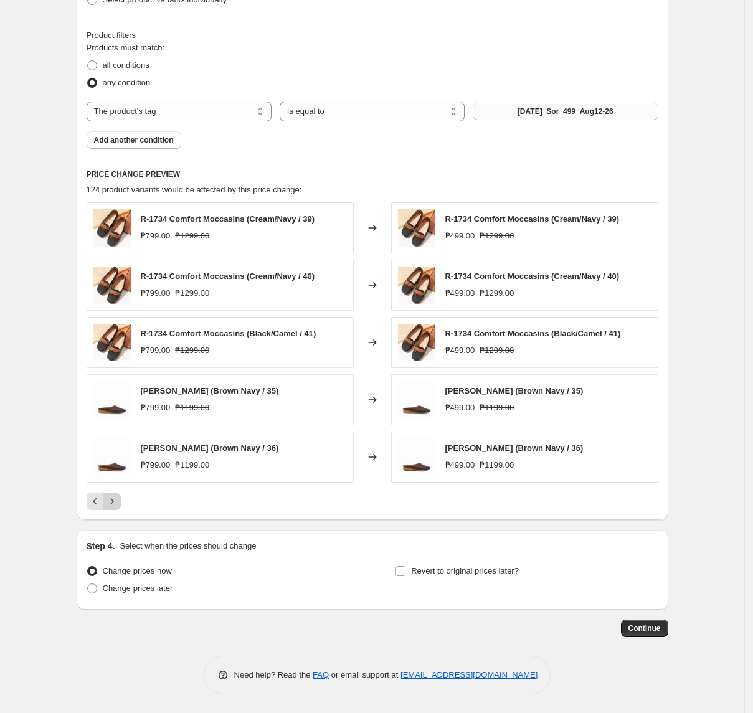
click at [118, 508] on icon "Next" at bounding box center [112, 501] width 12 height 12
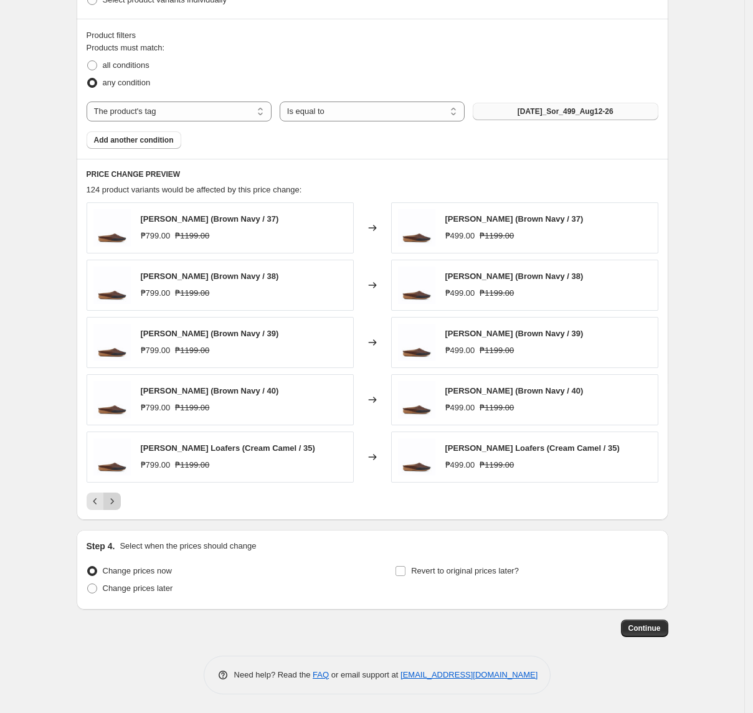
click at [118, 508] on icon "Next" at bounding box center [112, 501] width 12 height 12
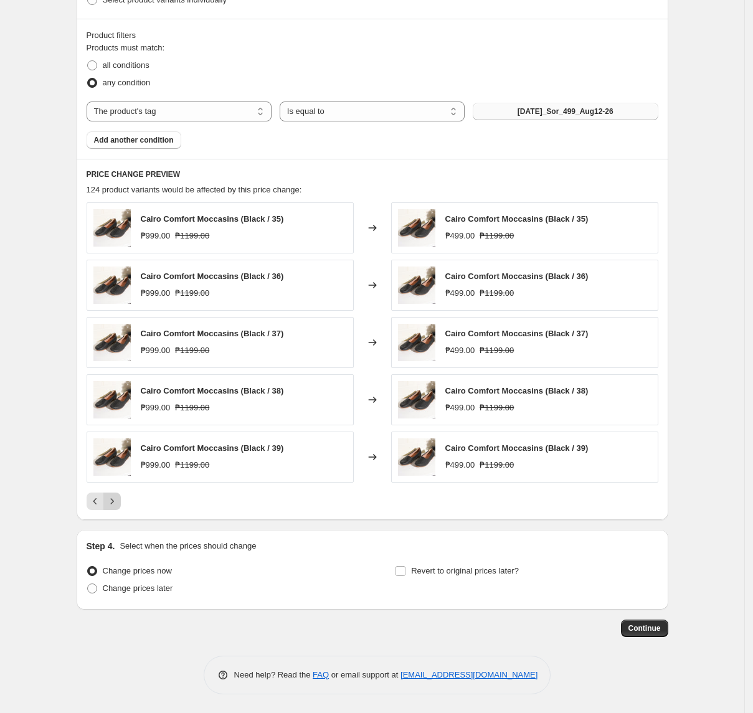
click at [121, 506] on button "Next" at bounding box center [111, 501] width 17 height 17
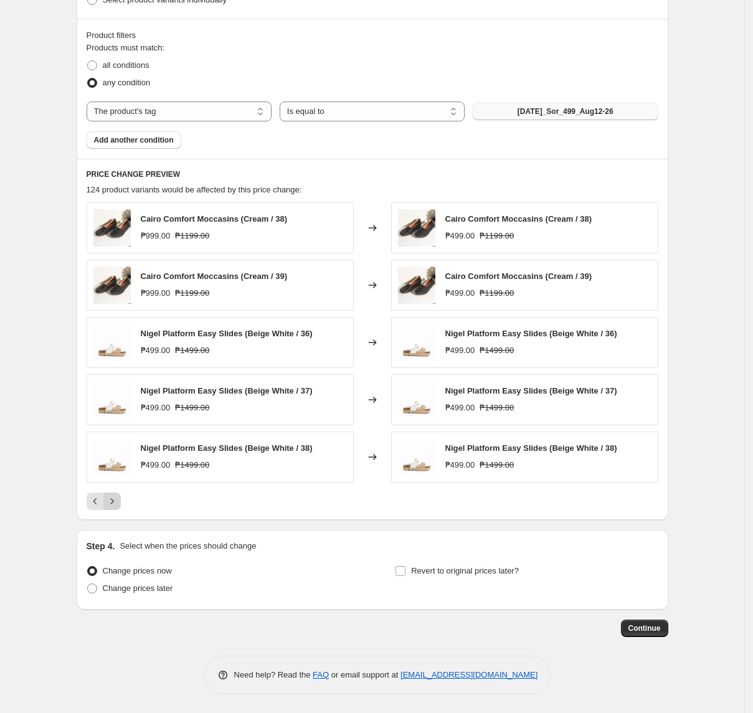
click at [118, 499] on icon "Next" at bounding box center [112, 501] width 12 height 12
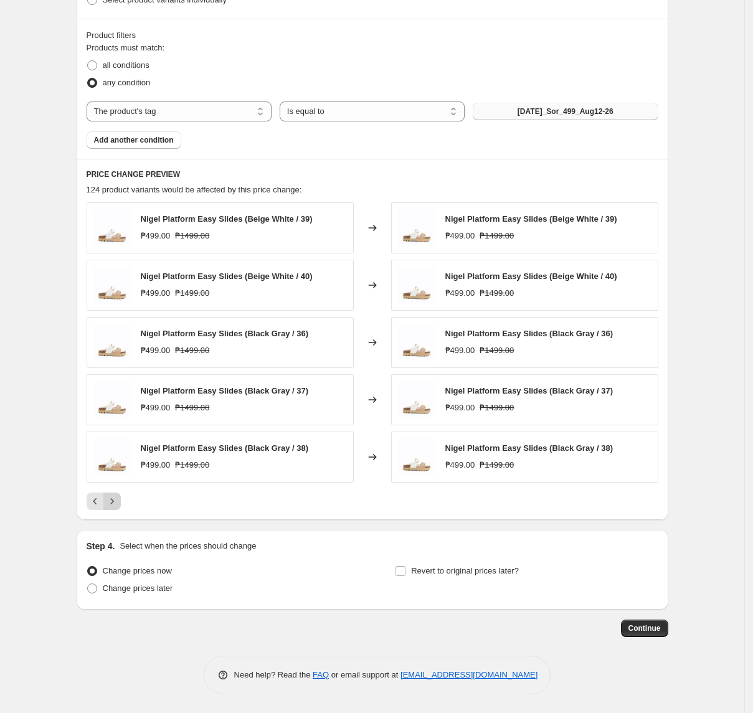
click at [118, 504] on icon "Next" at bounding box center [112, 501] width 12 height 12
click at [118, 508] on icon "Next" at bounding box center [112, 501] width 12 height 12
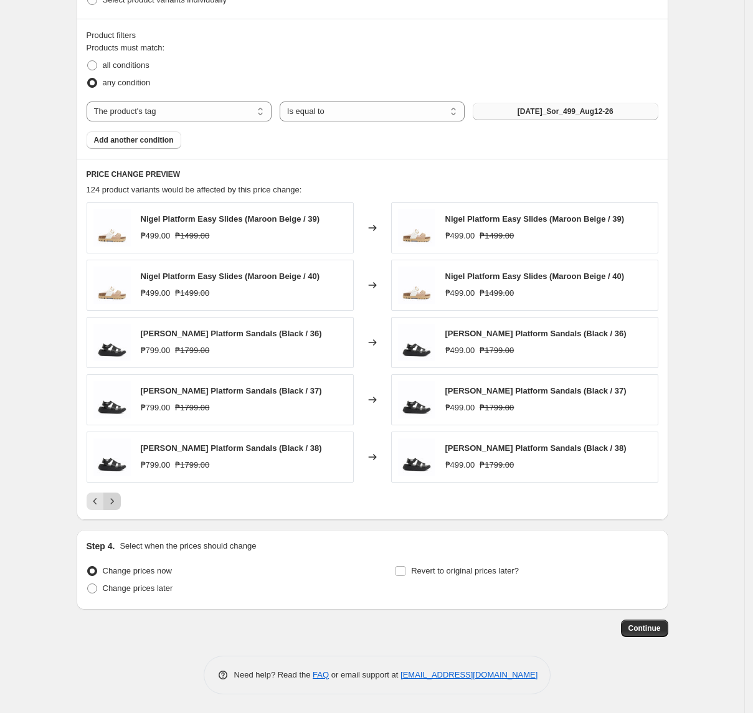
click at [118, 503] on icon "Next" at bounding box center [112, 501] width 12 height 12
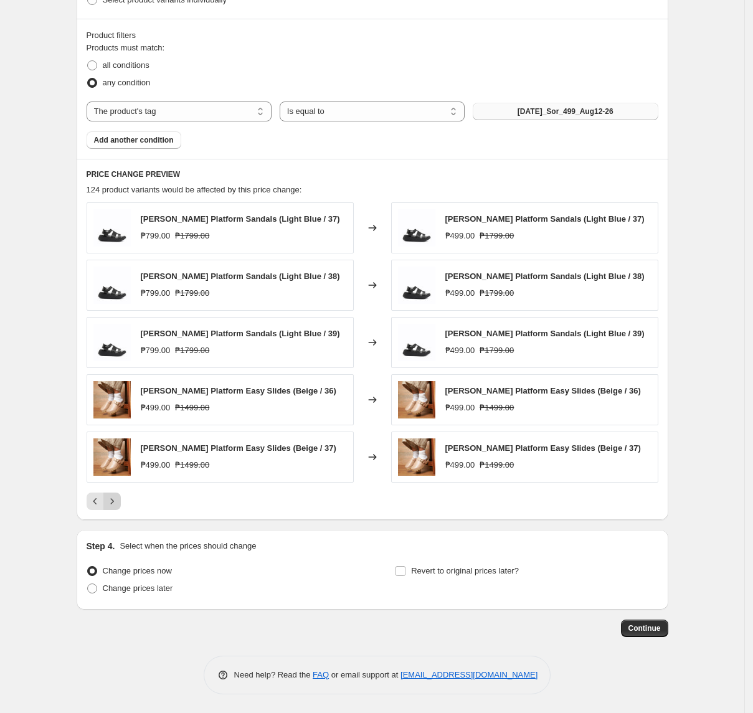
click at [118, 503] on icon "Next" at bounding box center [112, 501] width 12 height 12
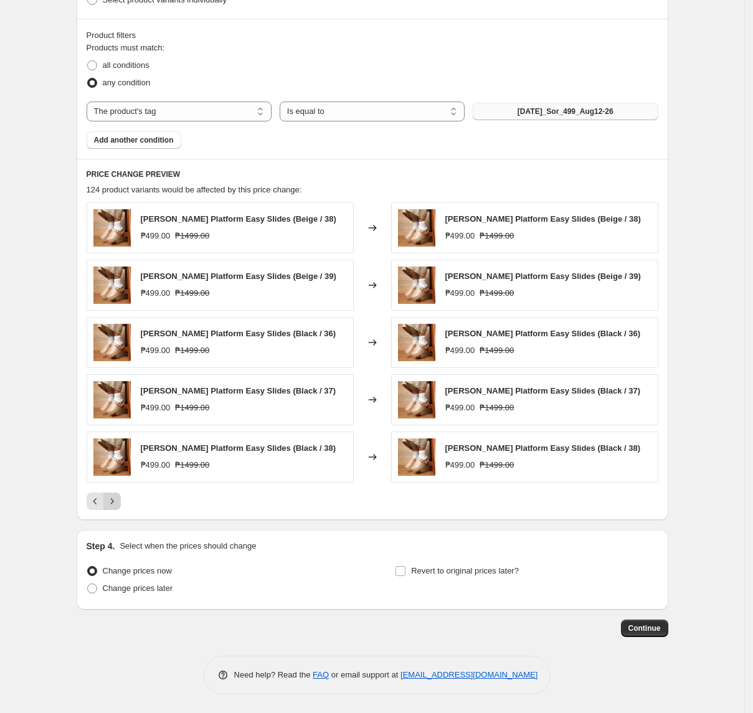
click at [113, 506] on icon "Next" at bounding box center [112, 501] width 12 height 12
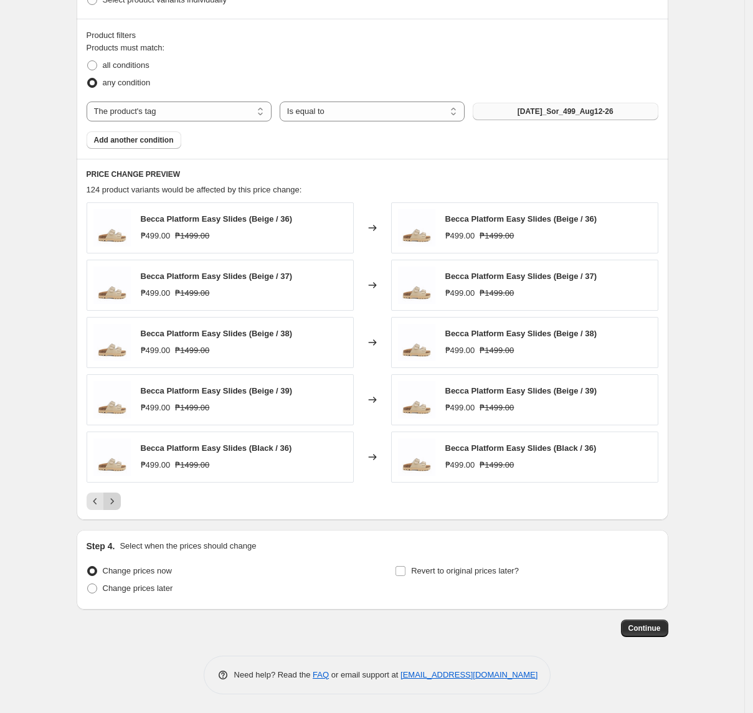
click at [113, 506] on icon "Next" at bounding box center [112, 501] width 12 height 12
click at [115, 501] on icon "Next" at bounding box center [112, 501] width 12 height 12
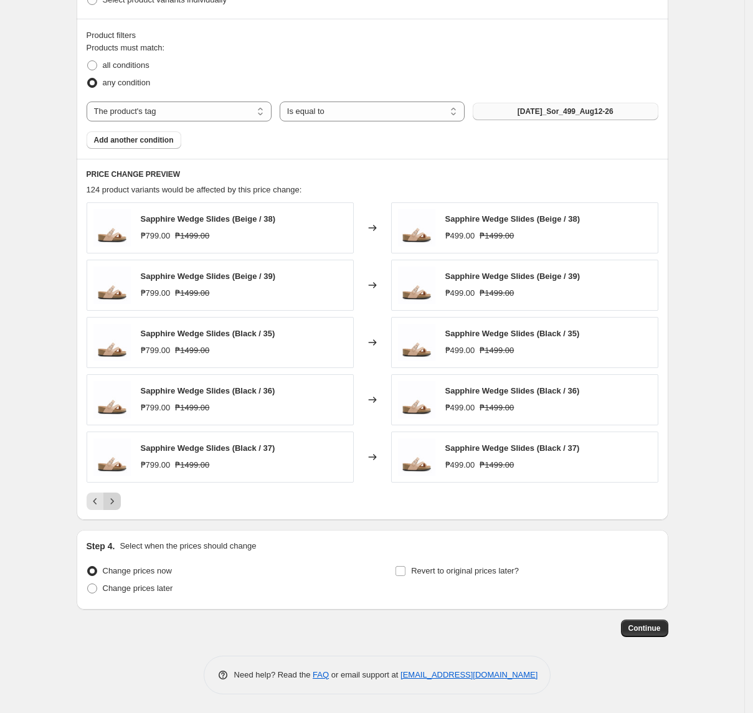
click at [116, 501] on icon "Next" at bounding box center [112, 501] width 12 height 12
click at [118, 505] on icon "Next" at bounding box center [112, 501] width 12 height 12
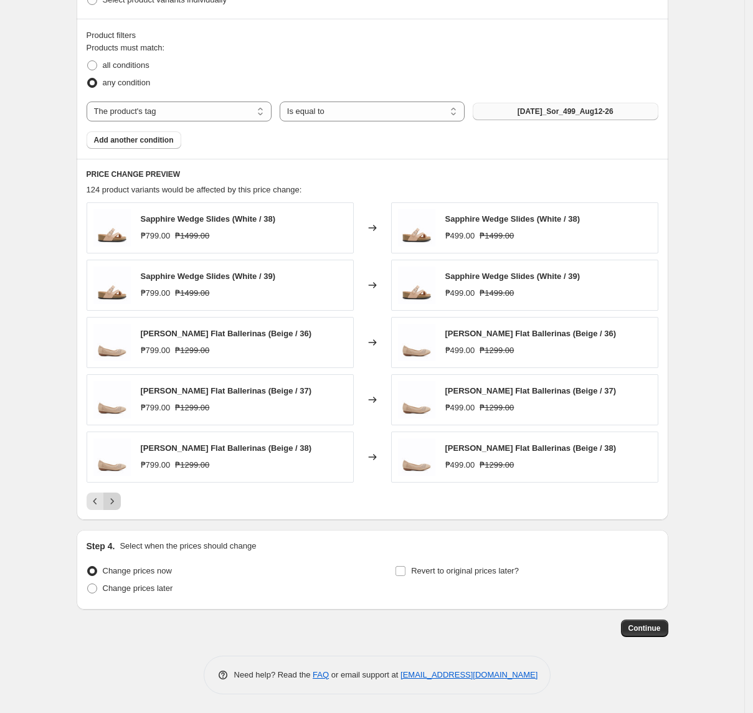
click at [118, 505] on icon "Next" at bounding box center [112, 501] width 12 height 12
click at [118, 502] on icon "Next" at bounding box center [112, 501] width 12 height 12
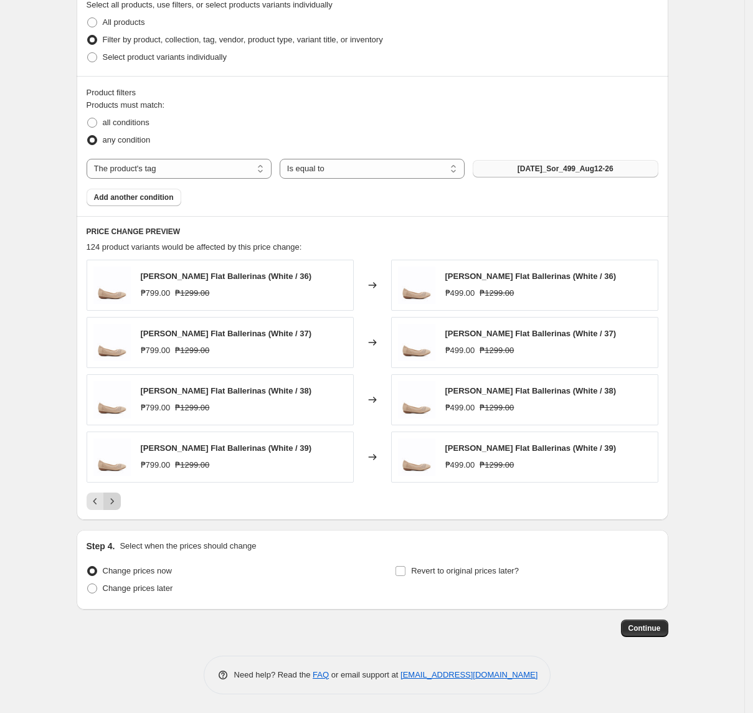
scroll to position [502, 0]
click at [180, 493] on div at bounding box center [373, 501] width 572 height 17
click at [136, 593] on span "Change prices later" at bounding box center [138, 588] width 70 height 9
click at [88, 584] on input "Change prices later" at bounding box center [87, 584] width 1 height 1
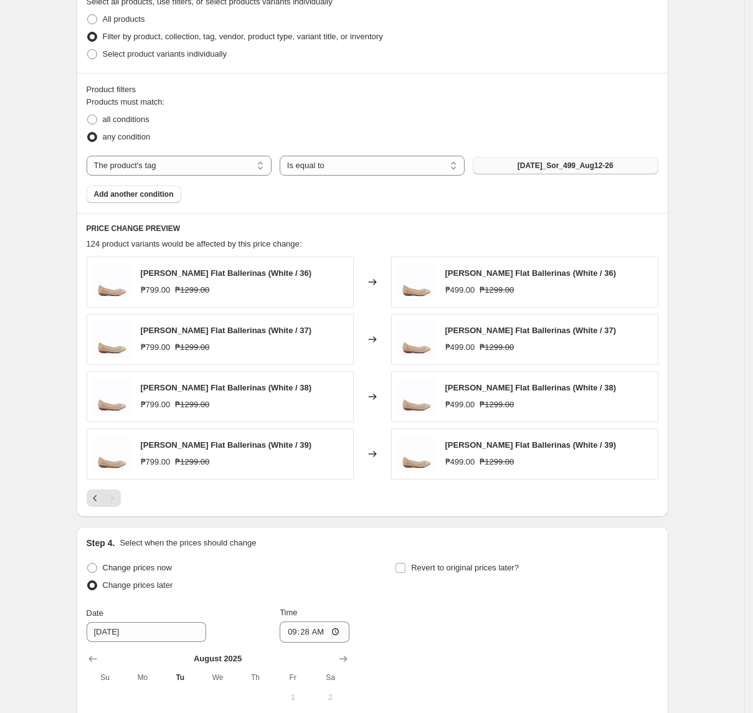
scroll to position [736, 0]
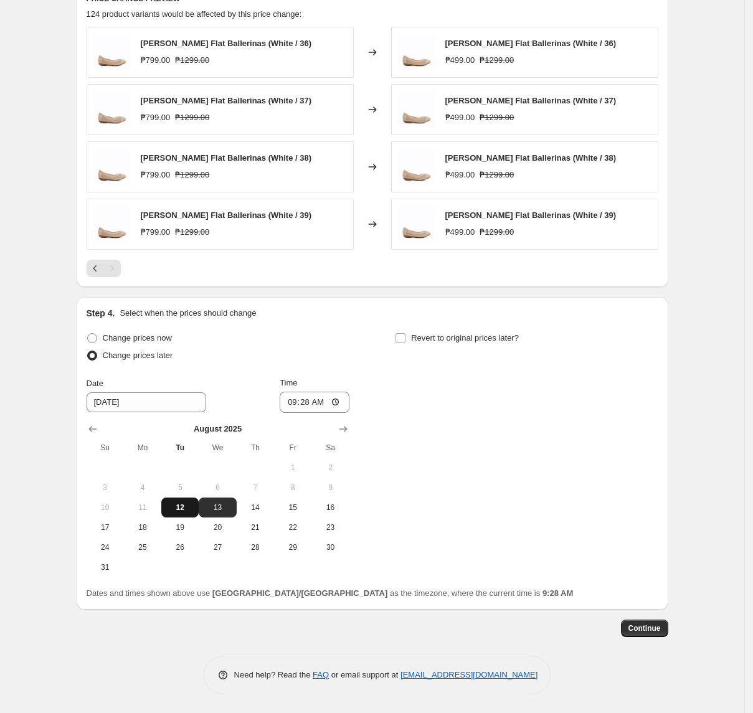
click at [188, 510] on span "12" at bounding box center [179, 508] width 27 height 10
click at [295, 399] on input "09:28" at bounding box center [315, 402] width 70 height 21
click at [451, 340] on span "Revert to original prices later?" at bounding box center [465, 337] width 108 height 9
click at [406, 340] on input "Revert to original prices later?" at bounding box center [401, 338] width 10 height 10
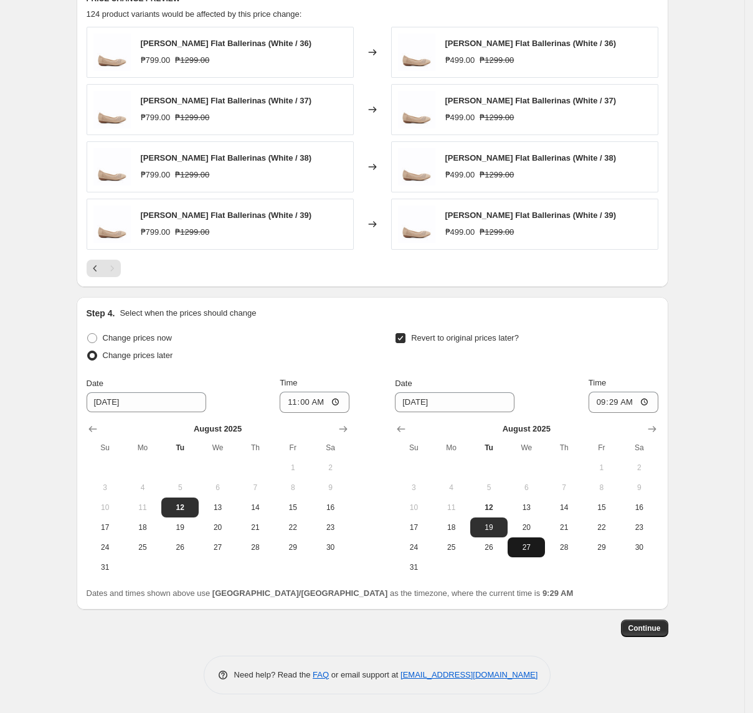
click at [534, 543] on span "27" at bounding box center [526, 548] width 27 height 10
click at [606, 400] on input "09:29" at bounding box center [624, 402] width 70 height 21
click at [642, 642] on div "Step 1. Optionally give your price [MEDICAL_DATA] a title (eg "March 30% off sa…" at bounding box center [373, -1] width 592 height 1389
click at [643, 634] on button "Continue" at bounding box center [644, 628] width 47 height 17
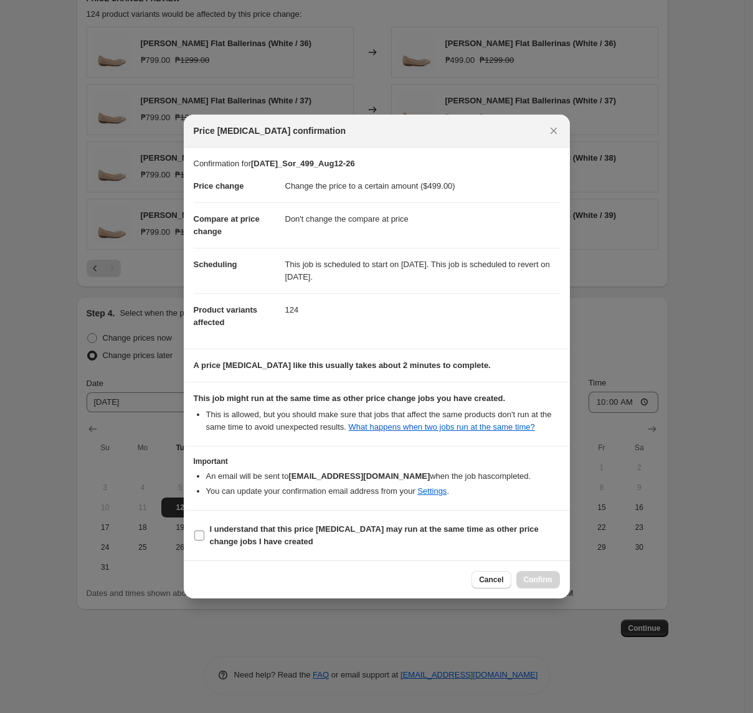
click at [242, 526] on b "I understand that this price [MEDICAL_DATA] may run at the same time as other p…" at bounding box center [374, 536] width 329 height 22
click at [204, 531] on input "I understand that this price [MEDICAL_DATA] may run at the same time as other p…" at bounding box center [199, 536] width 10 height 10
click at [540, 579] on span "Confirm" at bounding box center [538, 580] width 29 height 10
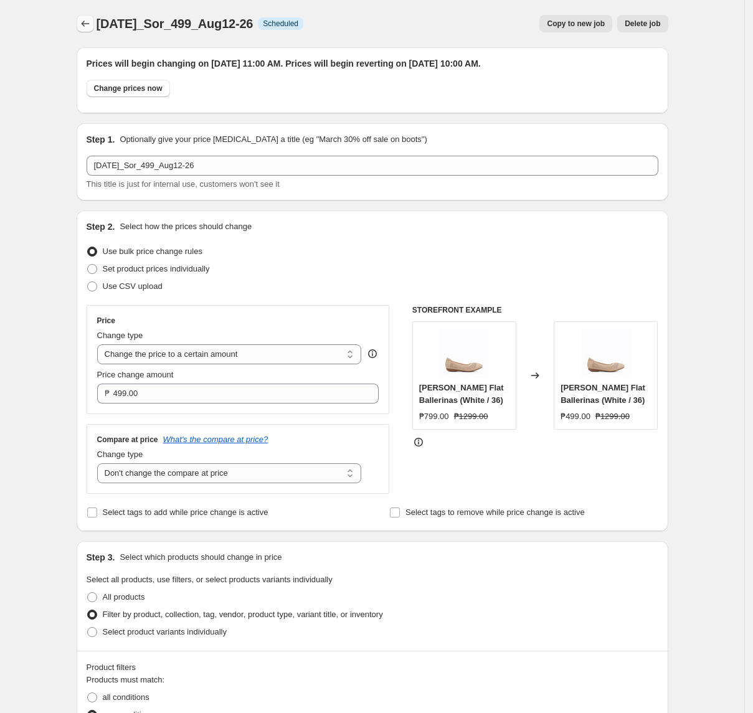
click at [82, 23] on icon "Price change jobs" at bounding box center [85, 23] width 12 height 12
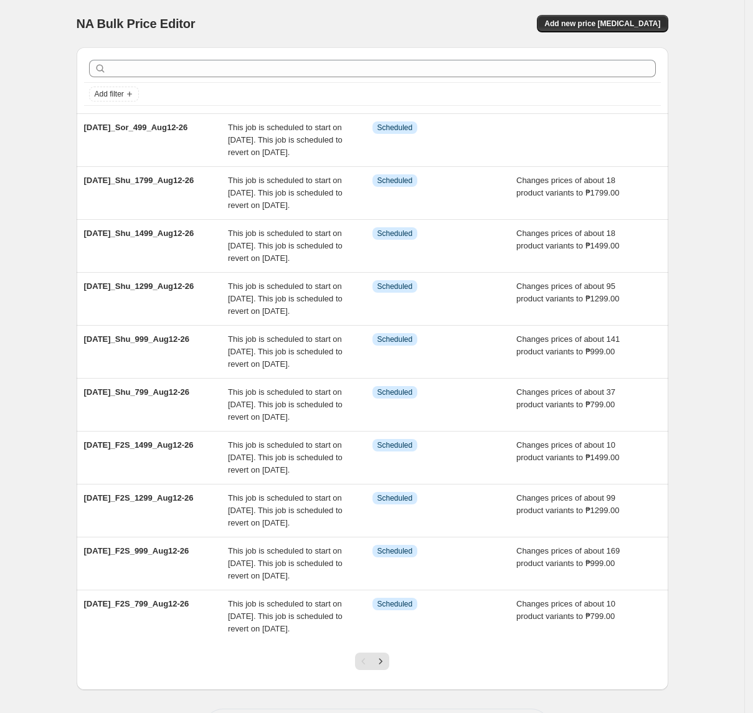
click at [644, 11] on div "NA Bulk Price Editor. This page is ready NA Bulk Price Editor Add new price [ME…" at bounding box center [373, 23] width 592 height 47
click at [642, 14] on div "NA Bulk Price Editor. This page is ready NA Bulk Price Editor Add new price [ME…" at bounding box center [373, 23] width 592 height 47
click at [639, 28] on span "Add new price [MEDICAL_DATA]" at bounding box center [603, 24] width 116 height 10
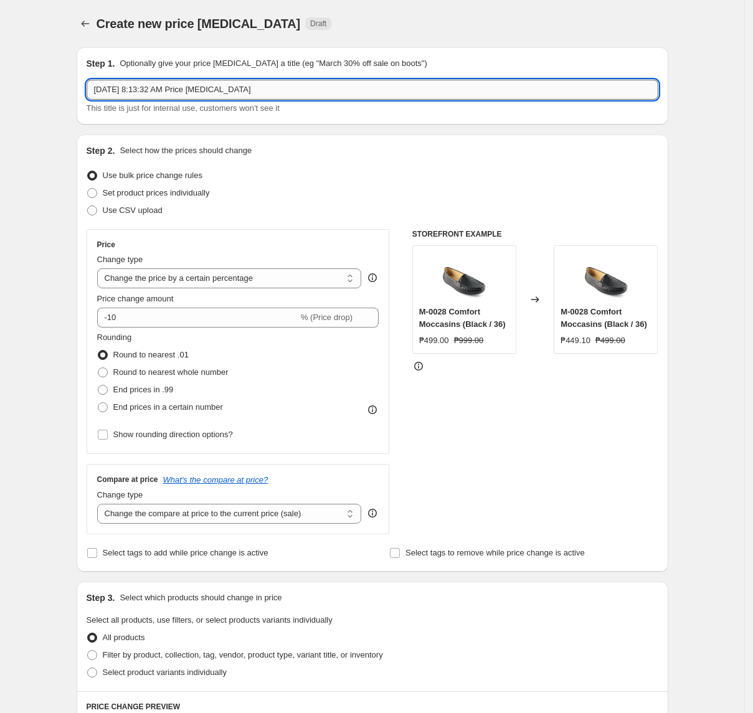
click at [293, 93] on input "[DATE] 8:13:32 AM Price [MEDICAL_DATA]" at bounding box center [373, 90] width 572 height 20
paste input "2025_Sor_799_Aug12-26"
click at [205, 282] on select "Change the price to a certain amount Change the price by a certain amount Chang…" at bounding box center [229, 279] width 265 height 20
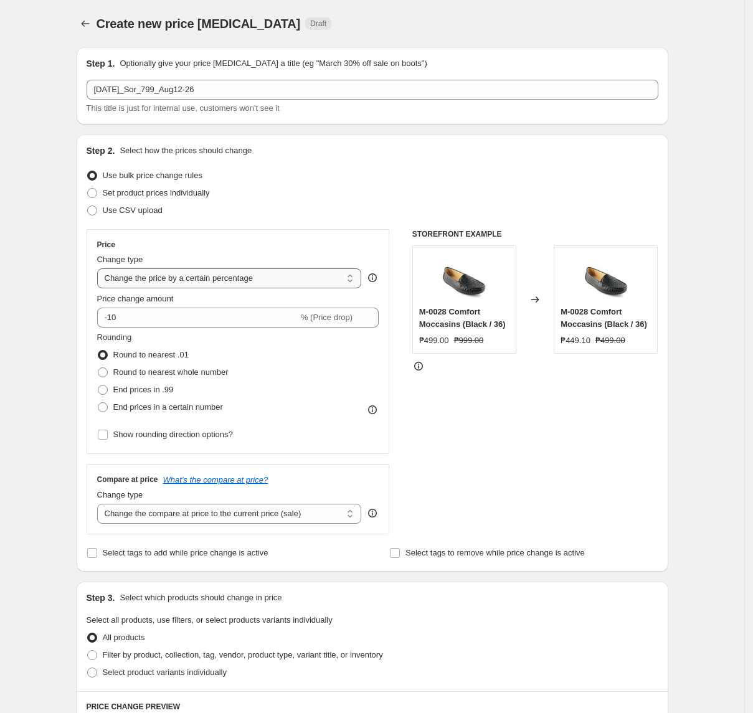
click at [101, 269] on select "Change the price to a certain amount Change the price by a certain amount Chang…" at bounding box center [229, 279] width 265 height 20
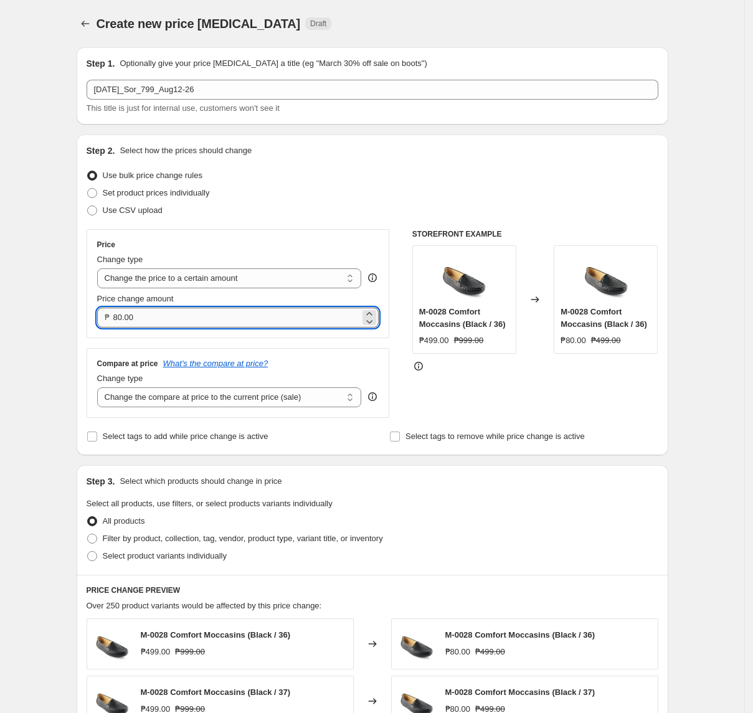
click at [201, 316] on input "80.00" at bounding box center [236, 318] width 247 height 20
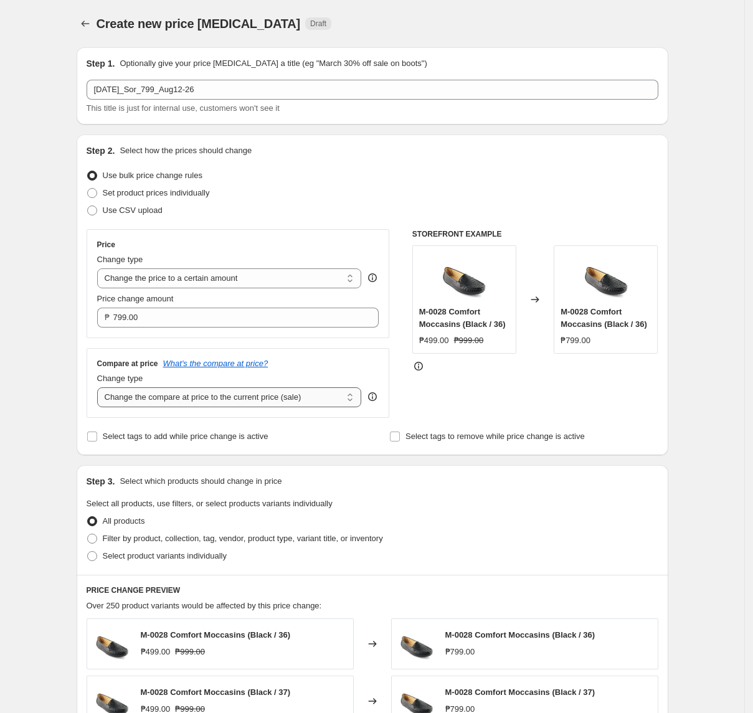
click at [188, 401] on select "Change the compare at price to the current price (sale) Change the compare at p…" at bounding box center [229, 398] width 265 height 20
click at [101, 389] on select "Change the compare at price to the current price (sale) Change the compare at p…" at bounding box center [229, 398] width 265 height 20
click at [164, 543] on span "Filter by product, collection, tag, vendor, product type, variant title, or inv…" at bounding box center [243, 538] width 280 height 9
click at [88, 535] on input "Filter by product, collection, tag, vendor, product type, variant title, or inv…" at bounding box center [87, 534] width 1 height 1
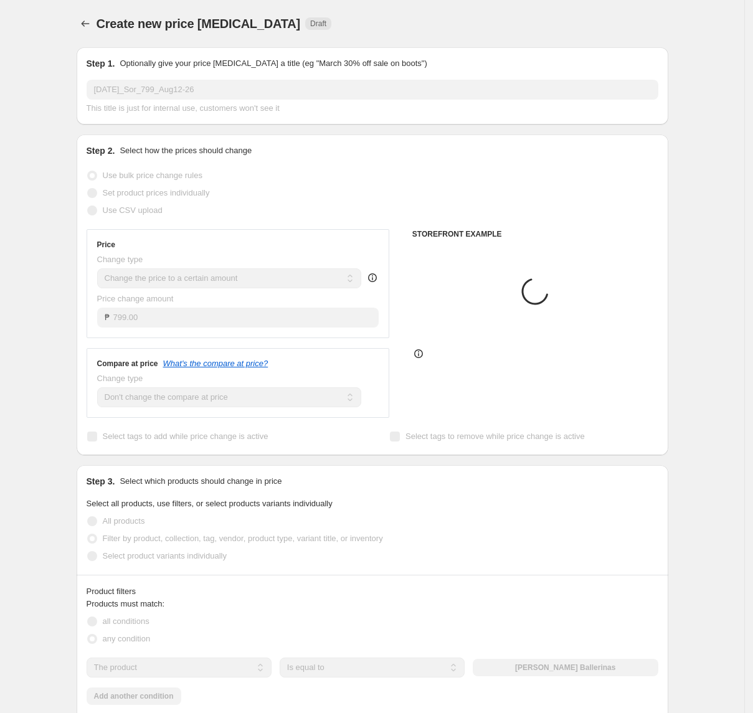
scroll to position [249, 0]
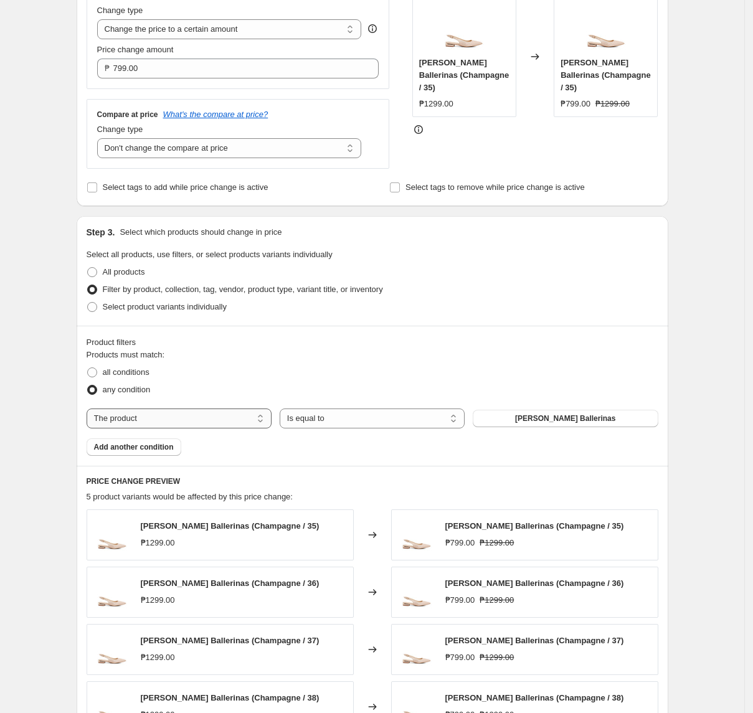
click at [170, 422] on select "The product The product's collection The product's tag The product's vendor The…" at bounding box center [179, 419] width 185 height 20
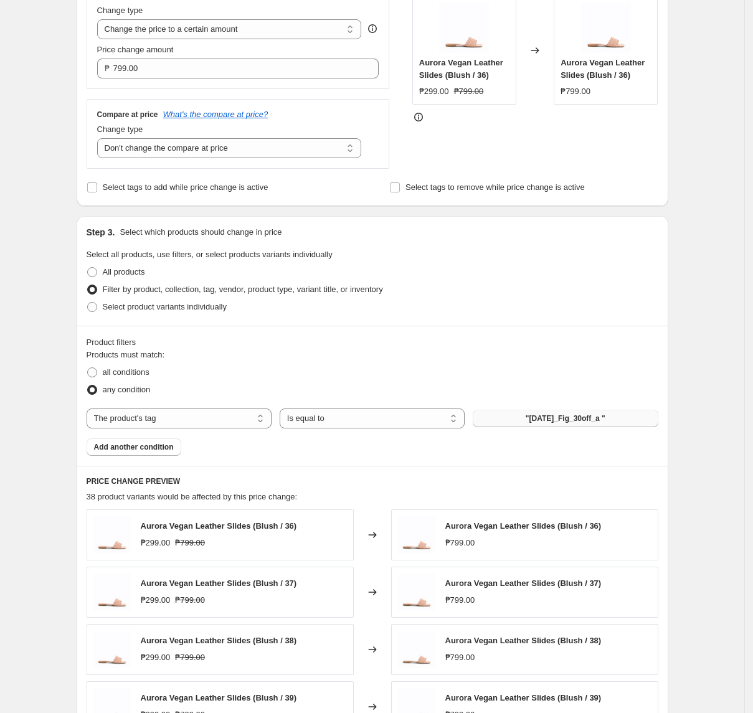
click at [577, 422] on span ""[DATE]_Fig_30off_a "" at bounding box center [566, 419] width 80 height 10
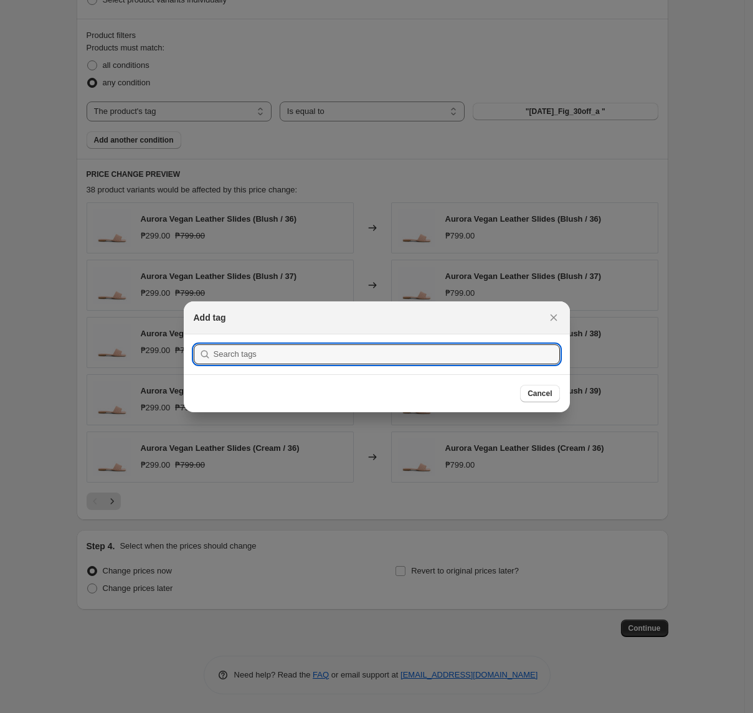
scroll to position [0, 0]
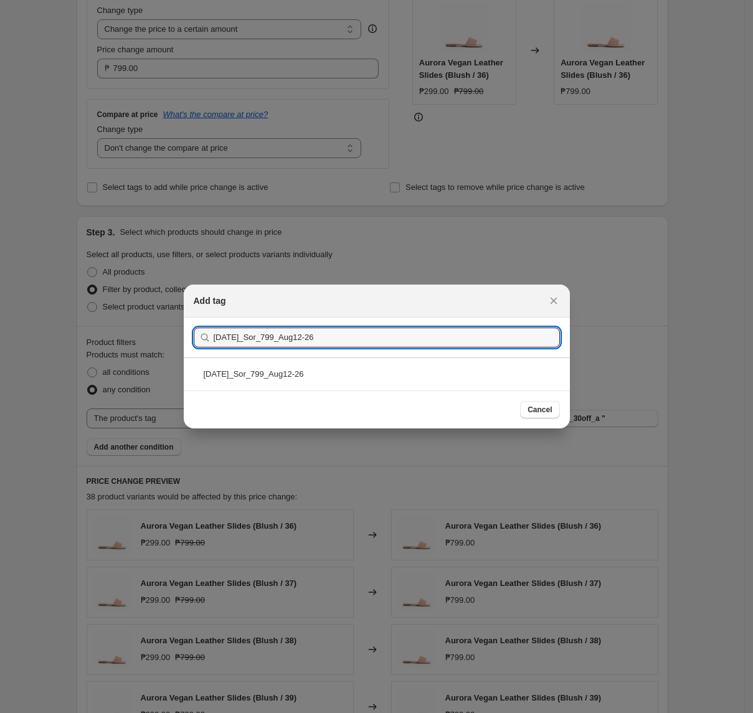
click at [365, 368] on div "[DATE]_Sor_799_Aug12-26" at bounding box center [377, 374] width 386 height 33
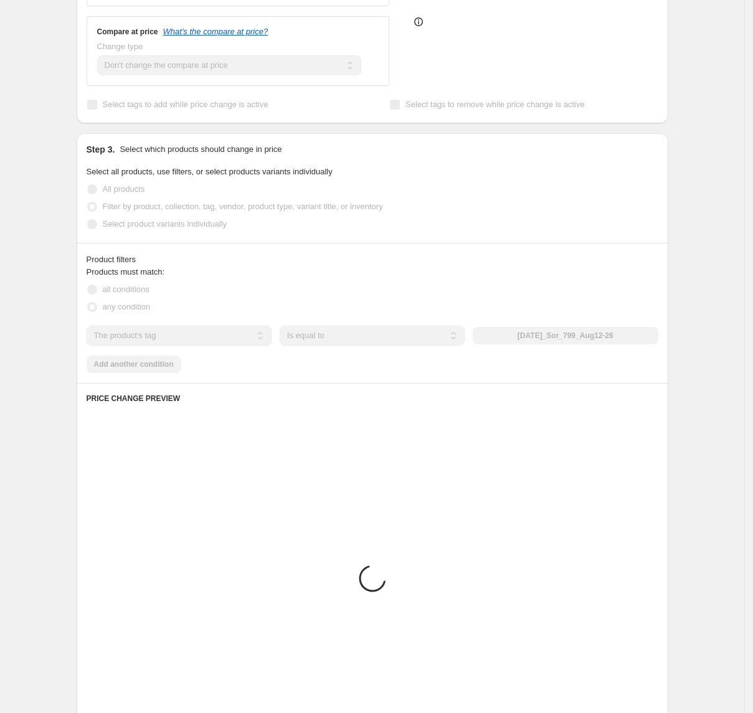
scroll to position [561, 0]
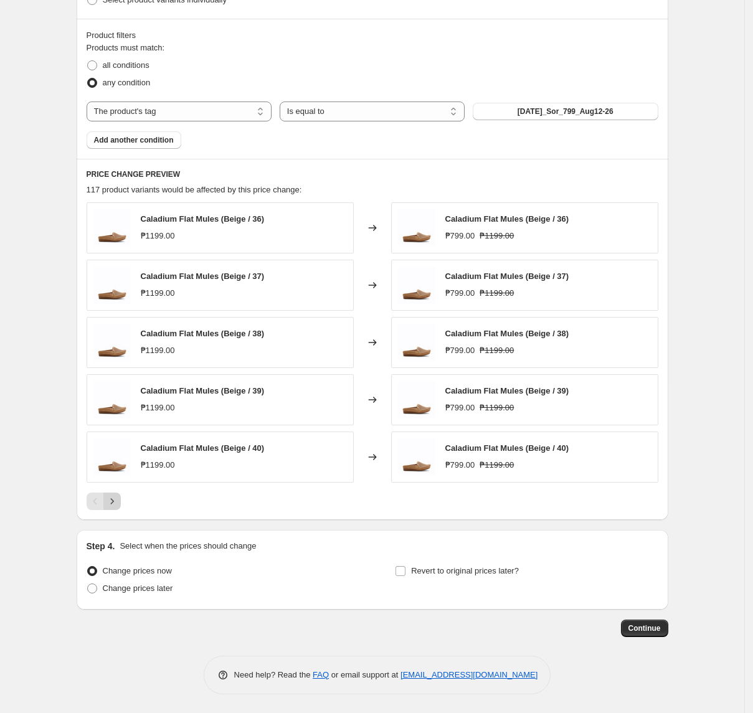
click at [118, 499] on icon "Next" at bounding box center [112, 501] width 12 height 12
click at [125, 498] on div at bounding box center [373, 501] width 572 height 17
click at [118, 501] on icon "Next" at bounding box center [112, 501] width 12 height 12
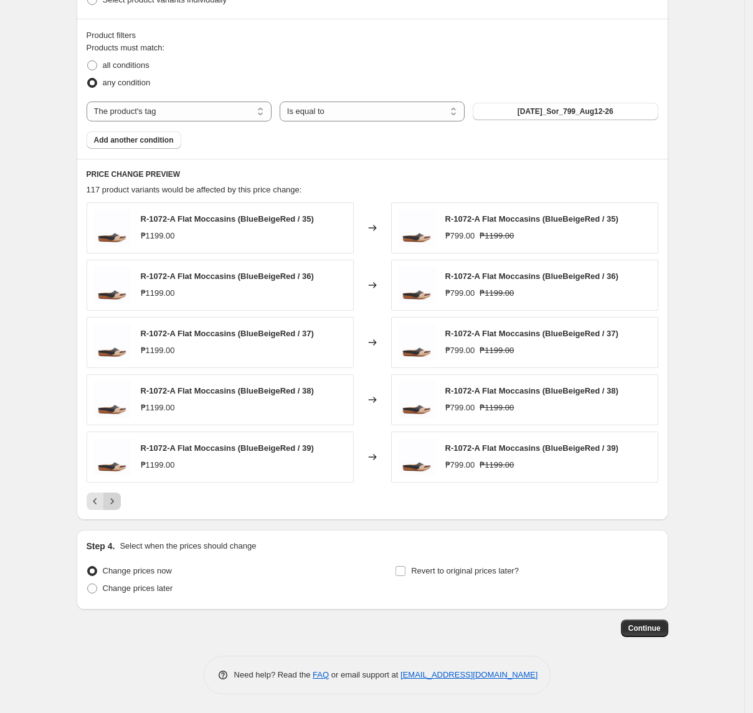
click at [112, 504] on icon "Next" at bounding box center [112, 501] width 12 height 12
click at [113, 503] on icon "Next" at bounding box center [111, 501] width 3 height 6
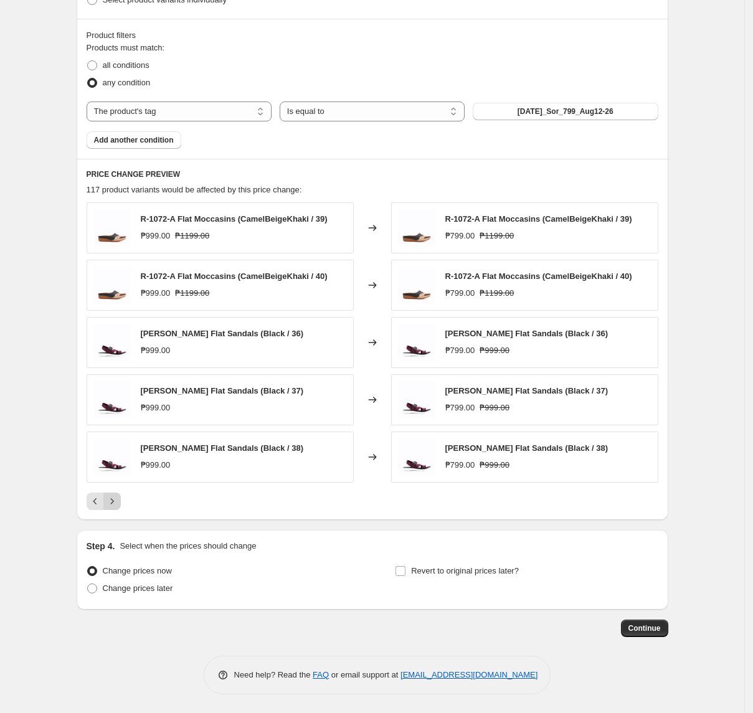
click at [118, 497] on icon "Next" at bounding box center [112, 501] width 12 height 12
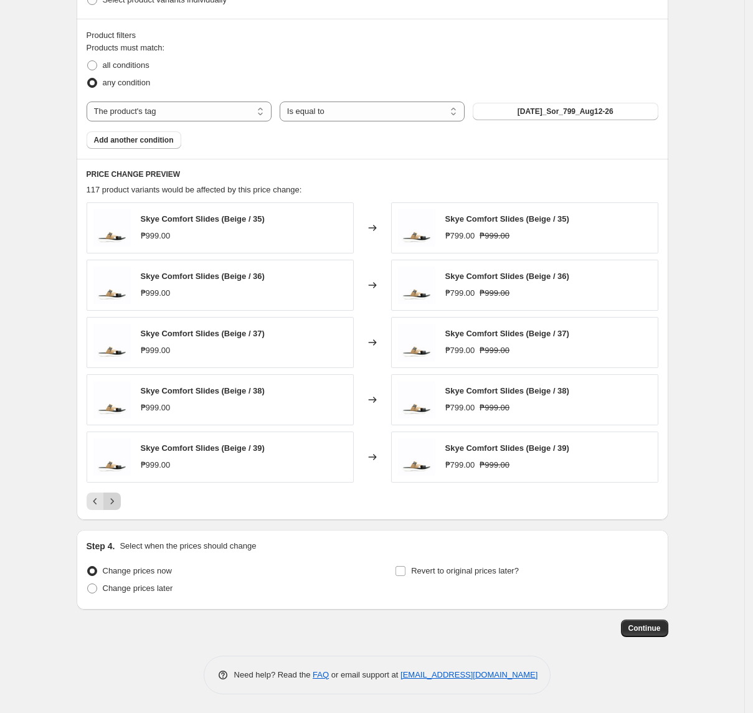
click at [118, 504] on icon "Next" at bounding box center [112, 501] width 12 height 12
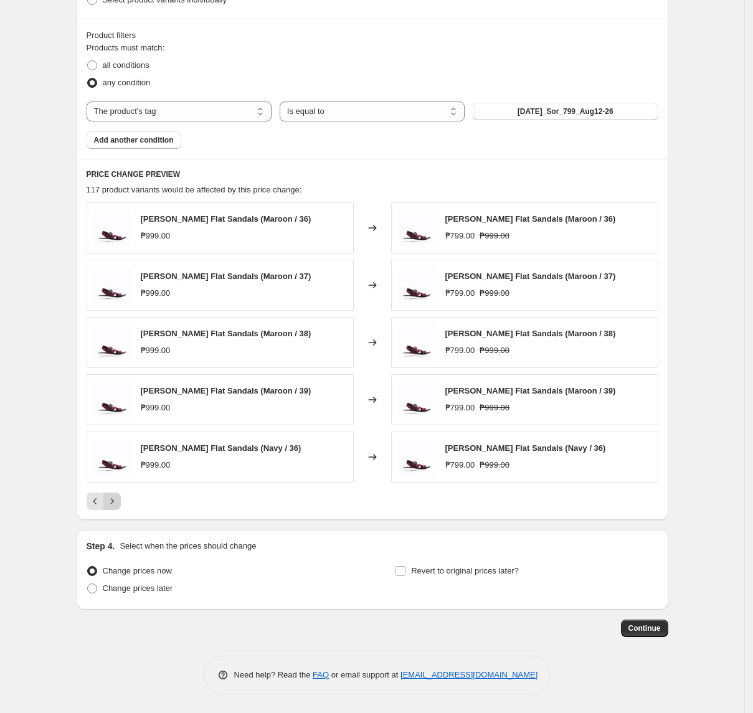
click at [121, 498] on button "Next" at bounding box center [111, 501] width 17 height 17
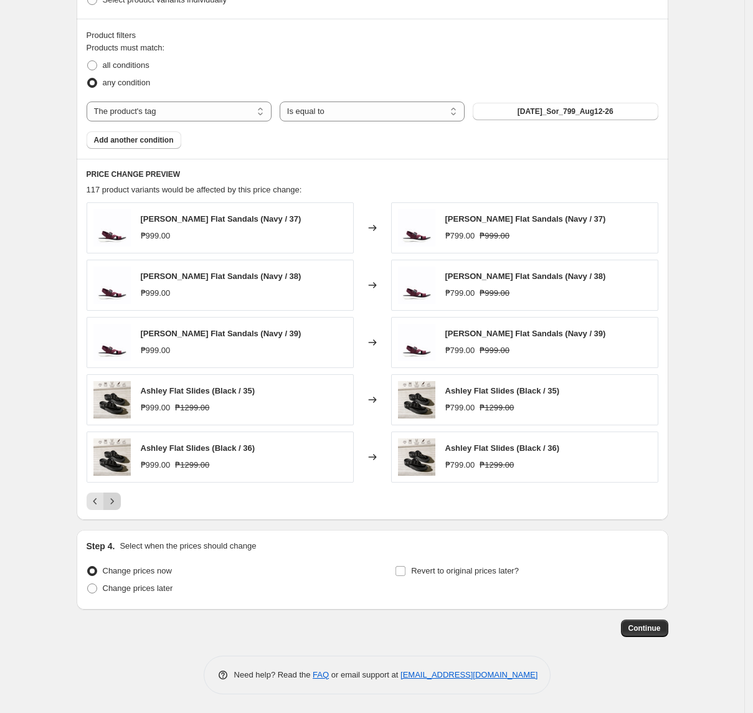
click at [115, 505] on icon "Next" at bounding box center [112, 501] width 12 height 12
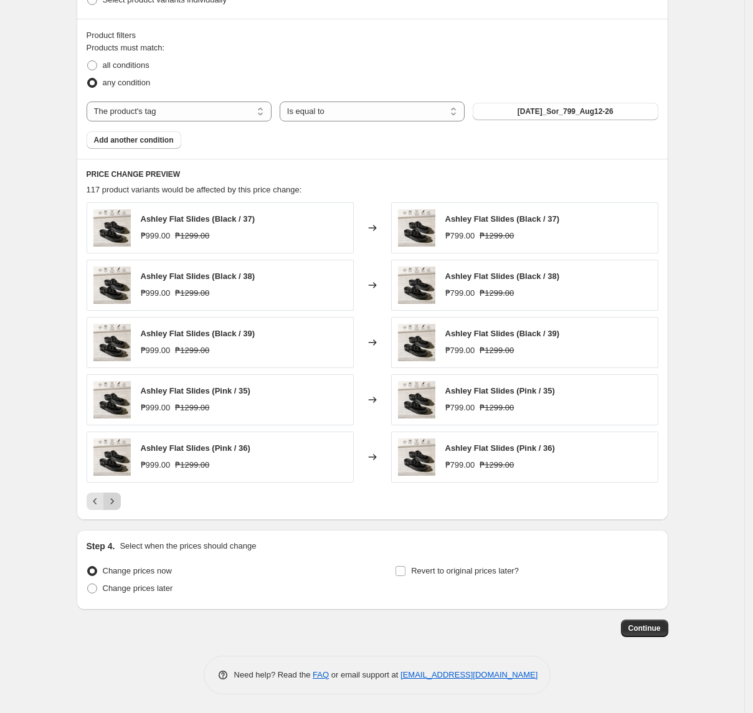
click at [116, 501] on icon "Next" at bounding box center [112, 501] width 12 height 12
click at [121, 504] on button "Next" at bounding box center [111, 501] width 17 height 17
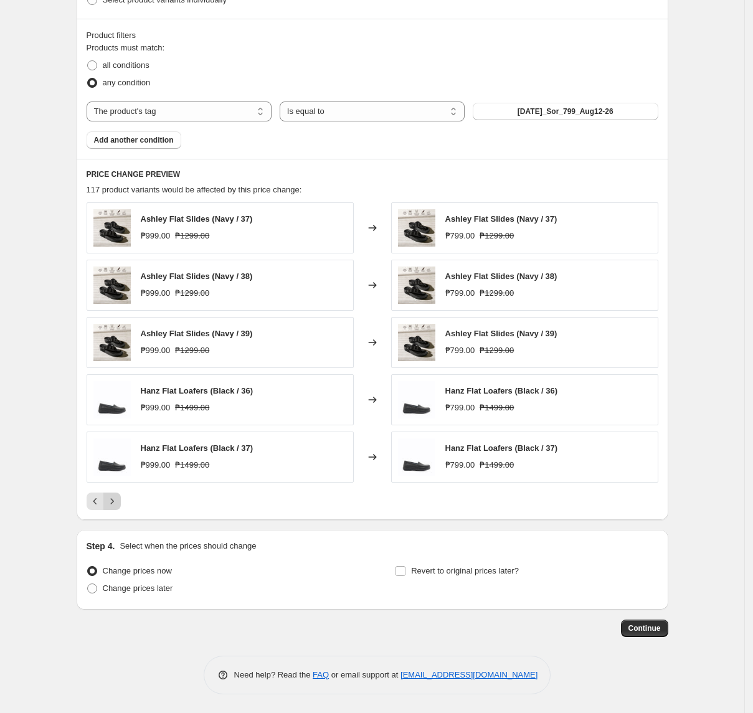
click at [118, 502] on icon "Next" at bounding box center [112, 501] width 12 height 12
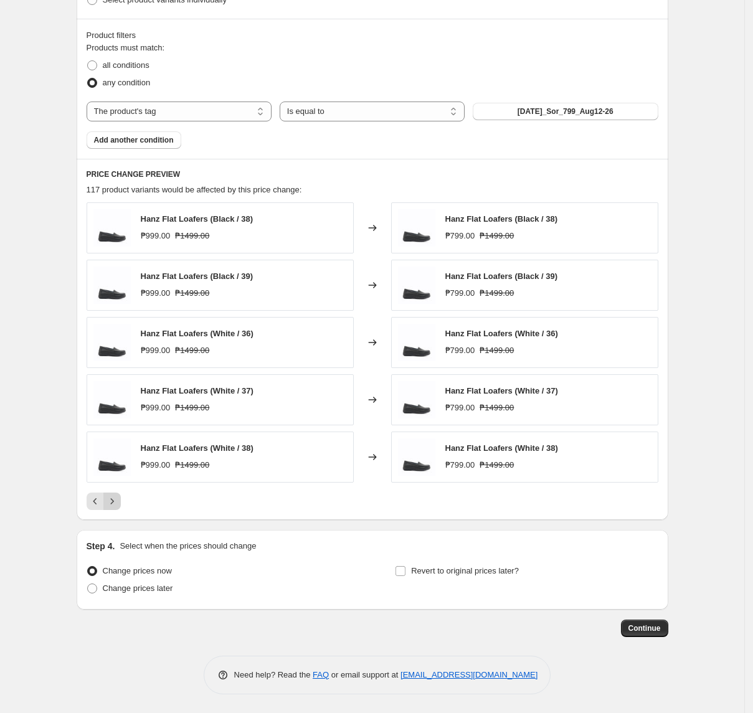
click at [121, 497] on button "Next" at bounding box center [111, 501] width 17 height 17
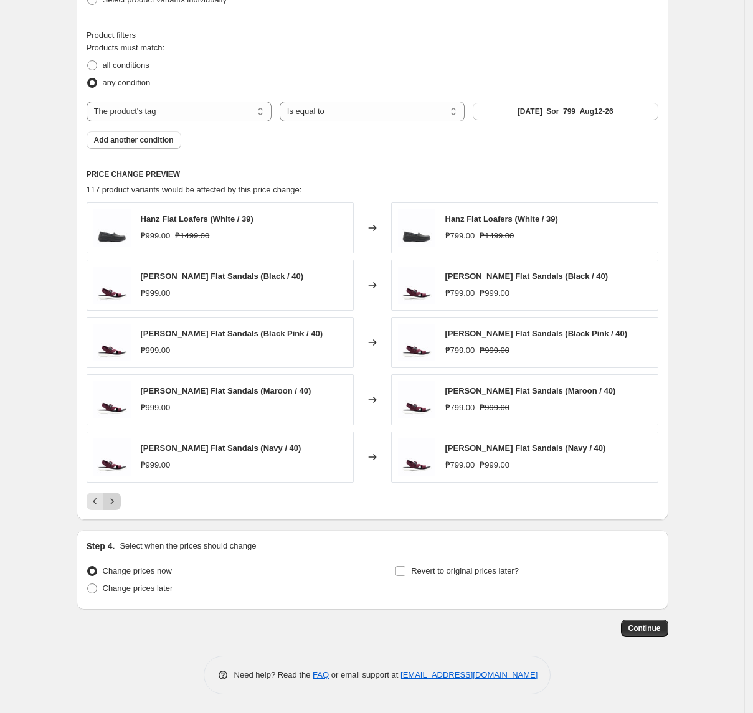
click at [121, 497] on button "Next" at bounding box center [111, 501] width 17 height 17
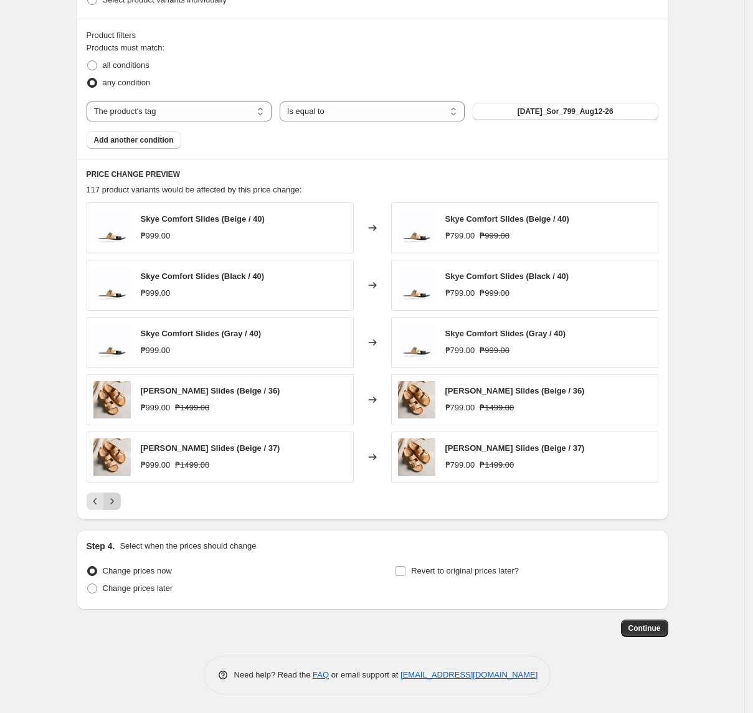
click at [118, 500] on icon "Next" at bounding box center [112, 501] width 12 height 12
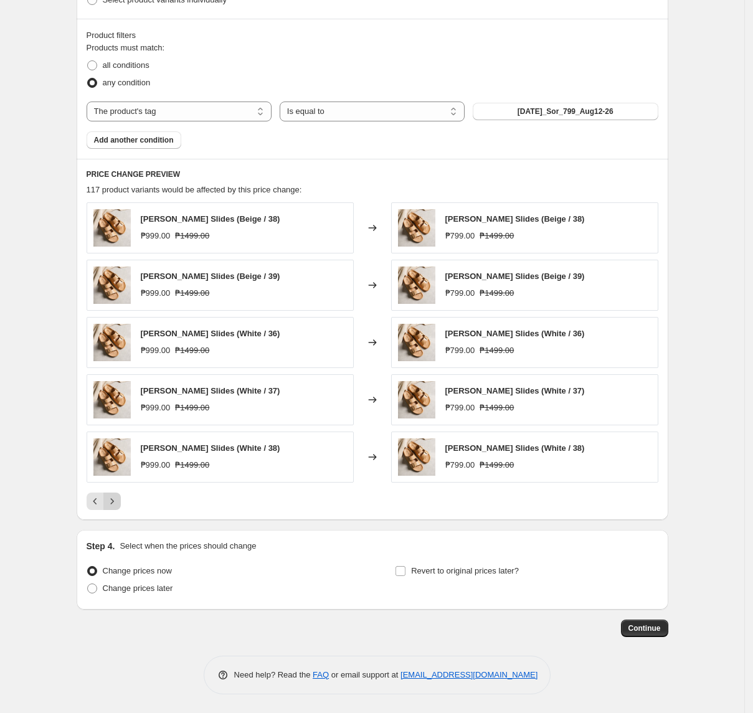
click at [121, 494] on button "Next" at bounding box center [111, 501] width 17 height 17
click at [118, 495] on icon "Next" at bounding box center [112, 501] width 12 height 12
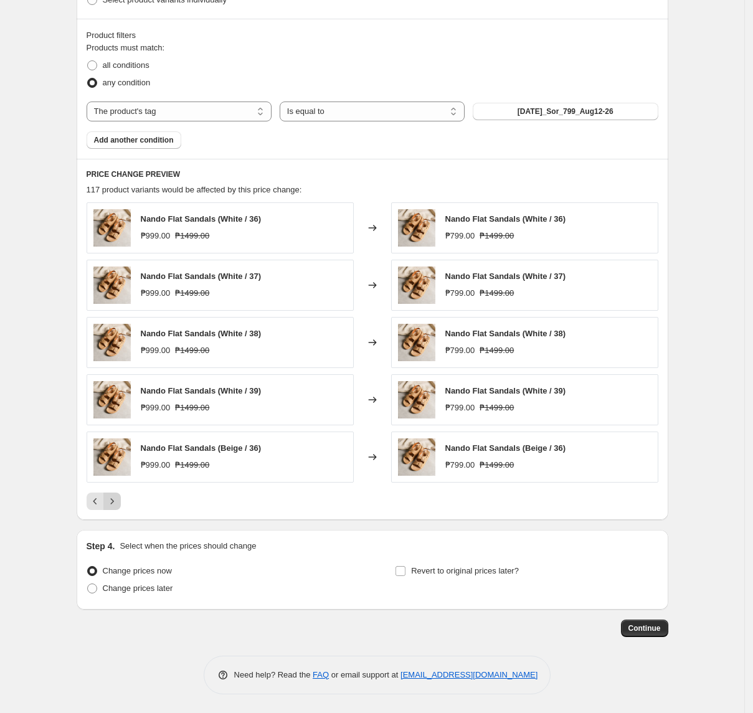
click at [115, 497] on icon "Next" at bounding box center [112, 501] width 12 height 12
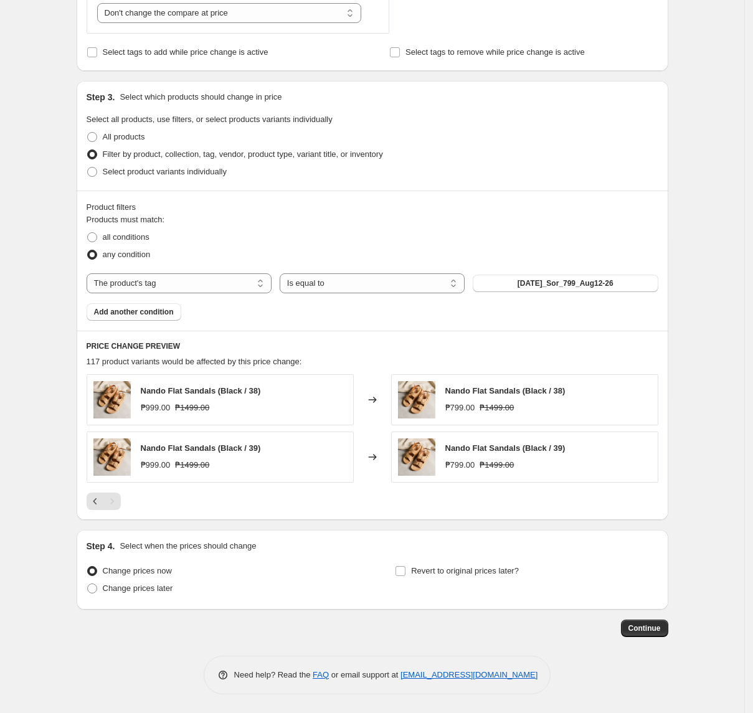
scroll to position [387, 0]
click at [165, 584] on span "Change prices later" at bounding box center [138, 588] width 70 height 9
click at [88, 584] on input "Change prices later" at bounding box center [87, 584] width 1 height 1
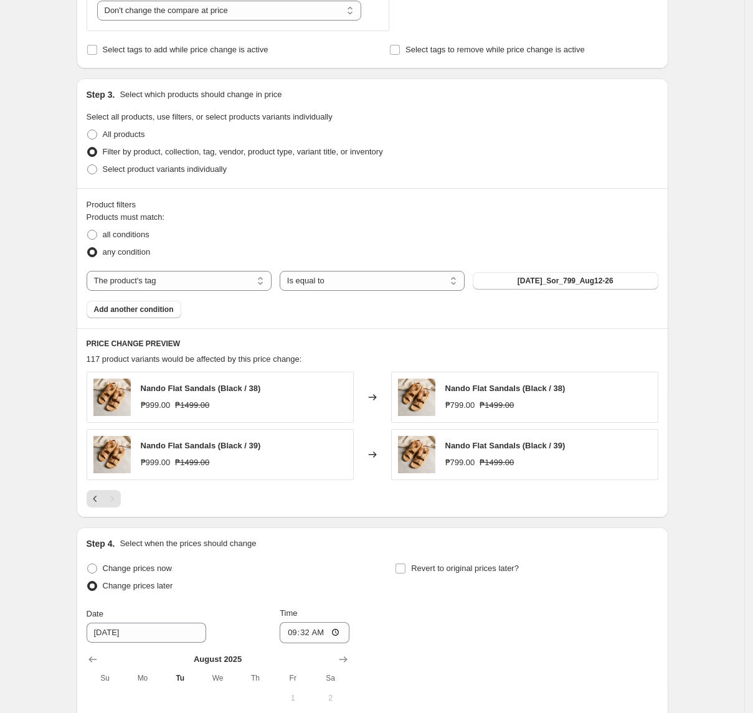
scroll to position [621, 0]
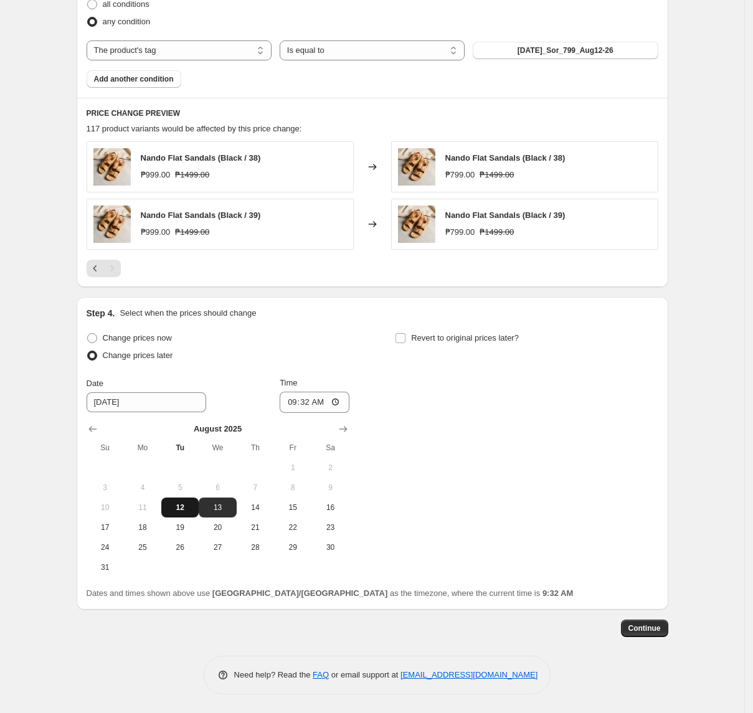
click at [182, 513] on button "12" at bounding box center [179, 508] width 37 height 20
click at [292, 405] on input "09:32" at bounding box center [315, 402] width 70 height 21
click at [492, 339] on span "Revert to original prices later?" at bounding box center [465, 337] width 108 height 9
click at [406, 339] on input "Revert to original prices later?" at bounding box center [401, 338] width 10 height 10
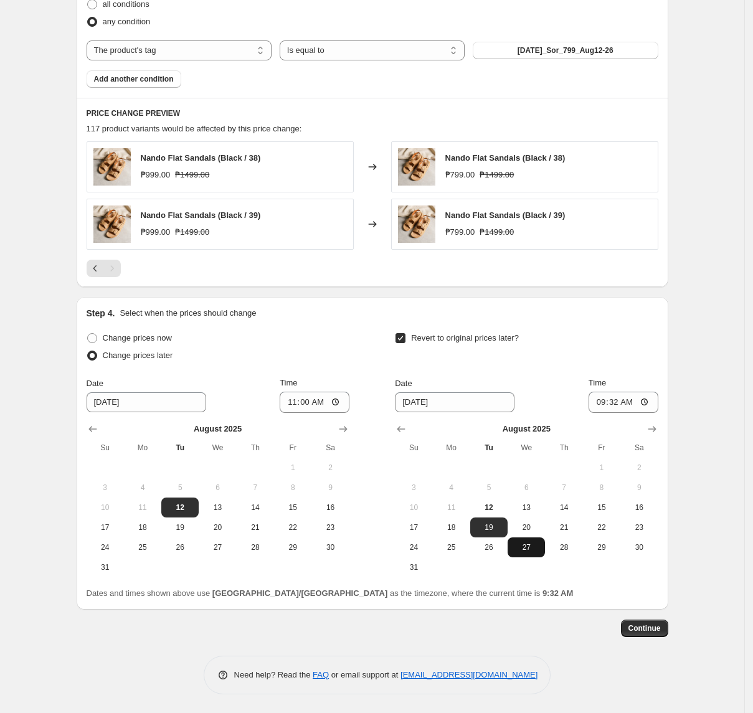
click at [528, 546] on span "27" at bounding box center [526, 548] width 27 height 10
click at [611, 399] on input "09:32" at bounding box center [624, 402] width 70 height 21
click at [632, 627] on button "Continue" at bounding box center [644, 628] width 47 height 17
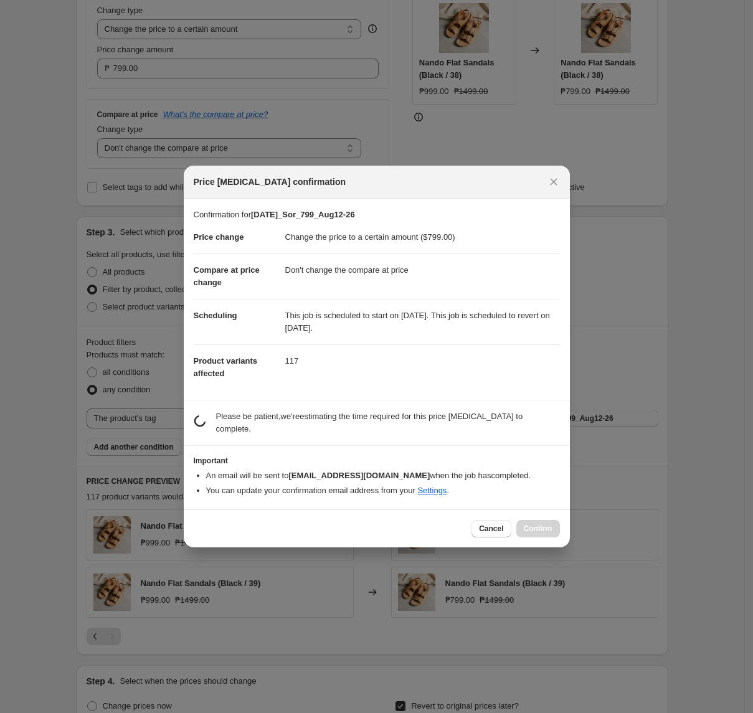
scroll to position [0, 0]
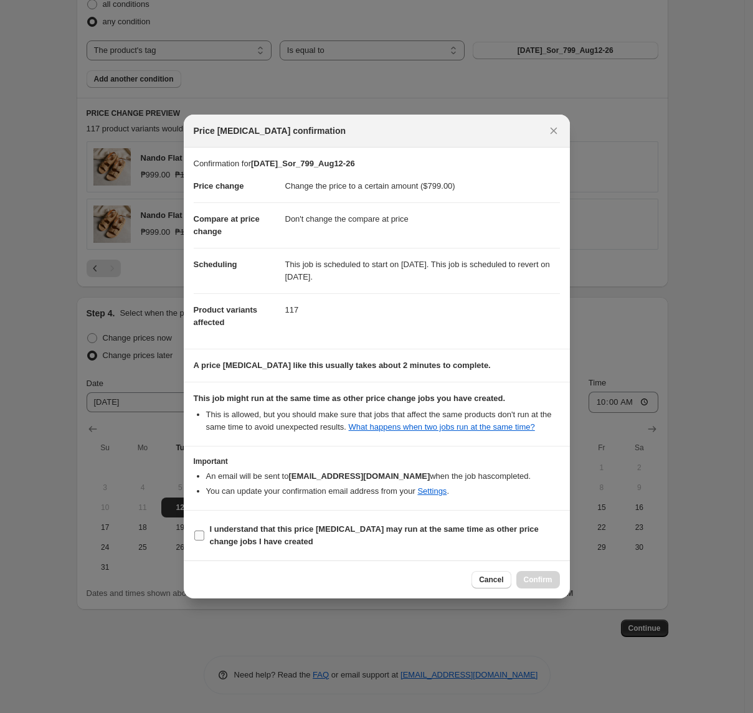
drag, startPoint x: 237, startPoint y: 524, endPoint x: 267, endPoint y: 528, distance: 30.2
click at [237, 524] on span "I understand that this price [MEDICAL_DATA] may run at the same time as other p…" at bounding box center [385, 535] width 350 height 25
click at [204, 531] on input "I understand that this price [MEDICAL_DATA] may run at the same time as other p…" at bounding box center [199, 536] width 10 height 10
click at [548, 578] on span "Confirm" at bounding box center [538, 580] width 29 height 10
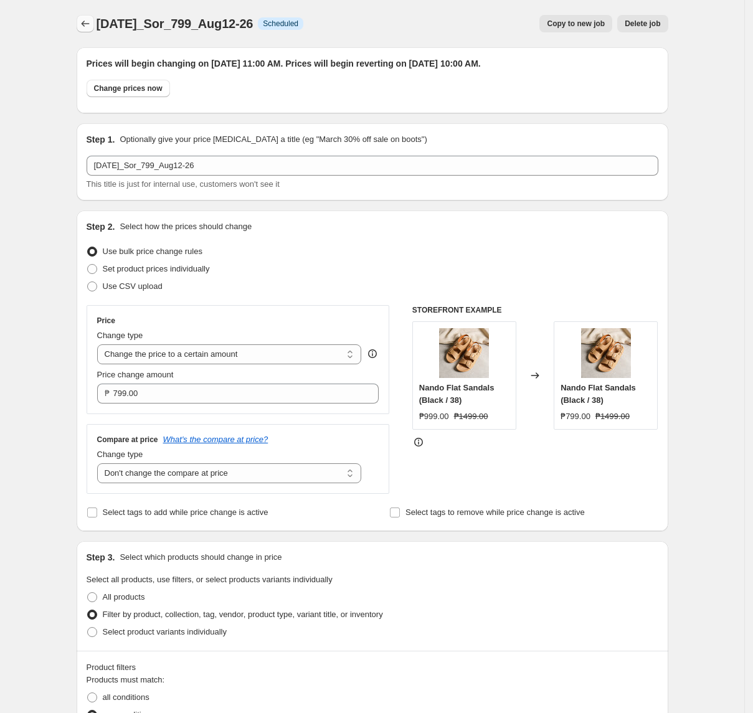
click at [90, 29] on icon "Price change jobs" at bounding box center [85, 23] width 12 height 12
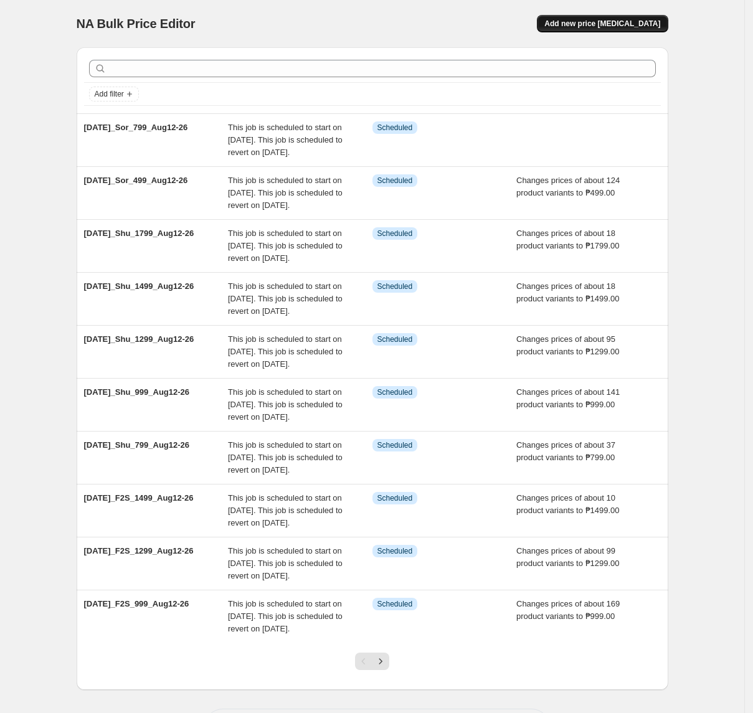
click at [613, 25] on span "Add new price [MEDICAL_DATA]" at bounding box center [603, 24] width 116 height 10
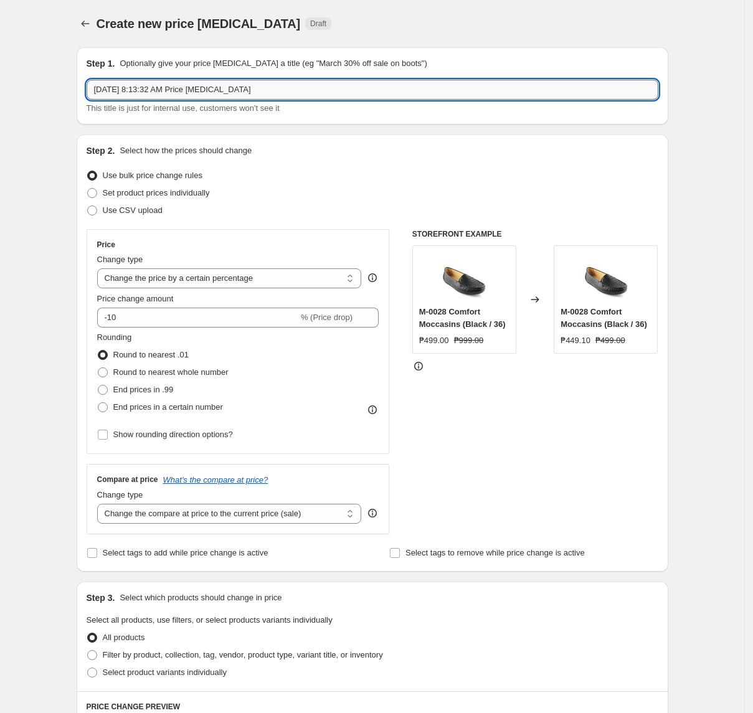
click at [409, 83] on input "[DATE] 8:13:32 AM Price [MEDICAL_DATA]" at bounding box center [373, 90] width 572 height 20
paste input "2025_Sor_999_Aug12-26"
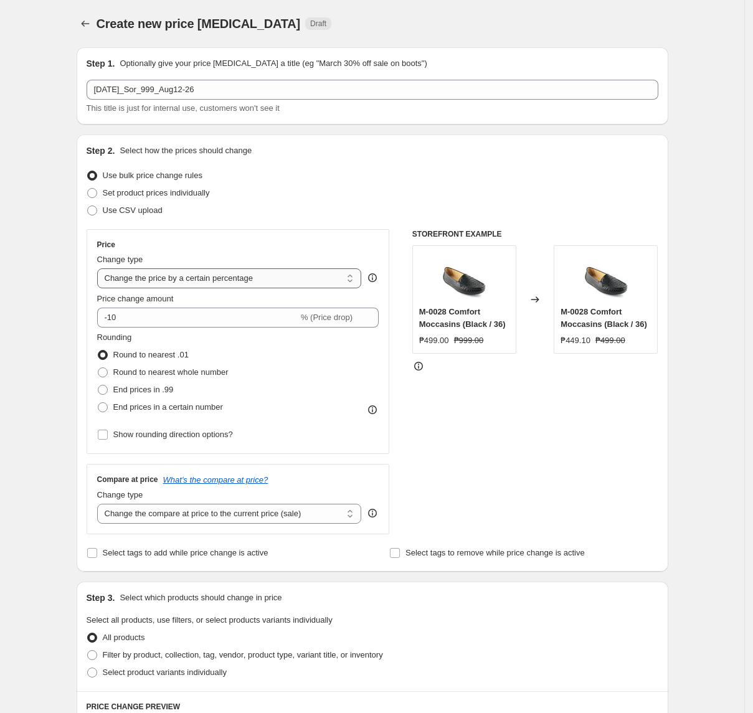
click at [172, 279] on select "Change the price to a certain amount Change the price by a certain amount Chang…" at bounding box center [229, 279] width 265 height 20
click at [101, 269] on select "Change the price to a certain amount Change the price by a certain amount Chang…" at bounding box center [229, 279] width 265 height 20
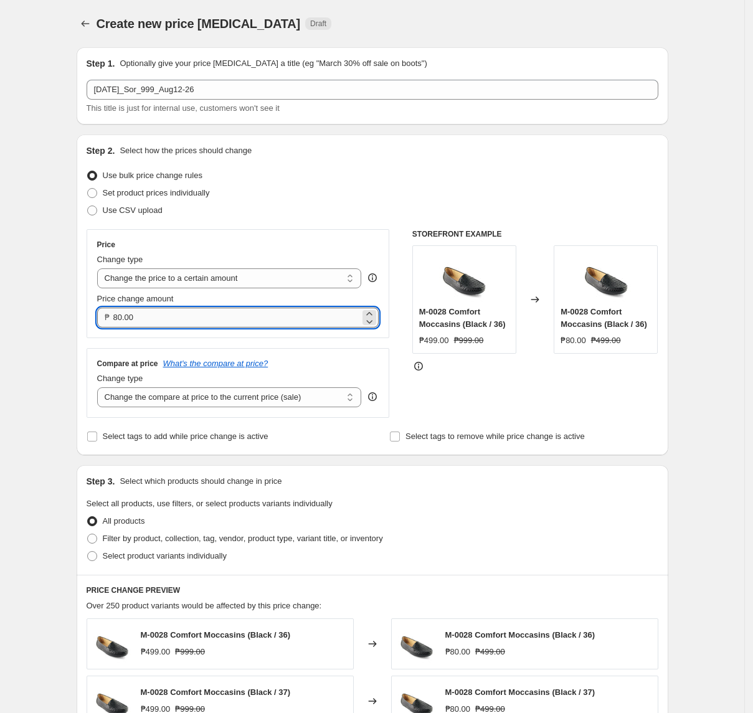
click at [192, 319] on input "80.00" at bounding box center [236, 318] width 247 height 20
click at [163, 397] on select "Change the compare at price to the current price (sale) Change the compare at p…" at bounding box center [229, 398] width 265 height 20
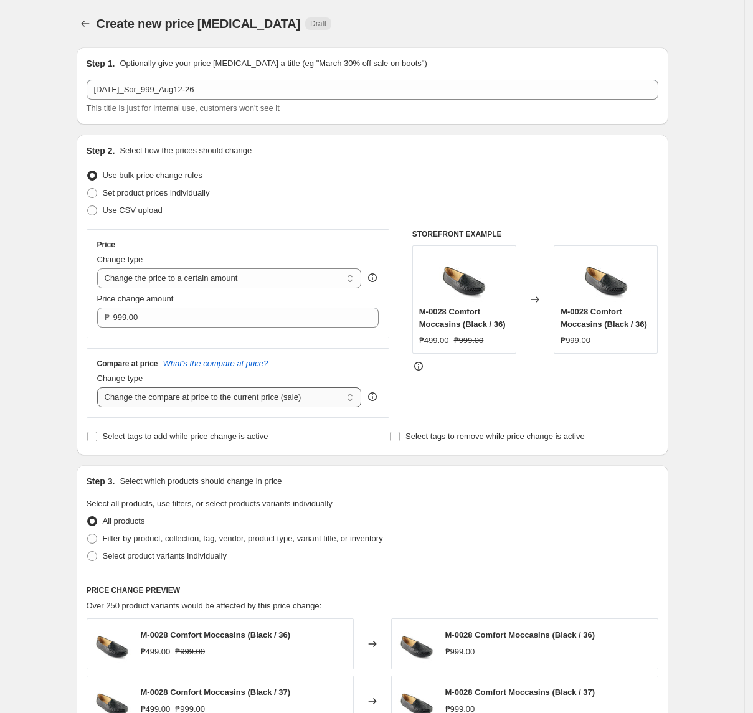
click at [101, 389] on select "Change the compare at price to the current price (sale) Change the compare at p…" at bounding box center [229, 398] width 265 height 20
click at [116, 541] on span "Filter by product, collection, tag, vendor, product type, variant title, or inv…" at bounding box center [243, 538] width 280 height 9
click at [88, 535] on input "Filter by product, collection, tag, vendor, product type, variant title, or inv…" at bounding box center [87, 534] width 1 height 1
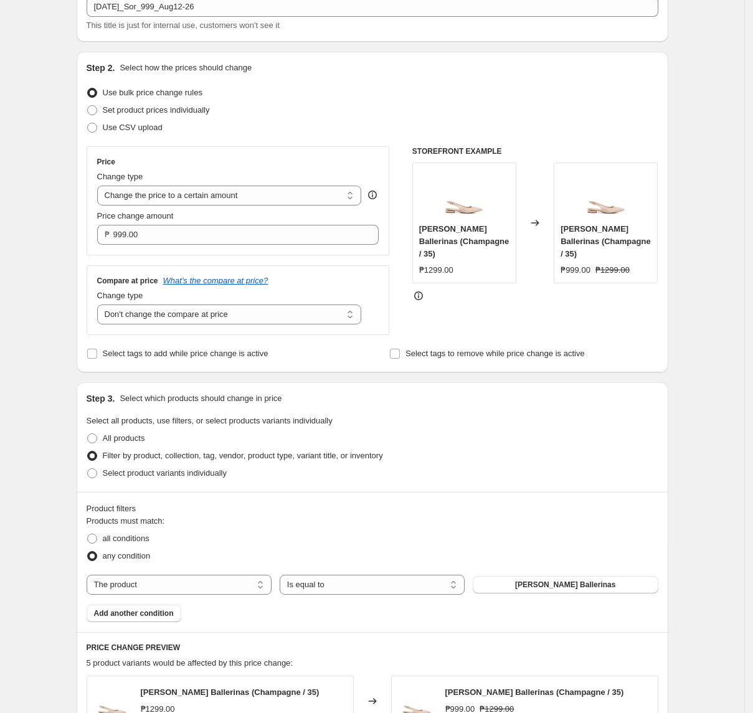
scroll to position [332, 0]
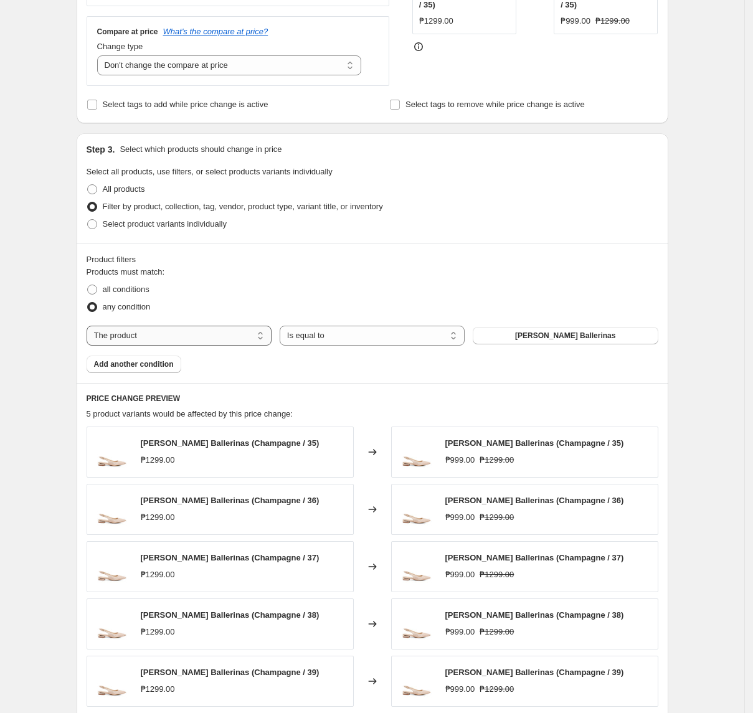
click at [201, 340] on select "The product The product's collection The product's tag The product's vendor The…" at bounding box center [179, 336] width 185 height 20
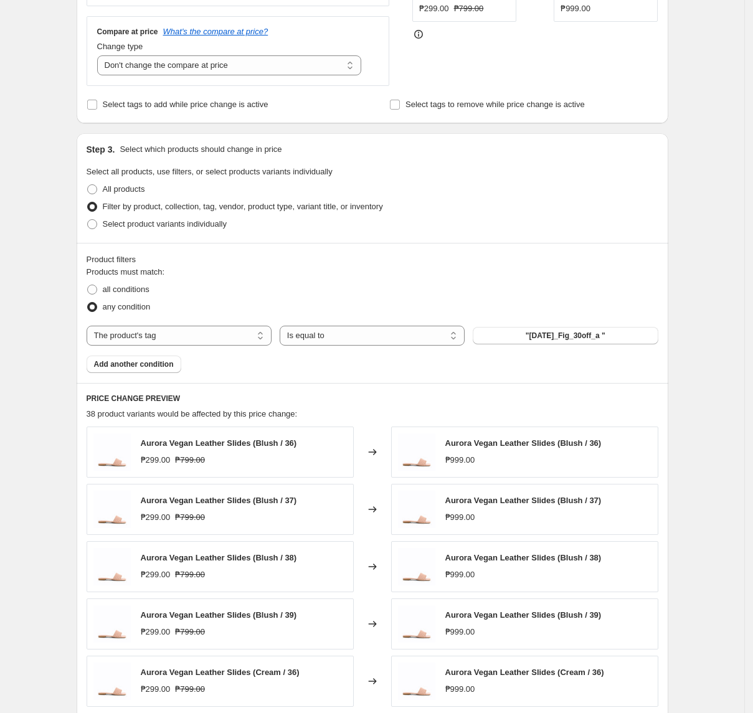
click at [546, 337] on span ""[DATE]_Fig_30off_a "" at bounding box center [566, 336] width 80 height 10
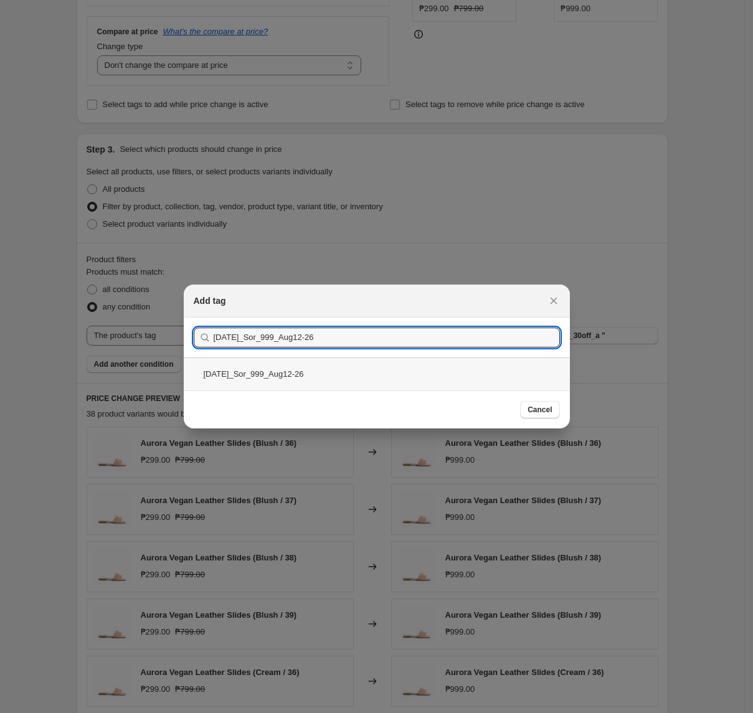
click at [332, 369] on div "[DATE]_Sor_999_Aug12-26" at bounding box center [377, 374] width 386 height 33
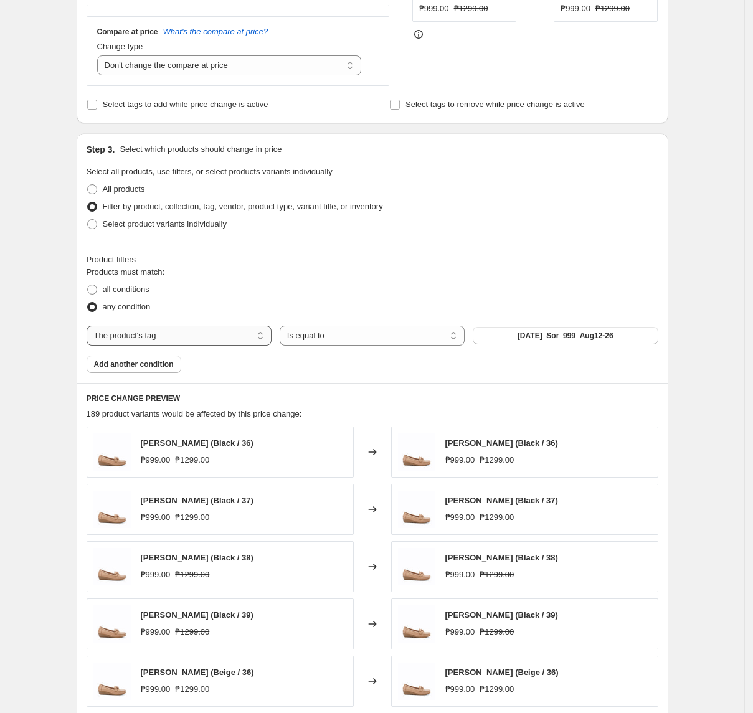
scroll to position [561, 0]
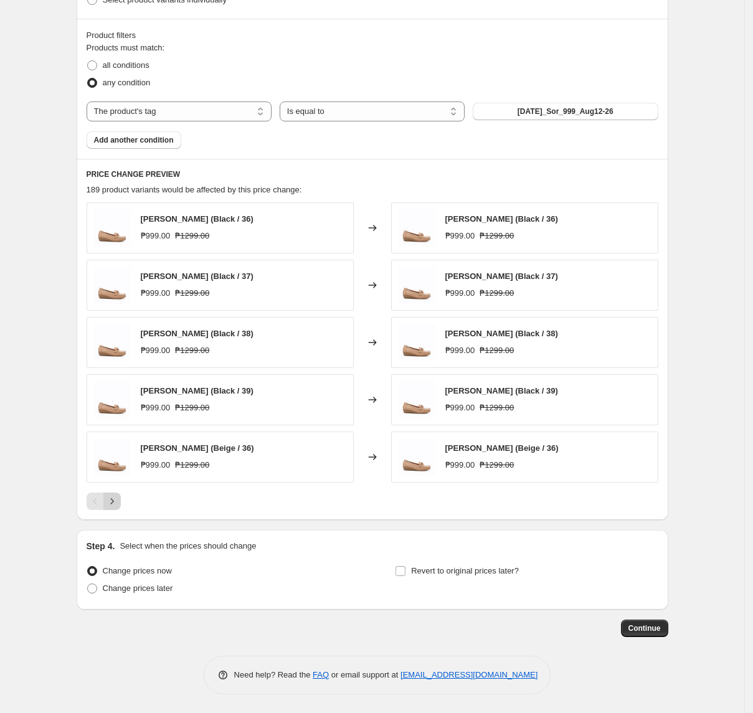
click at [113, 508] on button "Next" at bounding box center [111, 501] width 17 height 17
click at [113, 505] on icon "Next" at bounding box center [112, 501] width 12 height 12
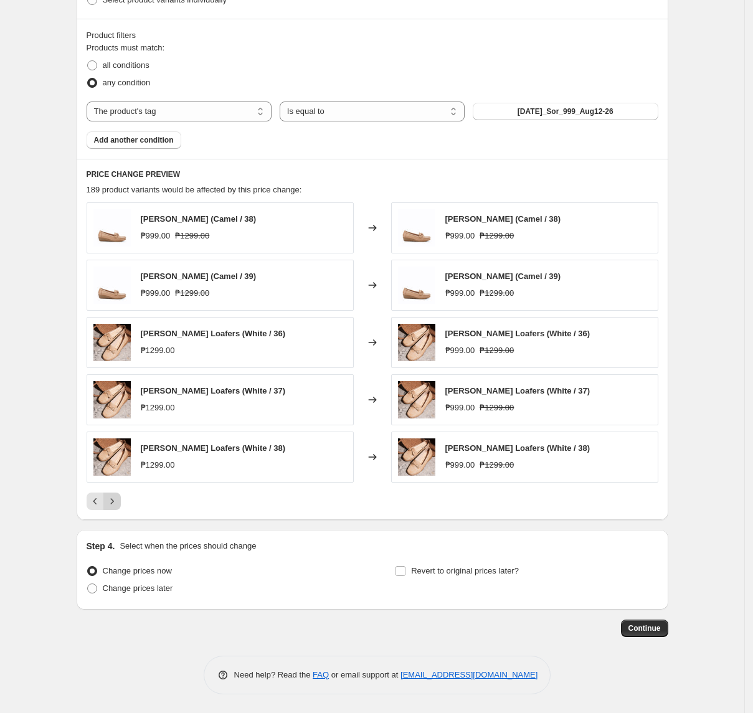
click at [118, 503] on icon "Next" at bounding box center [112, 501] width 12 height 12
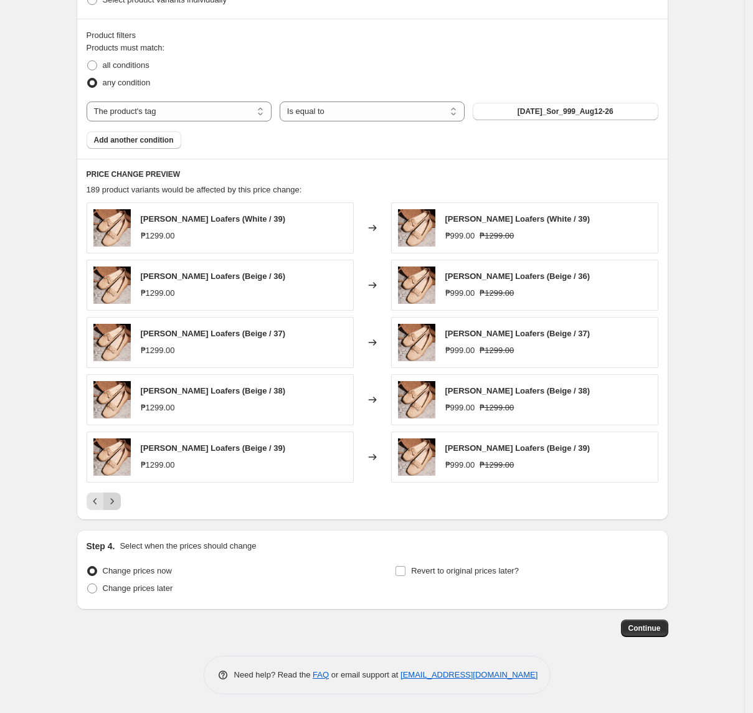
click at [118, 503] on icon "Next" at bounding box center [112, 501] width 12 height 12
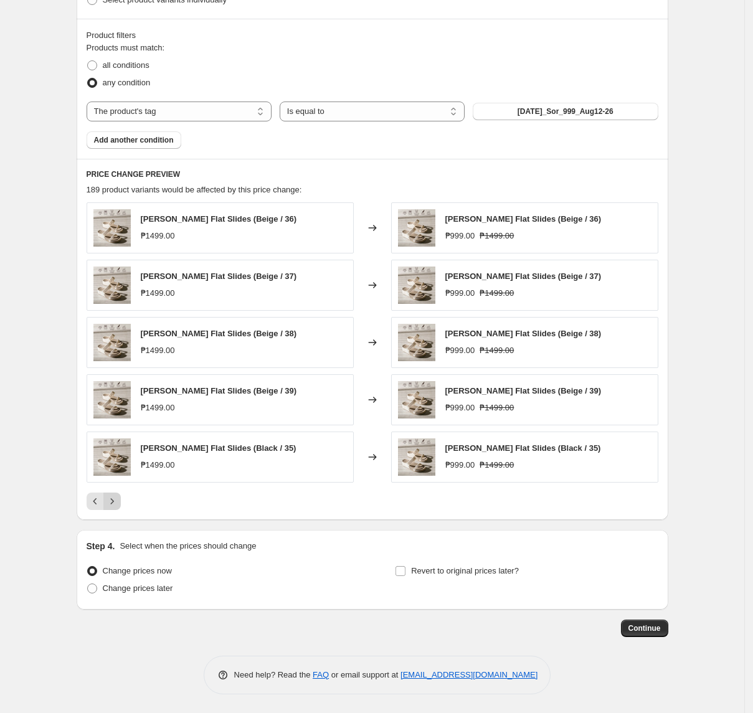
click at [118, 507] on icon "Next" at bounding box center [112, 501] width 12 height 12
click at [118, 497] on icon "Next" at bounding box center [112, 501] width 12 height 12
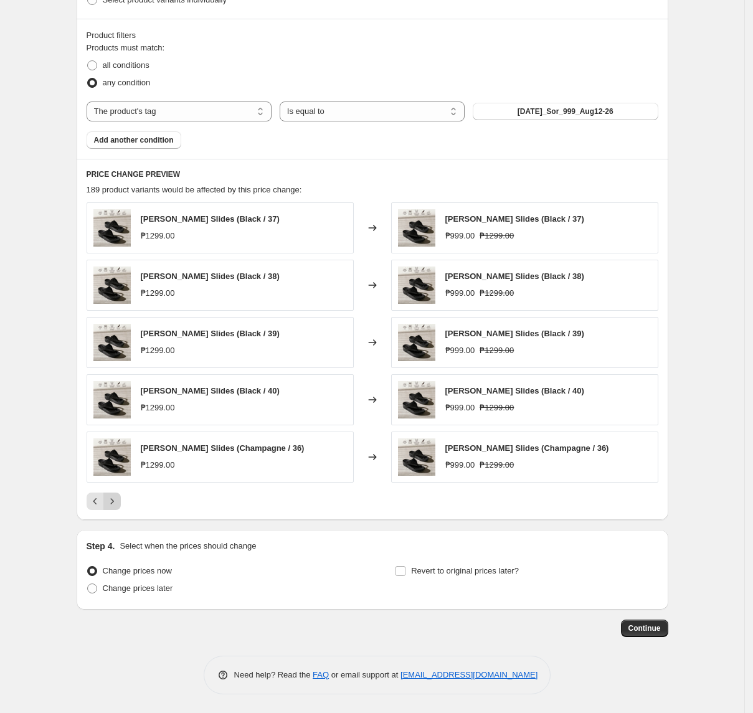
click at [112, 500] on icon "Next" at bounding box center [112, 501] width 12 height 12
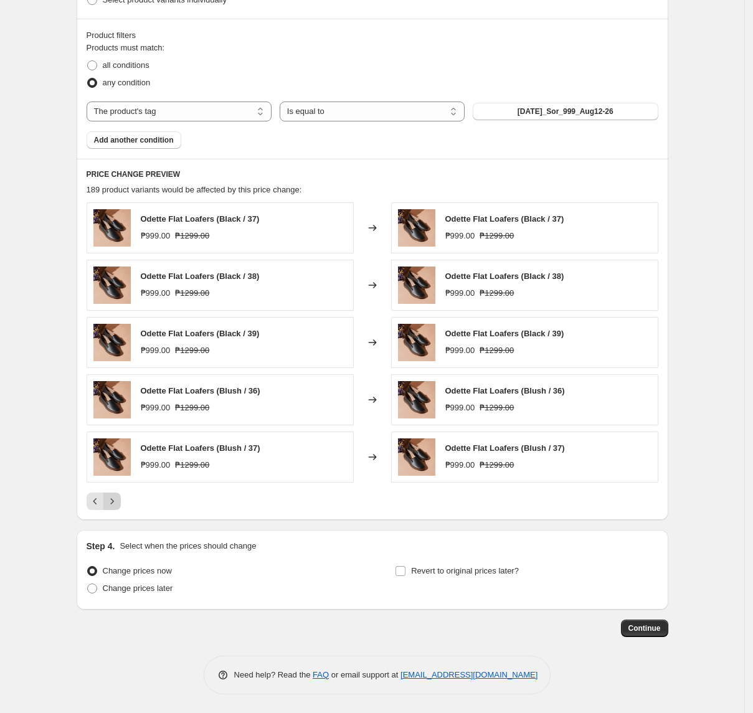
click at [113, 505] on icon "Next" at bounding box center [112, 501] width 12 height 12
click at [118, 502] on icon "Next" at bounding box center [112, 501] width 12 height 12
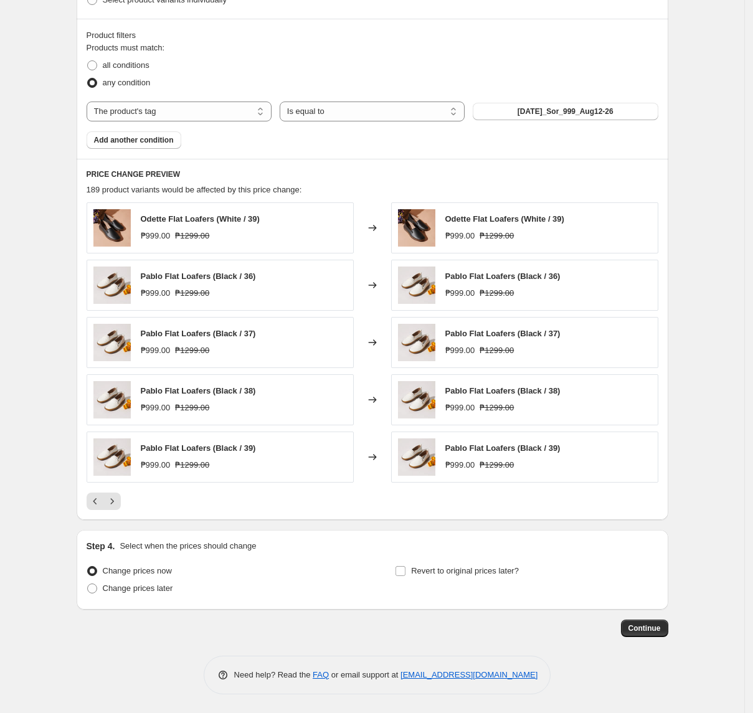
click at [27, 445] on div "Create new price [MEDICAL_DATA]. This page is ready Create new price [MEDICAL_D…" at bounding box center [372, 79] width 745 height 1270
click at [121, 509] on button "Next" at bounding box center [111, 501] width 17 height 17
click at [121, 508] on button "Next" at bounding box center [111, 501] width 17 height 17
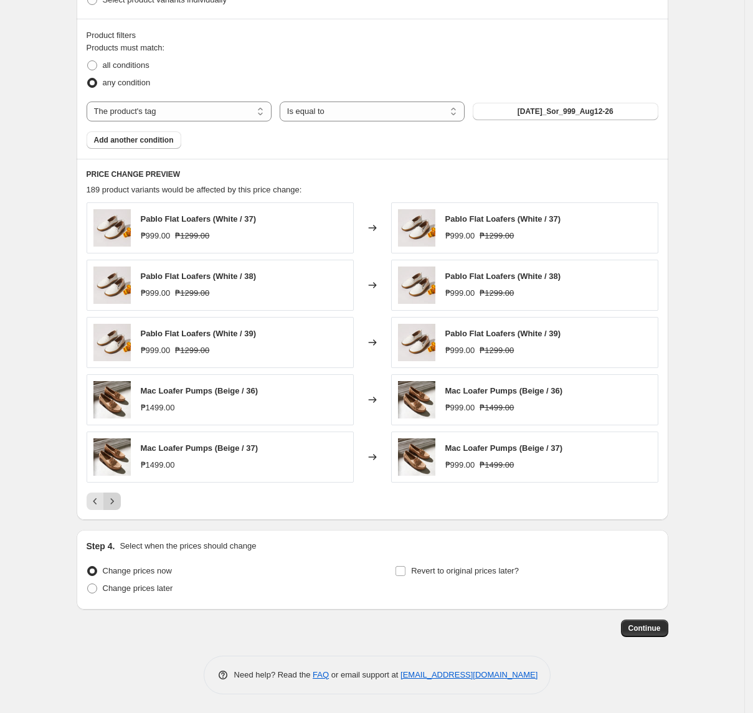
click at [118, 504] on icon "Next" at bounding box center [112, 501] width 12 height 12
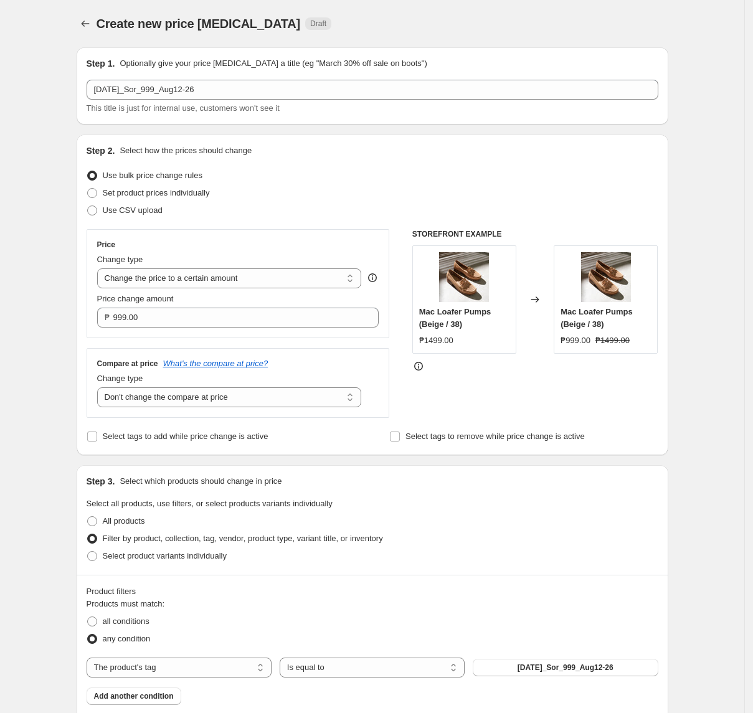
select select "no_change"
select select "tag"
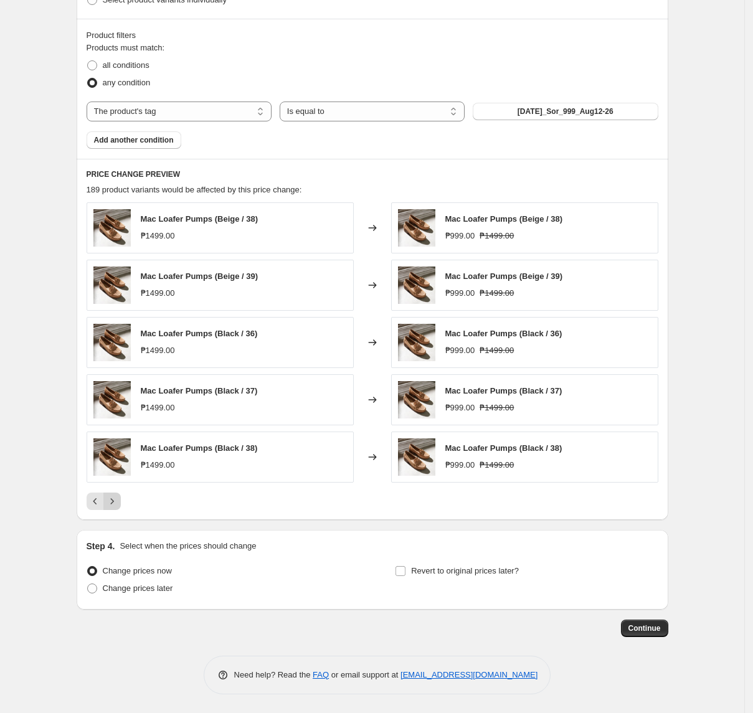
click at [118, 499] on icon "Next" at bounding box center [112, 501] width 12 height 12
click at [118, 497] on icon "Next" at bounding box center [112, 501] width 12 height 12
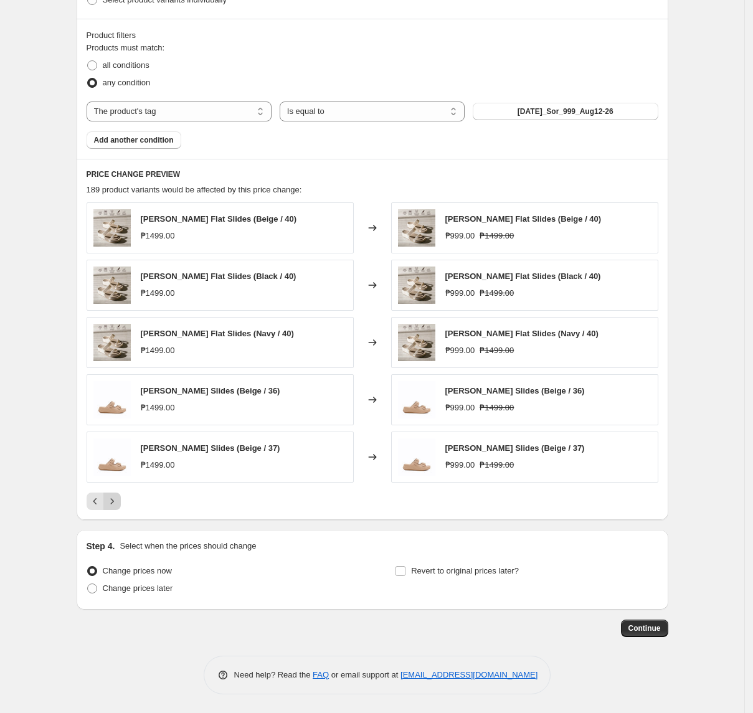
click at [118, 501] on icon "Next" at bounding box center [112, 501] width 12 height 12
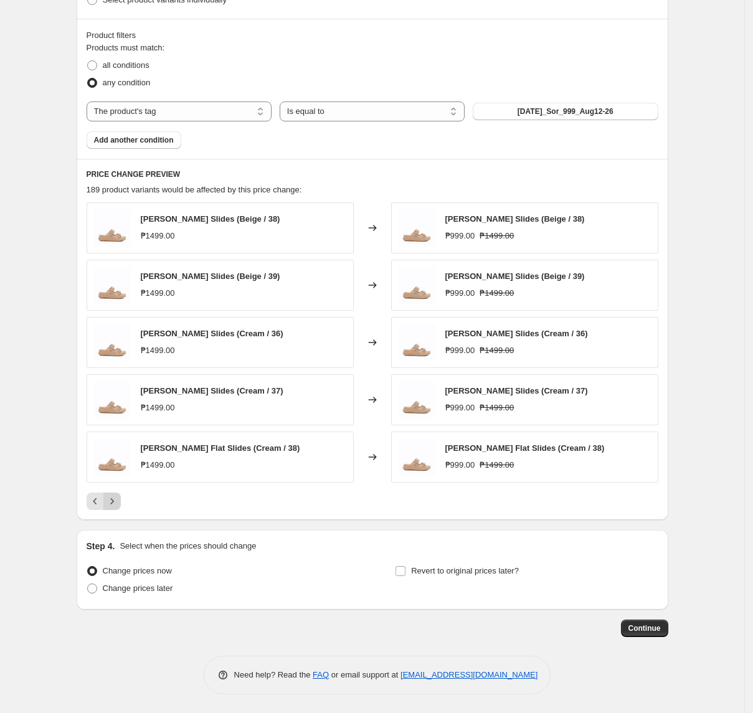
click at [118, 501] on icon "Next" at bounding box center [112, 501] width 12 height 12
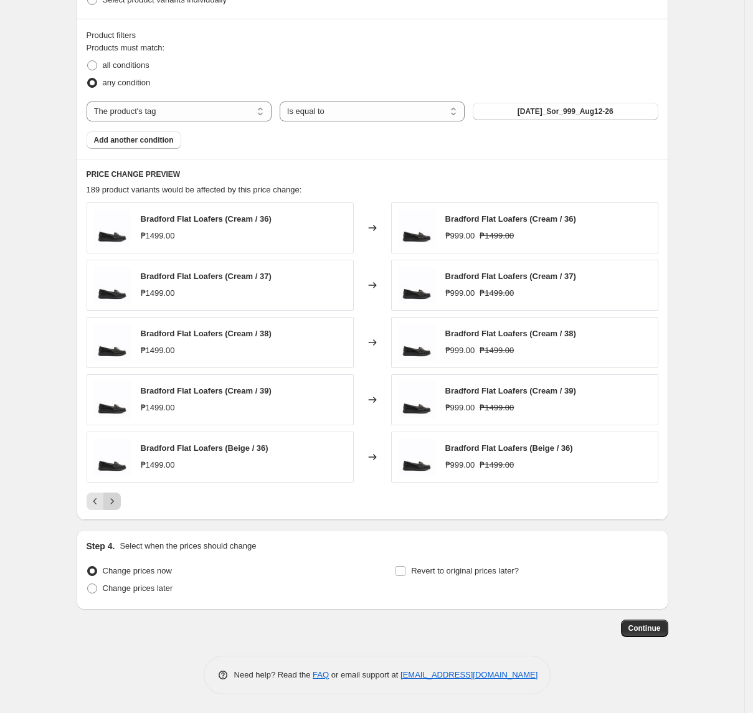
click at [118, 493] on button "Next" at bounding box center [111, 501] width 17 height 17
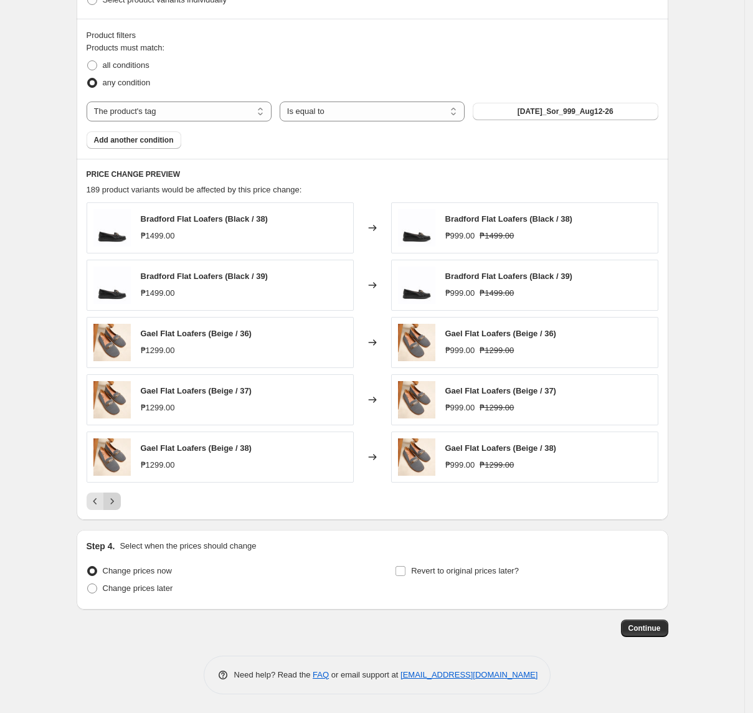
click at [117, 497] on icon "Next" at bounding box center [112, 501] width 12 height 12
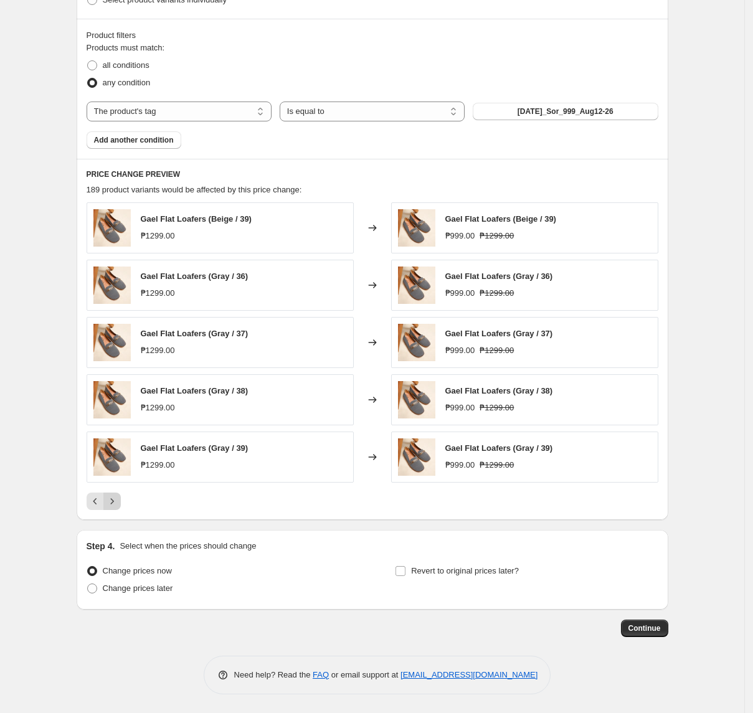
click at [117, 497] on icon "Next" at bounding box center [112, 501] width 12 height 12
click at [115, 507] on icon "Next" at bounding box center [112, 501] width 12 height 12
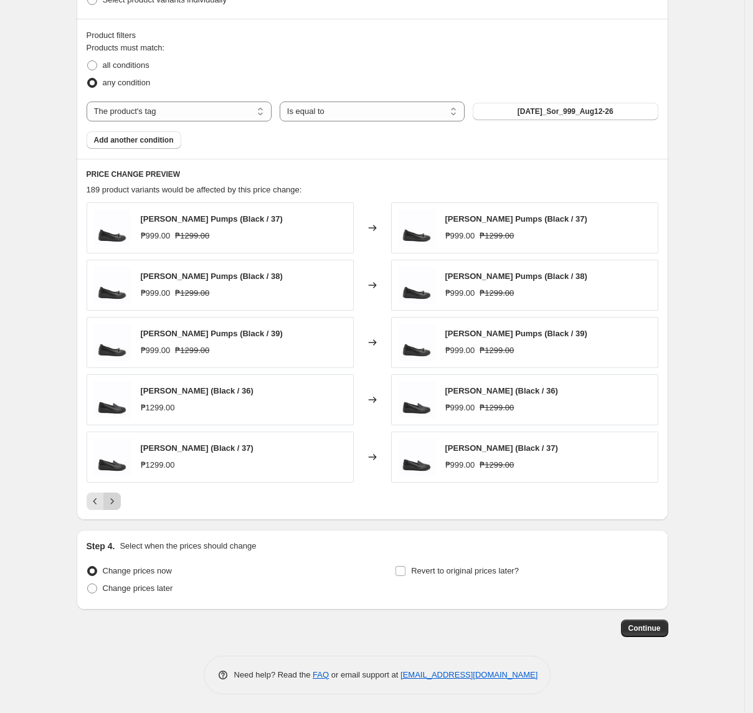
click at [116, 503] on icon "Next" at bounding box center [112, 501] width 12 height 12
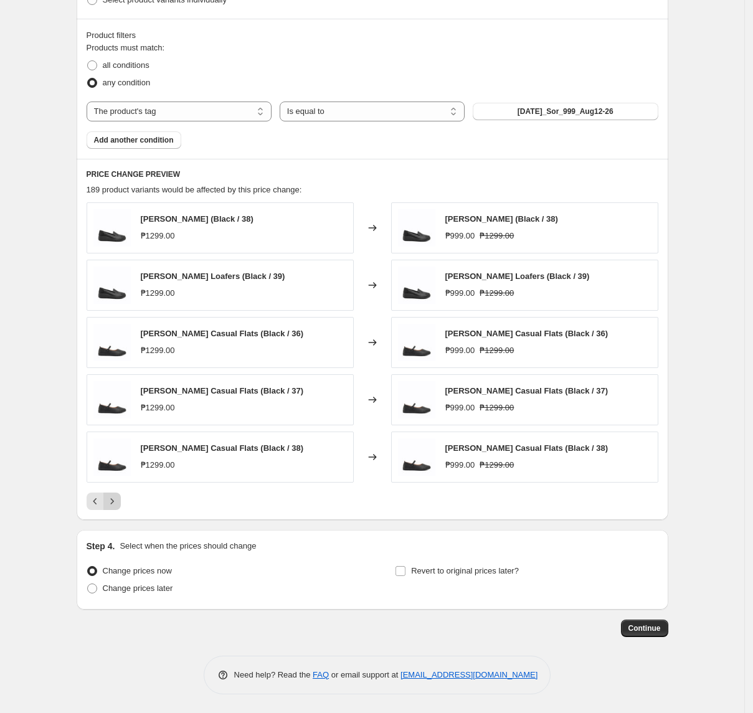
click at [118, 498] on icon "Next" at bounding box center [112, 501] width 12 height 12
click at [118, 503] on icon "Next" at bounding box center [112, 501] width 12 height 12
click at [118, 501] on icon "Next" at bounding box center [112, 501] width 12 height 12
click at [121, 507] on button "Next" at bounding box center [111, 501] width 17 height 17
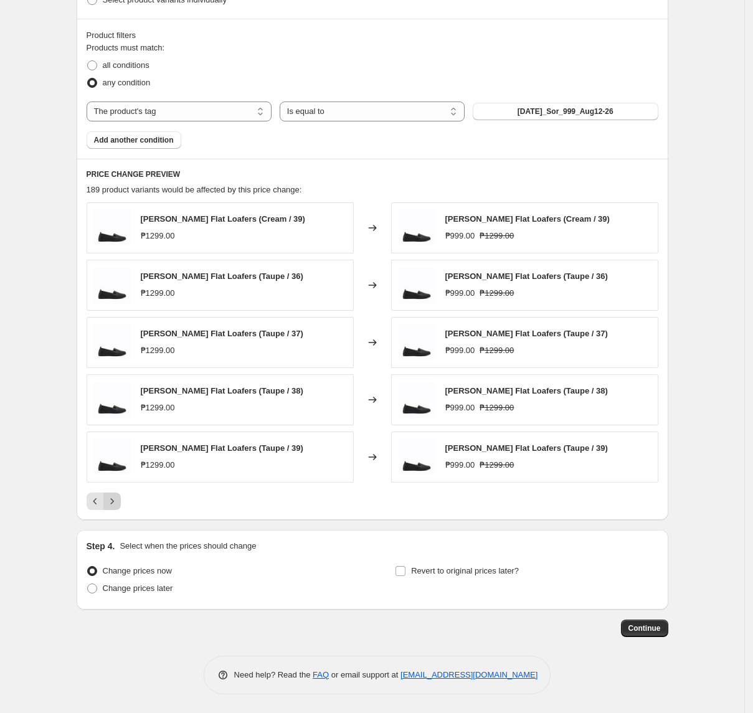
click at [121, 507] on button "Next" at bounding box center [111, 501] width 17 height 17
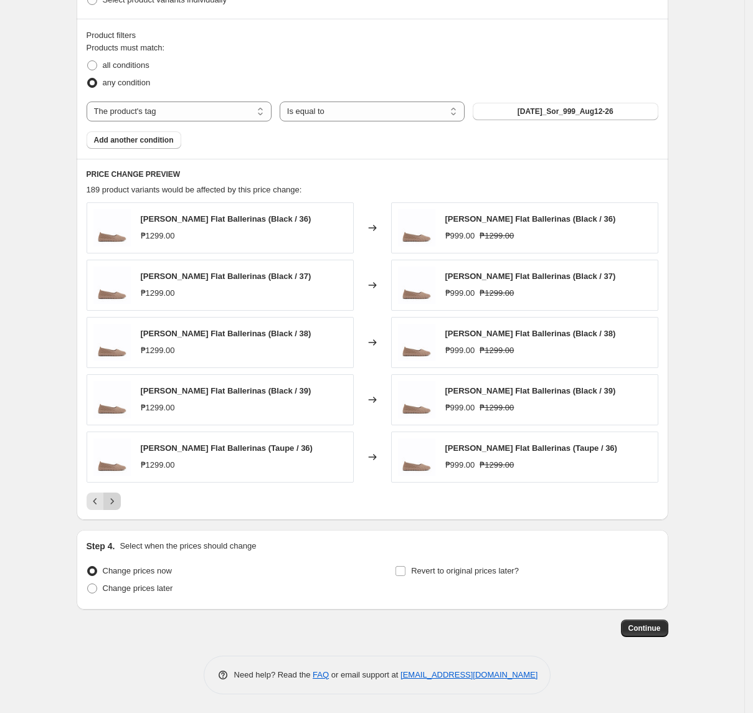
click at [118, 501] on icon "Next" at bounding box center [112, 501] width 12 height 12
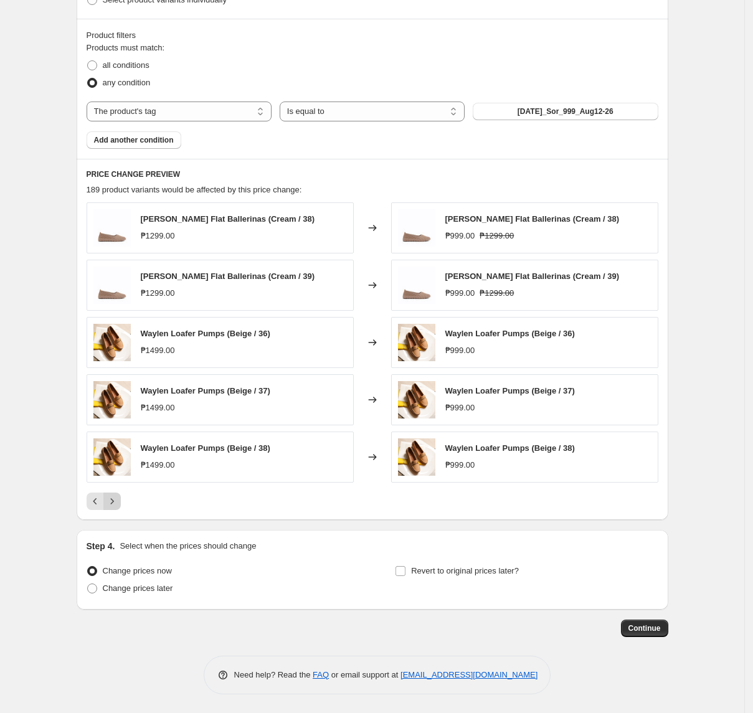
click at [118, 507] on icon "Next" at bounding box center [112, 501] width 12 height 12
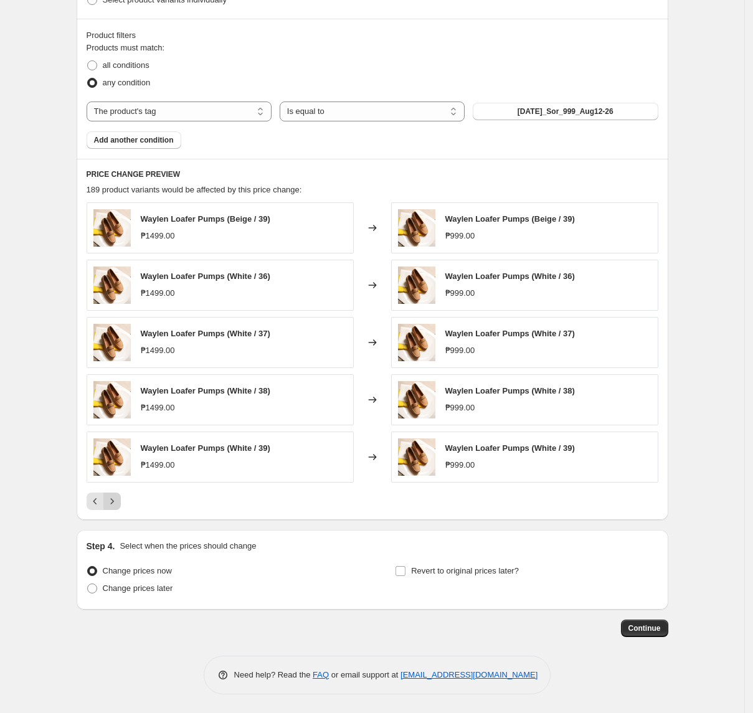
click at [118, 507] on icon "Next" at bounding box center [112, 501] width 12 height 12
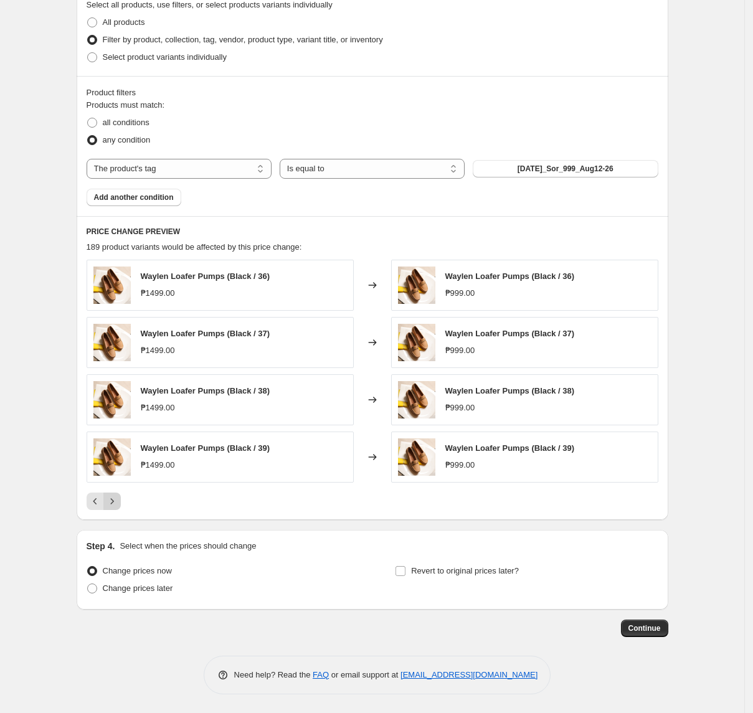
scroll to position [502, 0]
click at [125, 584] on span "Change prices later" at bounding box center [138, 588] width 70 height 9
click at [88, 584] on input "Change prices later" at bounding box center [87, 584] width 1 height 1
radio input "true"
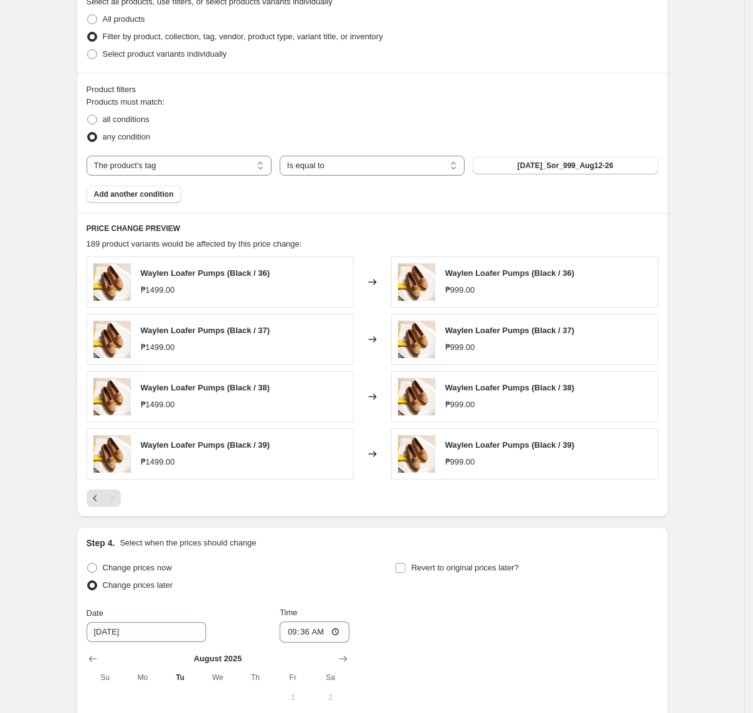
scroll to position [736, 0]
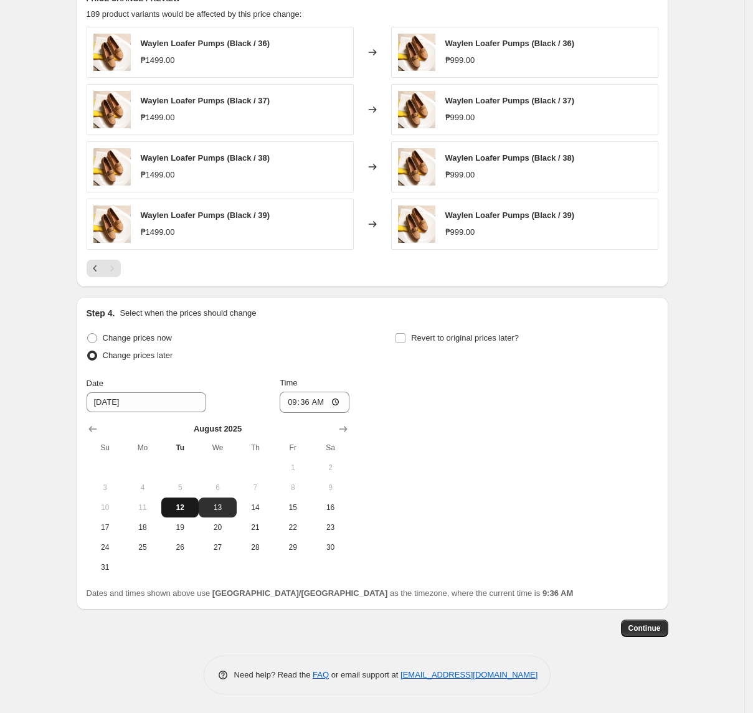
click at [193, 510] on span "12" at bounding box center [179, 508] width 27 height 10
type input "[DATE]"
click at [289, 400] on input "09:36" at bounding box center [315, 402] width 70 height 21
type input "11:00"
click at [472, 342] on span "Revert to original prices later?" at bounding box center [465, 337] width 108 height 9
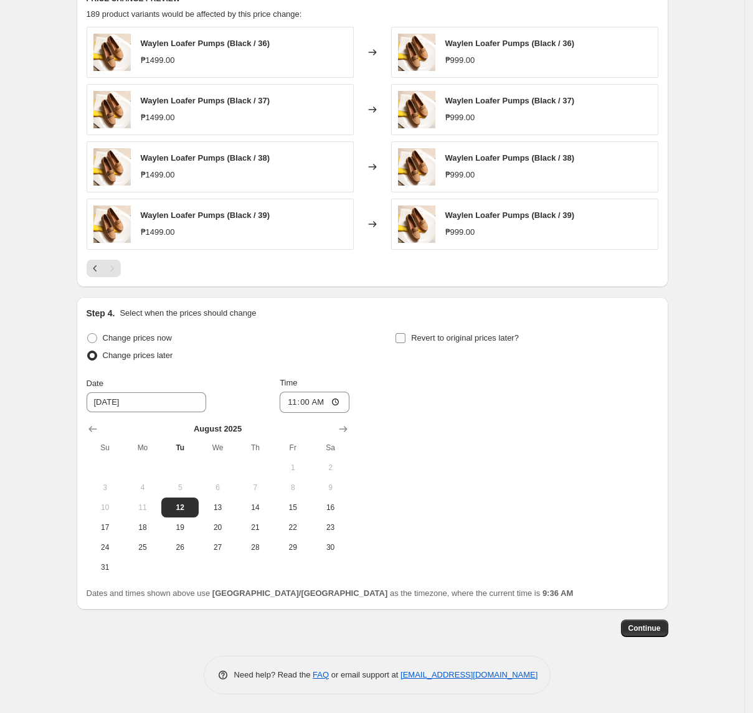
click at [406, 342] on input "Revert to original prices later?" at bounding box center [401, 338] width 10 height 10
checkbox input "true"
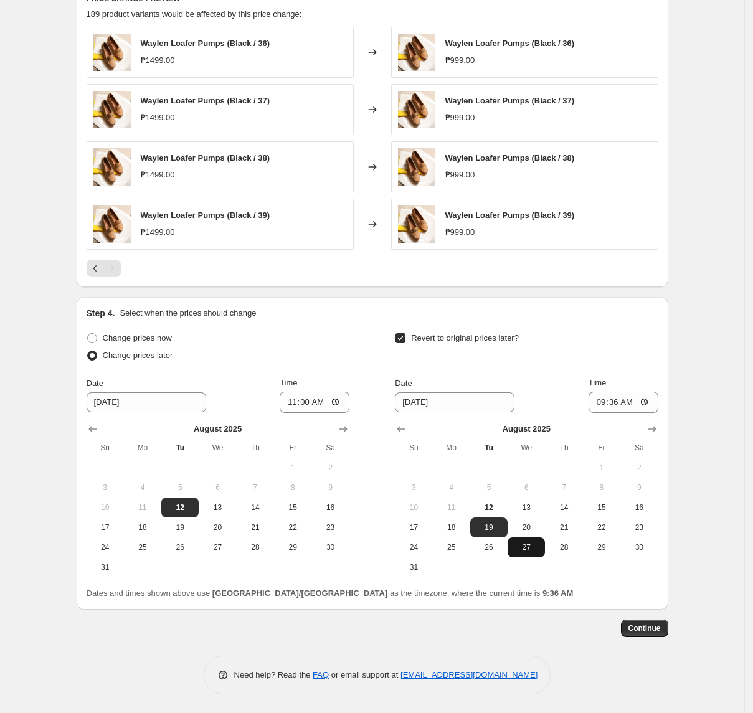
click at [521, 546] on span "27" at bounding box center [526, 548] width 27 height 10
type input "[DATE]"
click at [606, 409] on input "09:36" at bounding box center [624, 402] width 70 height 21
type input "10:00"
click at [643, 624] on span "Continue" at bounding box center [645, 629] width 32 height 10
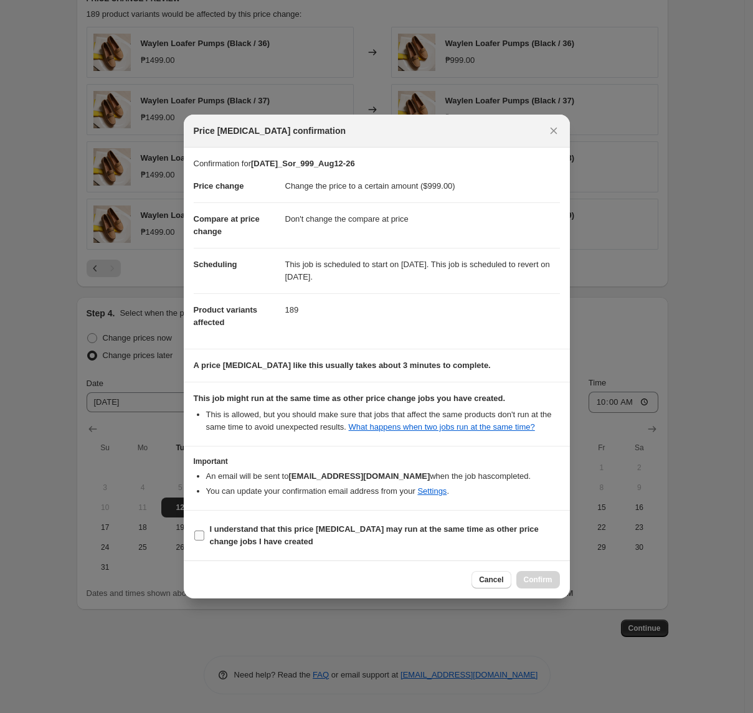
click at [320, 530] on b "I understand that this price [MEDICAL_DATA] may run at the same time as other p…" at bounding box center [374, 536] width 329 height 22
click at [204, 531] on input "I understand that this price [MEDICAL_DATA] may run at the same time as other p…" at bounding box center [199, 536] width 10 height 10
checkbox input "true"
click at [536, 586] on button "Confirm" at bounding box center [538, 579] width 44 height 17
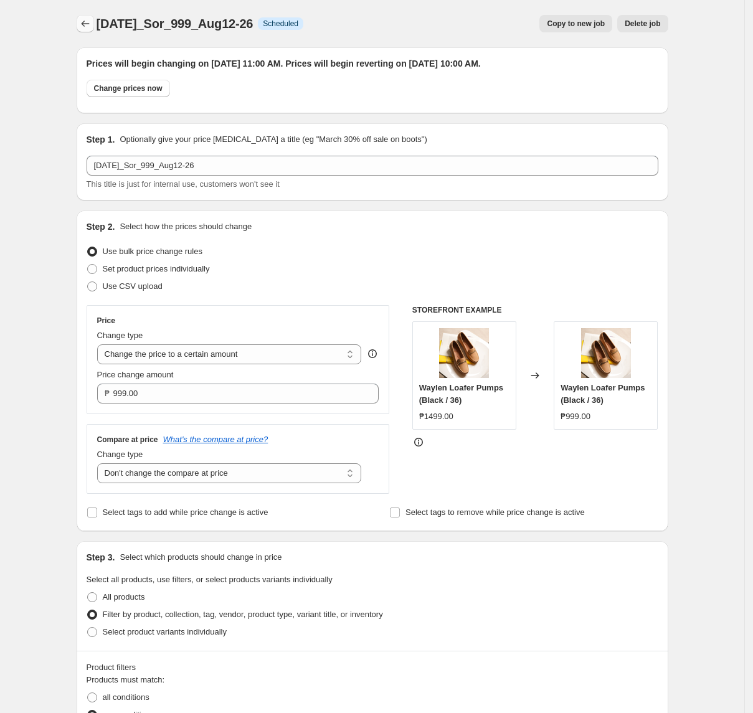
click at [94, 28] on button "Price change jobs" at bounding box center [85, 23] width 17 height 17
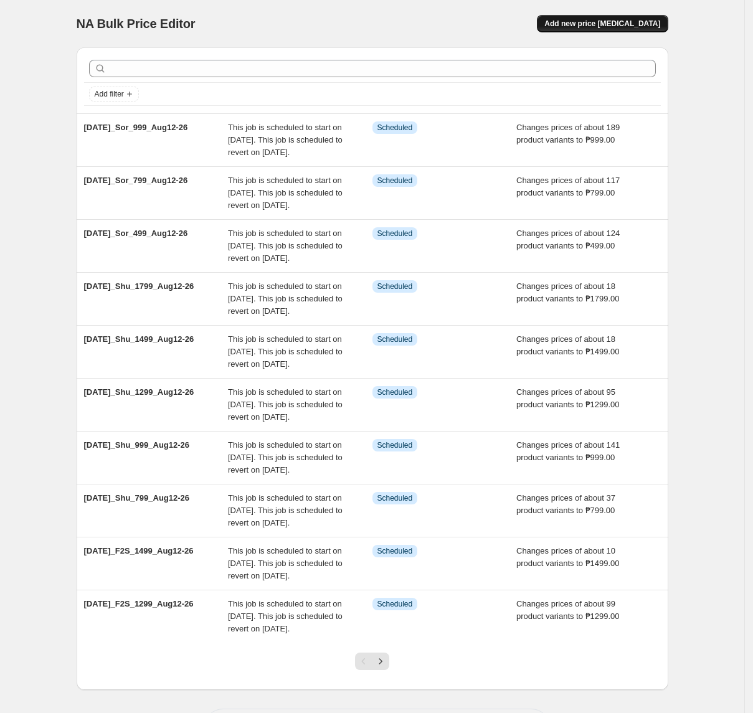
click at [601, 20] on span "Add new price [MEDICAL_DATA]" at bounding box center [603, 24] width 116 height 10
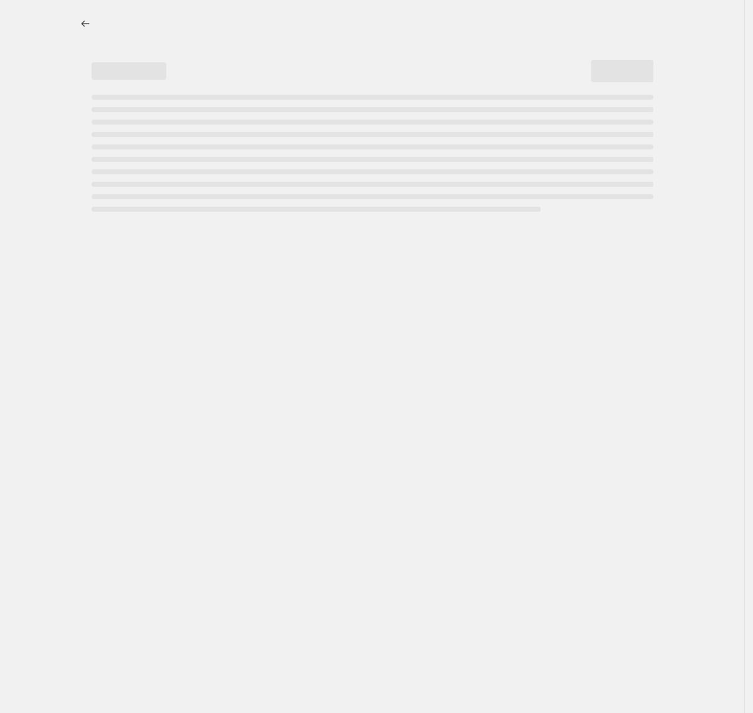
select select "percentage"
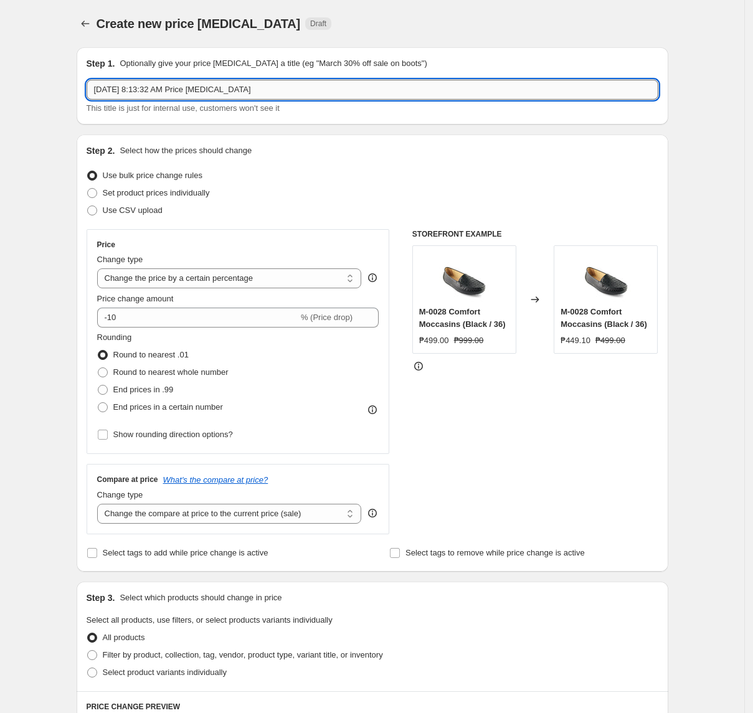
click at [259, 93] on input "[DATE] 8:13:32 AM Price [MEDICAL_DATA]" at bounding box center [373, 90] width 572 height 20
click at [196, 97] on input "August 12-27 Carnation" at bounding box center [373, 90] width 572 height 20
type input "August 12-27 Carnation & Ryder"
click at [195, 195] on span "Set product prices individually" at bounding box center [156, 192] width 107 height 9
click at [88, 189] on input "Set product prices individually" at bounding box center [87, 188] width 1 height 1
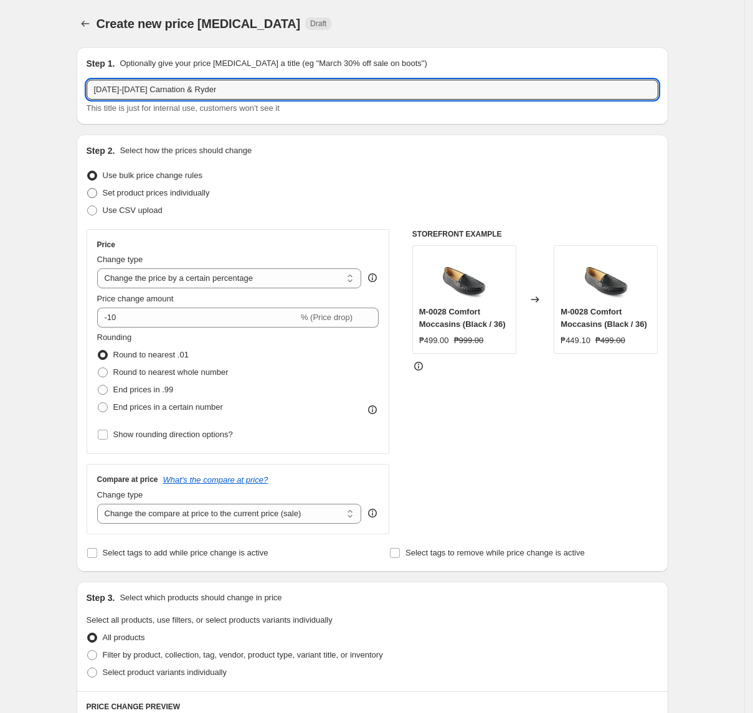
radio input "true"
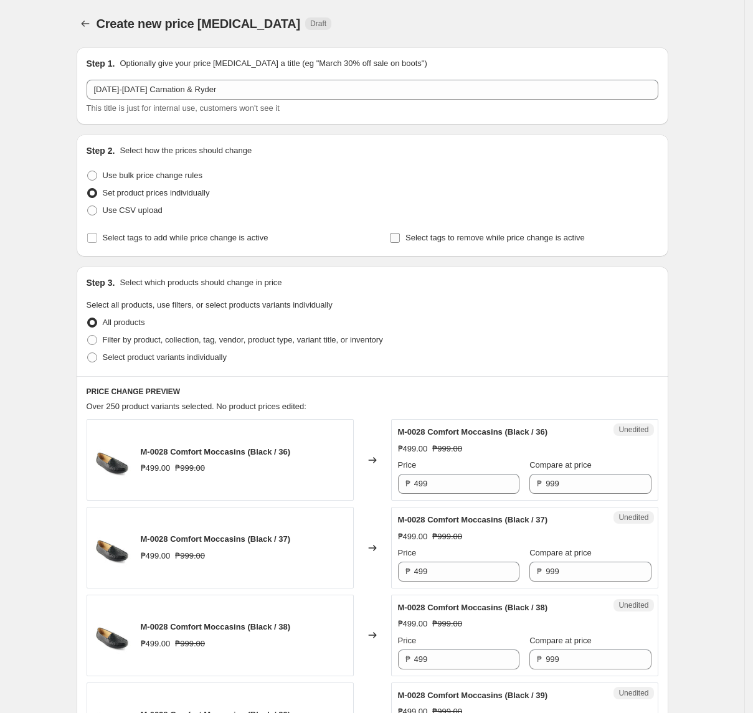
click at [407, 242] on label "Select tags to remove while price change is active" at bounding box center [487, 237] width 196 height 17
click at [400, 242] on input "Select tags to remove while price change is active" at bounding box center [395, 238] width 10 height 10
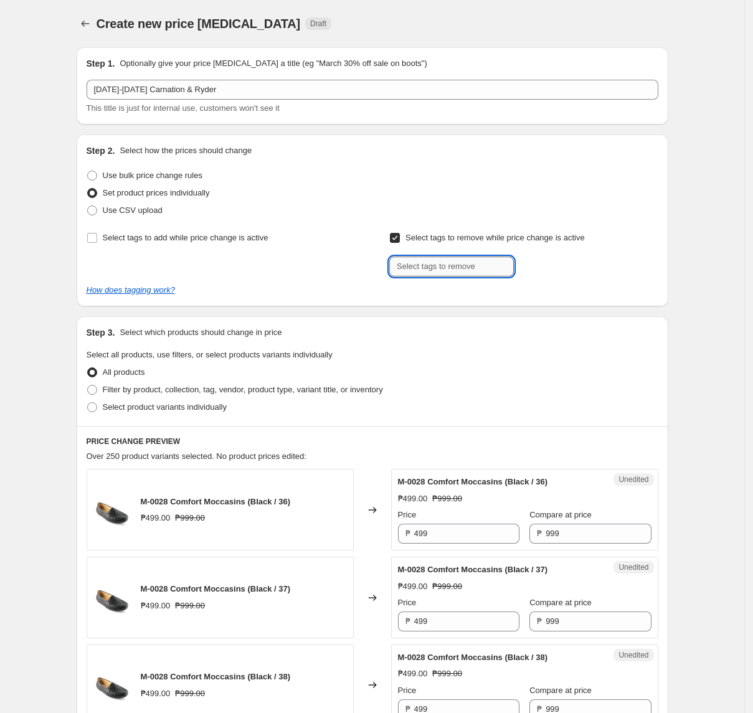
click at [439, 272] on input "text" at bounding box center [451, 267] width 125 height 20
click at [400, 240] on input "Select tags to remove while price change is active" at bounding box center [395, 238] width 10 height 10
checkbox input "false"
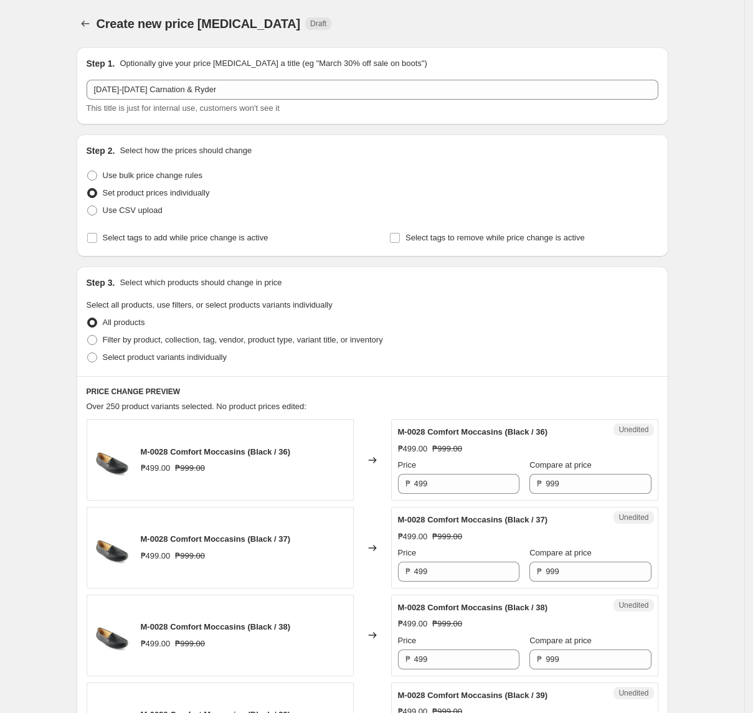
scroll to position [83, 0]
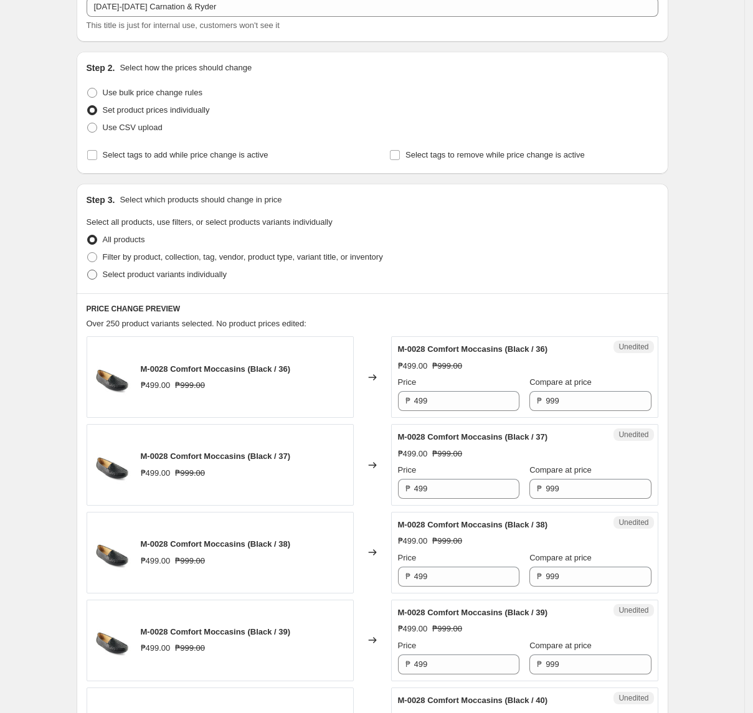
click at [140, 277] on span "Select product variants individually" at bounding box center [165, 274] width 124 height 9
click at [88, 270] on input "Select product variants individually" at bounding box center [87, 270] width 1 height 1
radio input "true"
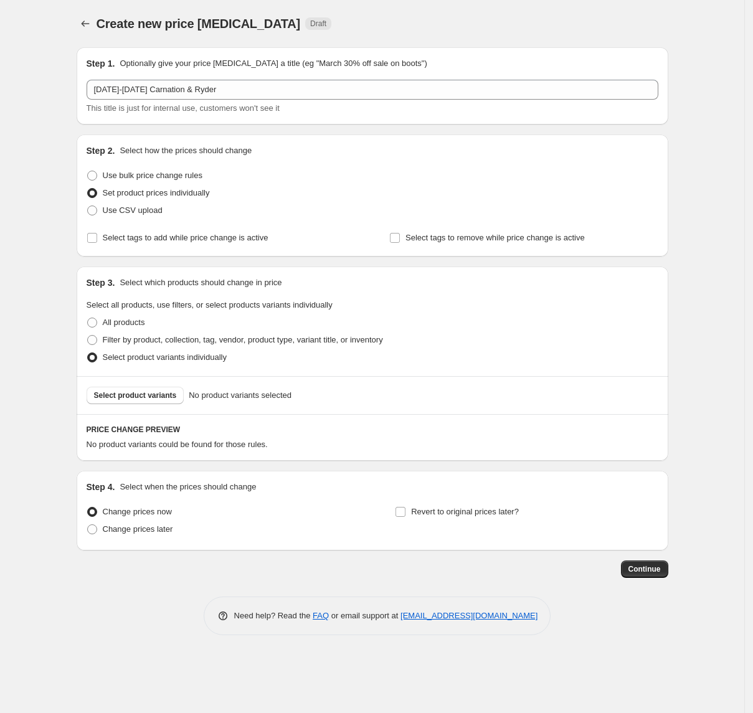
scroll to position [0, 0]
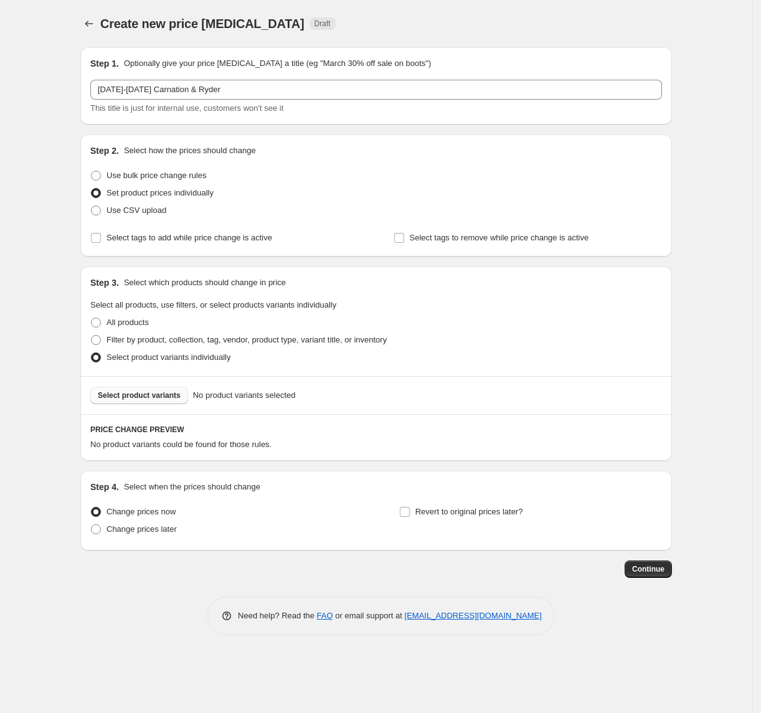
click at [143, 399] on span "Select product variants" at bounding box center [139, 396] width 83 height 10
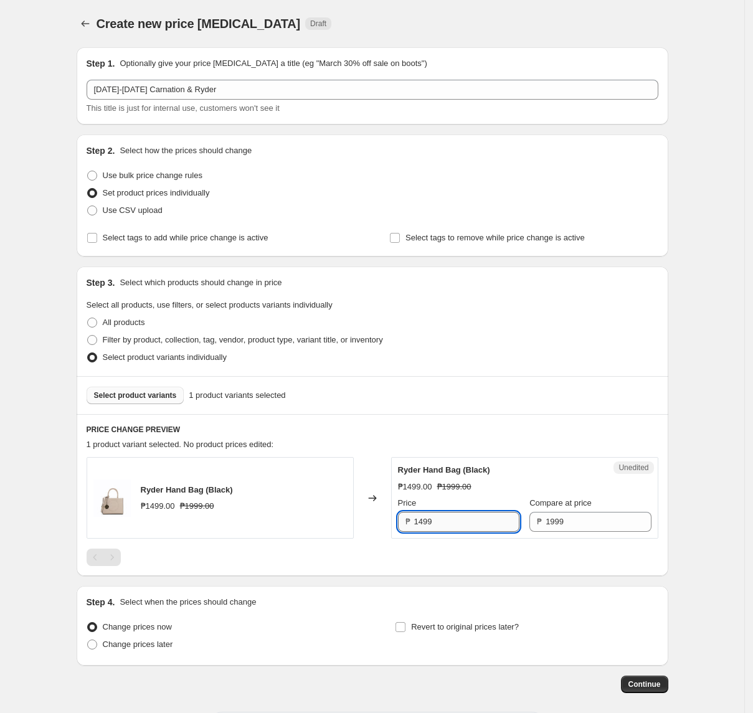
click at [475, 525] on input "1499" at bounding box center [466, 522] width 105 height 20
type input "1499"
click at [390, 564] on div at bounding box center [373, 557] width 572 height 17
click at [158, 397] on span "Select product variants" at bounding box center [135, 396] width 83 height 10
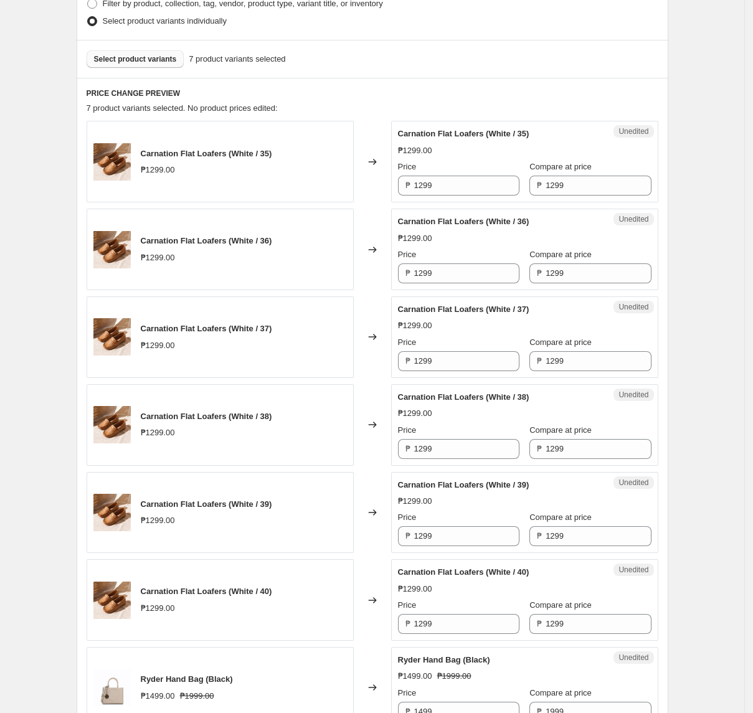
scroll to position [419, 0]
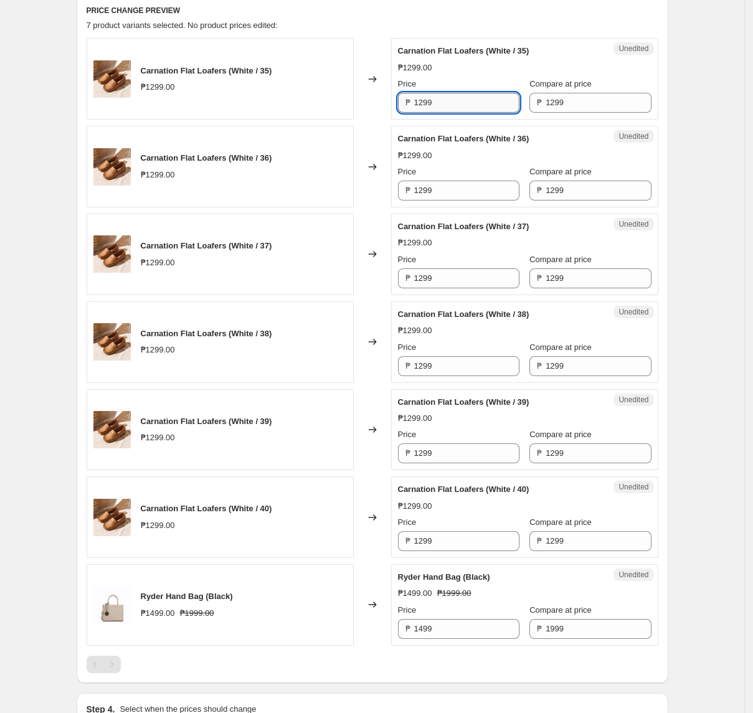
click at [461, 105] on input "1299" at bounding box center [466, 103] width 105 height 20
type input "999"
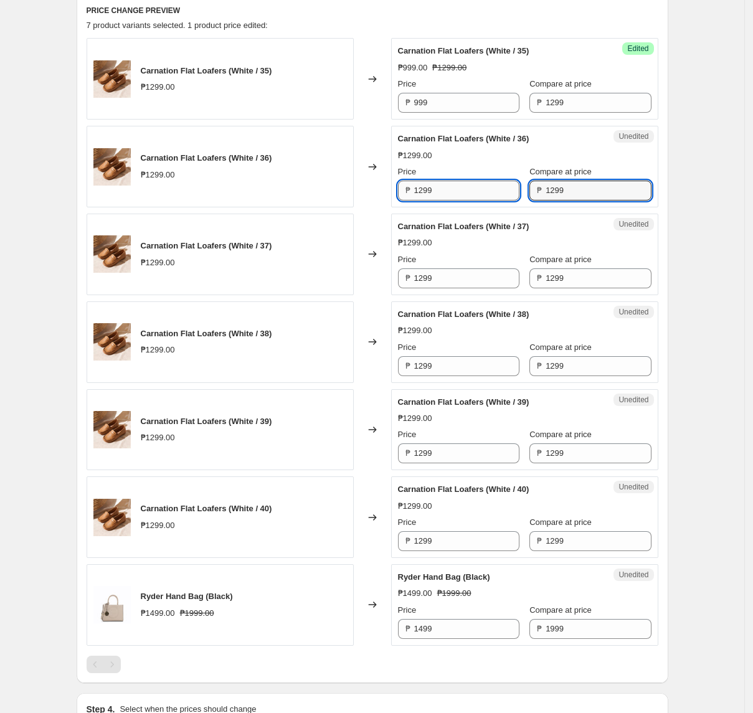
click at [475, 193] on input "1299" at bounding box center [466, 191] width 105 height 20
paste input "9"
type input "999"
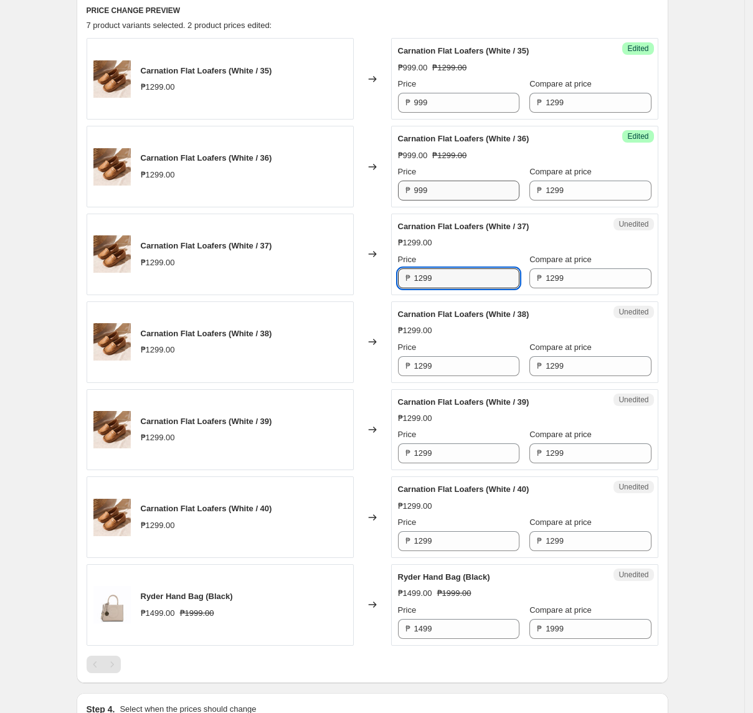
paste input "9"
type input "999"
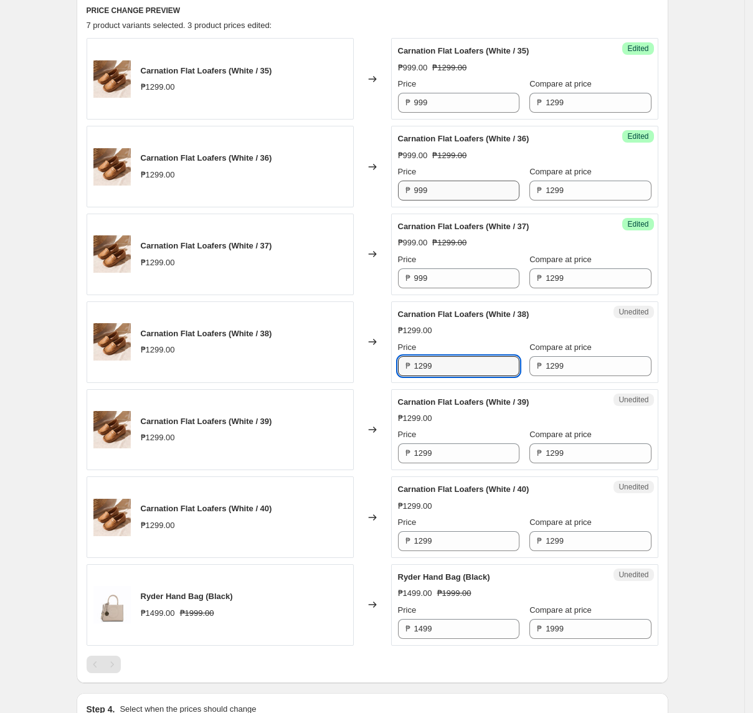
paste input "9"
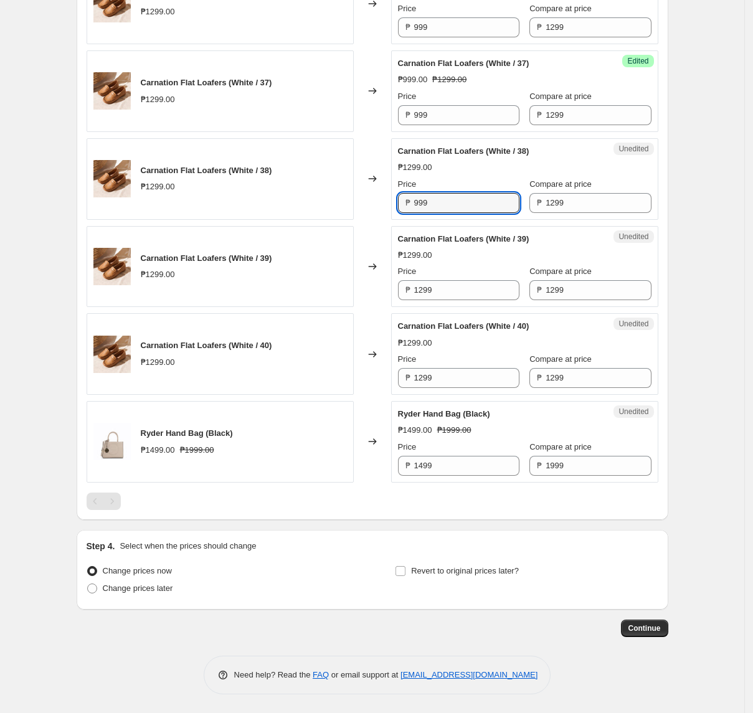
type input "999"
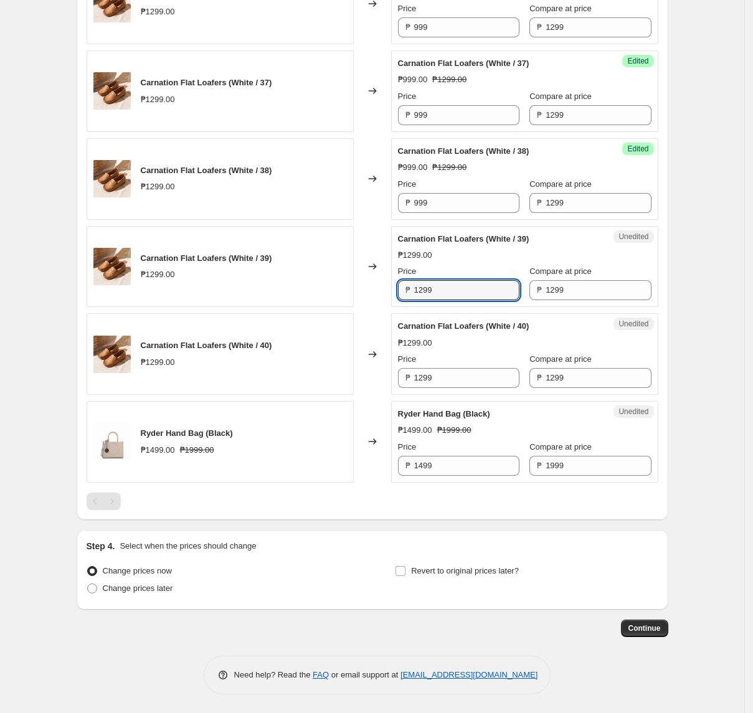
paste input "9"
type input "999"
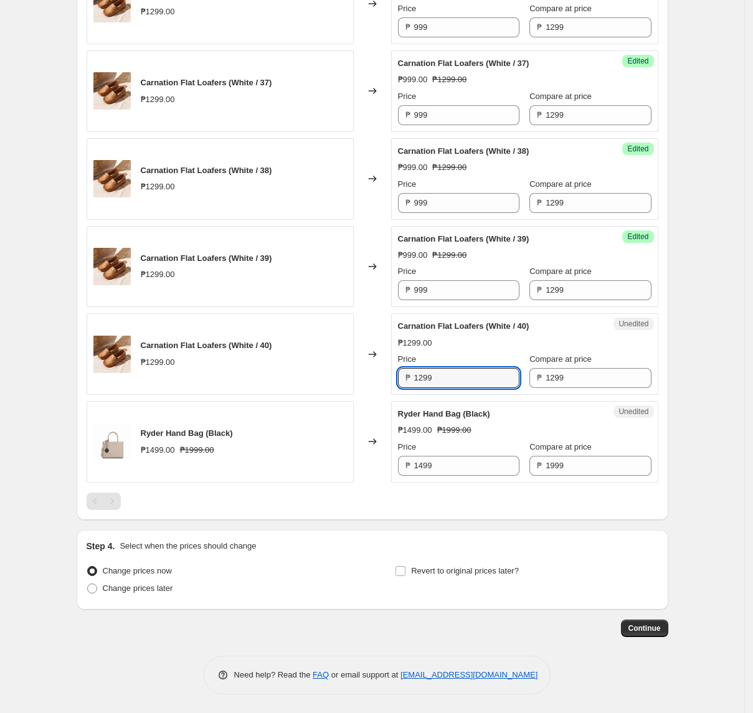
paste input "9"
type input "999"
click at [165, 591] on span "Change prices later" at bounding box center [138, 588] width 70 height 9
click at [88, 584] on input "Change prices later" at bounding box center [87, 584] width 1 height 1
radio input "true"
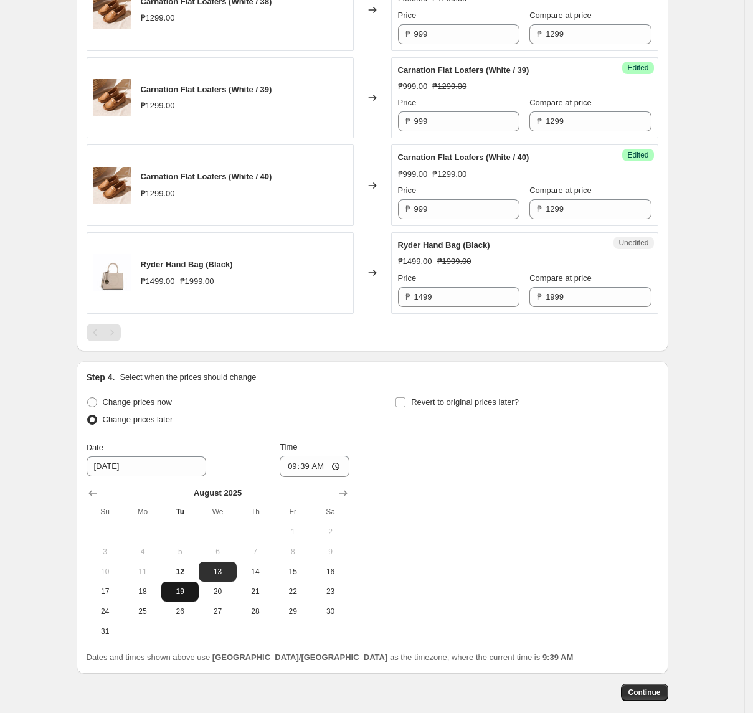
scroll to position [819, 0]
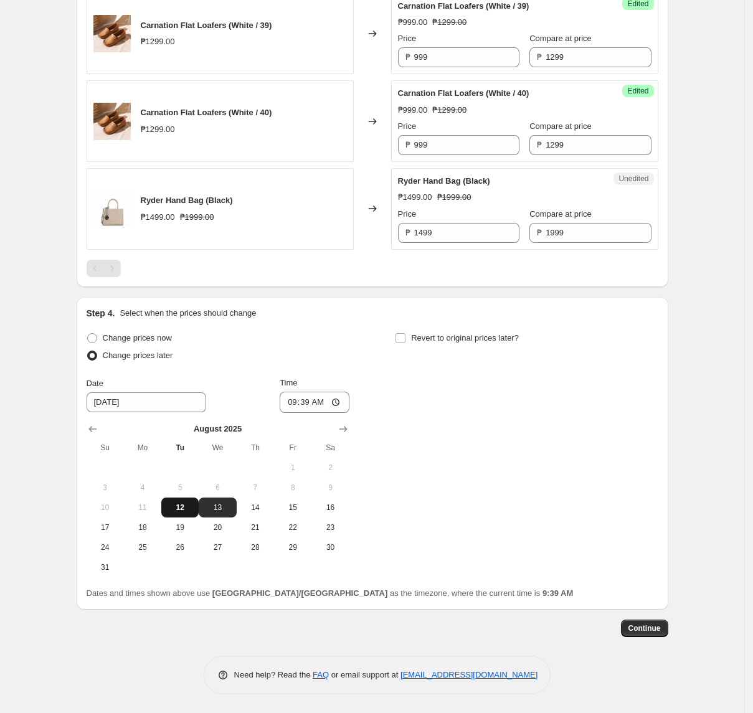
click at [183, 507] on span "12" at bounding box center [179, 508] width 27 height 10
type input "[DATE]"
click at [299, 404] on input "09:39" at bounding box center [315, 402] width 70 height 21
type input "11:00"
click at [446, 339] on span "Revert to original prices later?" at bounding box center [465, 337] width 108 height 9
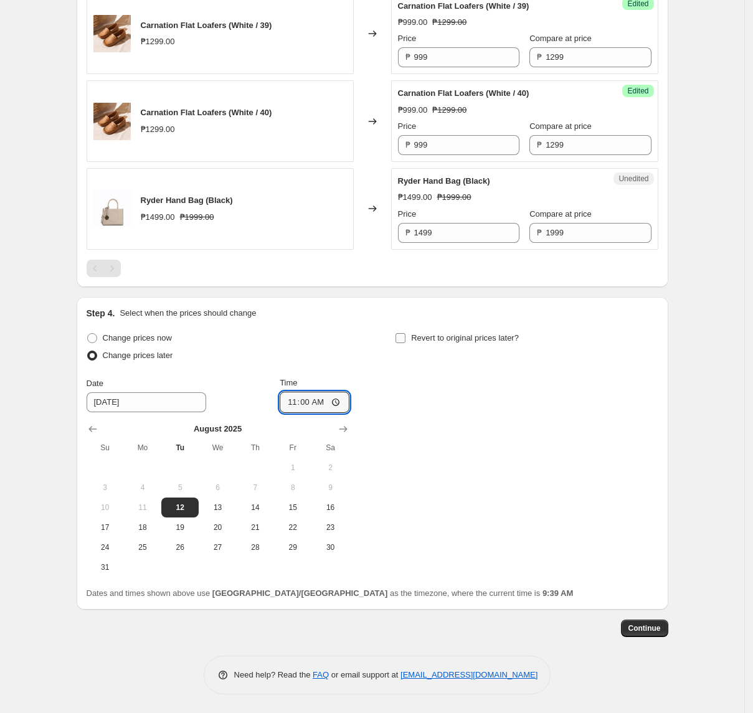
click at [406, 339] on input "Revert to original prices later?" at bounding box center [401, 338] width 10 height 10
checkbox input "true"
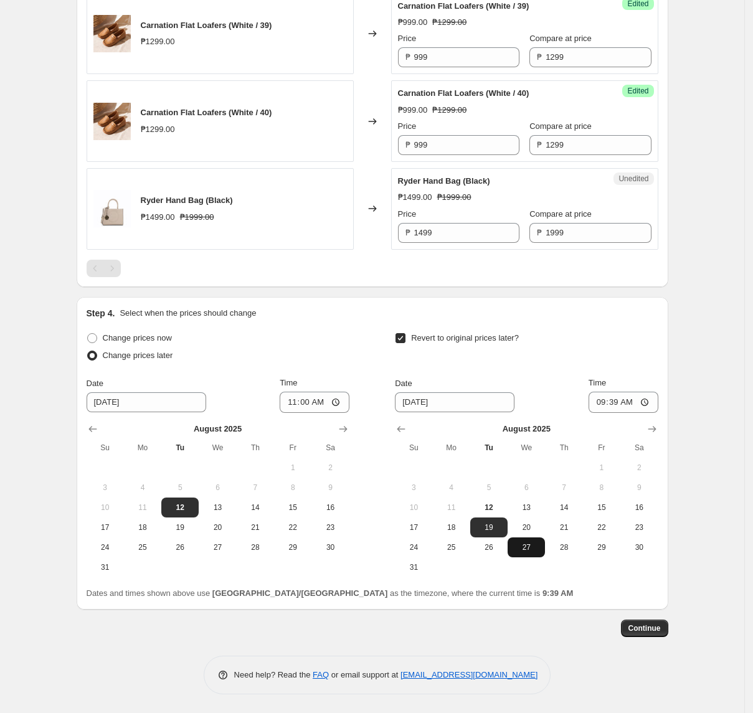
click at [539, 543] on span "27" at bounding box center [526, 548] width 27 height 10
type input "[DATE]"
click at [608, 401] on input "09:39" at bounding box center [624, 402] width 70 height 21
type input "10:00"
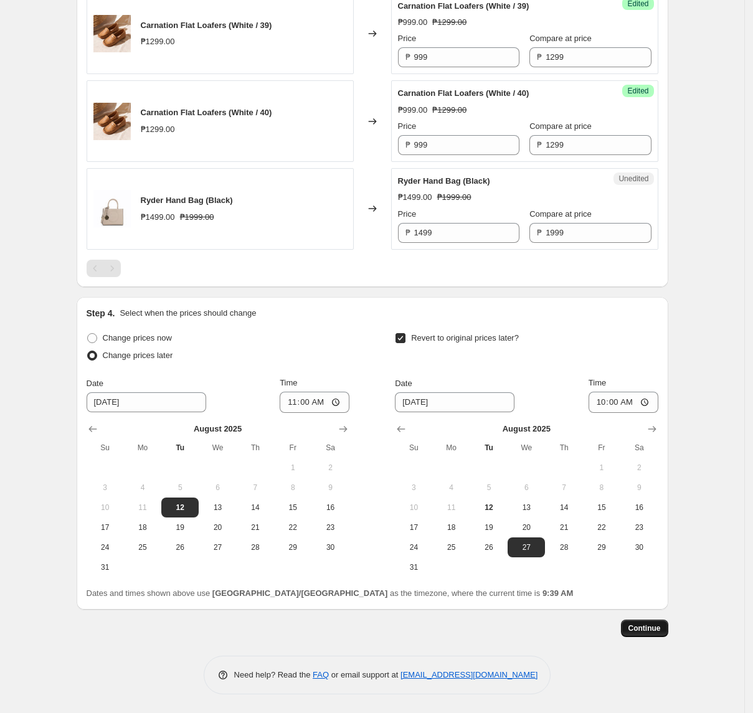
click at [659, 626] on span "Continue" at bounding box center [645, 629] width 32 height 10
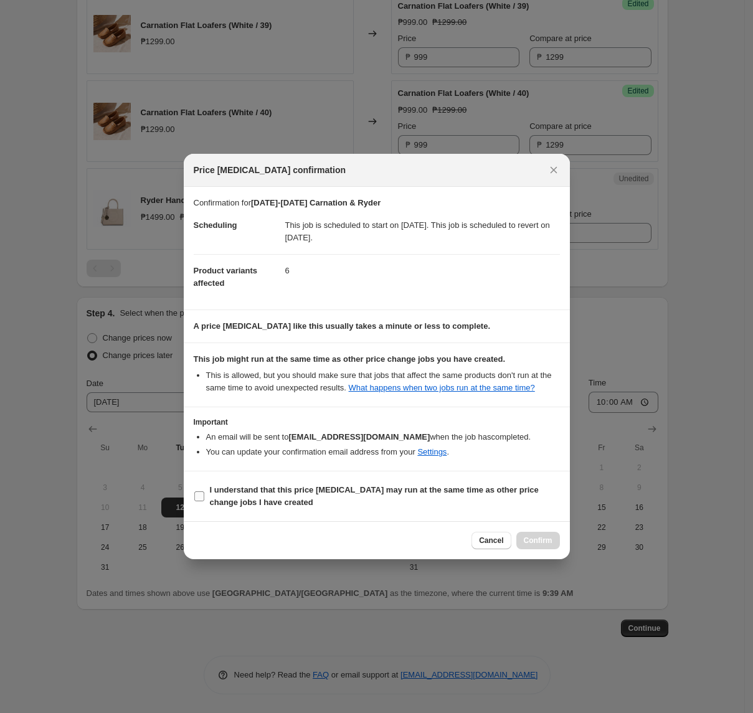
click at [493, 494] on b "I understand that this price [MEDICAL_DATA] may run at the same time as other p…" at bounding box center [374, 496] width 329 height 22
click at [204, 494] on input "I understand that this price [MEDICAL_DATA] may run at the same time as other p…" at bounding box center [199, 497] width 10 height 10
checkbox input "true"
click at [545, 546] on span "Confirm" at bounding box center [538, 541] width 29 height 10
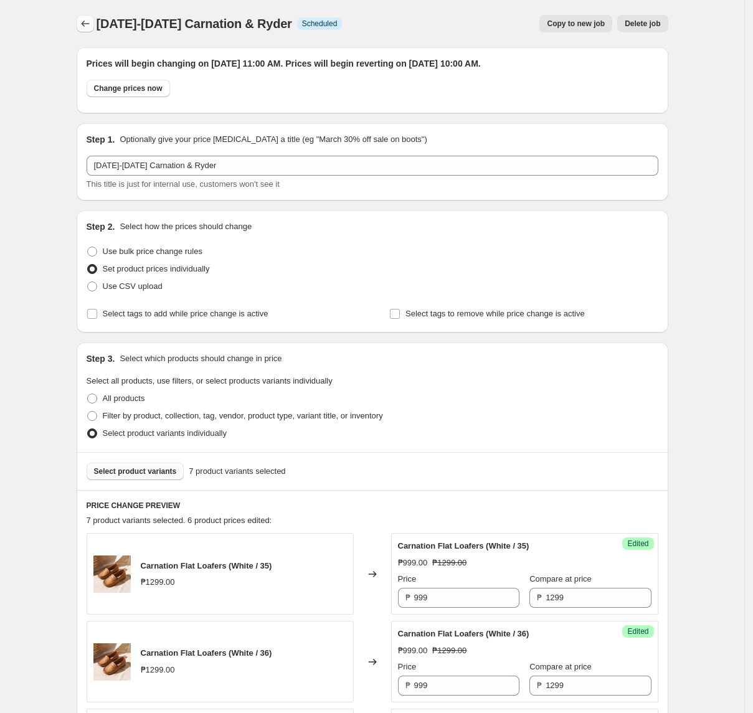
click at [92, 26] on icon "Price change jobs" at bounding box center [85, 23] width 12 height 12
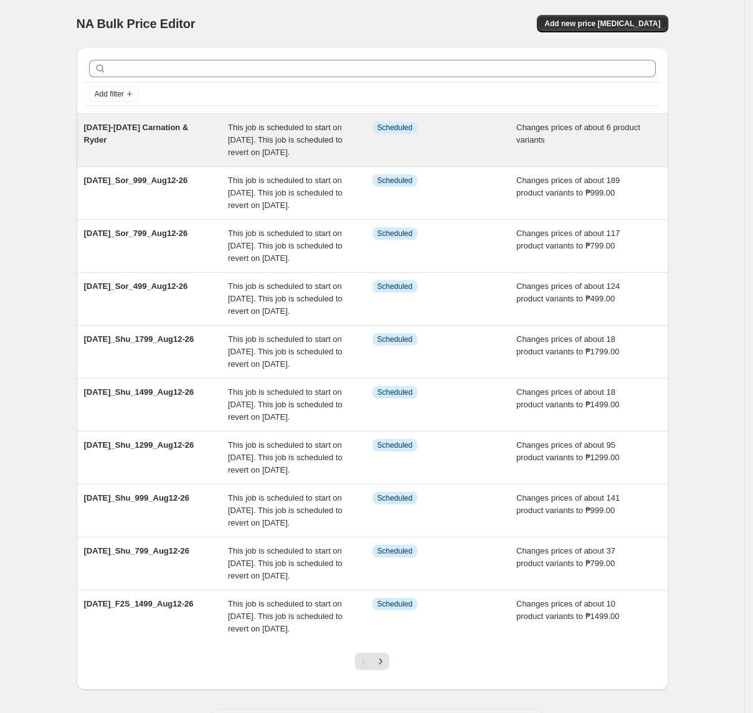
click at [516, 137] on div "Info Scheduled" at bounding box center [445, 139] width 145 height 37
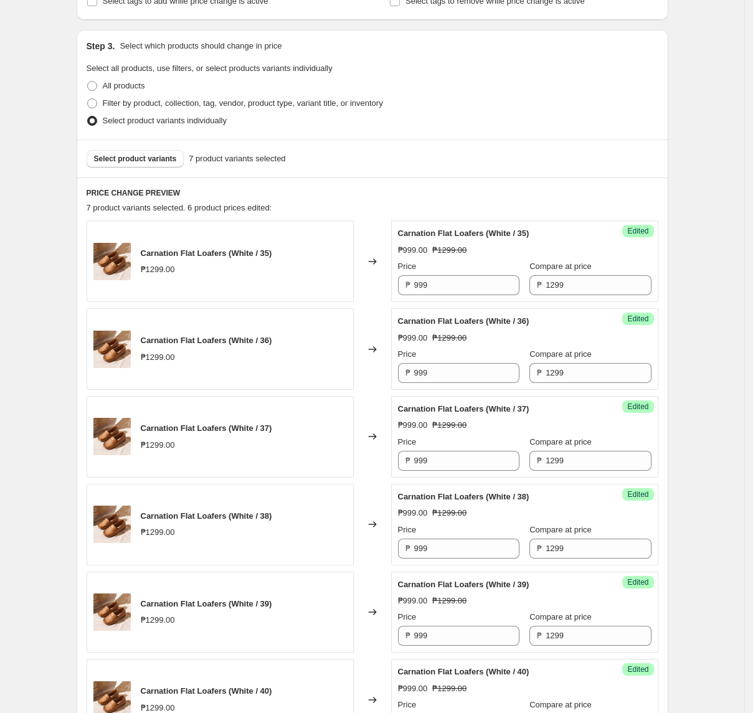
scroll to position [64, 0]
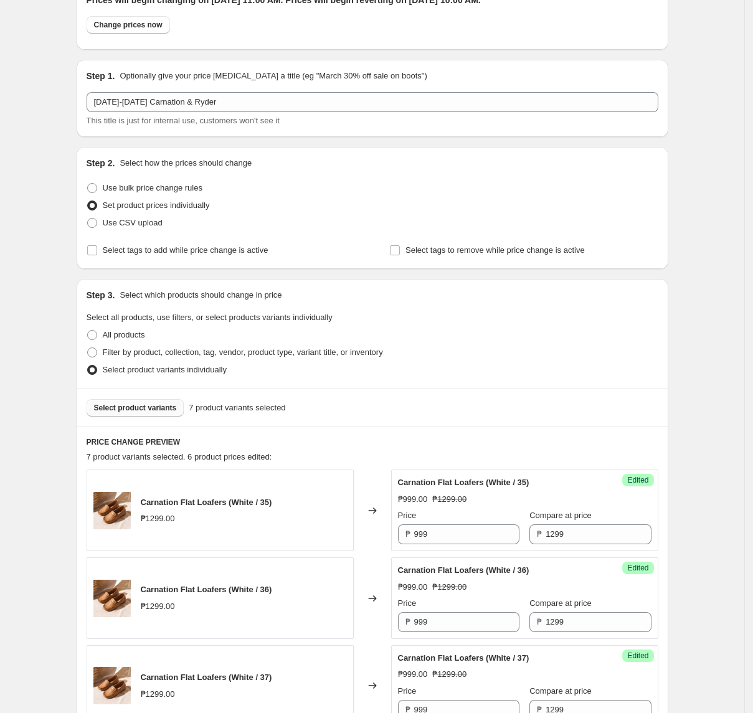
click at [146, 412] on button "Select product variants" at bounding box center [136, 407] width 98 height 17
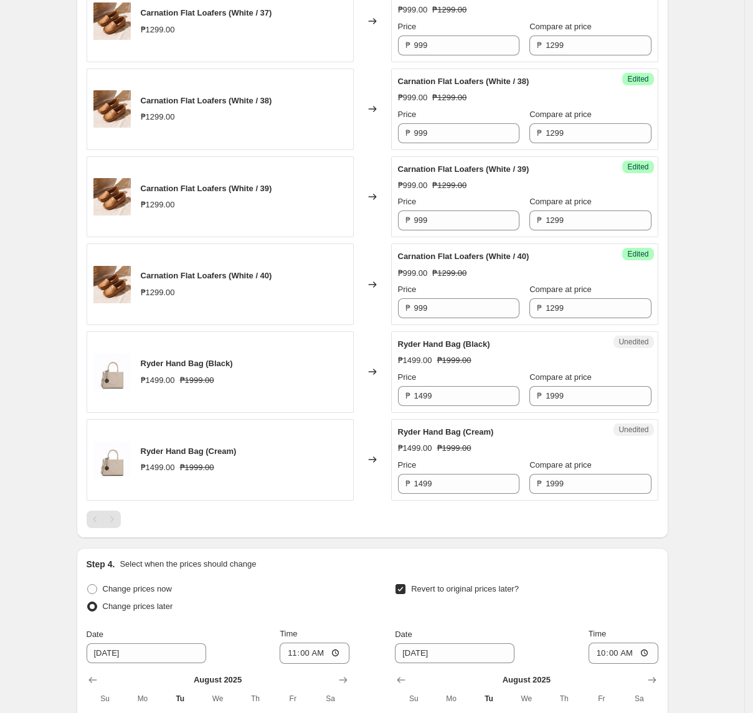
scroll to position [811, 0]
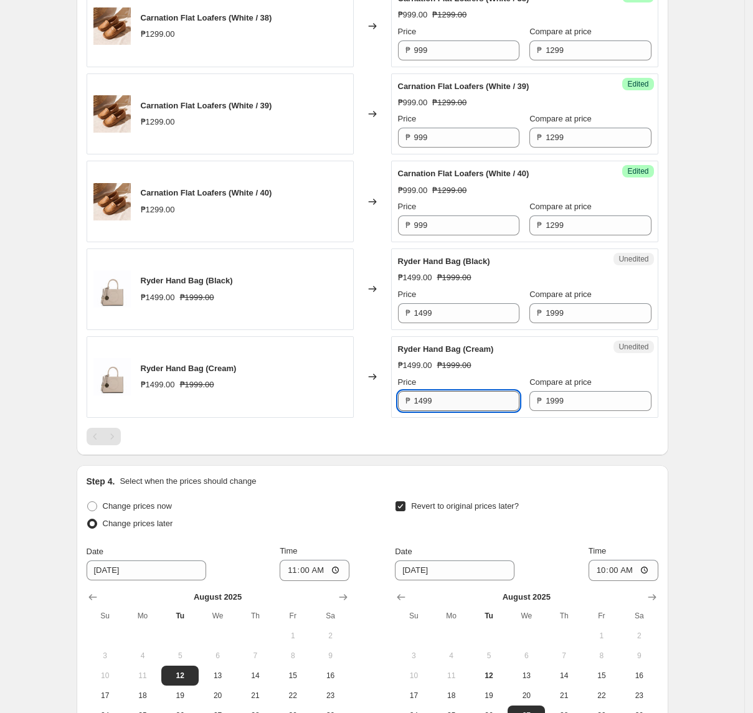
click at [483, 404] on input "1499" at bounding box center [466, 401] width 105 height 20
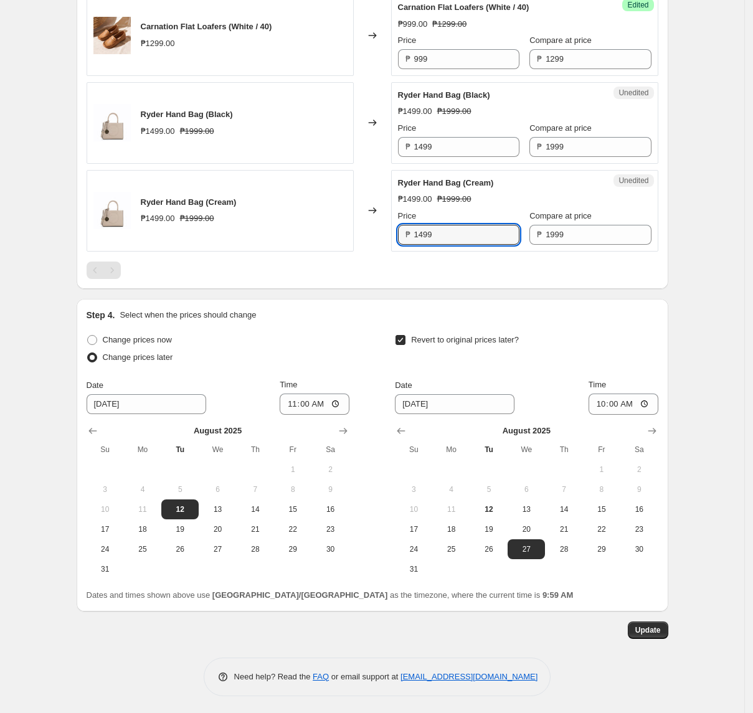
scroll to position [983, 0]
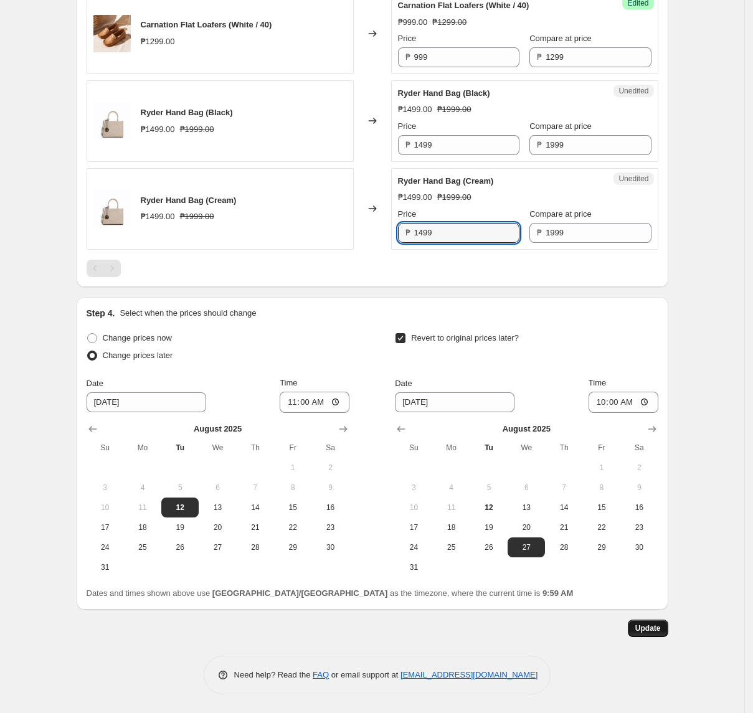
click at [661, 627] on span "Update" at bounding box center [648, 629] width 26 height 10
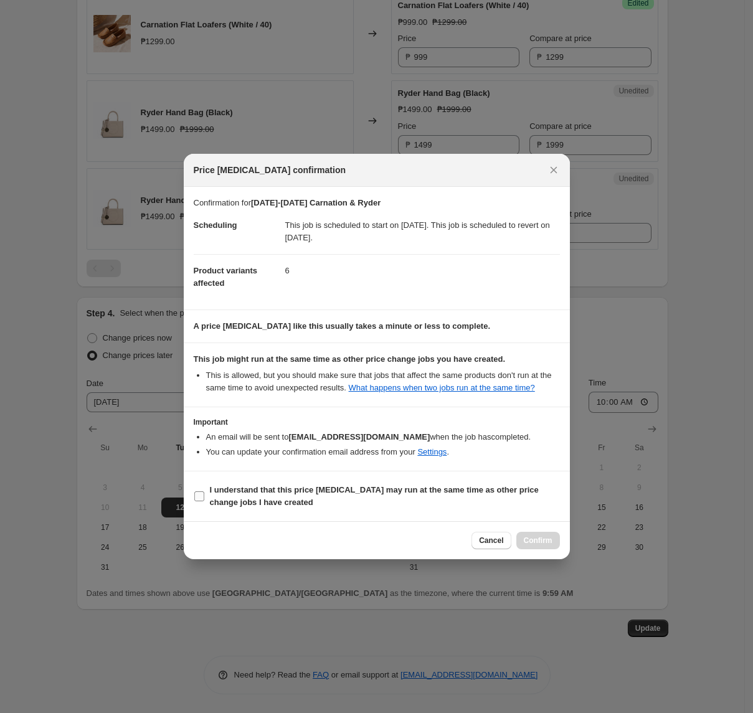
click at [258, 497] on b "I understand that this price [MEDICAL_DATA] may run at the same time as other p…" at bounding box center [374, 496] width 329 height 22
click at [204, 497] on input "I understand that this price [MEDICAL_DATA] may run at the same time as other p…" at bounding box center [199, 497] width 10 height 10
checkbox input "true"
click at [530, 535] on button "Confirm" at bounding box center [538, 540] width 44 height 17
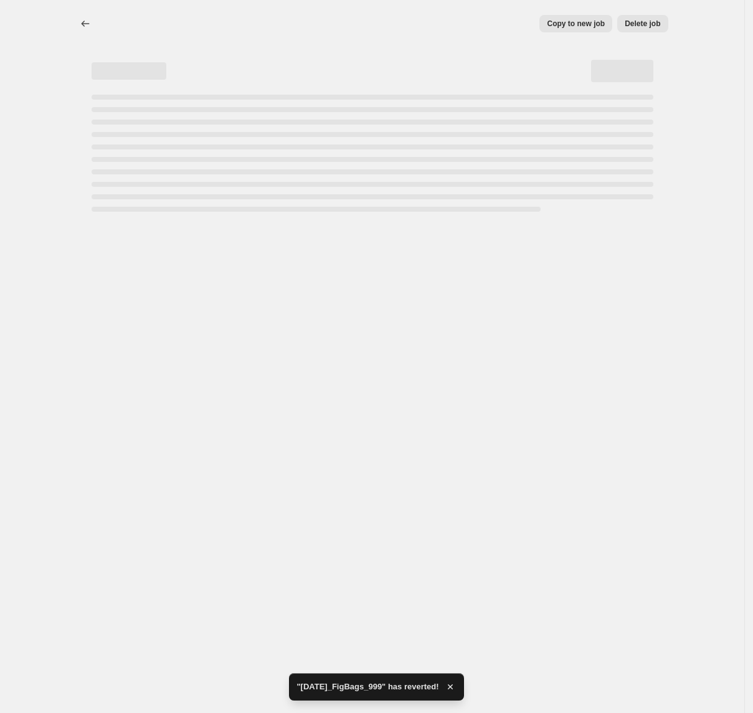
scroll to position [0, 0]
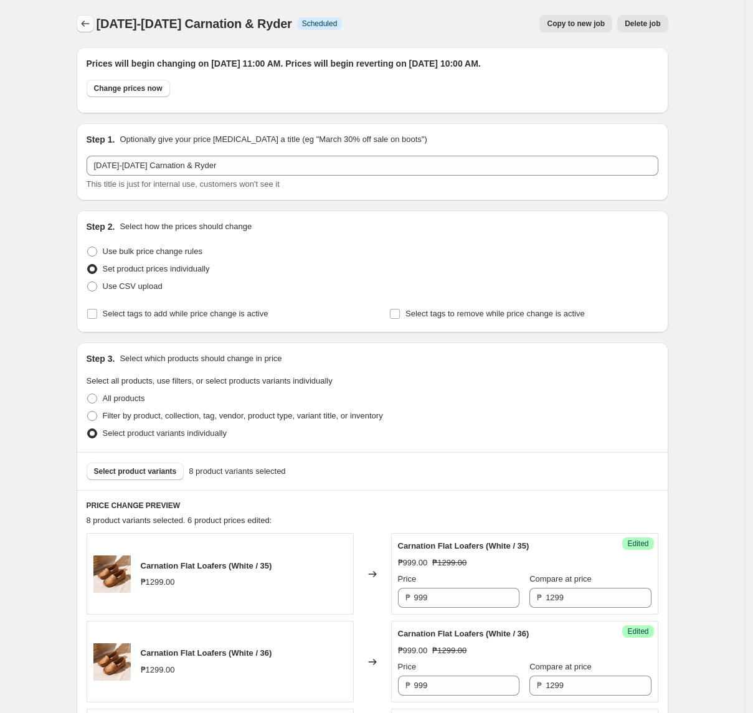
click at [85, 28] on icon "Price change jobs" at bounding box center [85, 23] width 12 height 12
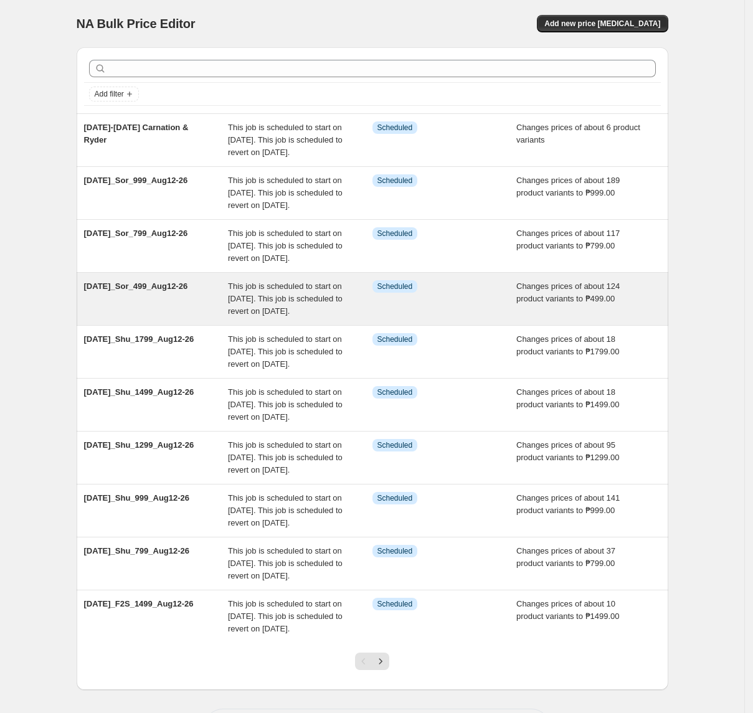
scroll to position [180, 0]
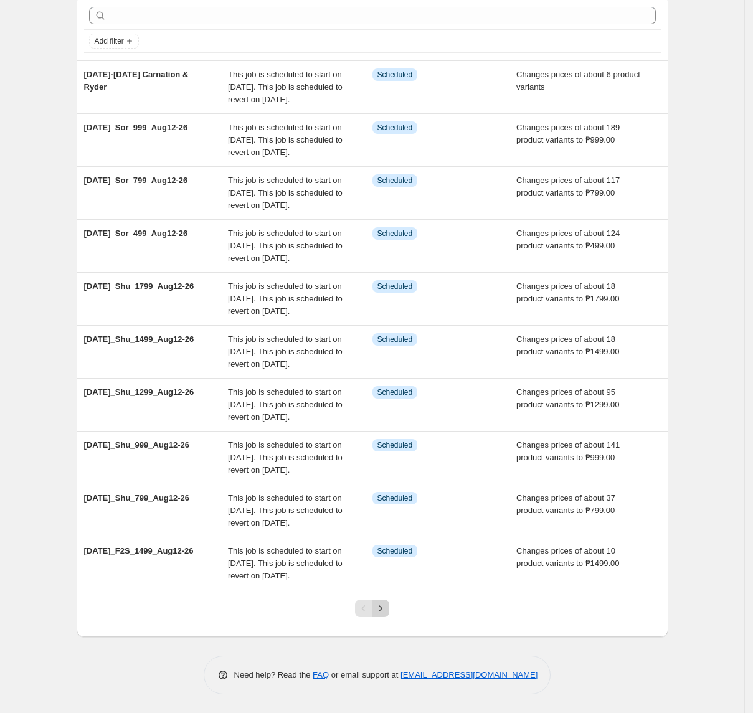
click at [387, 609] on icon "Next" at bounding box center [380, 608] width 12 height 12
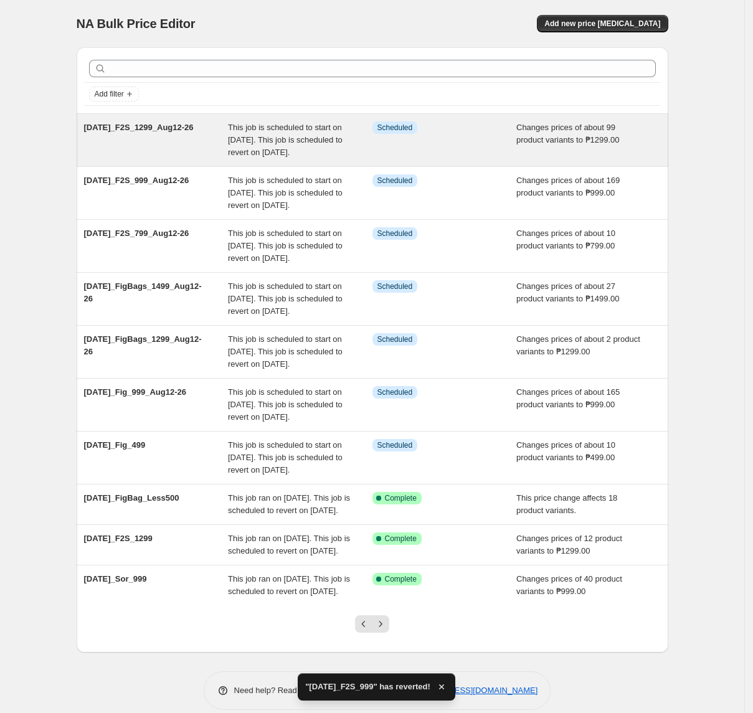
scroll to position [143, 0]
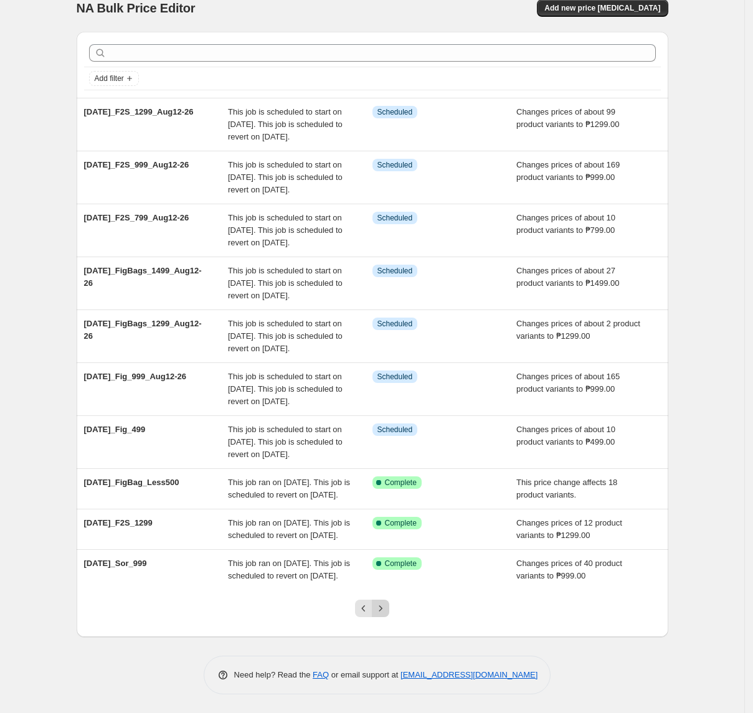
click at [389, 616] on button "Next" at bounding box center [380, 608] width 17 height 17
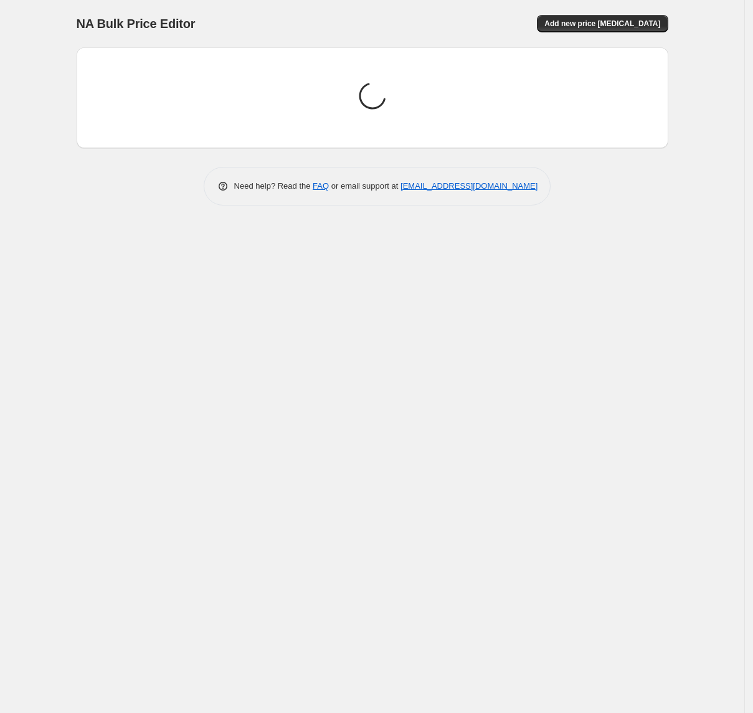
scroll to position [0, 0]
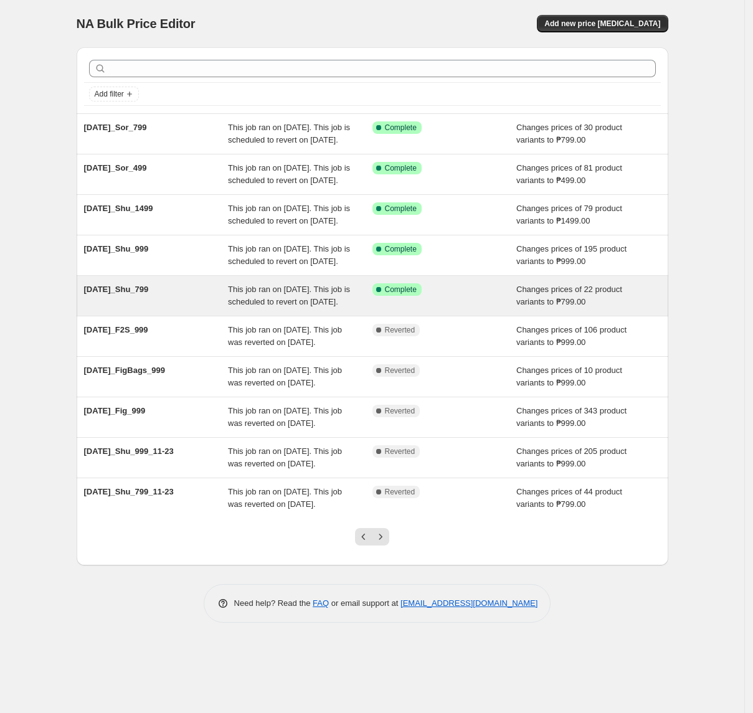
click at [223, 308] on div "[DATE]_Shu_799" at bounding box center [156, 295] width 145 height 25
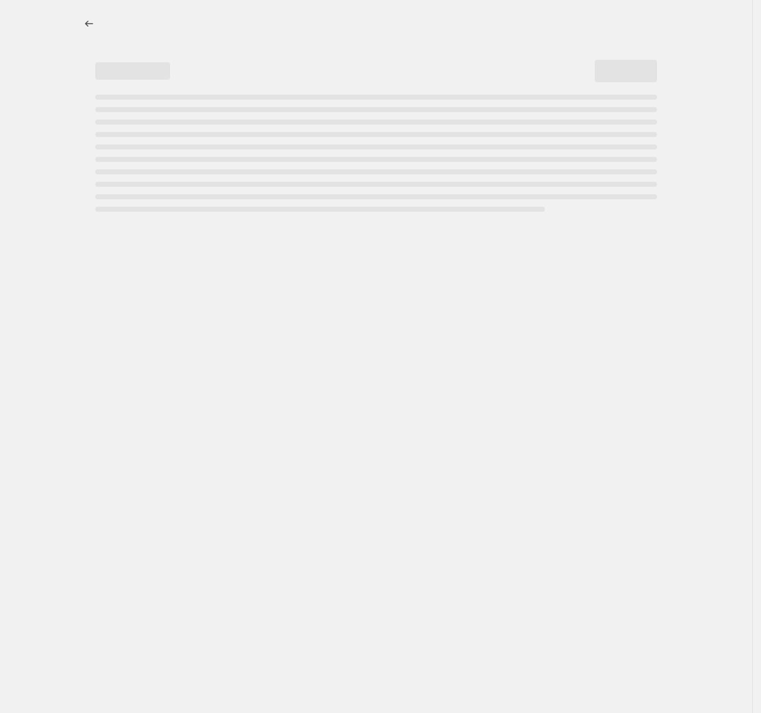
select select "tag"
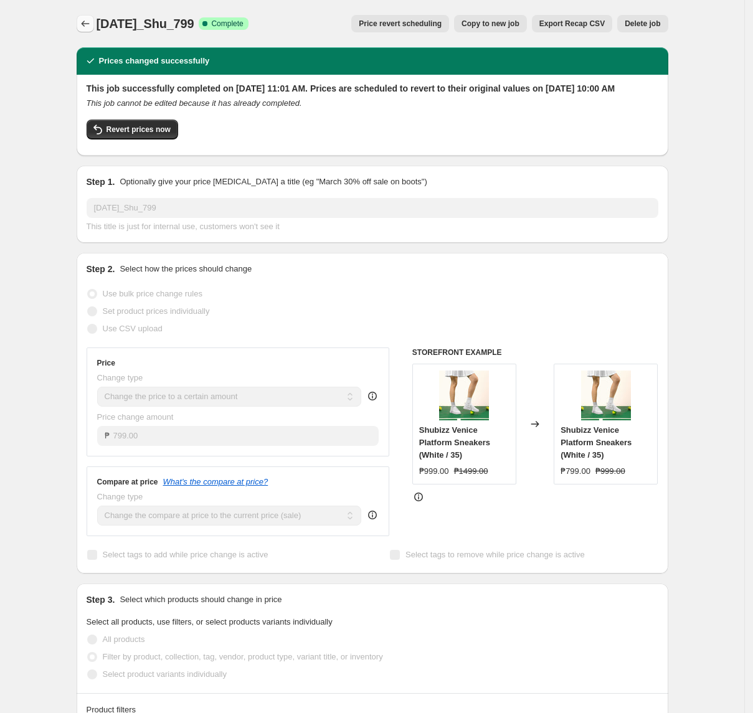
click at [86, 20] on icon "Price change jobs" at bounding box center [85, 23] width 12 height 12
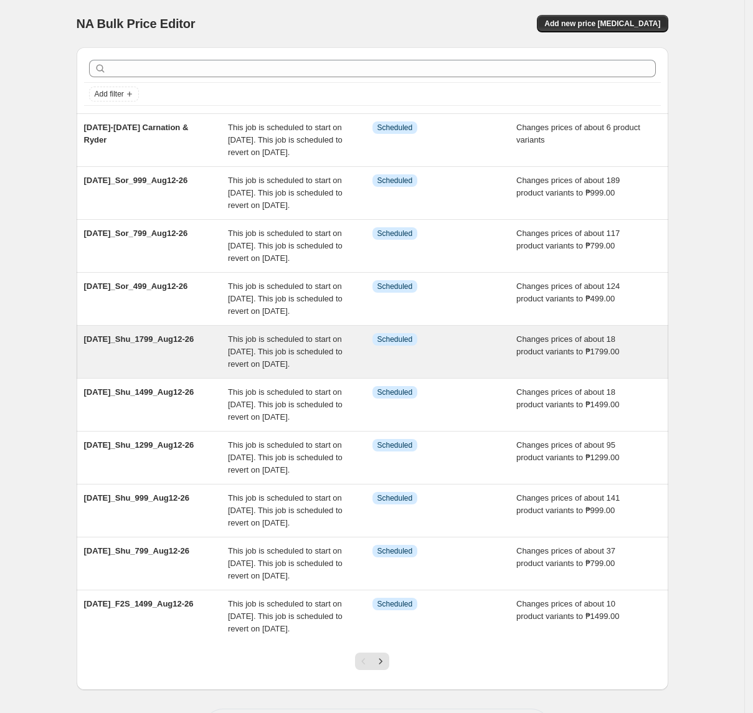
scroll to position [180, 0]
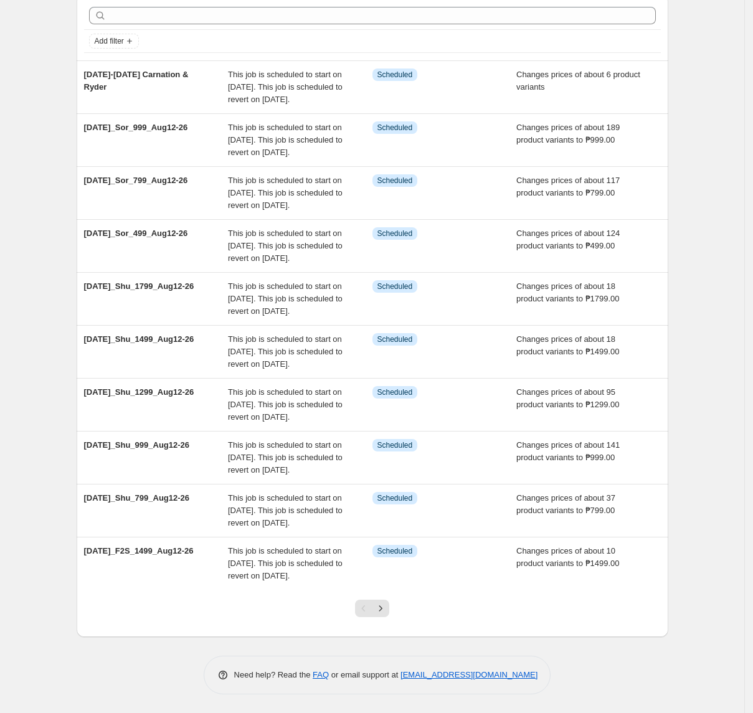
click at [394, 608] on div at bounding box center [372, 613] width 50 height 47
click at [389, 608] on button "Next" at bounding box center [380, 608] width 17 height 17
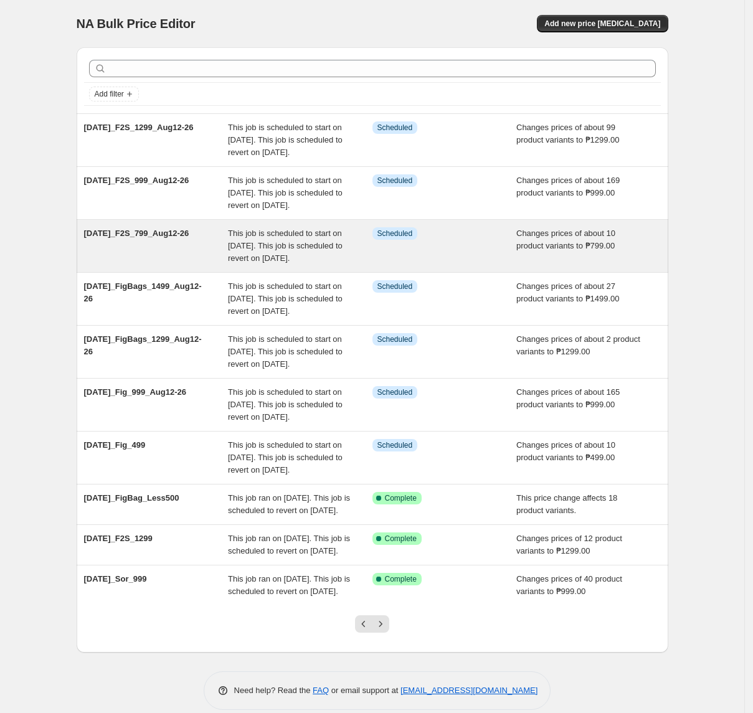
scroll to position [83, 0]
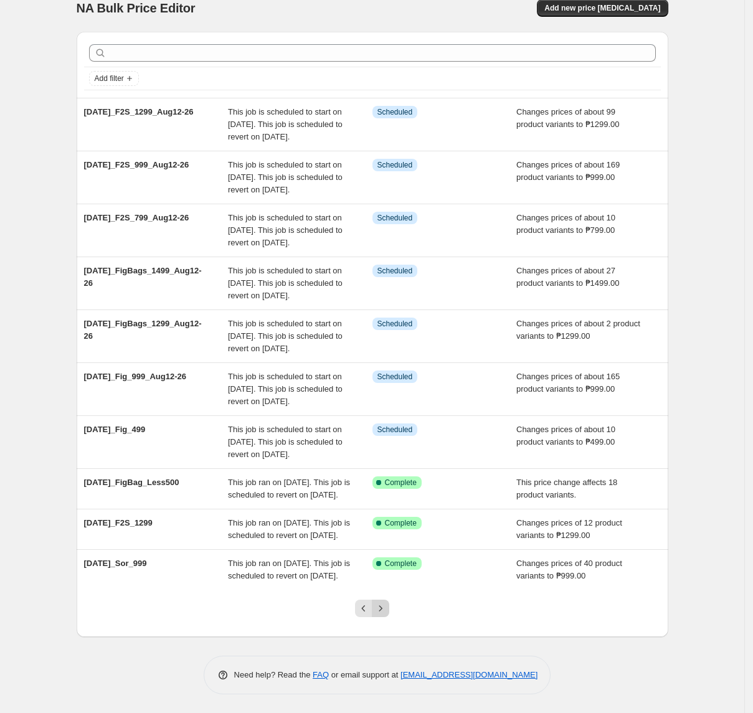
click at [383, 611] on icon "Next" at bounding box center [380, 609] width 3 height 6
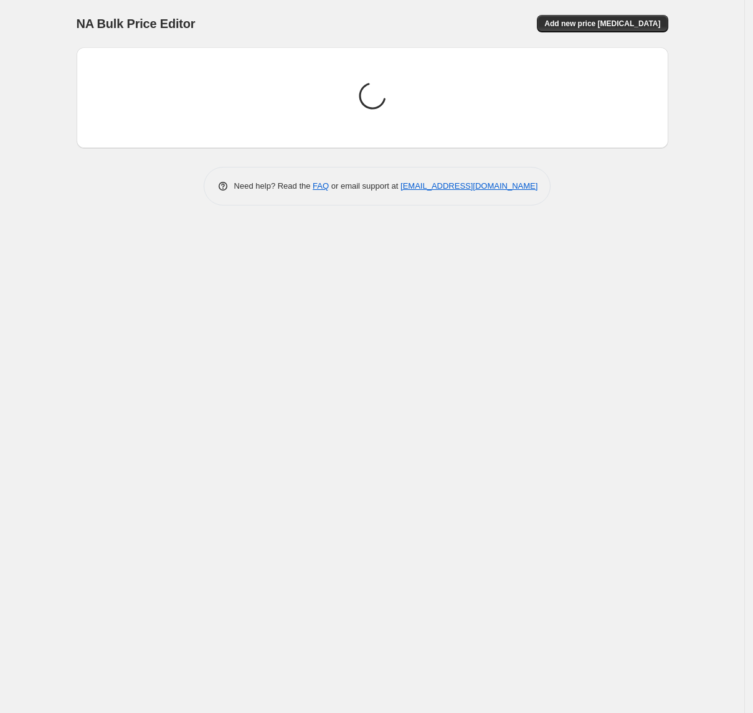
scroll to position [0, 0]
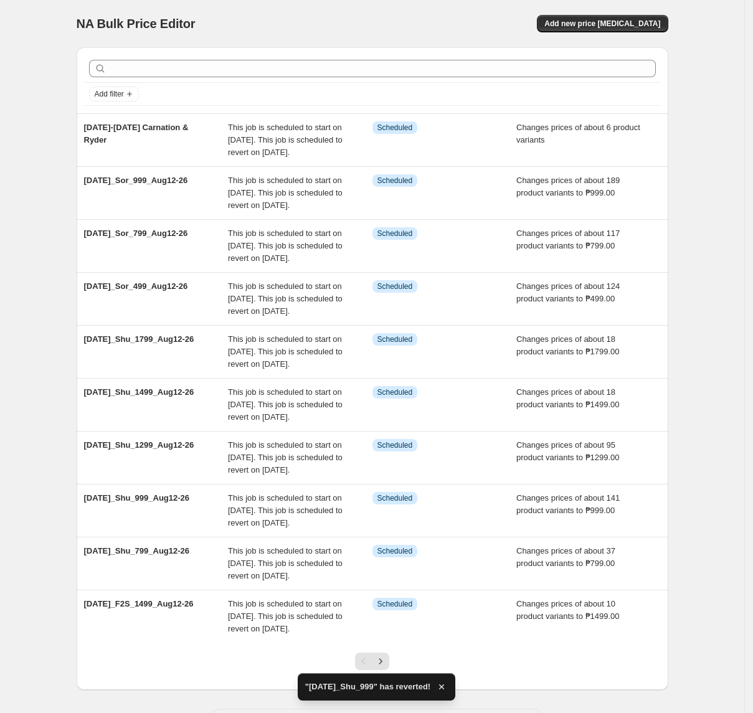
drag, startPoint x: 265, startPoint y: 352, endPoint x: 70, endPoint y: 371, distance: 196.6
click at [70, 371] on div "Add filter August 12-27 Carnation & Ryder This job is scheduled to start on Aug…" at bounding box center [368, 363] width 602 height 653
drag, startPoint x: 756, startPoint y: 315, endPoint x: 740, endPoint y: 310, distance: 16.4
click at [740, 310] on div "NA Bulk Price Editor. This page is ready NA Bulk Price Editor Add new price cha…" at bounding box center [372, 383] width 745 height 766
click at [734, 333] on div "NA Bulk Price Editor. This page is ready NA Bulk Price Editor Add new price cha…" at bounding box center [372, 383] width 745 height 766
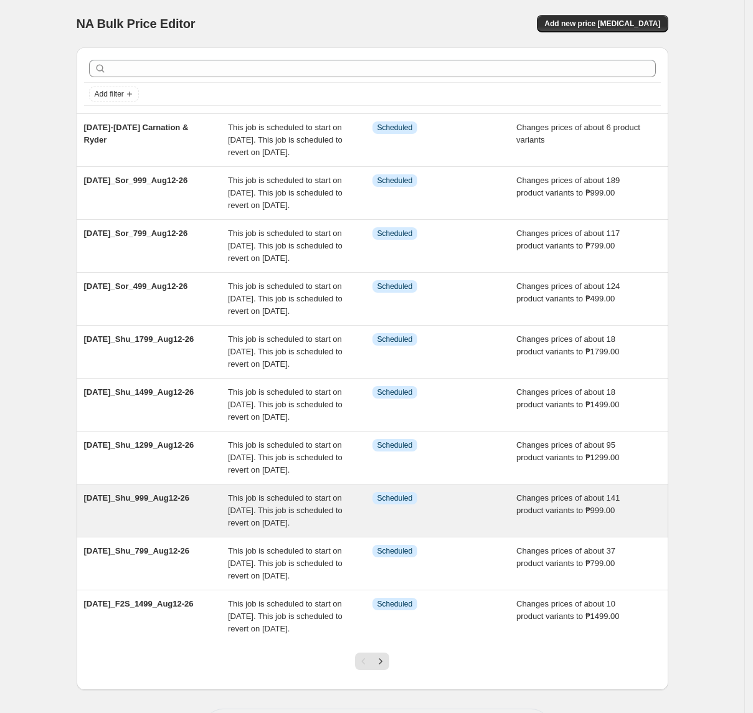
scroll to position [180, 0]
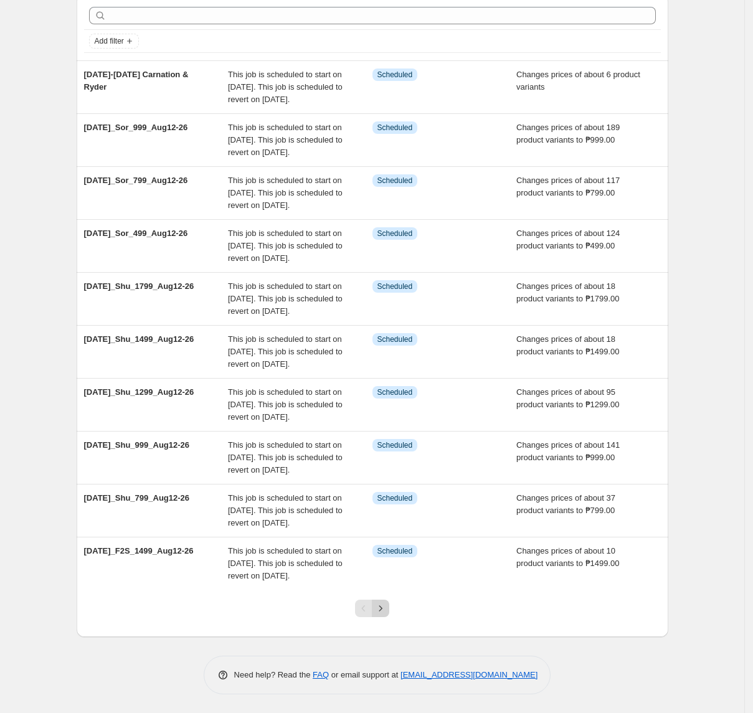
click at [387, 613] on icon "Next" at bounding box center [380, 608] width 12 height 12
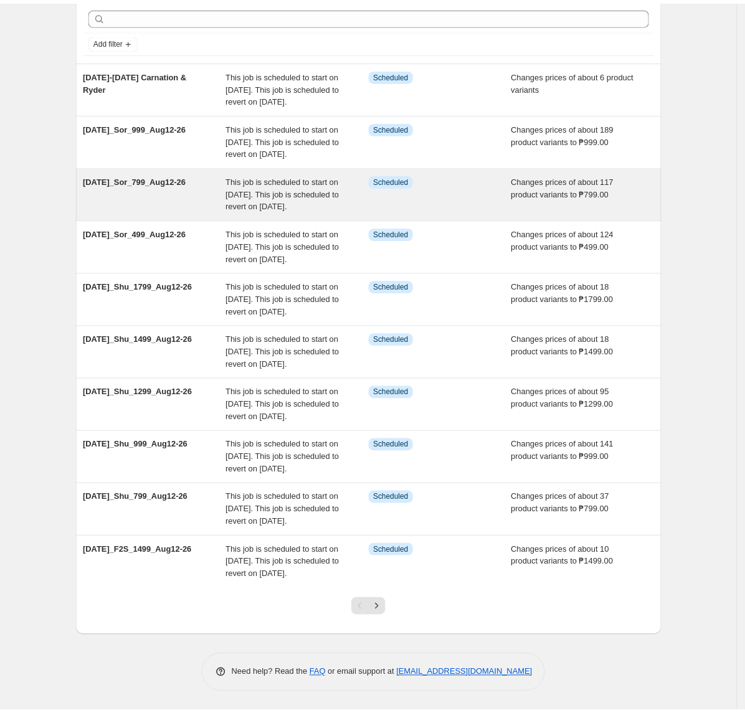
scroll to position [0, 0]
